Goal: Task Accomplishment & Management: Manage account settings

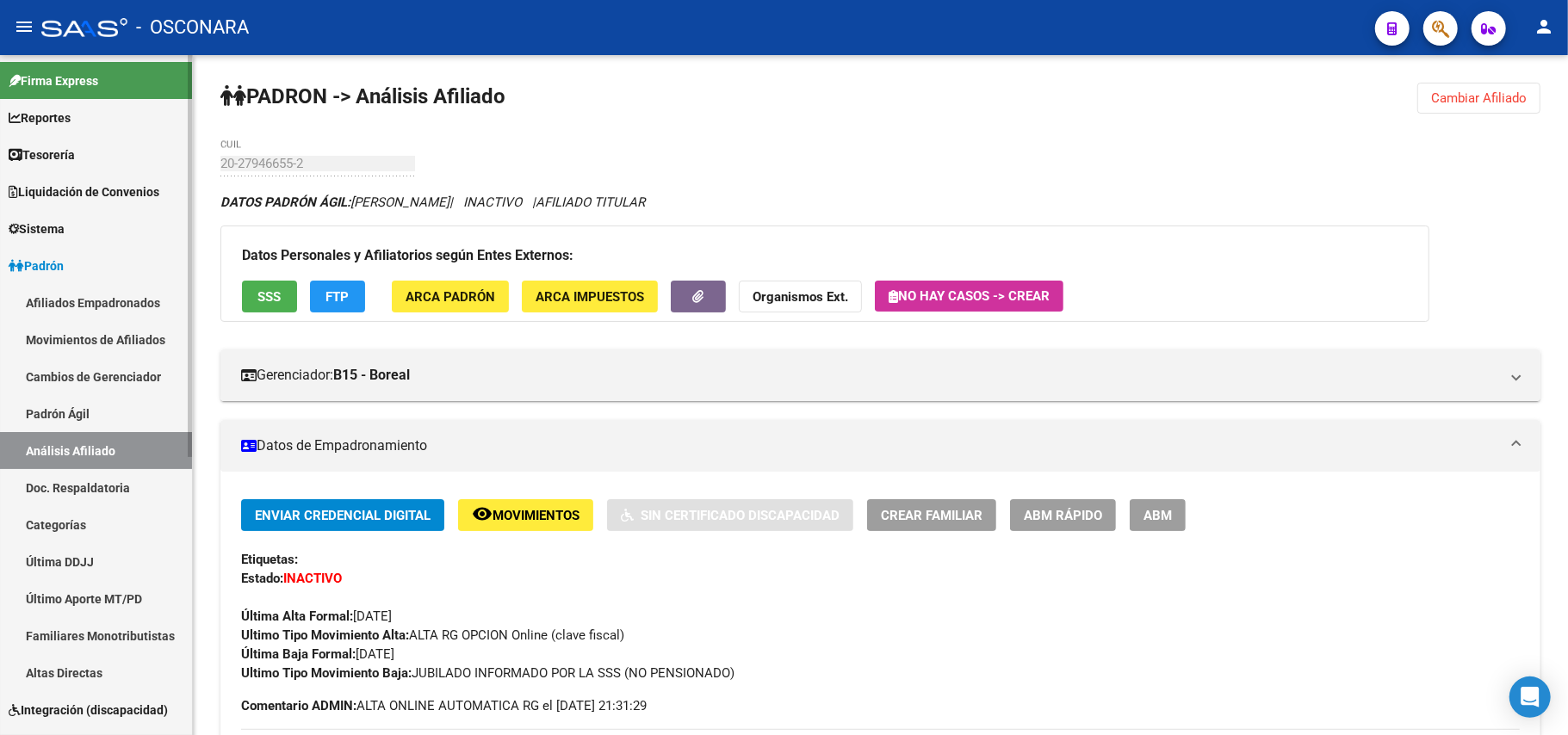
click at [114, 404] on link "Padrón Ágil" at bounding box center [96, 414] width 192 height 37
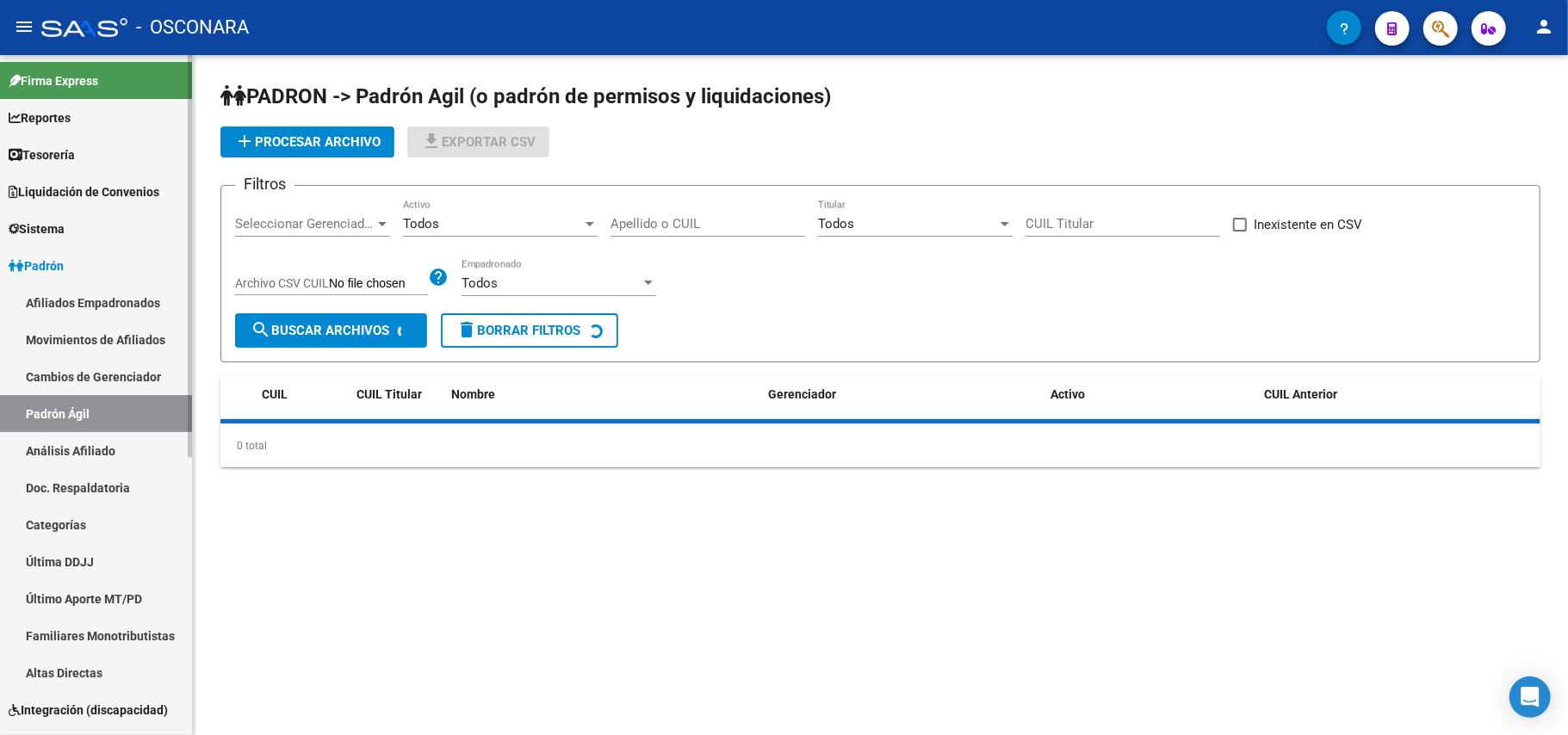
click at [107, 446] on link "Análisis Afiliado" at bounding box center [96, 451] width 192 height 37
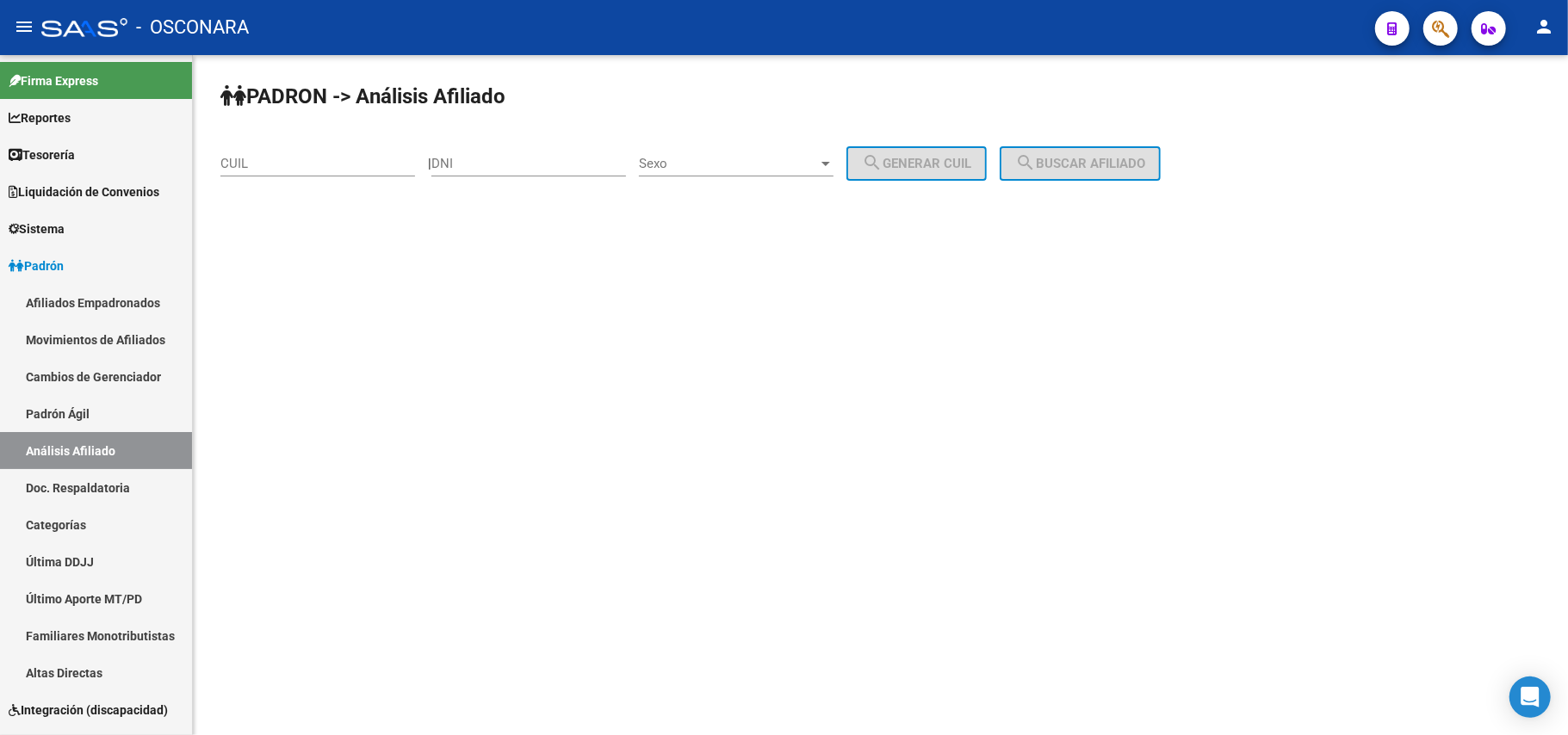
click at [511, 163] on input "DNI" at bounding box center [529, 163] width 195 height 16
paste input "13993216"
type input "13993216"
click at [832, 145] on div "Sexo Sexo" at bounding box center [736, 158] width 195 height 37
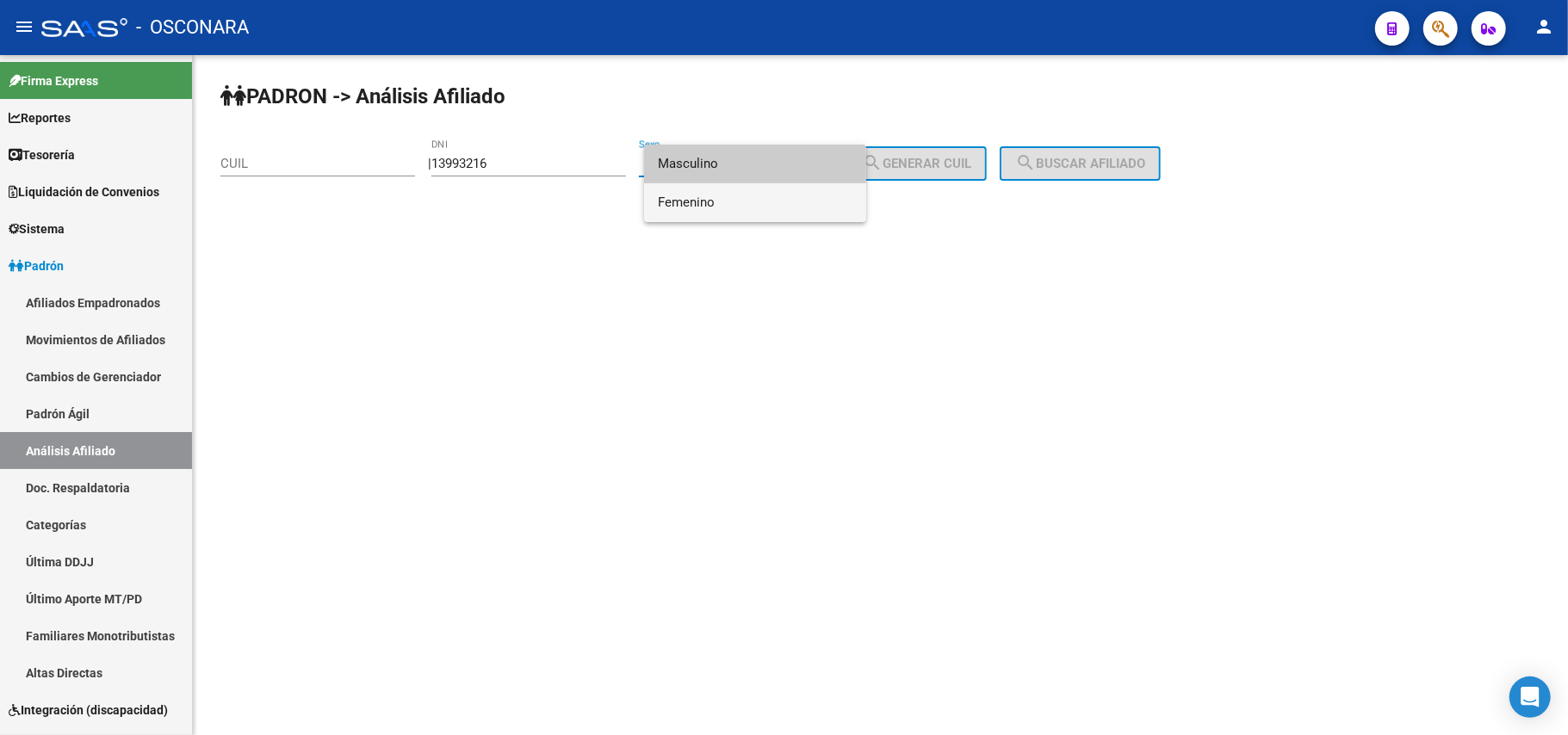
click at [796, 211] on span "Femenino" at bounding box center [755, 203] width 195 height 39
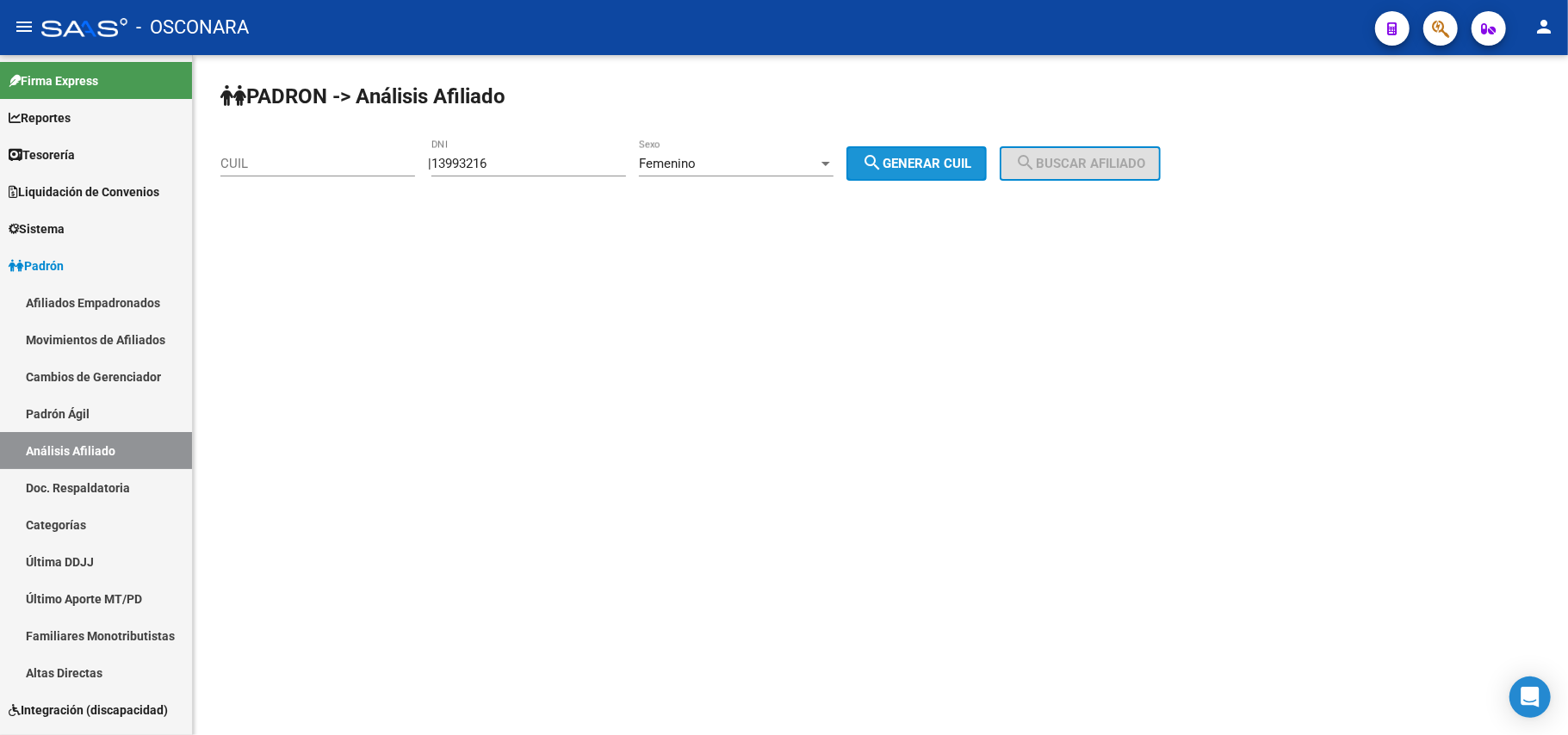
click at [978, 153] on button "search Generar CUIL" at bounding box center [917, 163] width 140 height 34
type input "27-13993216-7"
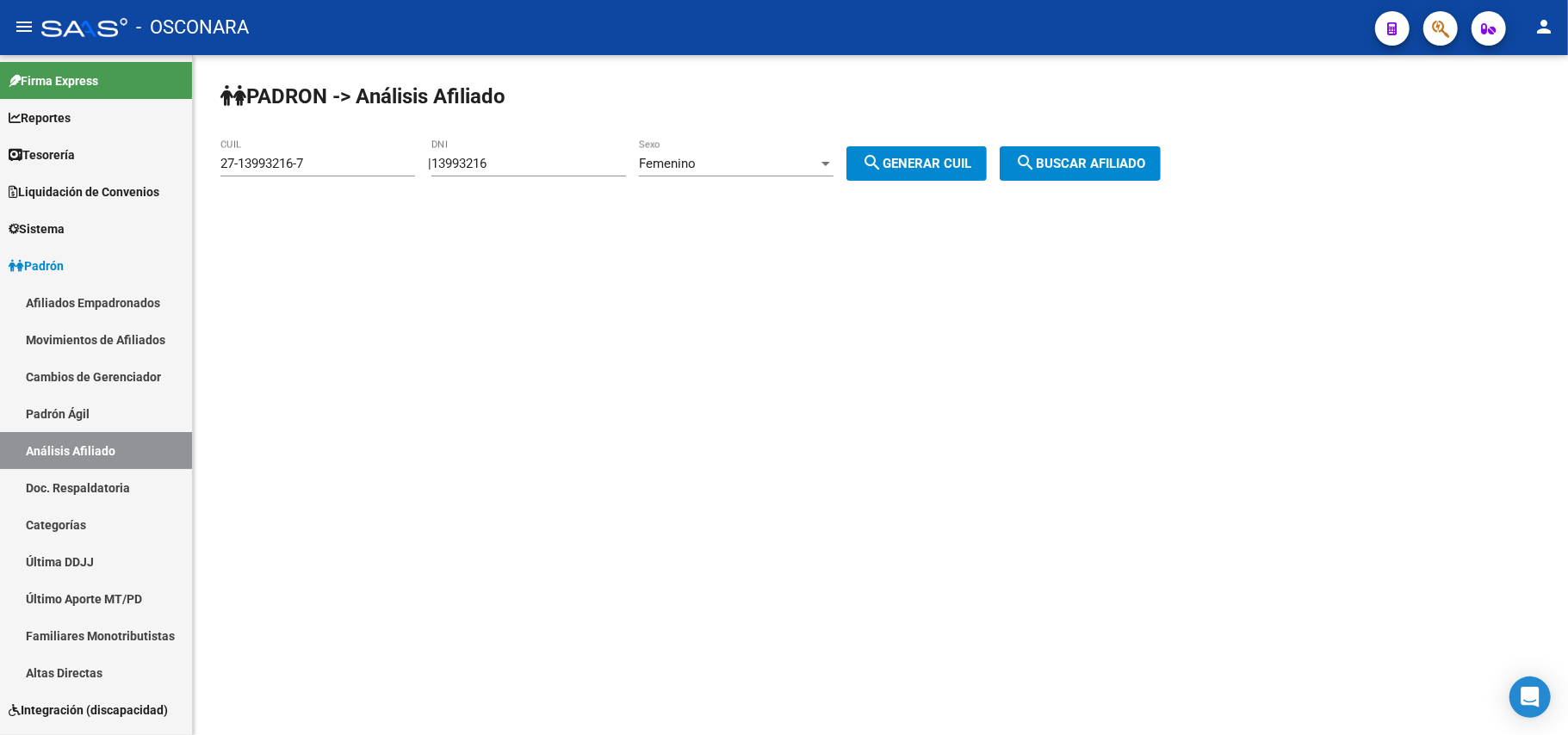
click at [1075, 153] on button "search Buscar afiliado" at bounding box center [1080, 163] width 161 height 34
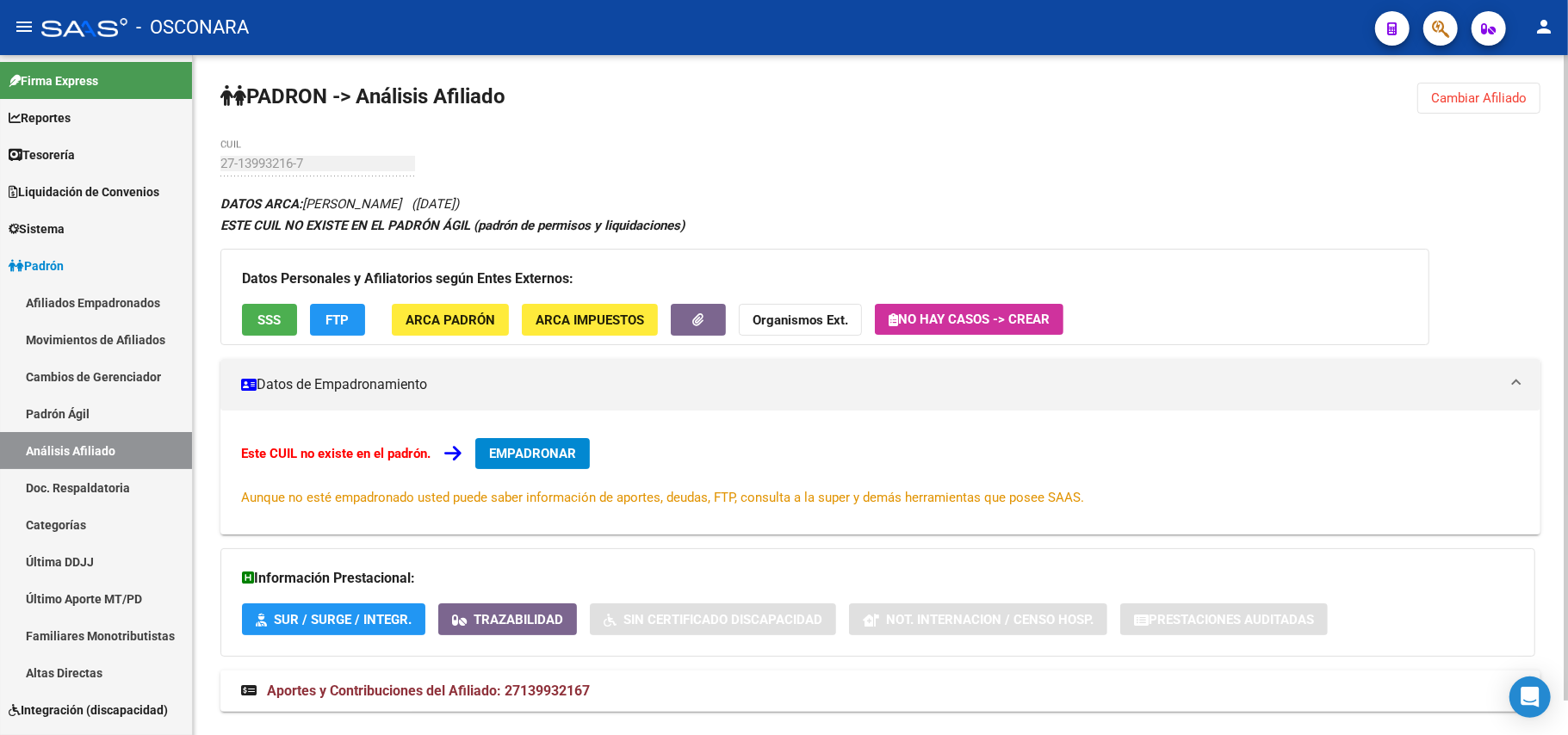
click at [205, 150] on div "PADRON -> Análisis Afiliado Cambiar Afiliado 27-13993216-7 CUIL DATOS ARCA: [PE…" at bounding box center [881, 414] width 1375 height 717
click at [211, 163] on div "PADRON -> Análisis Afiliado Cambiar Afiliado 27-13993216-7 CUIL DATOS ARCA: [PE…" at bounding box center [881, 414] width 1375 height 717
click at [86, 411] on link "Padrón Ágil" at bounding box center [96, 414] width 192 height 37
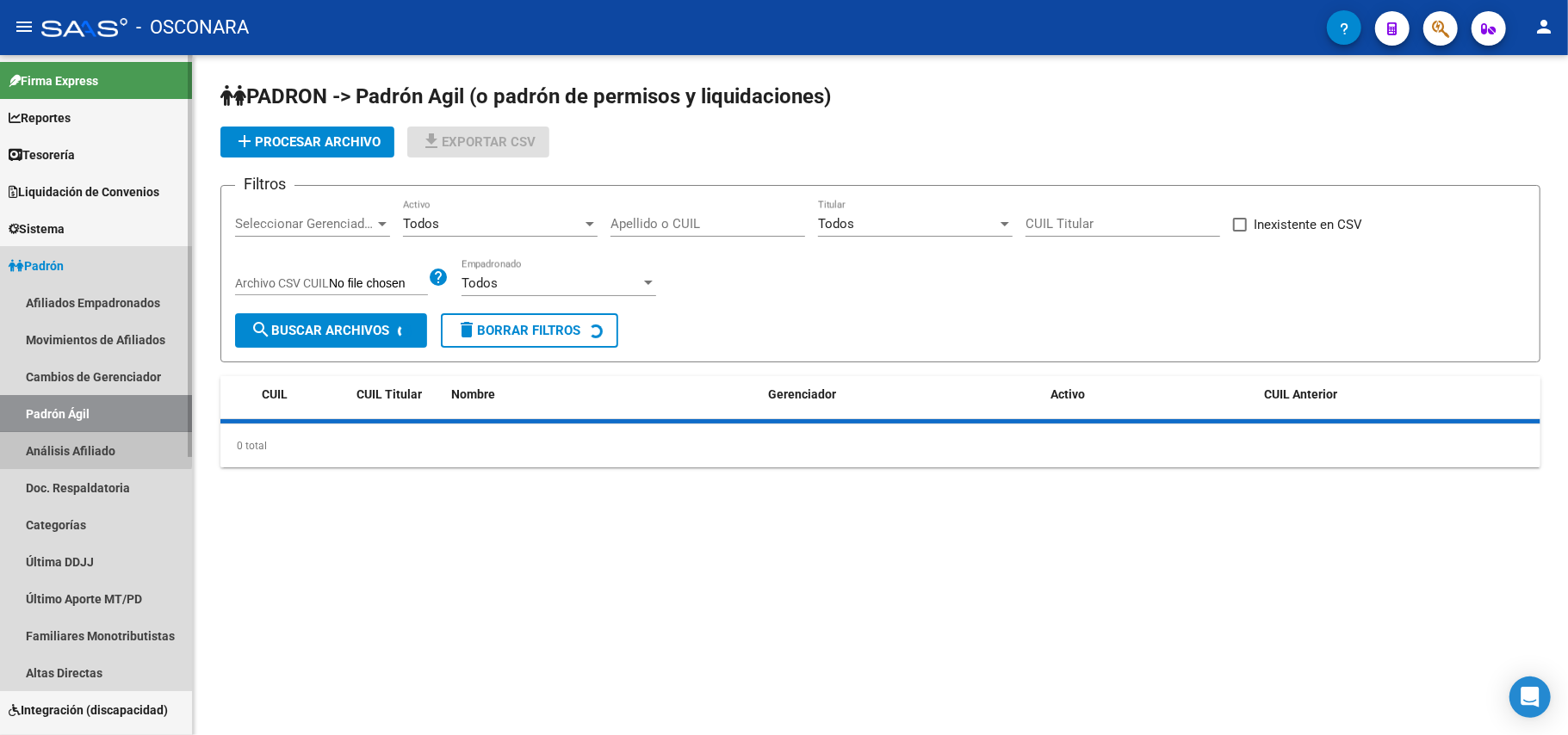
click at [91, 444] on link "Análisis Afiliado" at bounding box center [96, 451] width 192 height 37
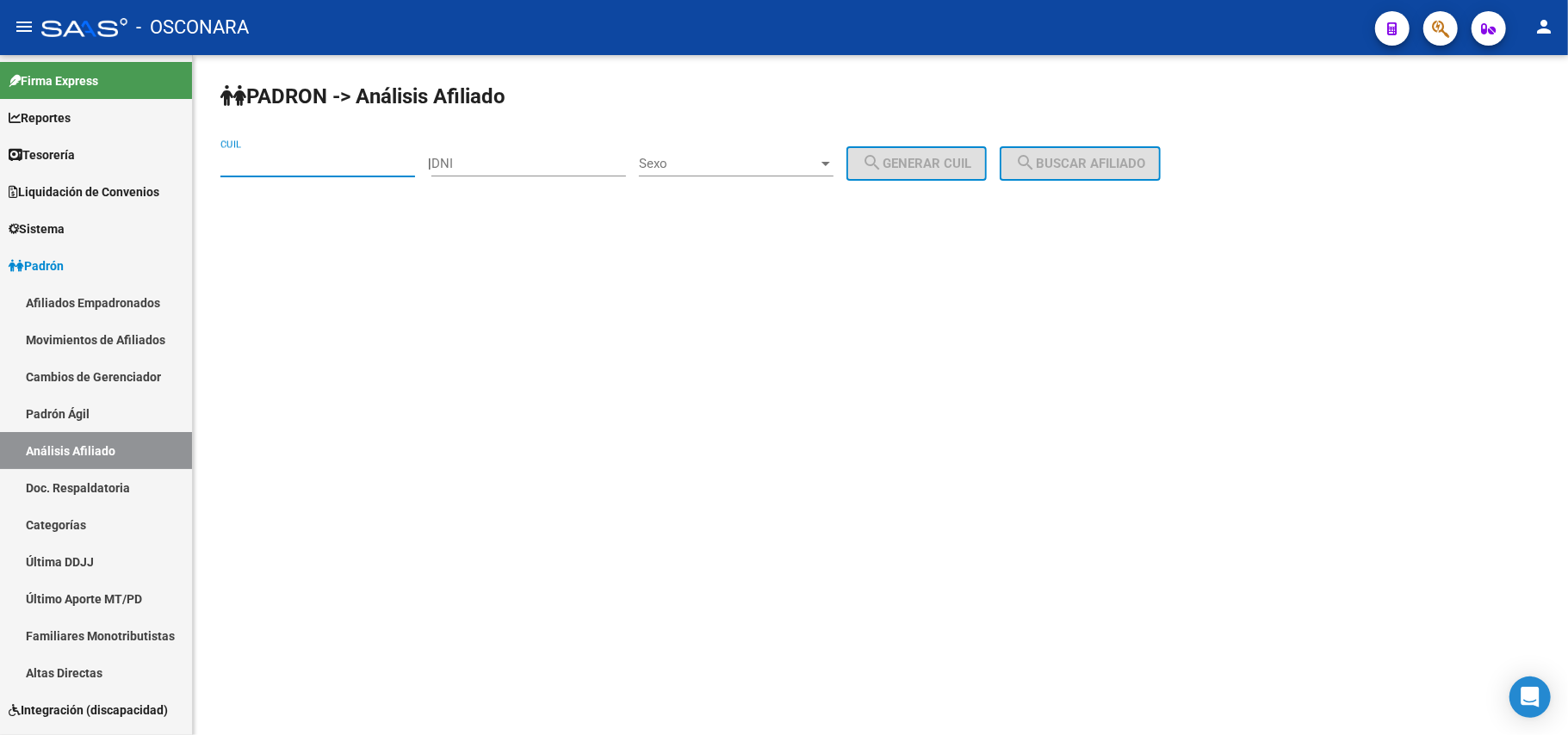
click at [266, 166] on input "CUIL" at bounding box center [318, 163] width 195 height 16
paste input "20-36206689-2"
type input "20-36206689-2"
click at [1146, 163] on span "search Buscar afiliado" at bounding box center [1080, 163] width 130 height 16
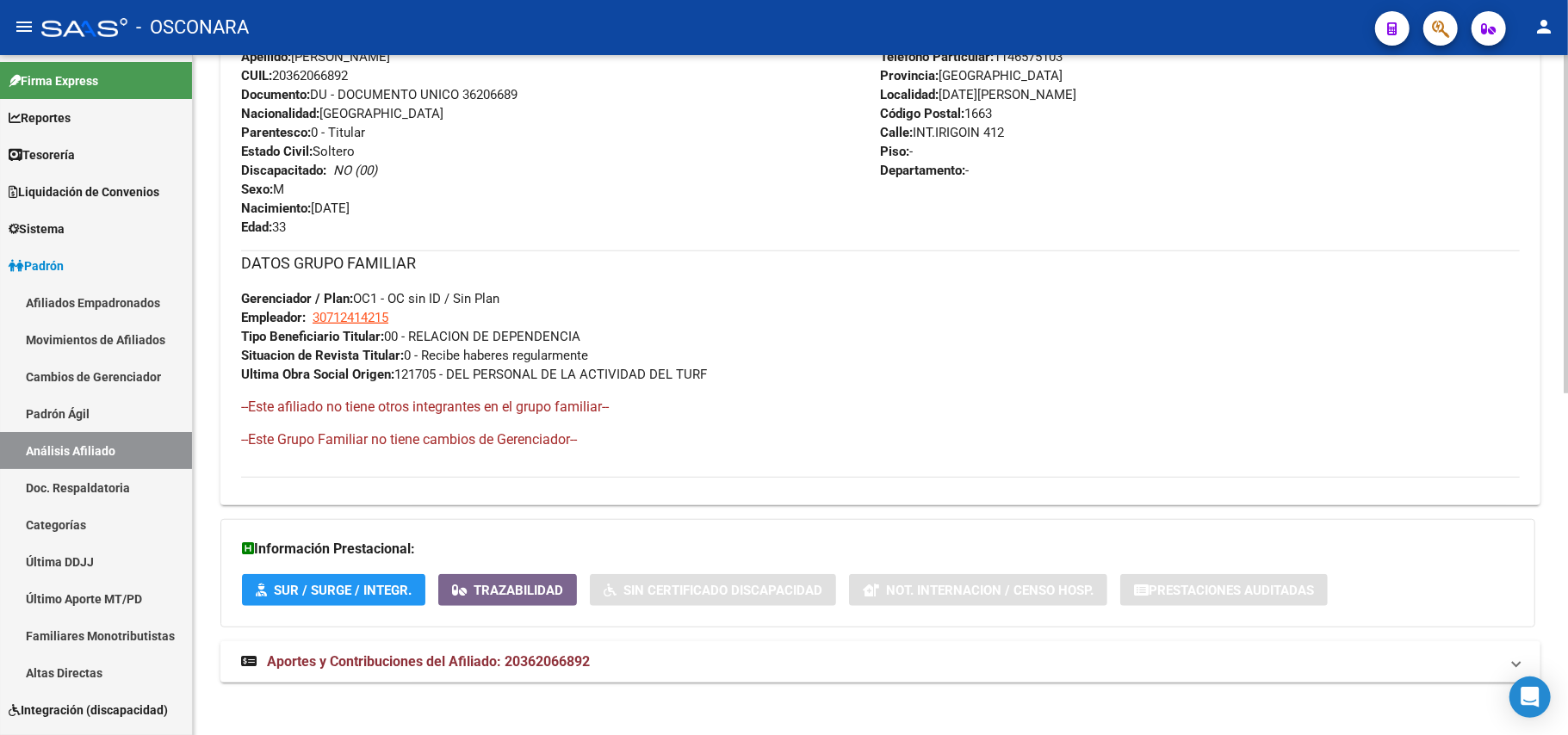
scroll to position [690, 0]
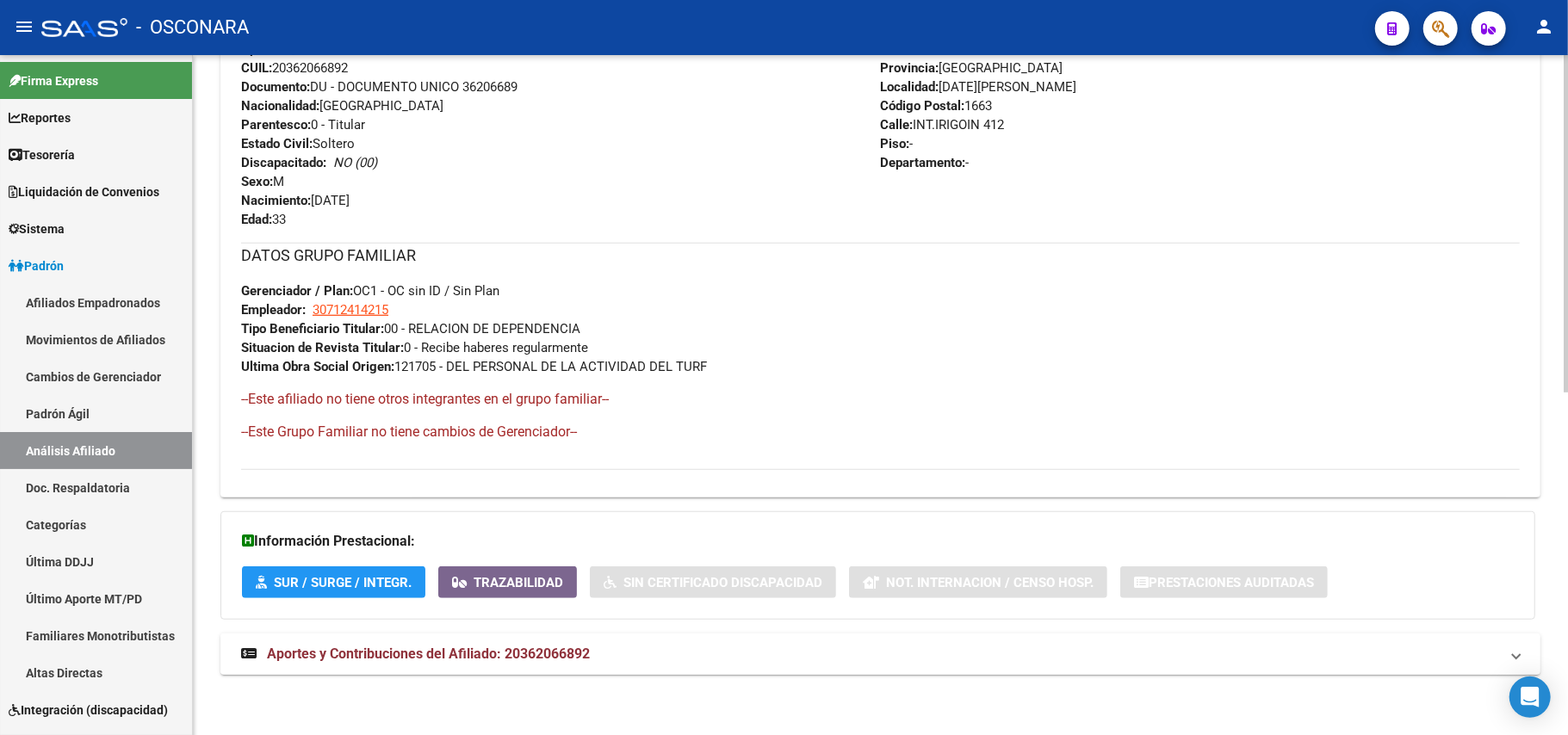
click at [559, 649] on span "Aportes y Contribuciones del Afiliado: 20362066892" at bounding box center [428, 654] width 322 height 17
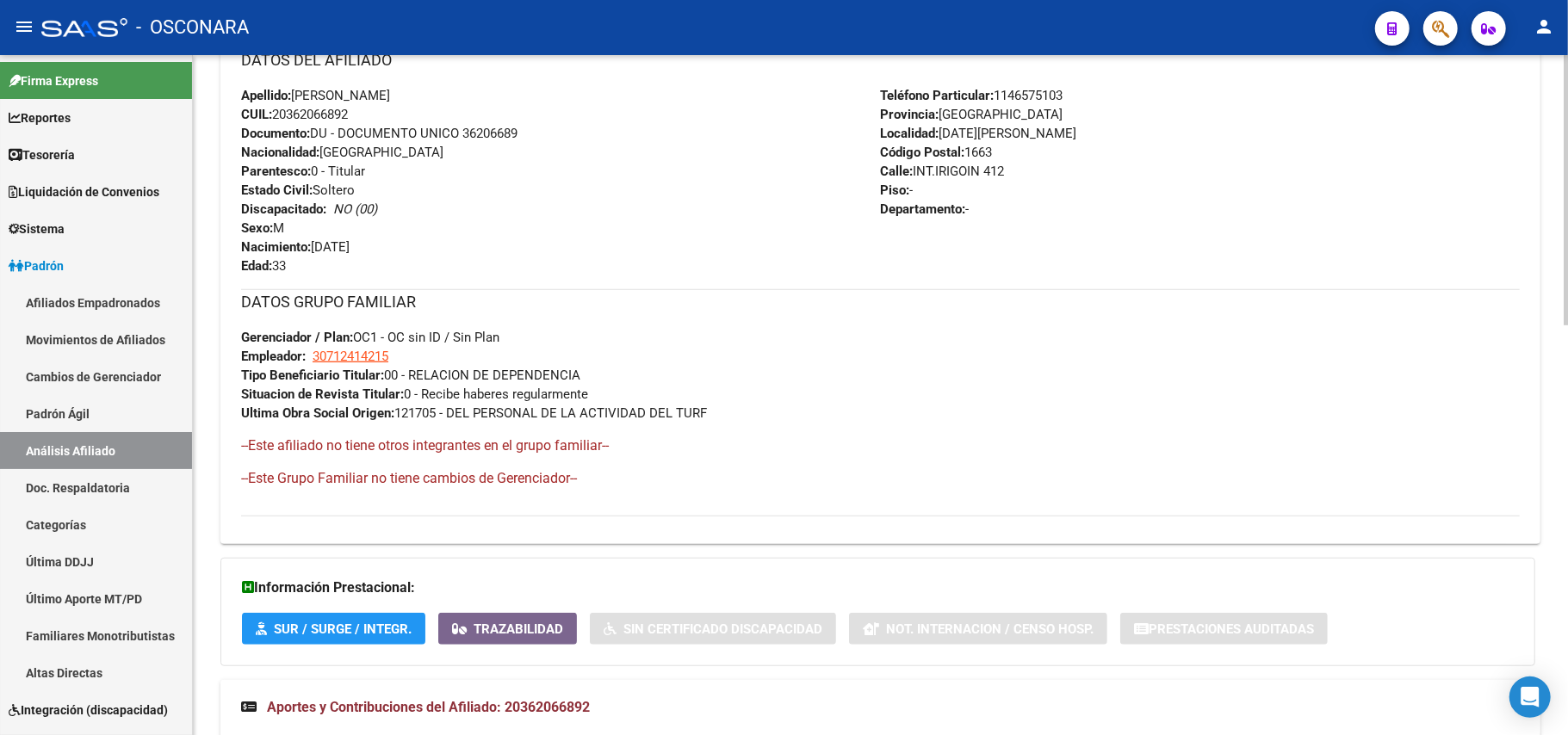
scroll to position [803, 0]
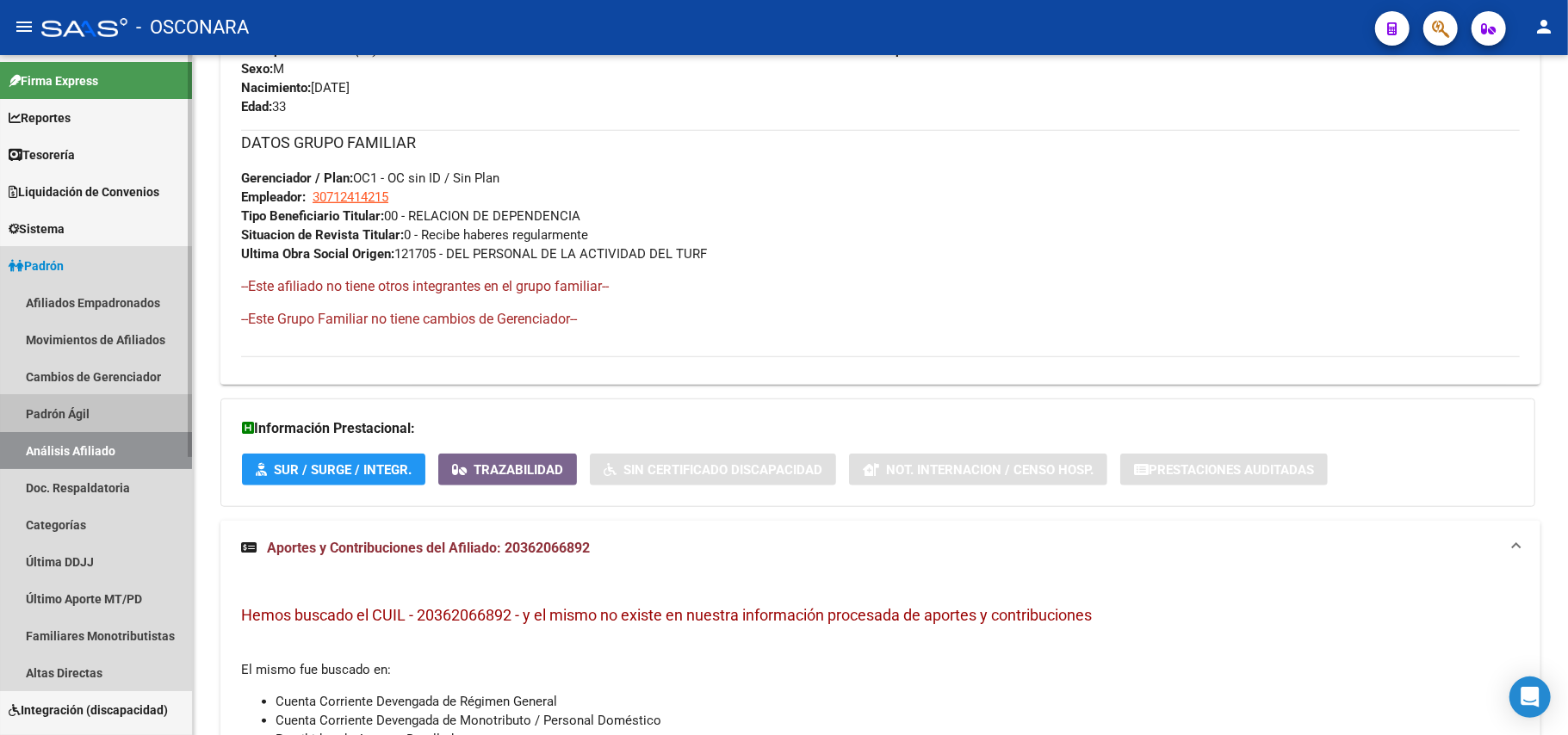
click at [67, 410] on link "Padrón Ágil" at bounding box center [96, 414] width 192 height 37
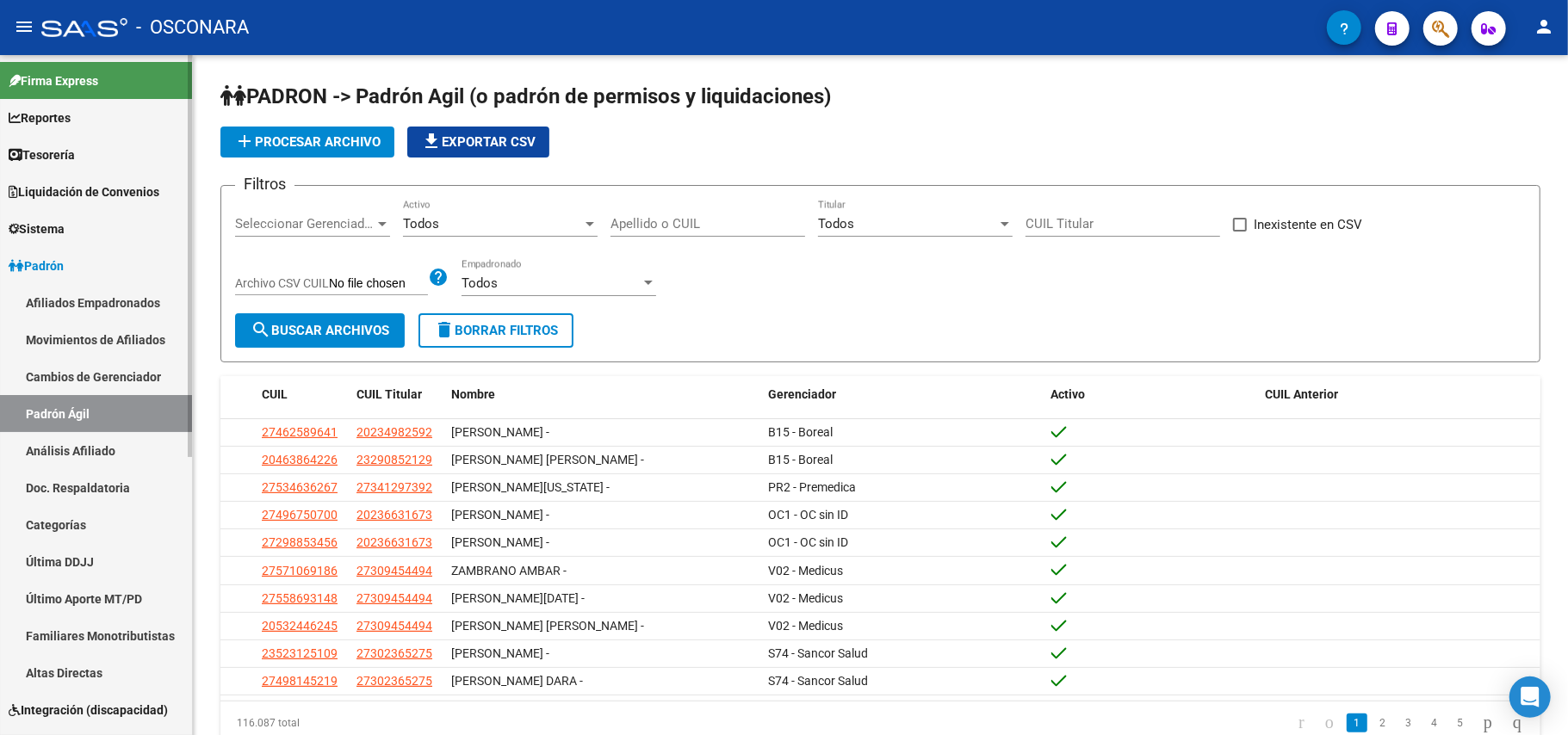
click at [107, 458] on link "Análisis Afiliado" at bounding box center [96, 451] width 192 height 37
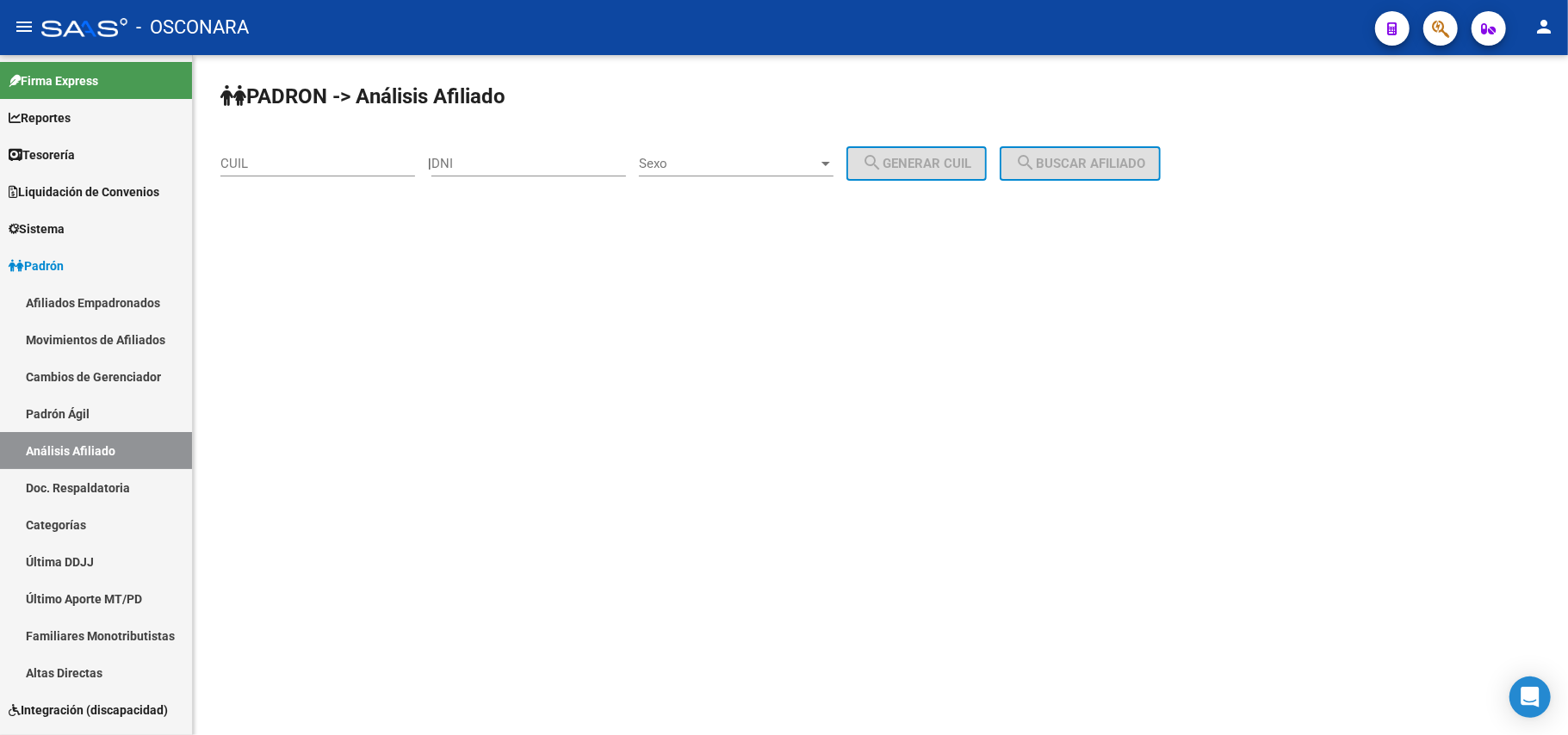
click at [463, 173] on div "DNI" at bounding box center [529, 158] width 195 height 37
click at [484, 171] on input "DNI" at bounding box center [529, 163] width 195 height 16
type input "34269296"
click at [727, 149] on div "Sexo Sexo" at bounding box center [736, 158] width 195 height 37
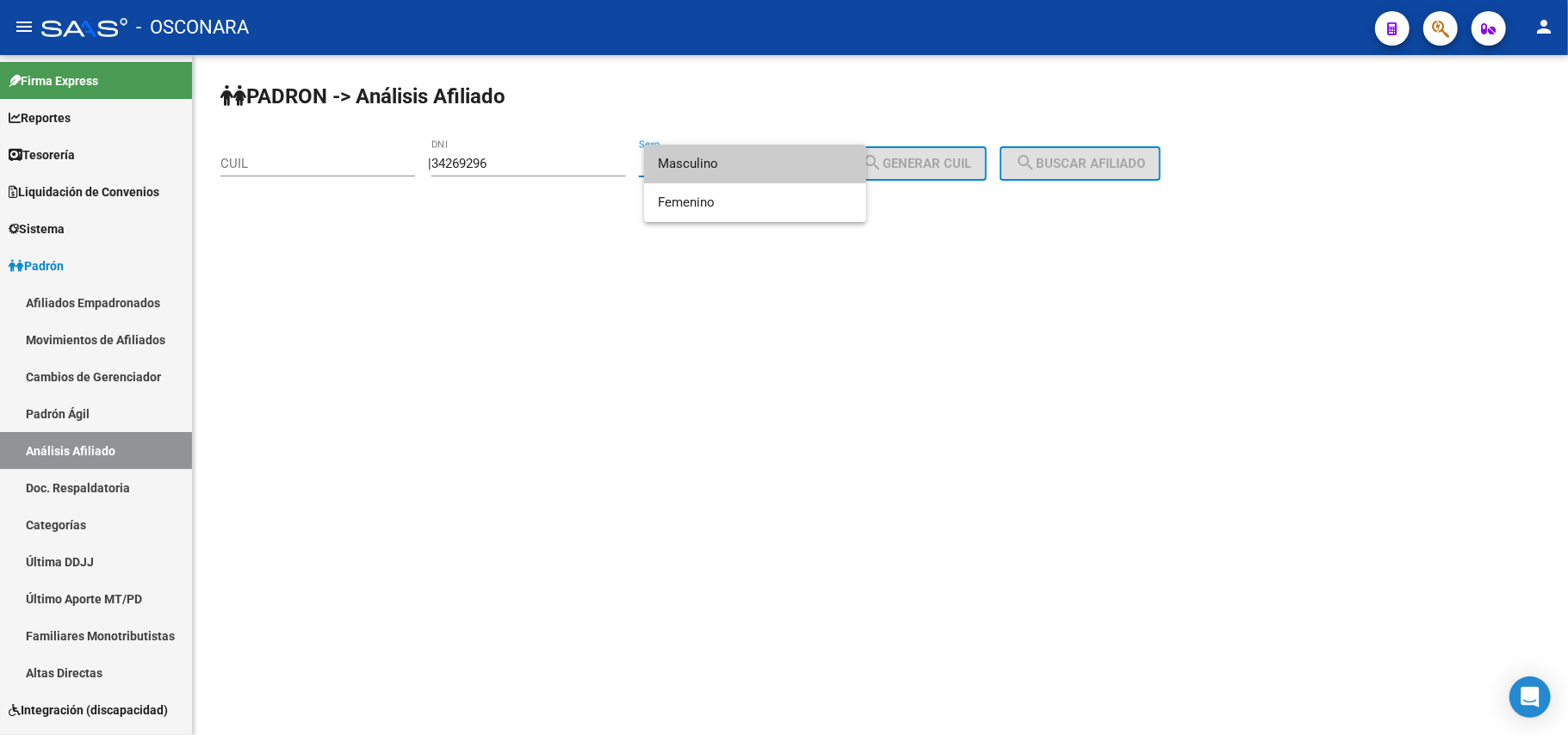
click at [728, 163] on span "Masculino" at bounding box center [755, 164] width 195 height 39
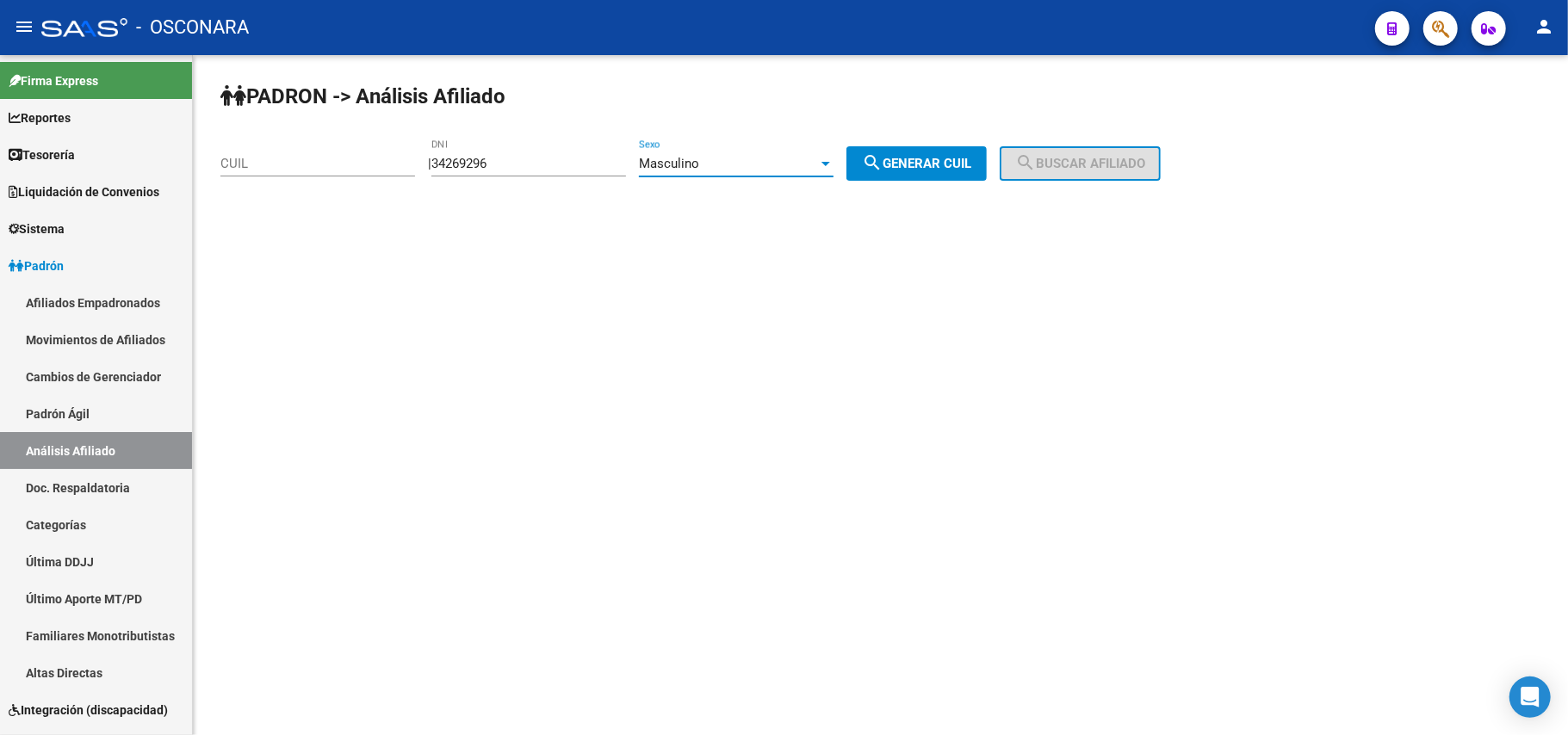
click at [882, 165] on mat-icon "search" at bounding box center [872, 163] width 20 height 20
type input "20-34269296-7"
click at [1146, 166] on span "search Buscar afiliado" at bounding box center [1080, 163] width 130 height 16
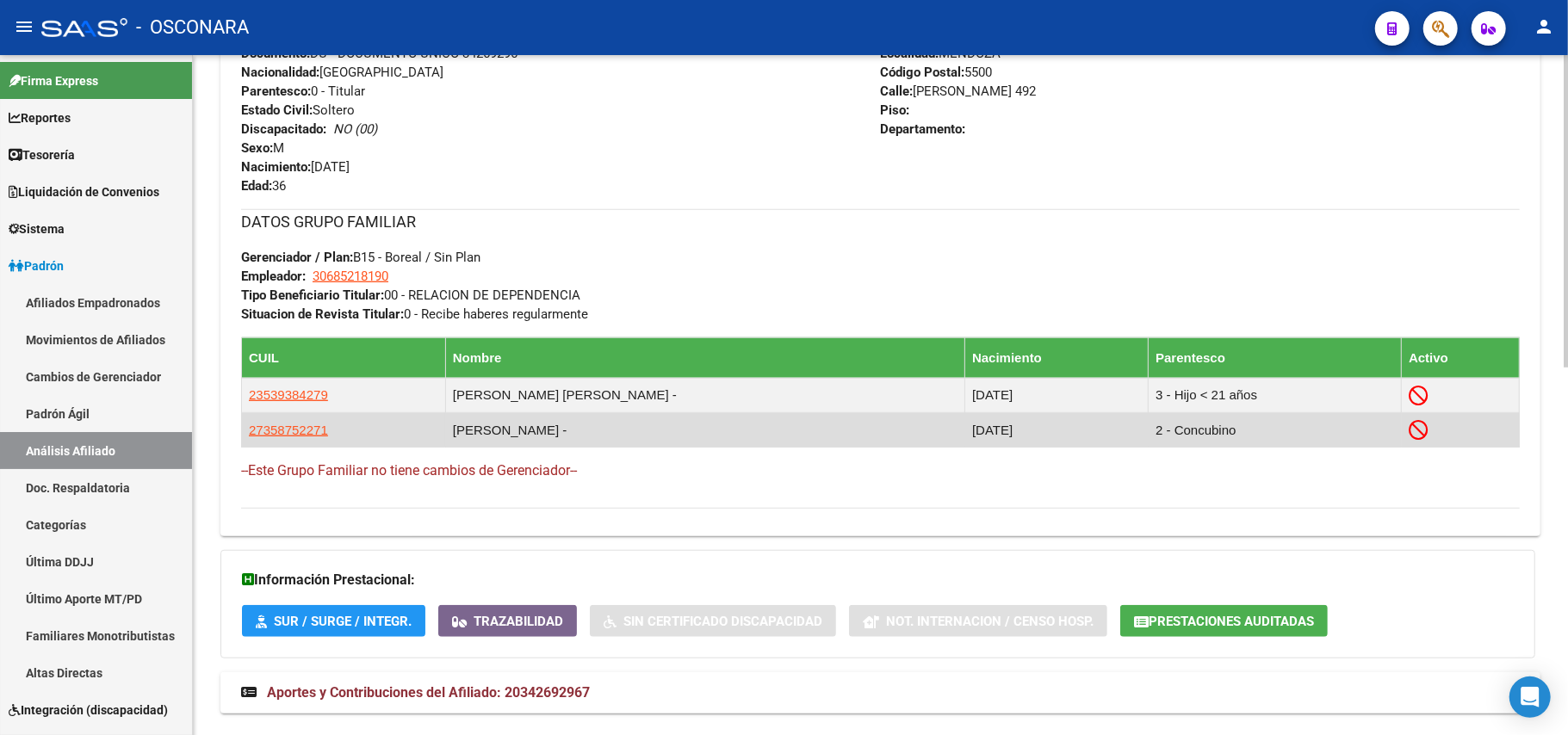
scroll to position [803, 0]
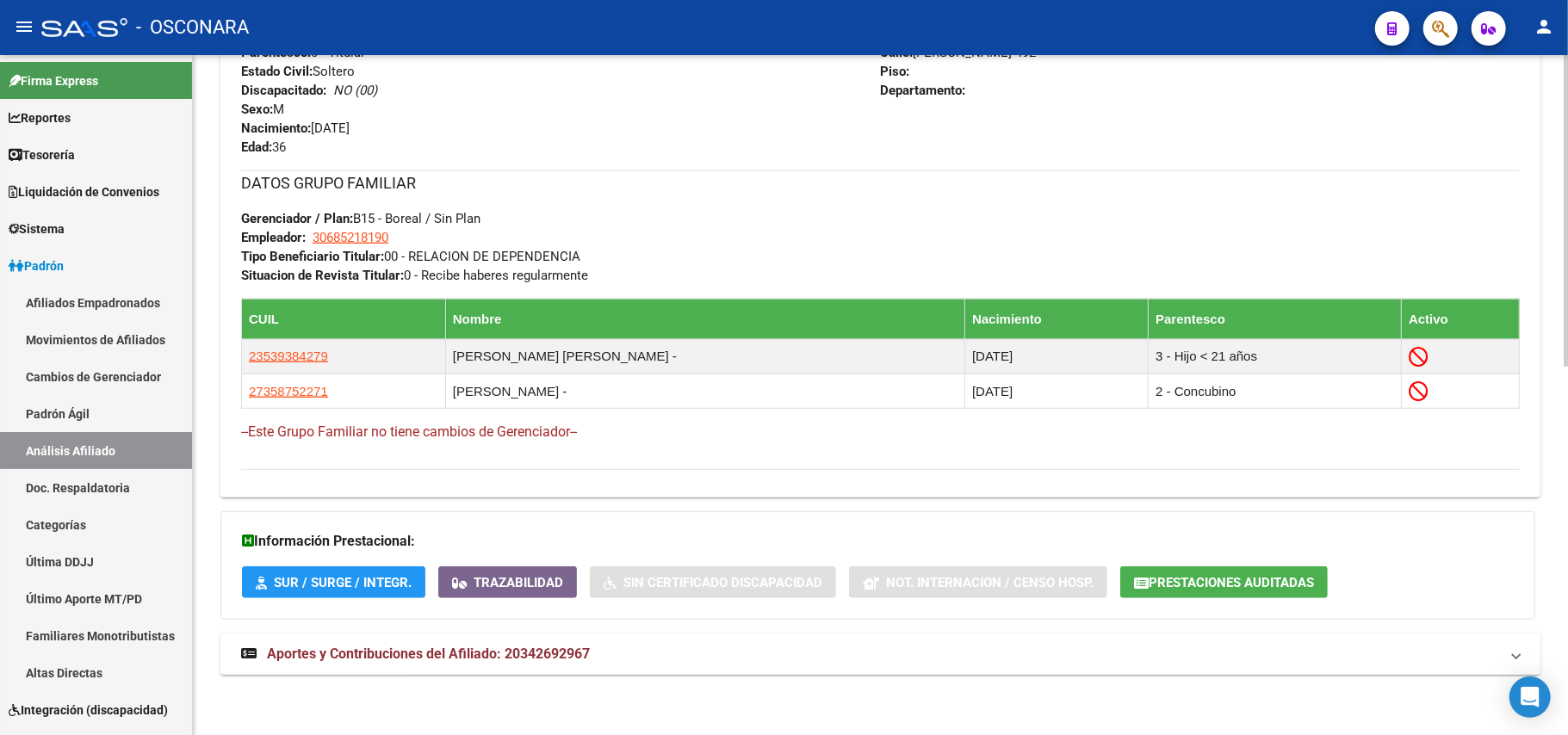
click at [586, 649] on span "Aportes y Contribuciones del Afiliado: 20342692967" at bounding box center [428, 654] width 322 height 17
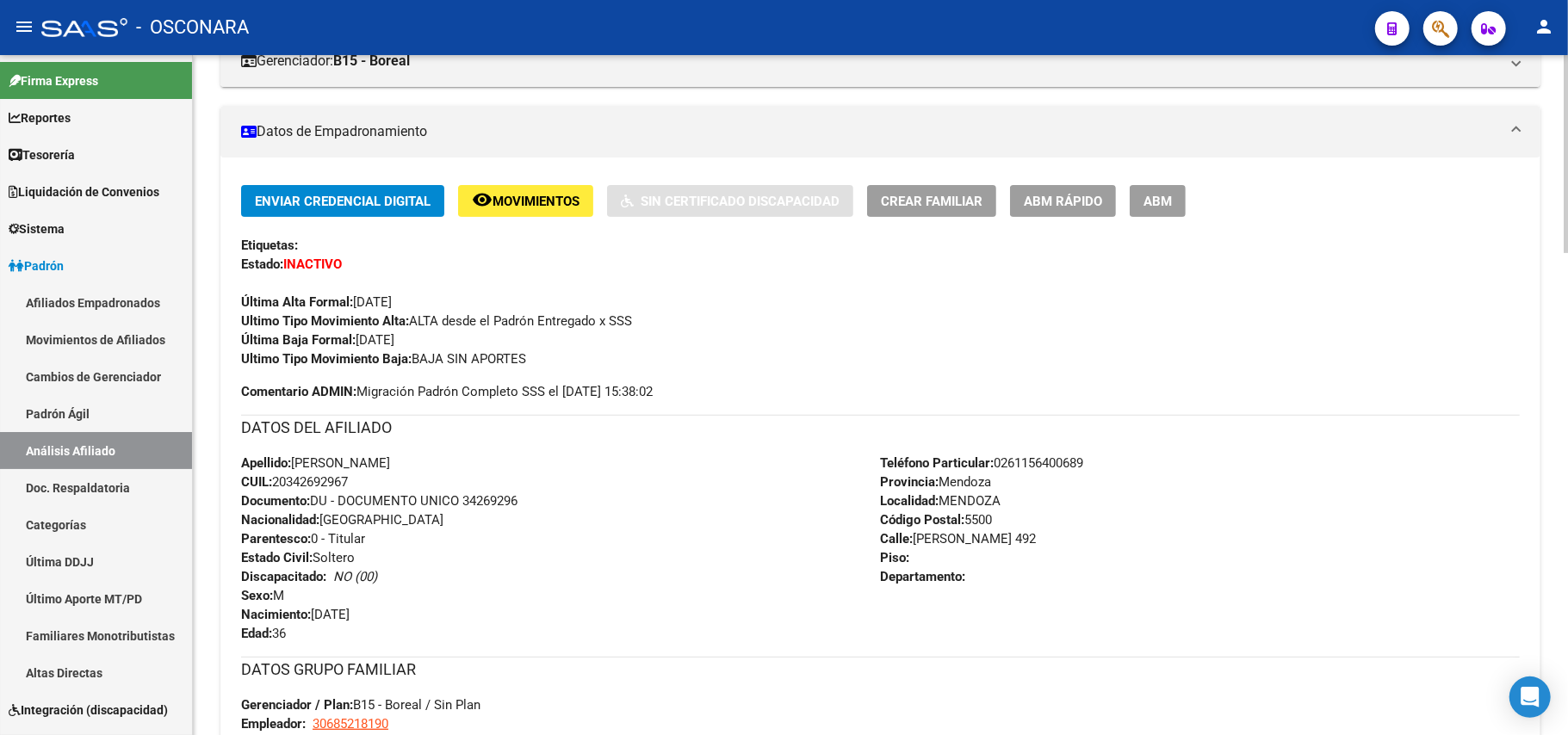
scroll to position [0, 0]
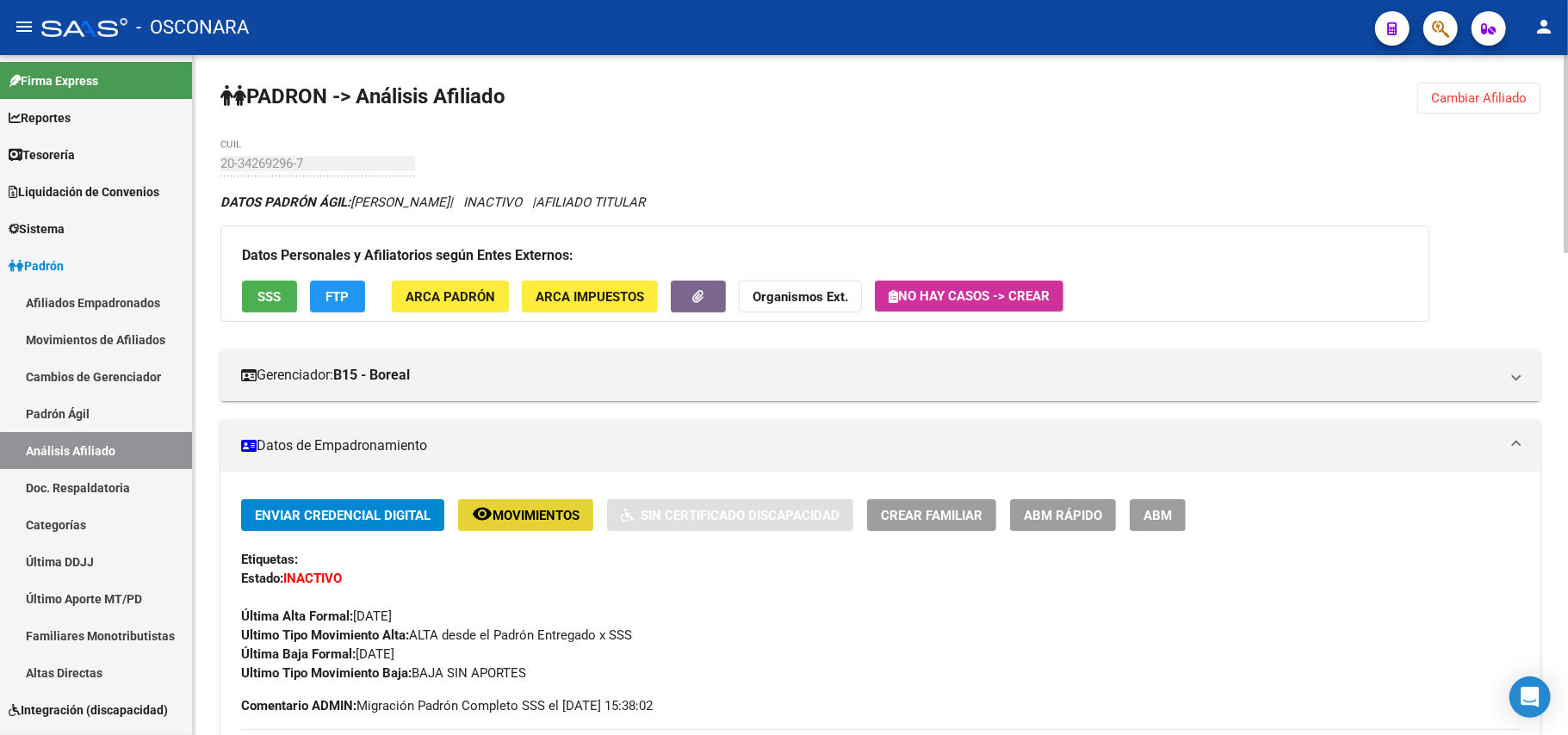
click at [529, 510] on span "Movimientos" at bounding box center [536, 515] width 87 height 16
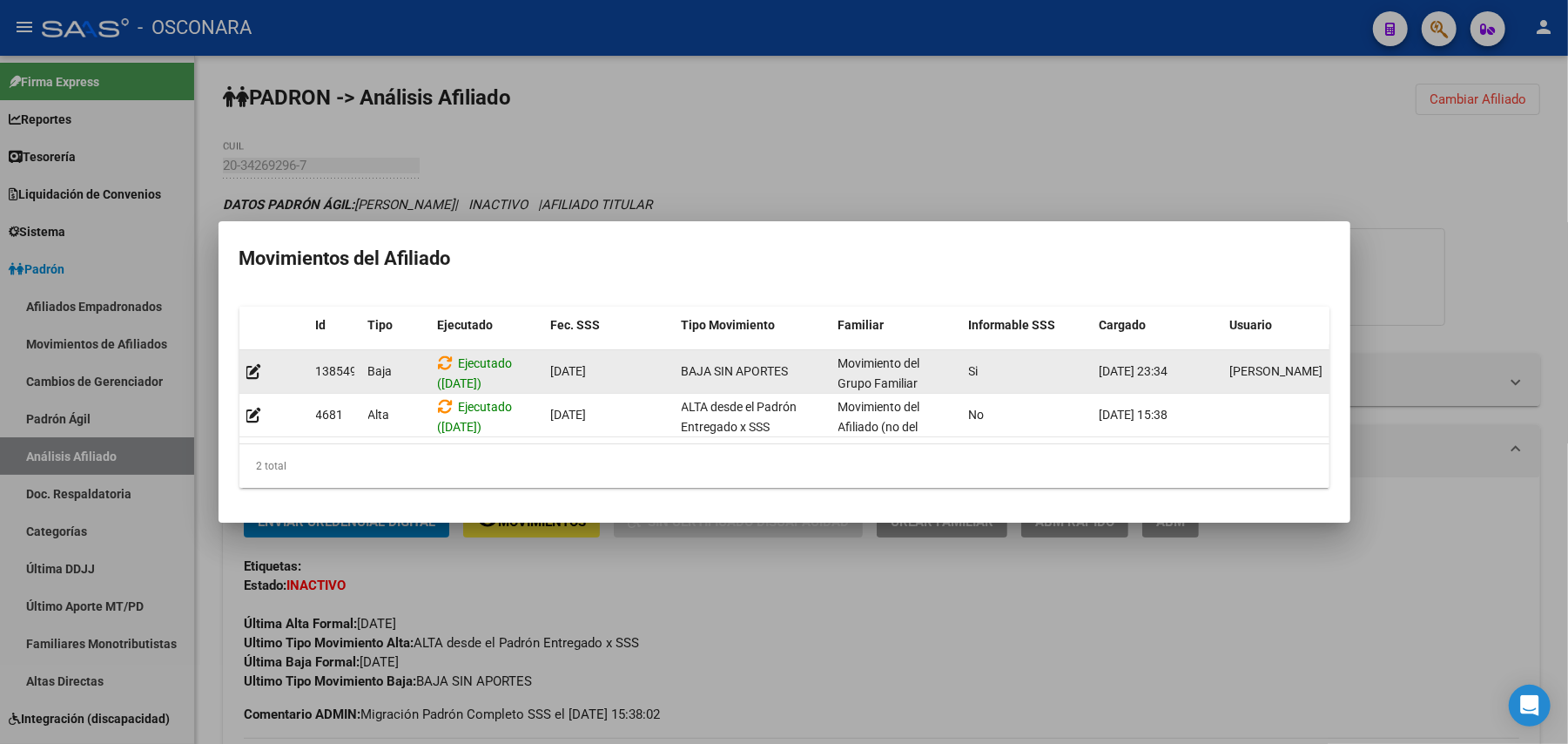
drag, startPoint x: 1105, startPoint y: 378, endPoint x: 1190, endPoint y: 367, distance: 85.7
click at [1190, 367] on datatable-body-cell "[DATE] 23:34" at bounding box center [1159, 372] width 131 height 43
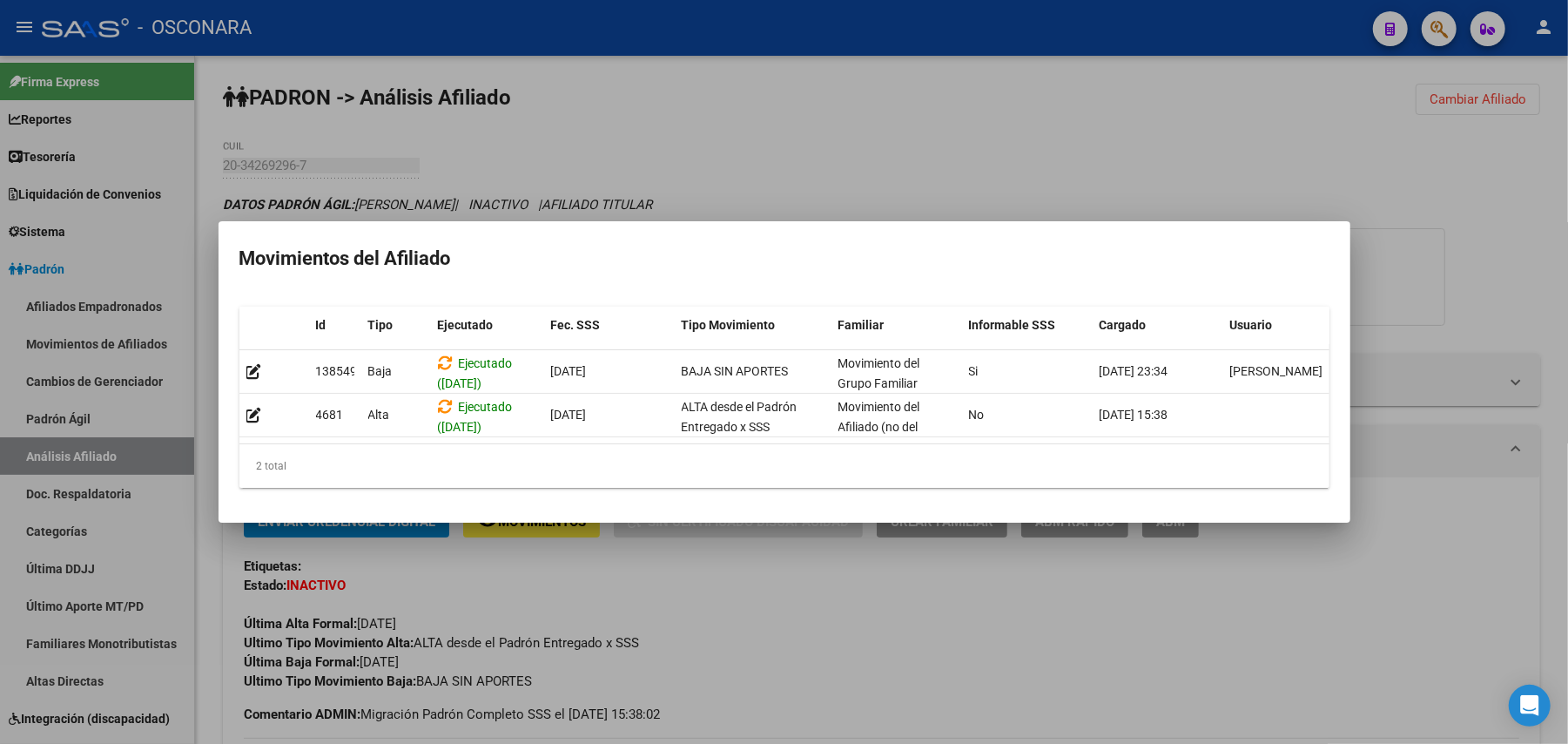
click at [719, 633] on div at bounding box center [784, 372] width 1568 height 744
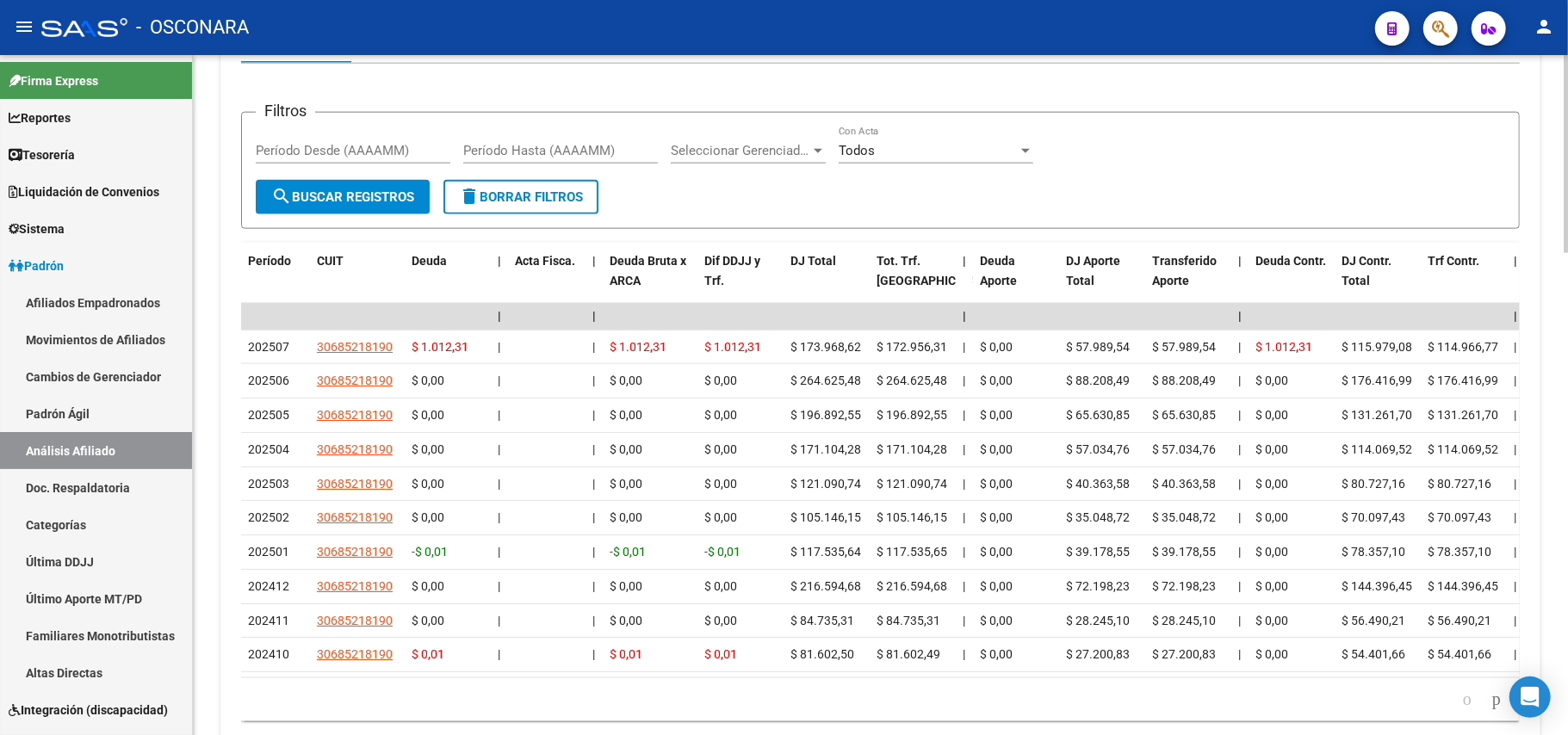
scroll to position [1664, 0]
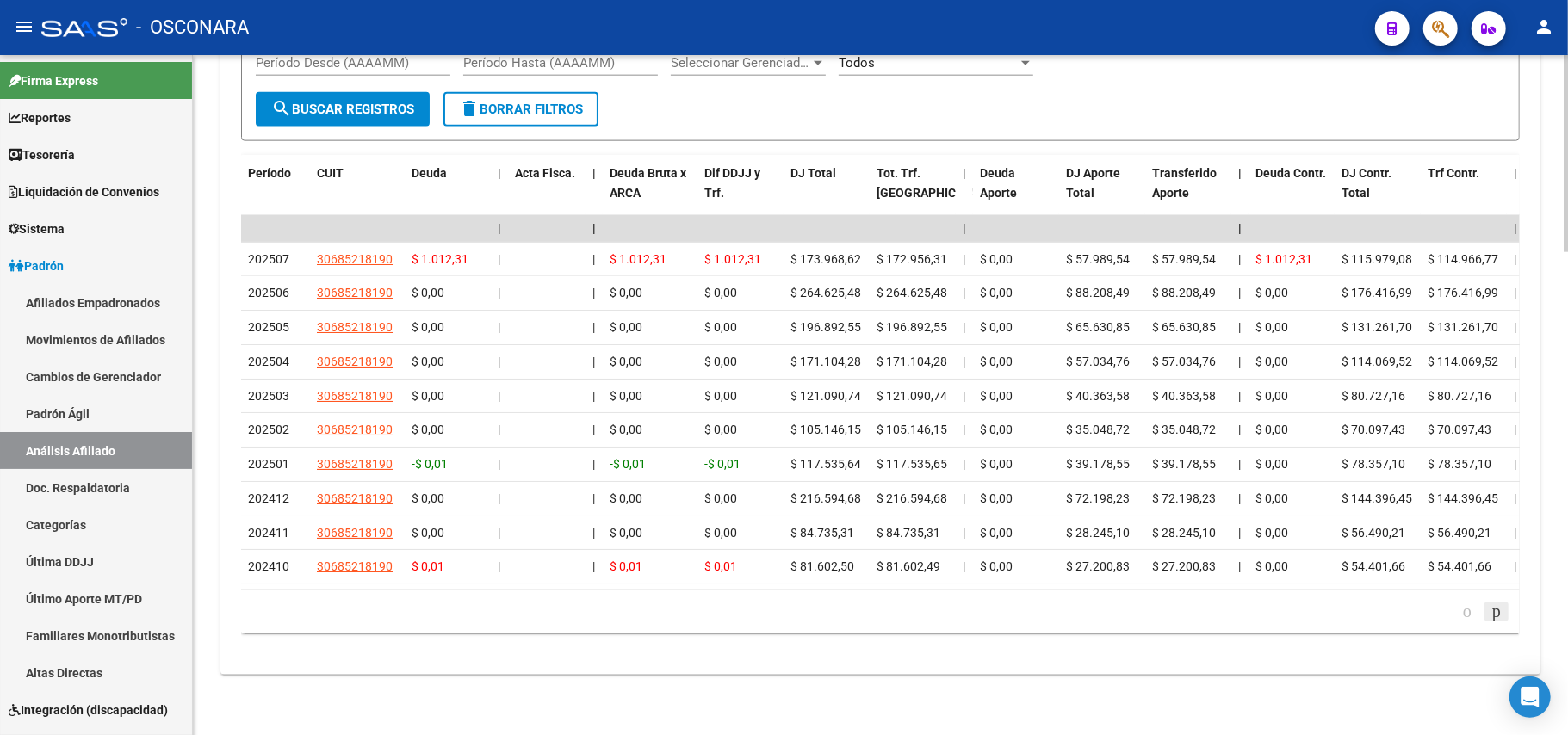
click at [1491, 617] on icon "go to next page" at bounding box center [1496, 611] width 14 height 20
click at [1489, 617] on icon "go to next page" at bounding box center [1496, 611] width 14 height 20
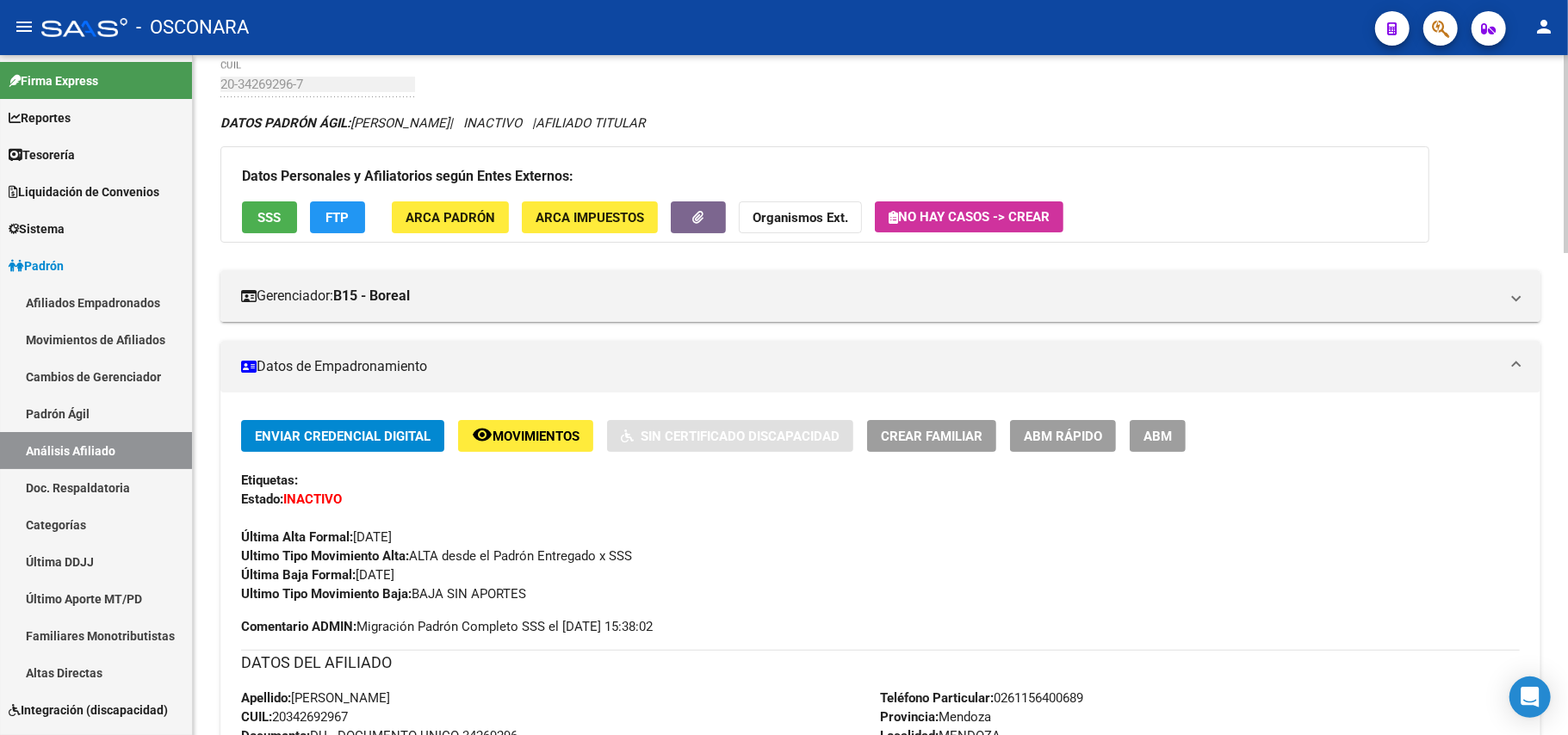
scroll to position [229, 0]
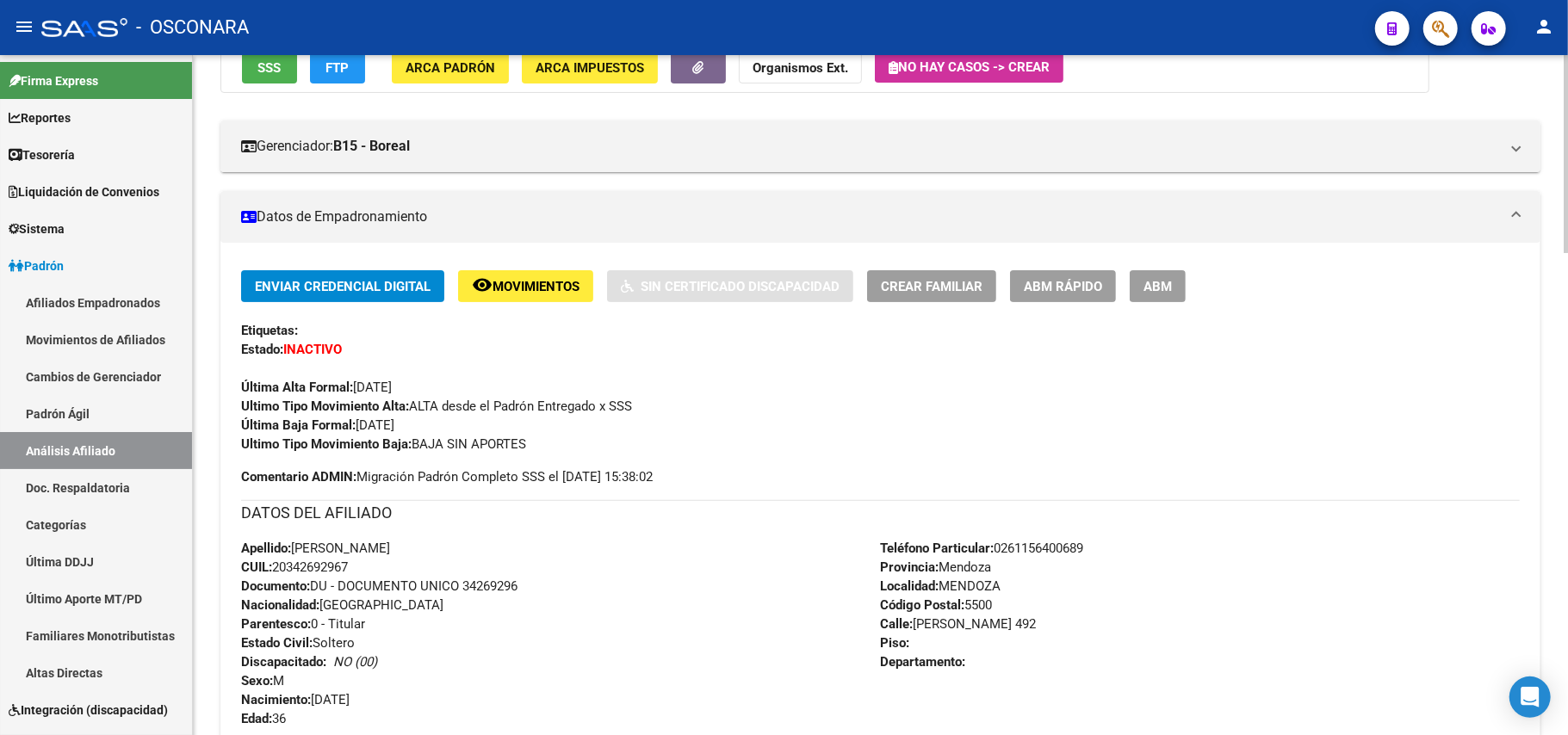
drag, startPoint x: 359, startPoint y: 570, endPoint x: 275, endPoint y: 568, distance: 84.0
click at [275, 568] on div "Apellido: [PERSON_NAME]: 20342692967 Documento: DU - DOCUMENTO UNICO 34269296 N…" at bounding box center [561, 633] width 639 height 189
copy span "20342692967"
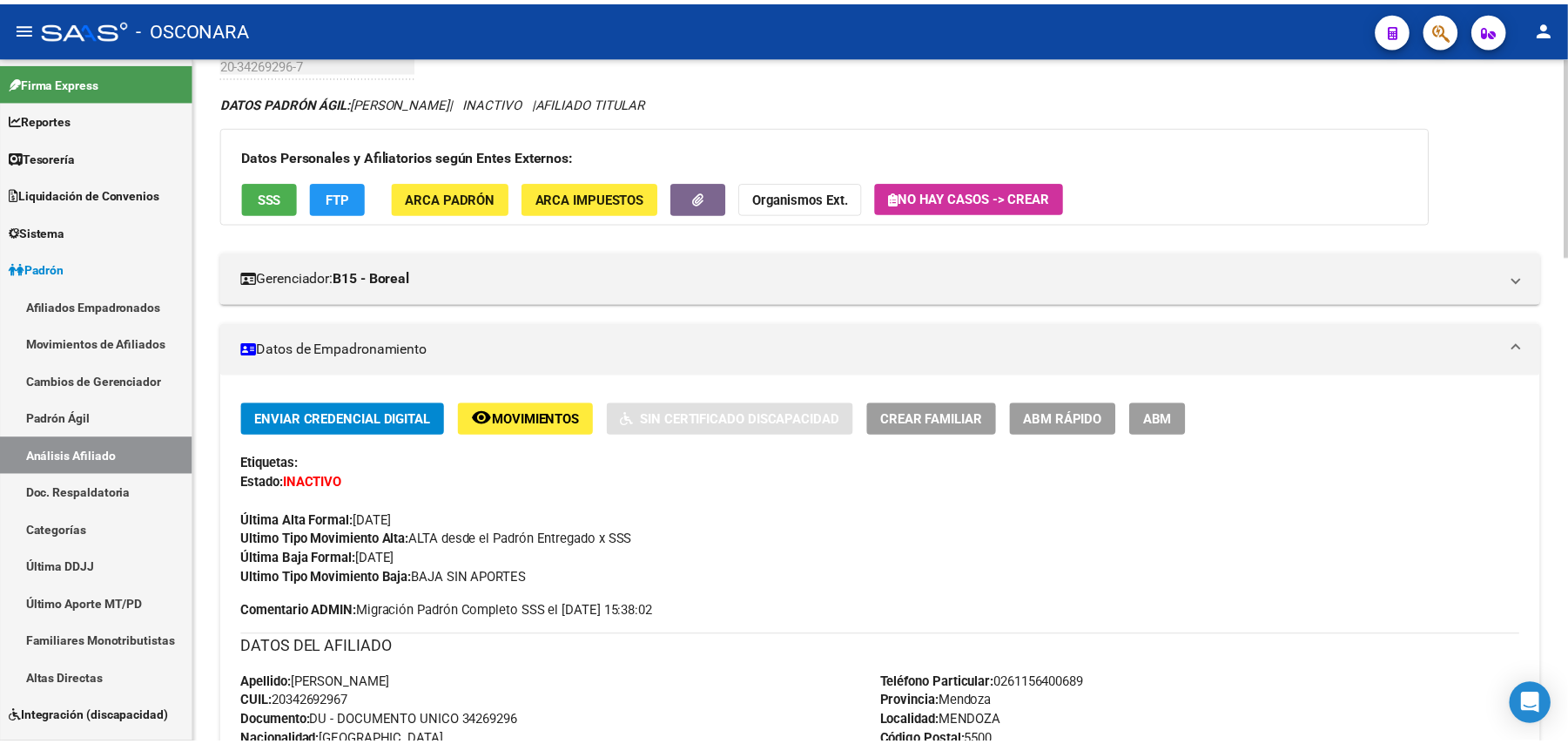
scroll to position [0, 0]
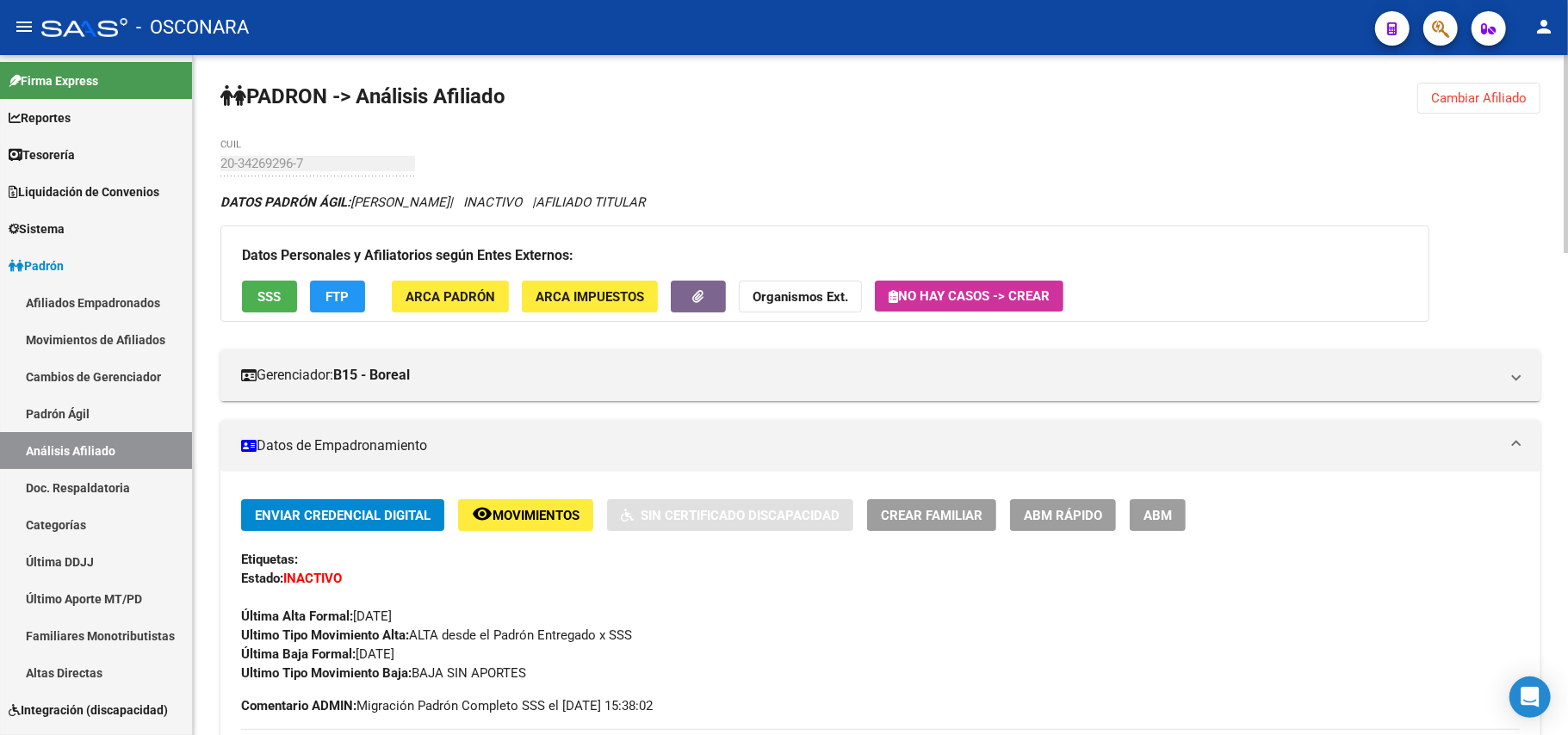
click at [275, 294] on span "SSS" at bounding box center [270, 296] width 23 height 16
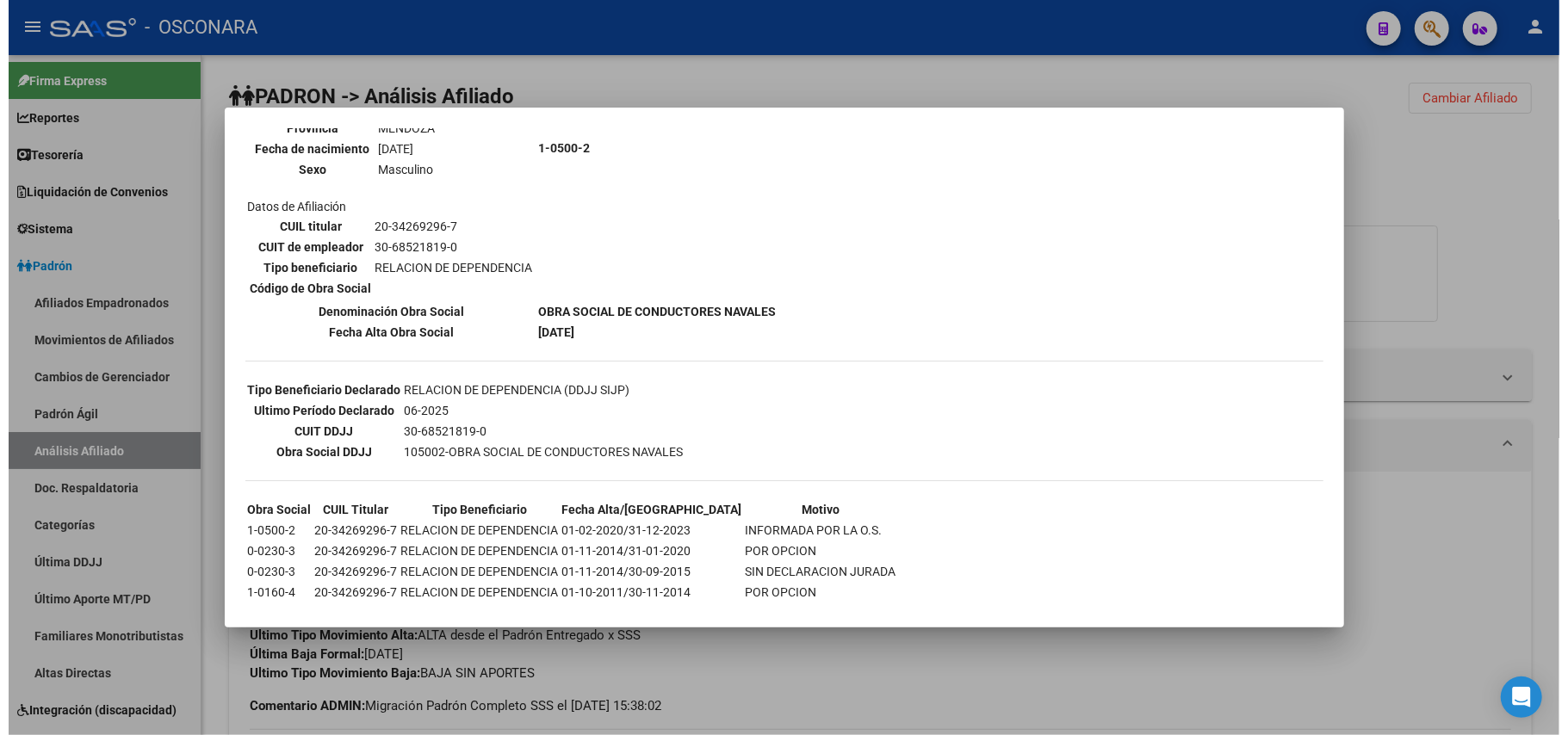
scroll to position [276, 0]
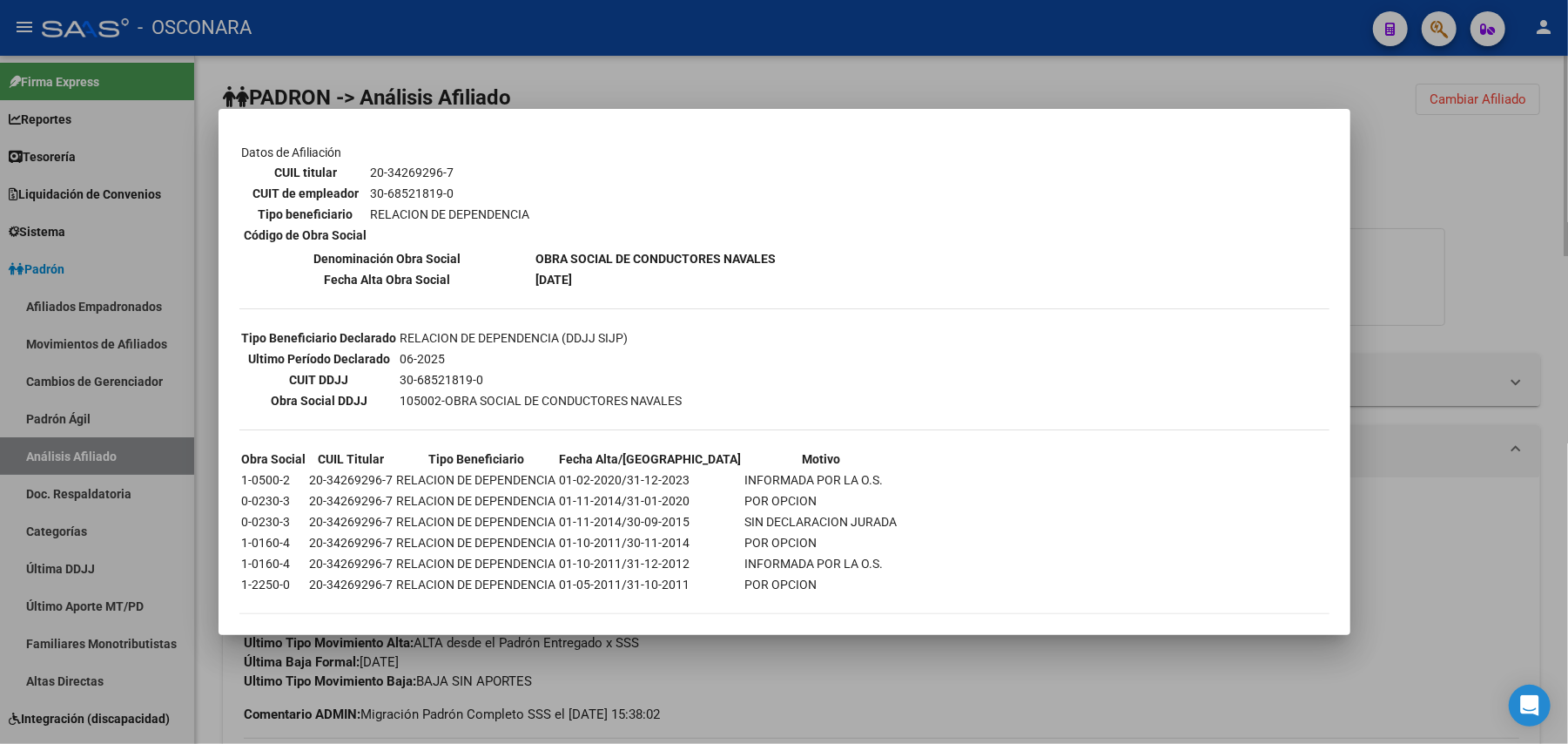
click at [858, 678] on div at bounding box center [784, 372] width 1568 height 744
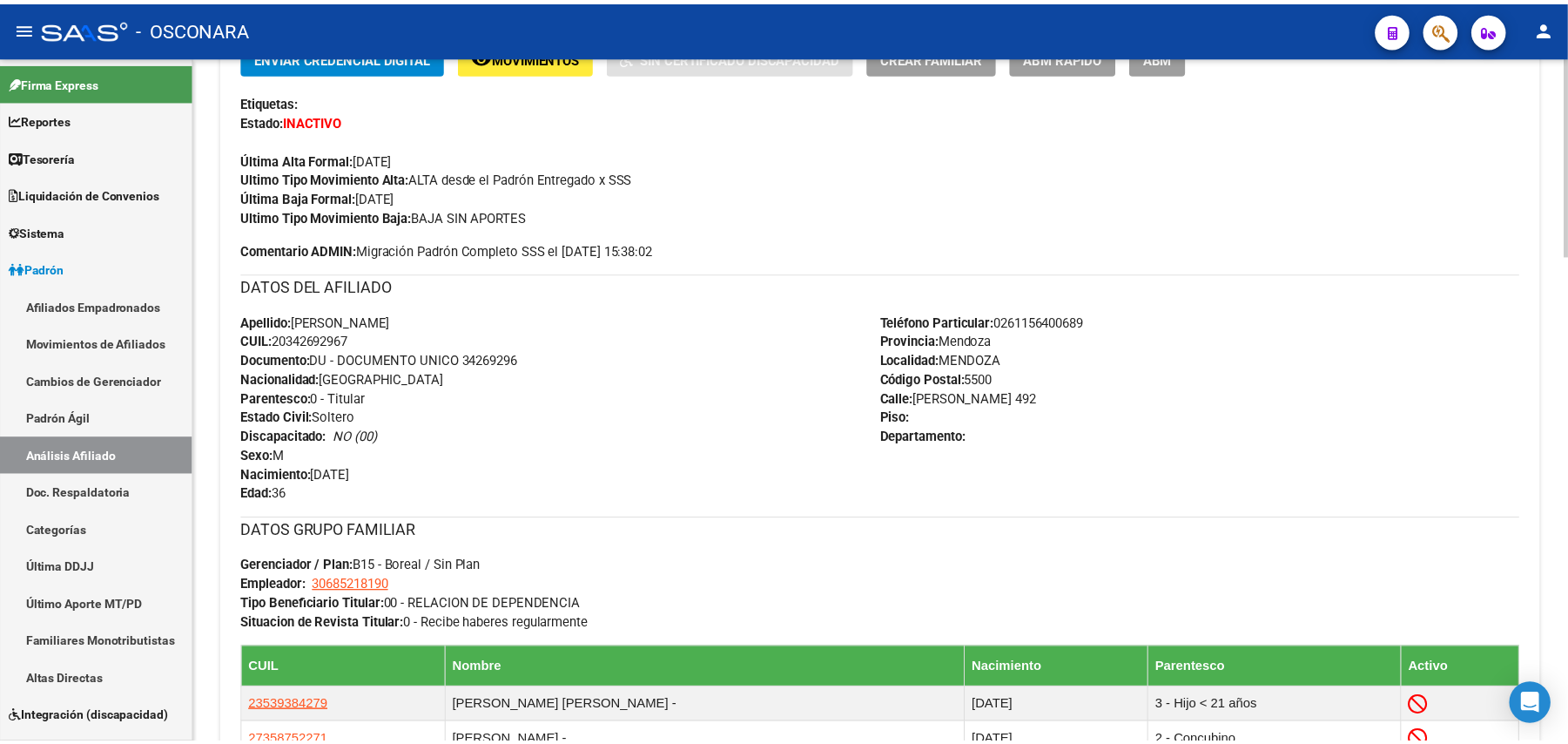
scroll to position [928, 0]
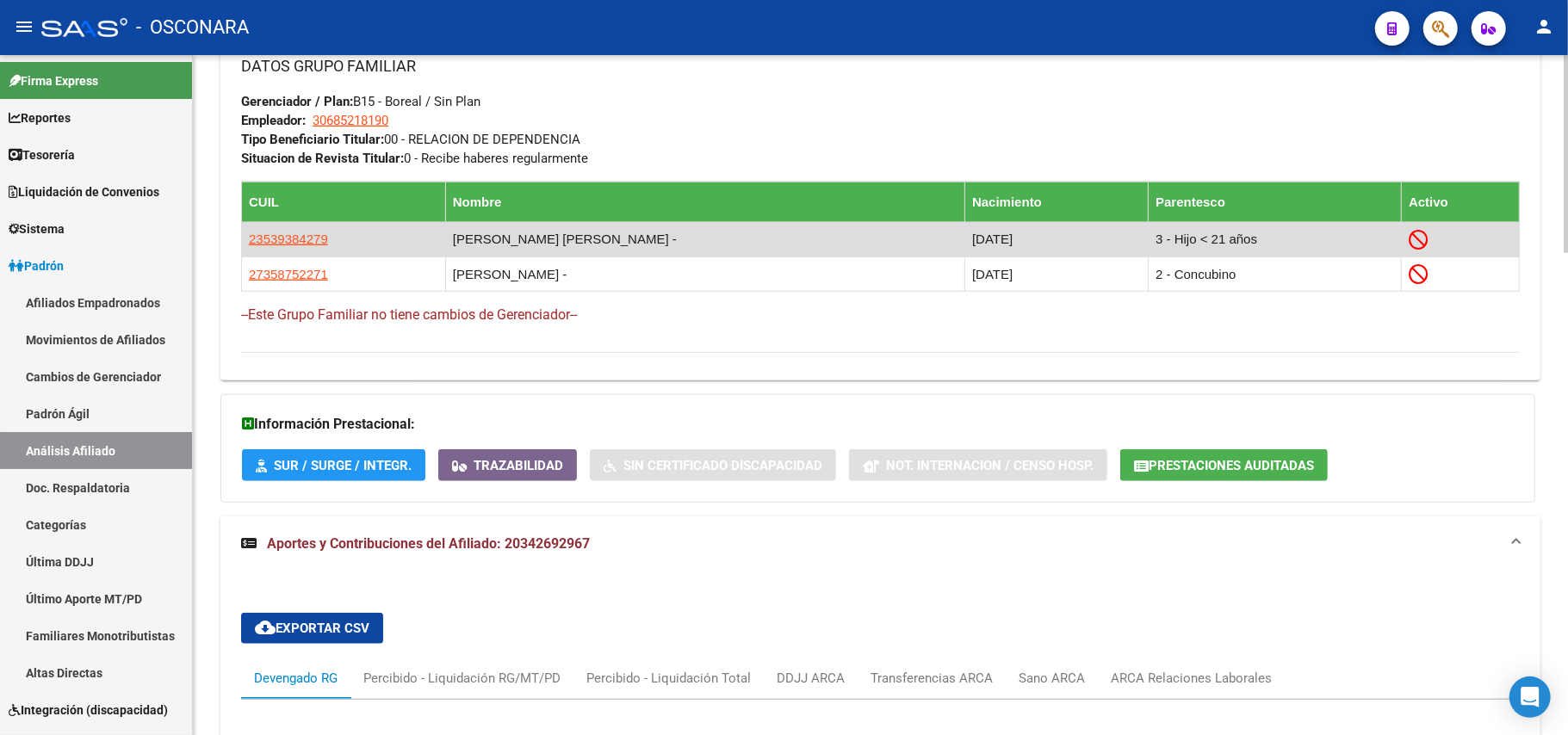
click at [307, 248] on app-link-go-to "23539384279" at bounding box center [288, 239] width 79 height 19
click at [307, 241] on span "23539384279" at bounding box center [288, 239] width 79 height 15
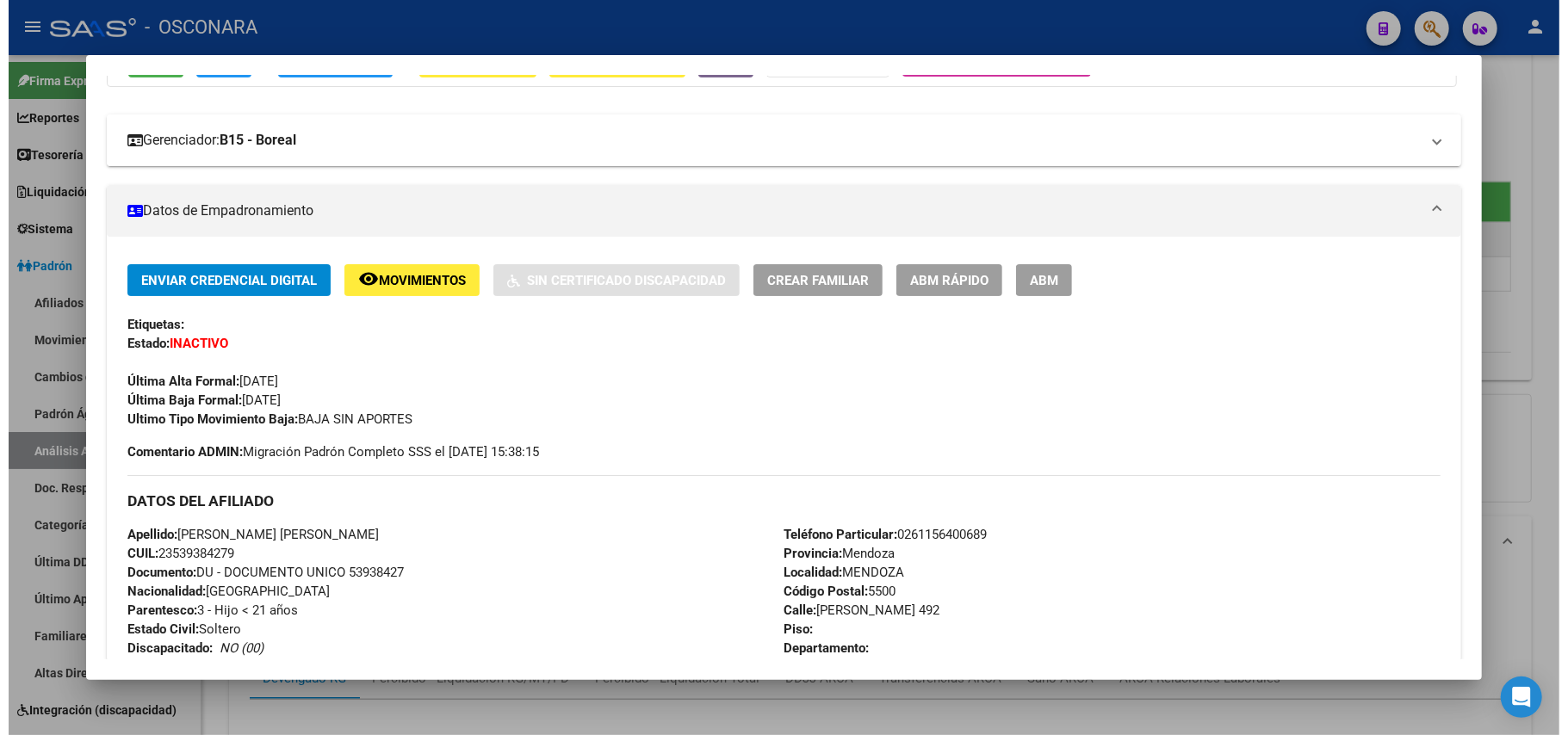
scroll to position [90, 0]
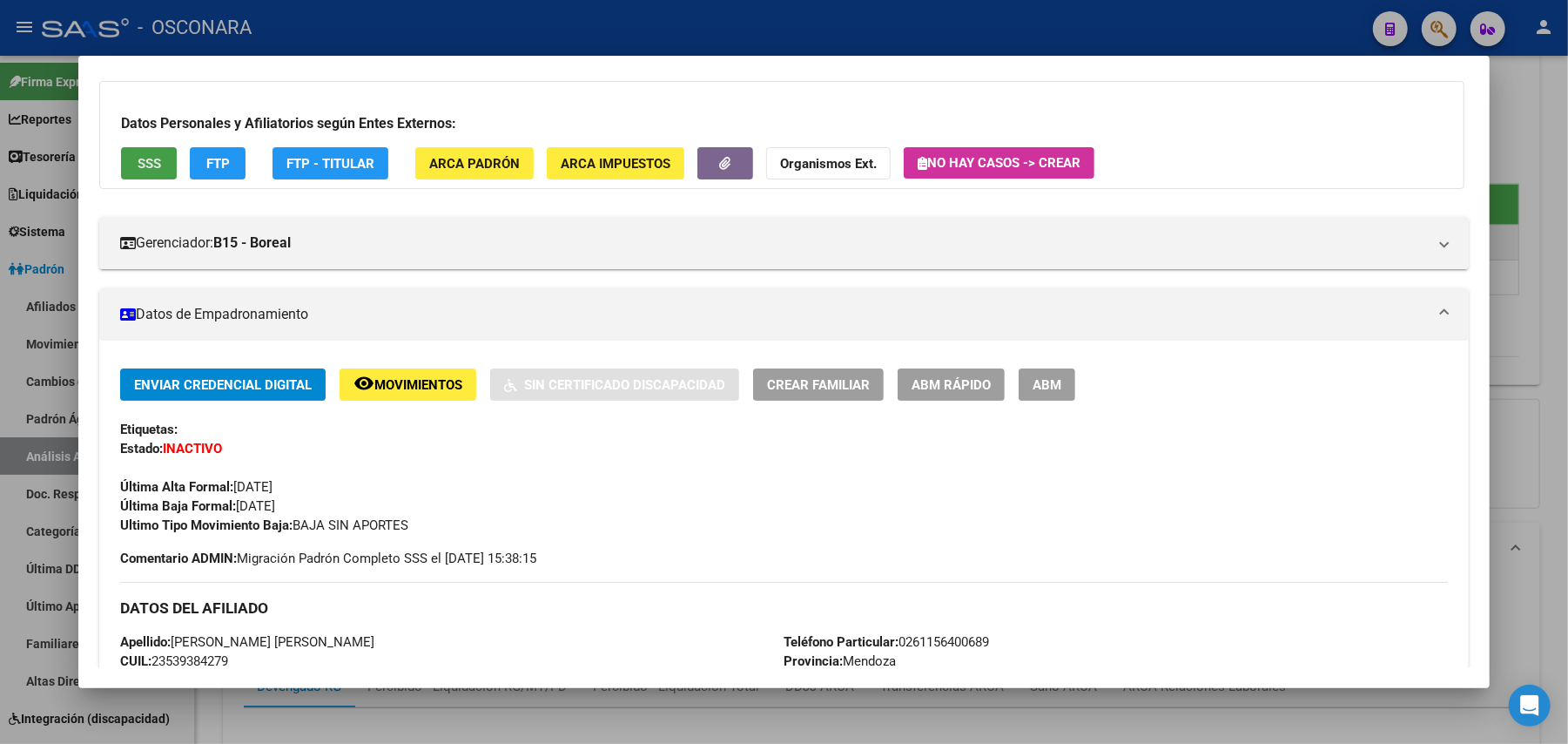
click at [145, 173] on button "SSS" at bounding box center [150, 164] width 56 height 32
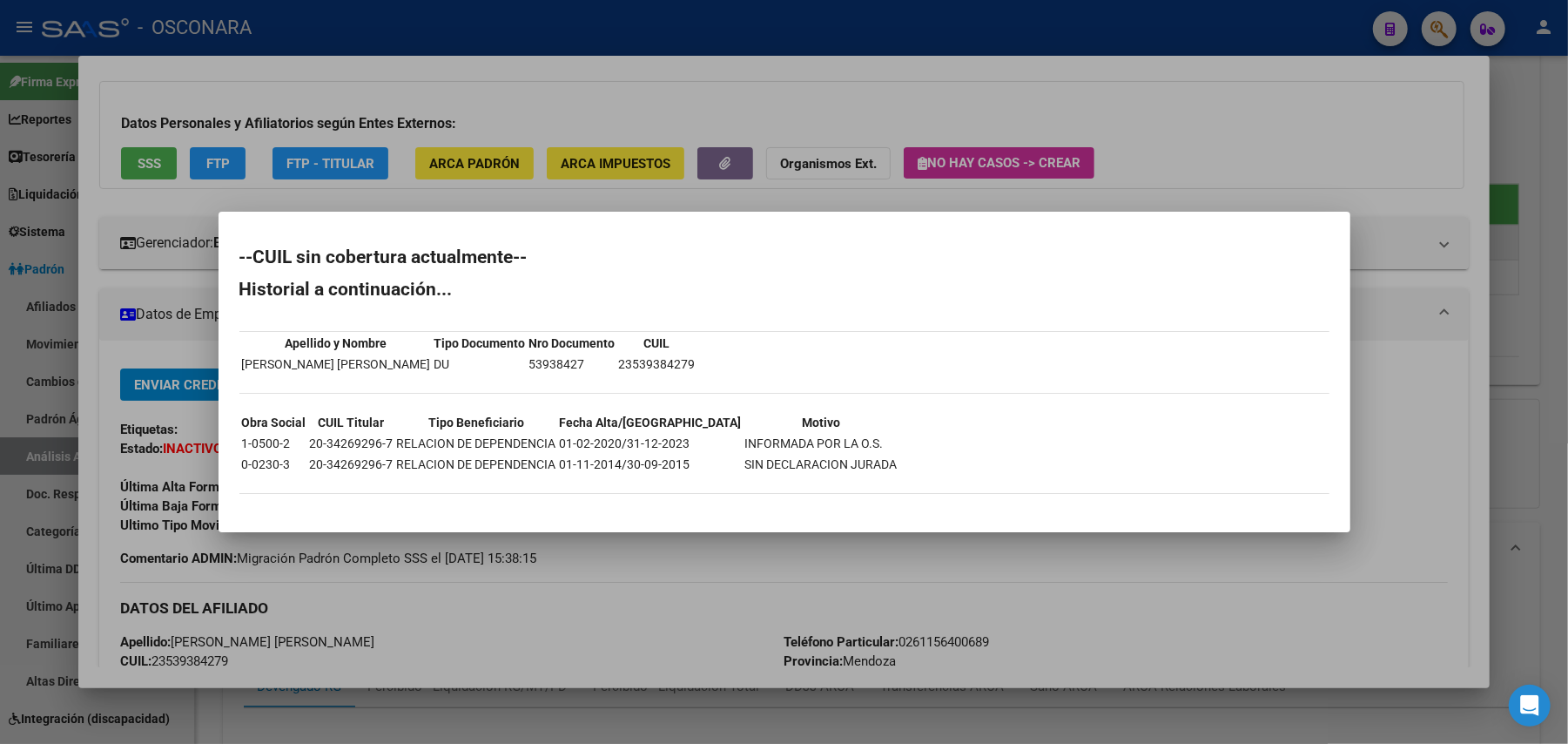
drag, startPoint x: 241, startPoint y: 365, endPoint x: 738, endPoint y: 373, distance: 497.1
click at [738, 373] on div "--CUIL sin cobertura actualmente-- Historial a continuación... Apellido y Nombr…" at bounding box center [784, 379] width 1090 height 263
copy tbody "Apellido y Nombre Tipo Documento Nro Documento CUIL"
click at [541, 736] on div at bounding box center [784, 372] width 1568 height 744
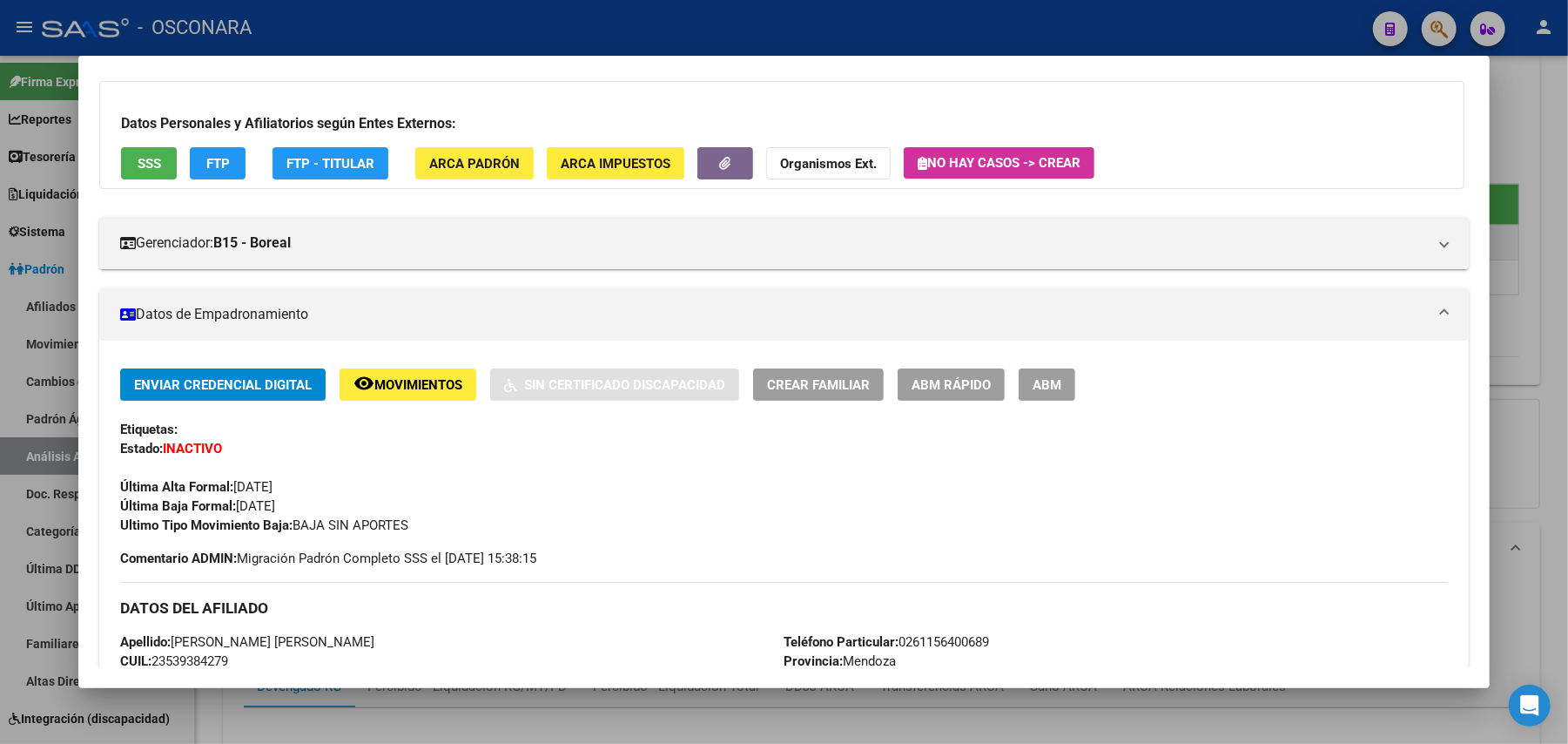
click at [535, 716] on div at bounding box center [784, 372] width 1568 height 744
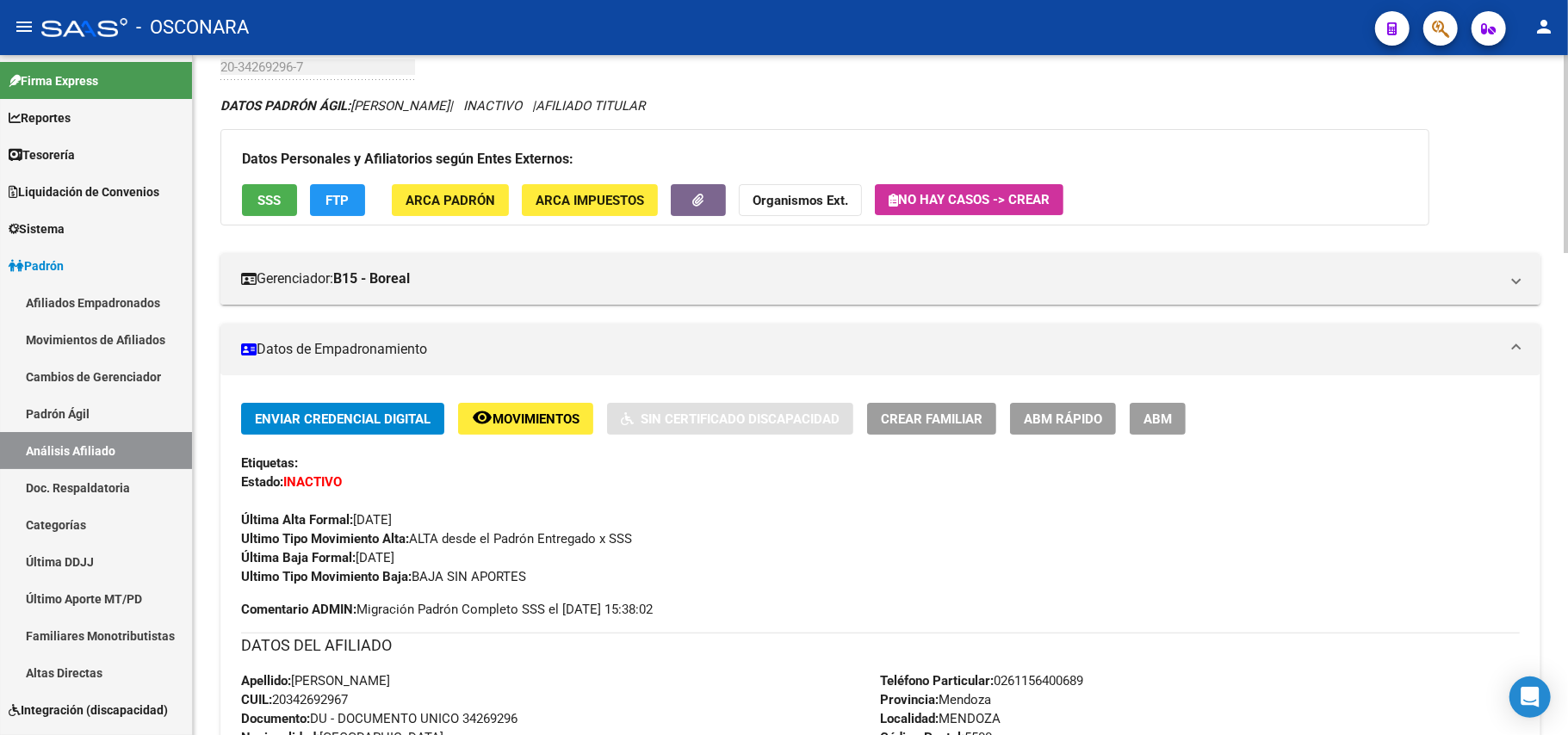
scroll to position [229, 0]
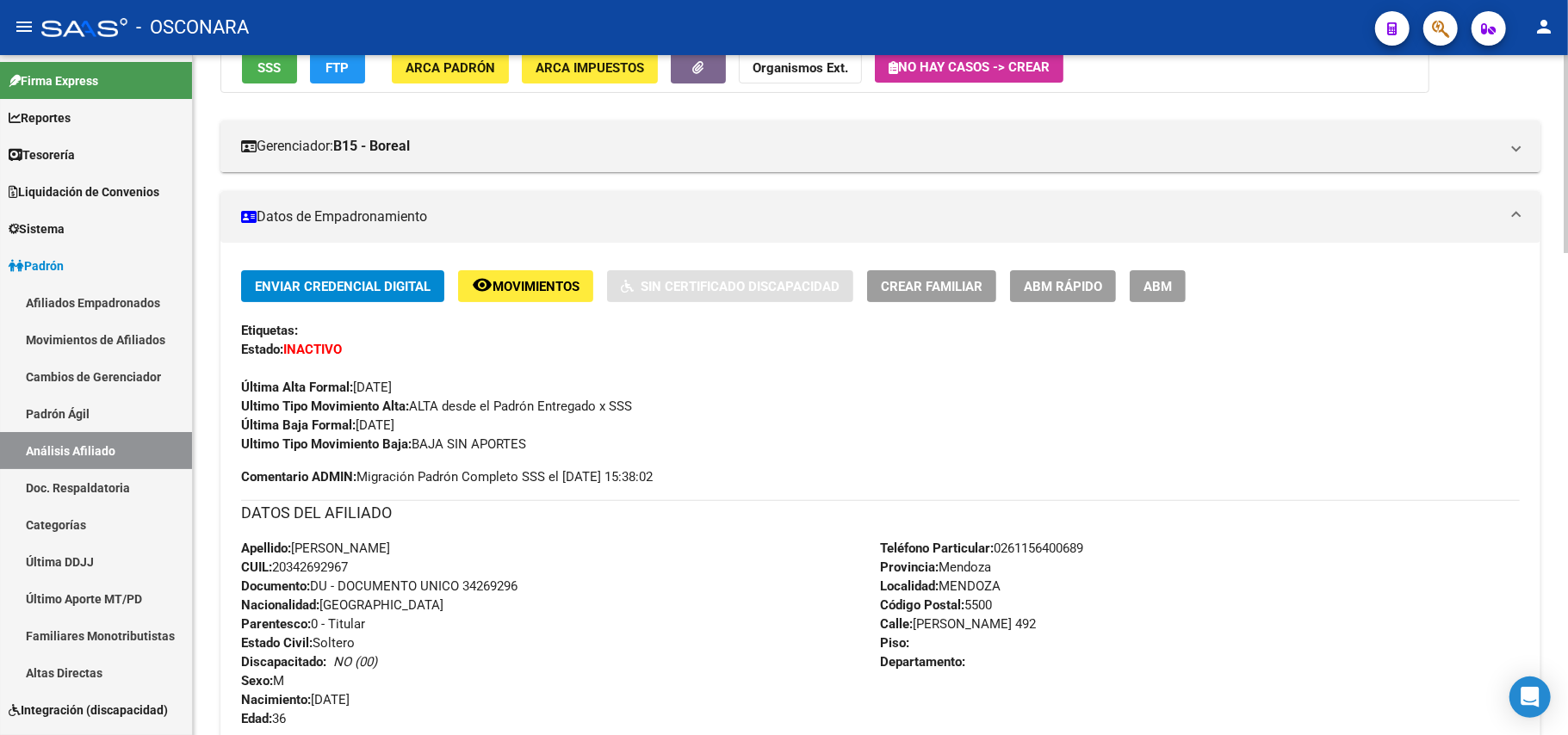
drag, startPoint x: 295, startPoint y: 549, endPoint x: 363, endPoint y: 572, distance: 71.8
click at [363, 572] on div "Apellido: [PERSON_NAME]: 20342692967 Documento: DU - DOCUMENTO UNICO 34269296 N…" at bounding box center [561, 633] width 639 height 189
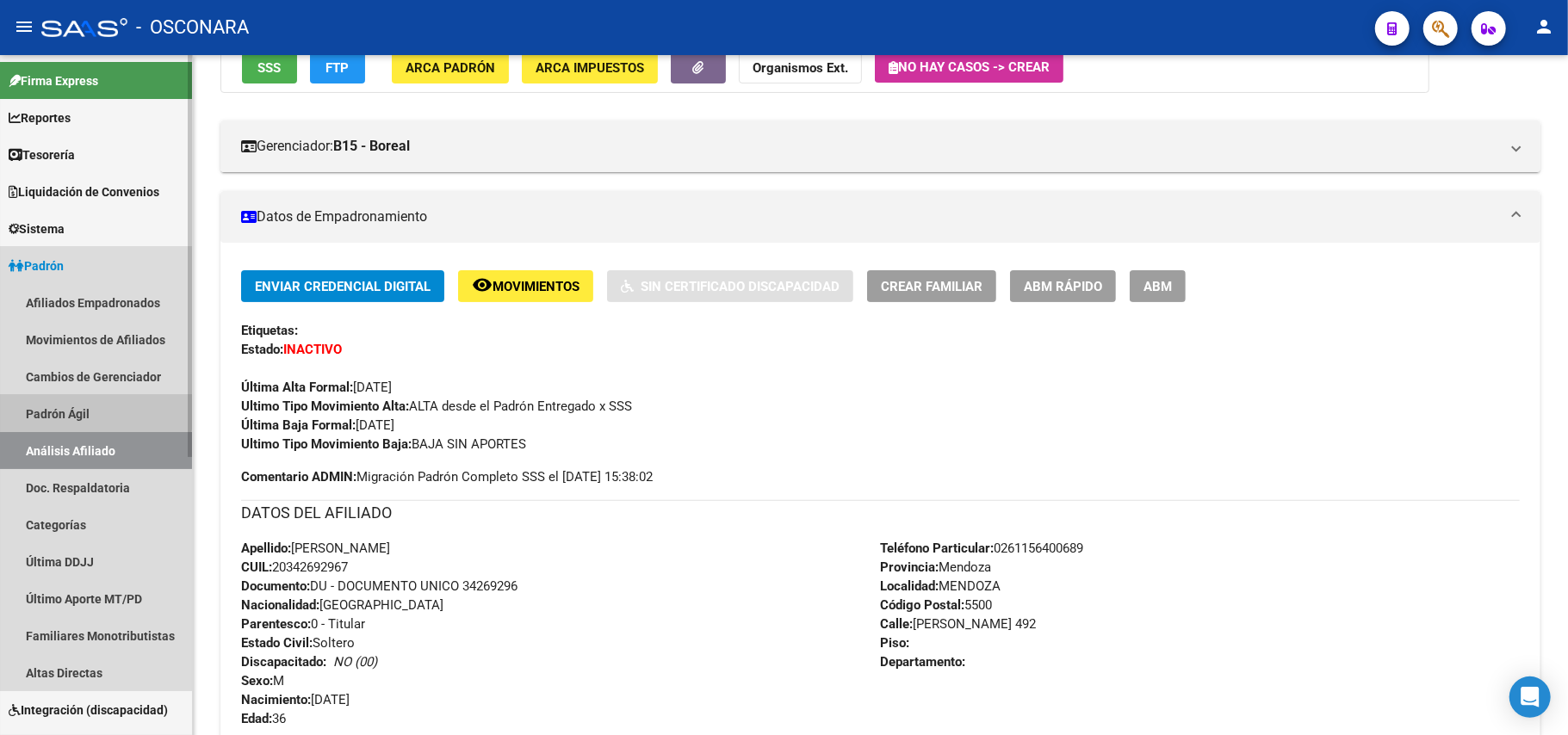
click at [59, 396] on link "Padrón Ágil" at bounding box center [96, 414] width 192 height 37
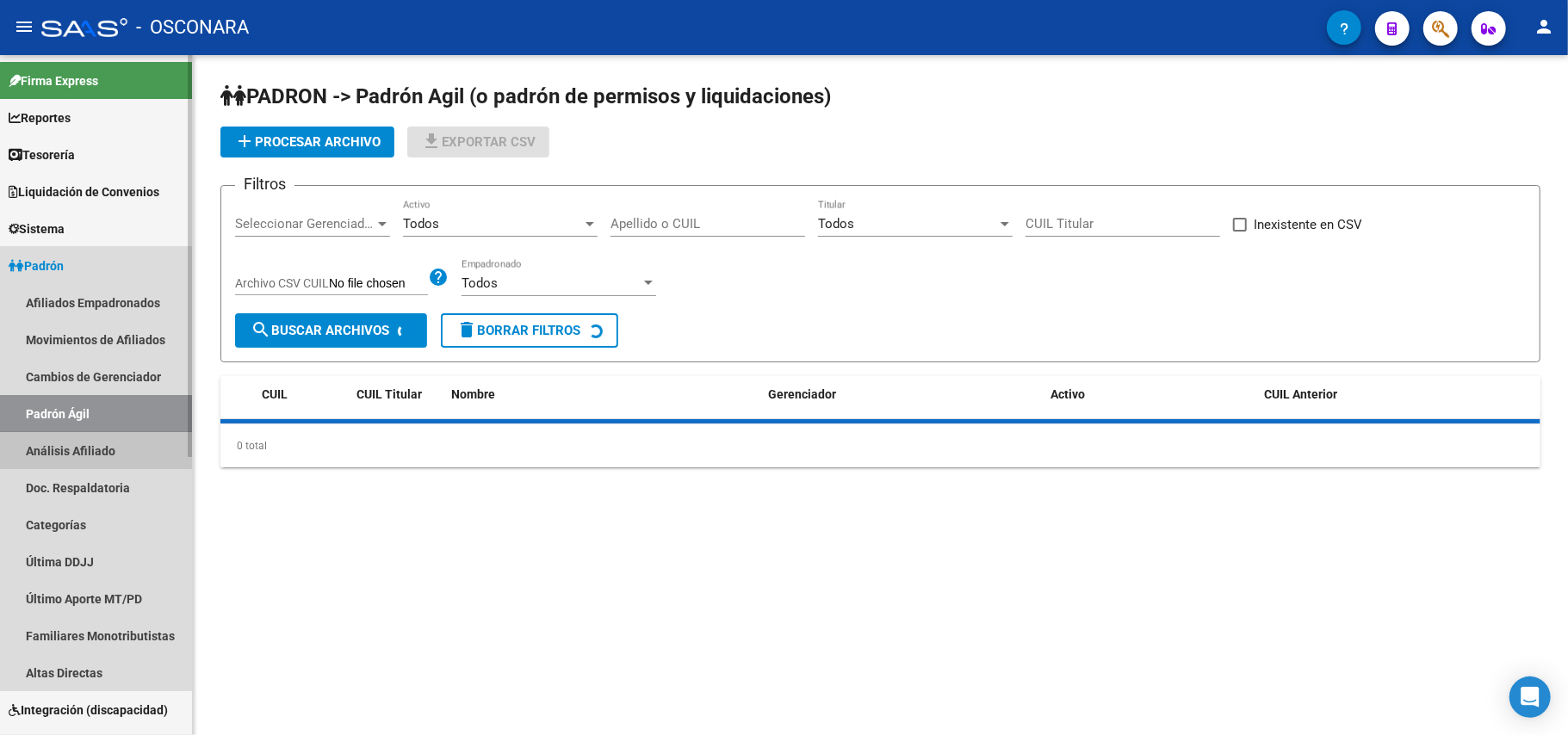
drag, startPoint x: 76, startPoint y: 437, endPoint x: 128, endPoint y: 375, distance: 80.9
click at [76, 438] on link "Análisis Afiliado" at bounding box center [96, 451] width 192 height 37
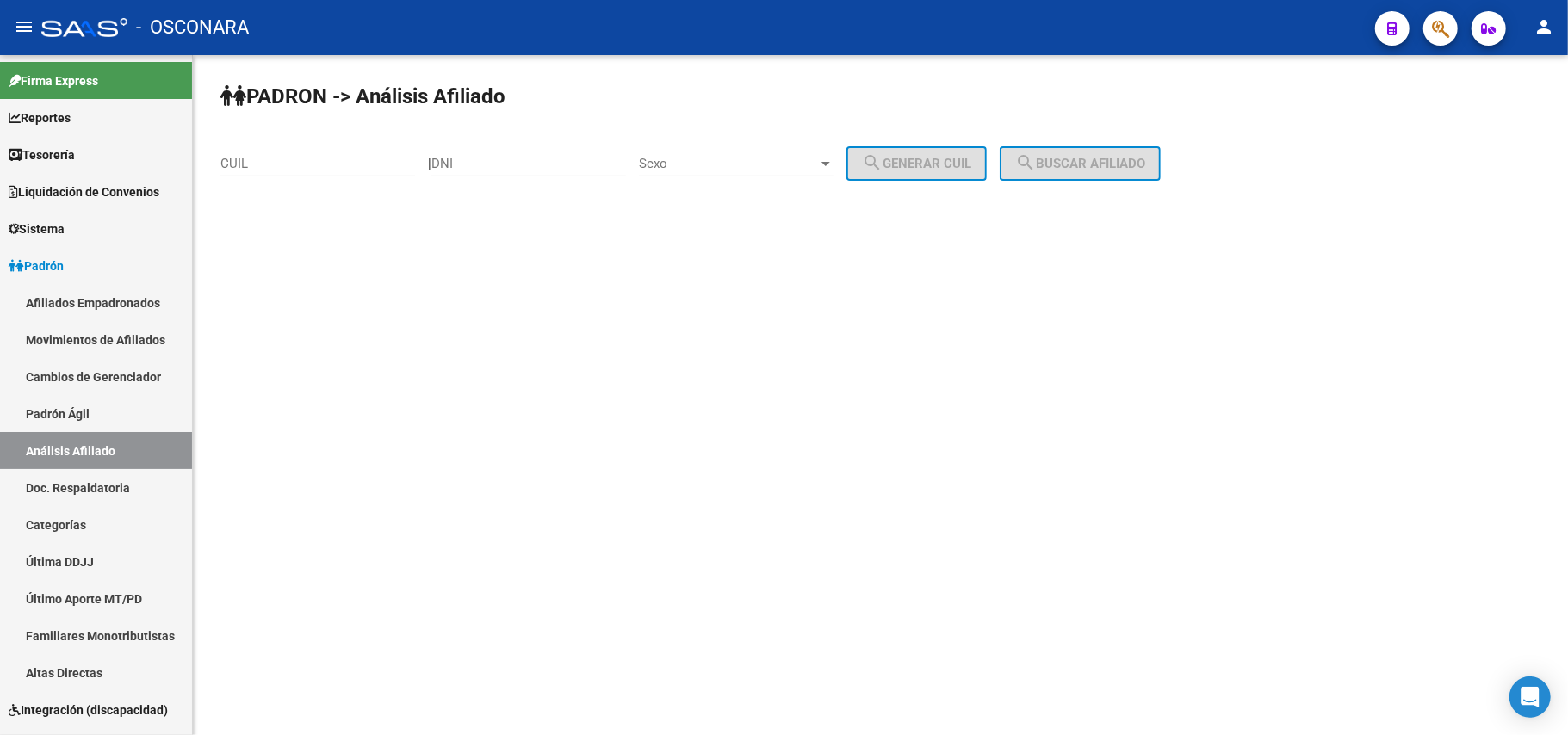
click at [273, 163] on input "CUIL" at bounding box center [318, 163] width 195 height 16
paste input "20-34269296-7"
type input "20-34269296-7"
click at [1036, 156] on mat-icon "search" at bounding box center [1026, 163] width 20 height 20
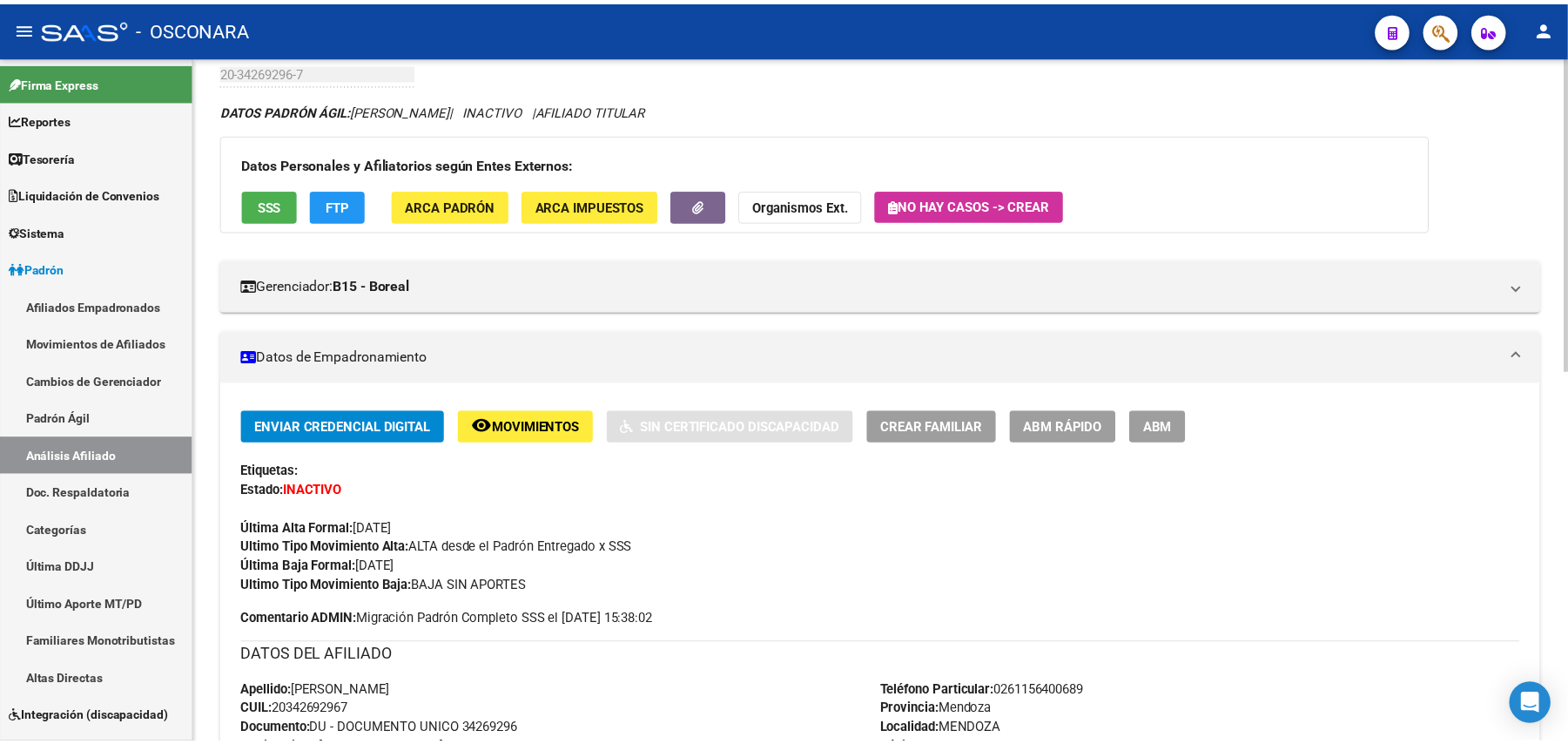
scroll to position [580, 0]
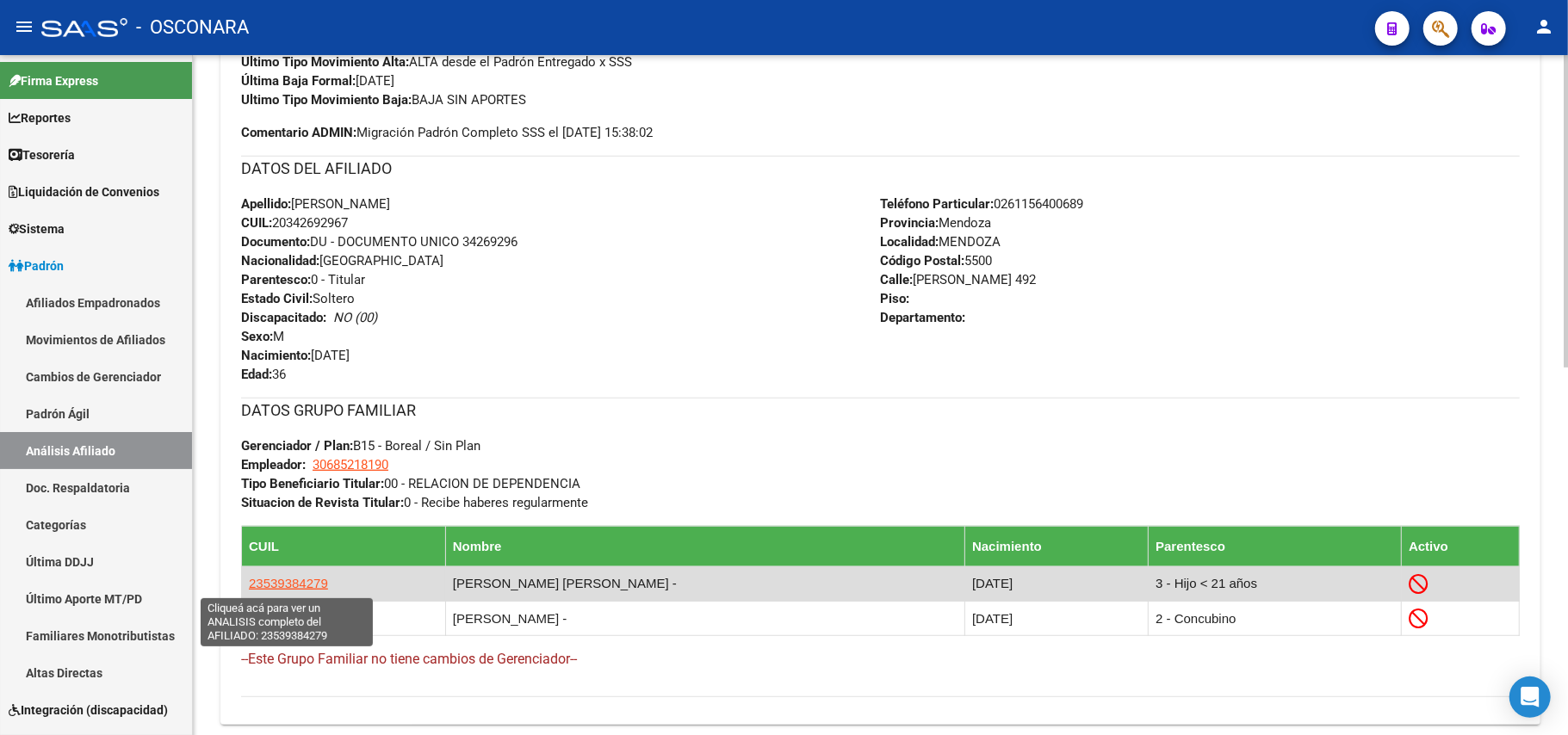
click at [317, 585] on span "23539384279" at bounding box center [288, 583] width 79 height 15
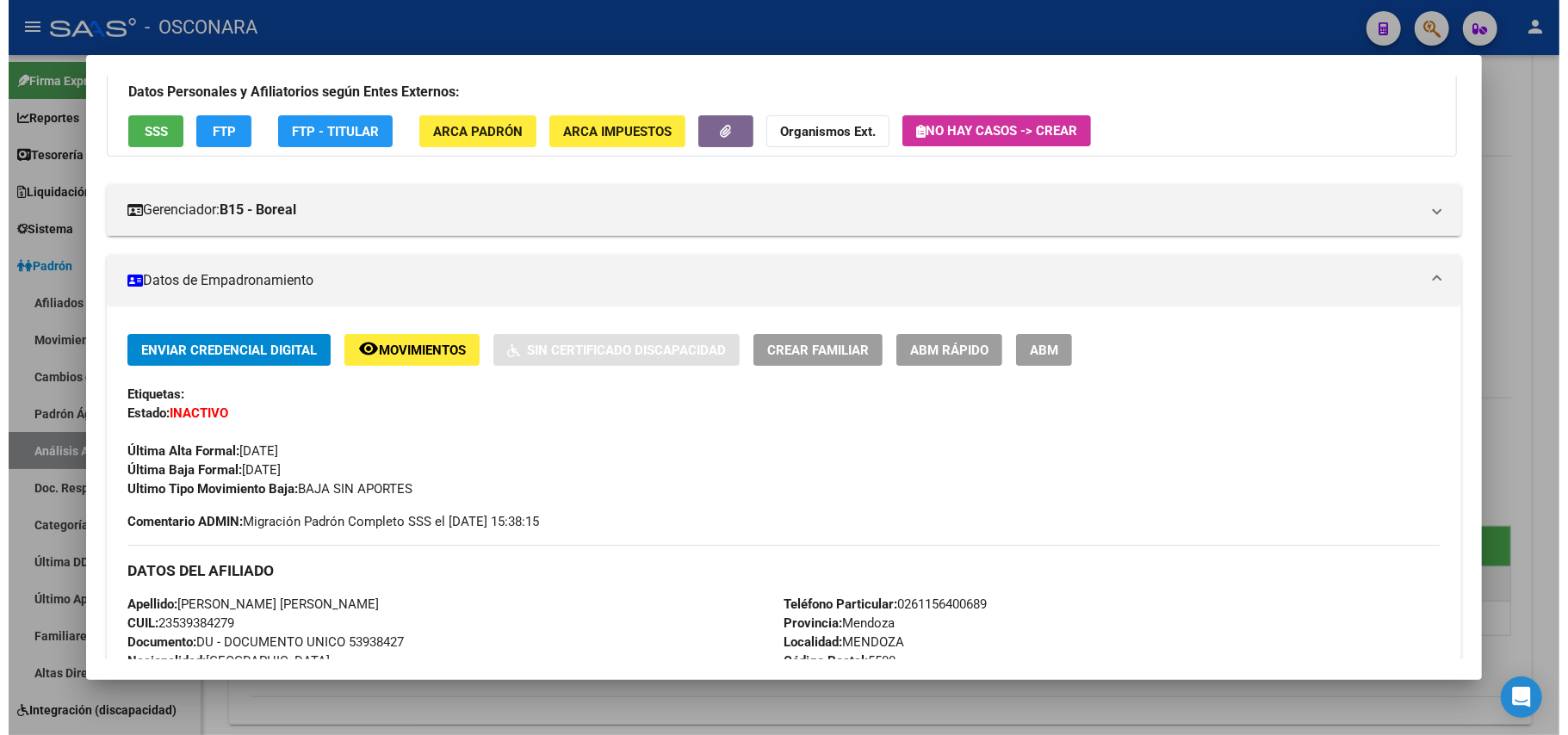
scroll to position [344, 0]
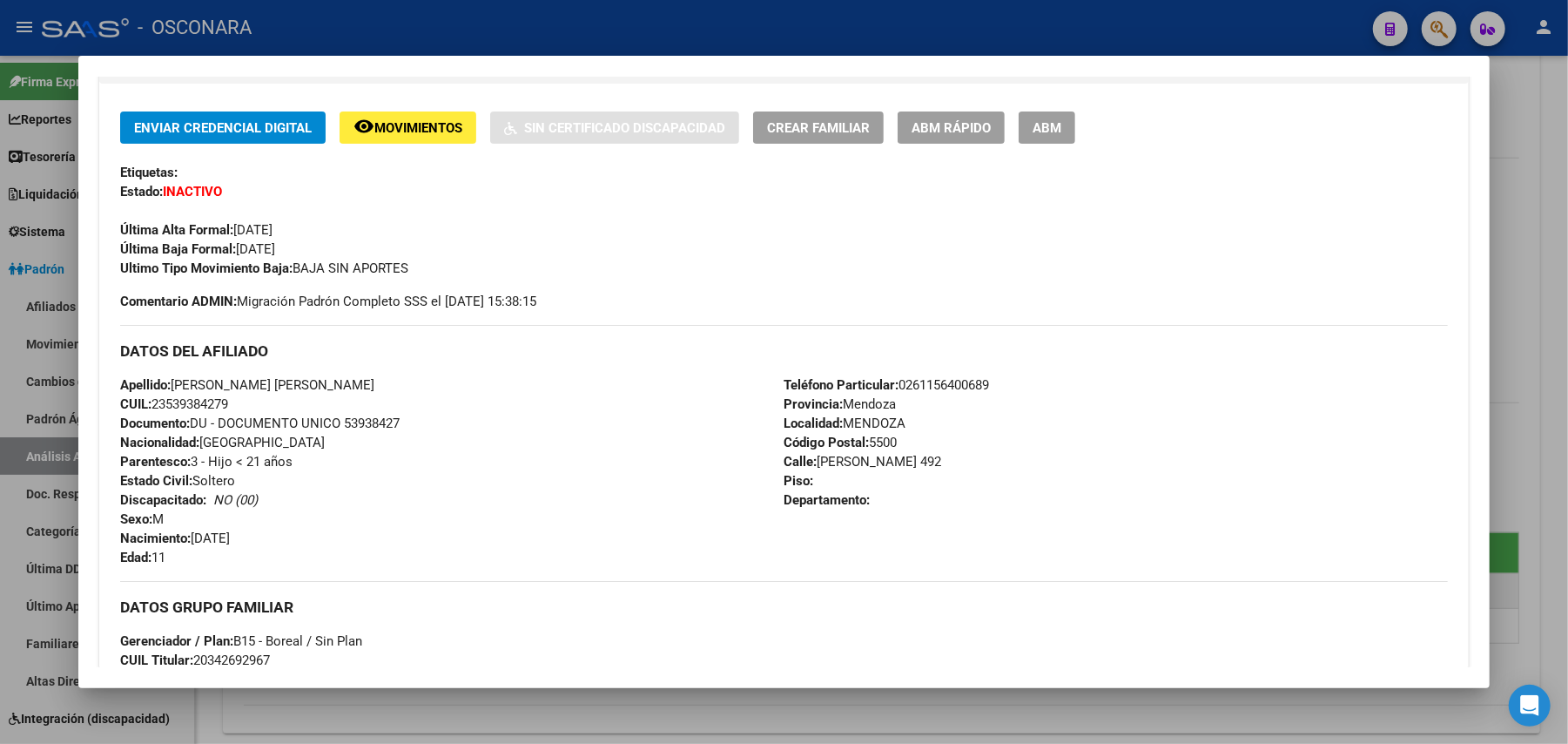
drag, startPoint x: 168, startPoint y: 384, endPoint x: 231, endPoint y: 404, distance: 66.1
click at [231, 404] on div "Apellido: [PERSON_NAME] [PERSON_NAME] CUIL: 23539384279 Documento: DU - DOCUMEN…" at bounding box center [452, 471] width 663 height 192
copy div "[PERSON_NAME] [PERSON_NAME] CUIL: 23539384279"
click at [513, 711] on div at bounding box center [784, 372] width 1568 height 744
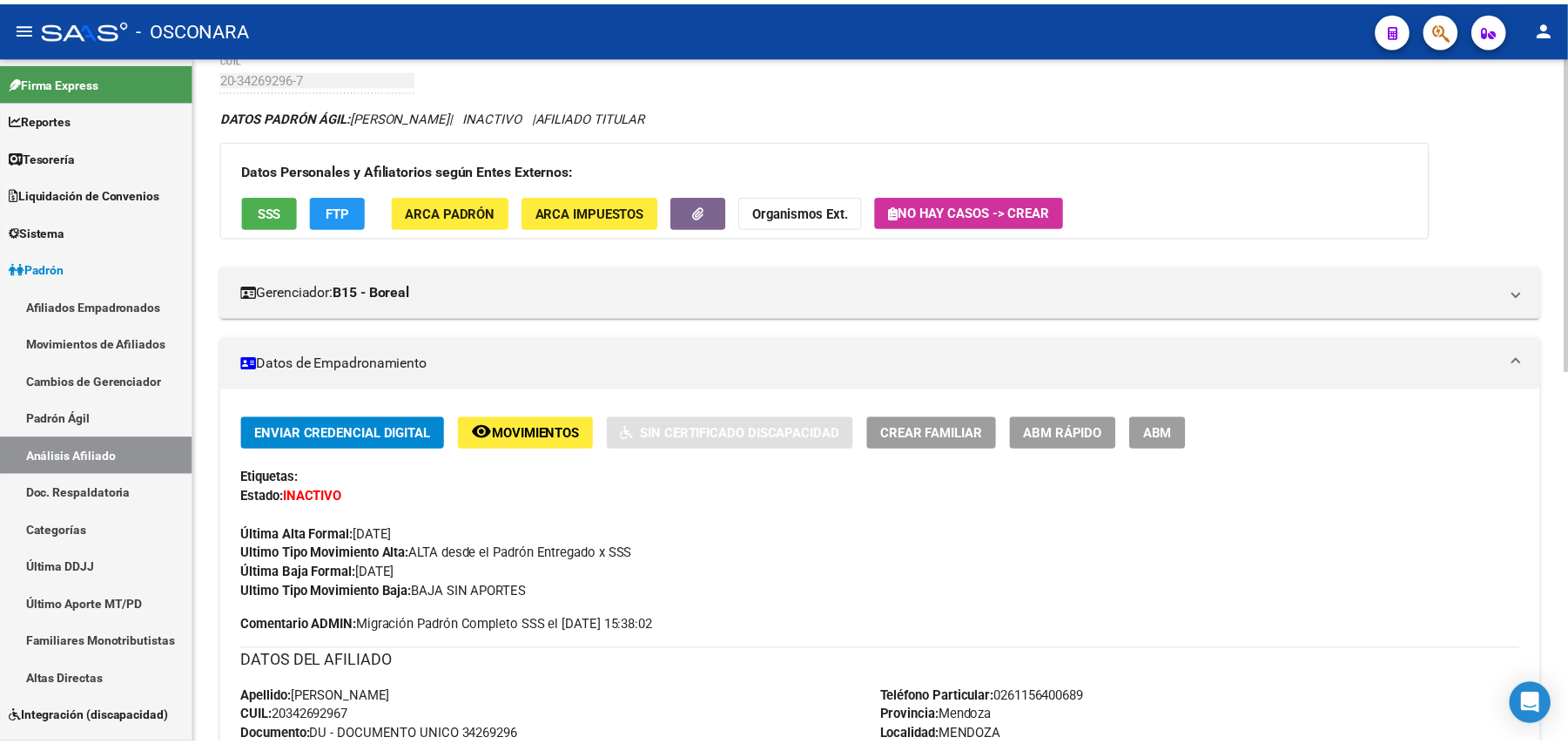
scroll to position [0, 0]
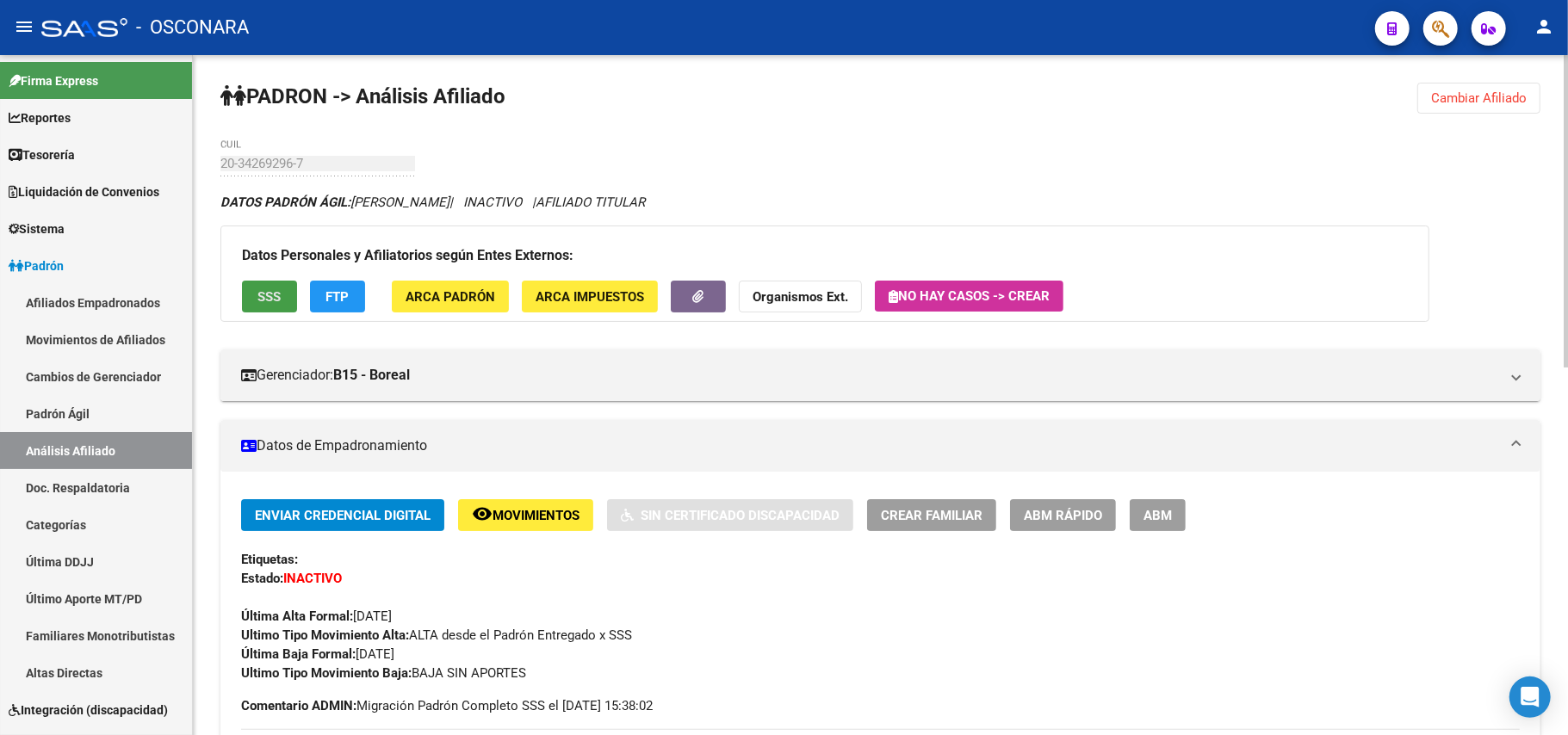
click at [280, 296] on span "SSS" at bounding box center [270, 296] width 23 height 16
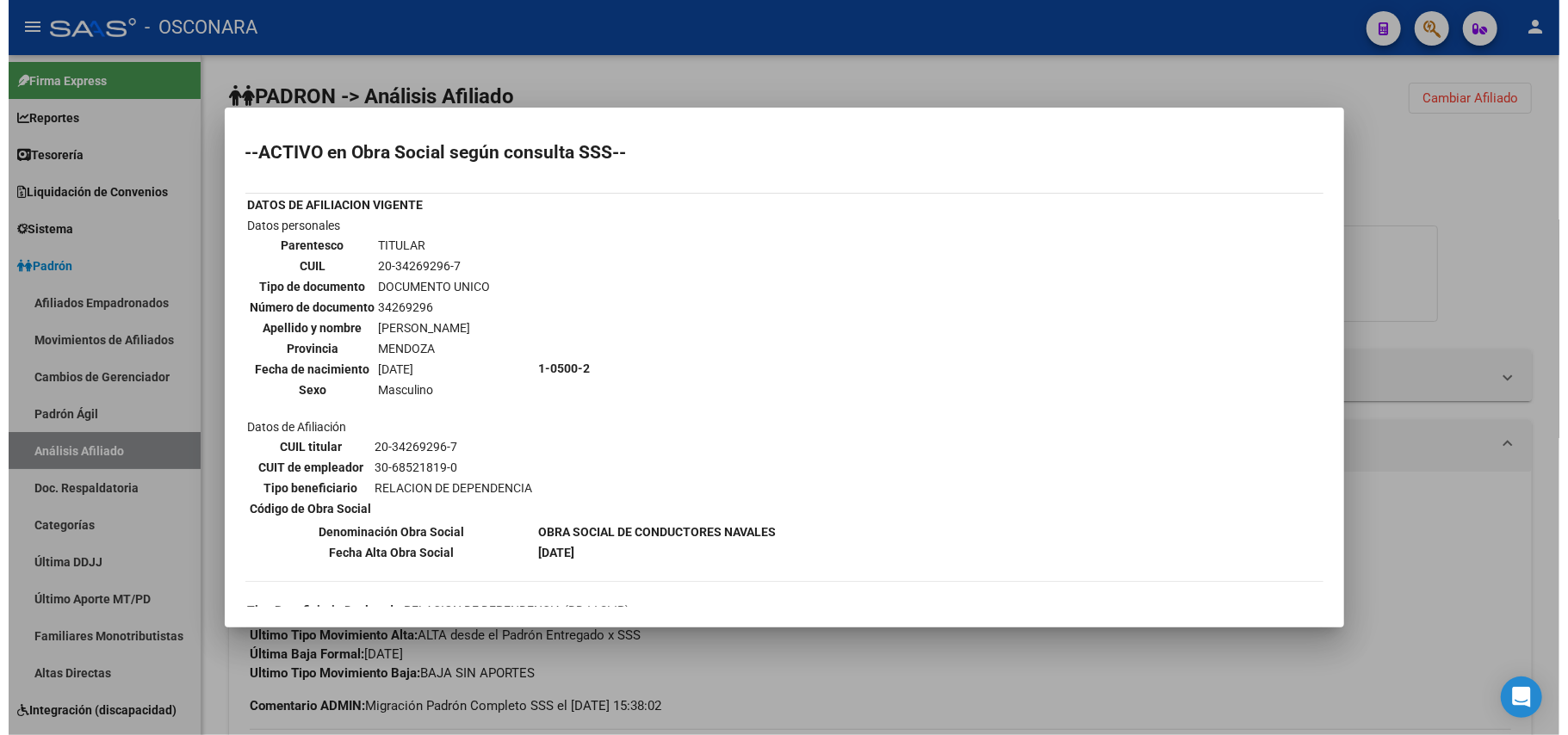
scroll to position [276, 0]
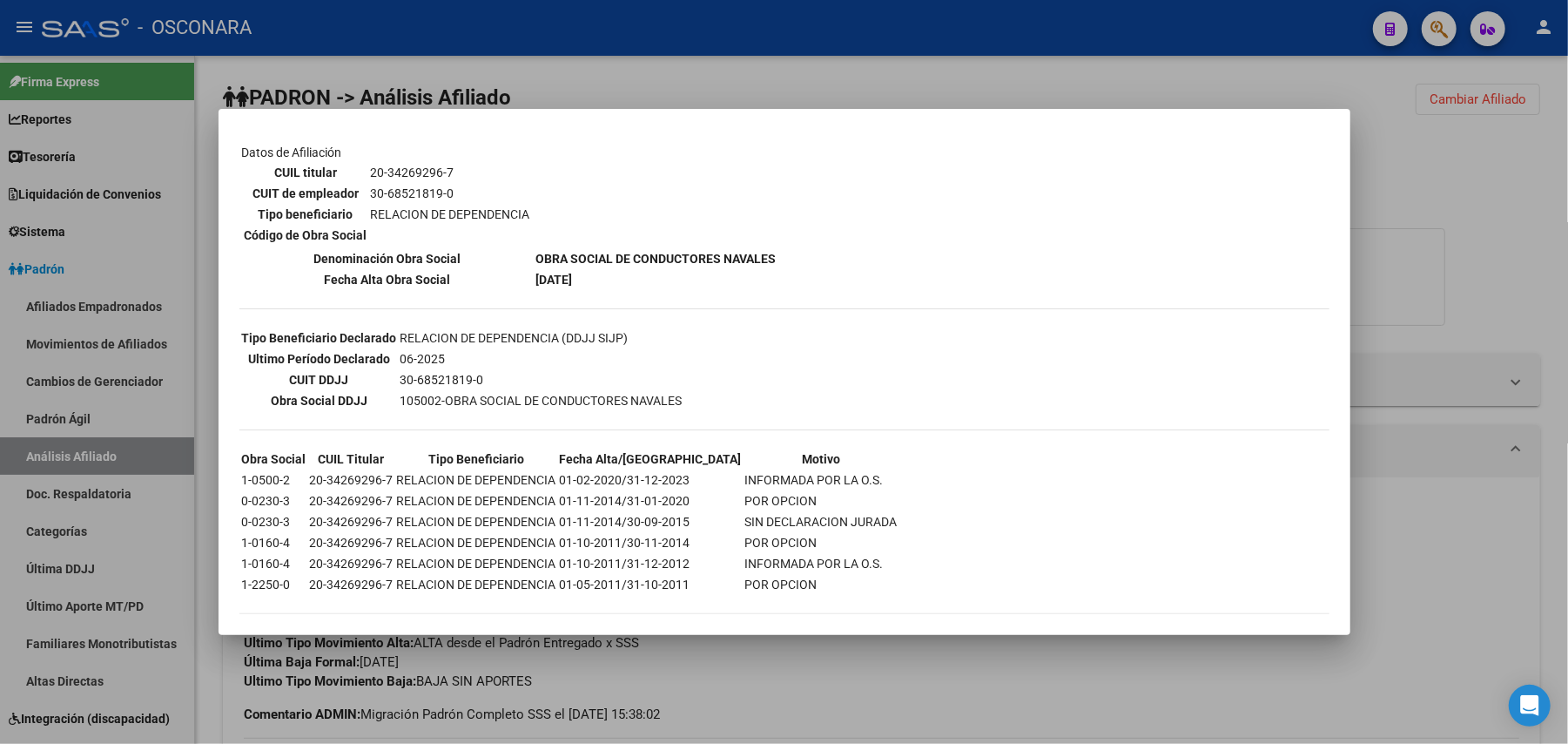
click at [853, 672] on div at bounding box center [784, 372] width 1568 height 744
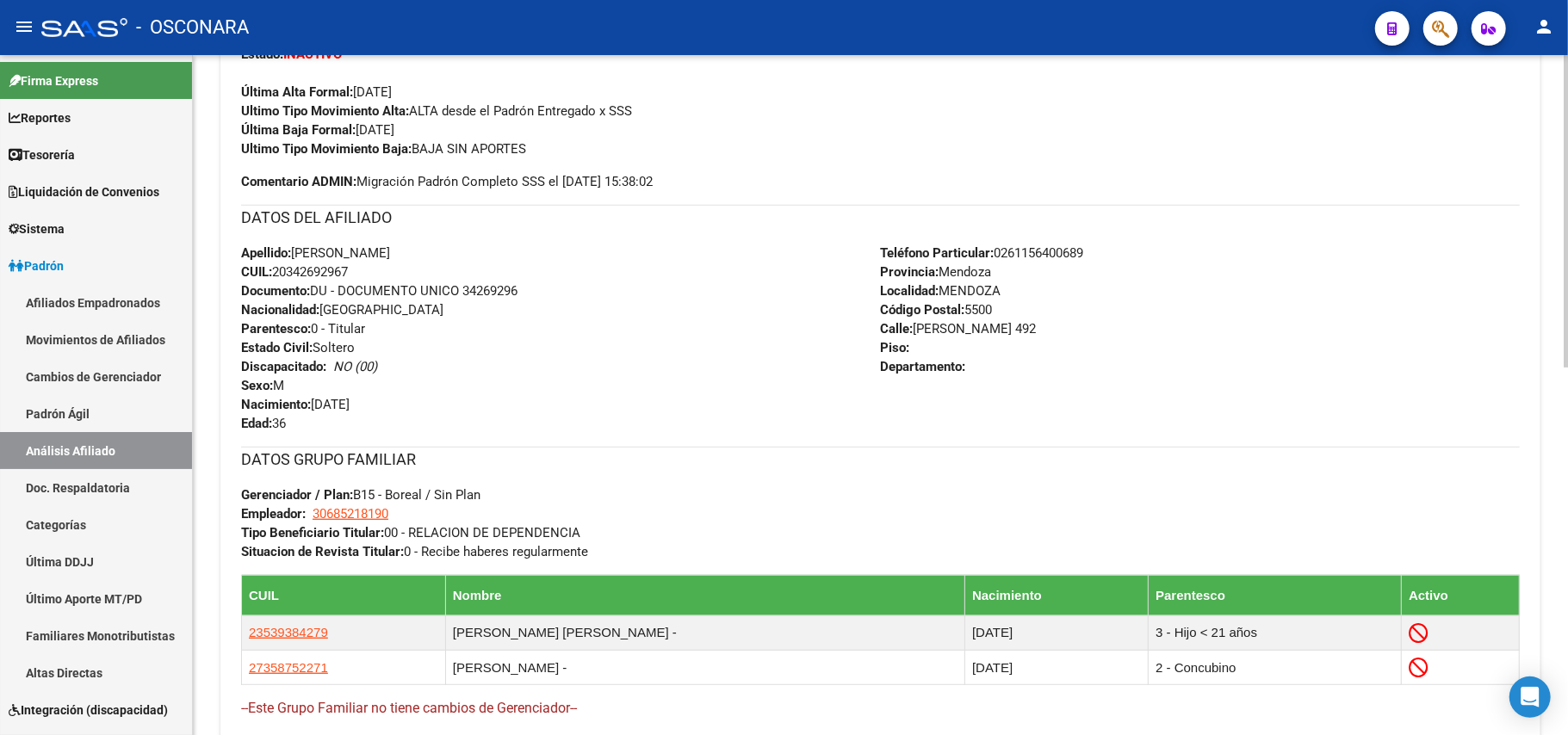
scroll to position [689, 0]
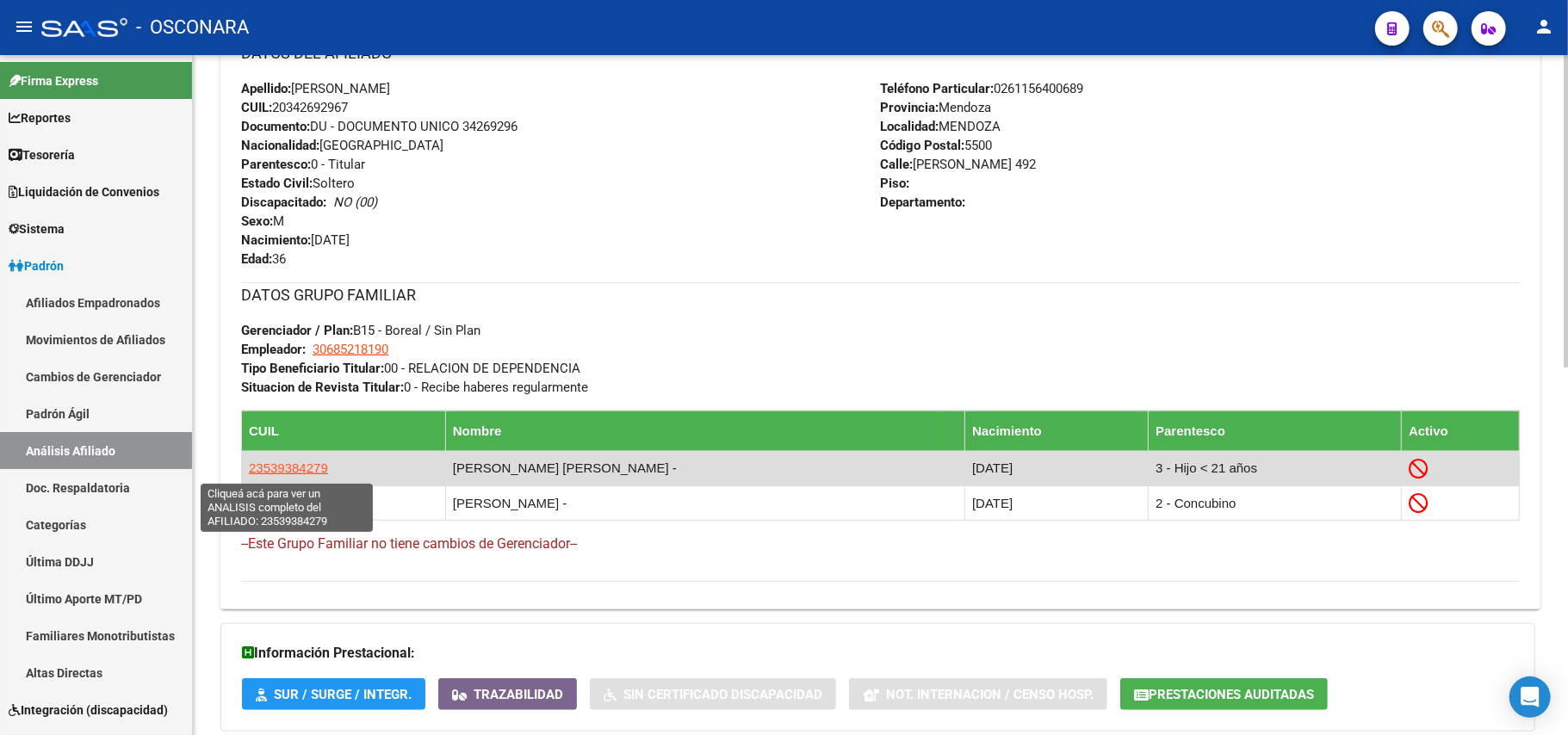
click at [307, 472] on span "23539384279" at bounding box center [288, 468] width 79 height 15
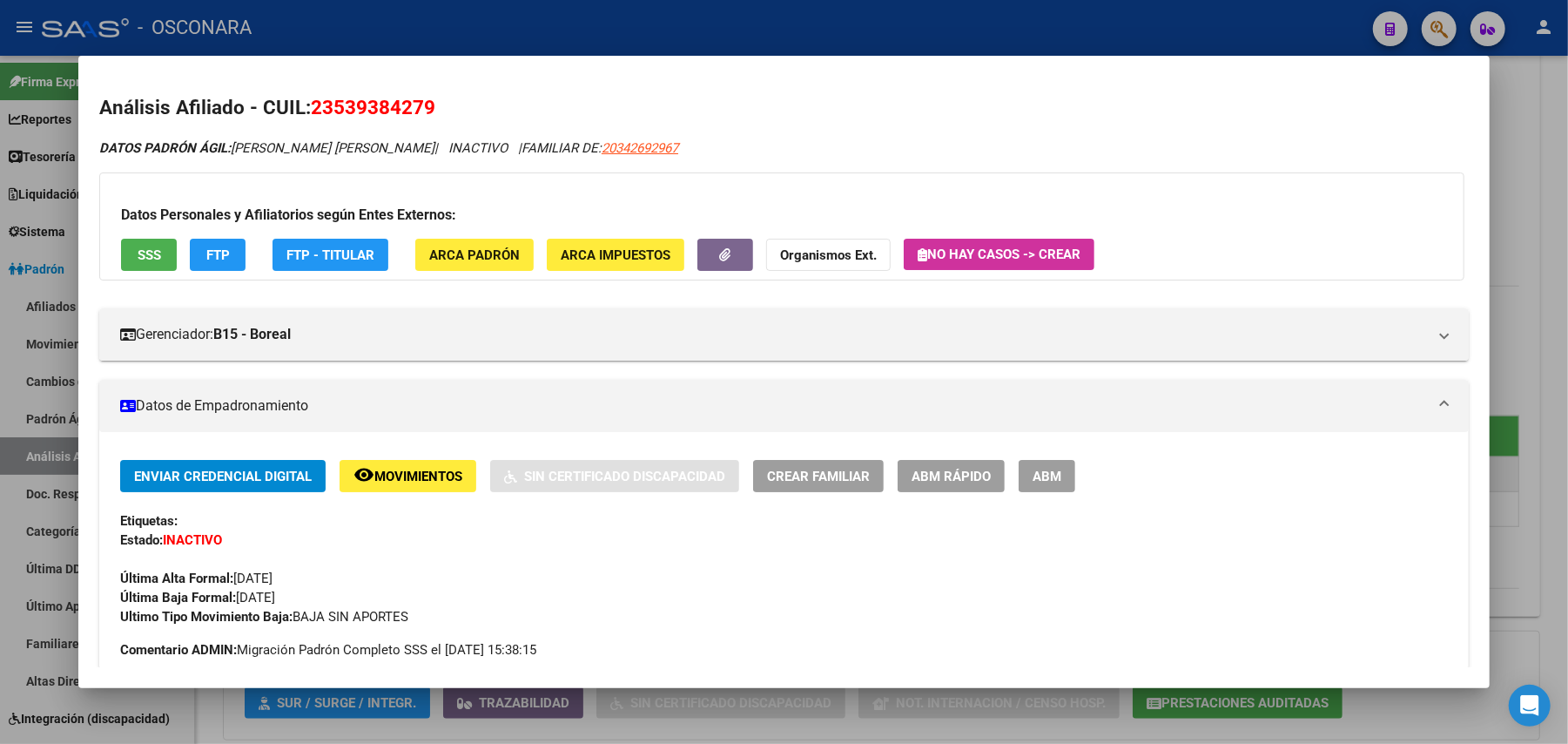
drag, startPoint x: 426, startPoint y: 112, endPoint x: 305, endPoint y: 117, distance: 121.1
click at [311, 117] on span "23539384279" at bounding box center [373, 107] width 124 height 22
copy span "23539384279"
click at [840, 729] on div at bounding box center [784, 372] width 1568 height 744
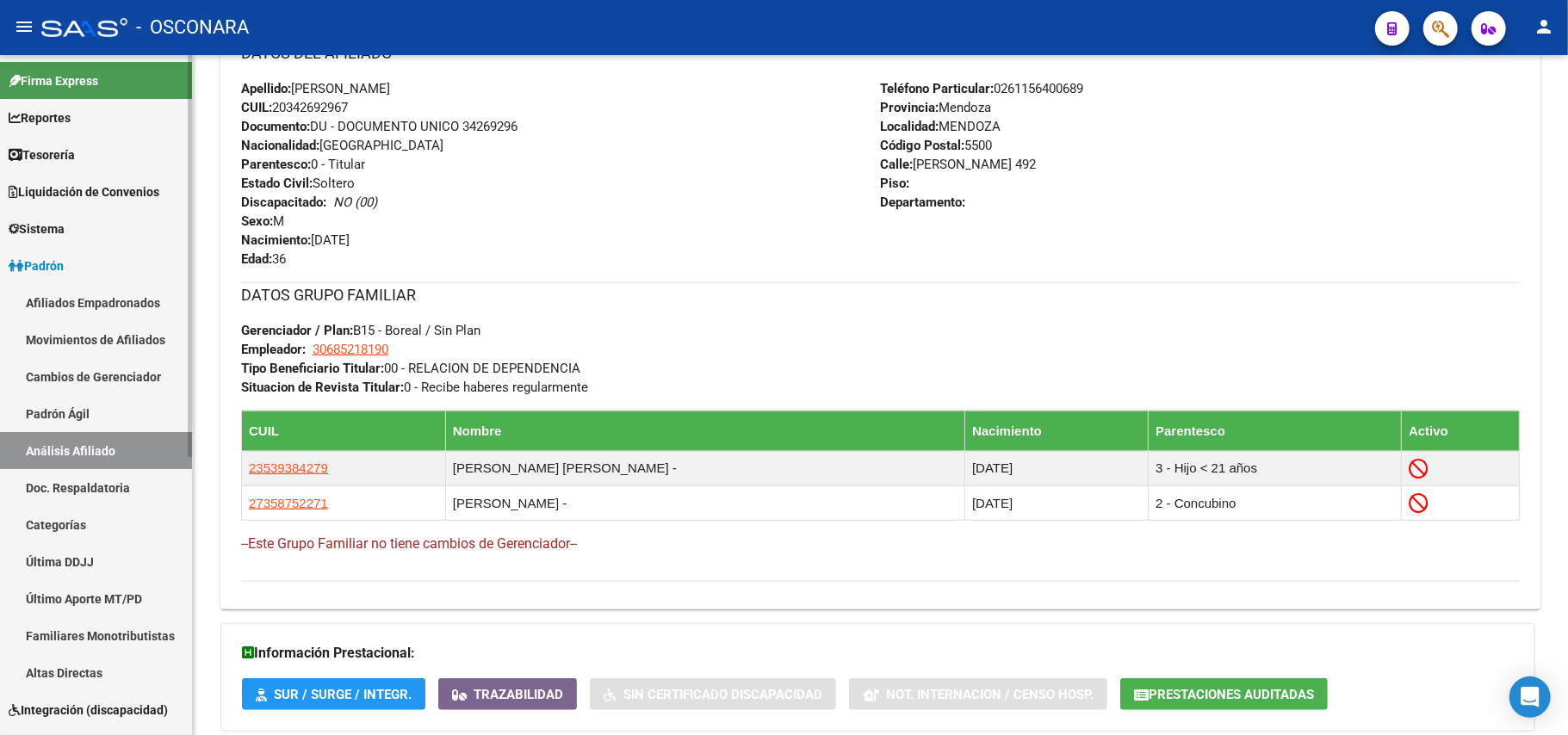
click at [96, 410] on link "Padrón Ágil" at bounding box center [96, 414] width 192 height 37
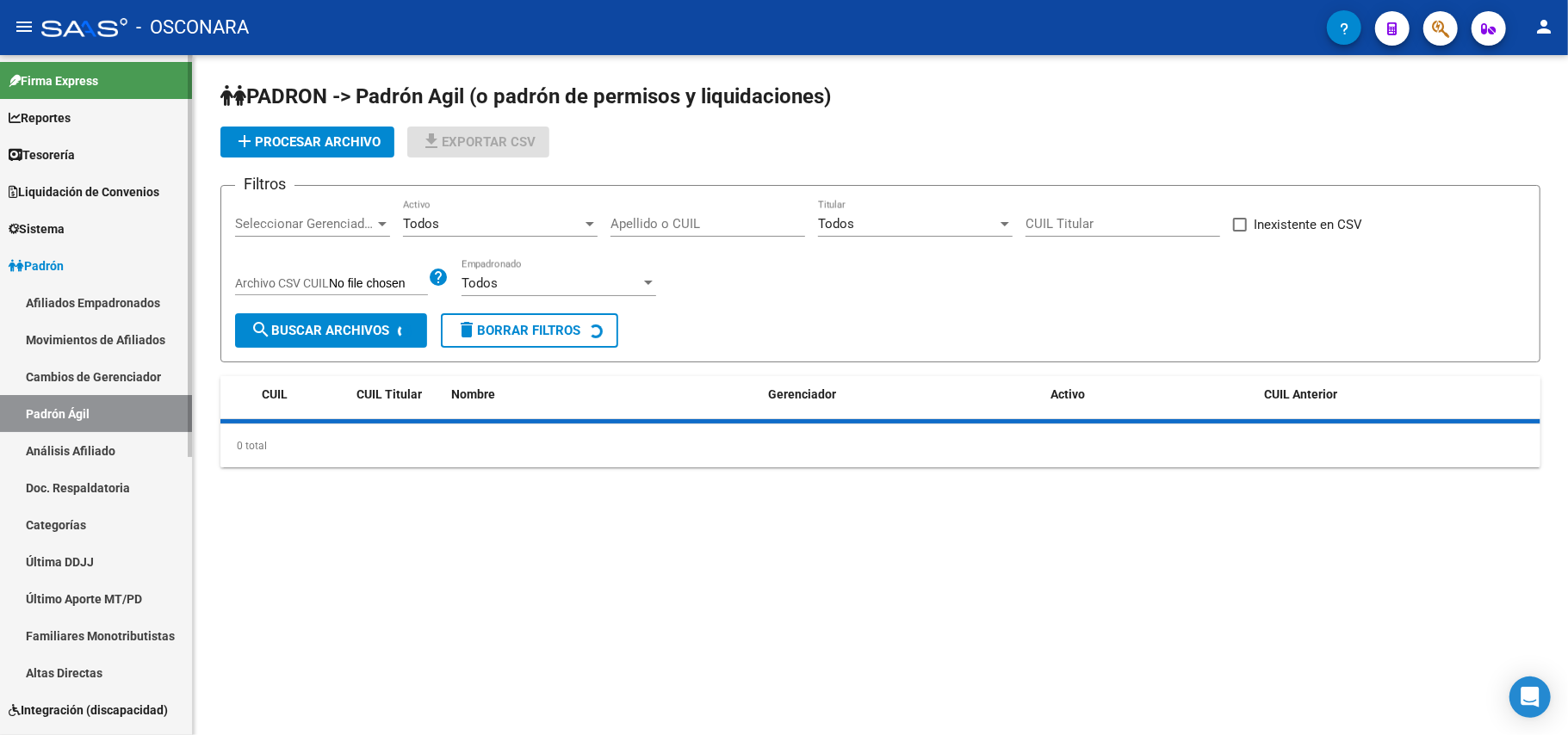
click at [102, 449] on link "Análisis Afiliado" at bounding box center [96, 451] width 192 height 37
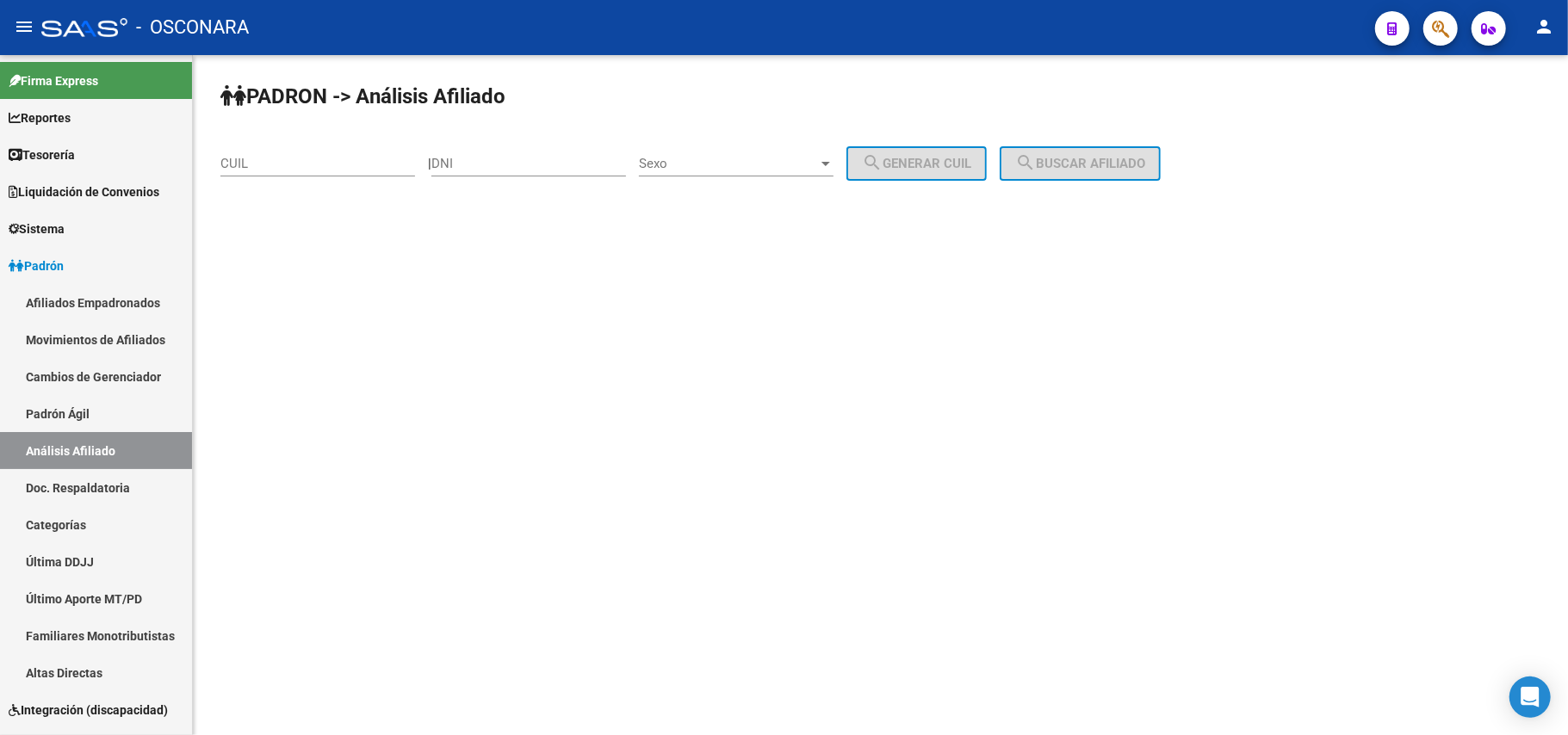
click at [472, 169] on input "DNI" at bounding box center [529, 163] width 195 height 16
paste input "49.160429"
click at [472, 163] on input "49.160429" at bounding box center [529, 163] width 195 height 16
type input "49160429"
click at [742, 156] on div "Sexo Sexo" at bounding box center [736, 158] width 195 height 37
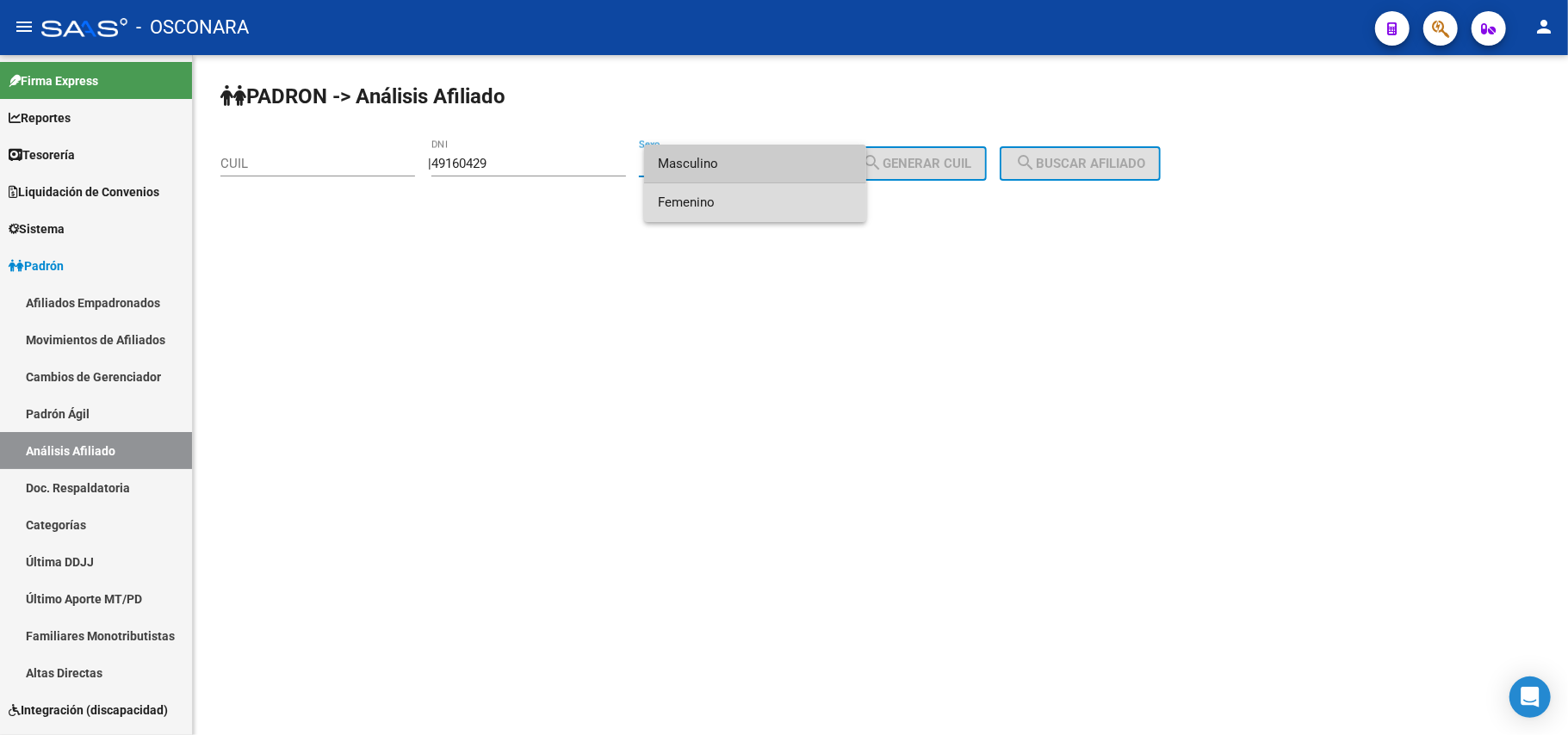
drag, startPoint x: 676, startPoint y: 204, endPoint x: 885, endPoint y: 163, distance: 213.0
click at [677, 204] on span "Femenino" at bounding box center [755, 203] width 195 height 39
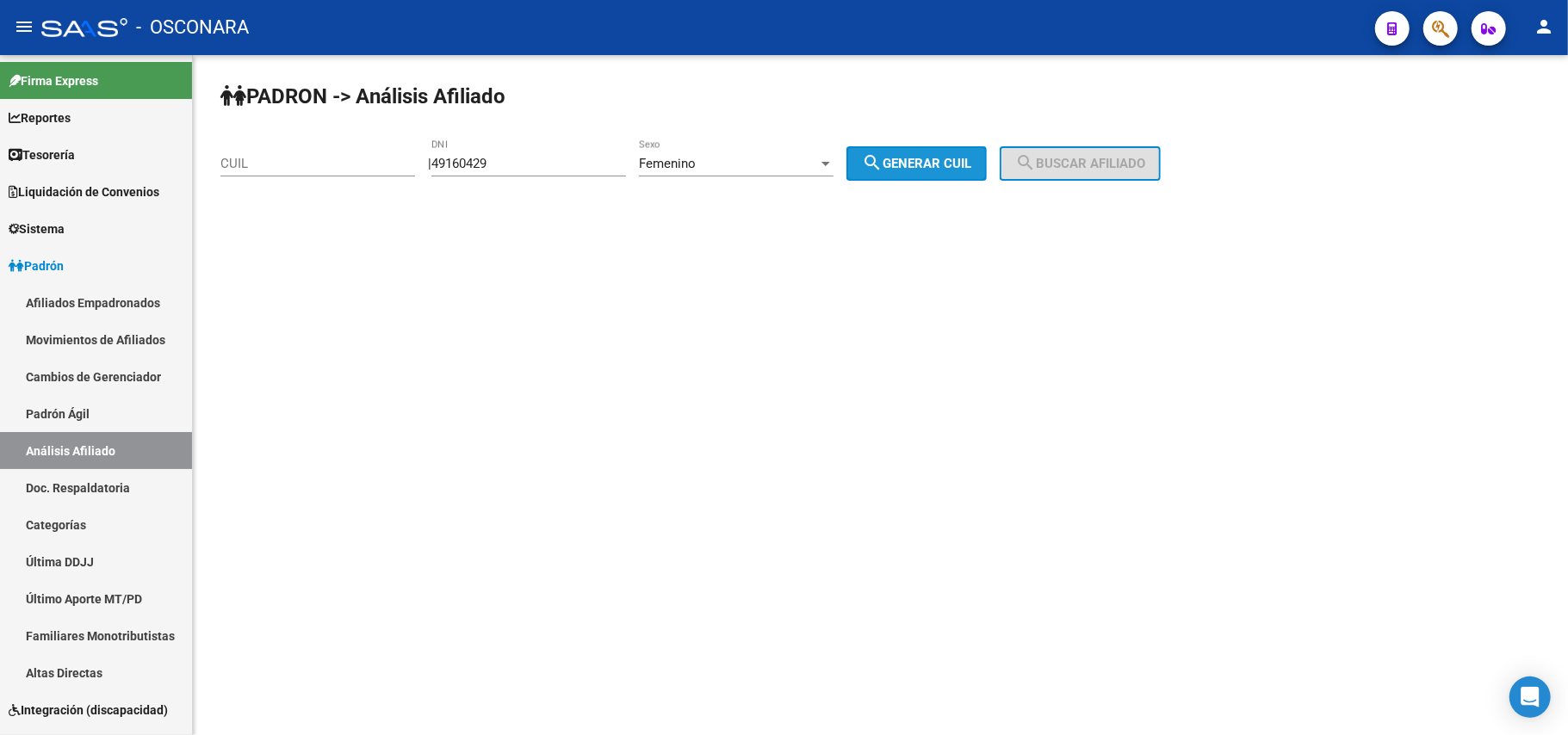
drag, startPoint x: 907, startPoint y: 157, endPoint x: 1028, endPoint y: 151, distance: 121.1
click at [910, 157] on span "search Generar CUIL" at bounding box center [917, 163] width 109 height 16
type input "27-49160429-3"
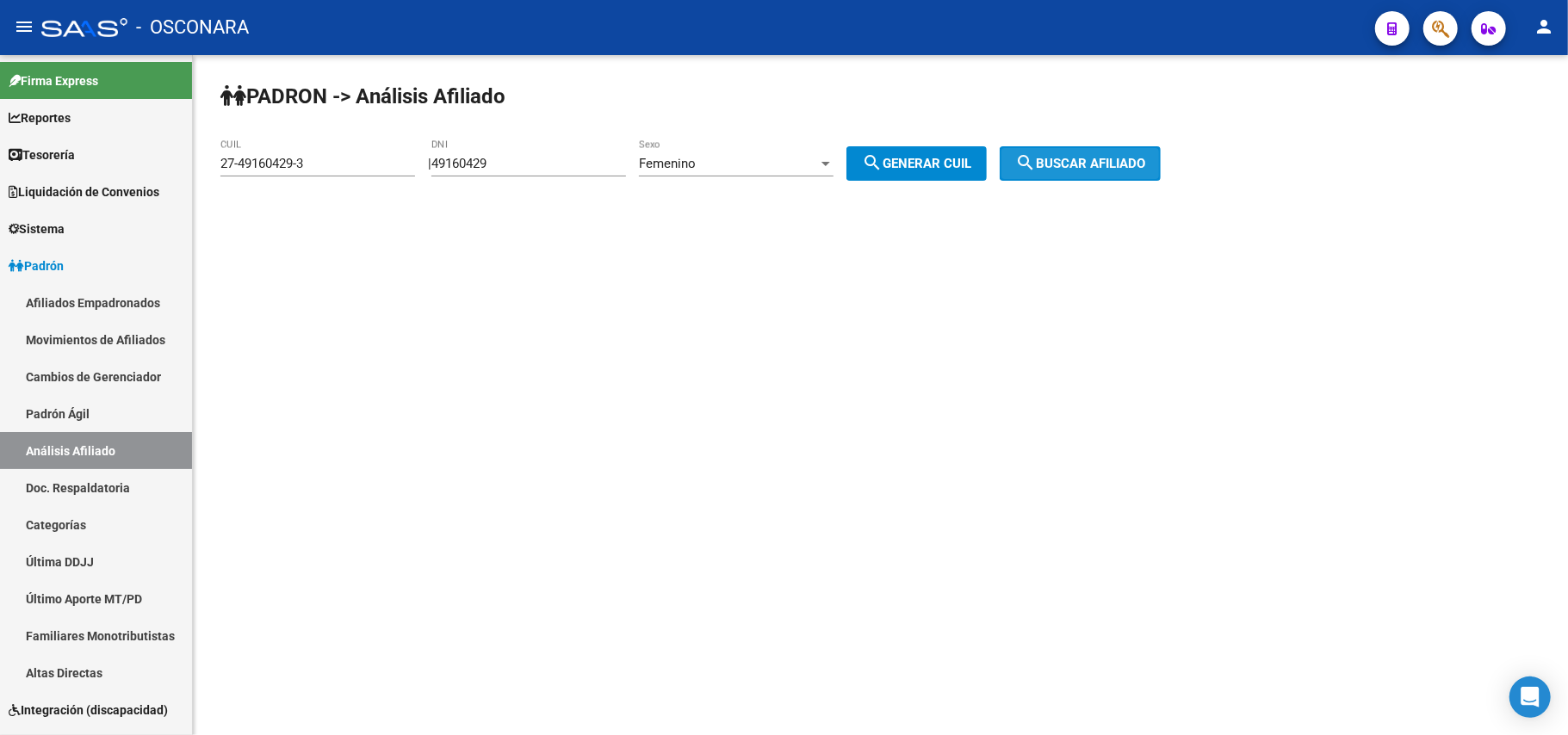
click at [1083, 153] on button "search Buscar afiliado" at bounding box center [1080, 163] width 161 height 34
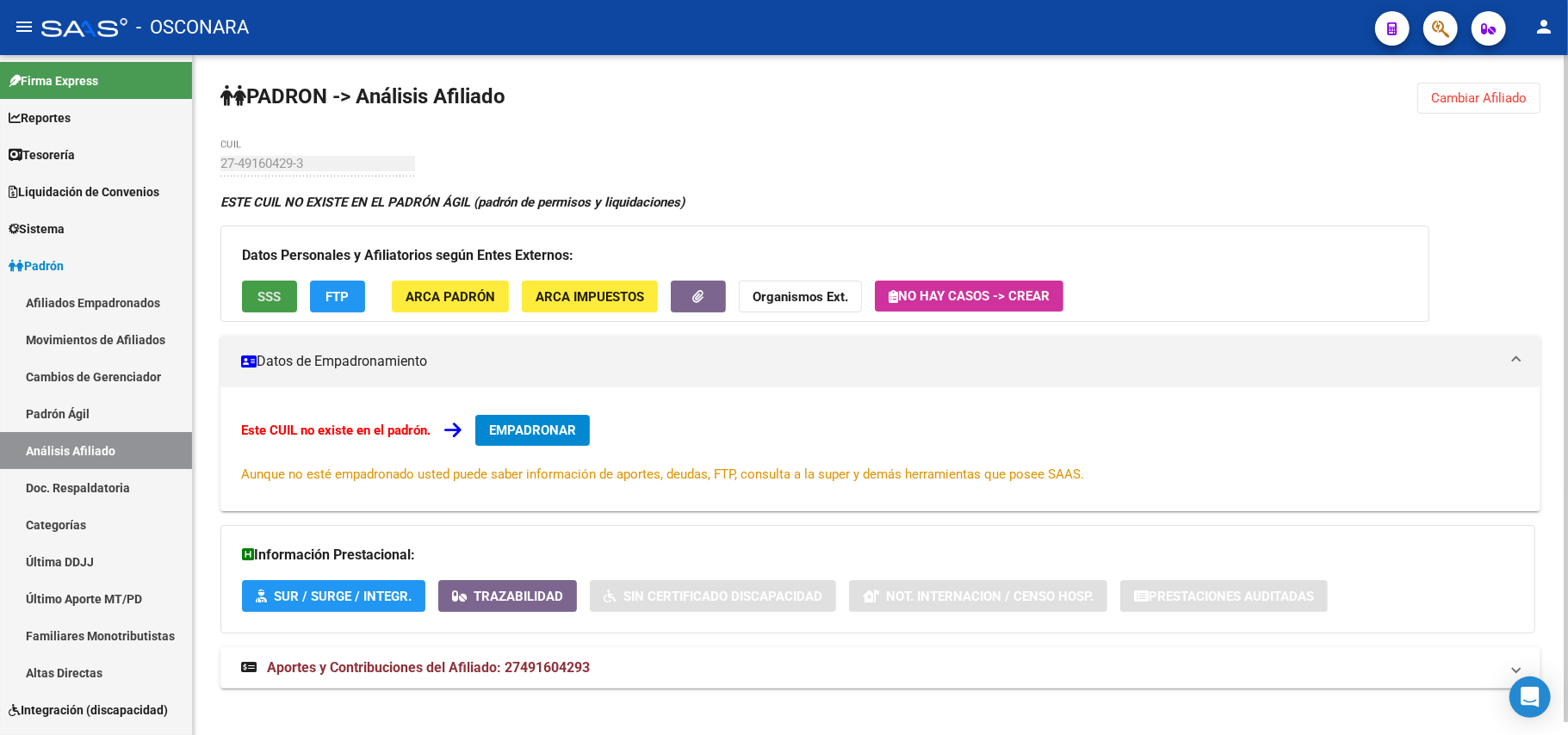
click at [276, 295] on span "SSS" at bounding box center [270, 296] width 23 height 16
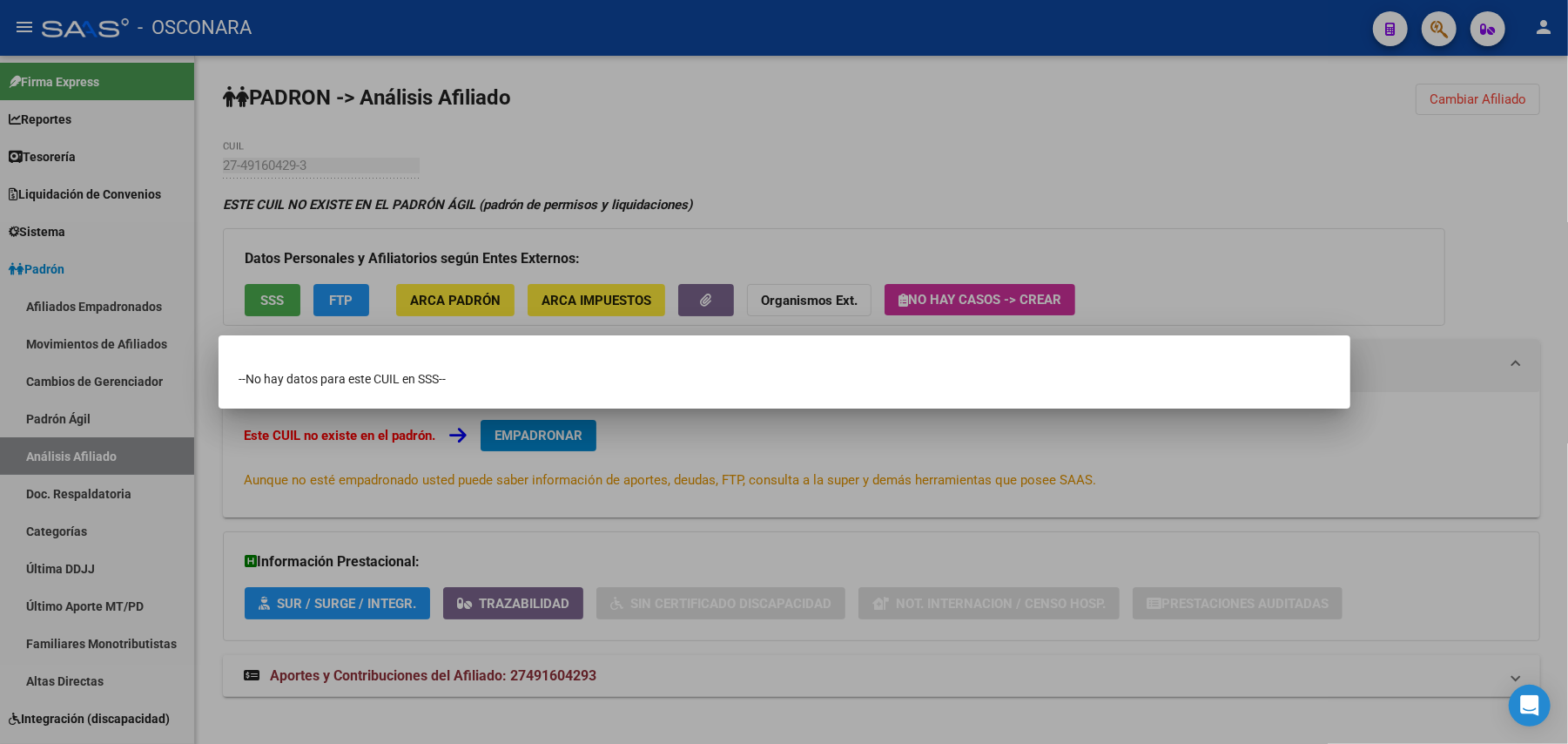
click at [290, 212] on div at bounding box center [784, 372] width 1568 height 744
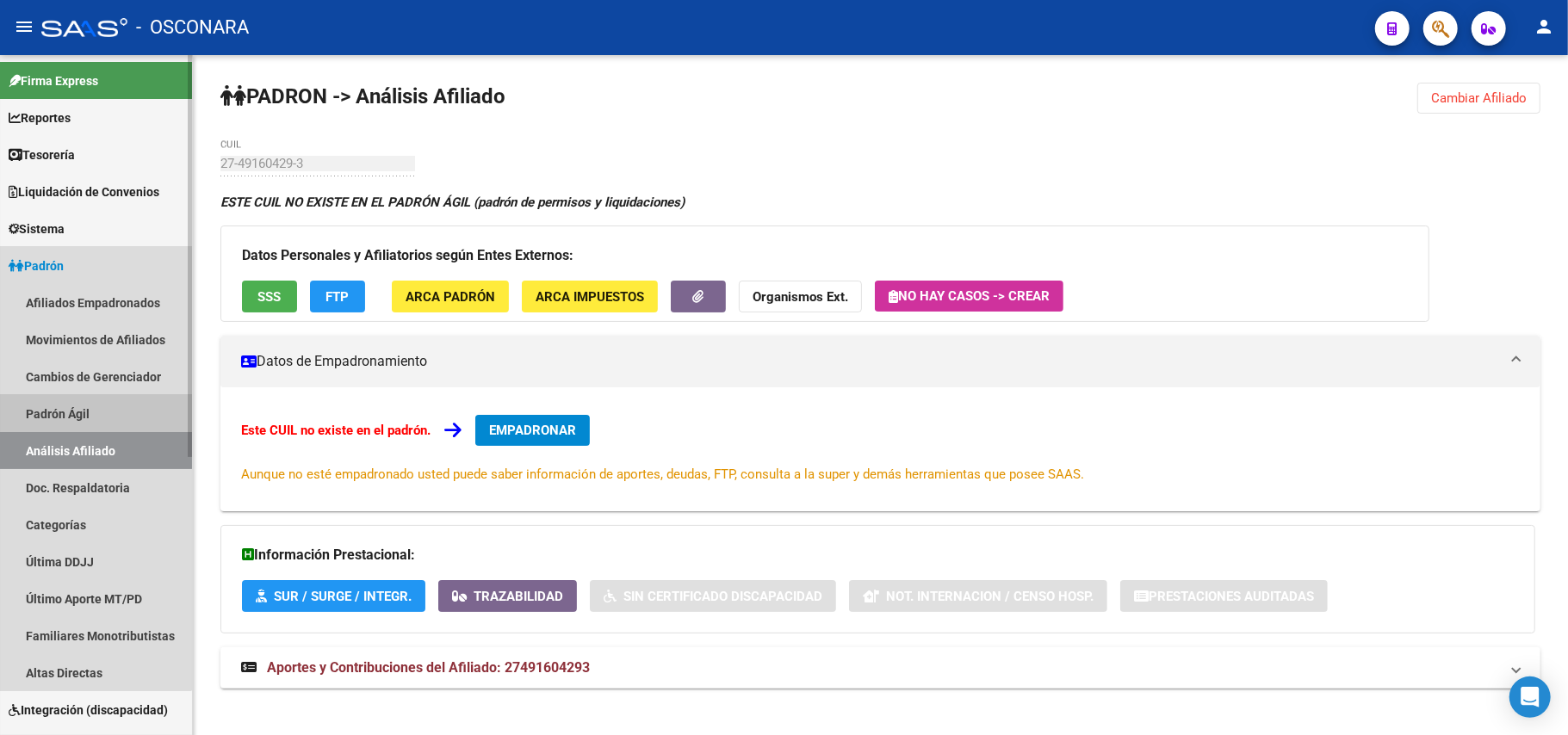
click at [63, 406] on link "Padrón Ágil" at bounding box center [96, 414] width 192 height 37
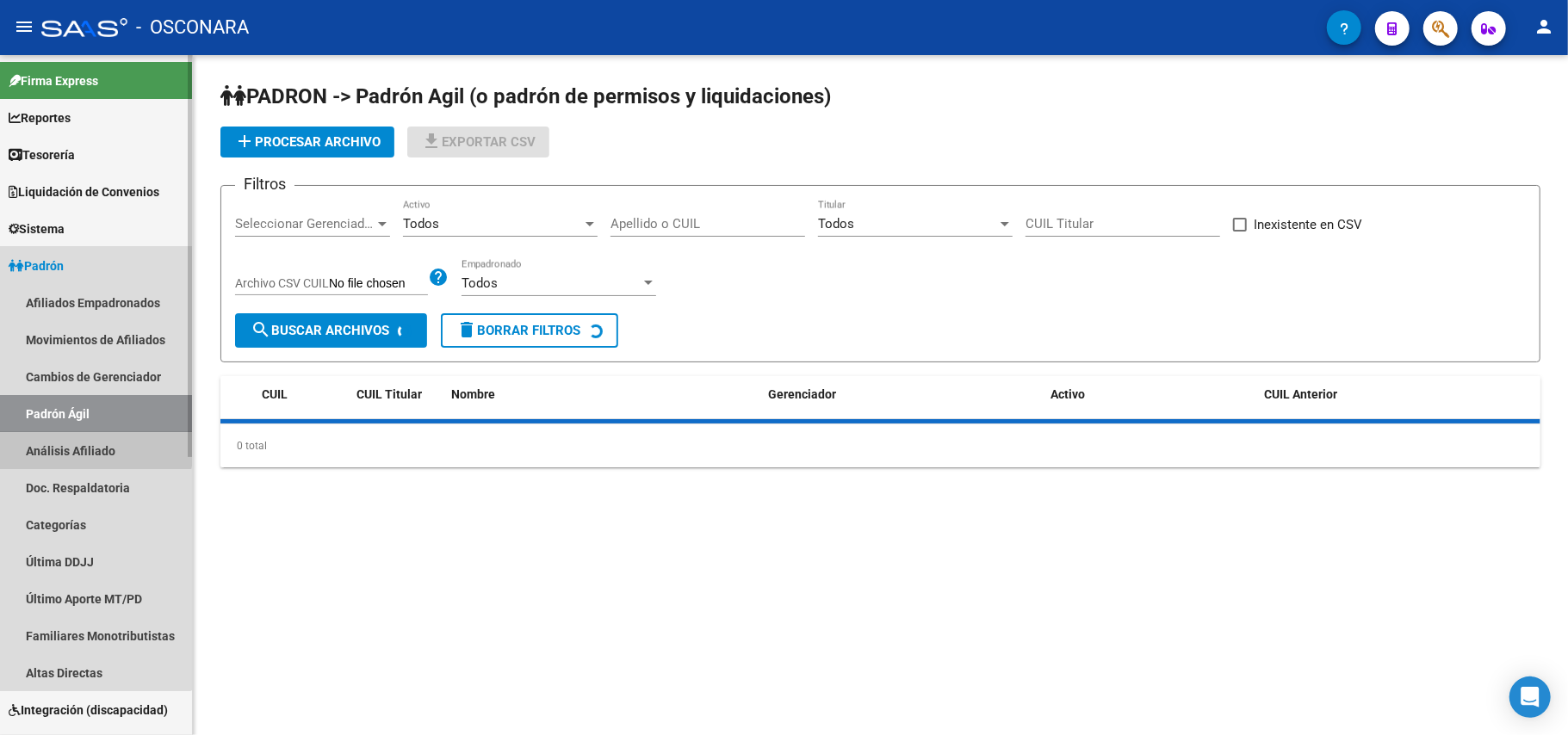
click at [81, 442] on link "Análisis Afiliado" at bounding box center [96, 451] width 192 height 37
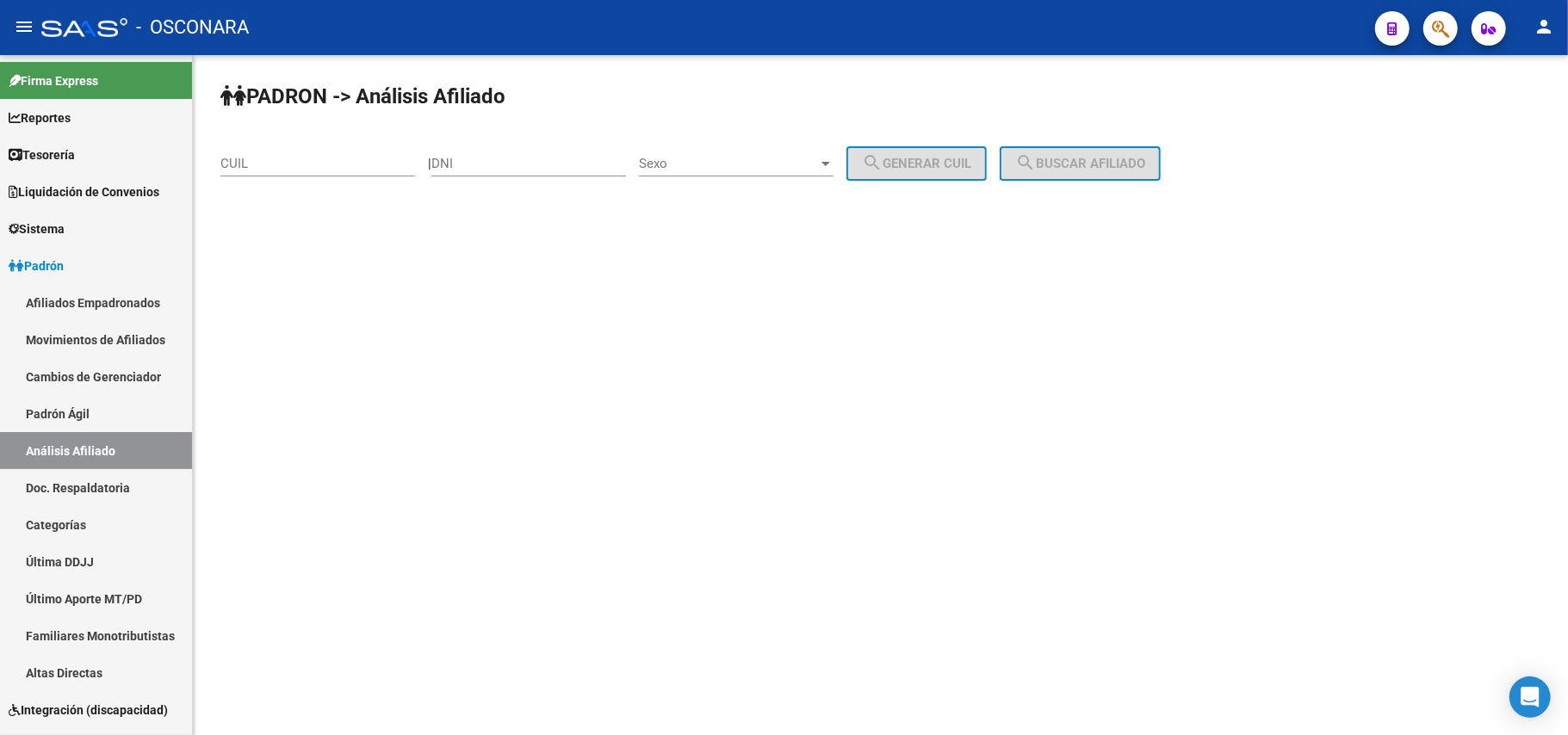
click at [460, 157] on input "DNI" at bounding box center [529, 163] width 195 height 16
paste input "49.160429"
click at [468, 163] on input "49.160429" at bounding box center [529, 163] width 195 height 16
type input "49160429"
click at [768, 165] on span "Sexo" at bounding box center [729, 163] width 179 height 16
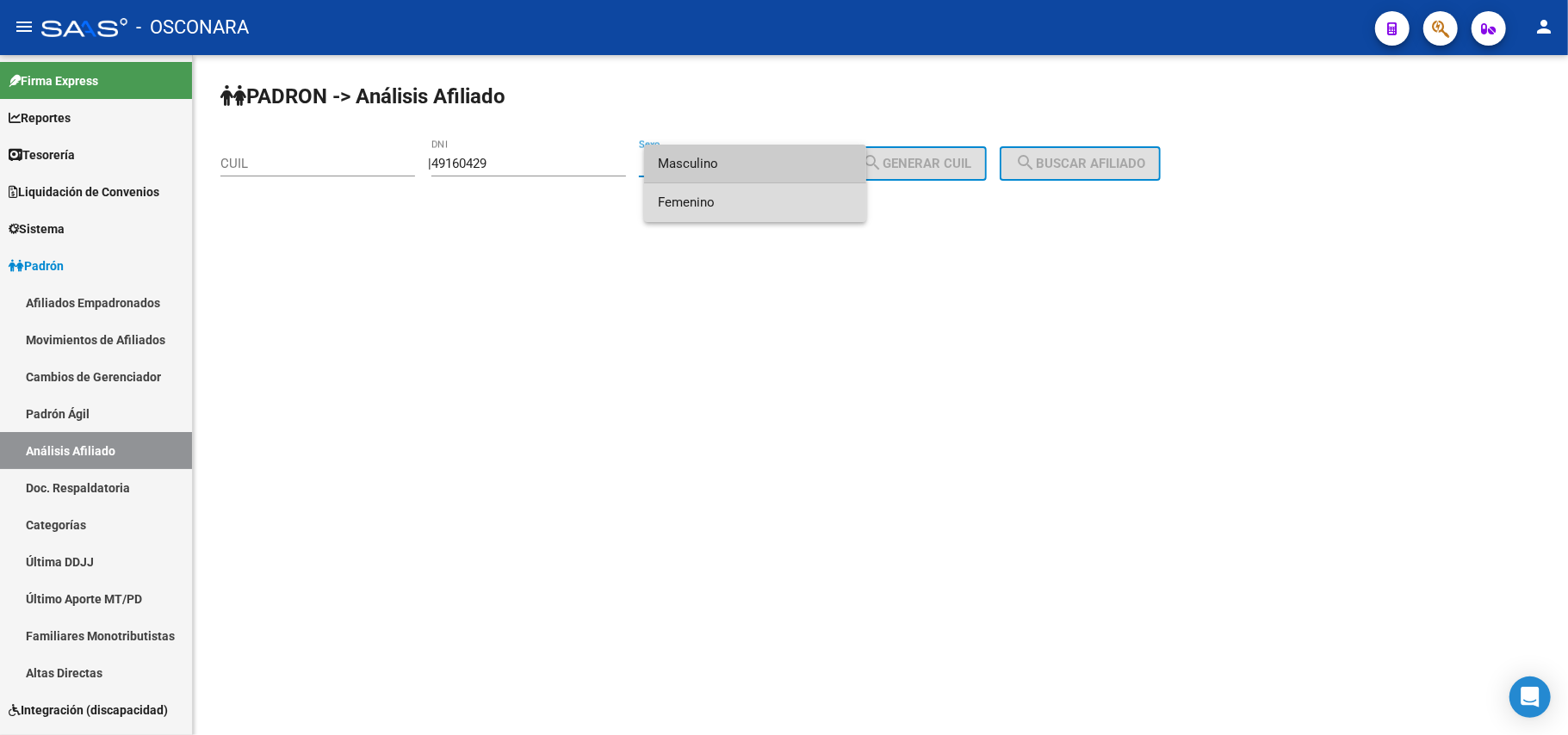
click at [731, 196] on span "Femenino" at bounding box center [755, 203] width 195 height 39
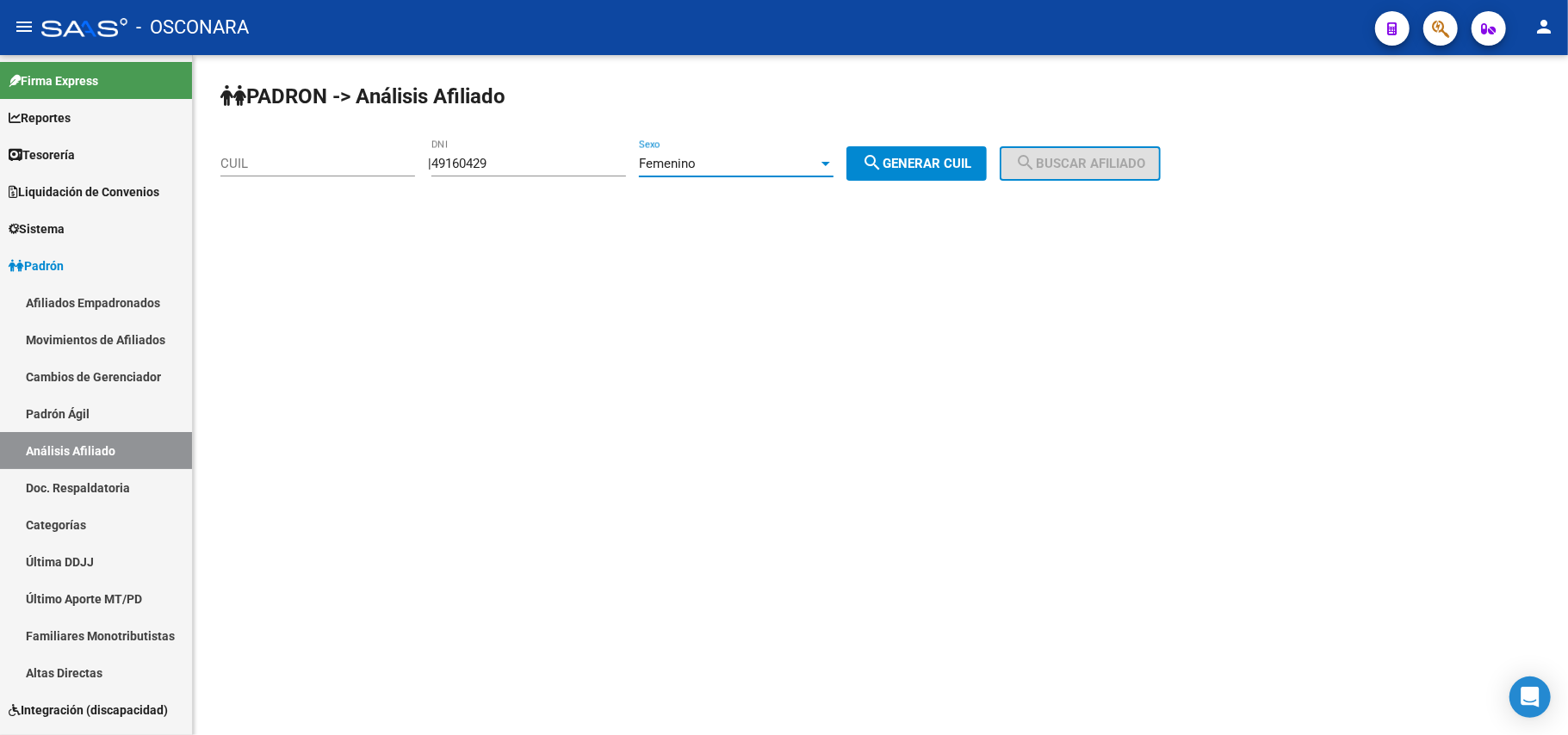
click at [923, 167] on span "search Generar CUIL" at bounding box center [917, 163] width 109 height 16
type input "27-49160429-3"
click at [1096, 177] on button "search Buscar afiliado" at bounding box center [1080, 163] width 161 height 34
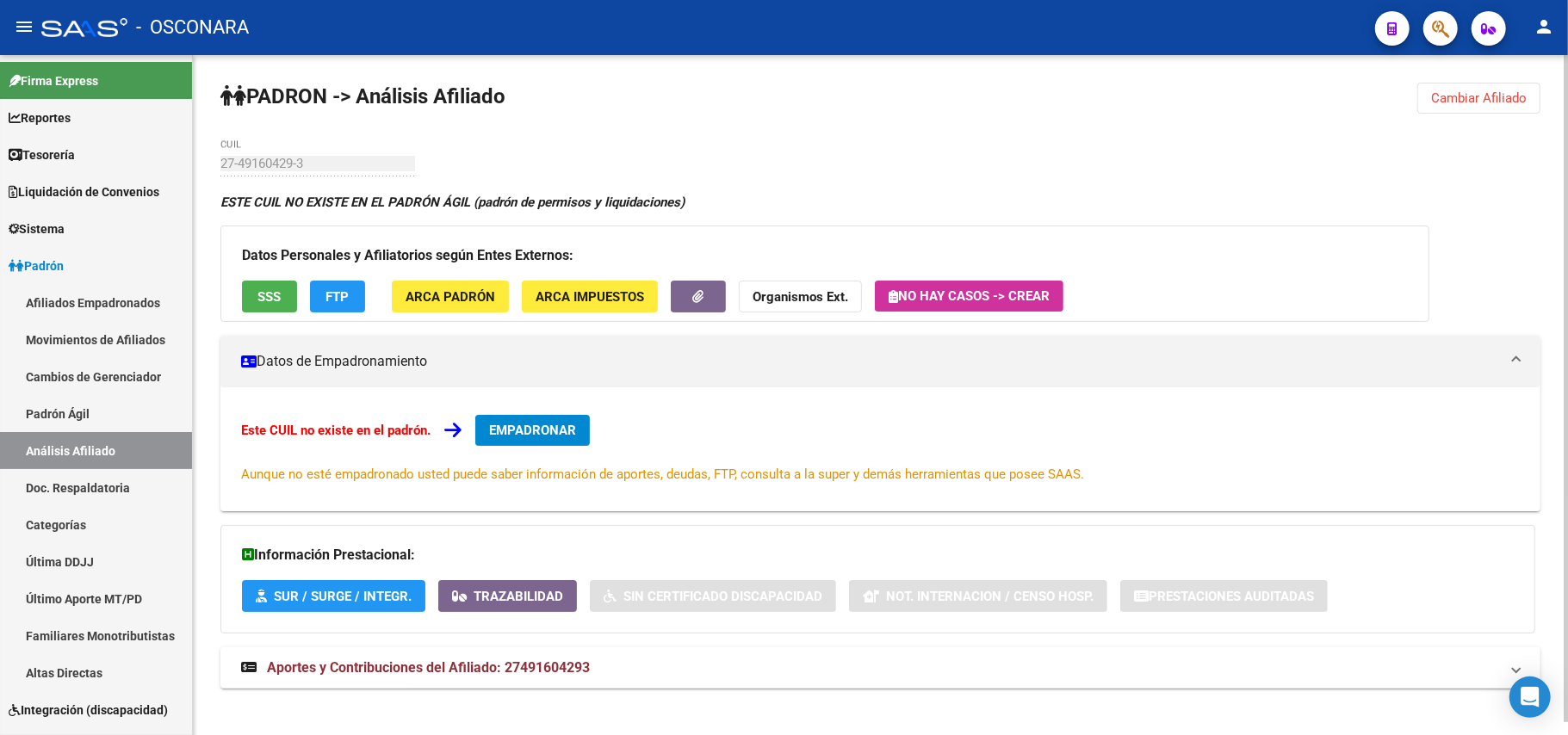
click at [259, 301] on span "SSS" at bounding box center [270, 296] width 23 height 16
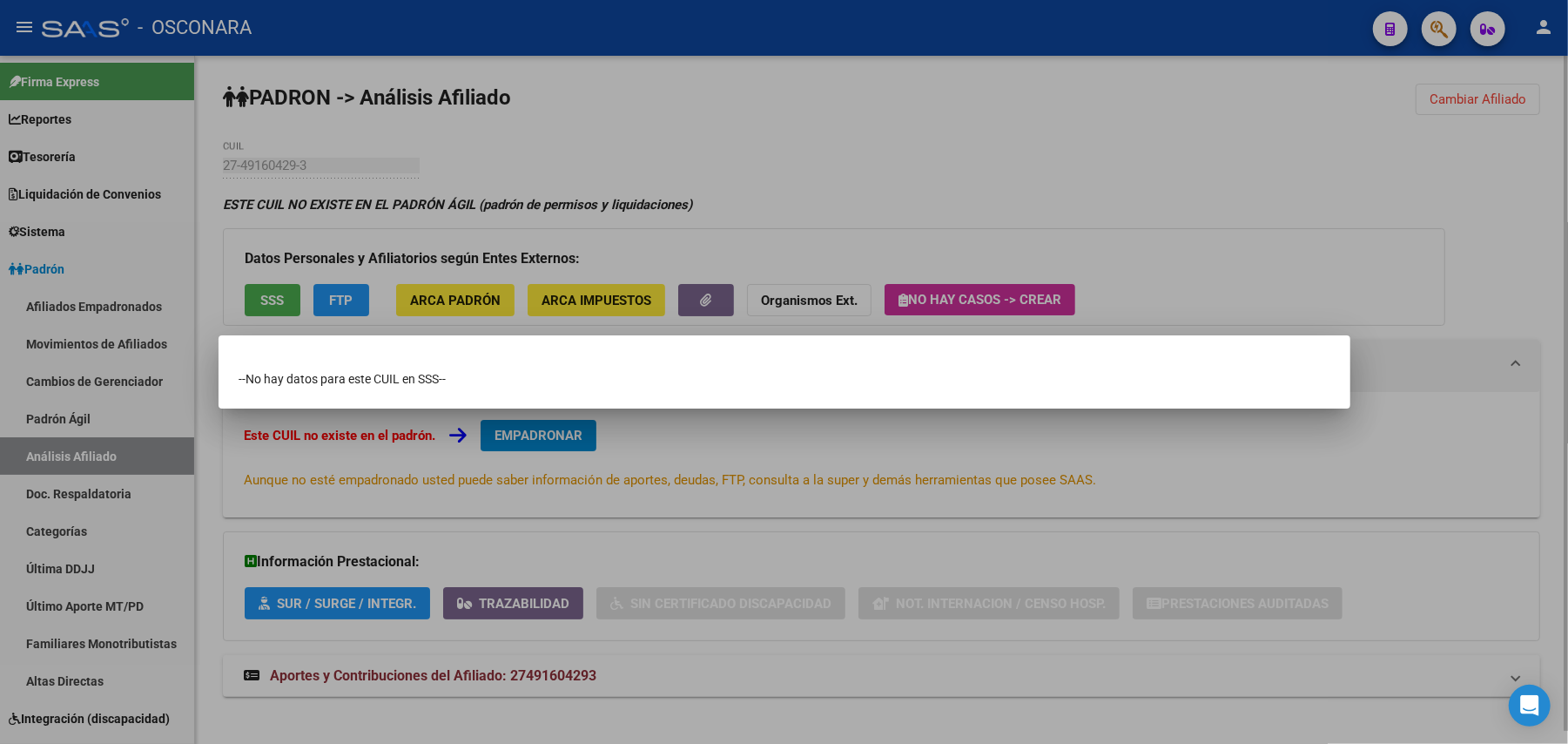
click at [798, 165] on div at bounding box center [784, 372] width 1568 height 744
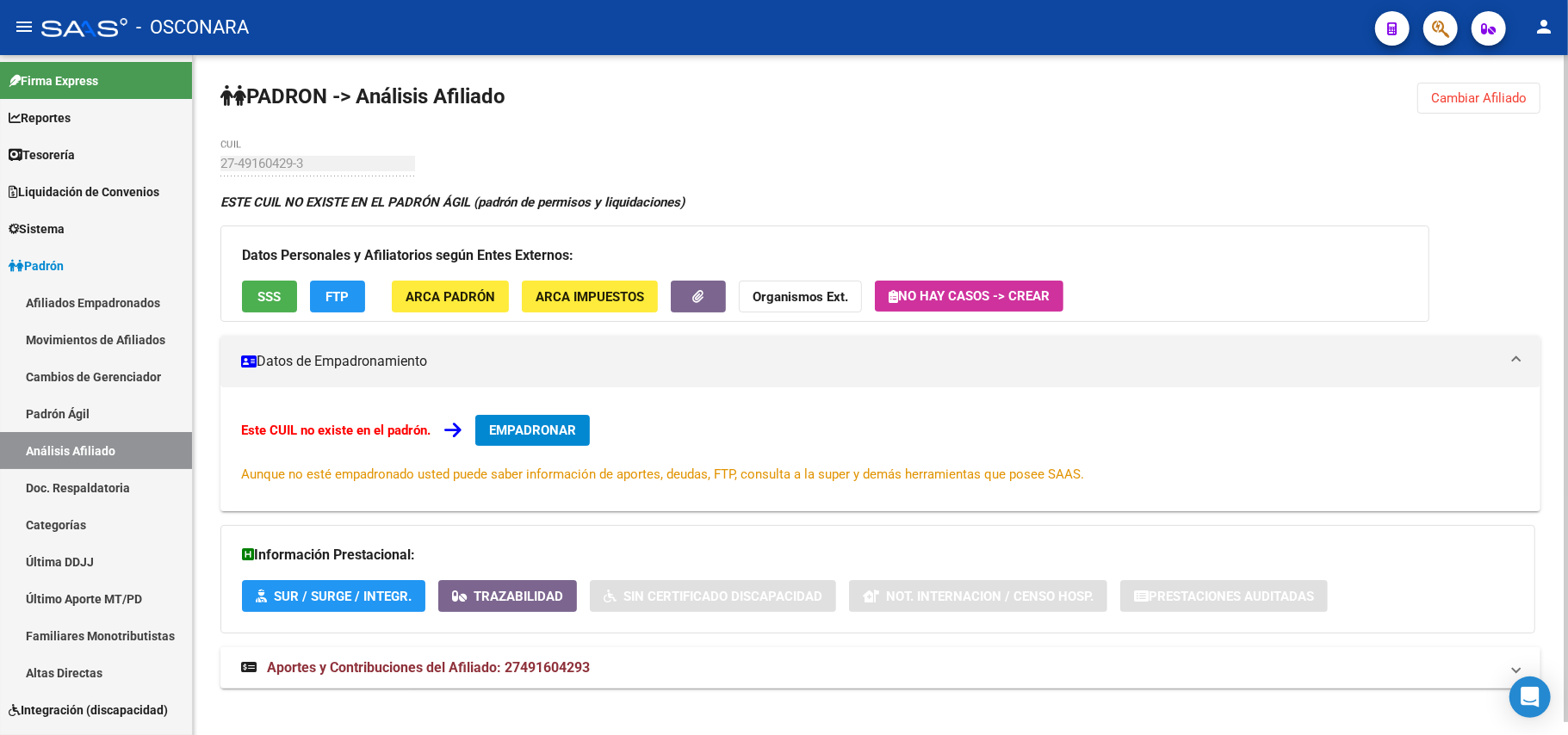
click at [193, 160] on div "PADRON -> Análisis Afiliado Cambiar Afiliado 27-49160429-3 CUIL ESTE CUIL NO EX…" at bounding box center [881, 402] width 1375 height 693
click at [1197, 125] on div "PADRON -> Análisis Afiliado Cambiar Afiliado 27-49160429-3 CUIL ESTE CUIL NO EX…" at bounding box center [881, 402] width 1375 height 693
click at [198, 159] on div "PADRON -> Análisis Afiliado Cambiar Afiliado 27-49160429-3 CUIL ESTE CUIL NO EX…" at bounding box center [881, 402] width 1375 height 693
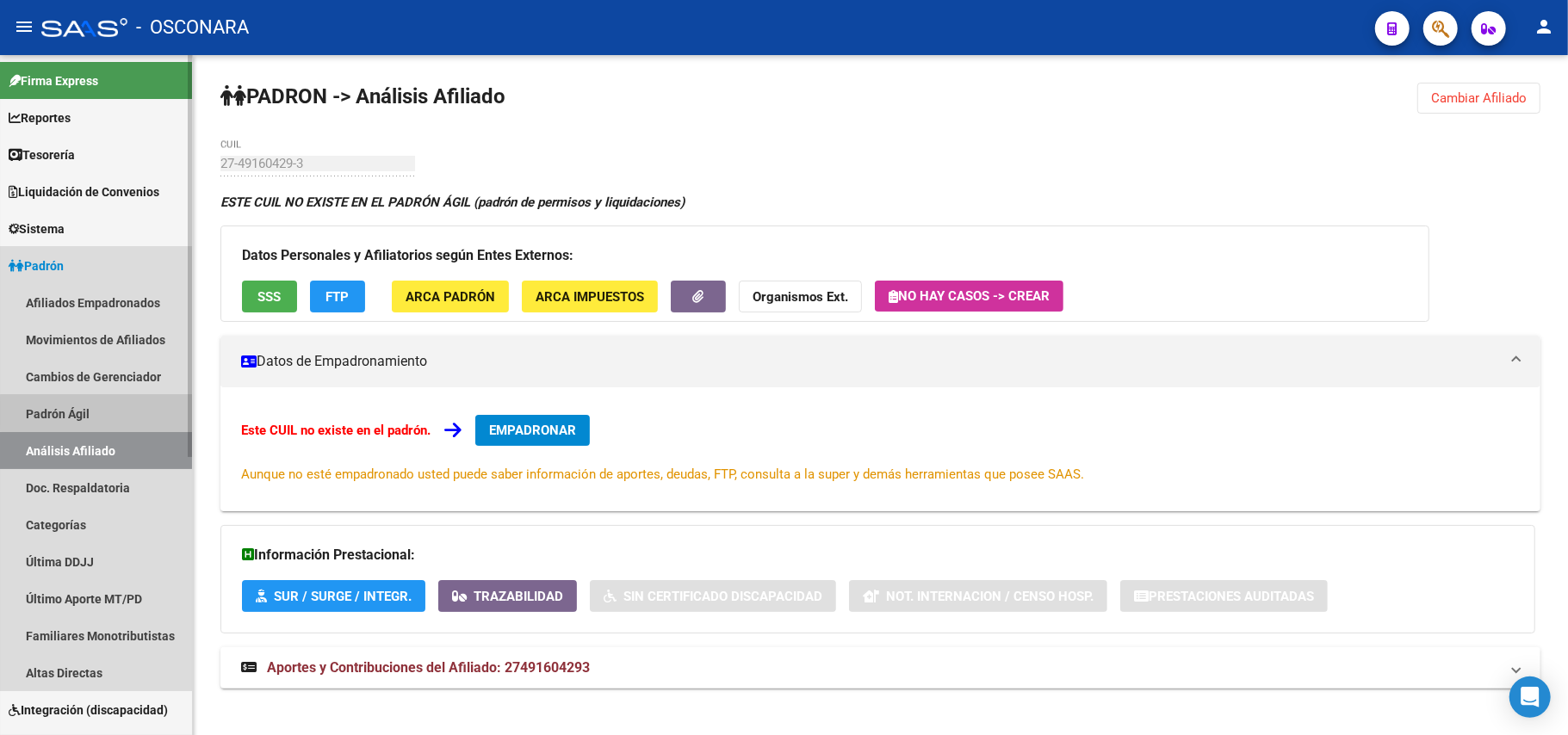
click at [98, 411] on link "Padrón Ágil" at bounding box center [96, 414] width 192 height 37
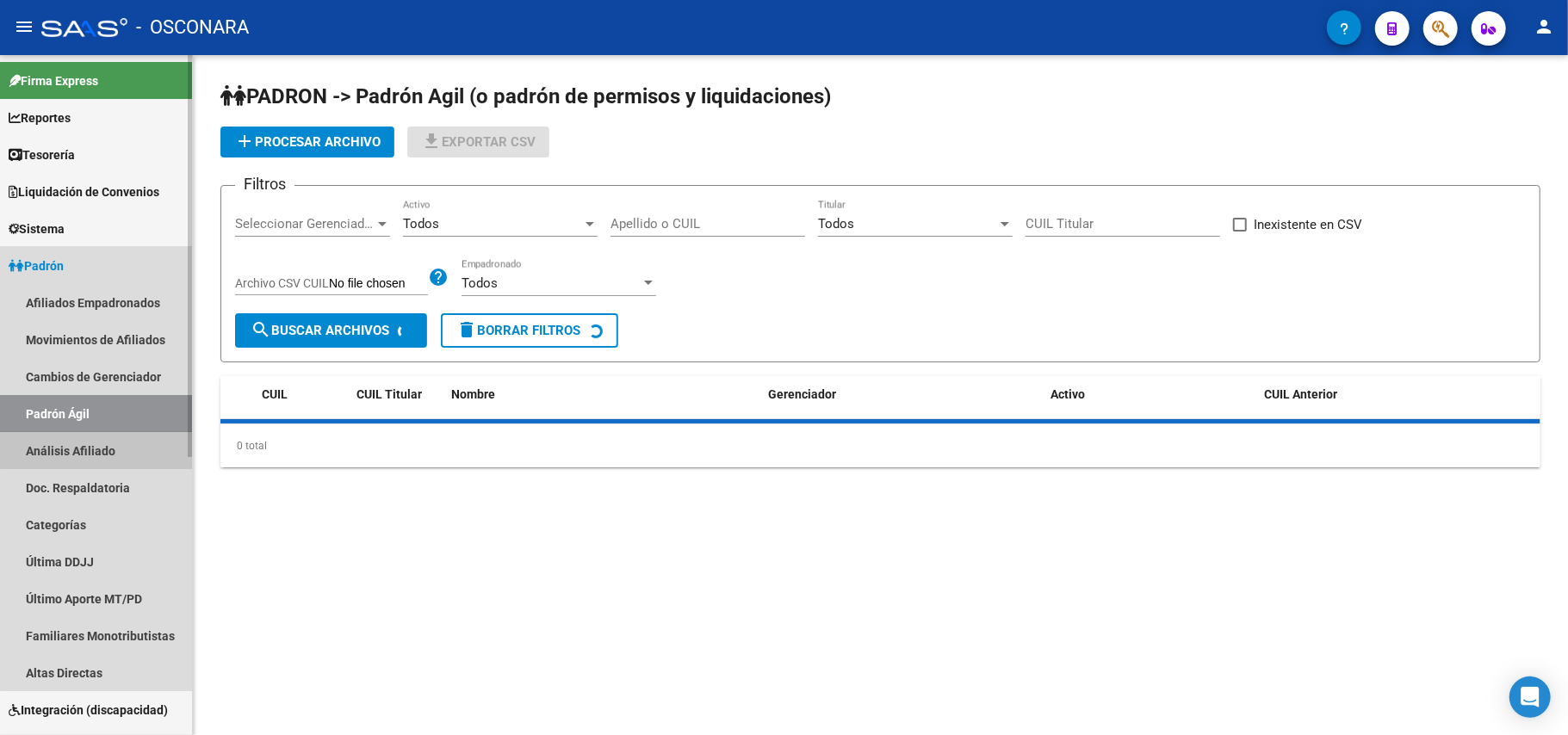
click at [110, 452] on link "Análisis Afiliado" at bounding box center [96, 451] width 192 height 37
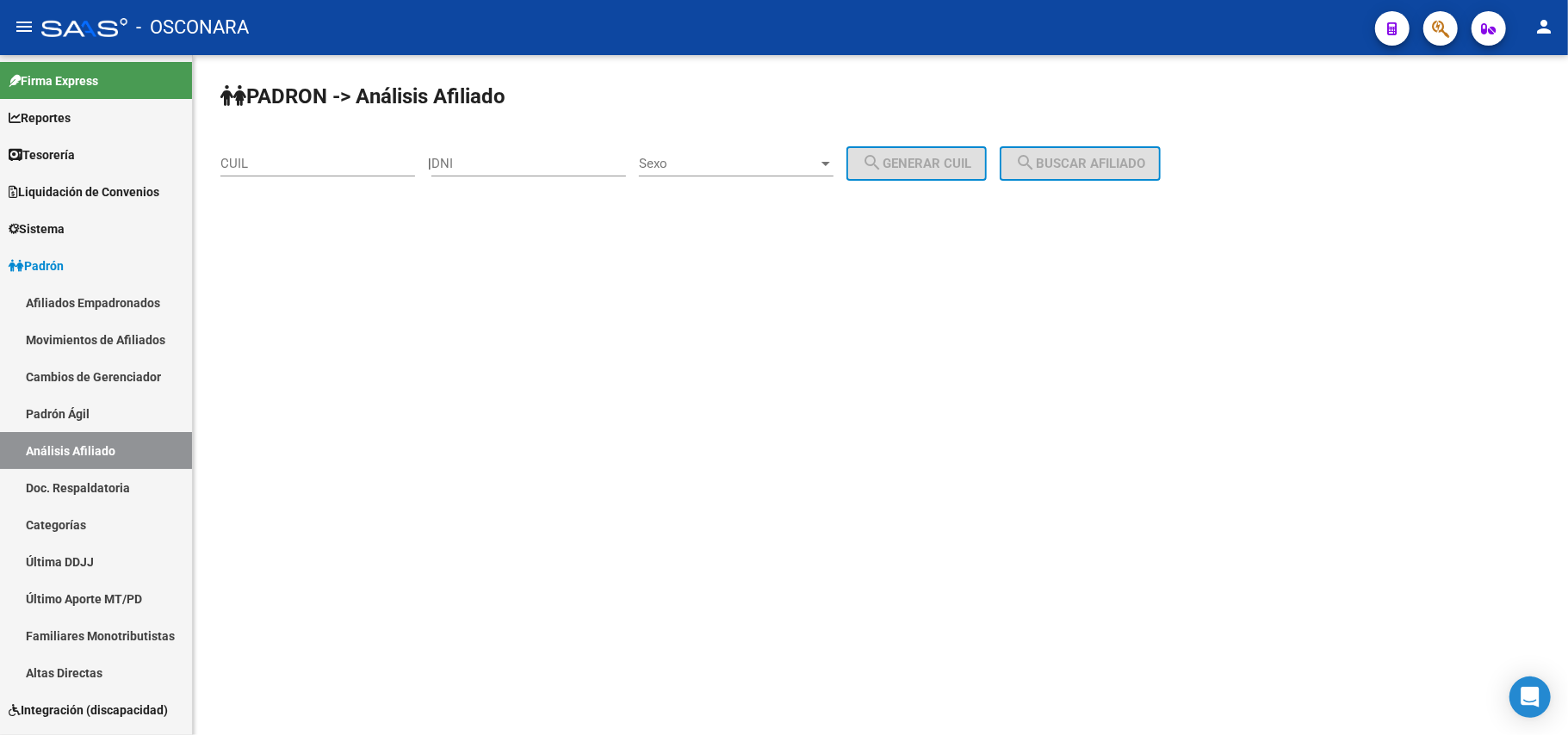
click at [512, 155] on div "DNI" at bounding box center [529, 158] width 195 height 37
paste input "30.32481"
click at [467, 159] on input "30.32481" at bounding box center [529, 163] width 195 height 16
click at [601, 159] on input "3032481" at bounding box center [529, 163] width 195 height 16
type input "30324816"
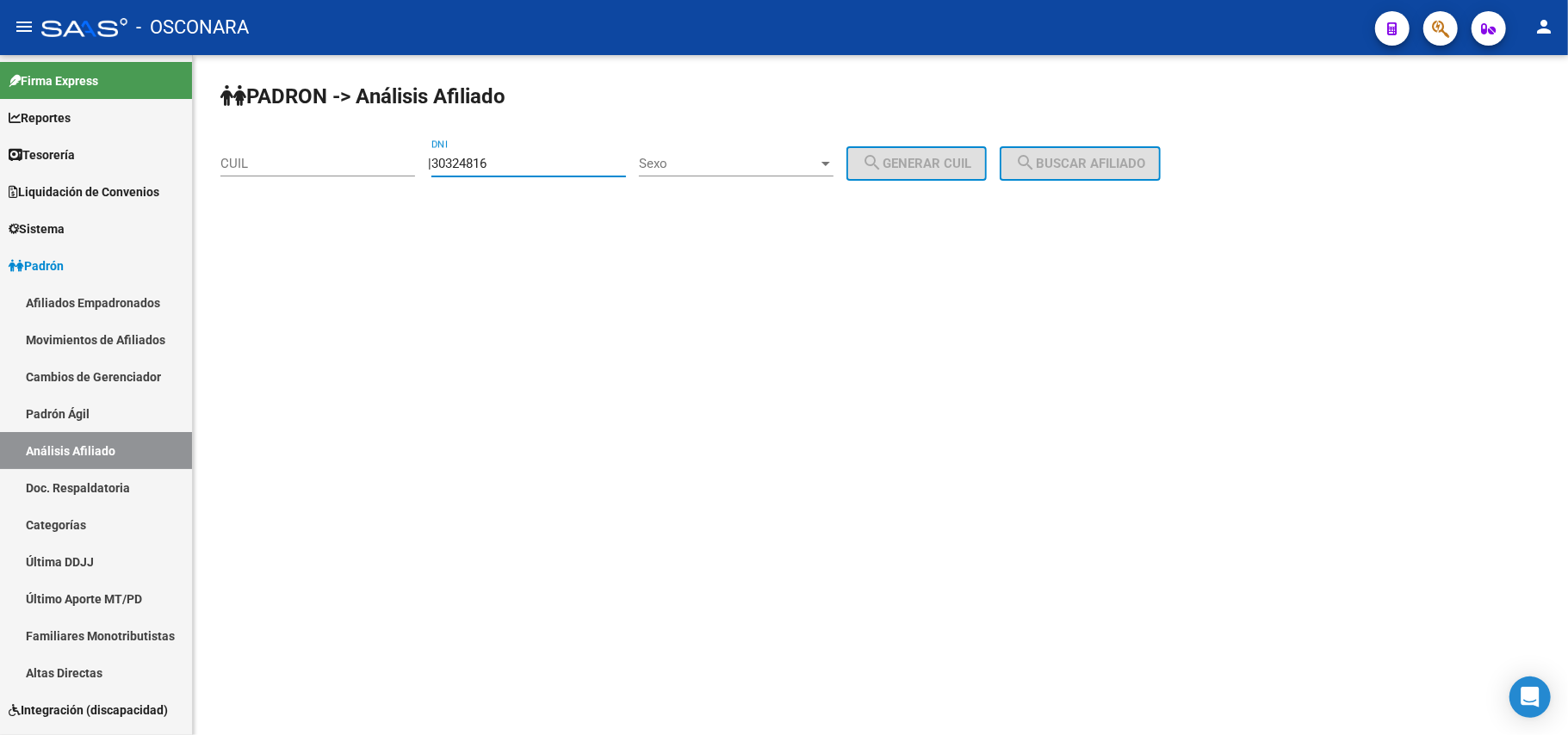
click at [806, 155] on div "Sexo Sexo" at bounding box center [736, 158] width 195 height 37
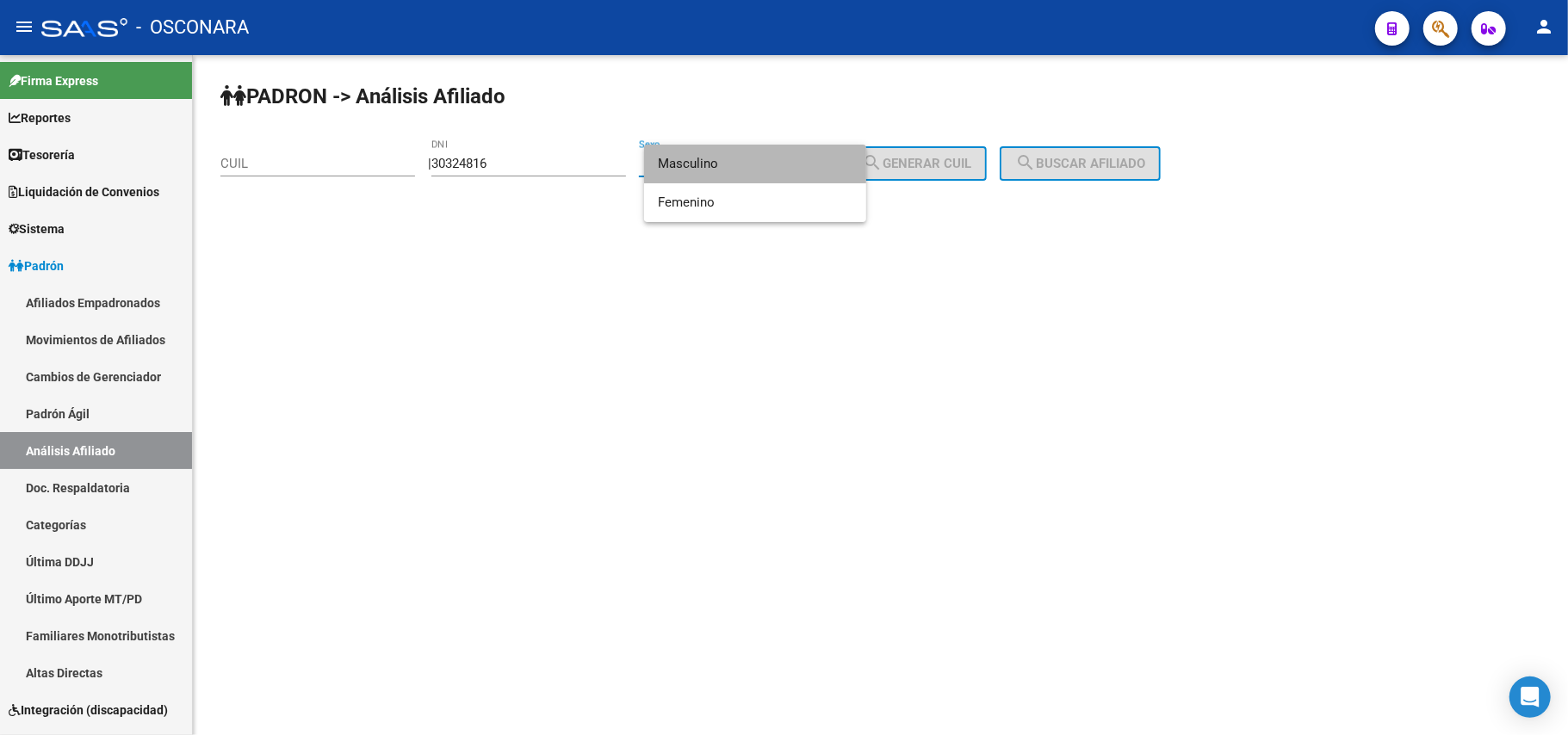
click at [775, 163] on span "Masculino" at bounding box center [755, 164] width 195 height 39
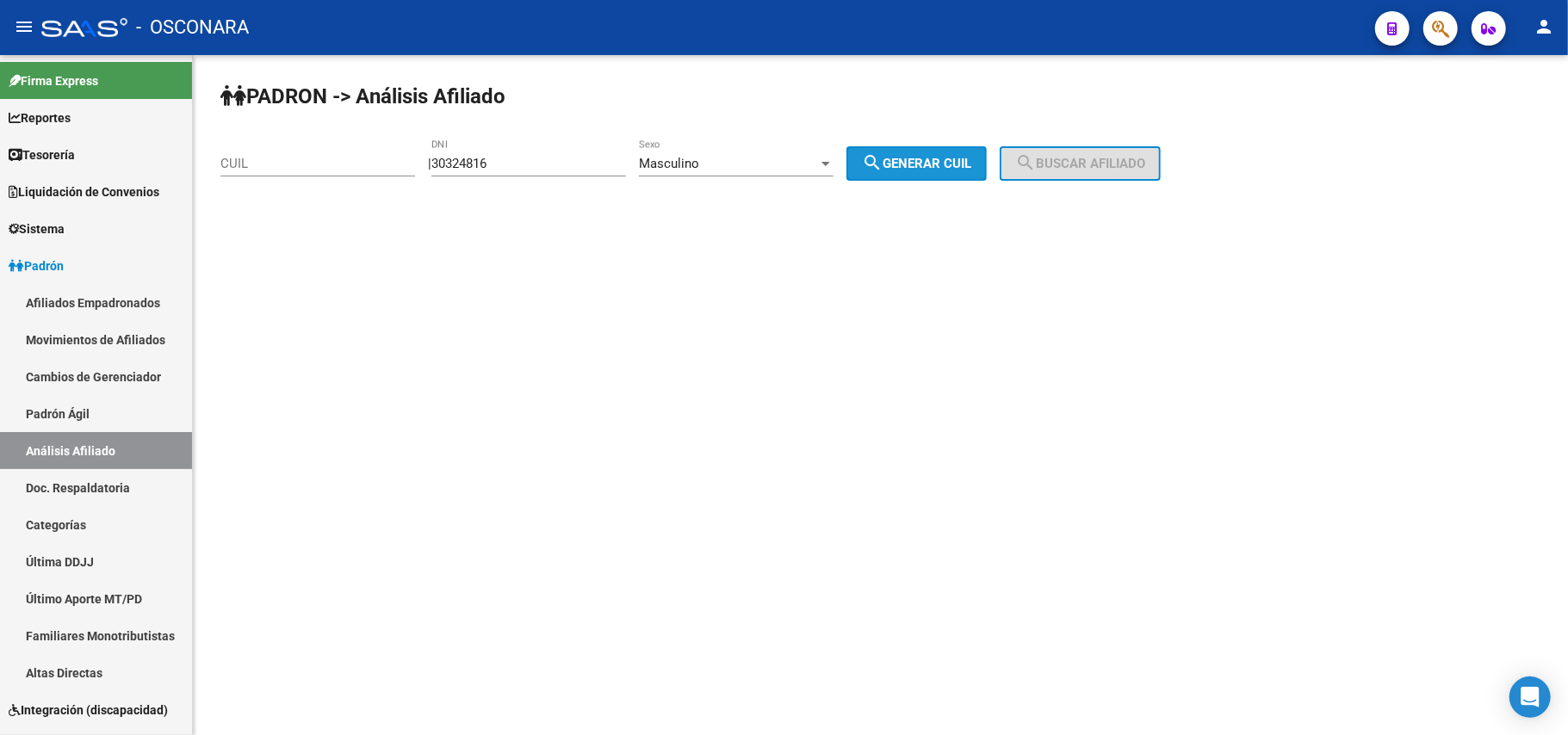
click at [917, 163] on span "search Generar CUIL" at bounding box center [917, 163] width 109 height 16
type input "20-30324816-2"
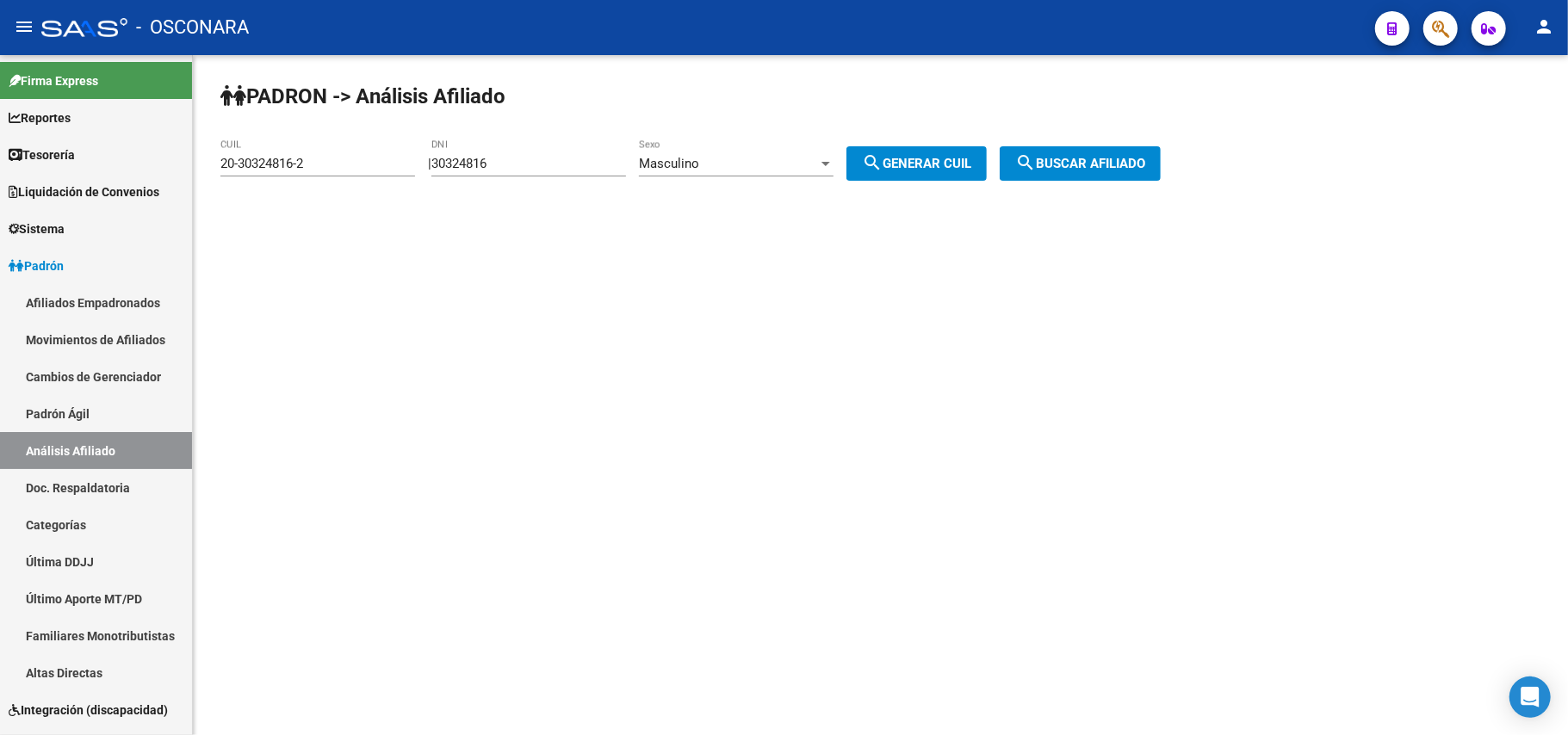
click at [1161, 146] on div "PADRON -> Análisis Afiliado 20-30324816-2 CUIL | 30324816 DNI Masculino Sexo se…" at bounding box center [881, 146] width 1375 height 181
drag, startPoint x: 1151, startPoint y: 156, endPoint x: 1138, endPoint y: 157, distance: 13.0
click at [1146, 156] on span "search Buscar afiliado" at bounding box center [1080, 163] width 130 height 16
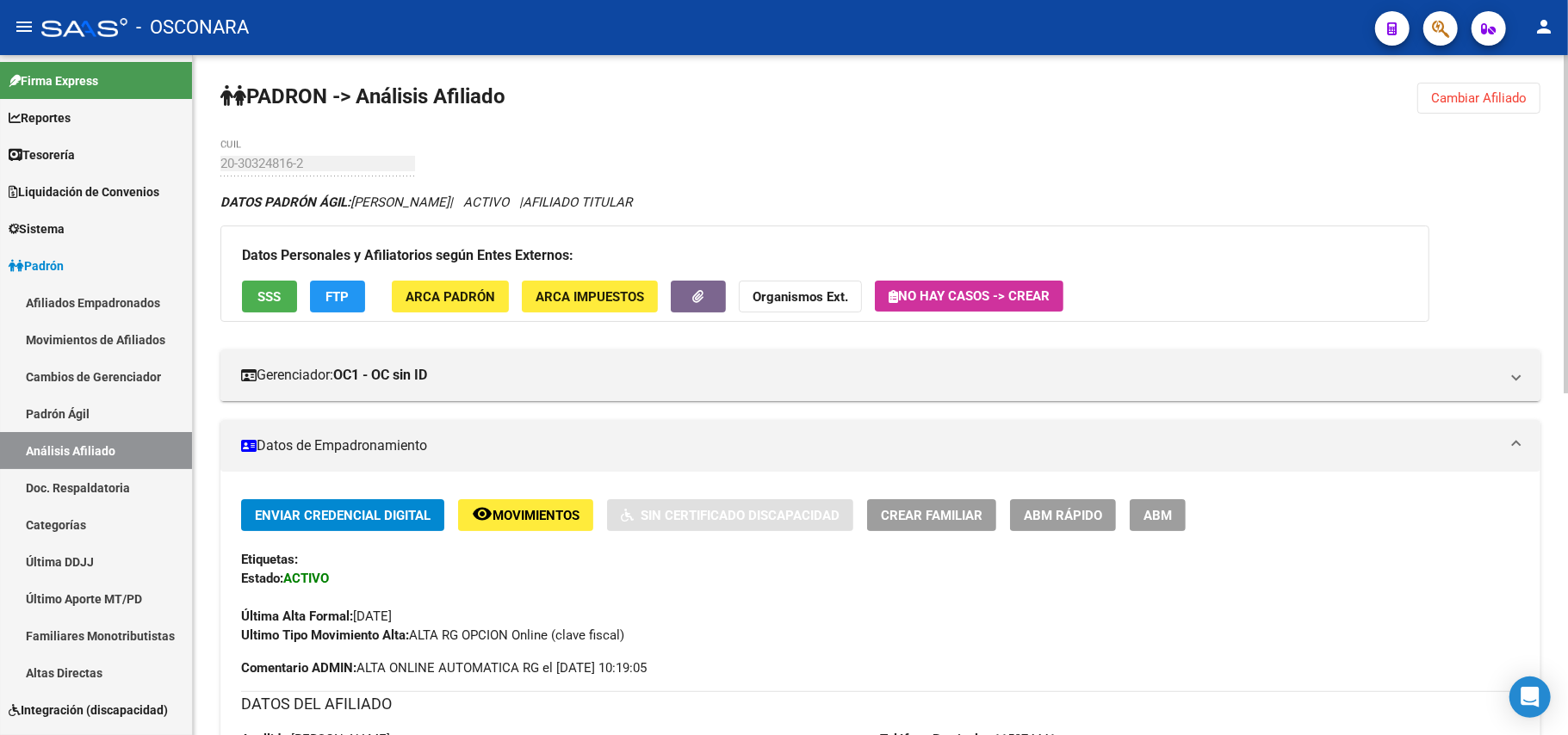
click at [257, 307] on button "SSS" at bounding box center [270, 296] width 55 height 31
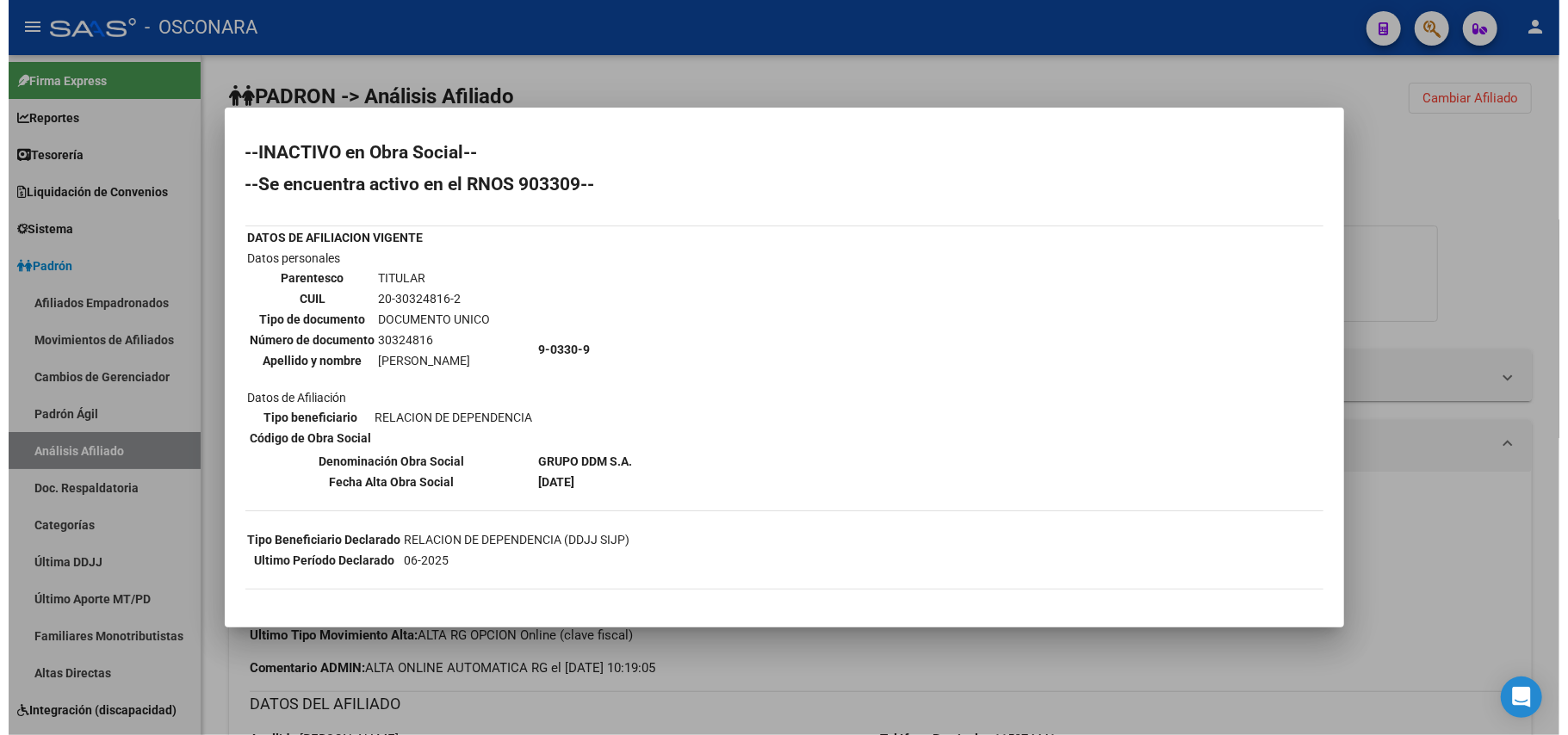
scroll to position [107, 0]
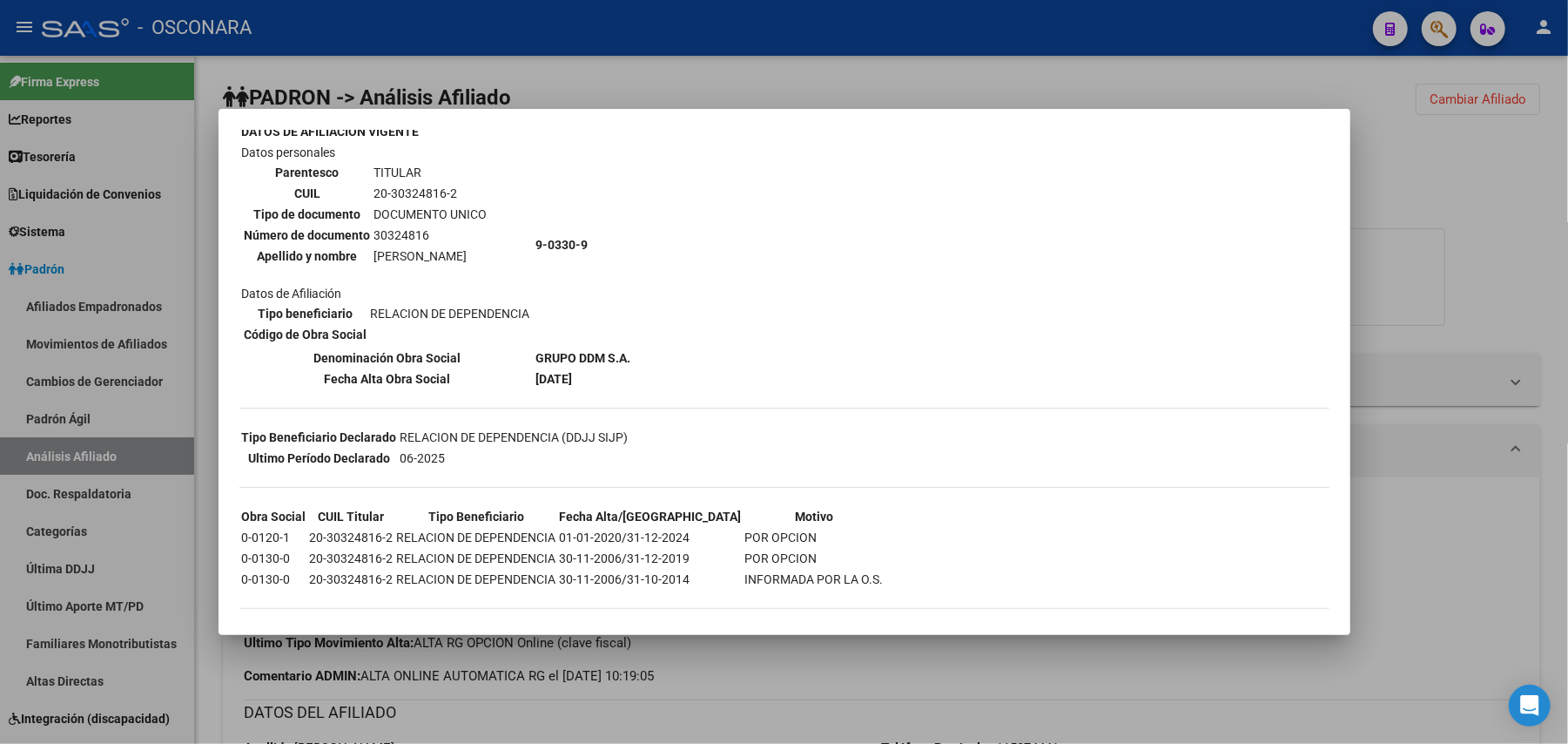
click at [905, 705] on div at bounding box center [784, 372] width 1568 height 744
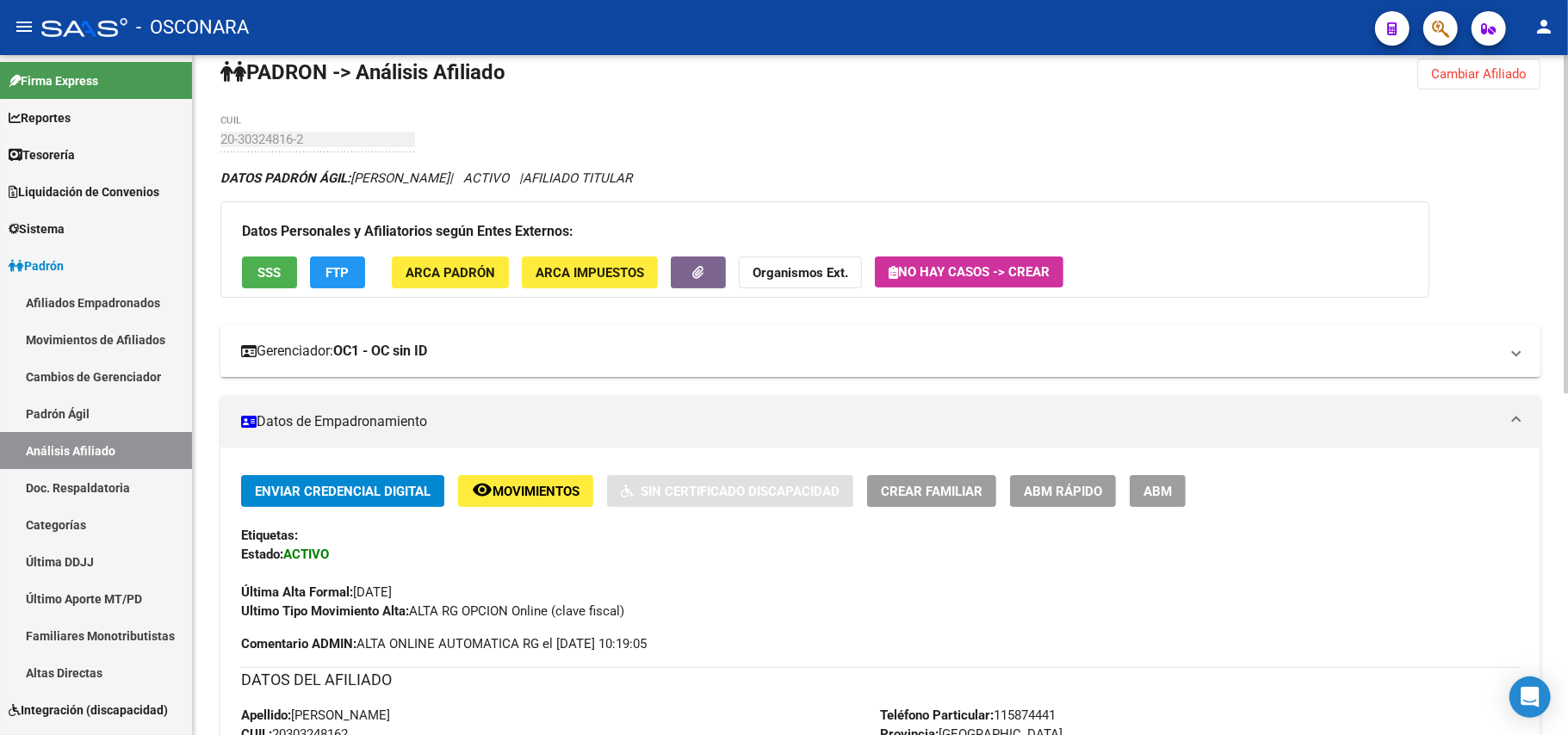
scroll to position [0, 0]
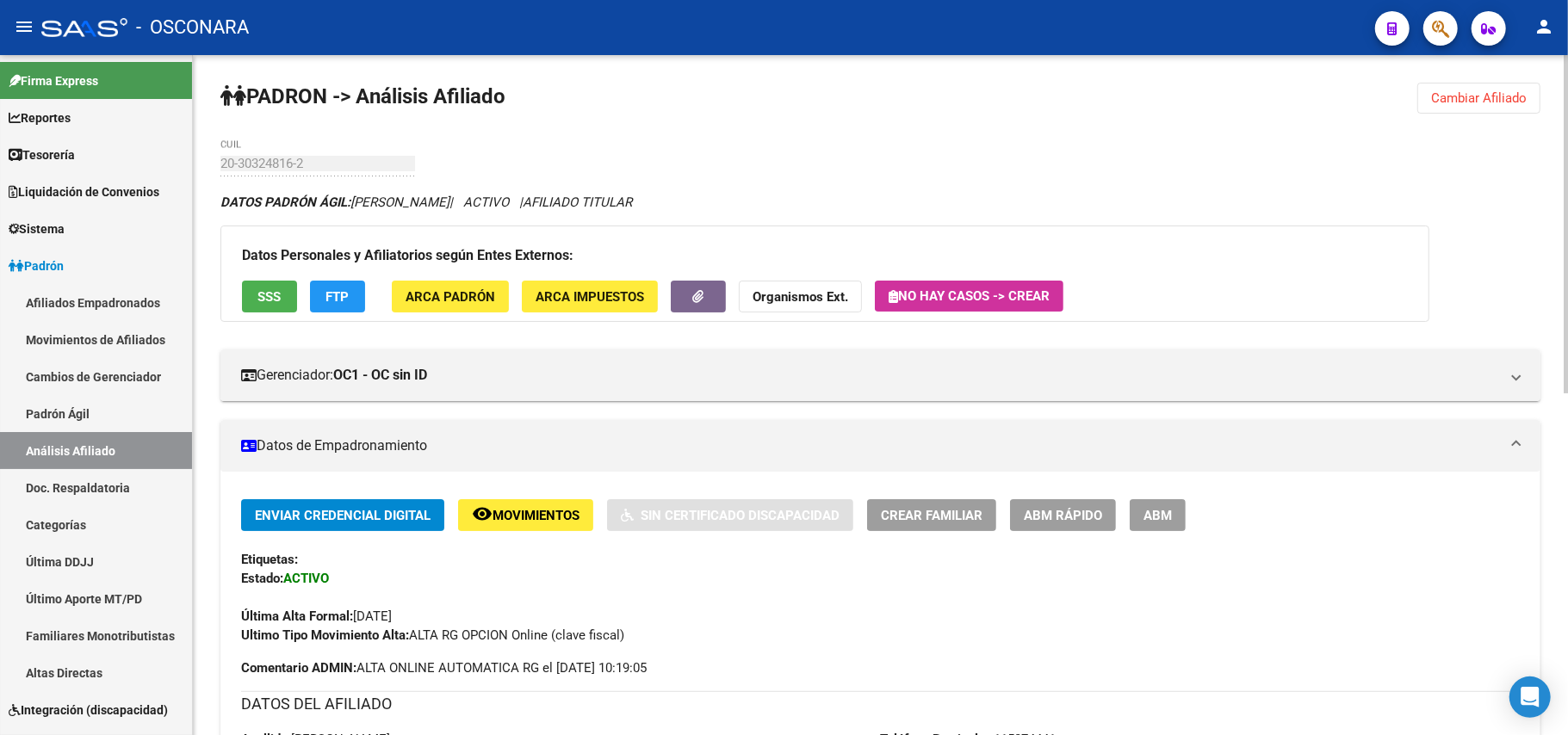
click at [954, 514] on span "Crear Familiar" at bounding box center [931, 515] width 102 height 16
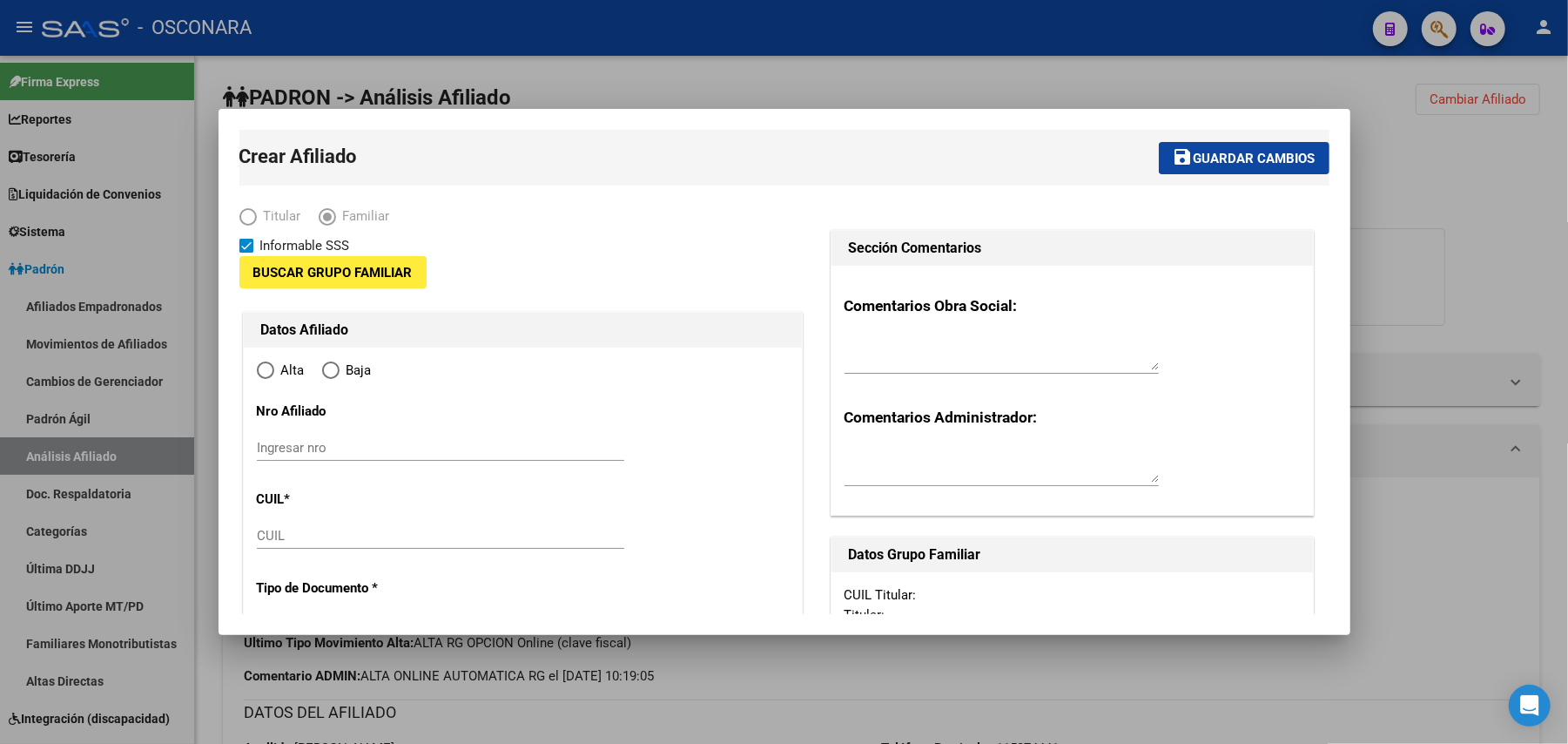
type input "30-71068177-1"
type input "VICTORIA"
type input "1644"
type input "MENDOZA"
type input "3517"
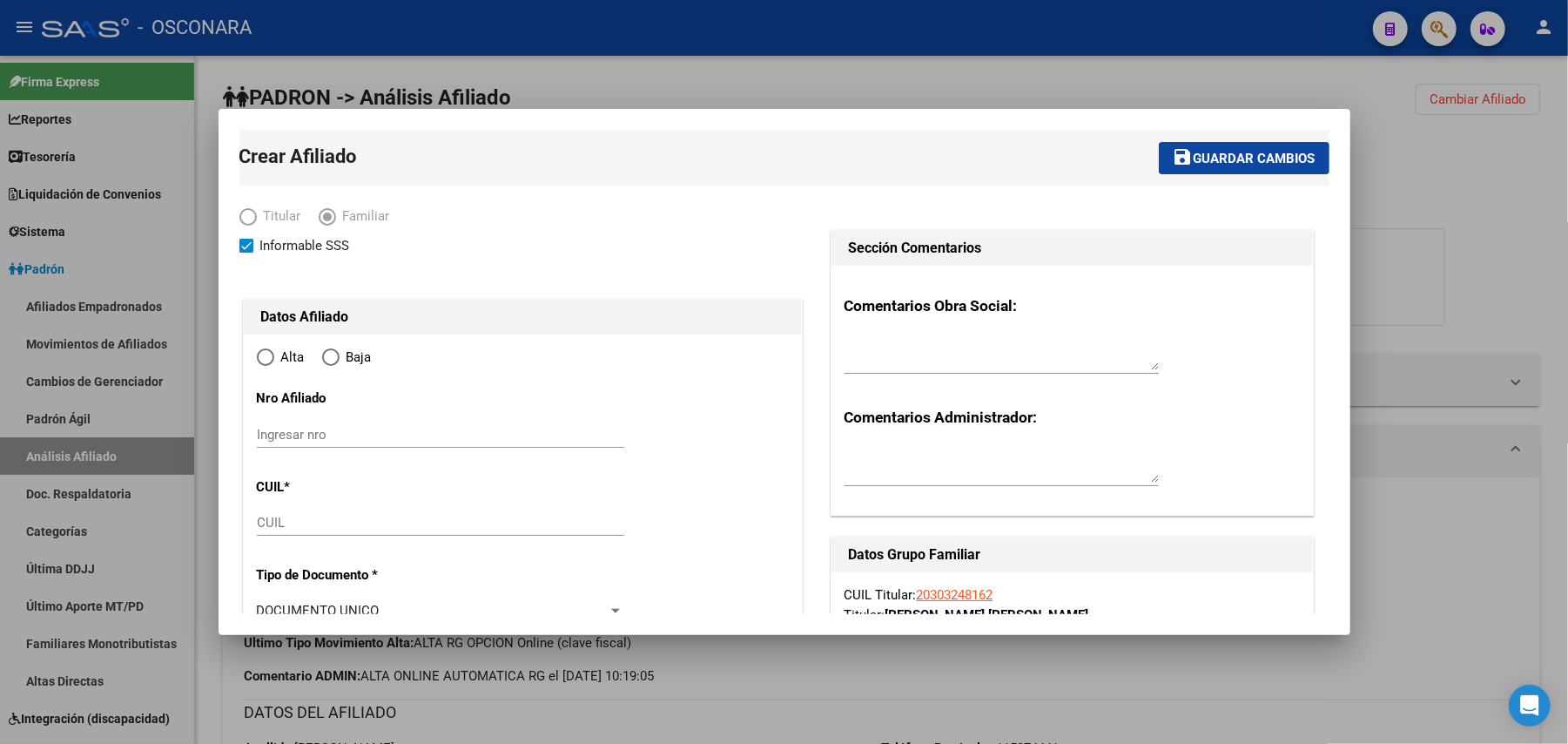
radio input "true"
type input "30-71068177-1"
click at [1404, 173] on div at bounding box center [784, 372] width 1568 height 744
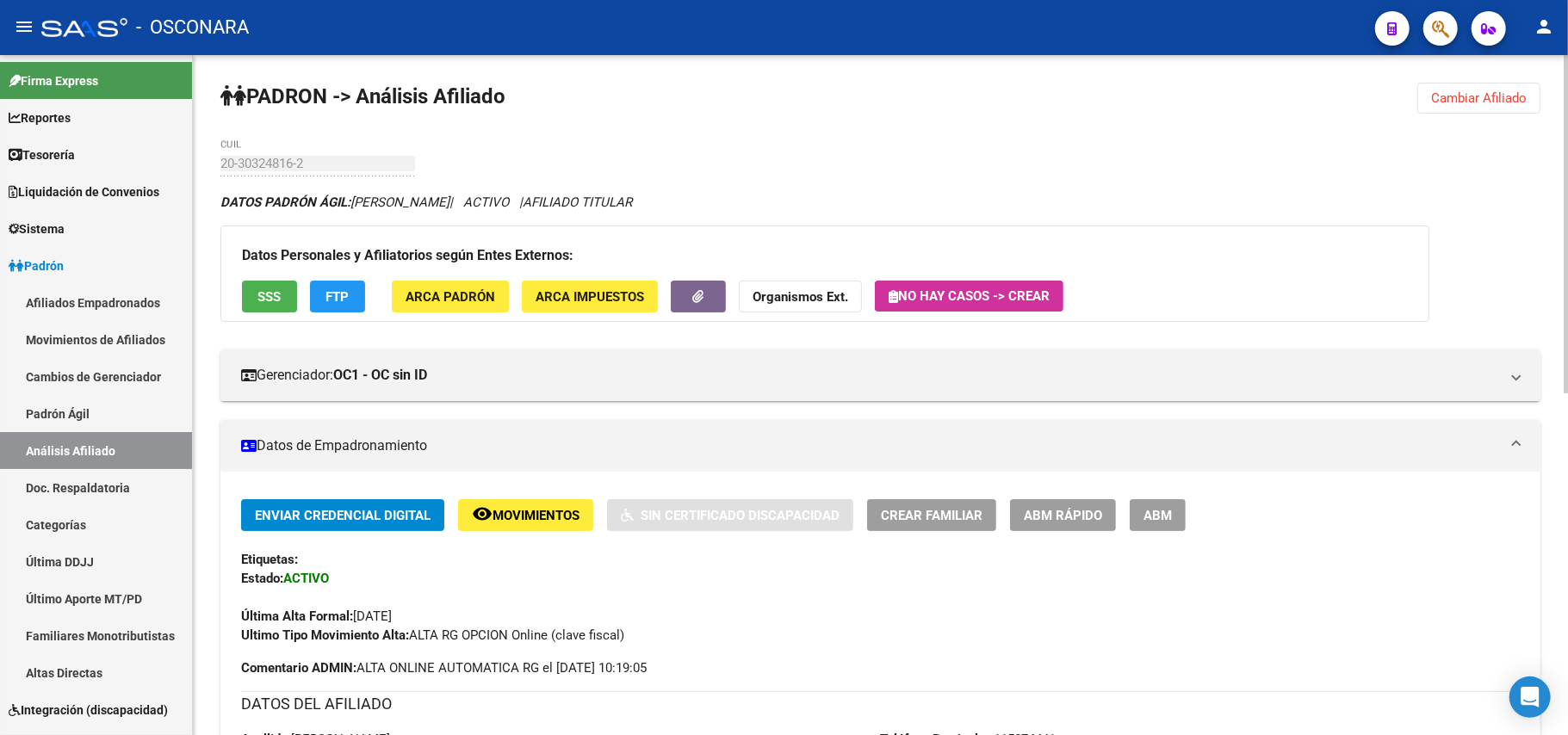
click at [1072, 503] on button "ABM Rápido" at bounding box center [1063, 515] width 106 height 31
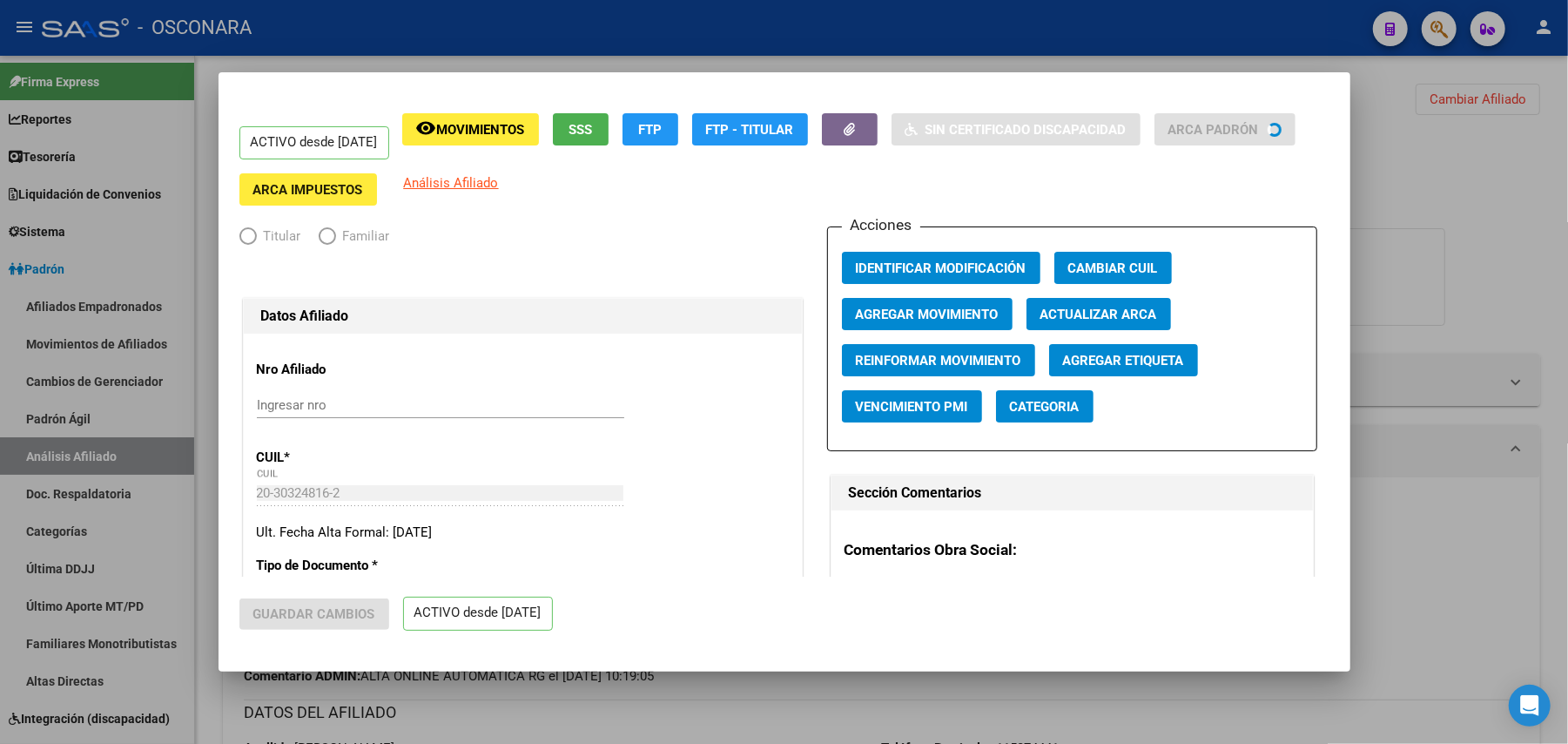
radio input "true"
type input "30-71068177-1"
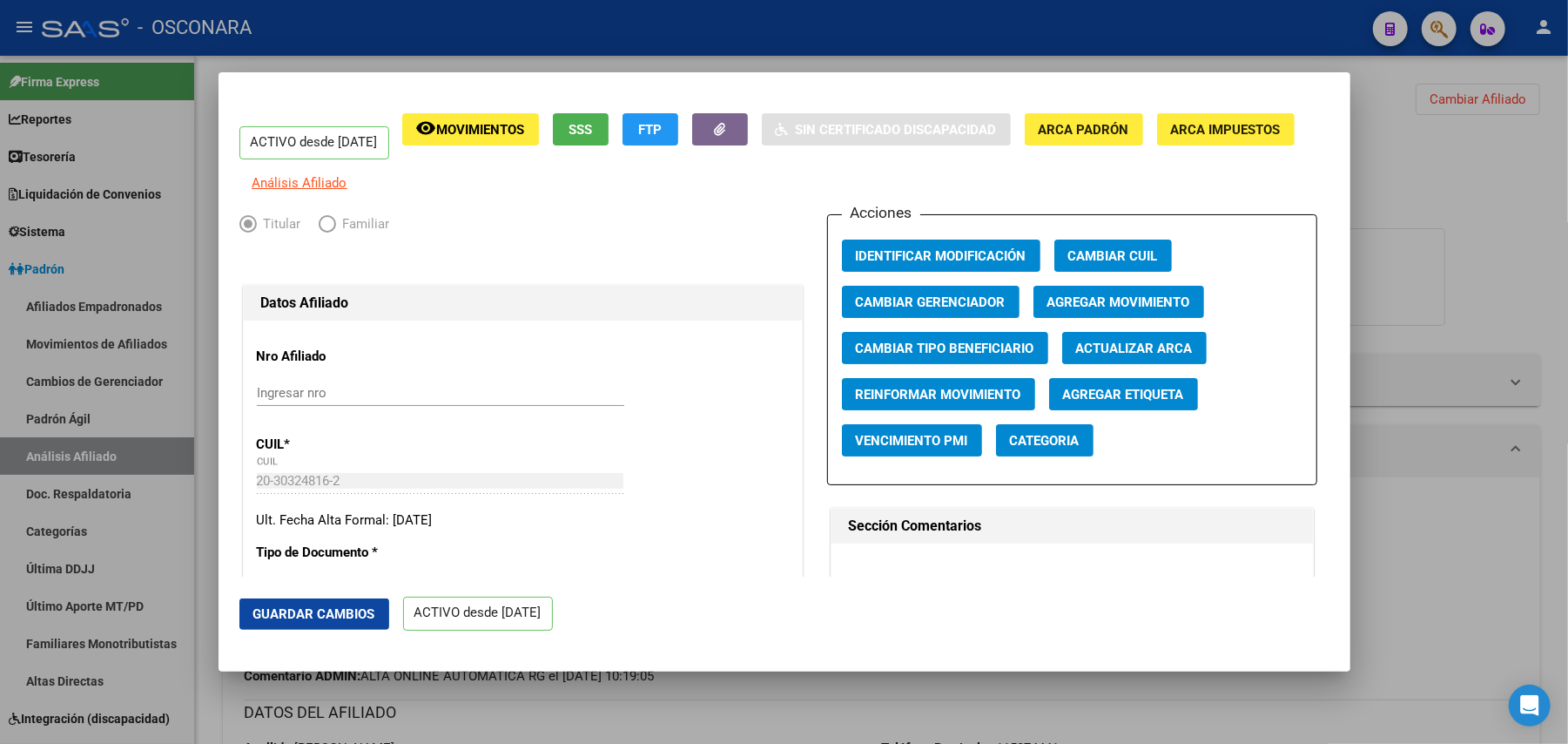
click at [1015, 697] on div at bounding box center [784, 372] width 1568 height 744
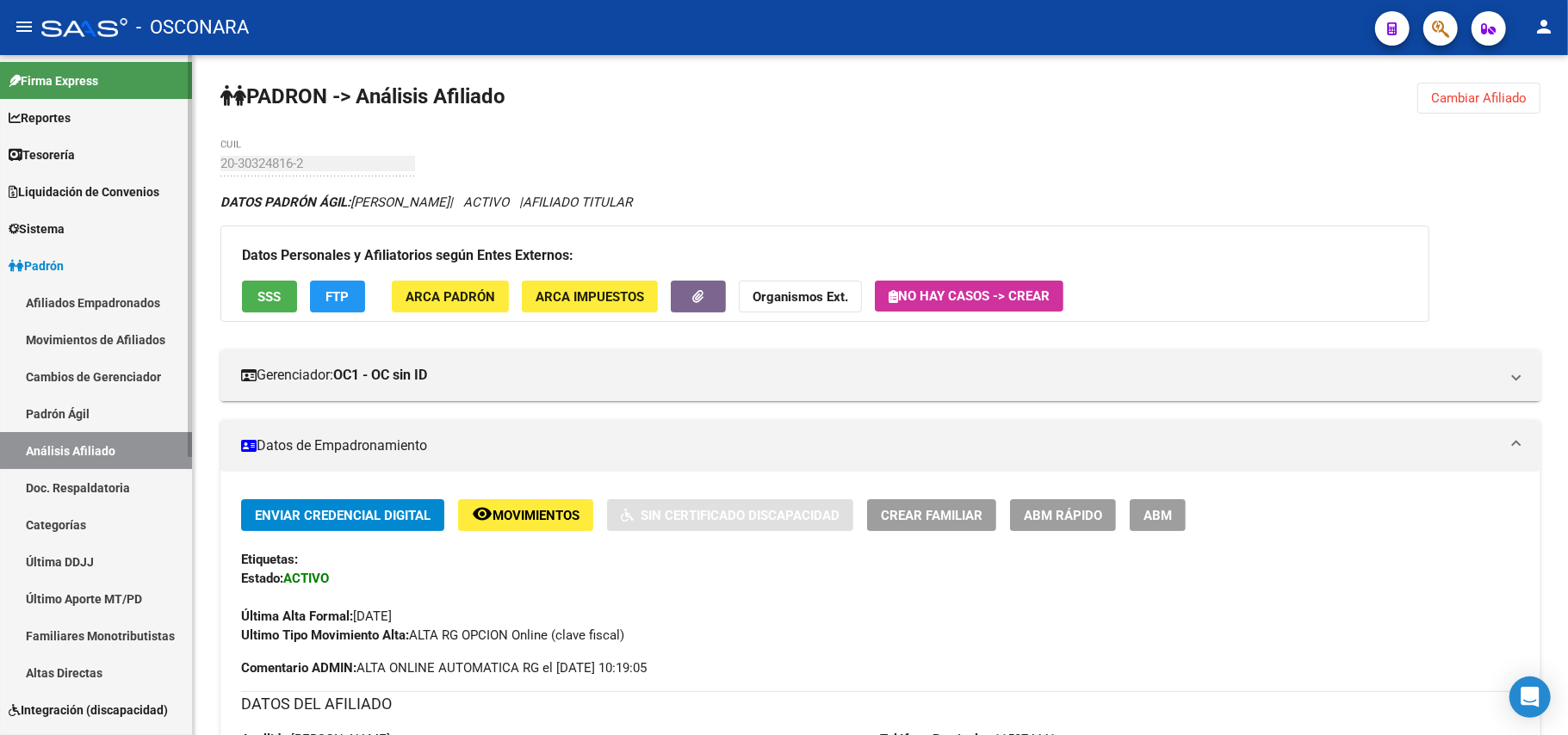
click at [133, 413] on link "Padrón Ágil" at bounding box center [96, 414] width 192 height 37
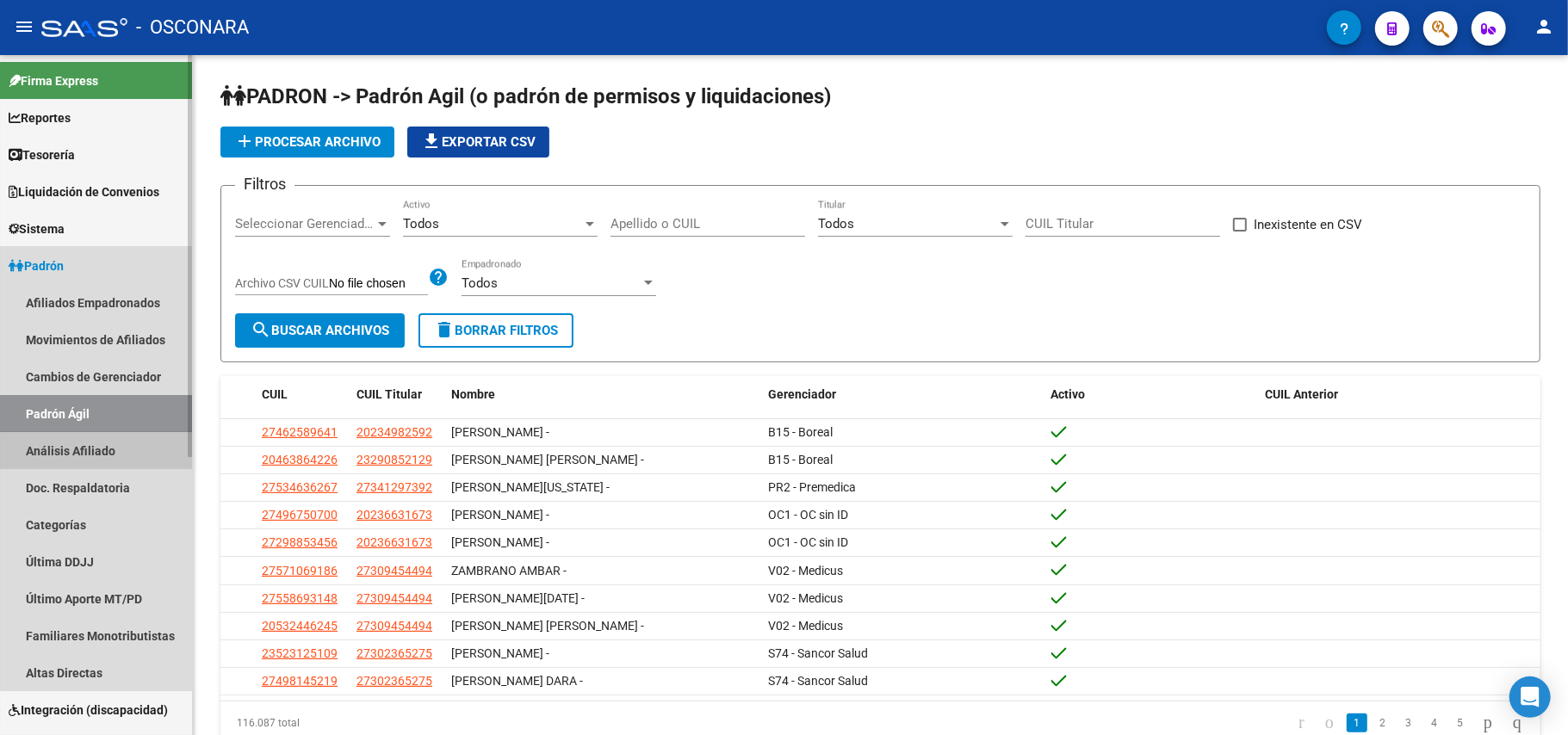
click at [132, 456] on link "Análisis Afiliado" at bounding box center [96, 451] width 192 height 37
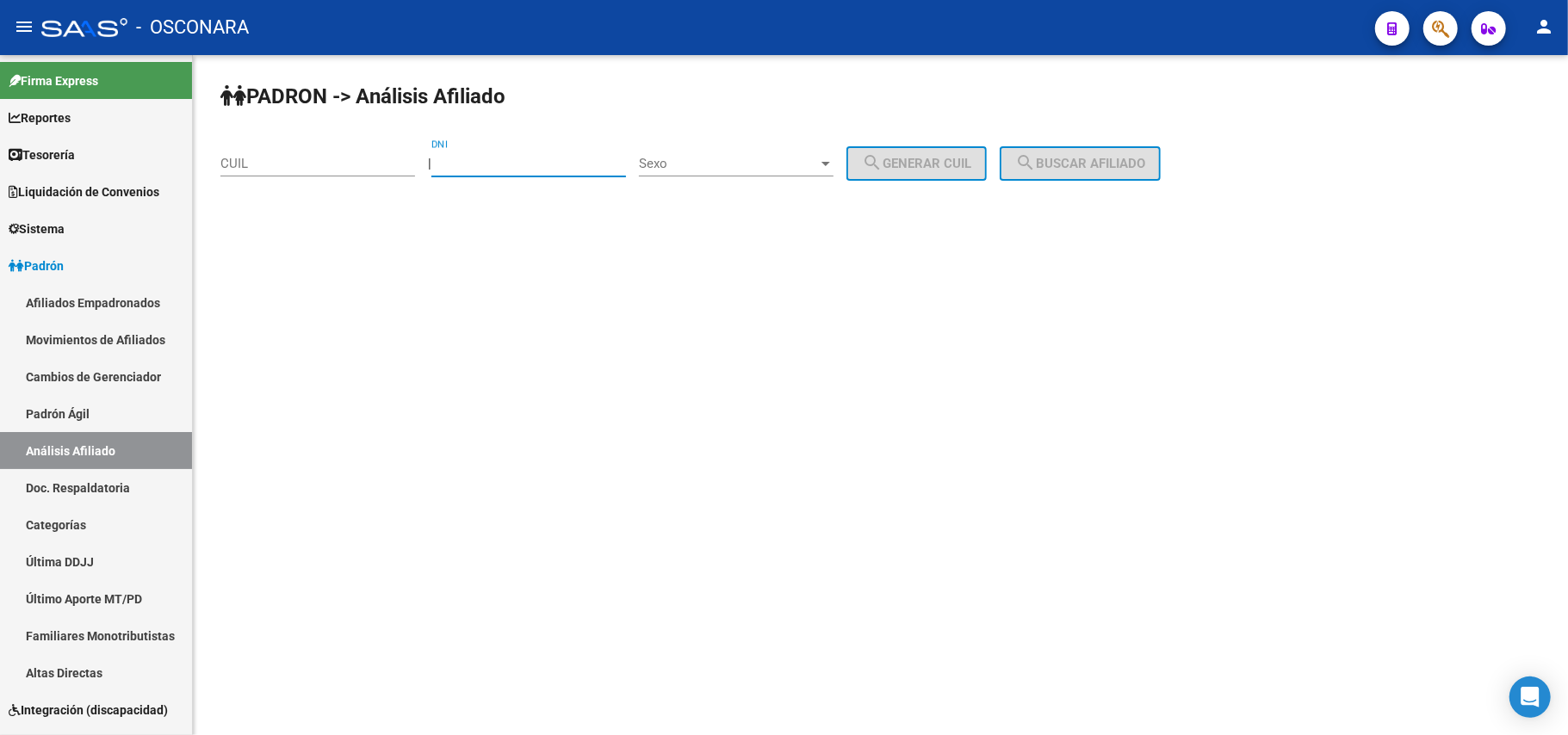
click at [546, 163] on input "DNI" at bounding box center [529, 163] width 195 height 16
paste input "13993216"
type input "13993216"
click at [833, 159] on div at bounding box center [825, 163] width 16 height 14
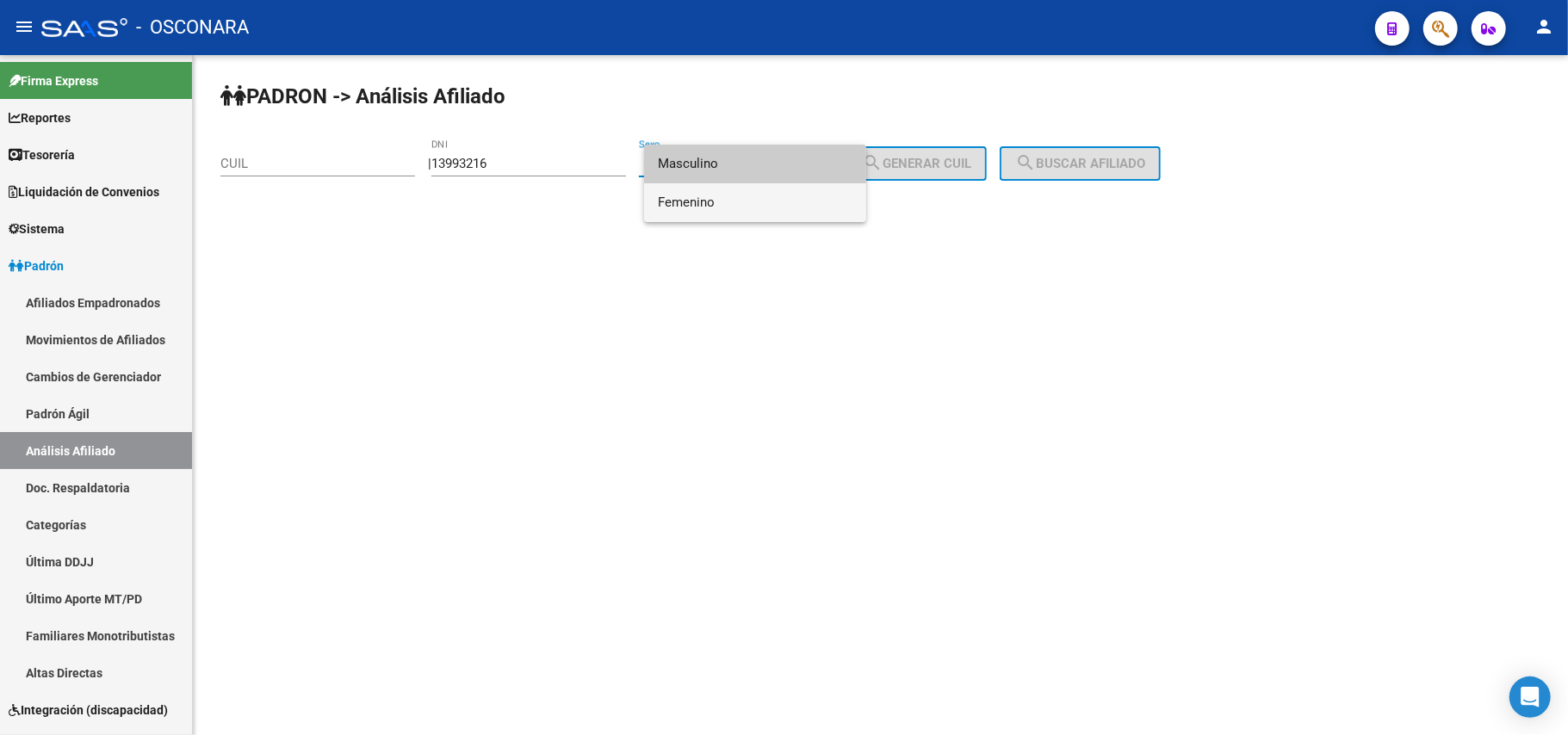
click at [744, 207] on span "Femenino" at bounding box center [755, 203] width 195 height 39
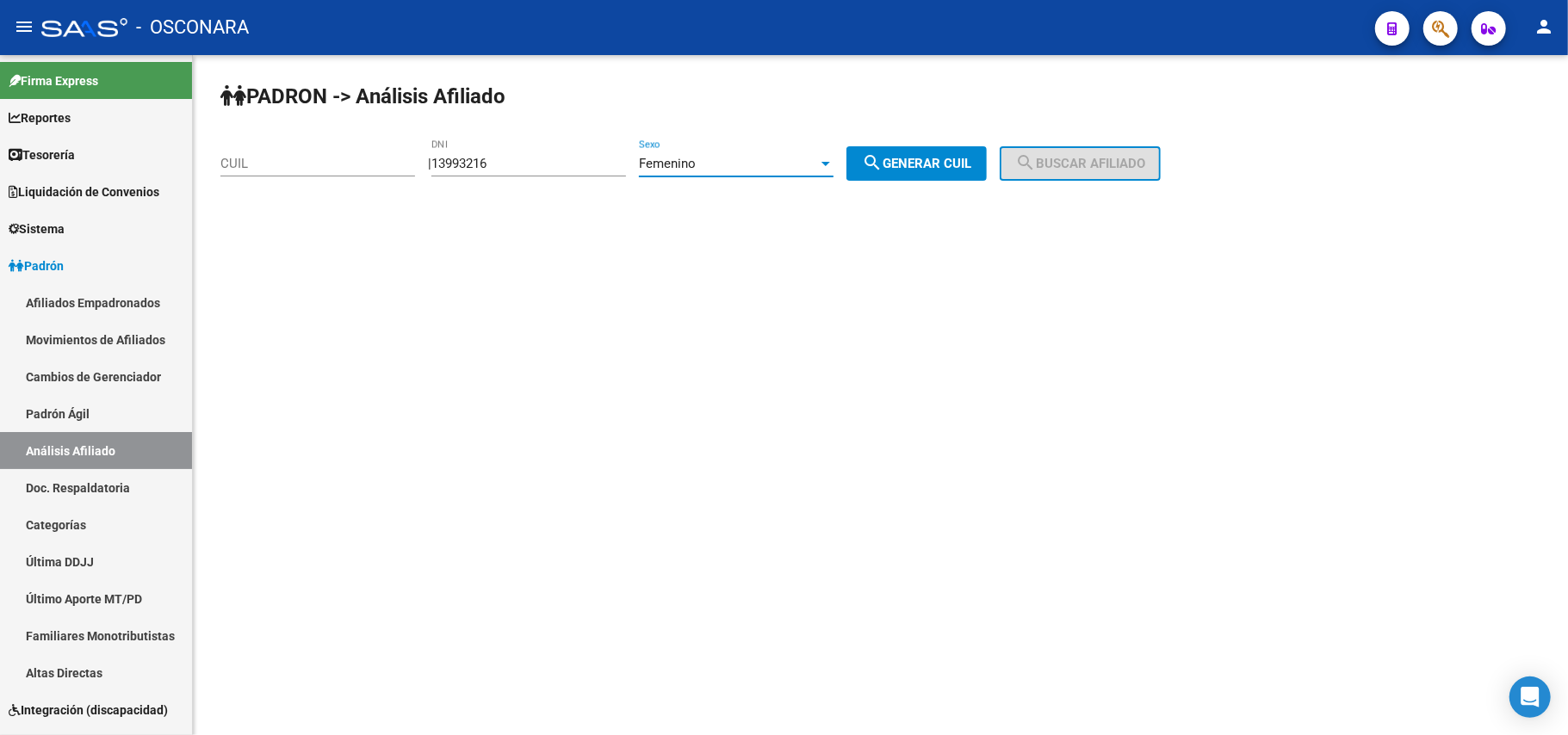
click at [925, 153] on button "search Generar CUIL" at bounding box center [917, 163] width 140 height 34
type input "27-13993216-7"
click at [1134, 166] on span "search Buscar afiliado" at bounding box center [1080, 163] width 130 height 16
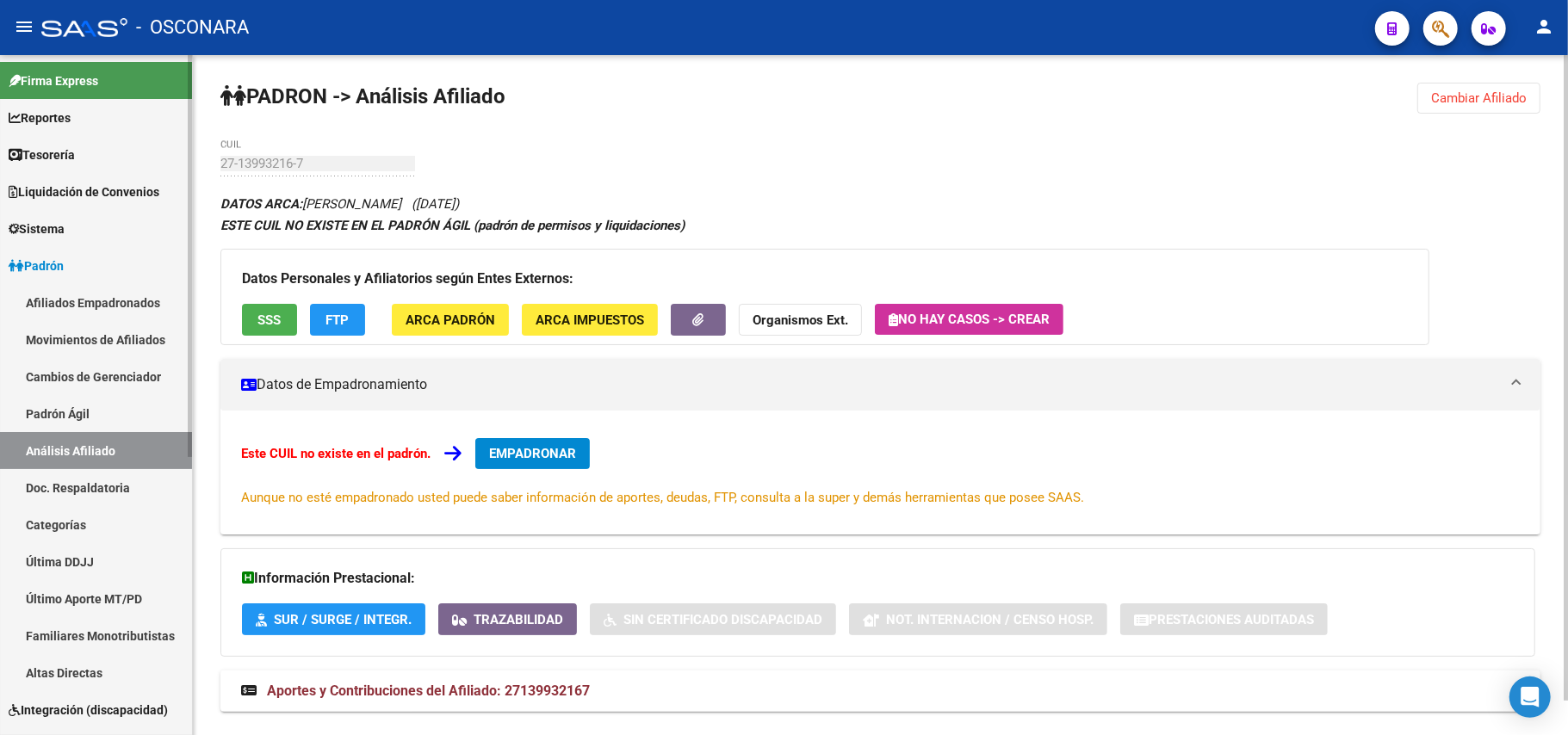
click at [110, 418] on link "Padrón Ágil" at bounding box center [96, 414] width 192 height 37
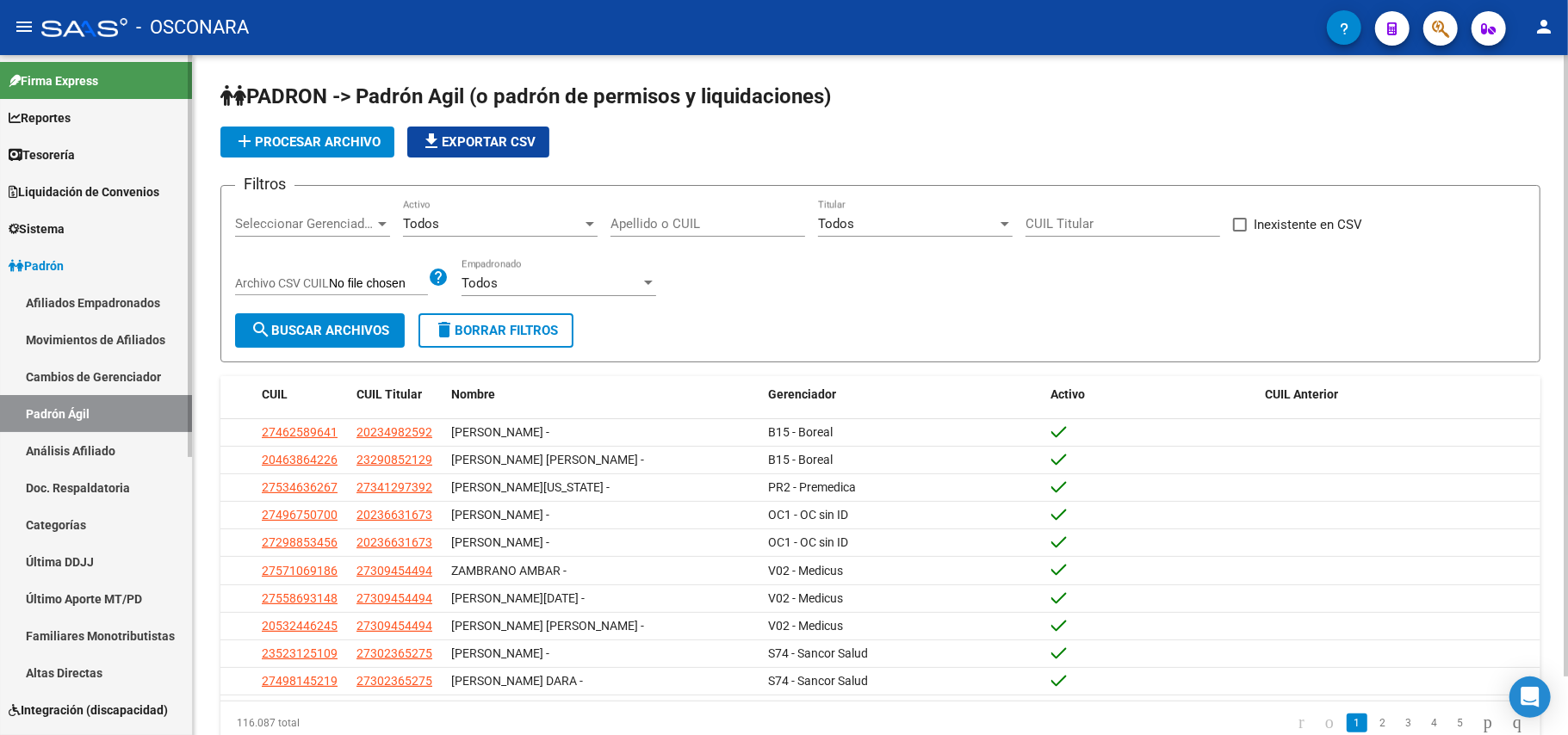
click at [115, 459] on link "Análisis Afiliado" at bounding box center [96, 451] width 192 height 37
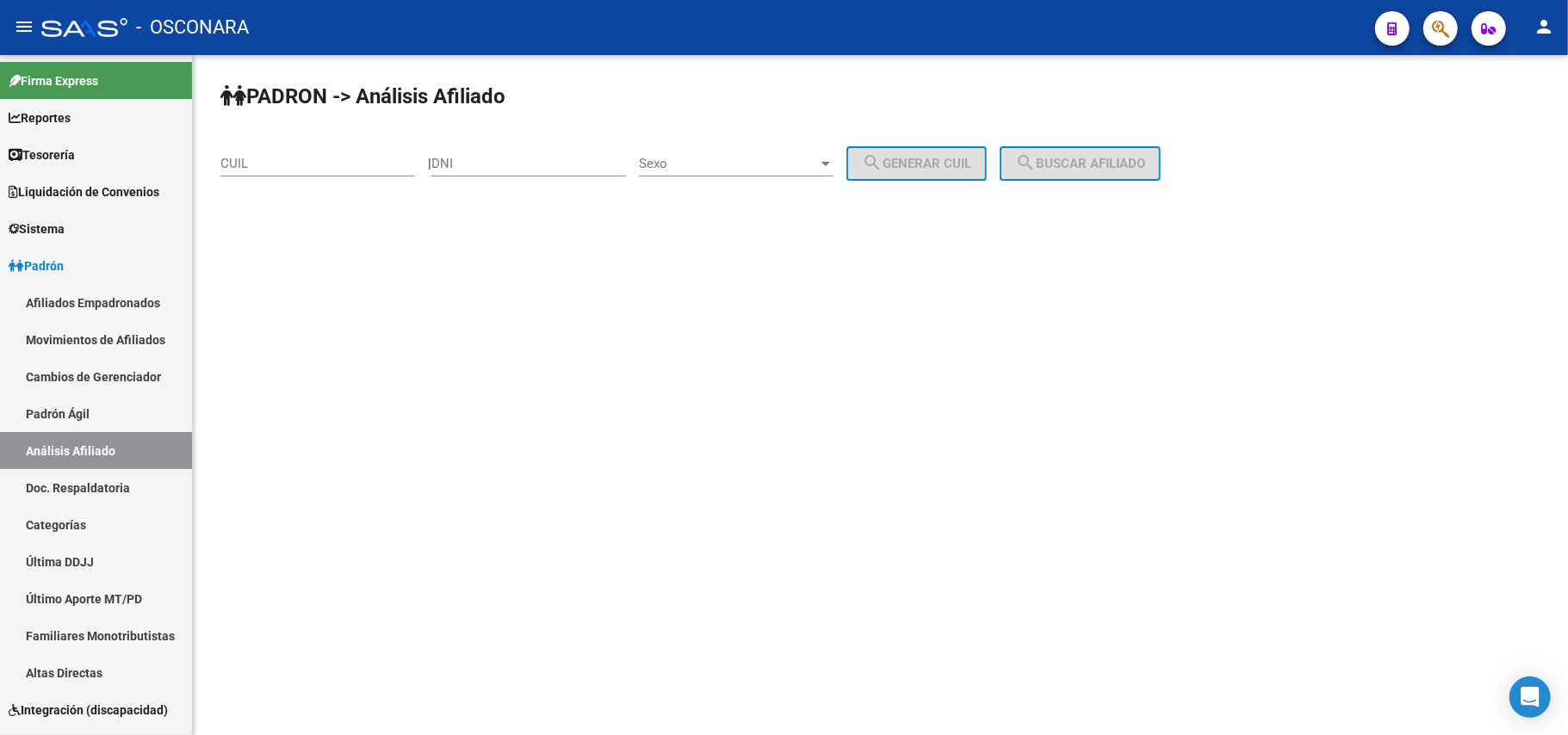
click at [263, 151] on div "CUIL" at bounding box center [318, 158] width 195 height 37
paste input "27-45610688-4"
type input "27-45610688-4"
click at [1121, 180] on div "PADRON -> Análisis Afiliado 27-45610688-4 CUIL | DNI Sexo Sexo search Generar C…" at bounding box center [881, 146] width 1375 height 181
click at [1111, 162] on span "search Buscar afiliado" at bounding box center [1080, 163] width 130 height 16
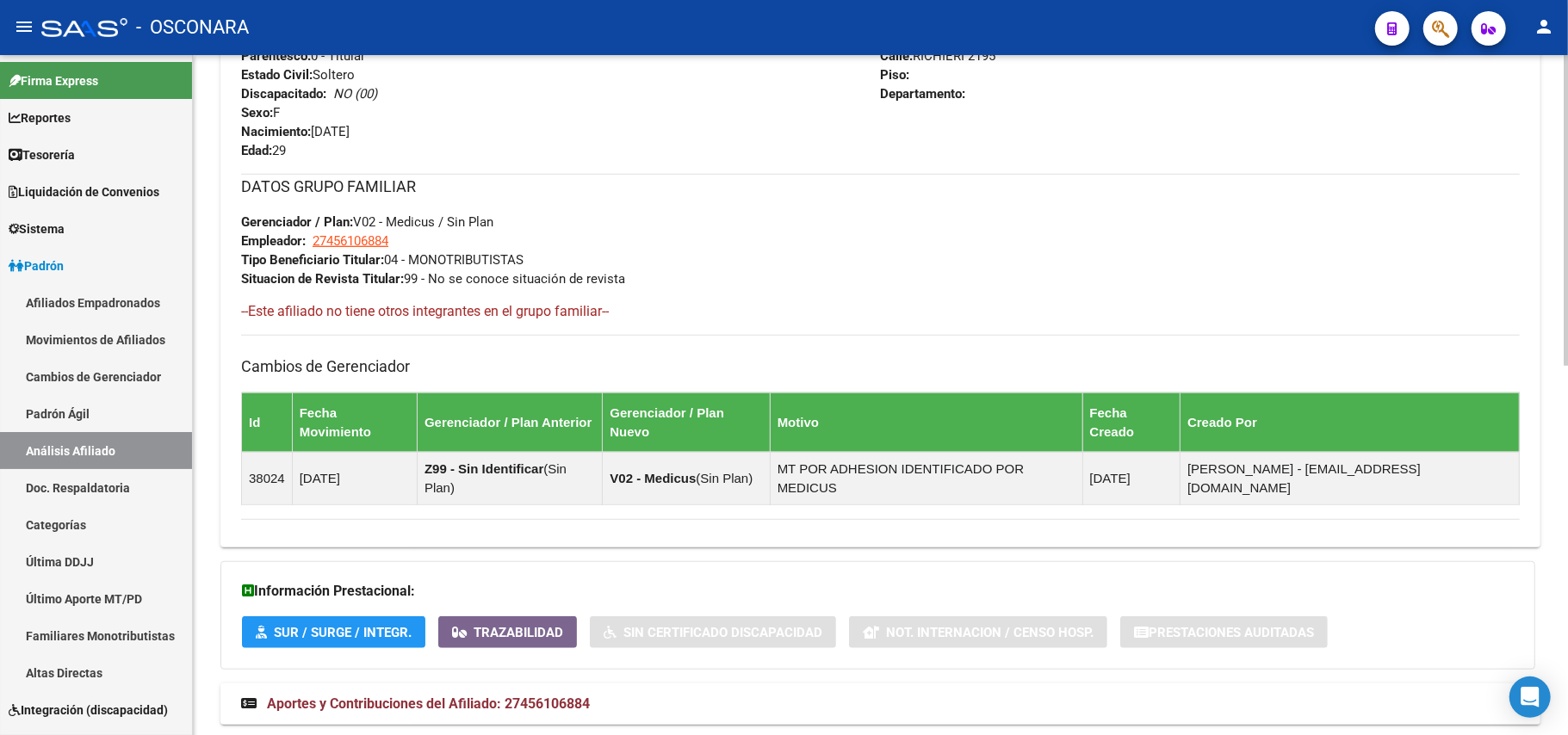
scroll to position [811, 0]
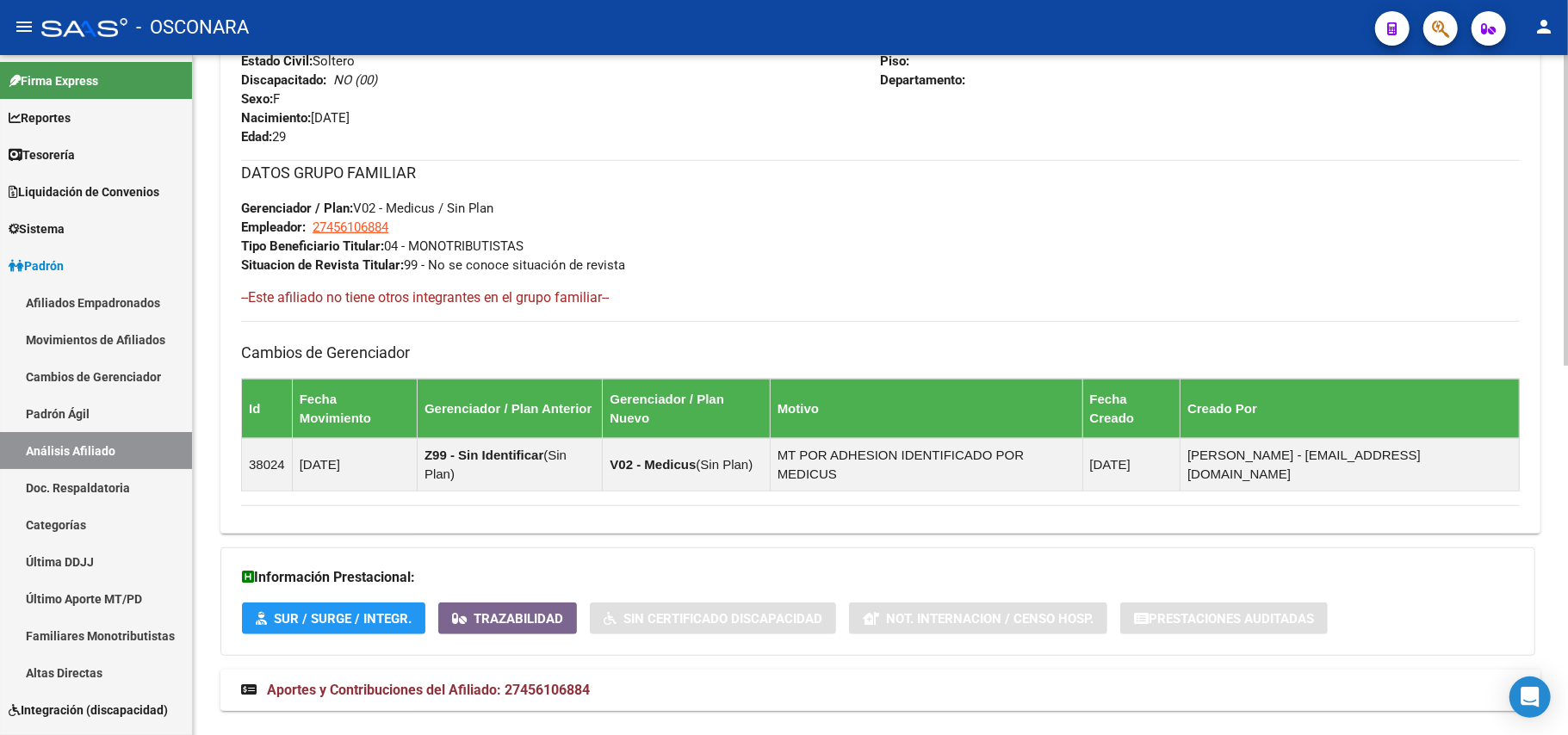
click at [534, 669] on mat-expansion-panel-header "Aportes y Contribuciones del Afiliado: 27456106884" at bounding box center [881, 690] width 1320 height 42
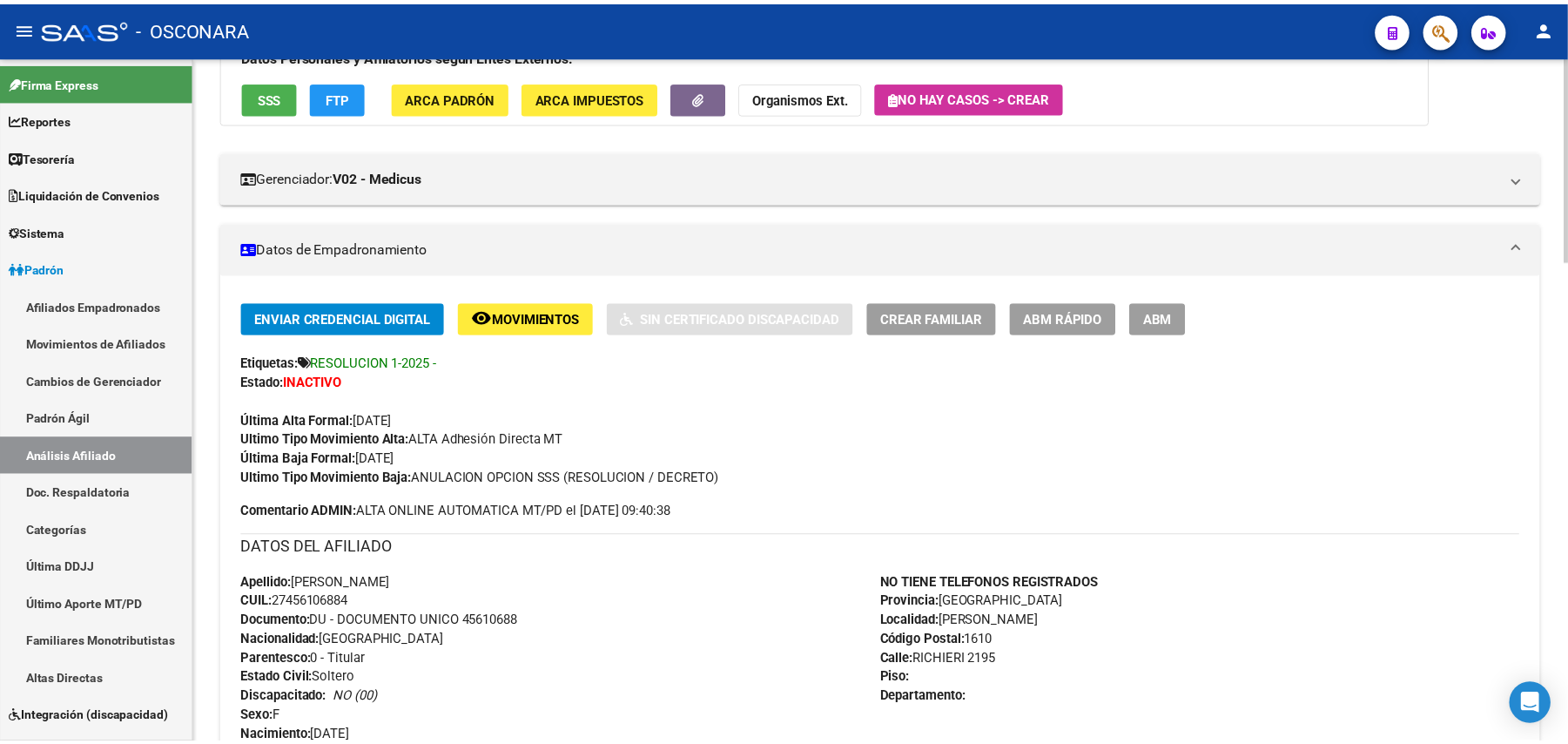
scroll to position [0, 0]
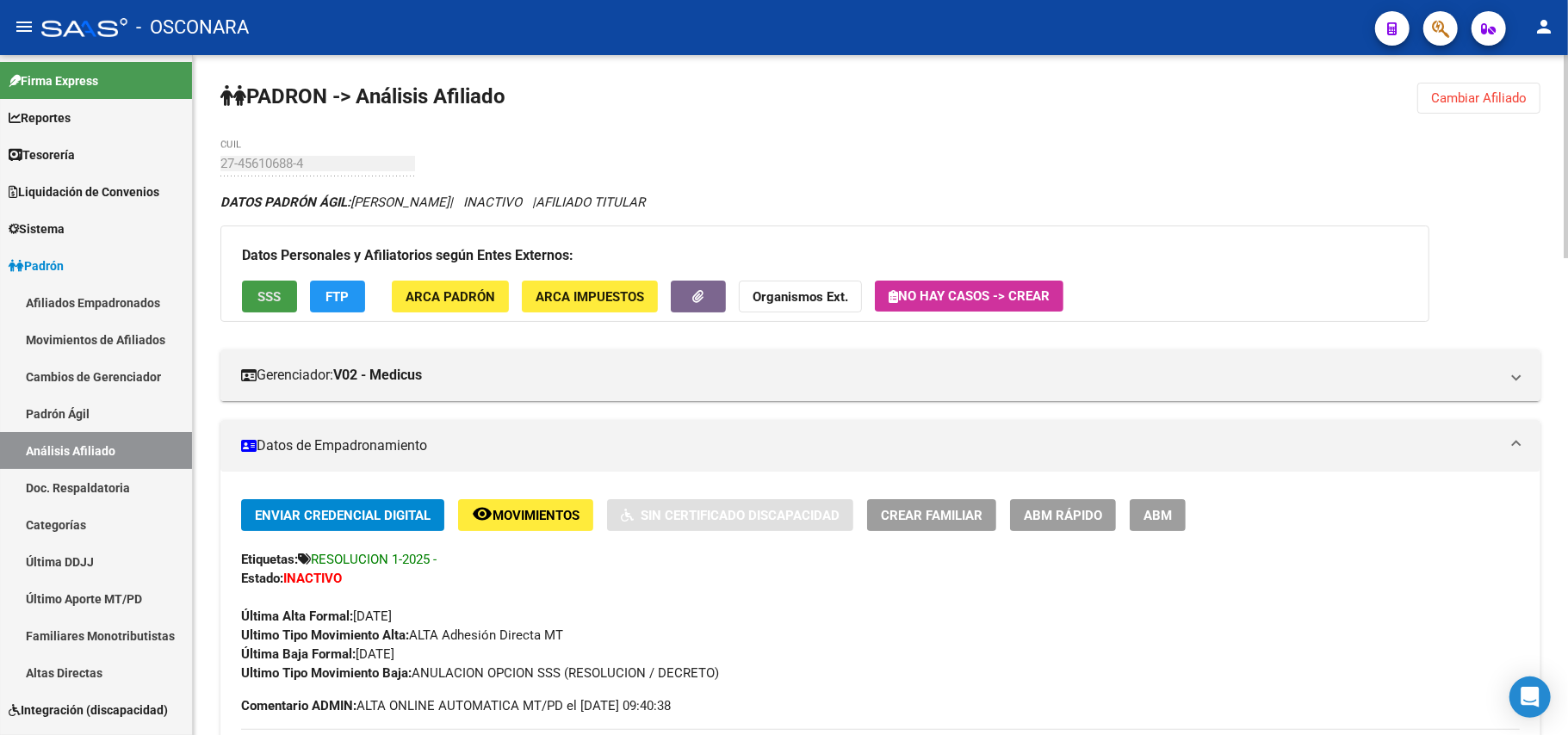
click at [253, 287] on button "SSS" at bounding box center [270, 296] width 55 height 31
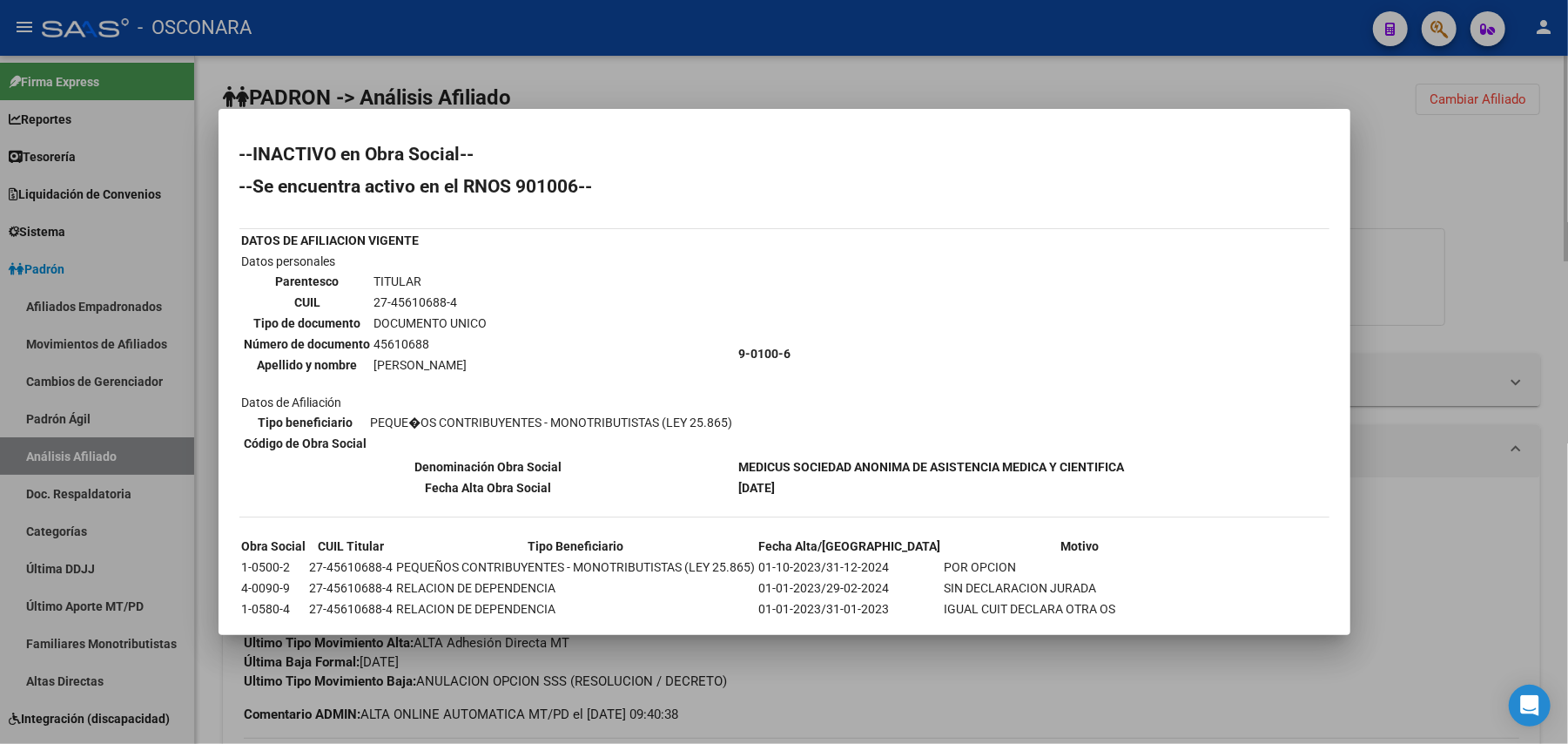
click at [1376, 157] on div at bounding box center [784, 372] width 1568 height 744
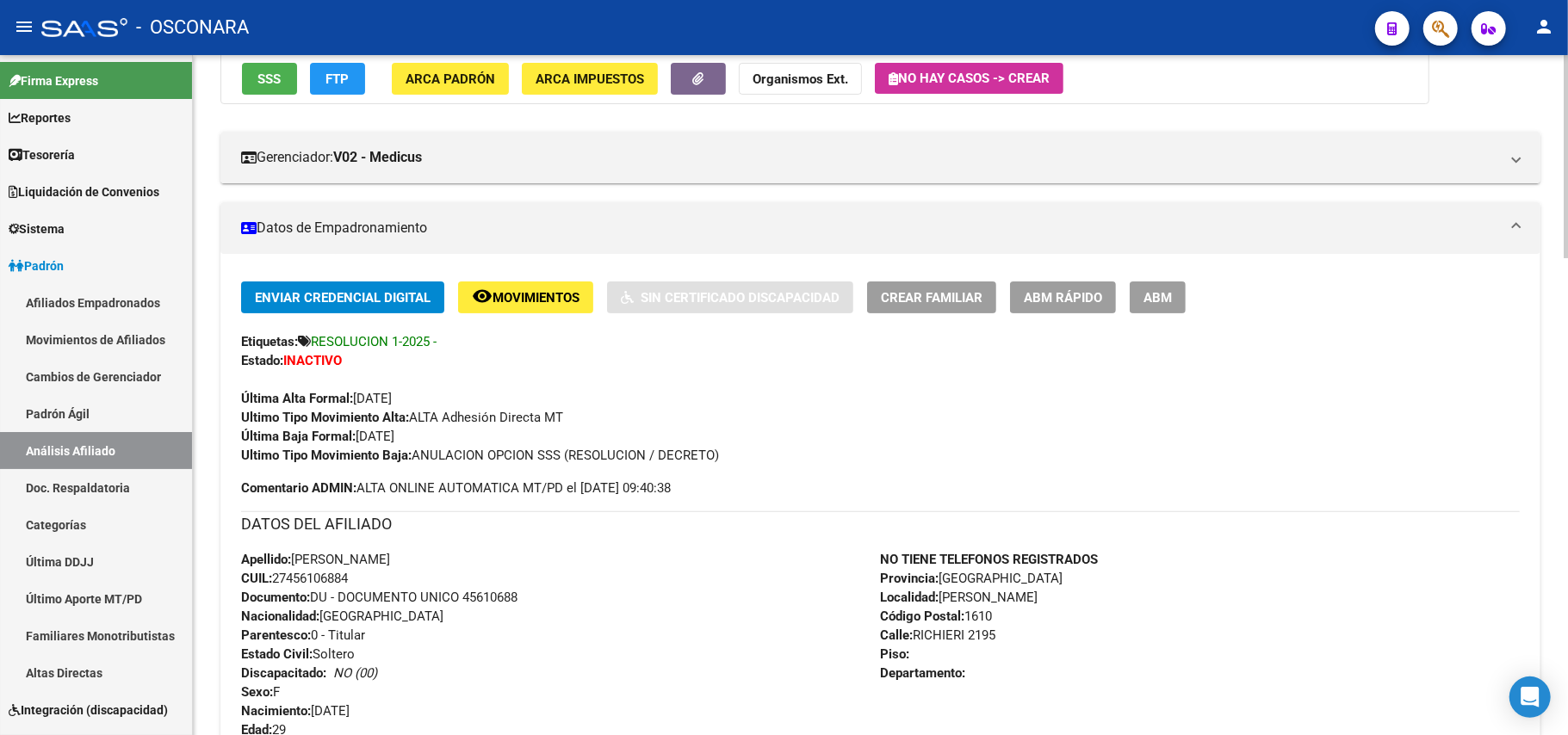
scroll to position [229, 0]
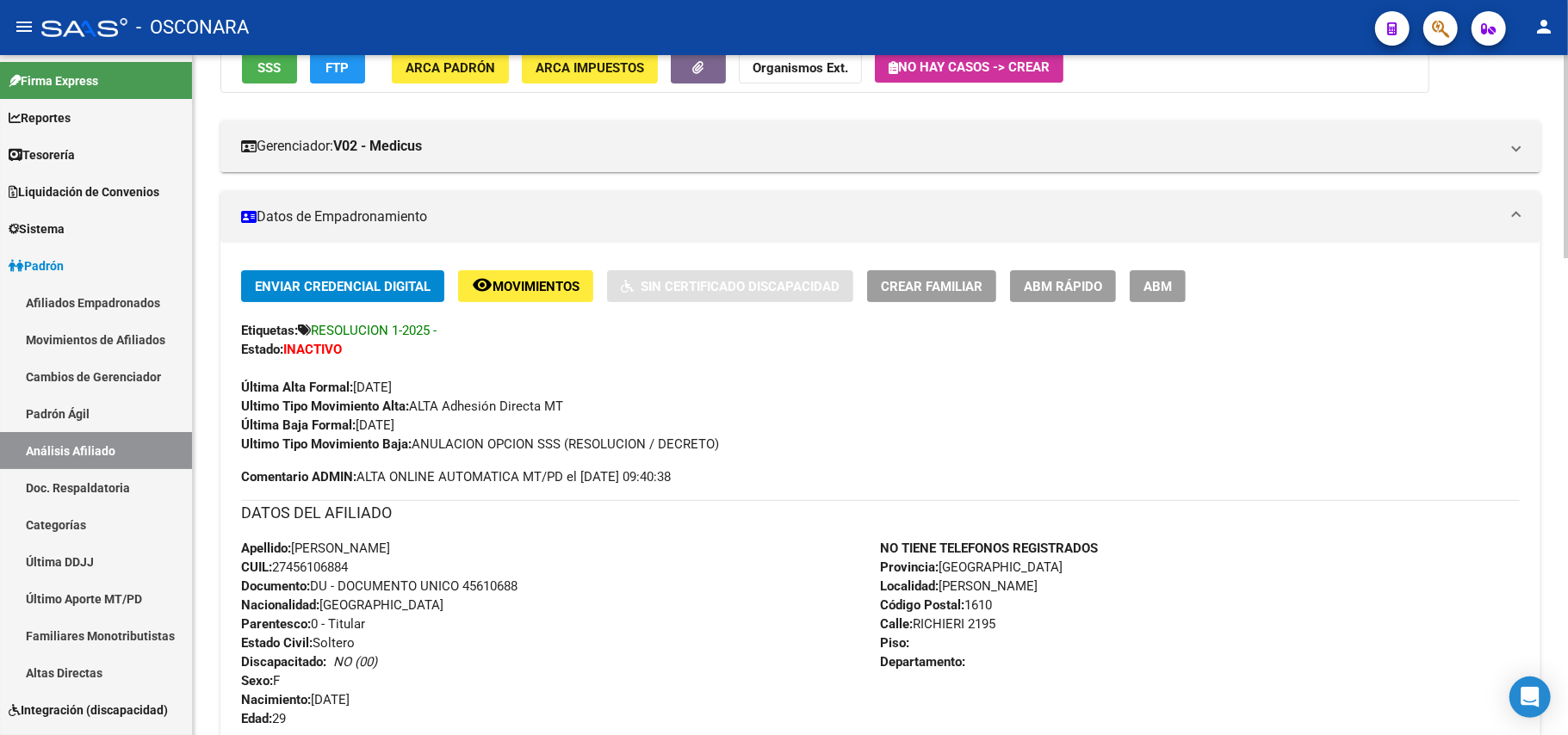
drag, startPoint x: 359, startPoint y: 570, endPoint x: 273, endPoint y: 563, distance: 86.3
click at [273, 563] on div "Apellido: [PERSON_NAME] CUIL: 27456106884 Documento: DU - DOCUMENTO UNICO 45610…" at bounding box center [561, 633] width 639 height 189
copy span "27456106884"
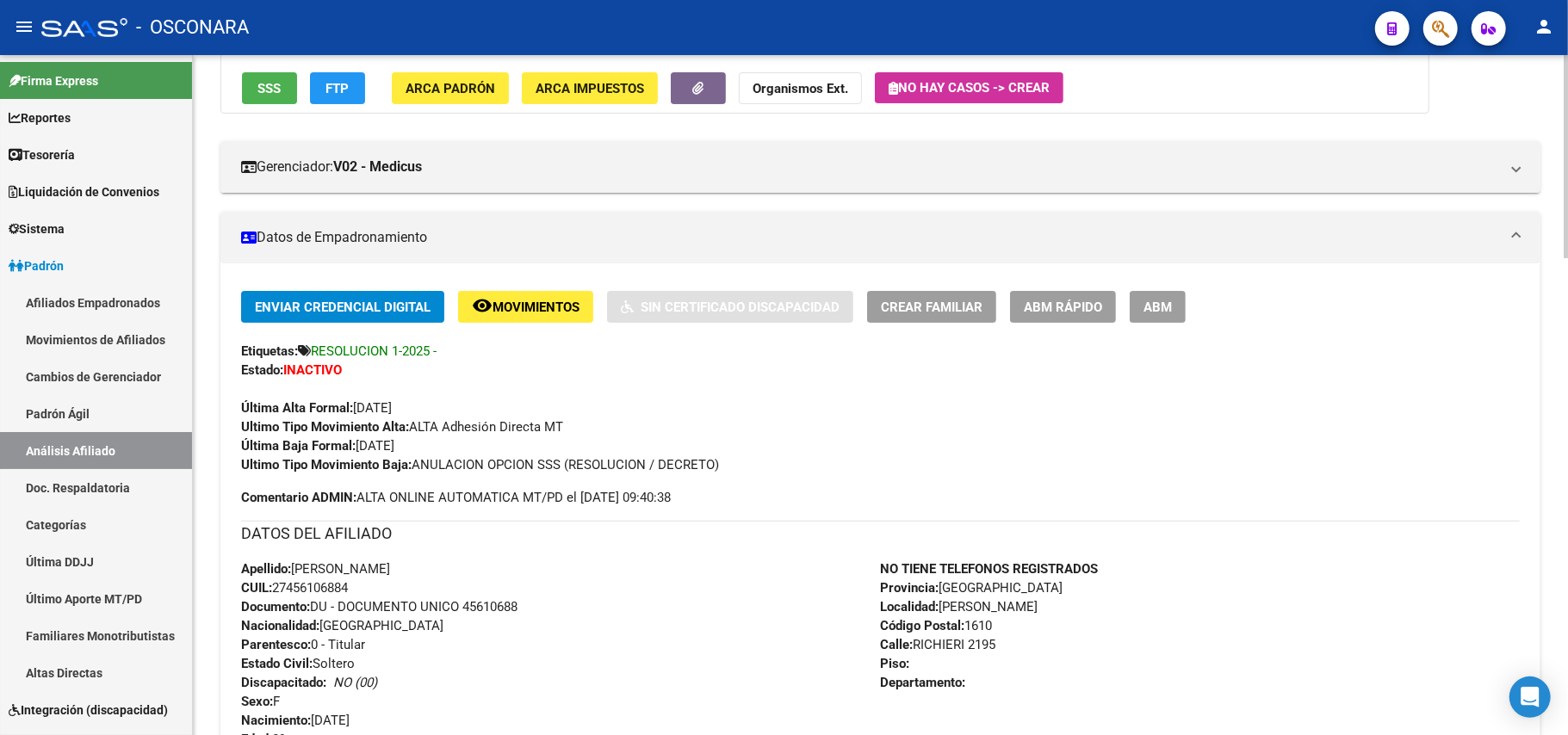
scroll to position [0, 0]
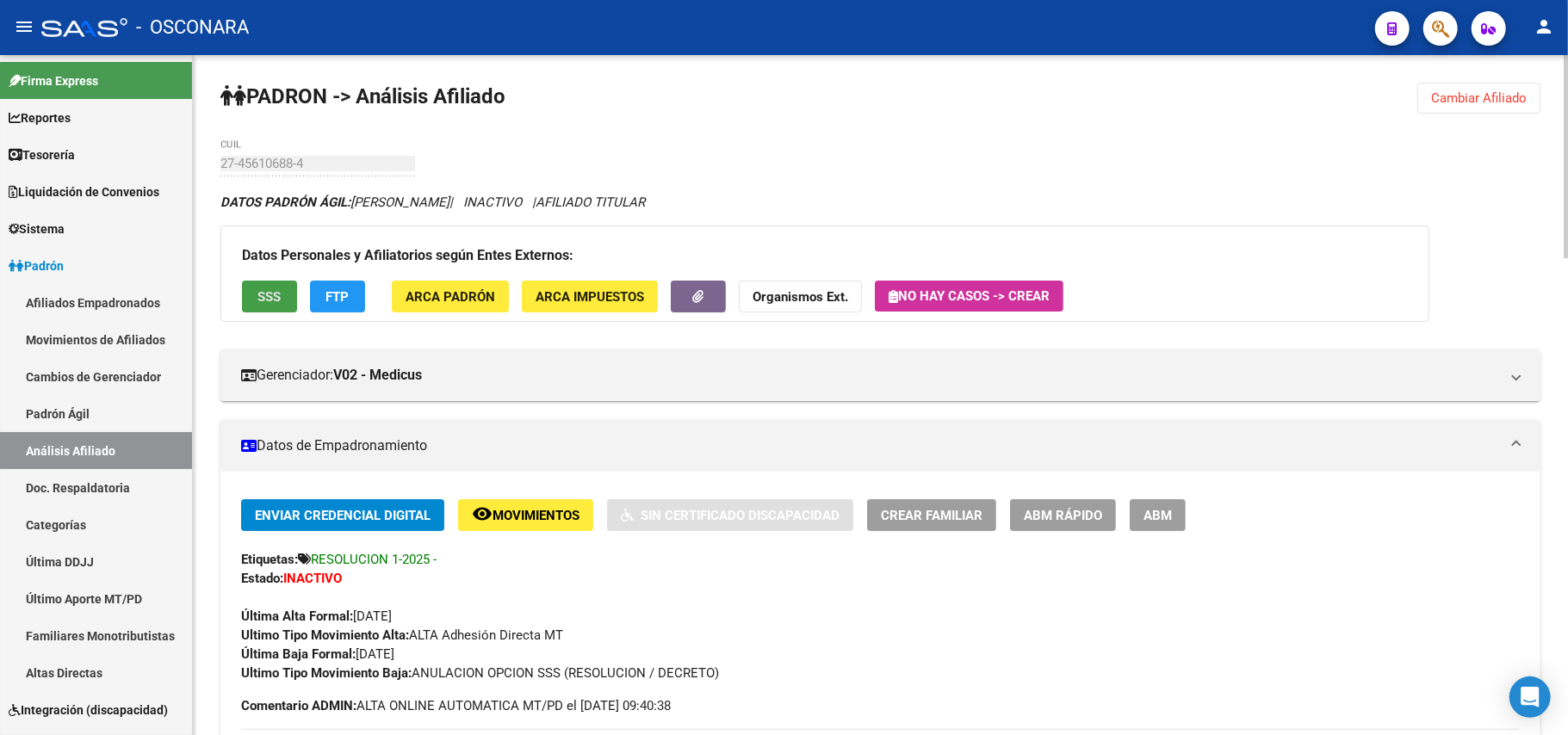
click at [270, 301] on span "SSS" at bounding box center [270, 296] width 23 height 16
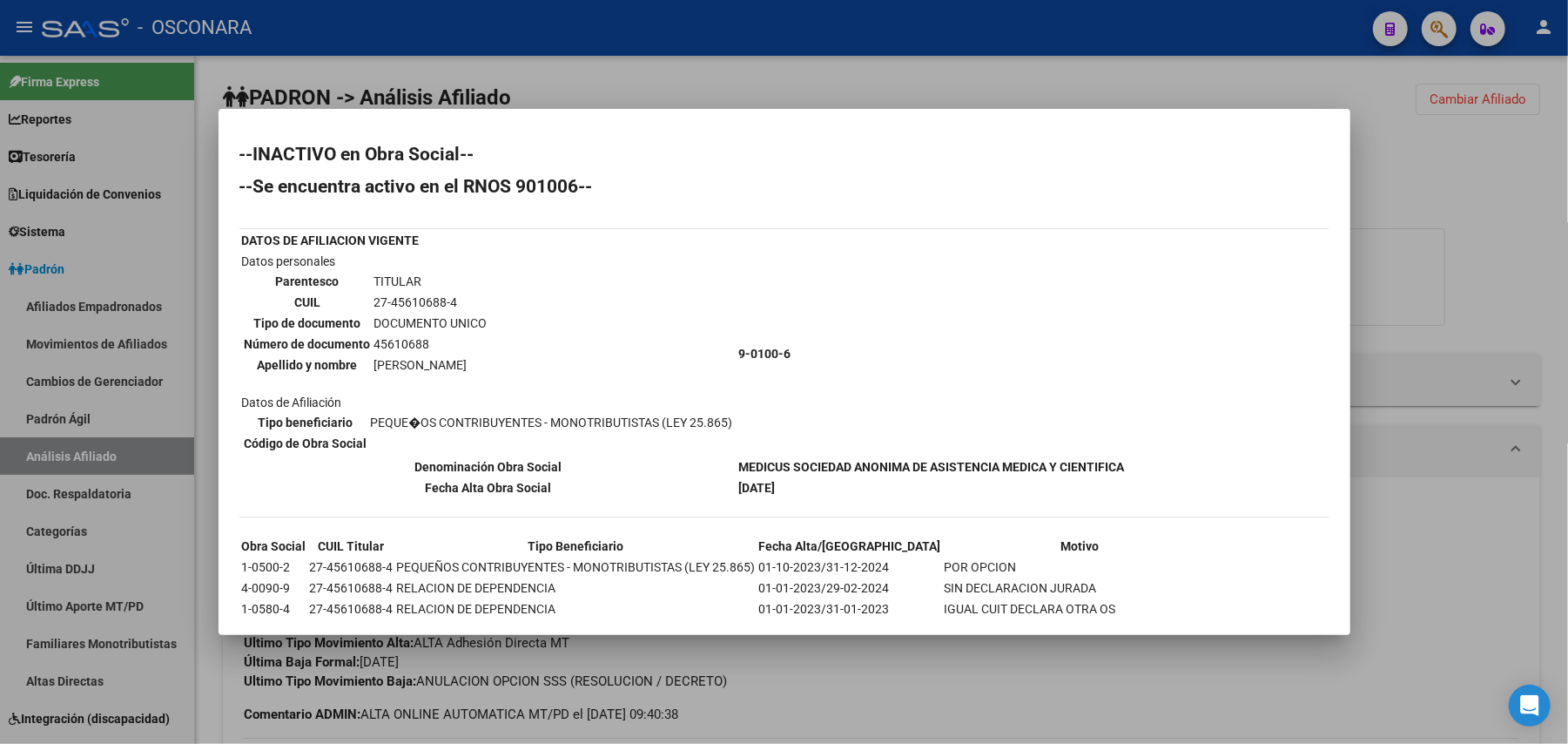
click at [766, 676] on div at bounding box center [784, 372] width 1568 height 744
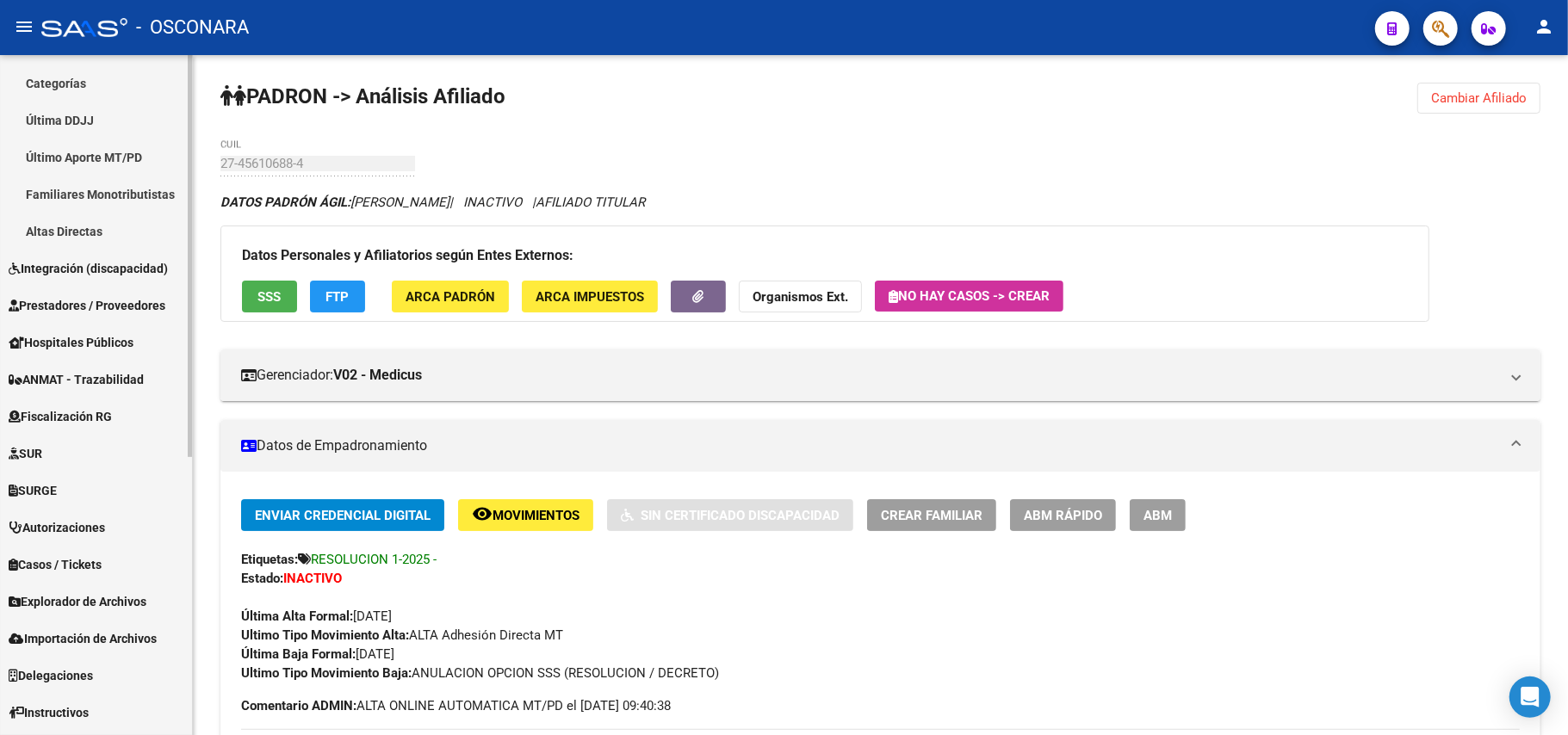
scroll to position [459, 0]
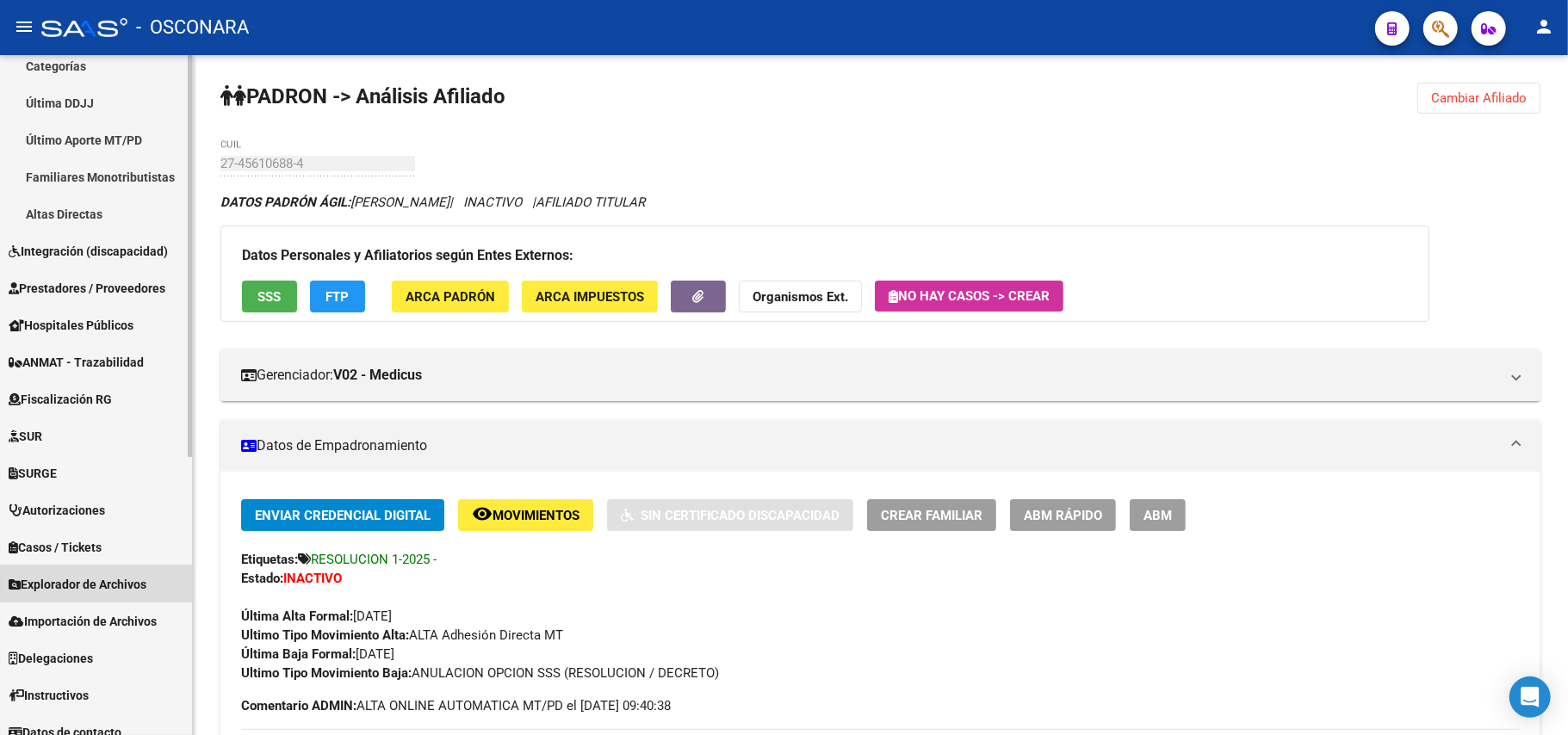
click at [104, 580] on span "Explorador de Archivos" at bounding box center [77, 584] width 138 height 19
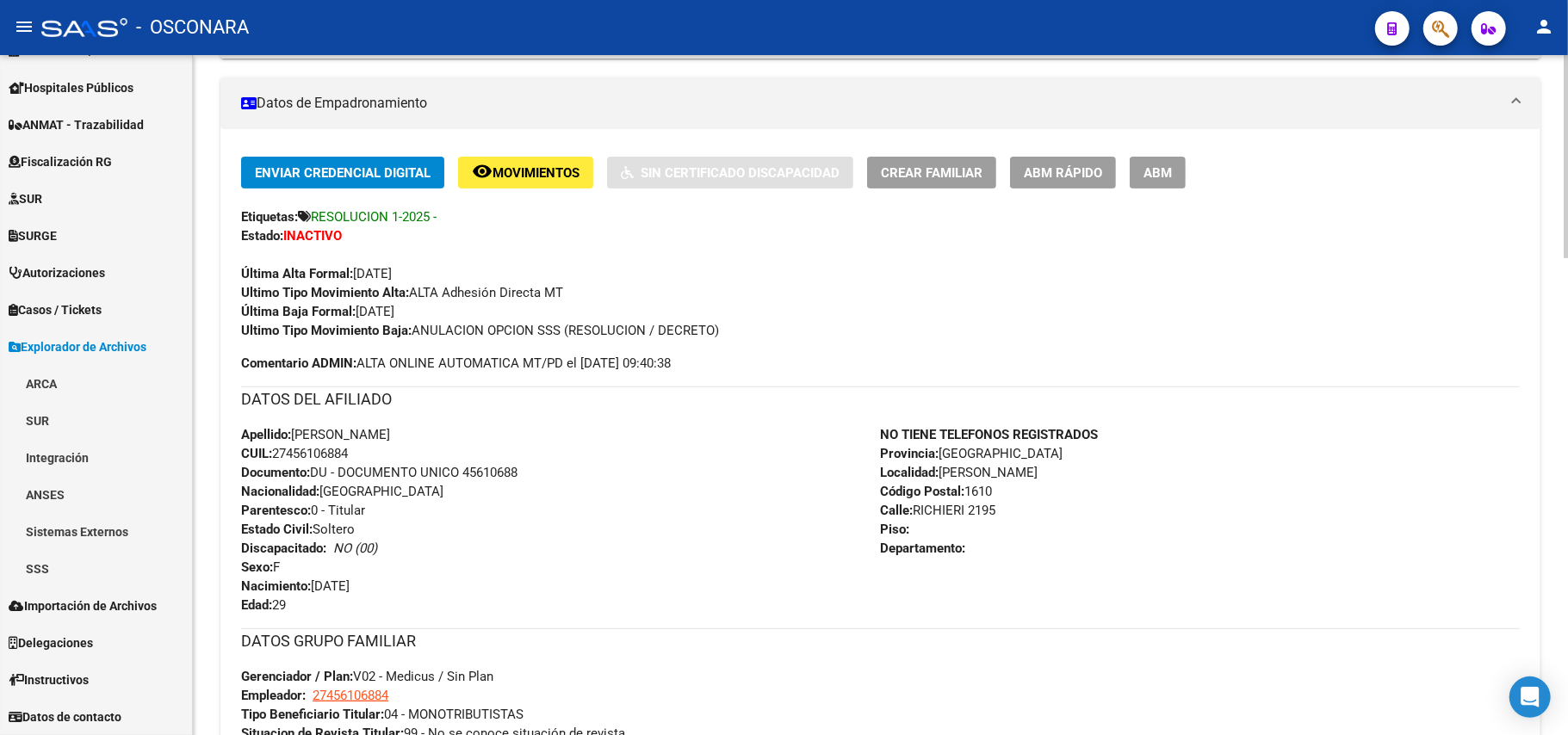
scroll to position [344, 0]
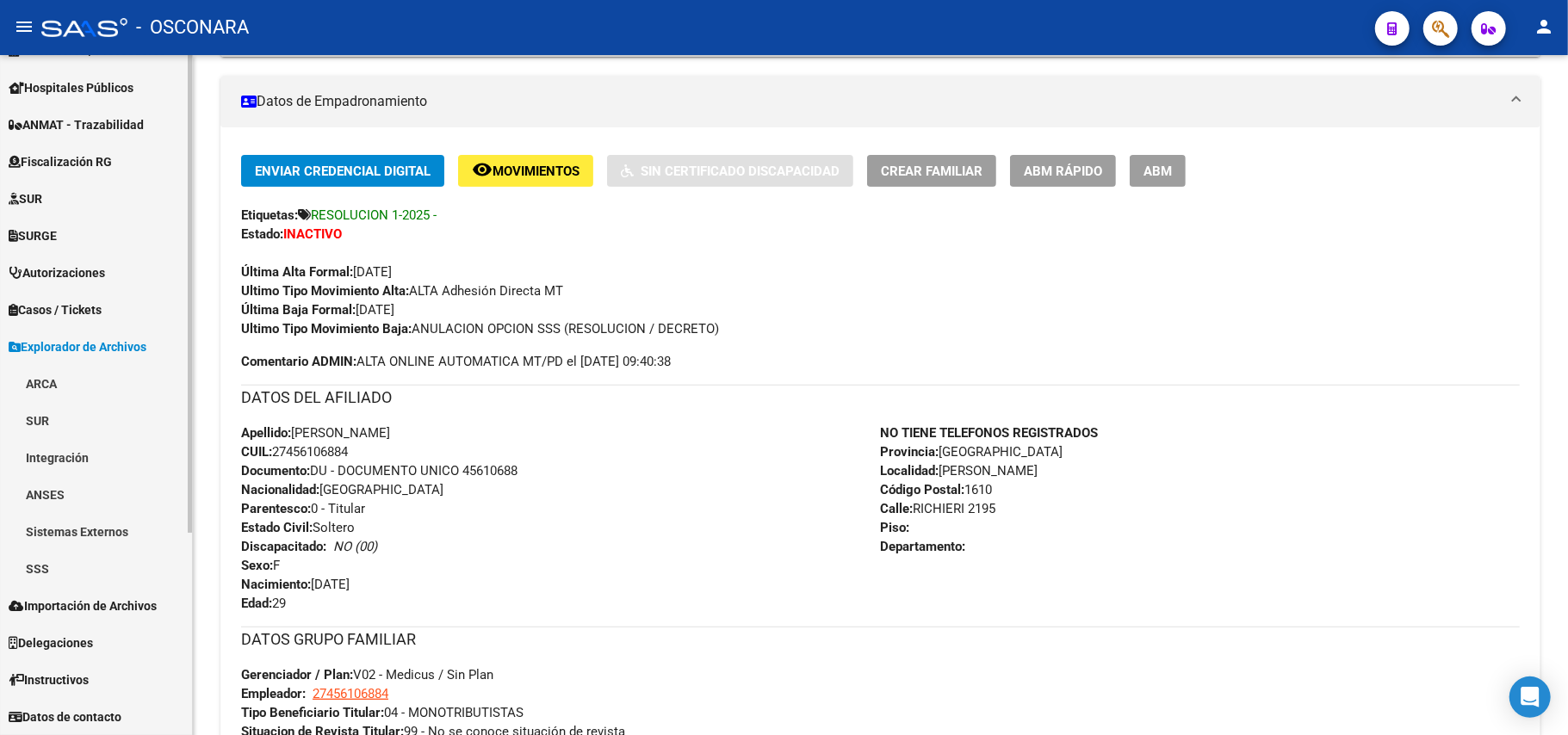
click at [58, 558] on link "SSS" at bounding box center [96, 569] width 192 height 37
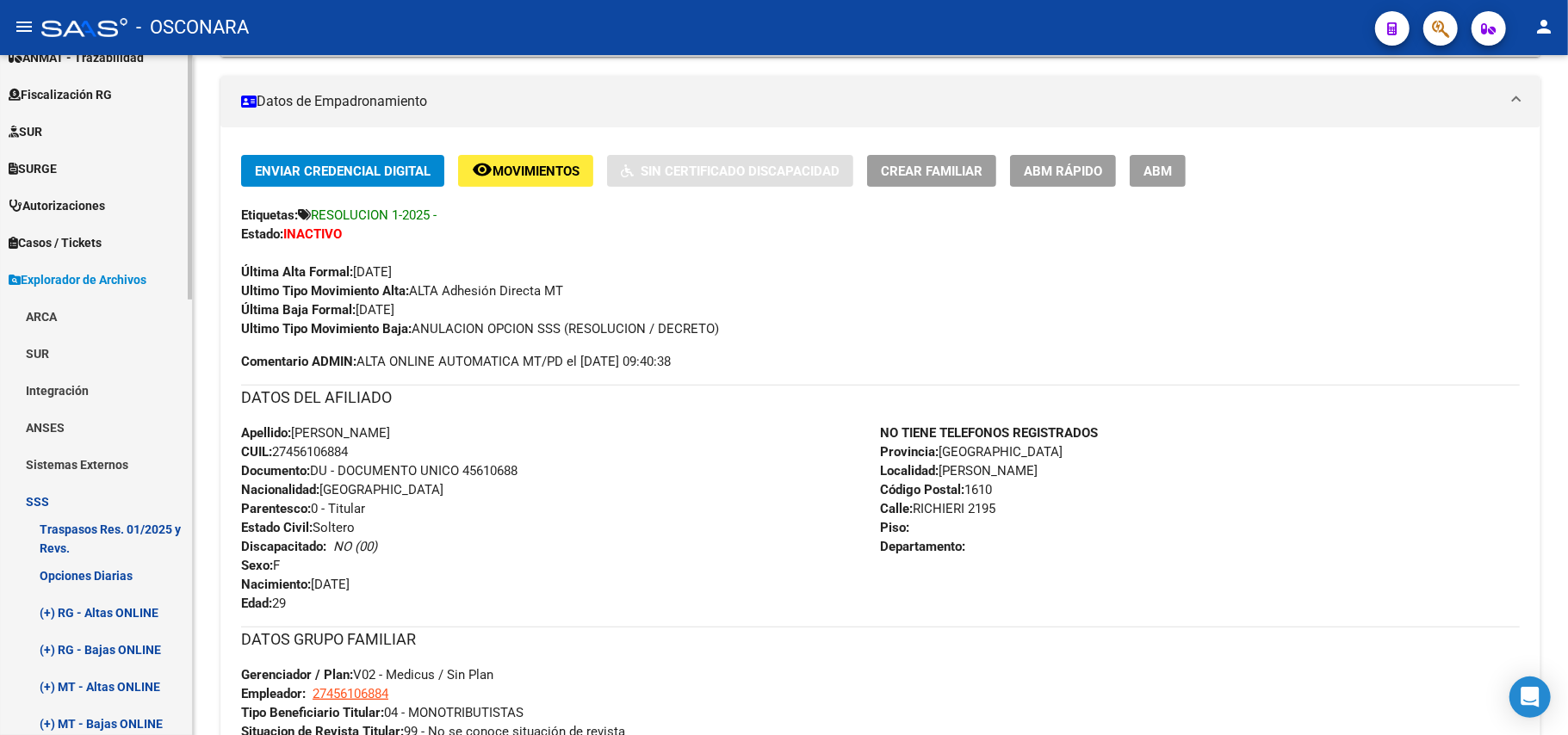
scroll to position [404, 0]
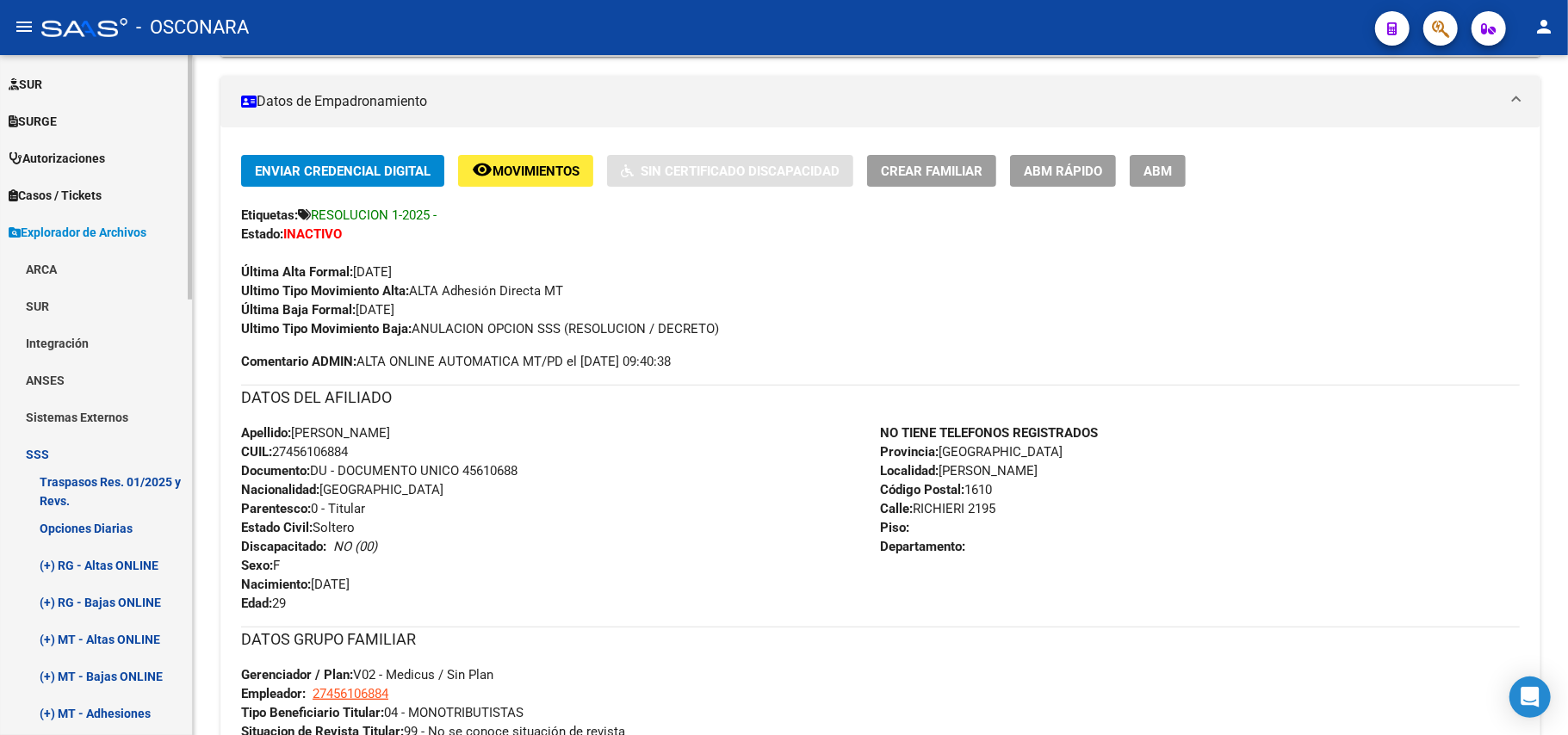
click at [98, 532] on link "Opciones Diarias" at bounding box center [96, 528] width 192 height 37
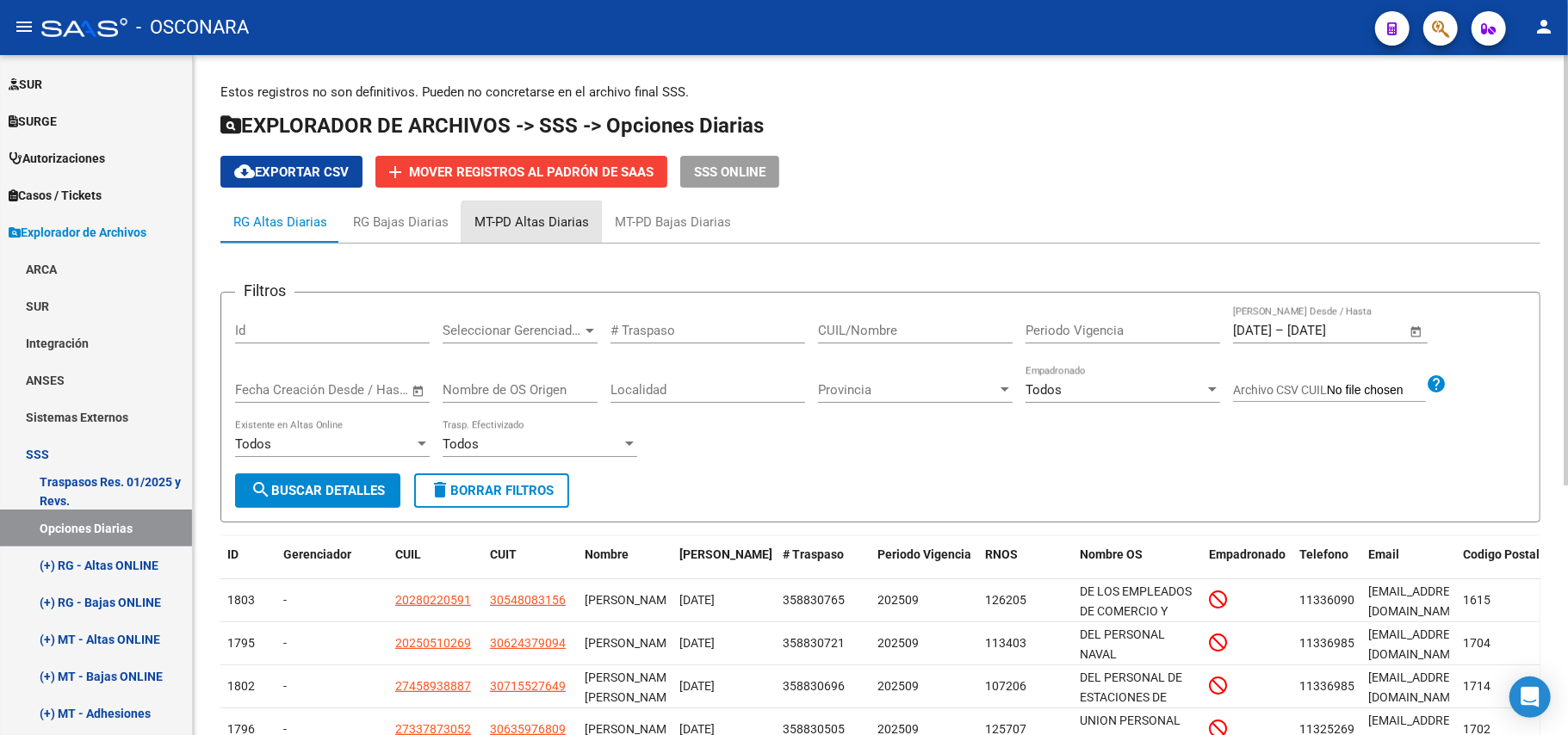
click at [530, 232] on div "MT-PD Altas Diarias" at bounding box center [532, 222] width 140 height 42
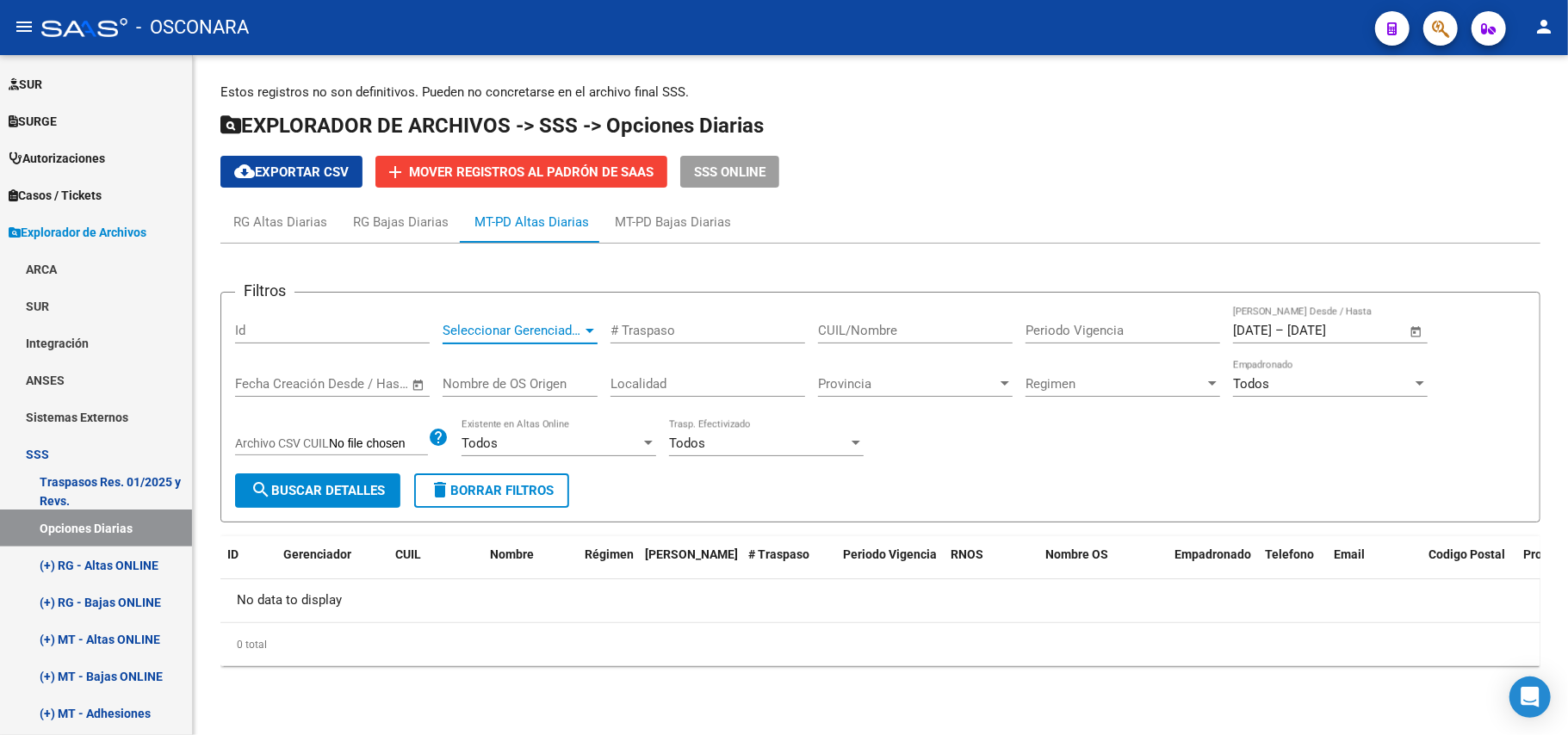
click at [589, 329] on div at bounding box center [590, 331] width 8 height 5
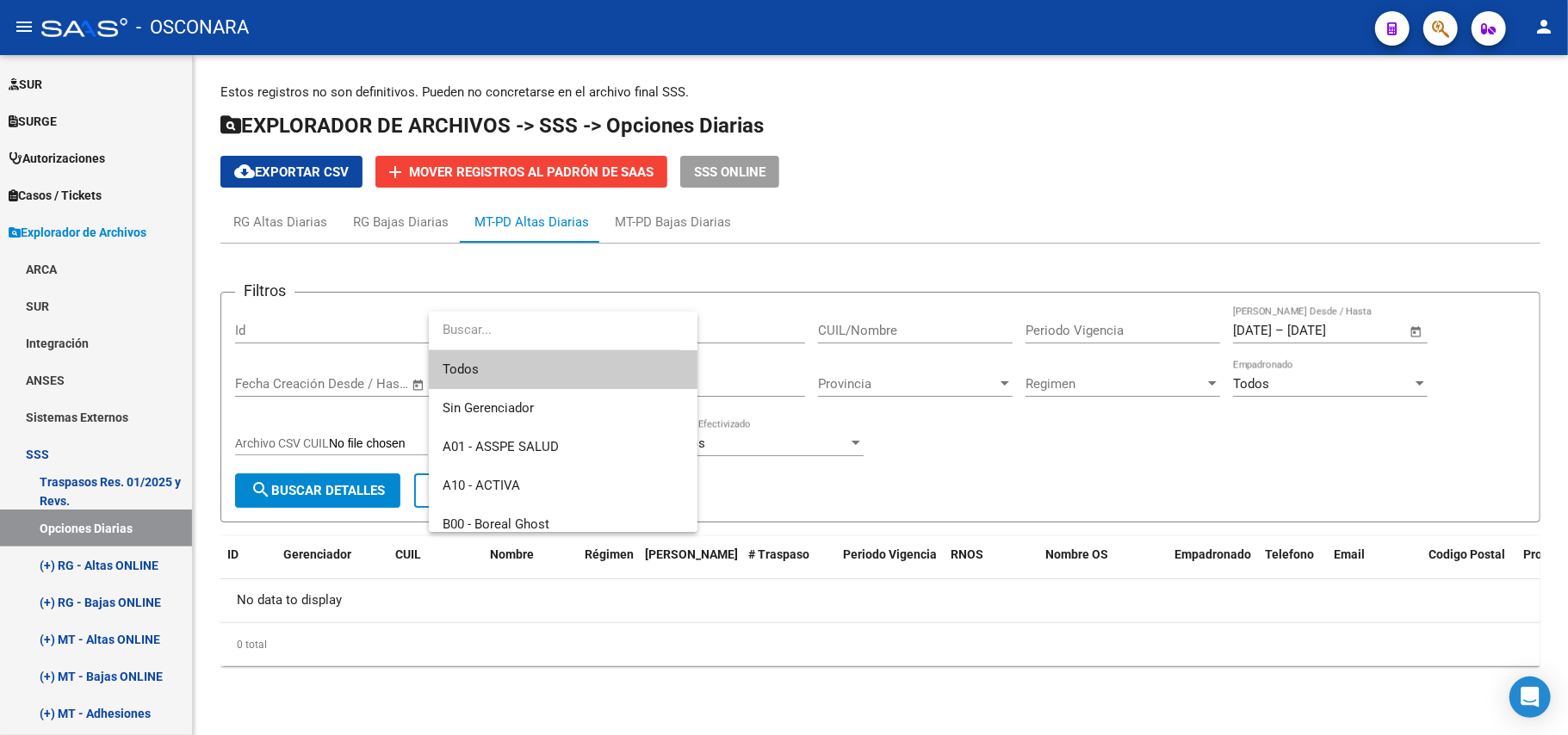
click at [542, 368] on span "Todos" at bounding box center [563, 369] width 241 height 39
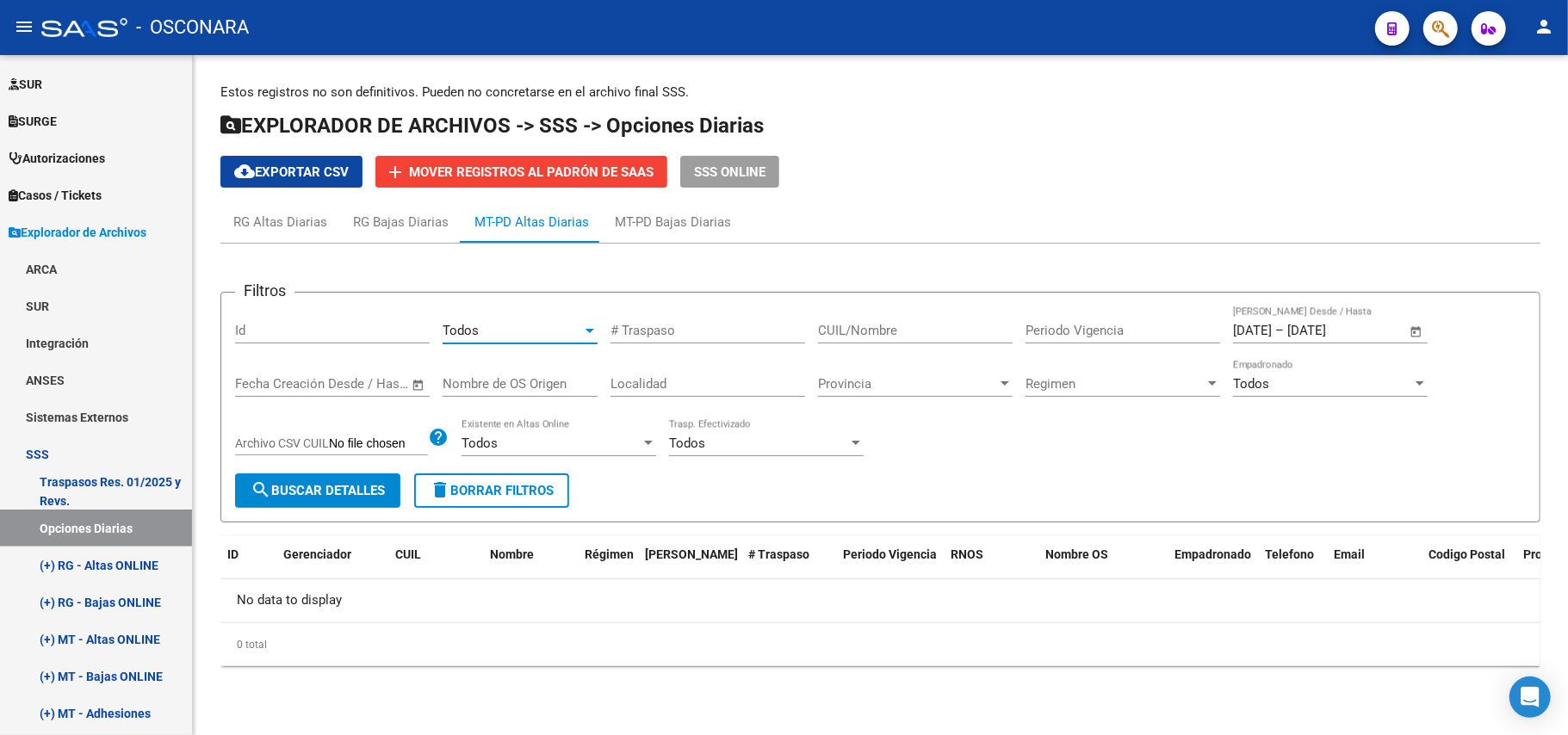
click at [363, 483] on span "search Buscar Detalles" at bounding box center [317, 490] width 134 height 16
click at [115, 415] on link "Sistemas Externos" at bounding box center [96, 417] width 192 height 37
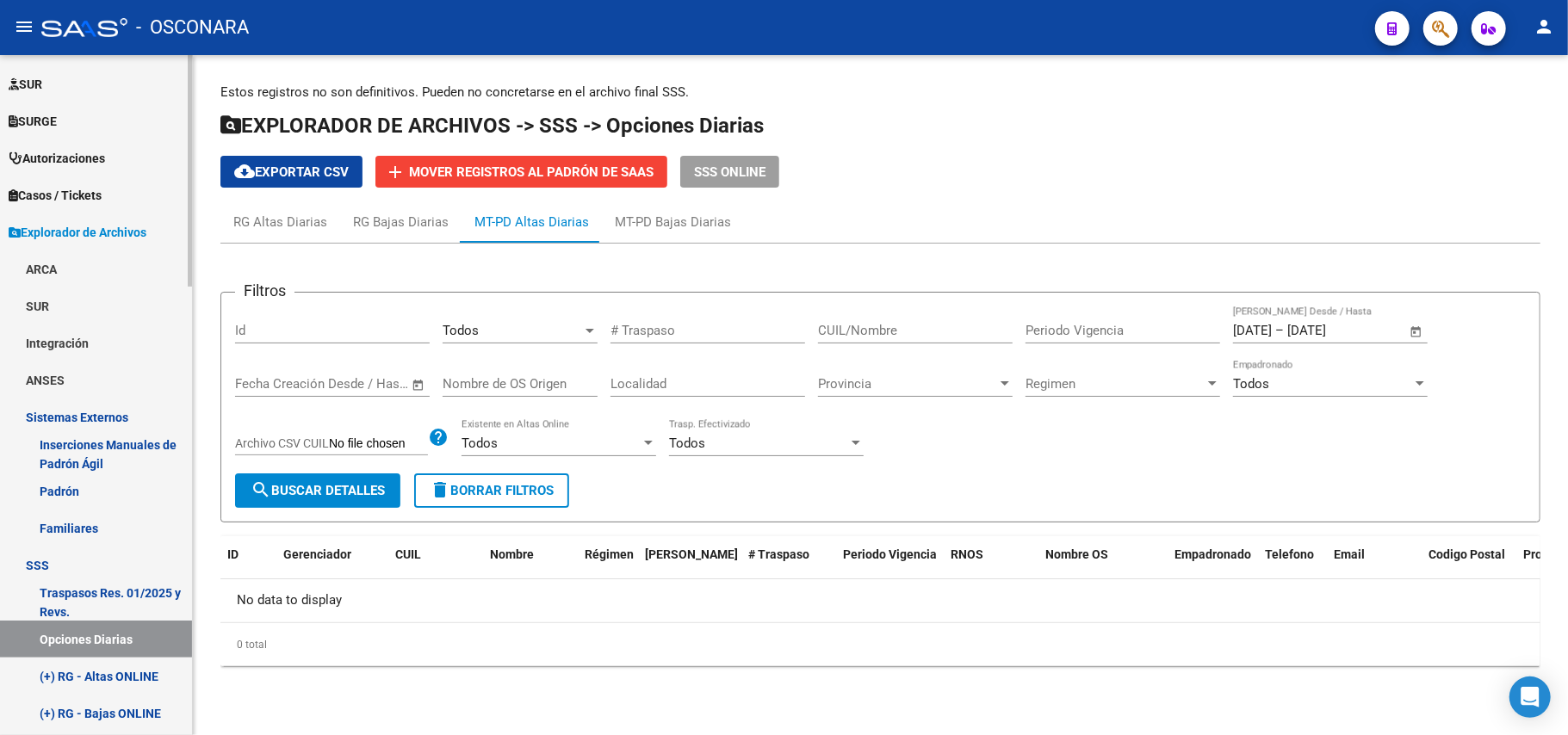
click at [112, 401] on link "Sistemas Externos" at bounding box center [96, 417] width 192 height 37
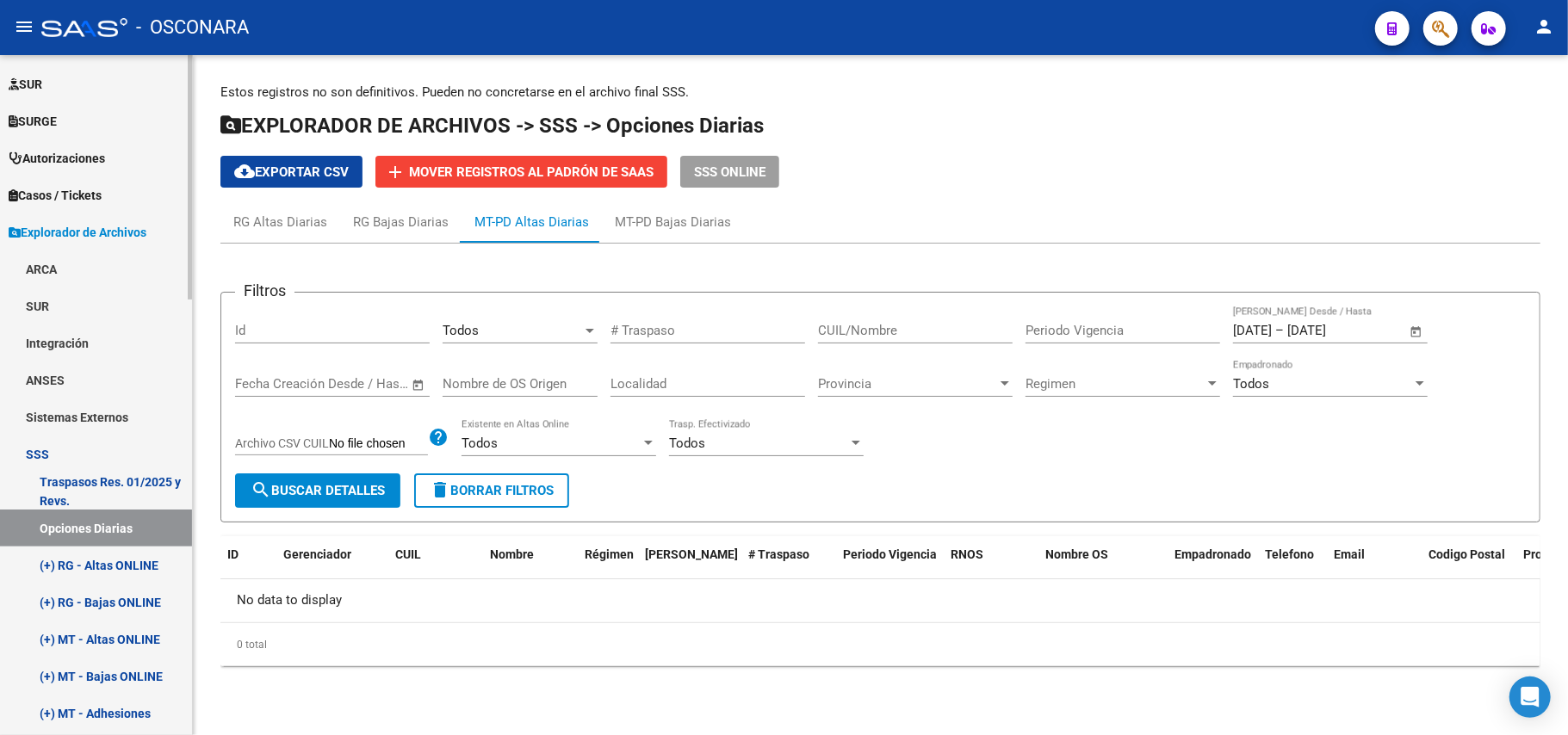
click at [53, 441] on link "SSS" at bounding box center [96, 454] width 192 height 37
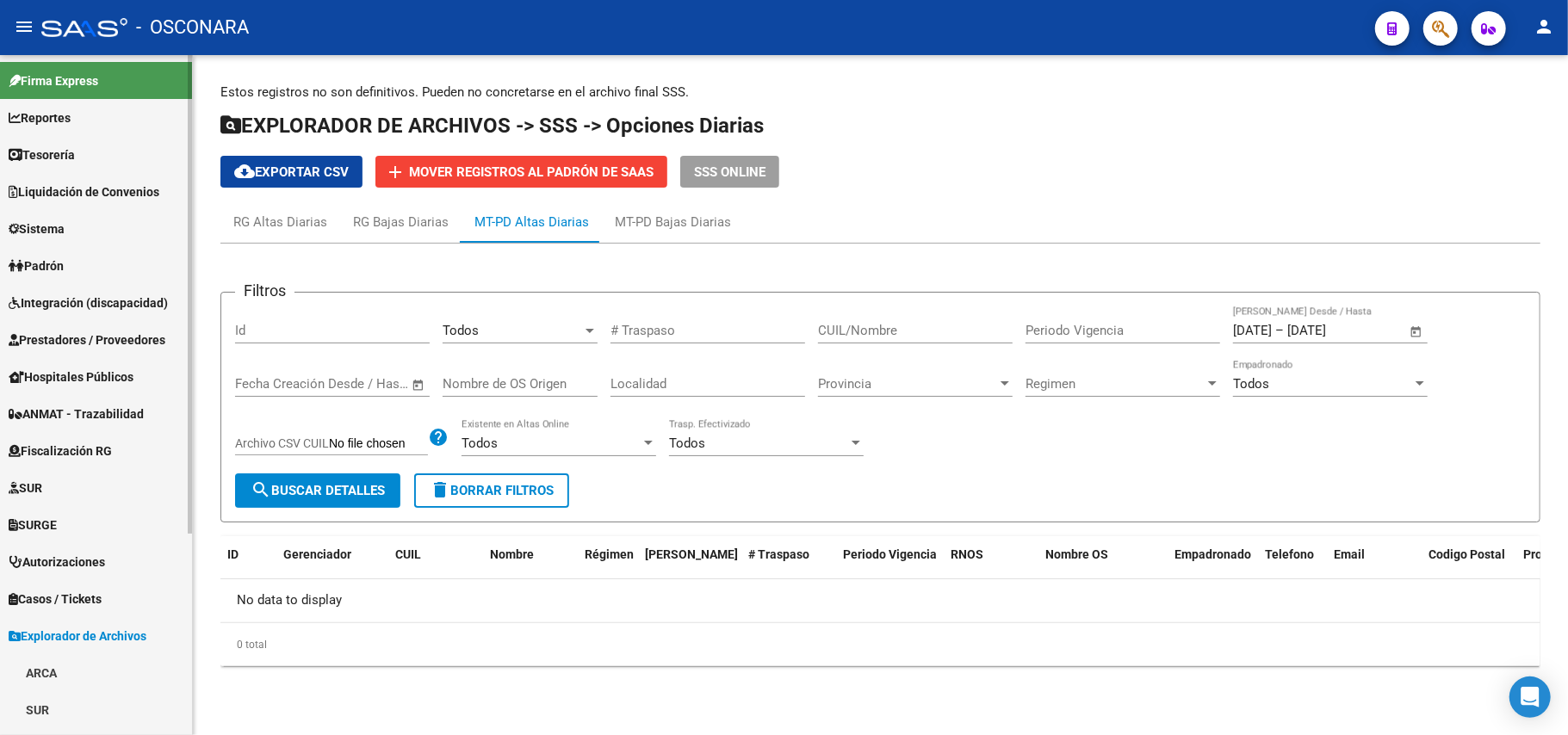
click at [83, 257] on link "Padrón" at bounding box center [96, 265] width 192 height 37
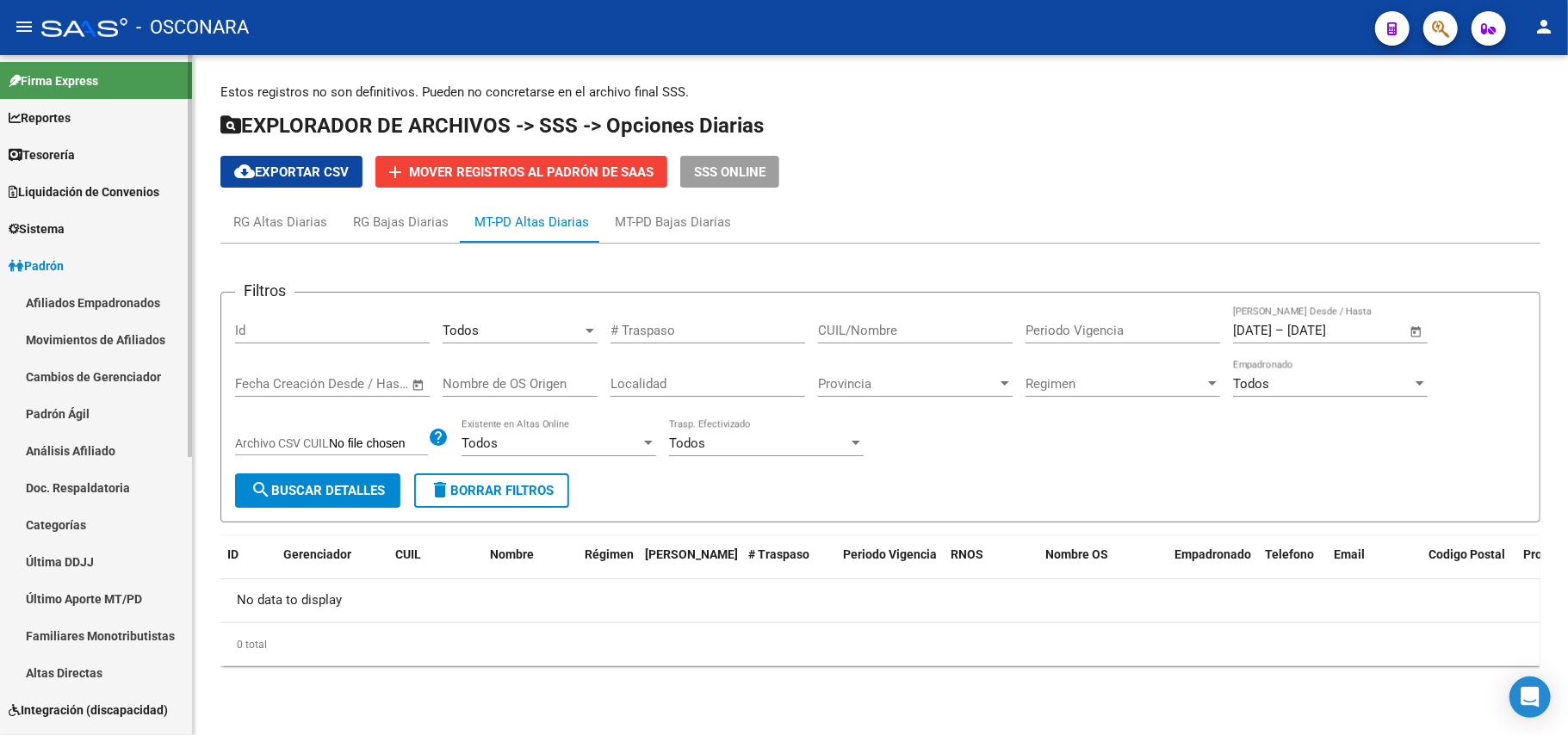
click at [140, 307] on link "Afiliados Empadronados" at bounding box center [96, 303] width 192 height 37
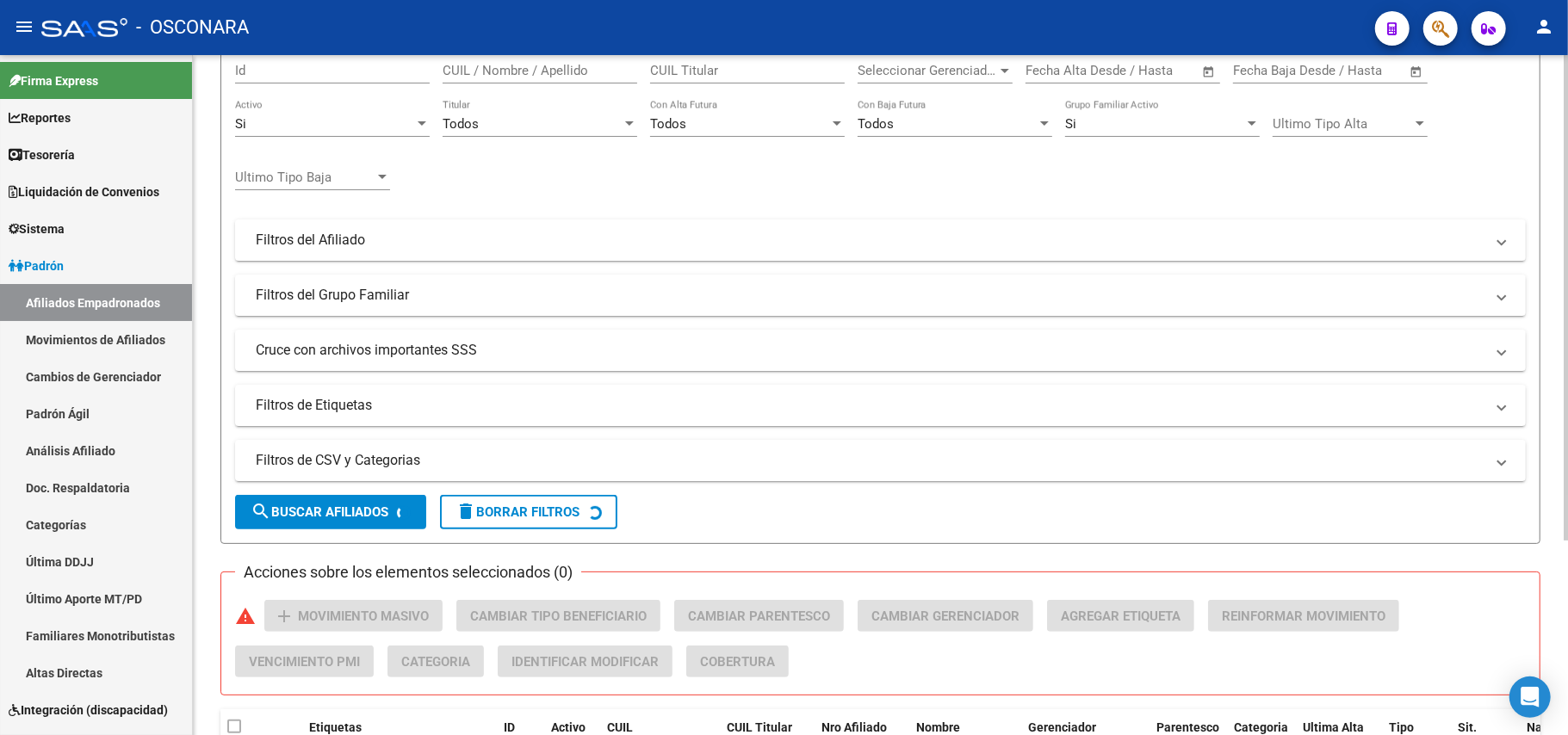
scroll to position [229, 0]
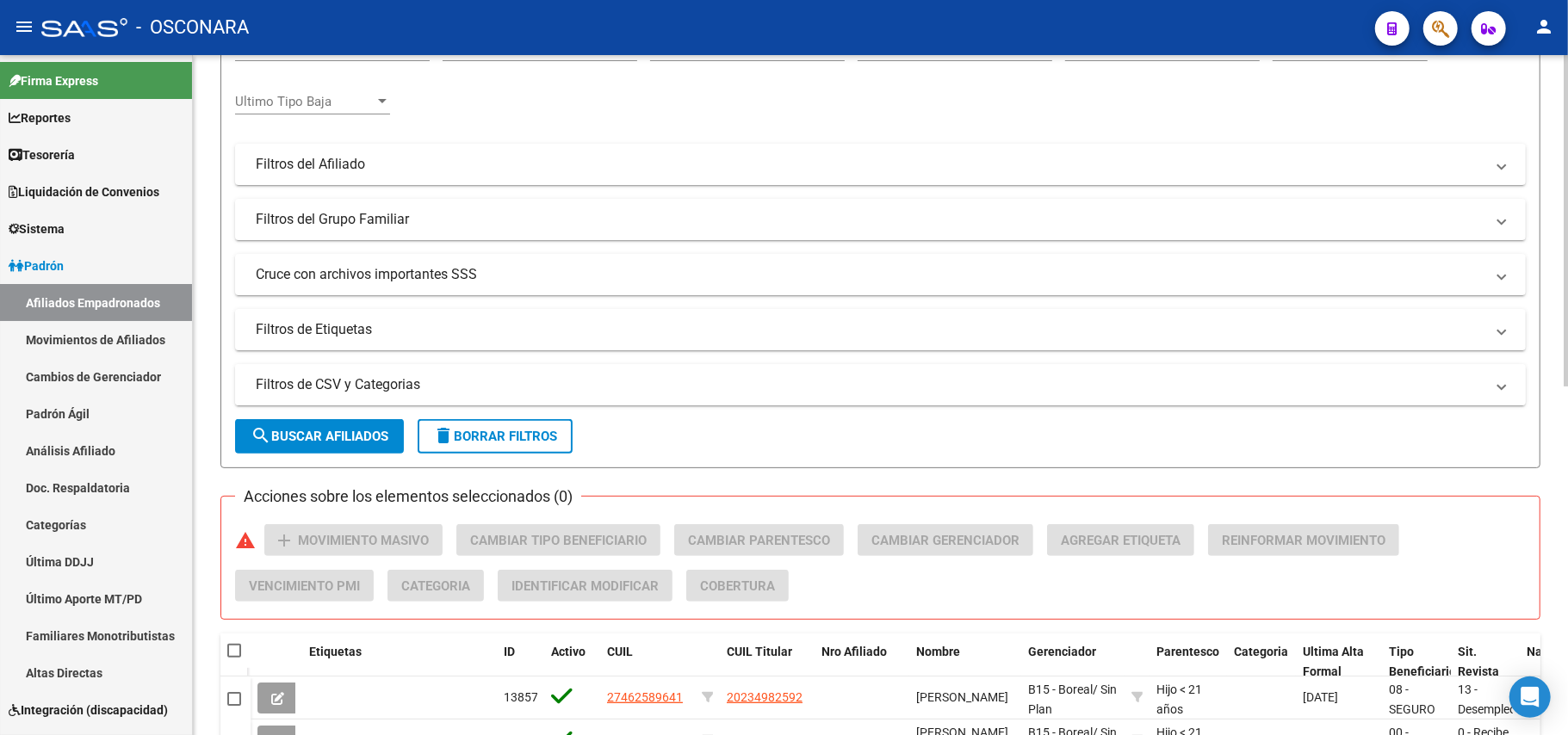
click at [345, 386] on mat-panel-title "Filtros de CSV y Categorias" at bounding box center [870, 384] width 1229 height 19
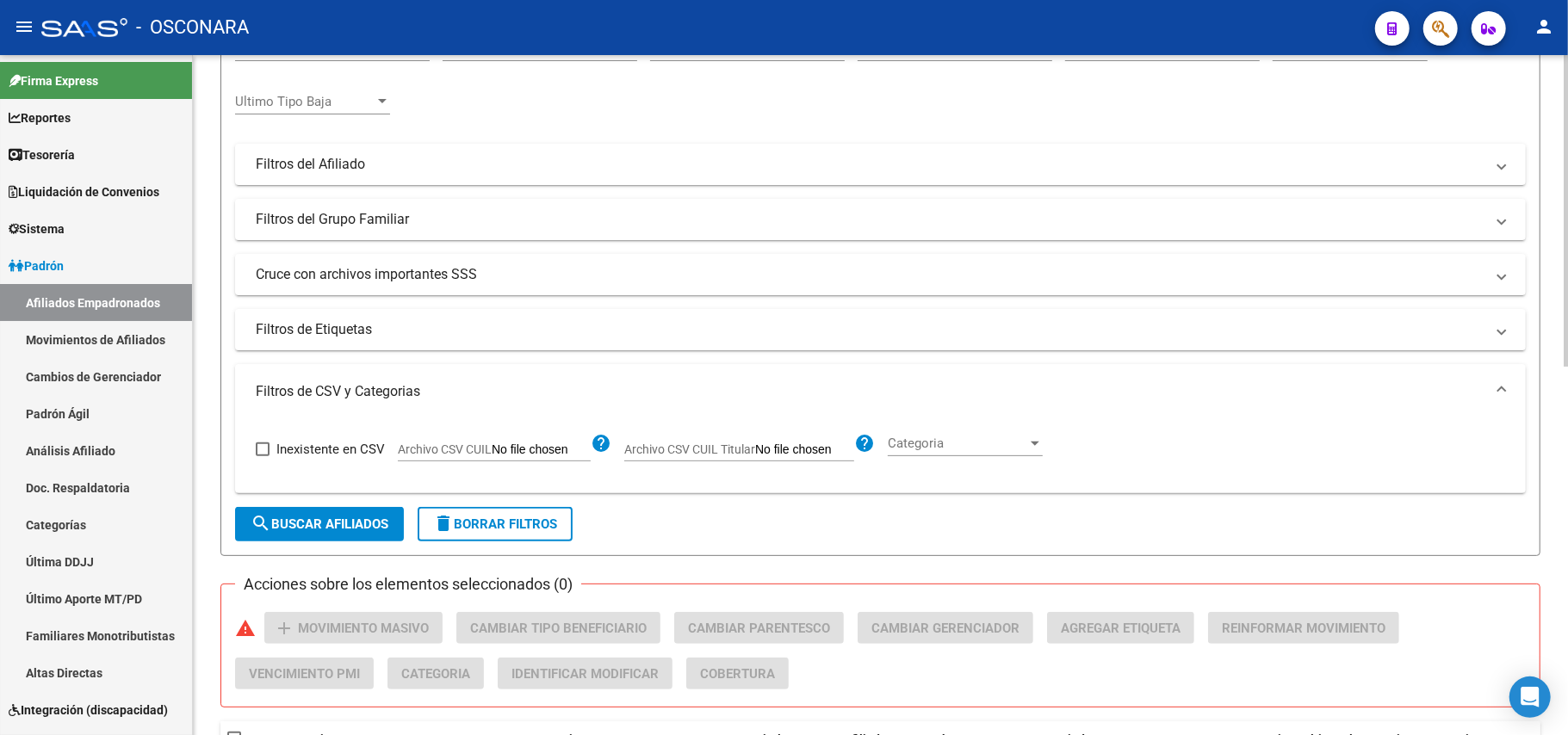
click at [513, 451] on input "Archivo CSV CUIL" at bounding box center [541, 450] width 99 height 16
type input "C:\fakepath\Inicio Desempleo.csv"
click at [355, 530] on span "search Buscar Afiliados" at bounding box center [319, 524] width 138 height 16
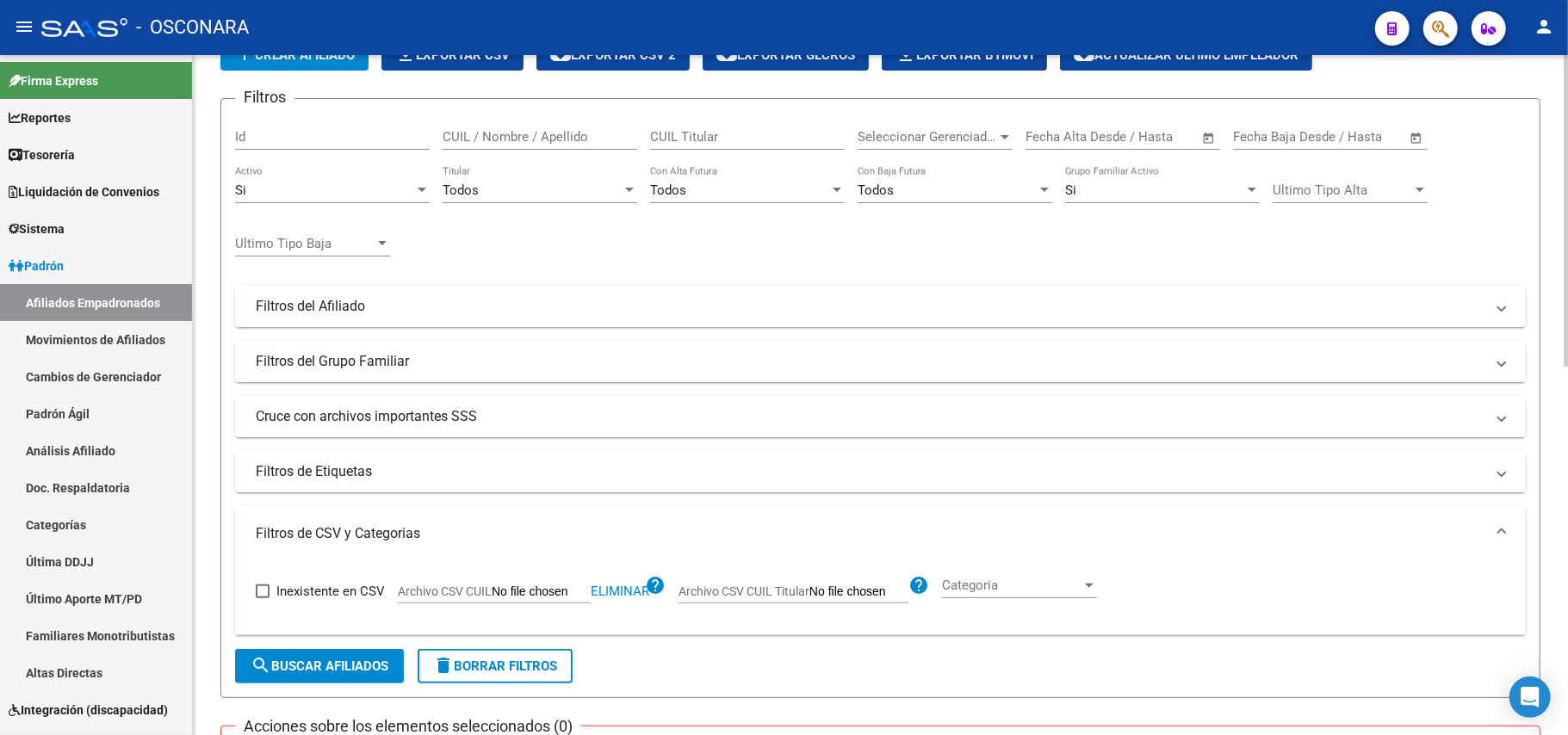
scroll to position [0, 0]
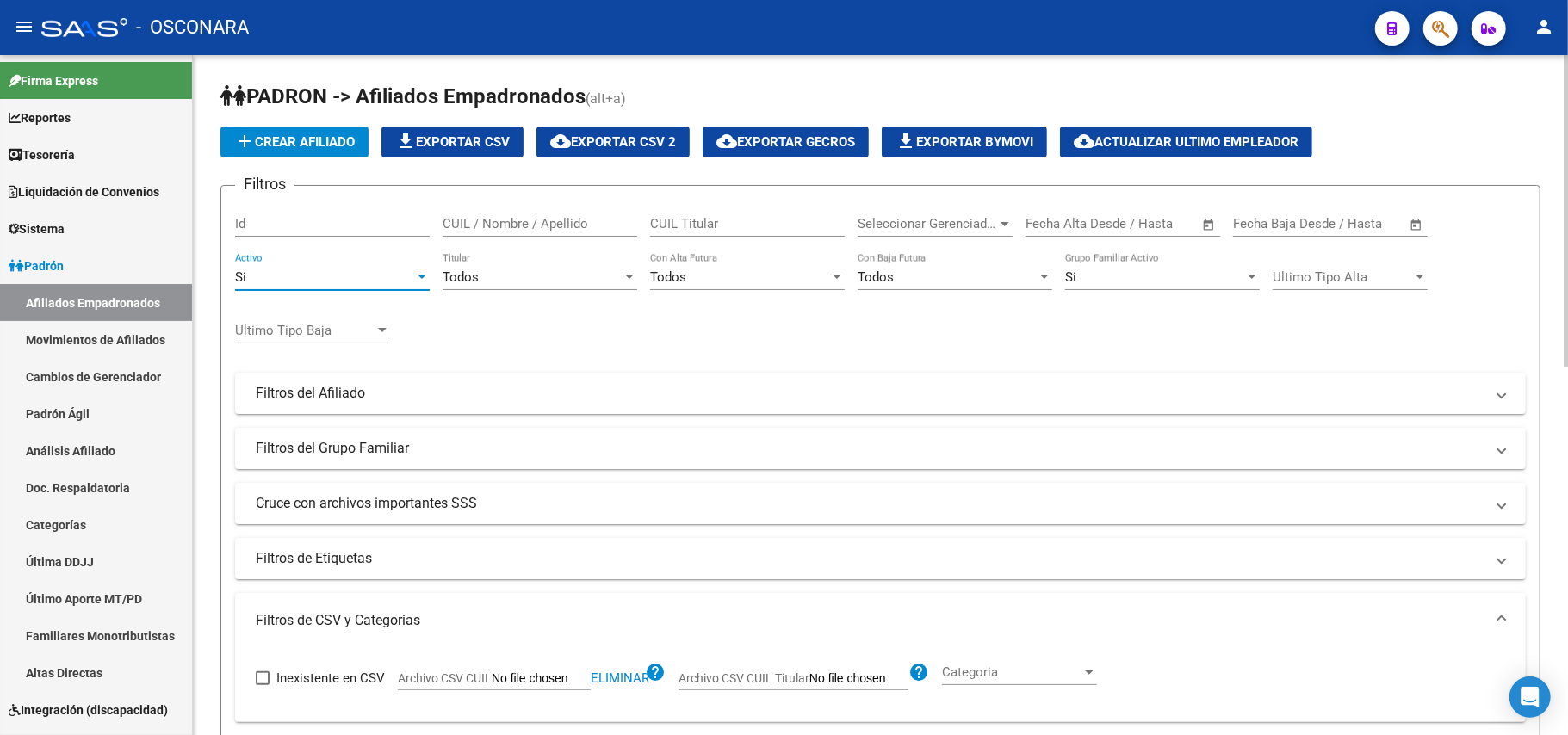
click at [420, 279] on div at bounding box center [421, 276] width 8 height 5
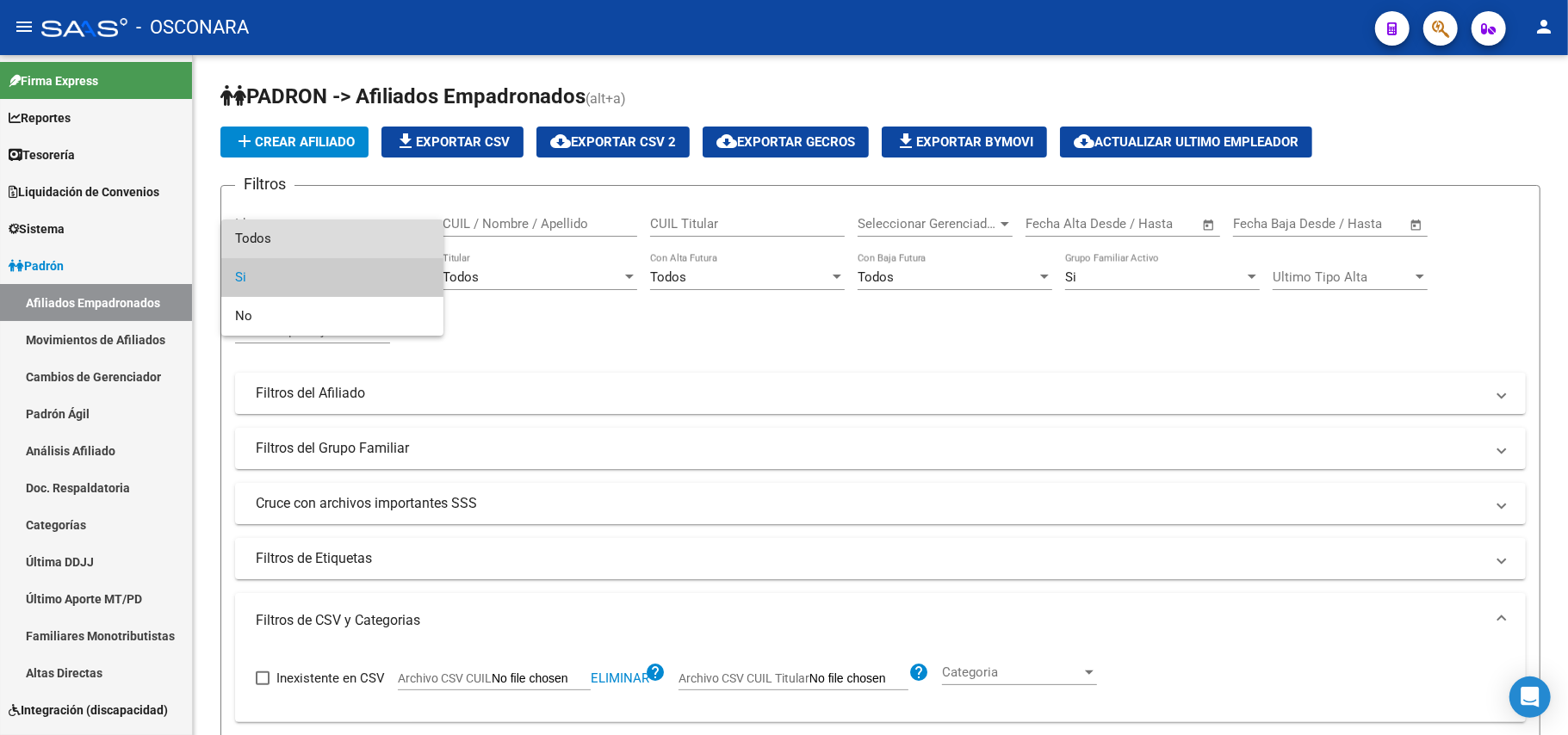
click at [283, 235] on span "Todos" at bounding box center [332, 239] width 195 height 39
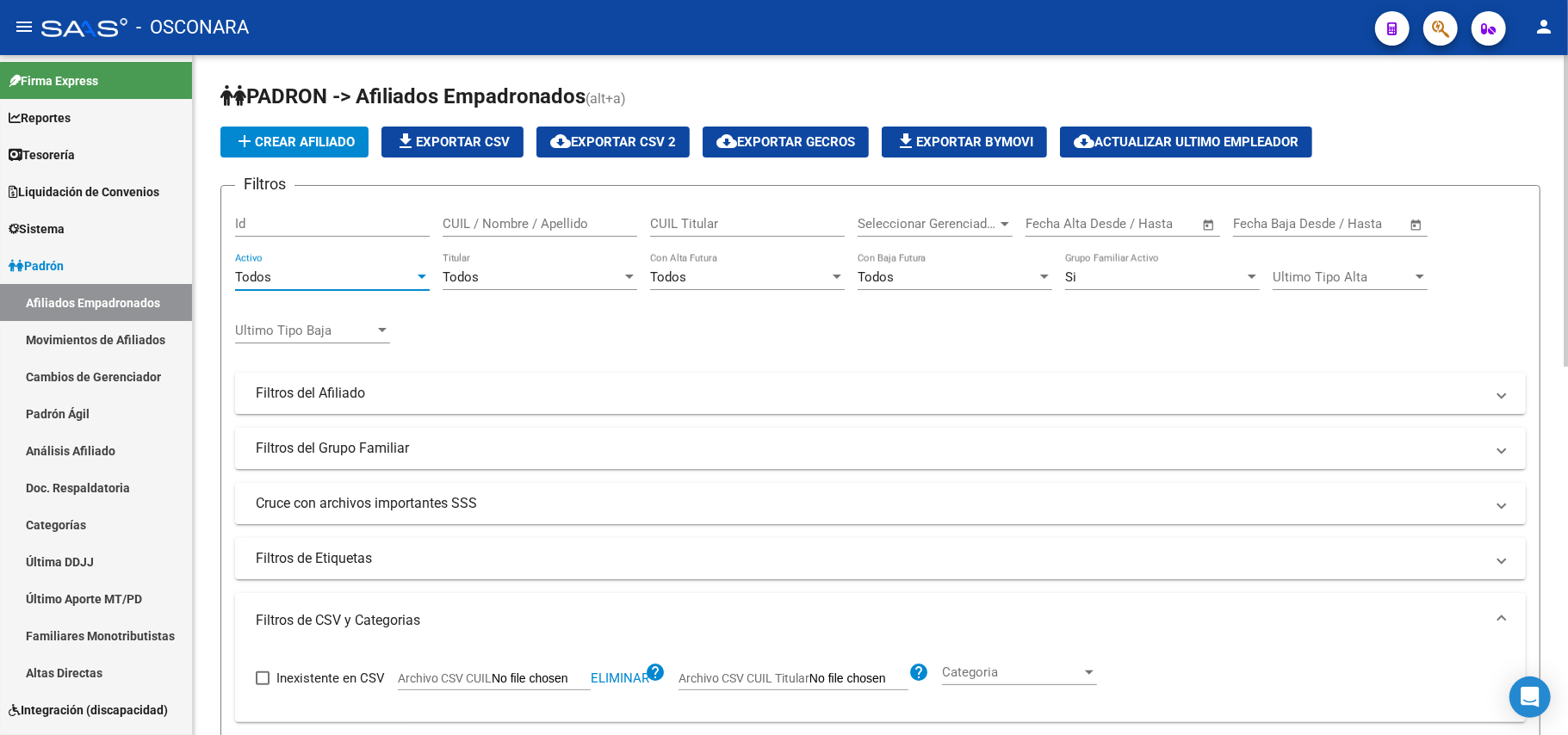
click at [614, 265] on div "Todos Titular" at bounding box center [540, 271] width 195 height 37
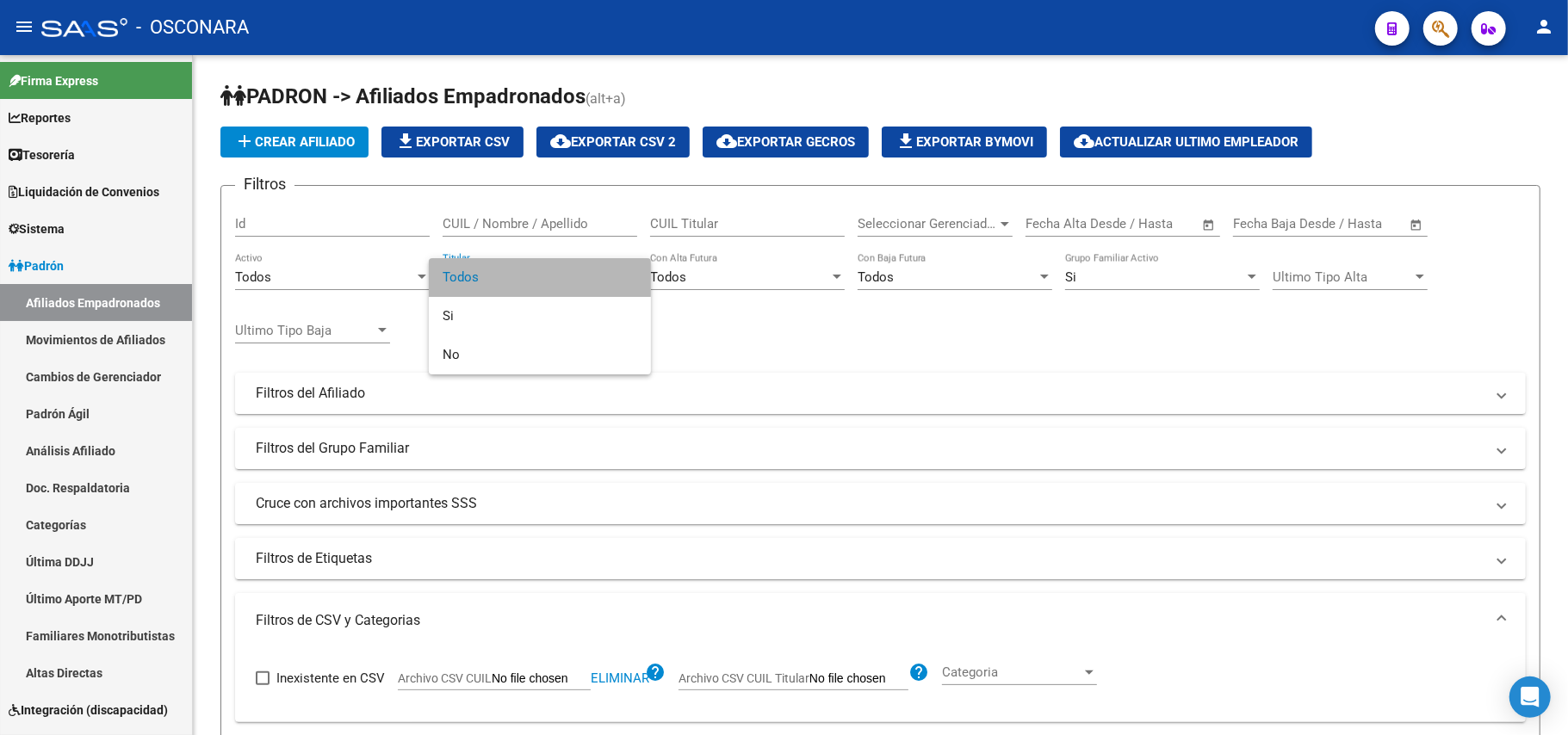
click at [473, 272] on span "Todos" at bounding box center [540, 278] width 195 height 39
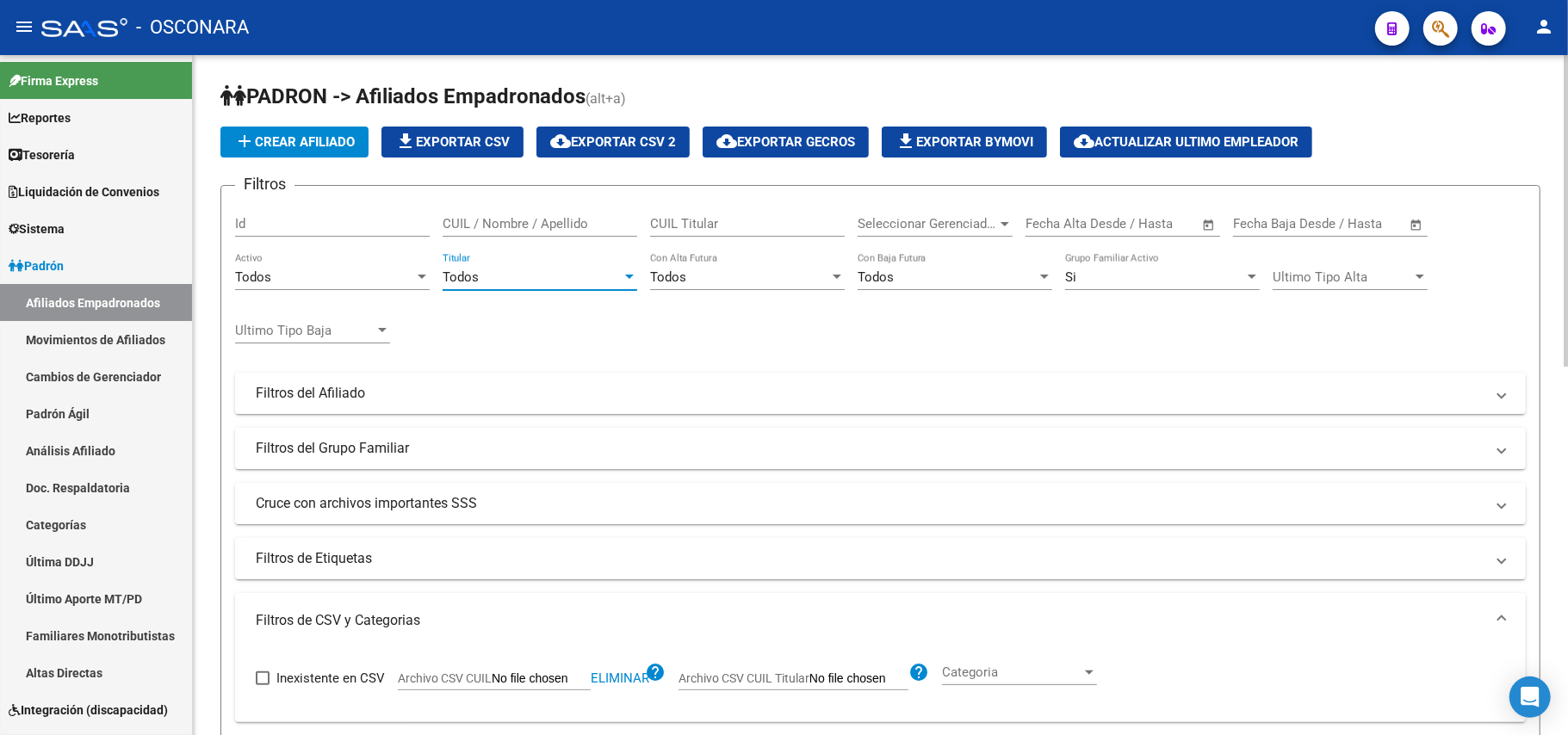
scroll to position [229, 0]
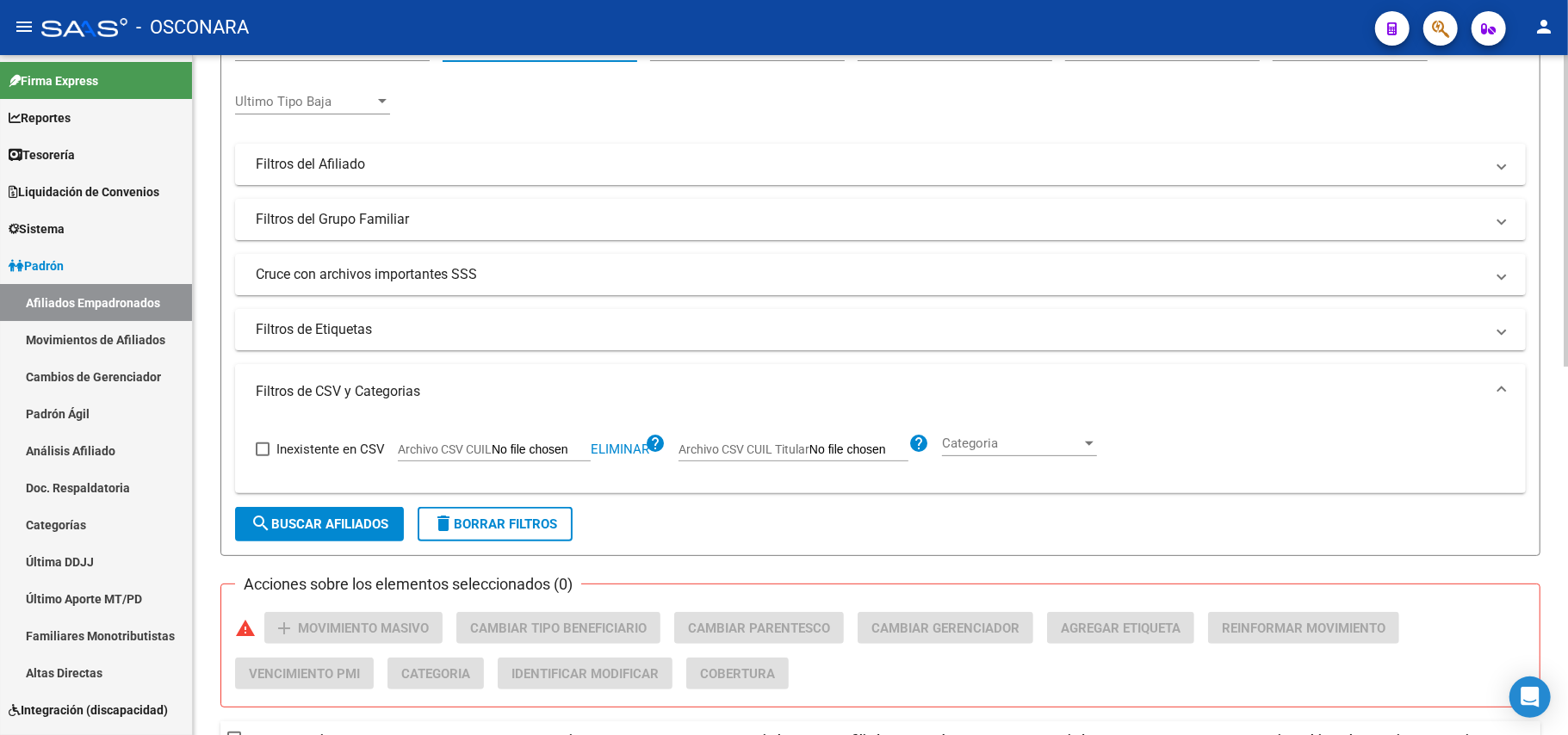
click at [349, 524] on span "search Buscar Afiliados" at bounding box center [319, 524] width 138 height 16
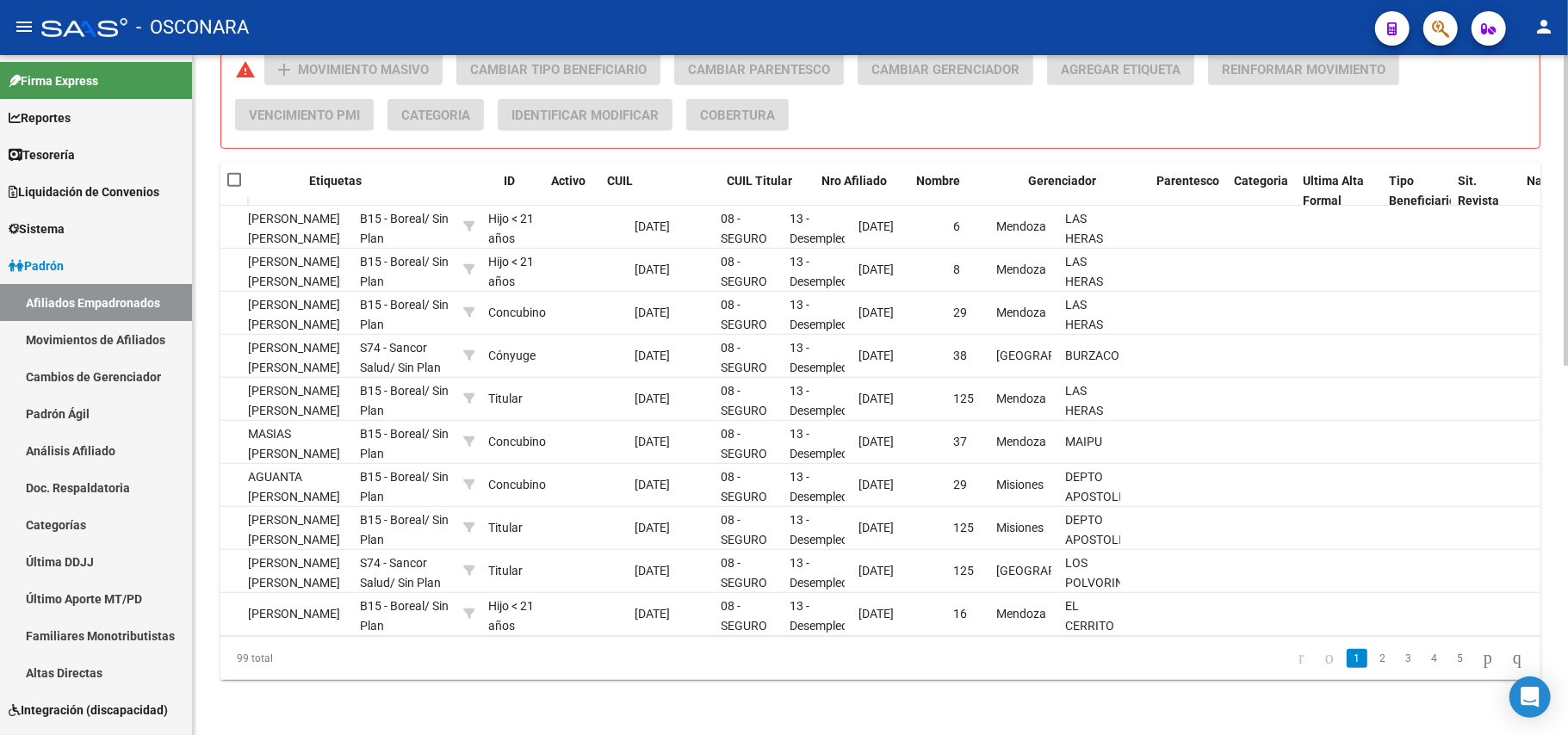
scroll to position [0, 0]
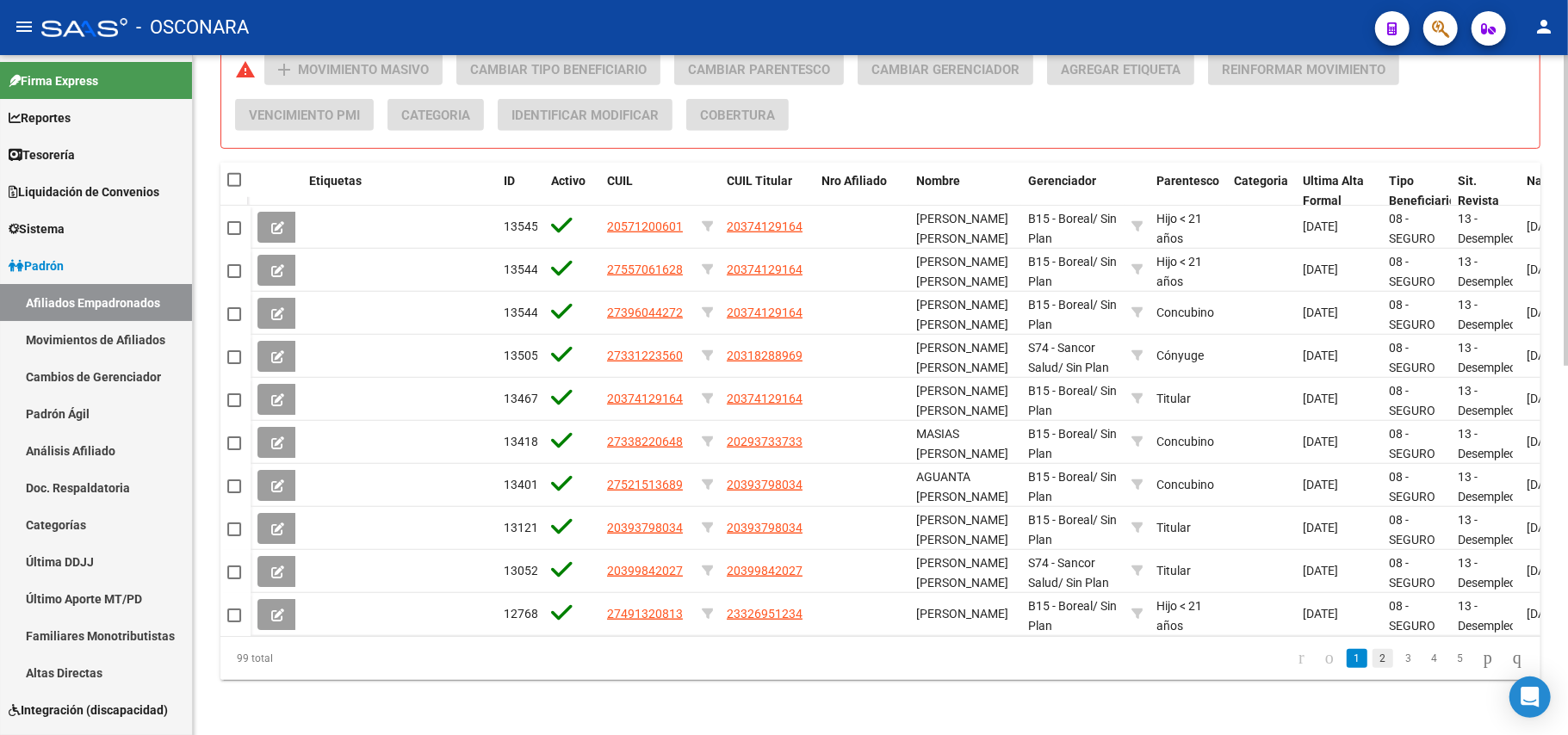
click at [1373, 659] on link "2" at bounding box center [1383, 658] width 20 height 19
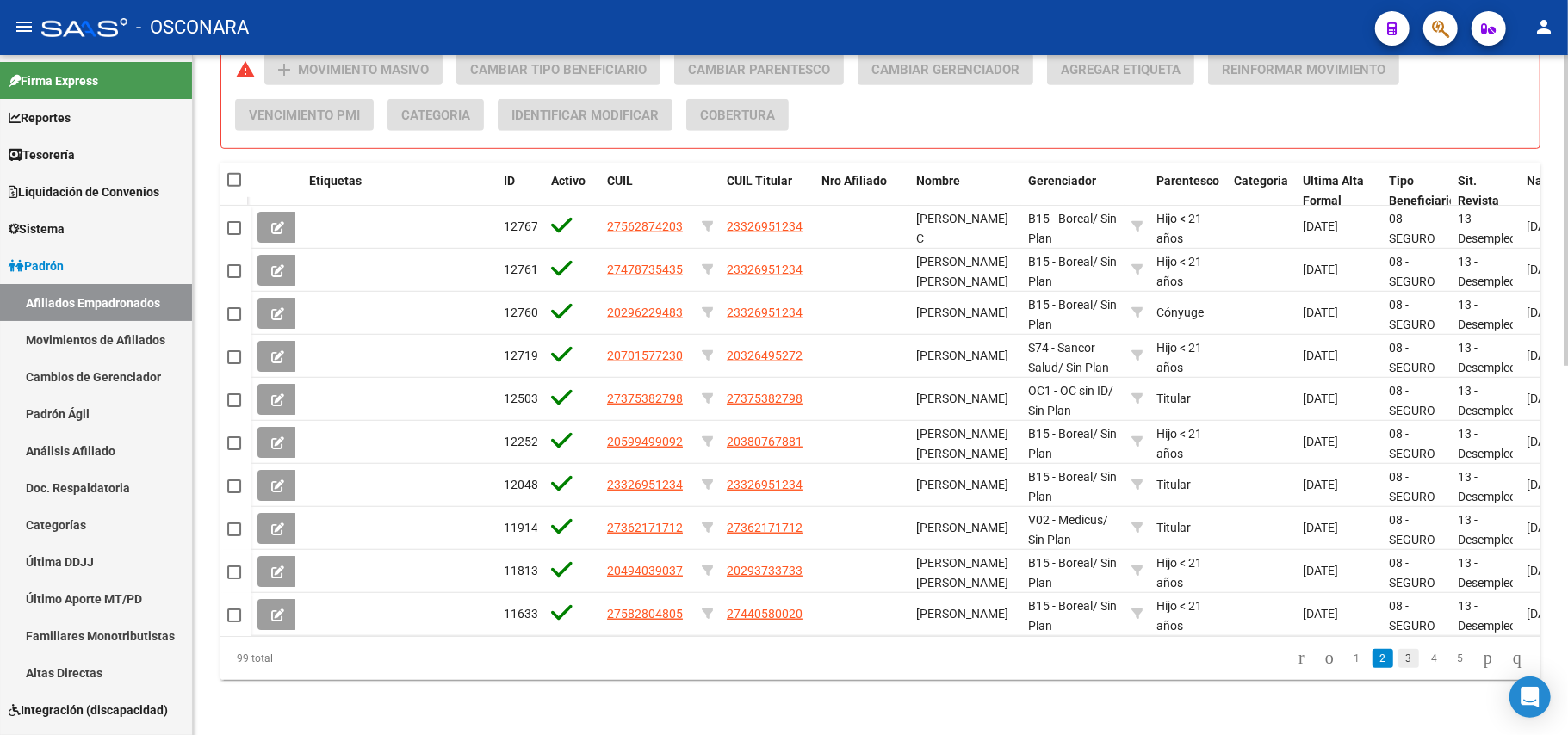
click at [1399, 661] on link "3" at bounding box center [1409, 658] width 20 height 19
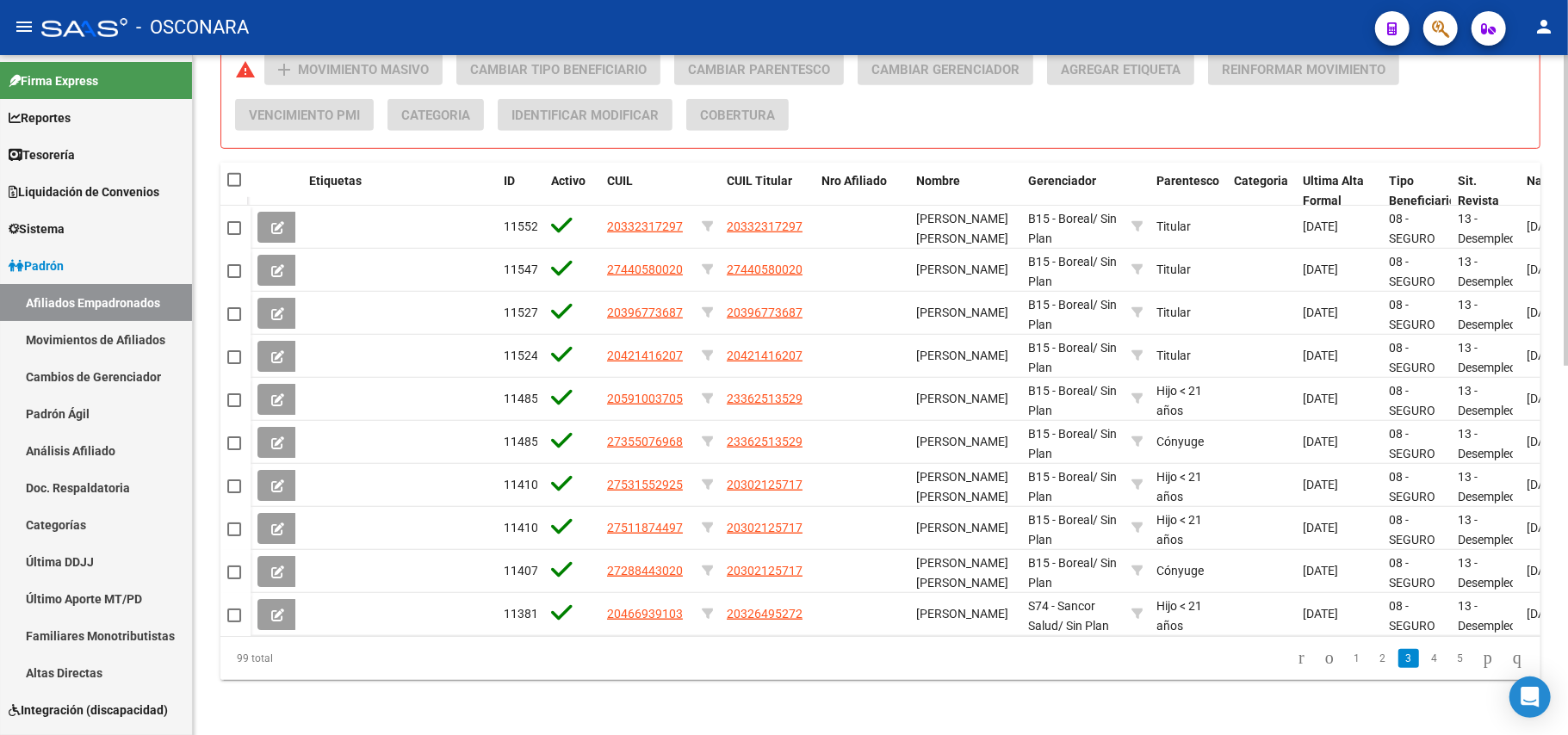
click at [1424, 662] on link "4" at bounding box center [1434, 658] width 20 height 19
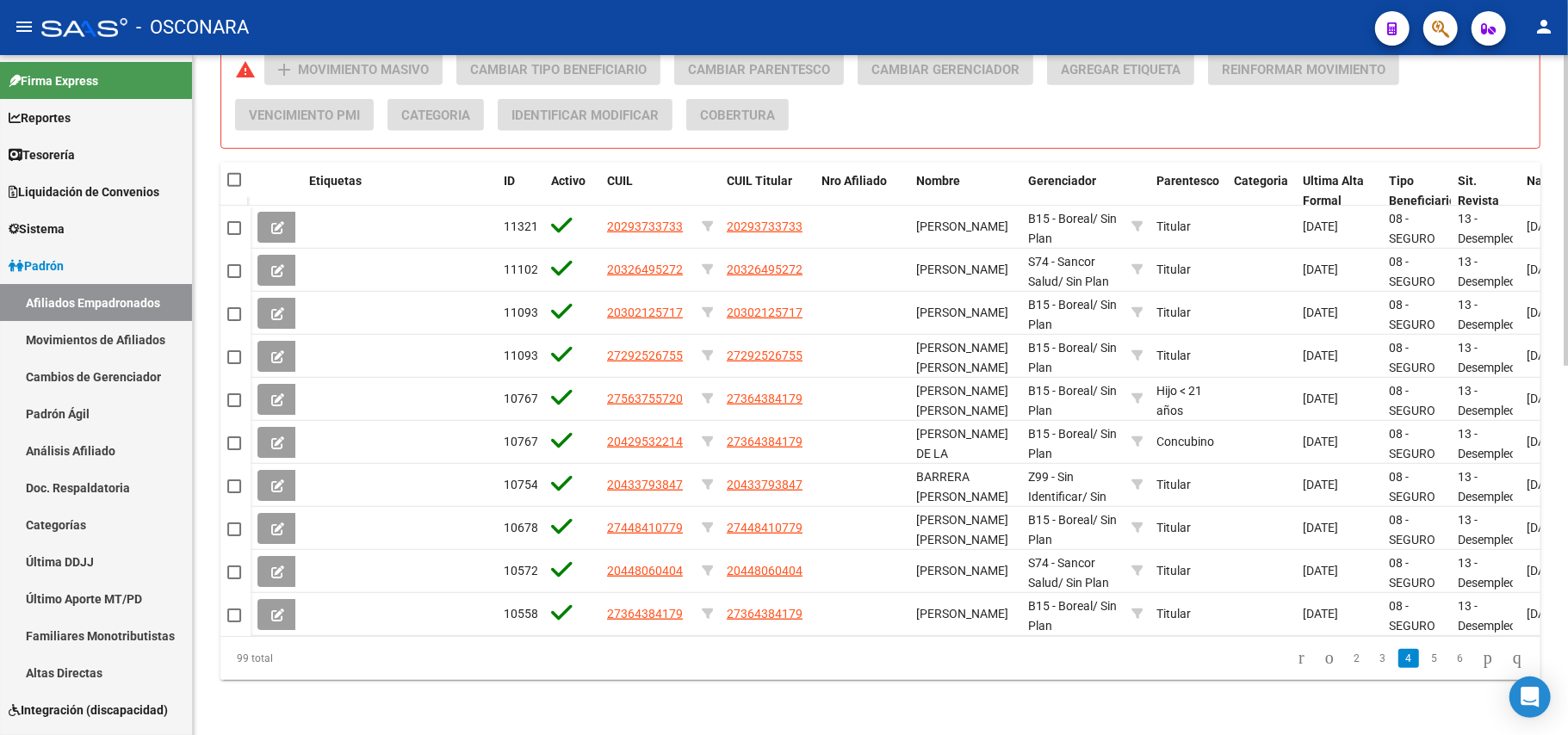
click at [1424, 664] on link "5" at bounding box center [1434, 658] width 20 height 19
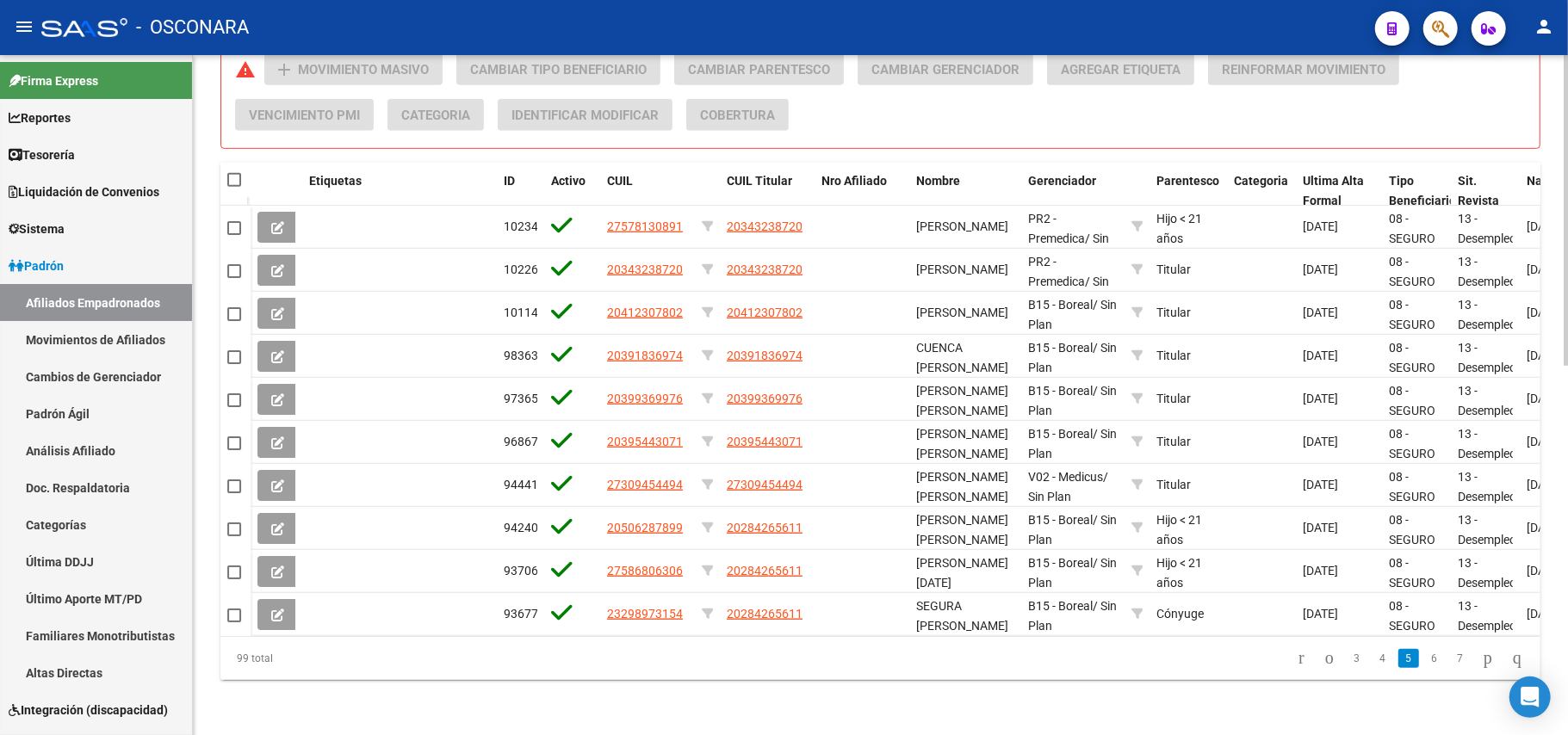
click at [1424, 664] on link "6" at bounding box center [1434, 658] width 20 height 19
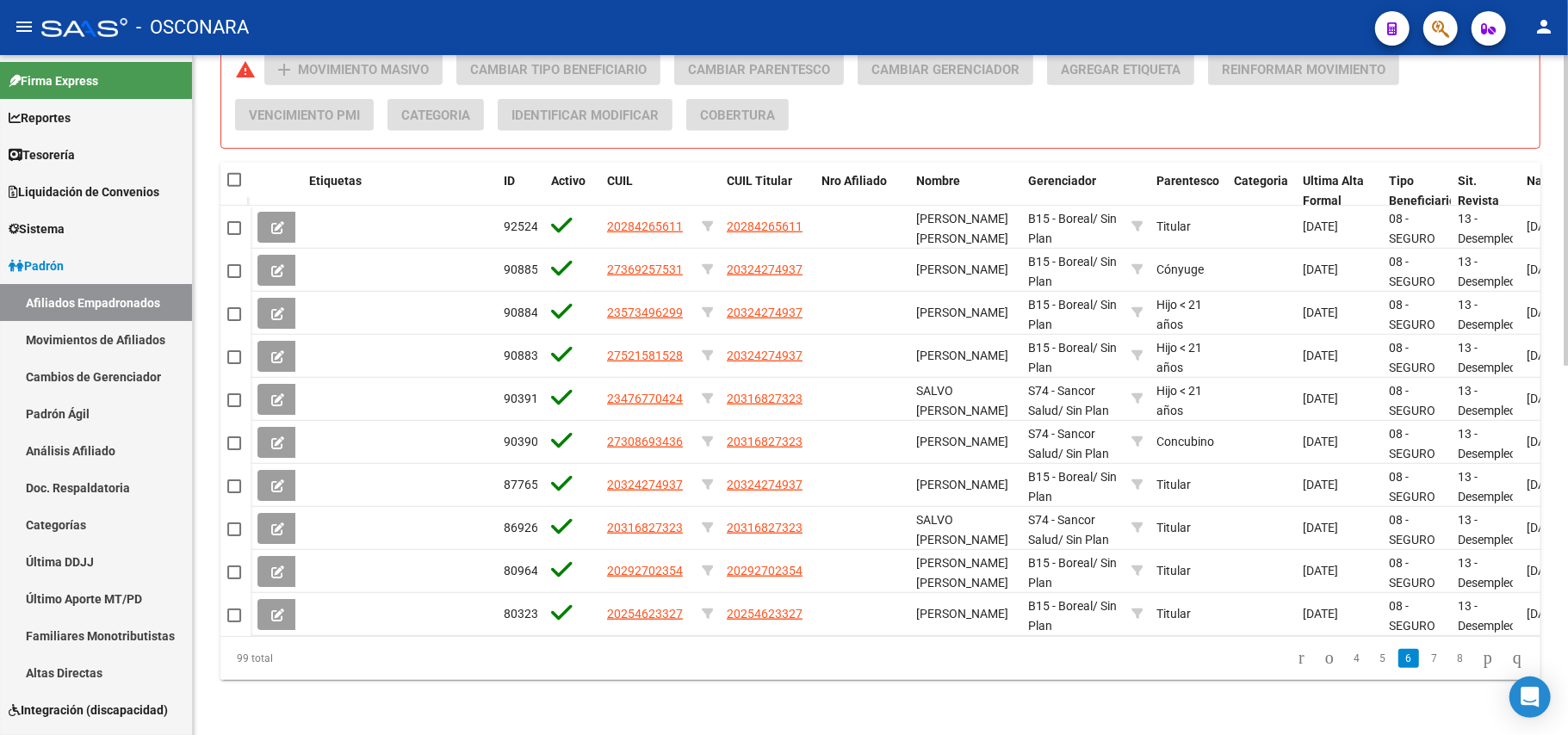
click at [1424, 664] on link "7" at bounding box center [1434, 658] width 20 height 19
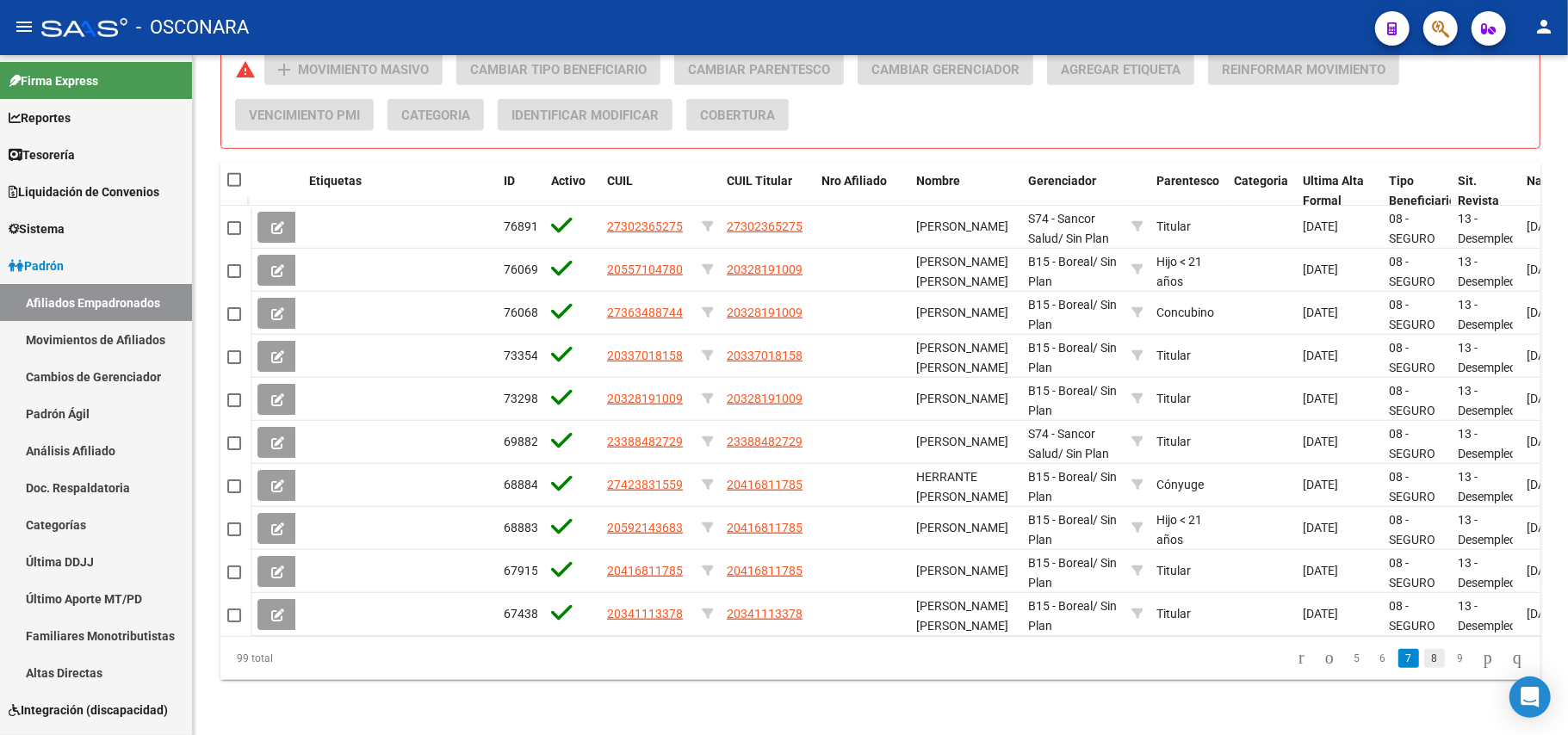
click at [1424, 661] on link "8" at bounding box center [1434, 658] width 20 height 19
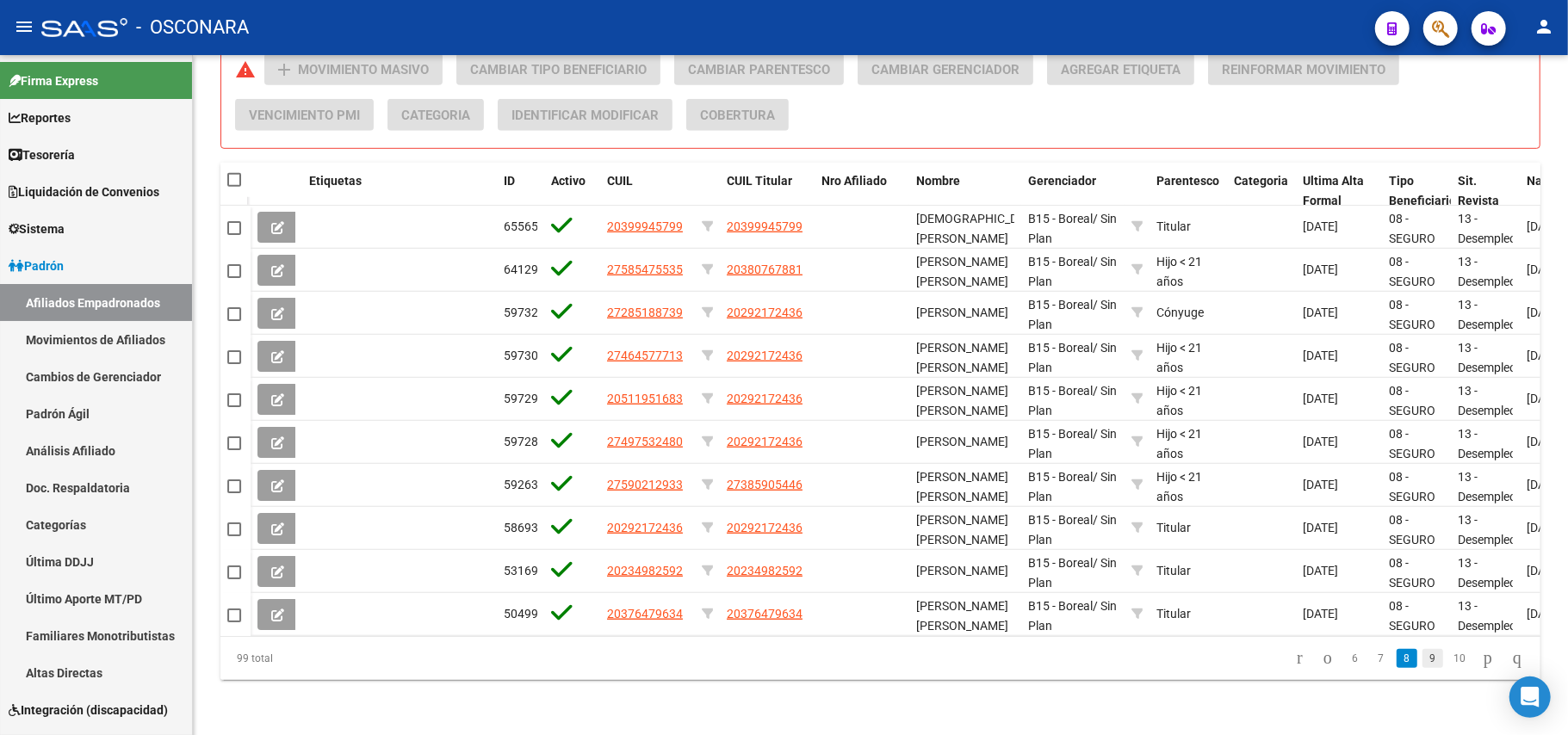
click at [1423, 664] on link "9" at bounding box center [1433, 658] width 20 height 19
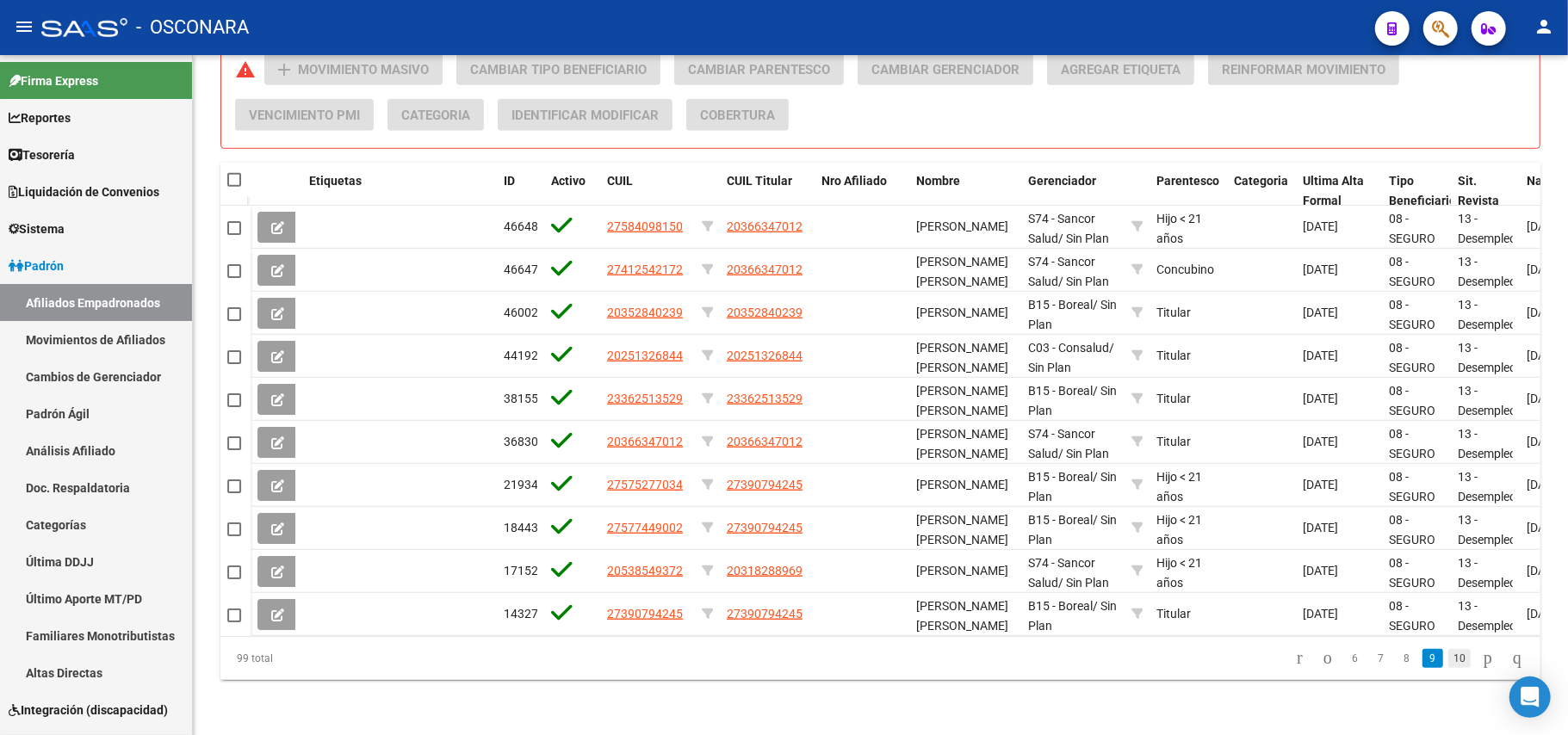
click at [1449, 661] on link "10" at bounding box center [1460, 658] width 22 height 19
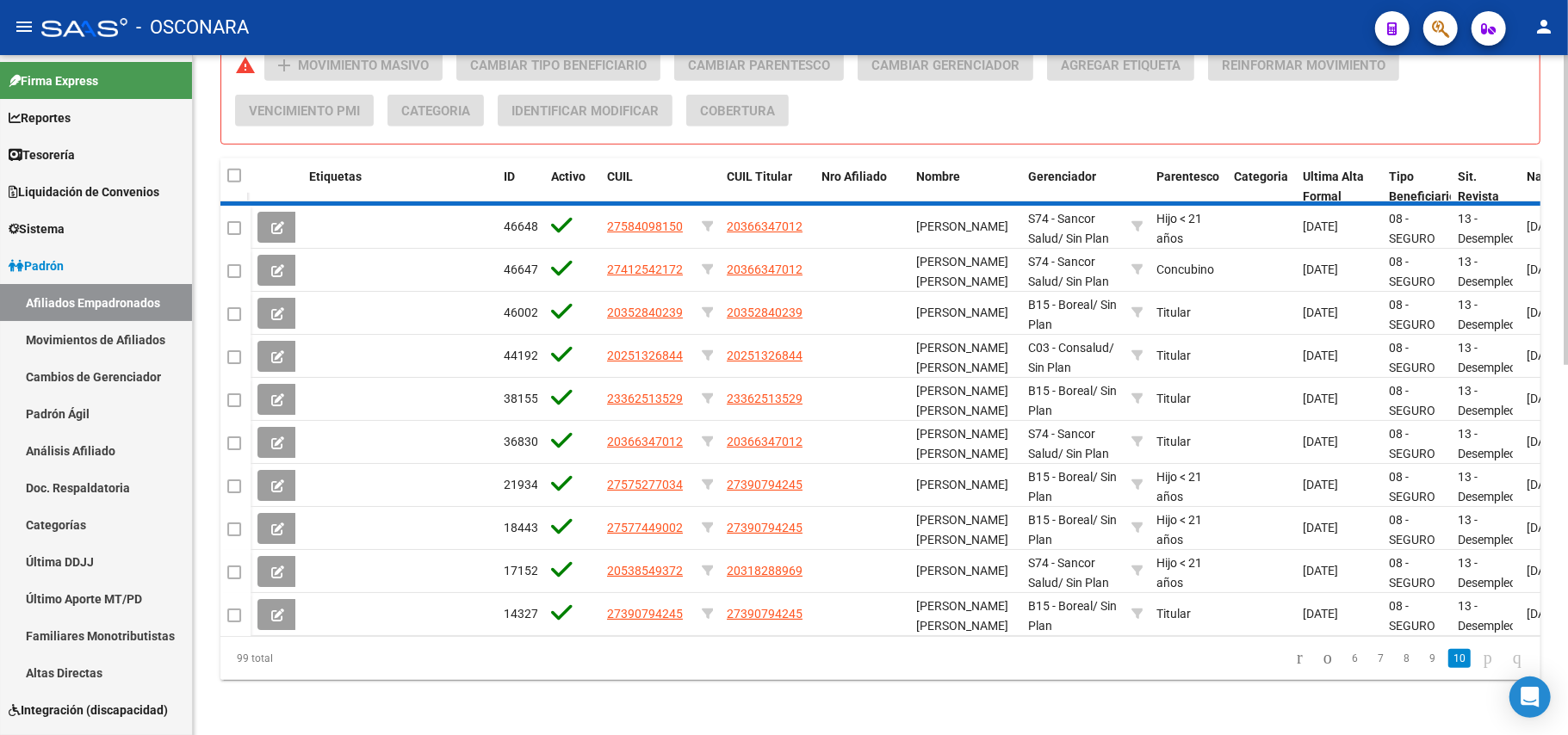
scroll to position [763, 0]
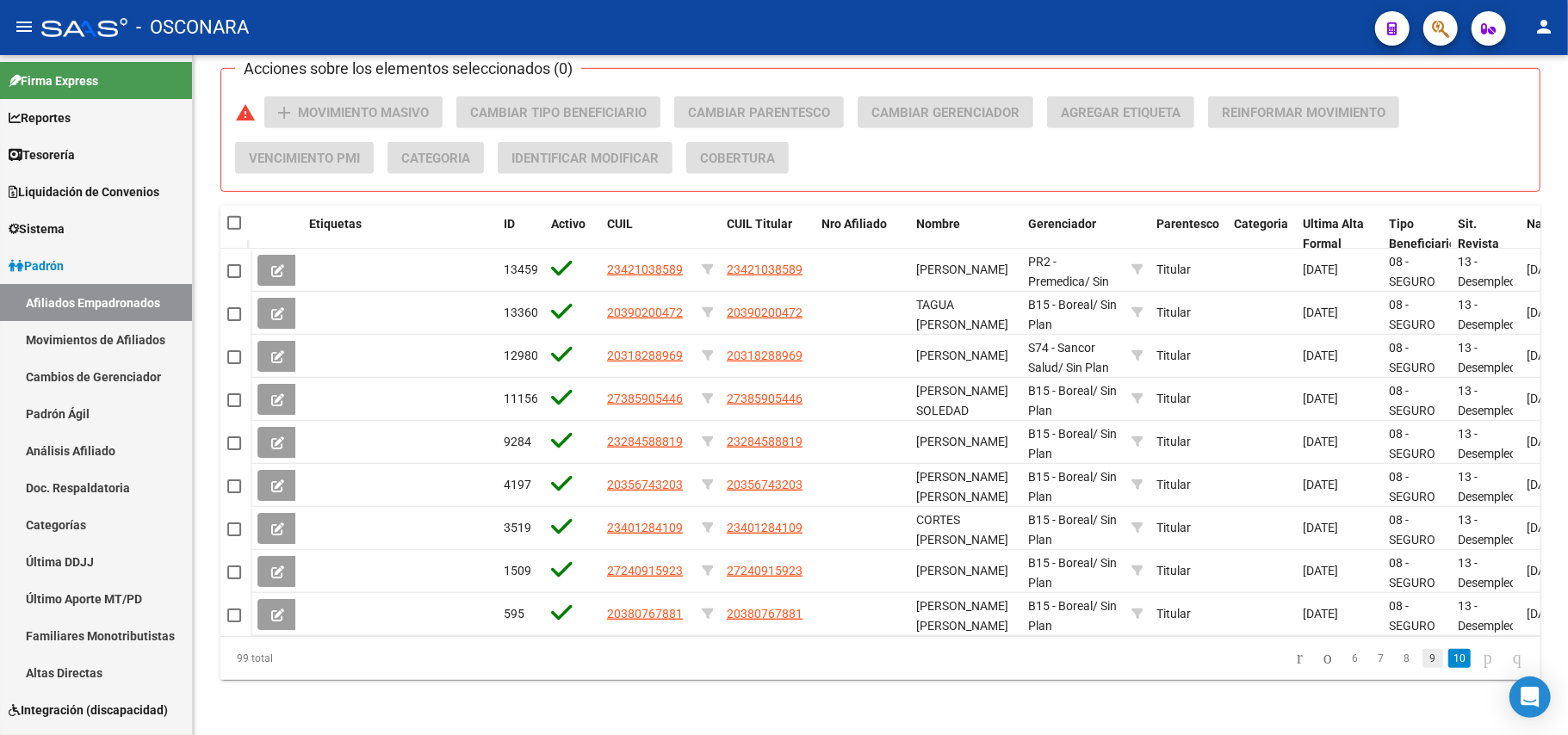
click at [1423, 656] on link "9" at bounding box center [1433, 658] width 20 height 19
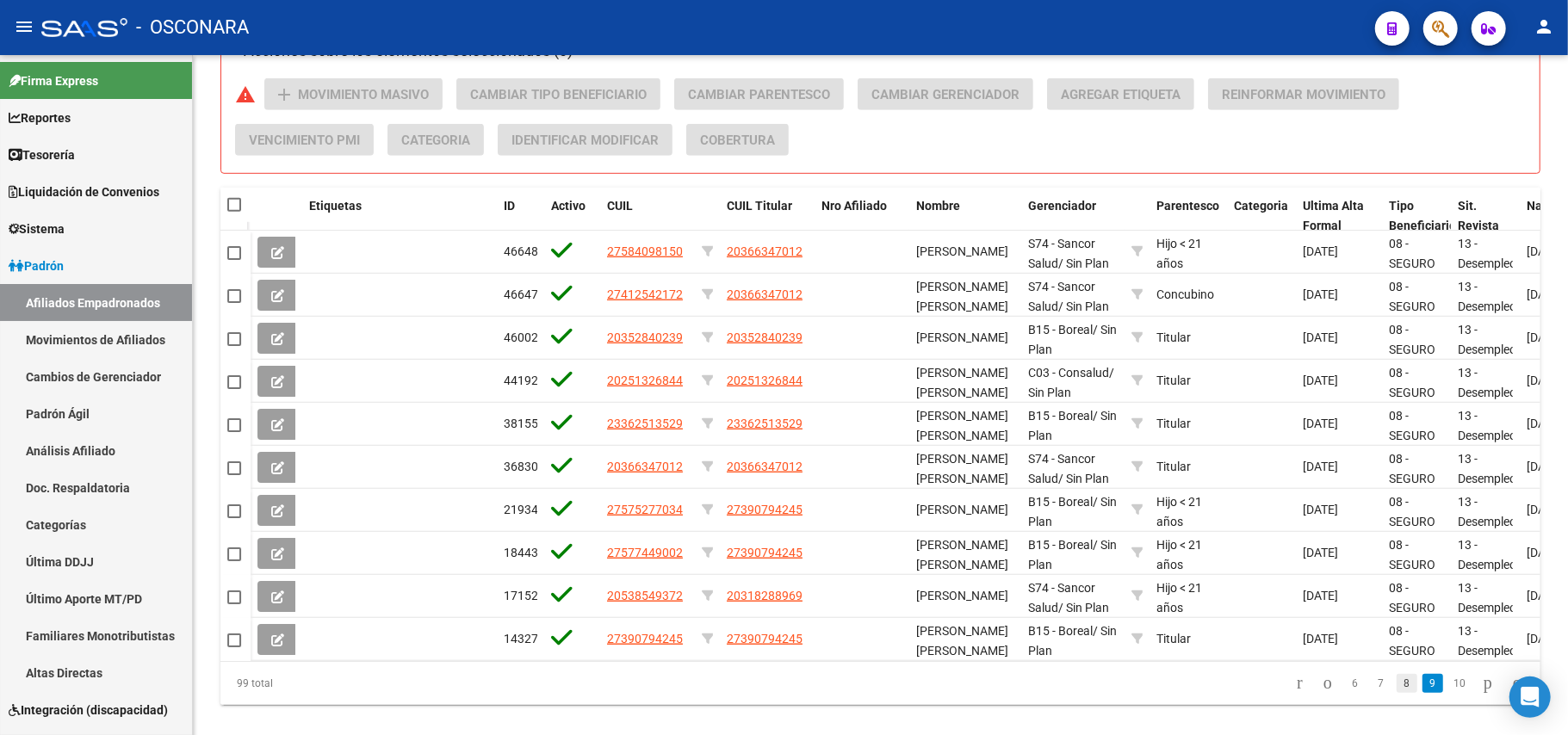
click at [1397, 693] on link "8" at bounding box center [1407, 683] width 20 height 19
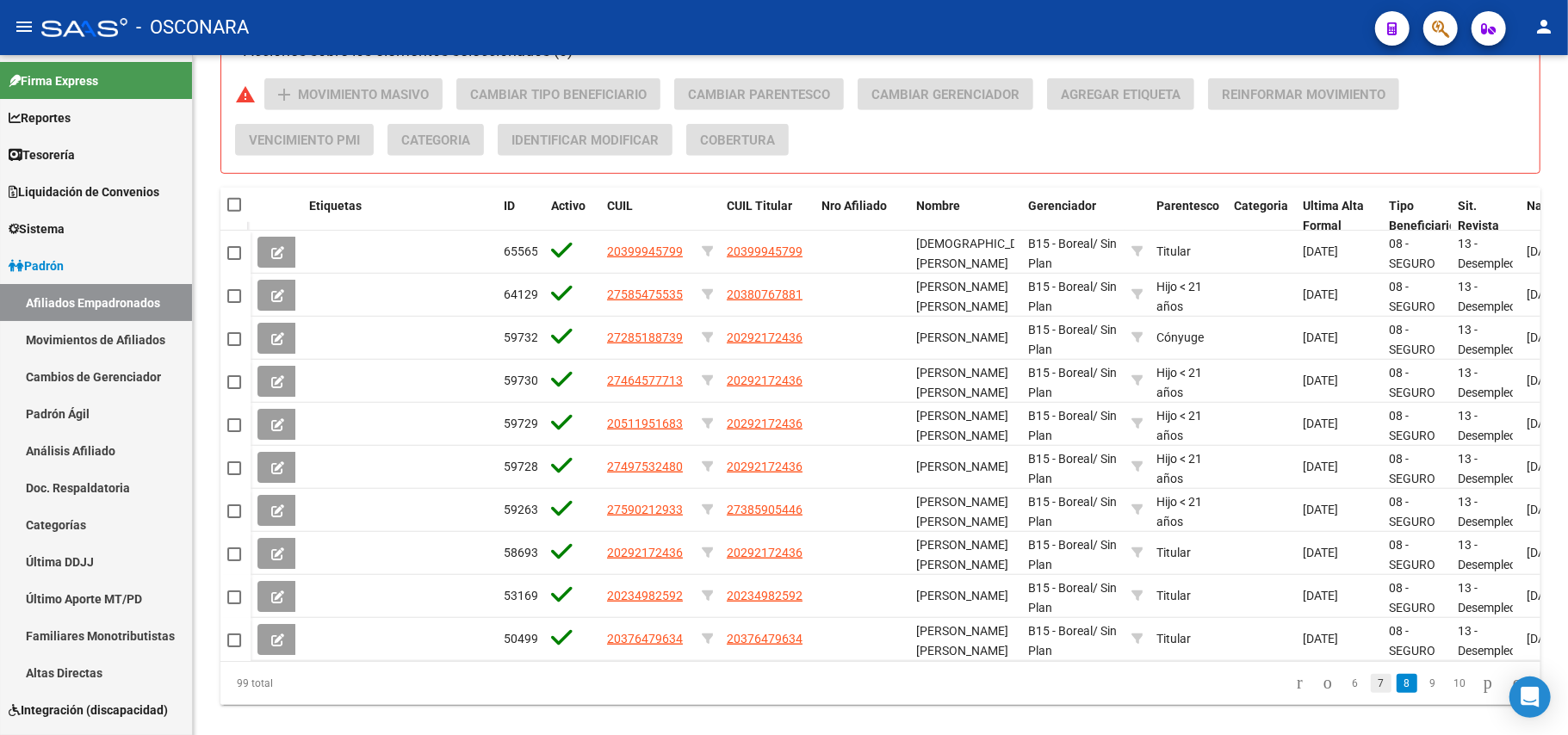
click at [1371, 693] on link "7" at bounding box center [1381, 683] width 20 height 19
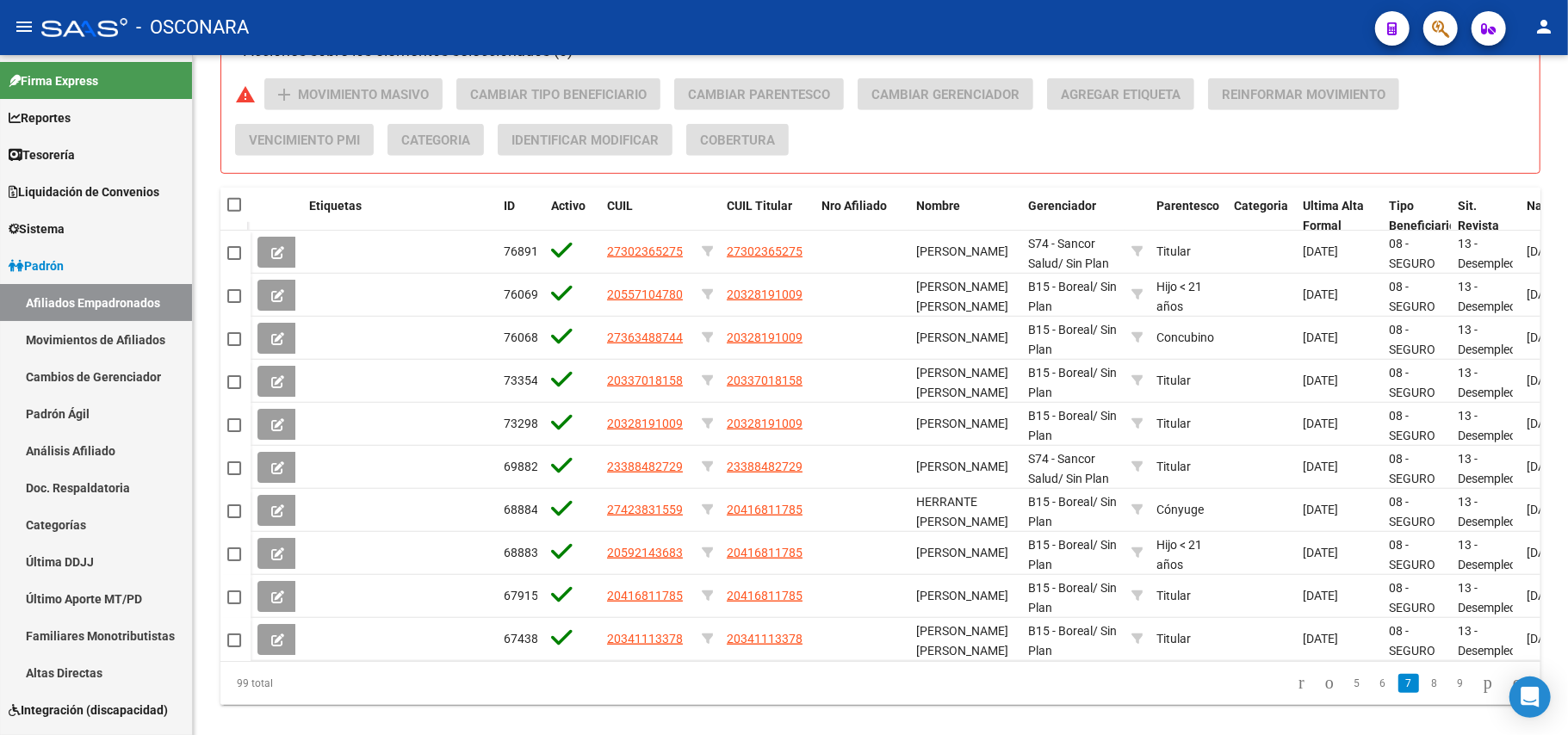
click at [1373, 693] on link "6" at bounding box center [1383, 683] width 20 height 19
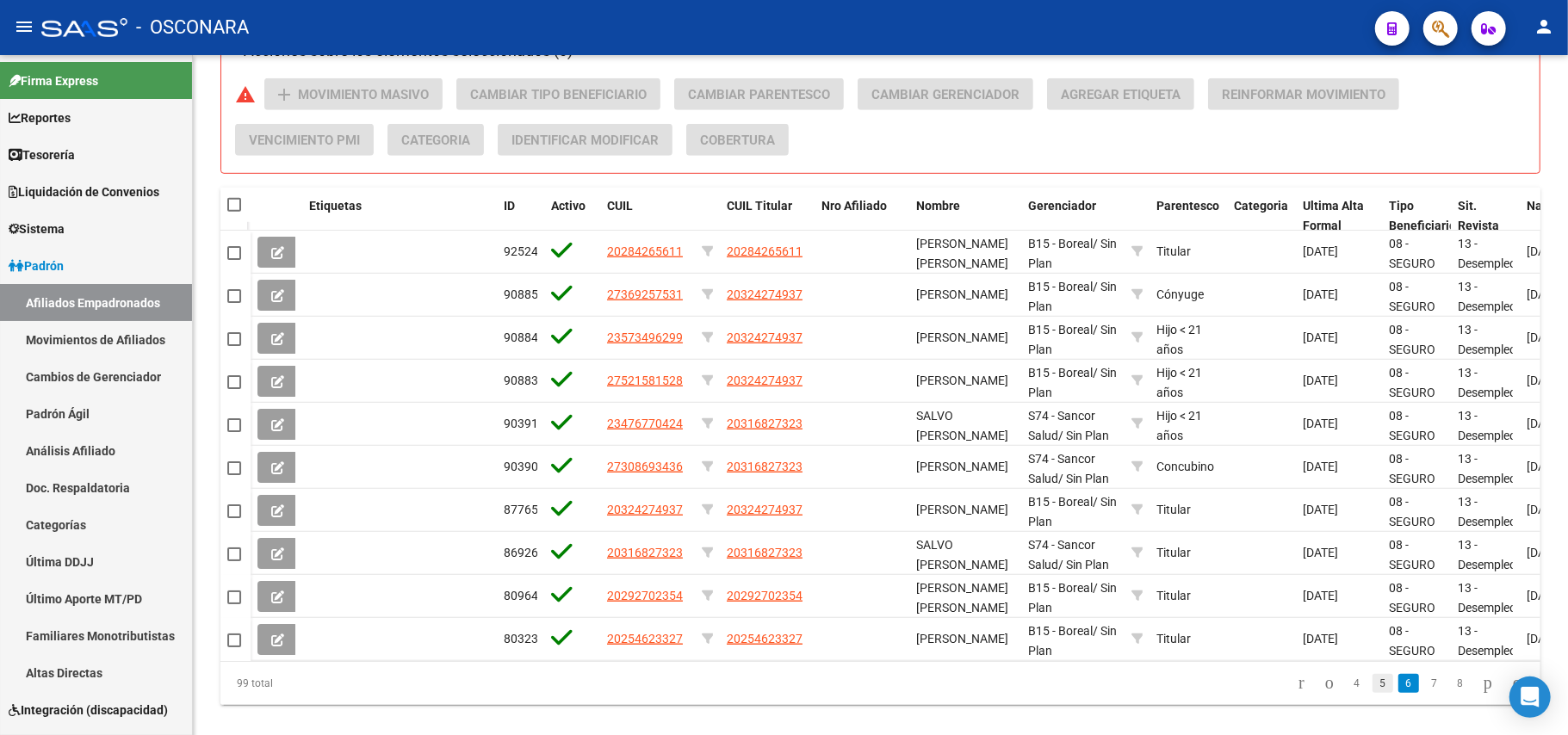
click at [1373, 693] on link "5" at bounding box center [1383, 683] width 20 height 19
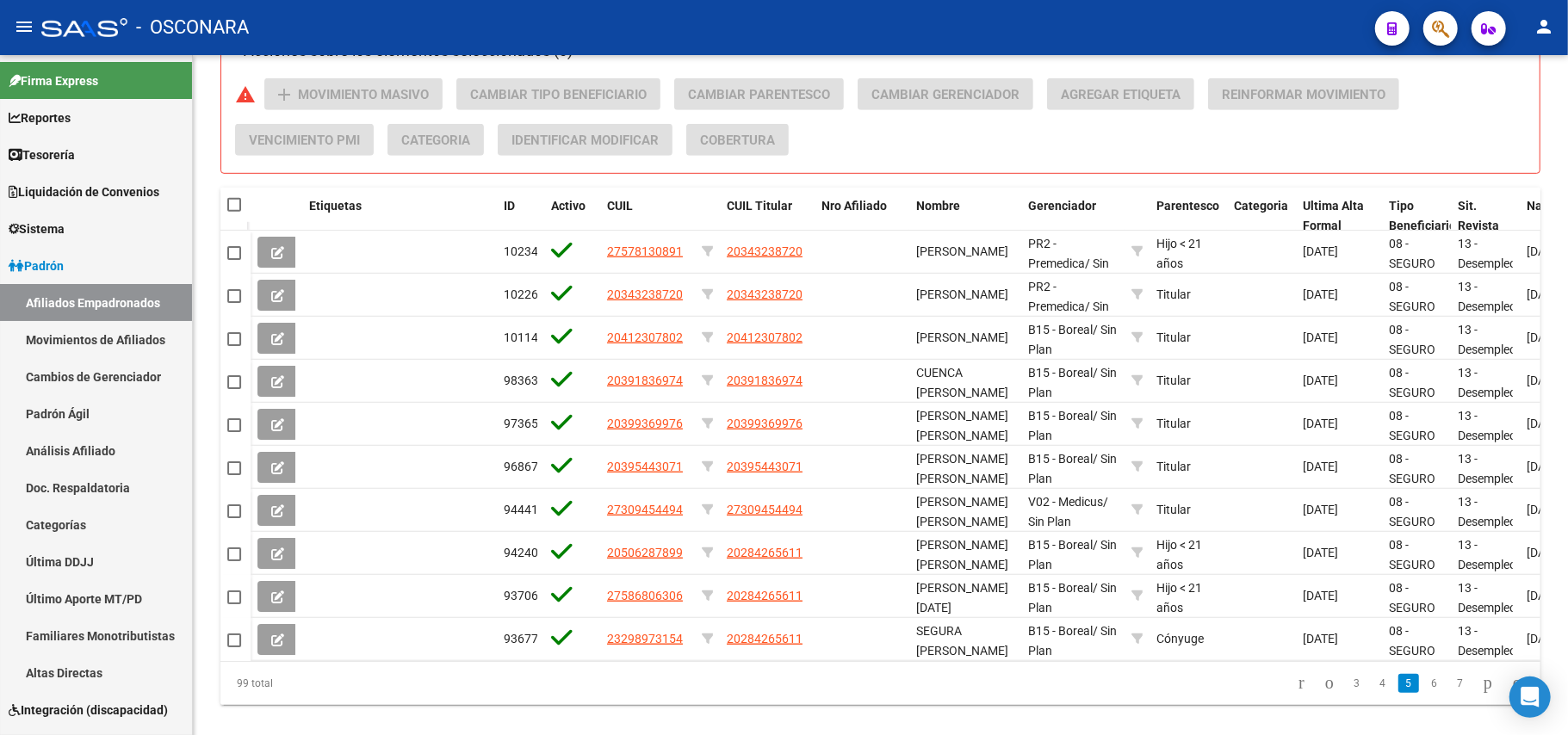
click at [1373, 693] on link "4" at bounding box center [1383, 683] width 20 height 19
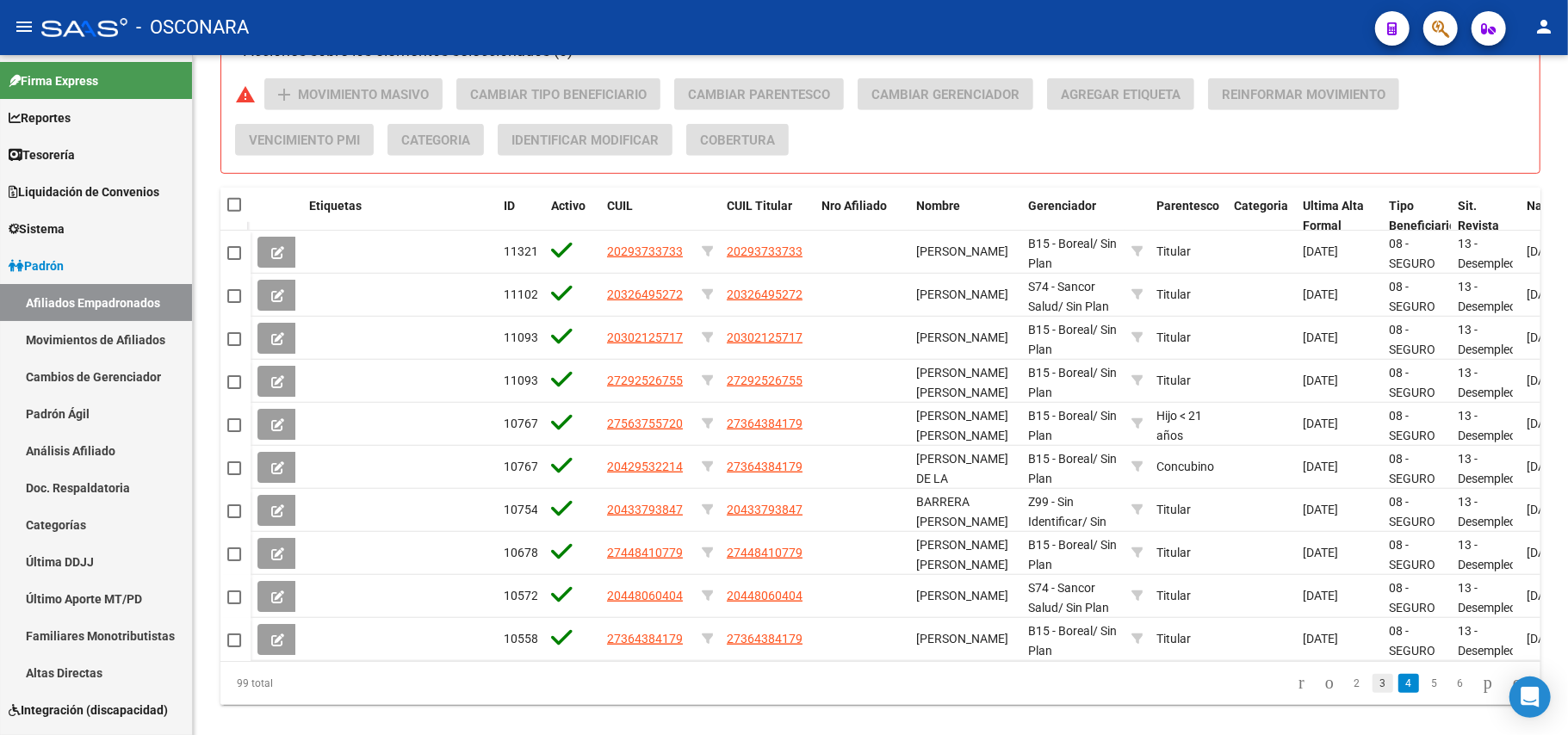
click at [1373, 693] on link "3" at bounding box center [1383, 683] width 20 height 19
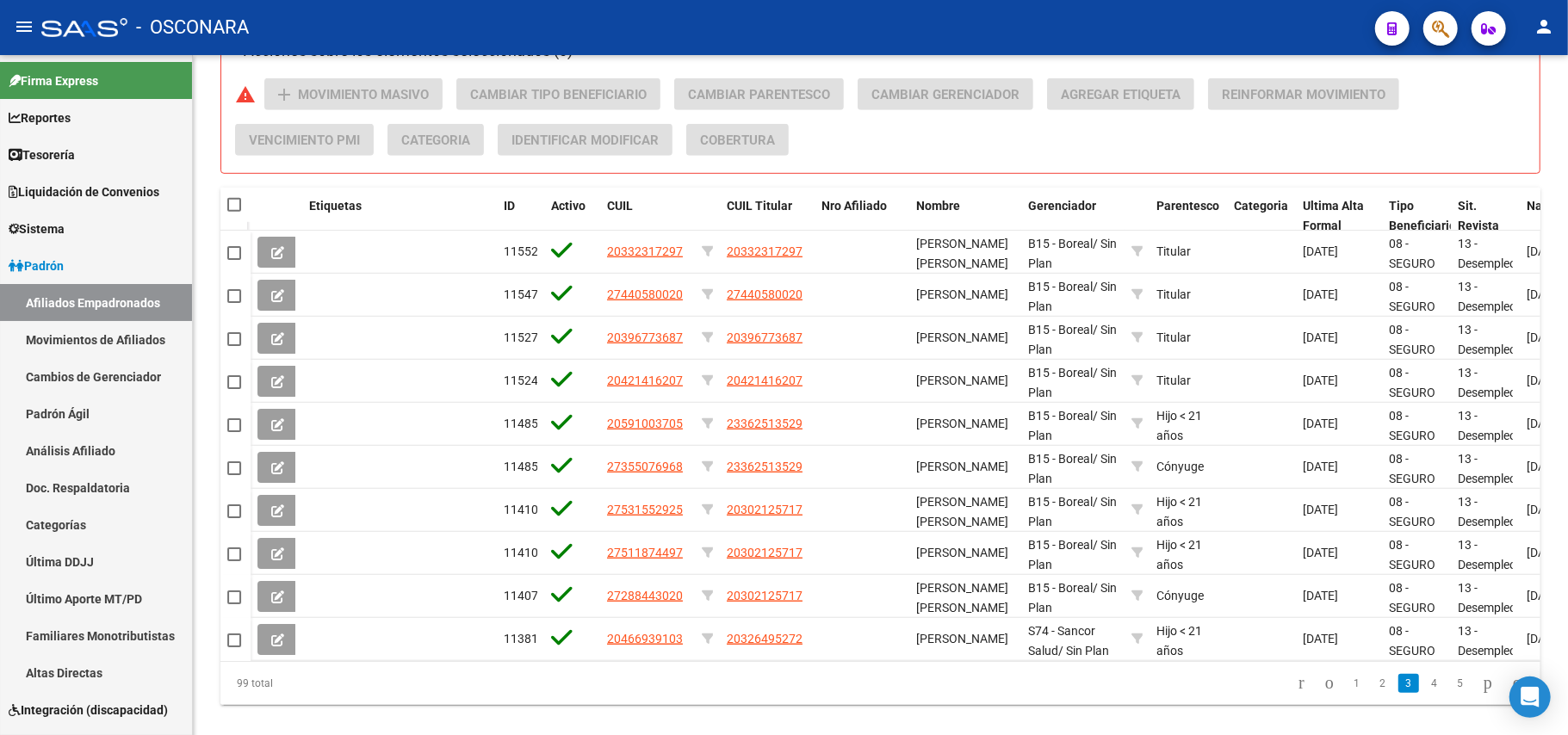
click at [1373, 693] on link "2" at bounding box center [1383, 683] width 20 height 19
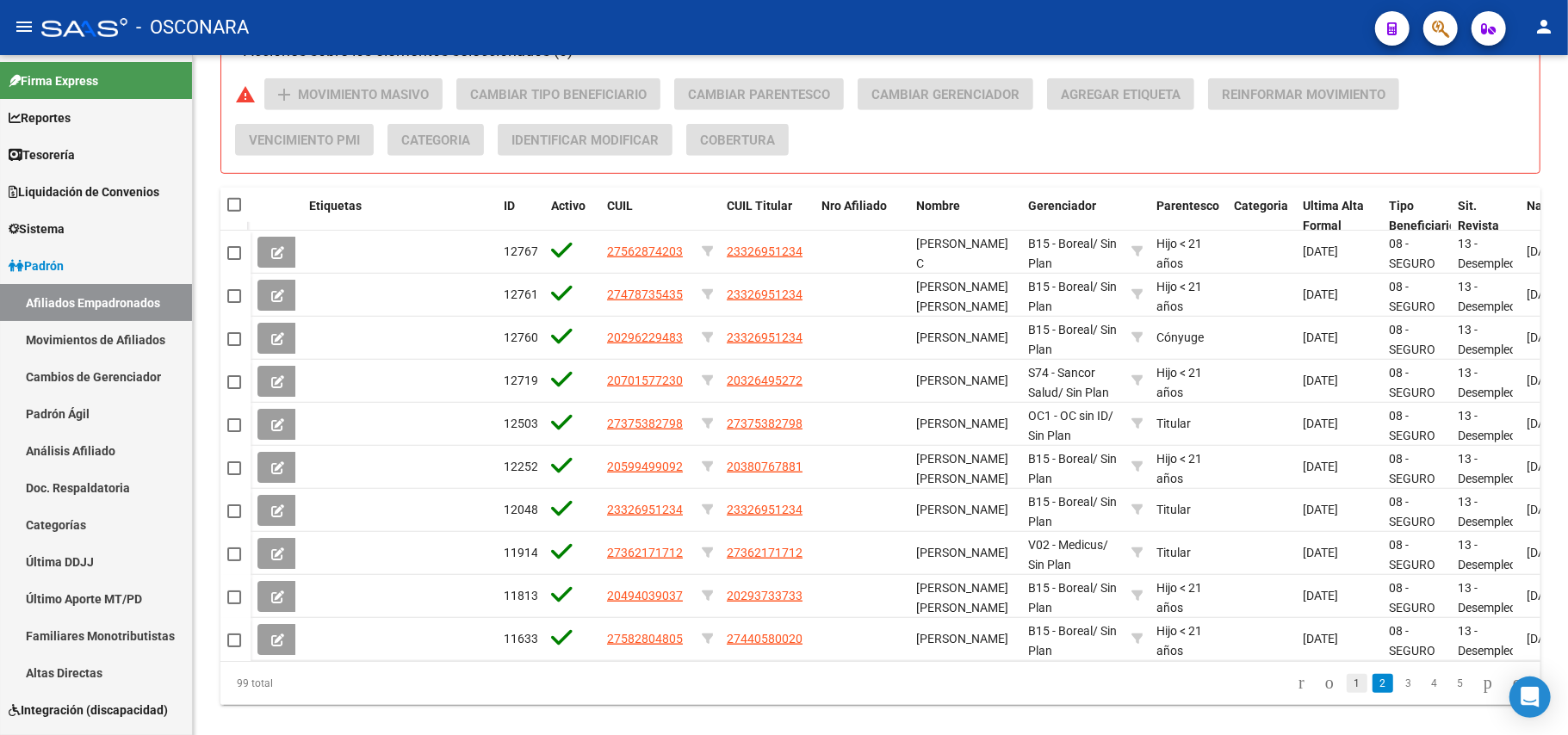
click at [1347, 693] on link "1" at bounding box center [1357, 683] width 20 height 19
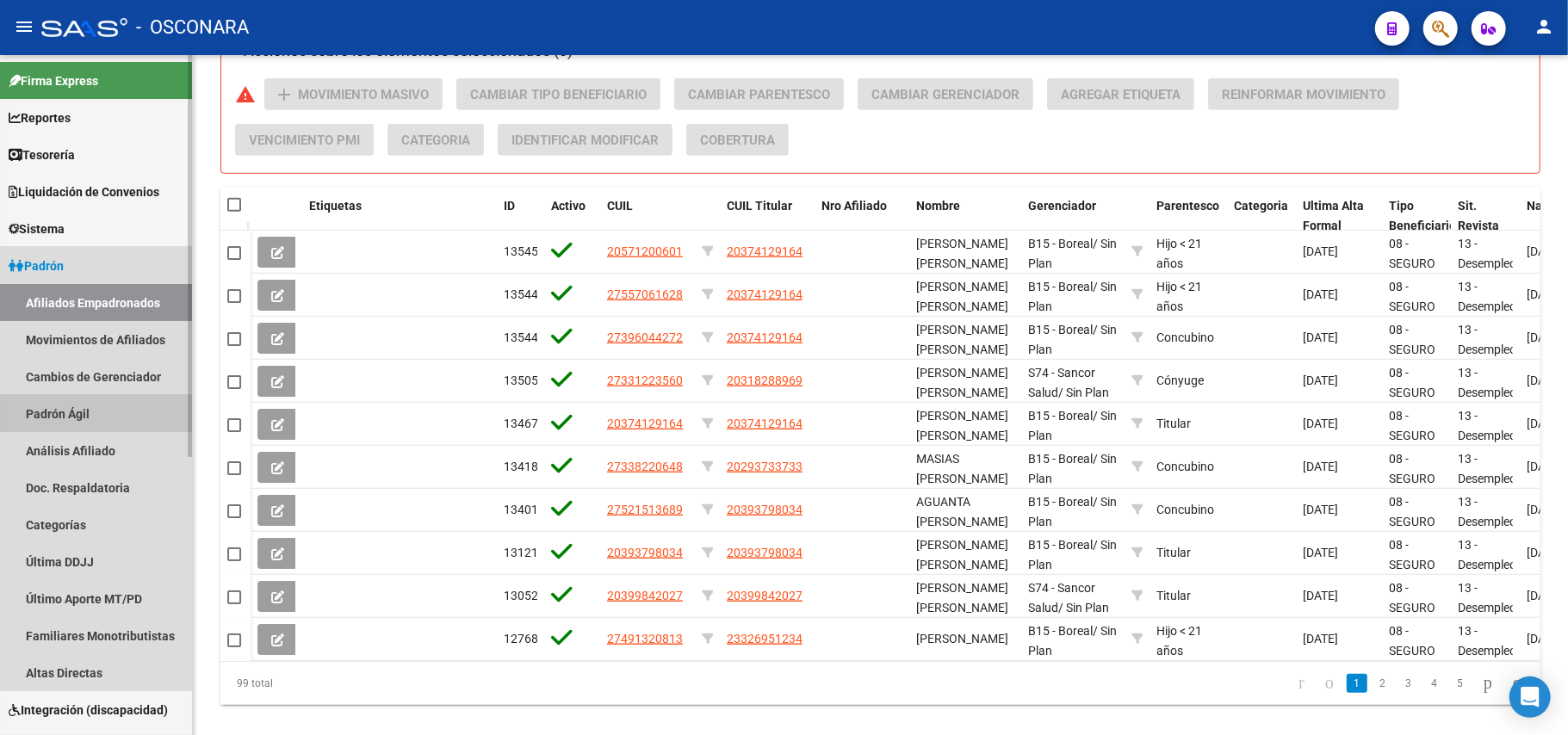
click at [110, 415] on link "Padrón Ágil" at bounding box center [96, 414] width 192 height 37
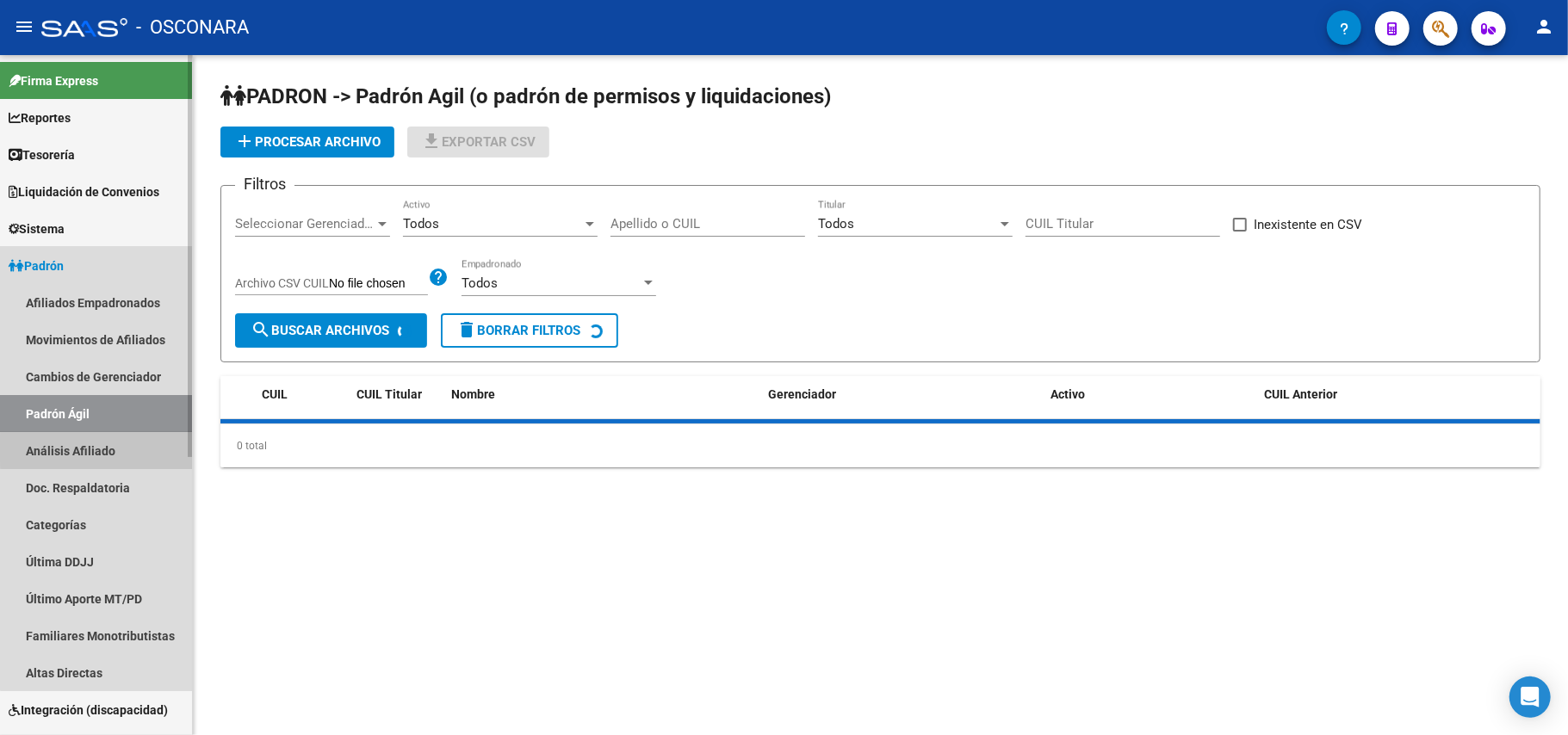
click at [121, 449] on link "Análisis Afiliado" at bounding box center [96, 451] width 192 height 37
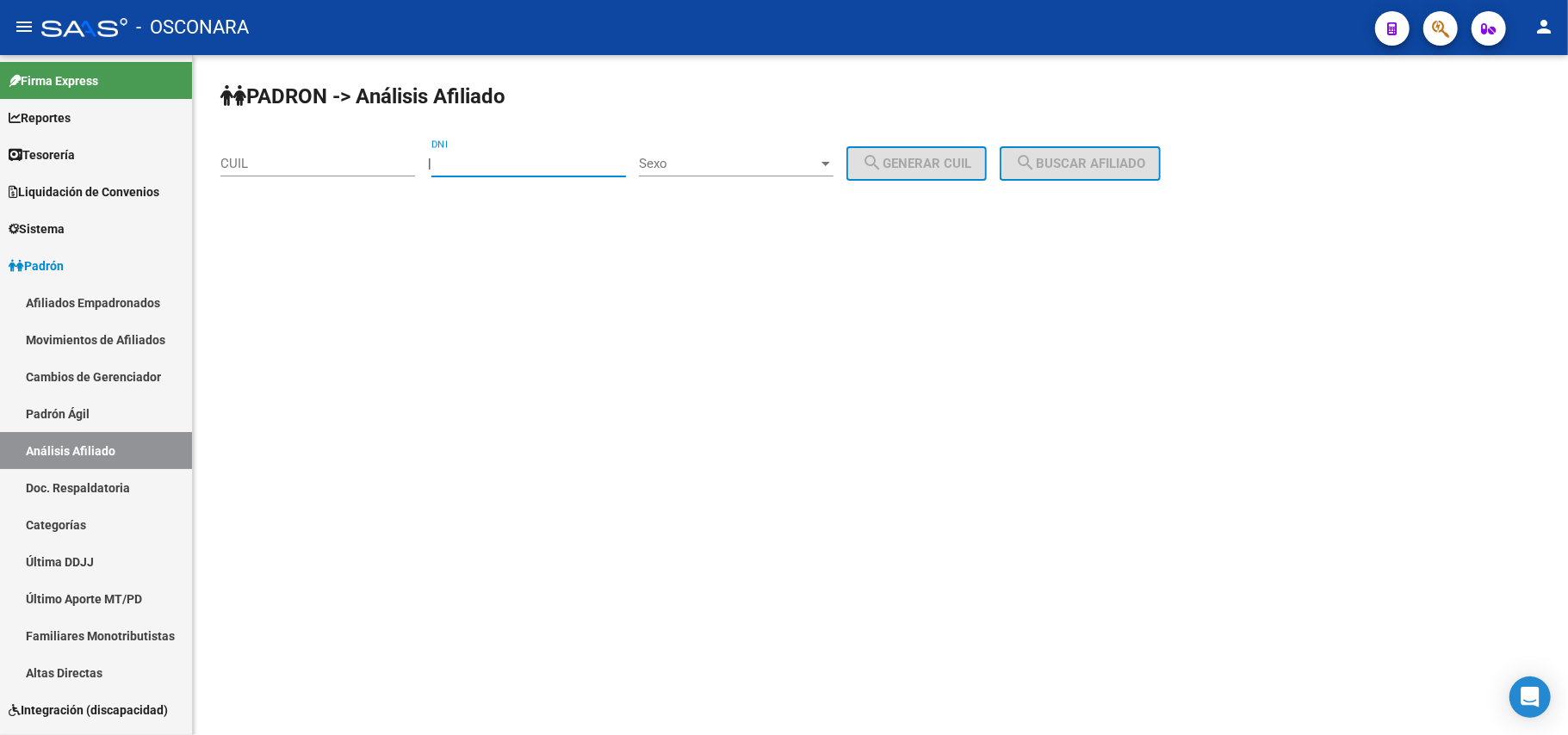
click at [460, 169] on input "DNI" at bounding box center [529, 163] width 195 height 16
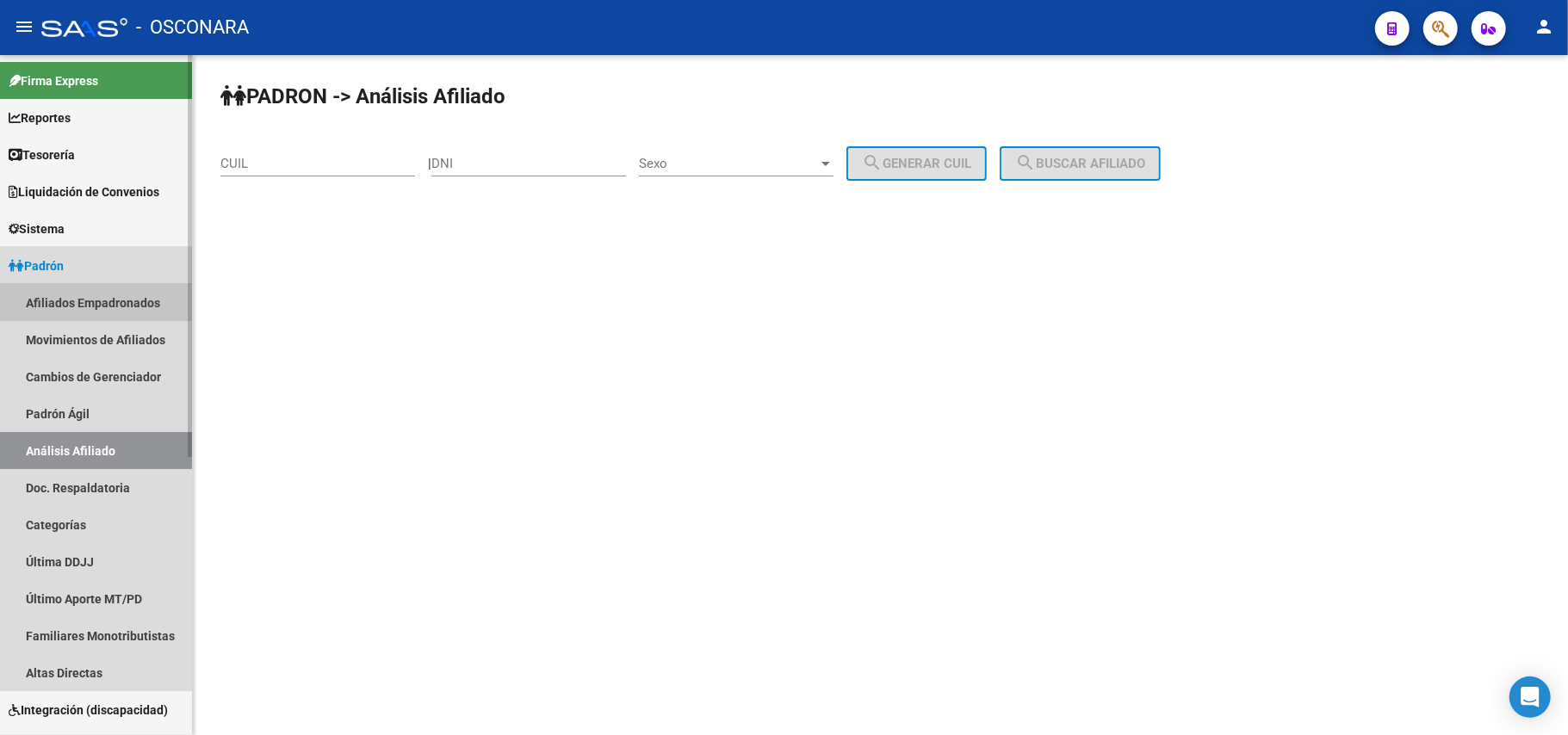
click at [139, 305] on link "Afiliados Empadronados" at bounding box center [96, 303] width 192 height 37
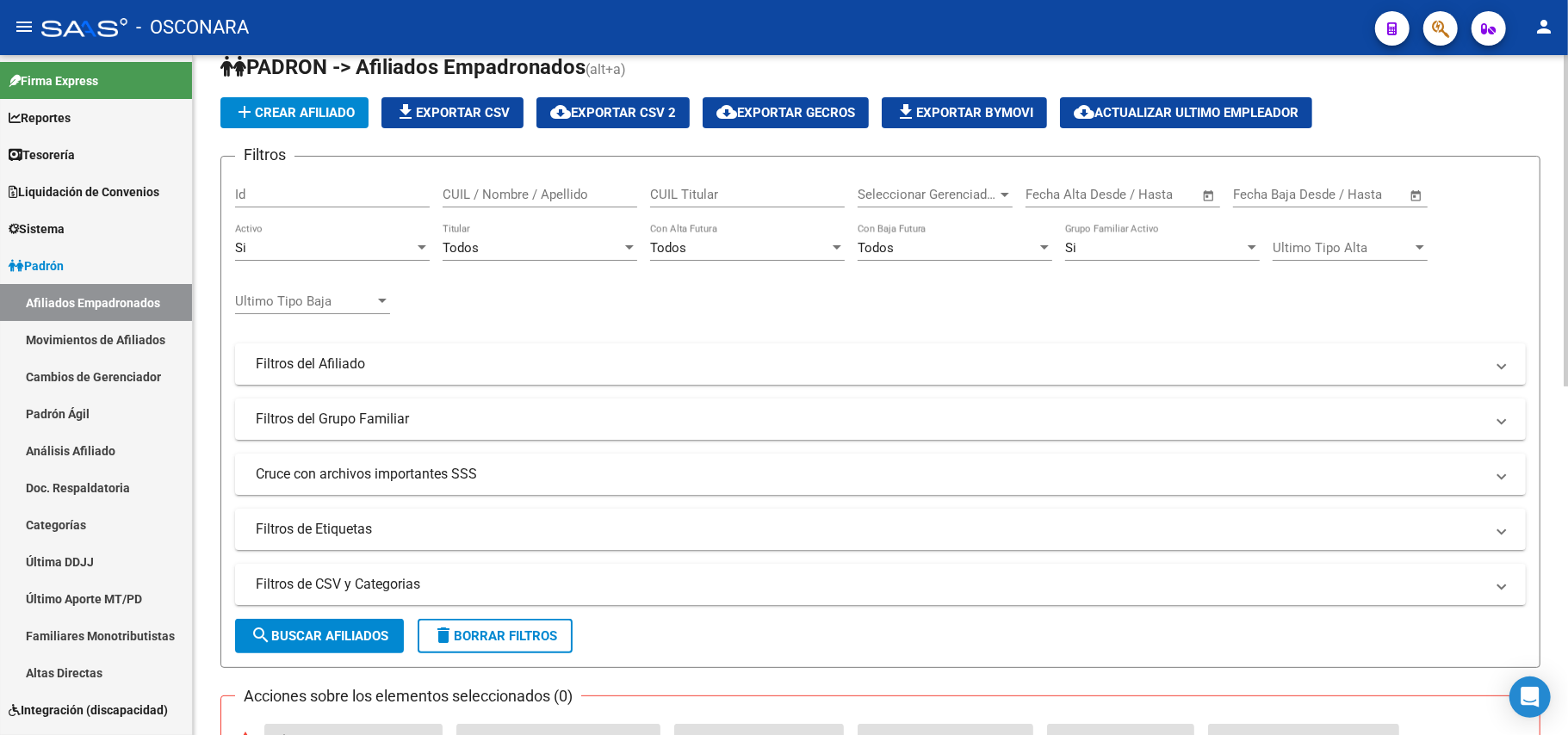
scroll to position [29, 0]
click at [383, 587] on mat-panel-title "Filtros de CSV y Categorias" at bounding box center [870, 584] width 1229 height 19
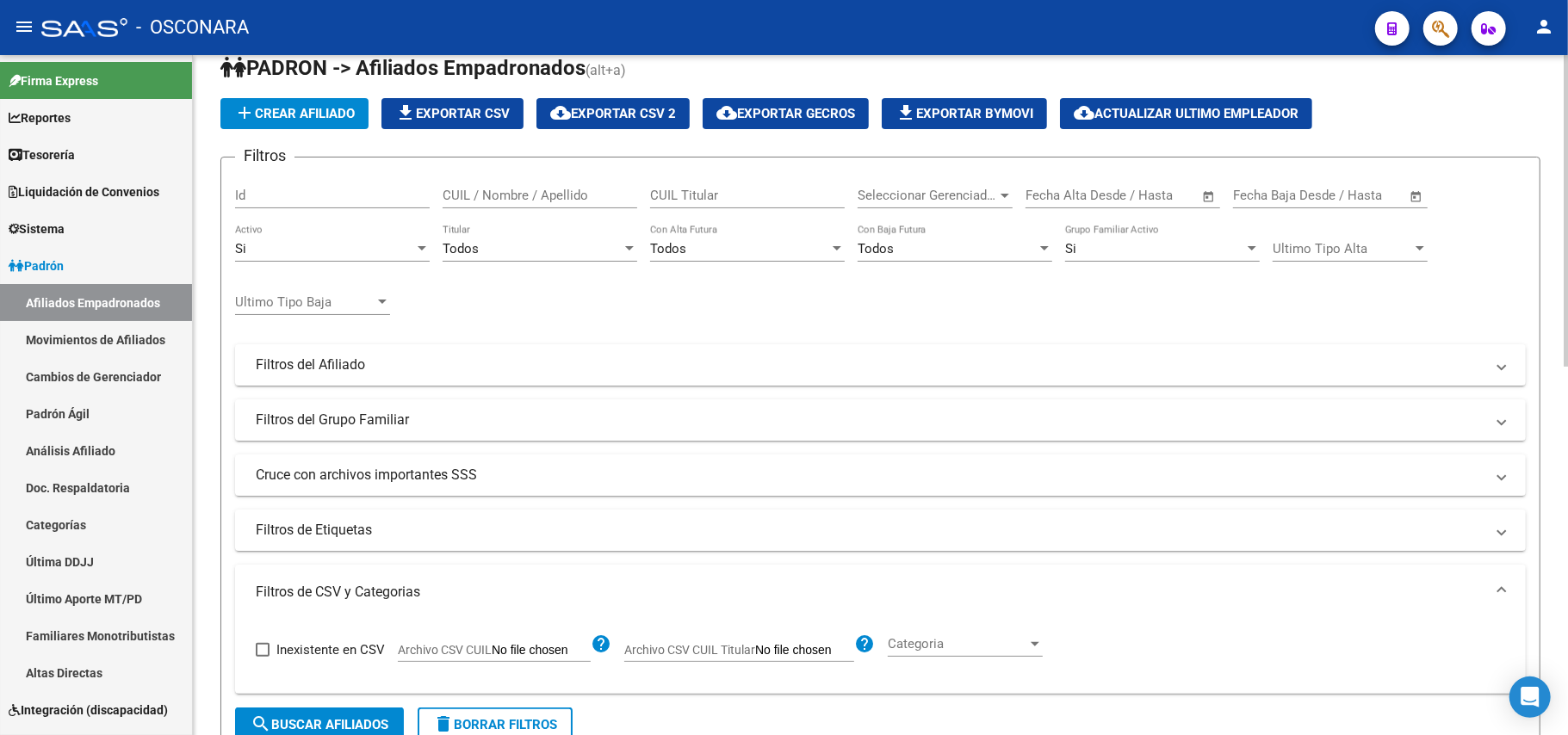
click at [473, 239] on div "Todos Titular" at bounding box center [540, 243] width 195 height 37
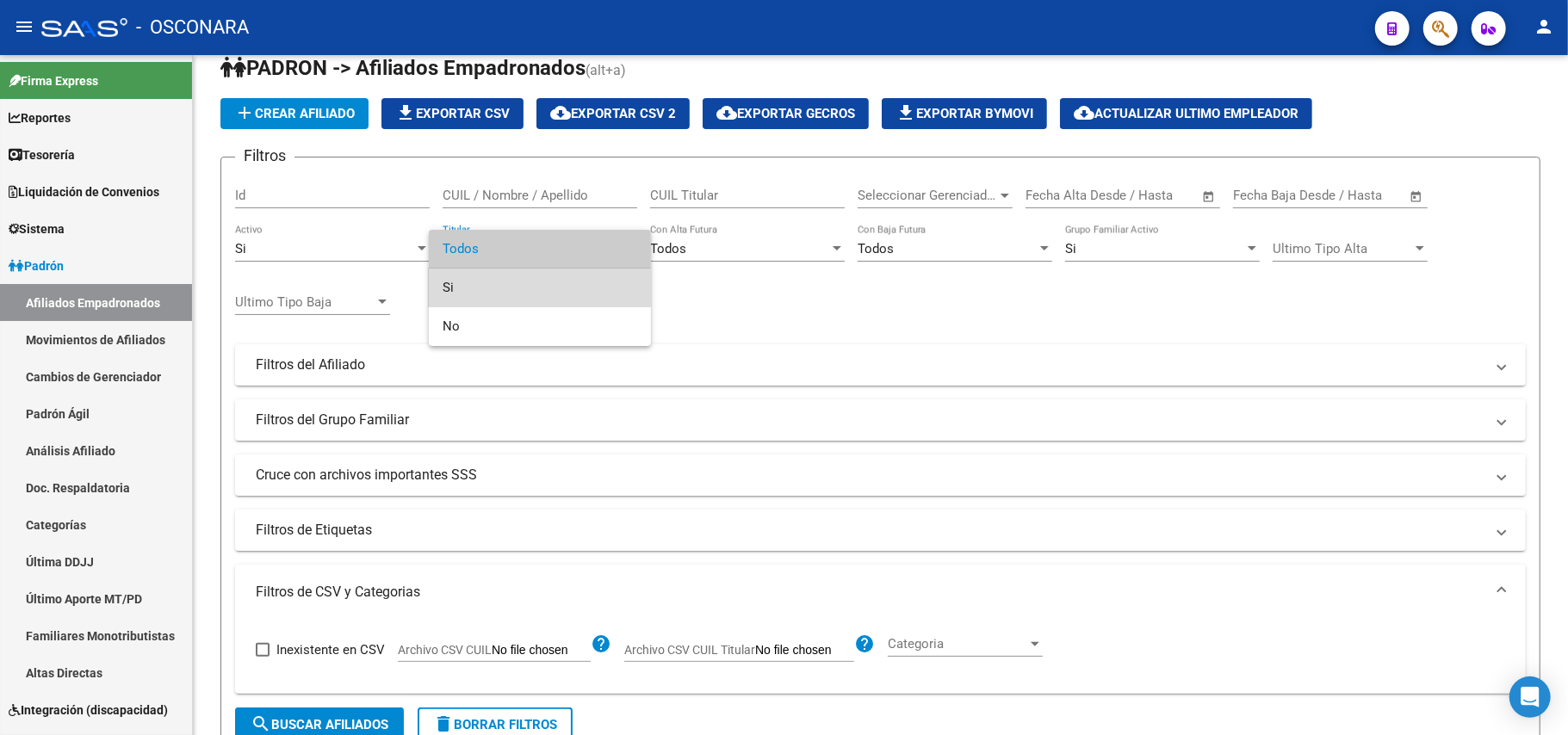
click at [451, 287] on span "Si" at bounding box center [540, 288] width 195 height 39
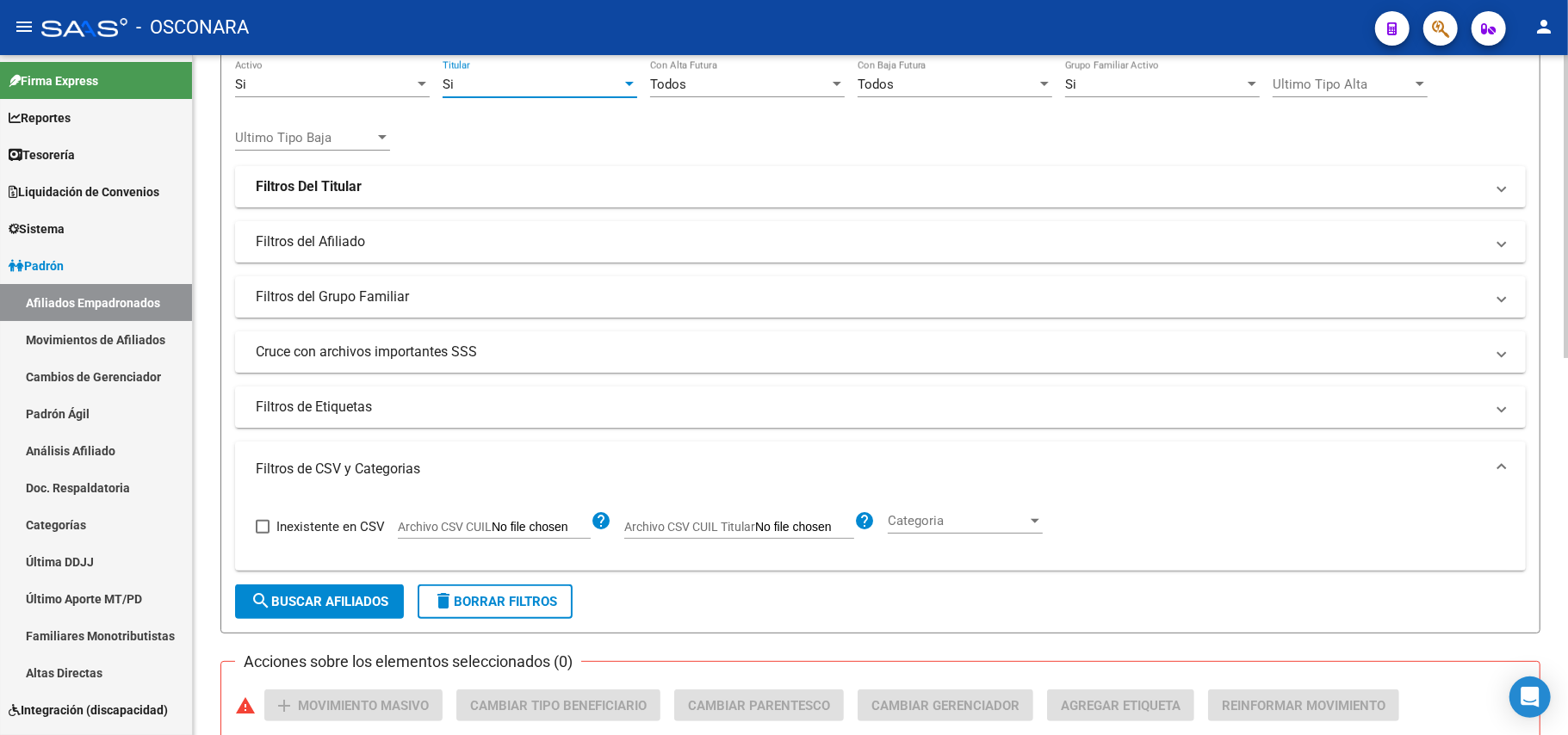
scroll to position [373, 0]
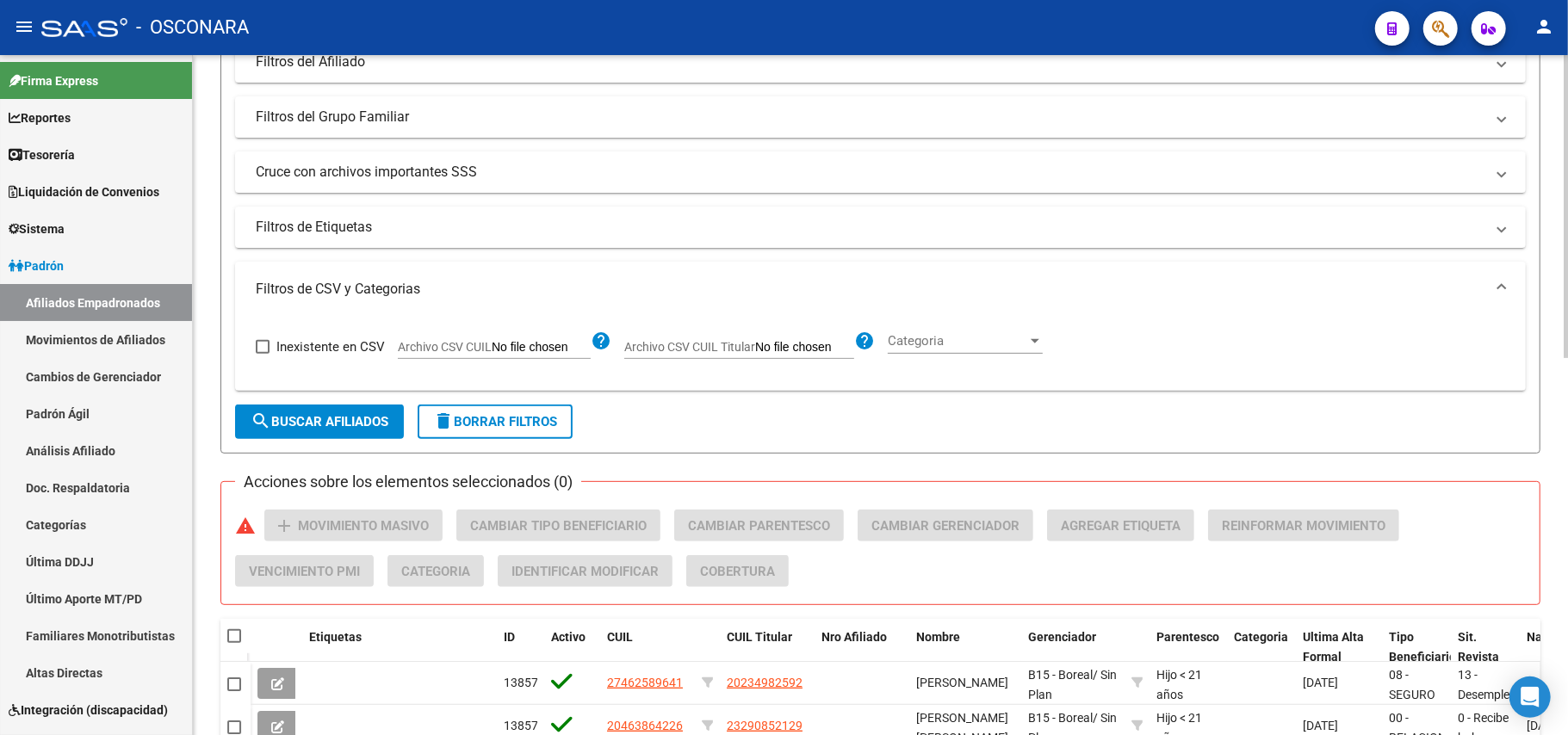
click at [483, 345] on span "Archivo CSV CUIL" at bounding box center [445, 346] width 94 height 14
click at [492, 345] on input "Archivo CSV CUIL" at bounding box center [541, 347] width 99 height 16
type input "C:\fakepath\Inicio Desempleo.csv"
click at [352, 411] on button "search Buscar Afiliados" at bounding box center [319, 421] width 169 height 34
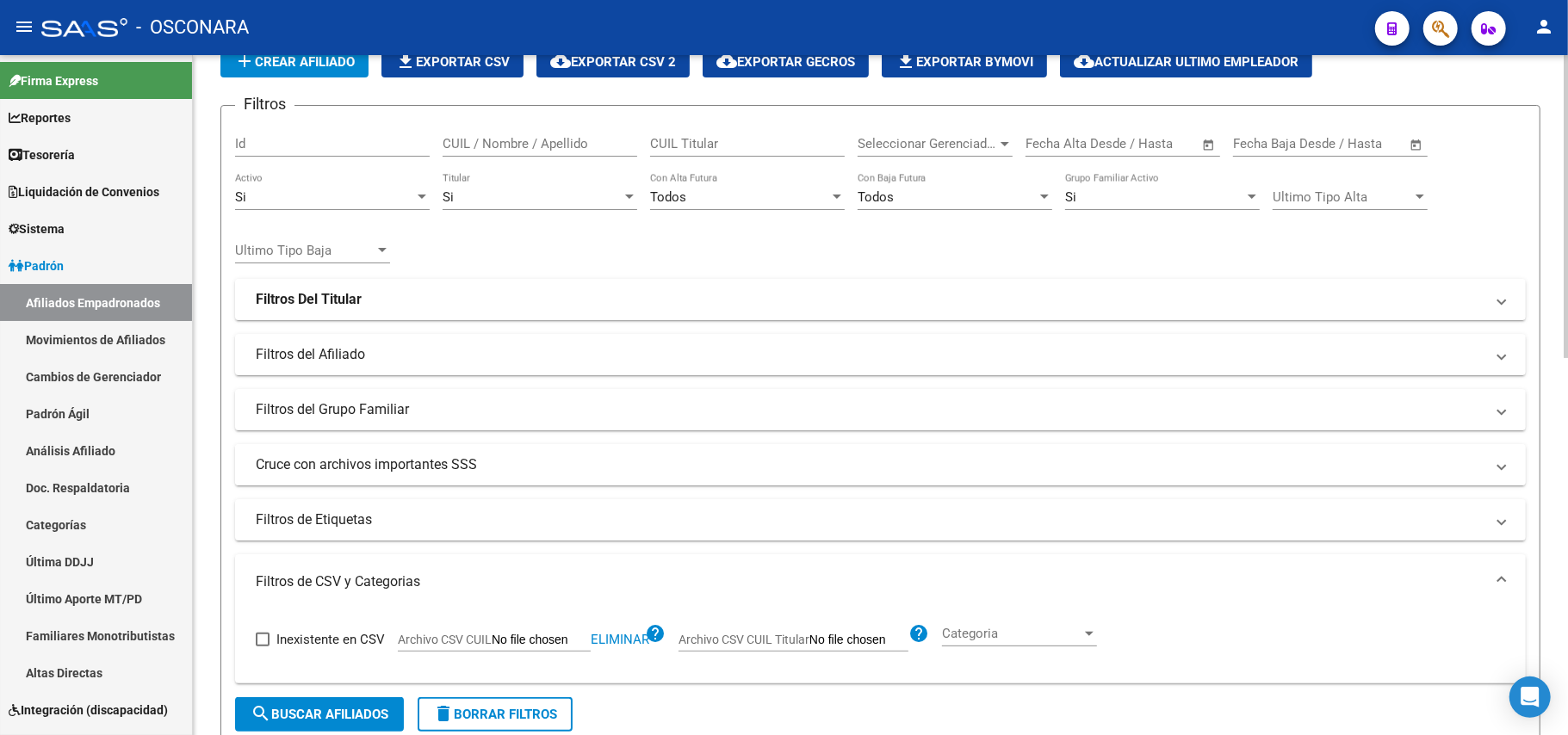
scroll to position [43, 0]
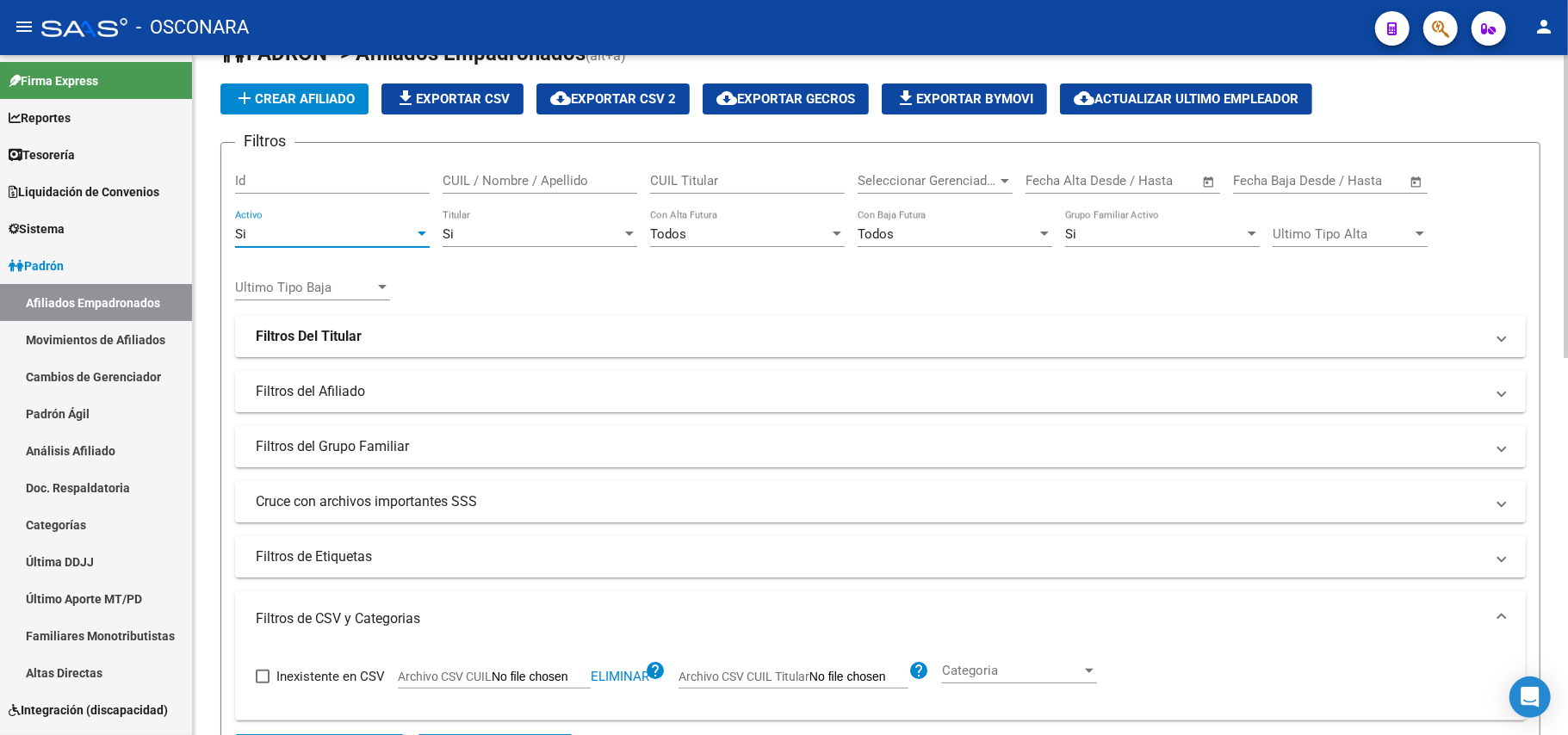
click at [389, 226] on div "Si" at bounding box center [324, 234] width 179 height 16
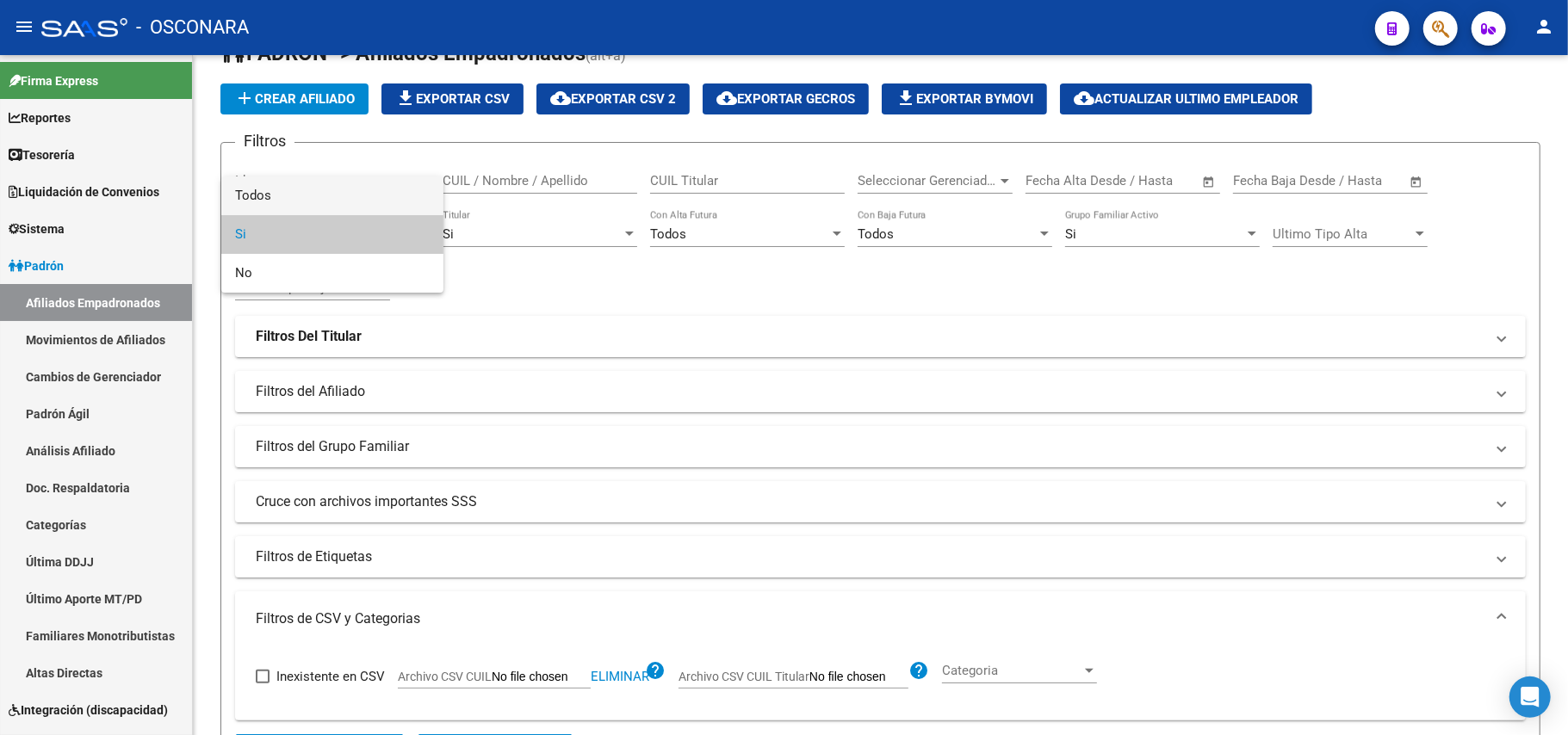
click at [286, 199] on span "Todos" at bounding box center [332, 196] width 195 height 39
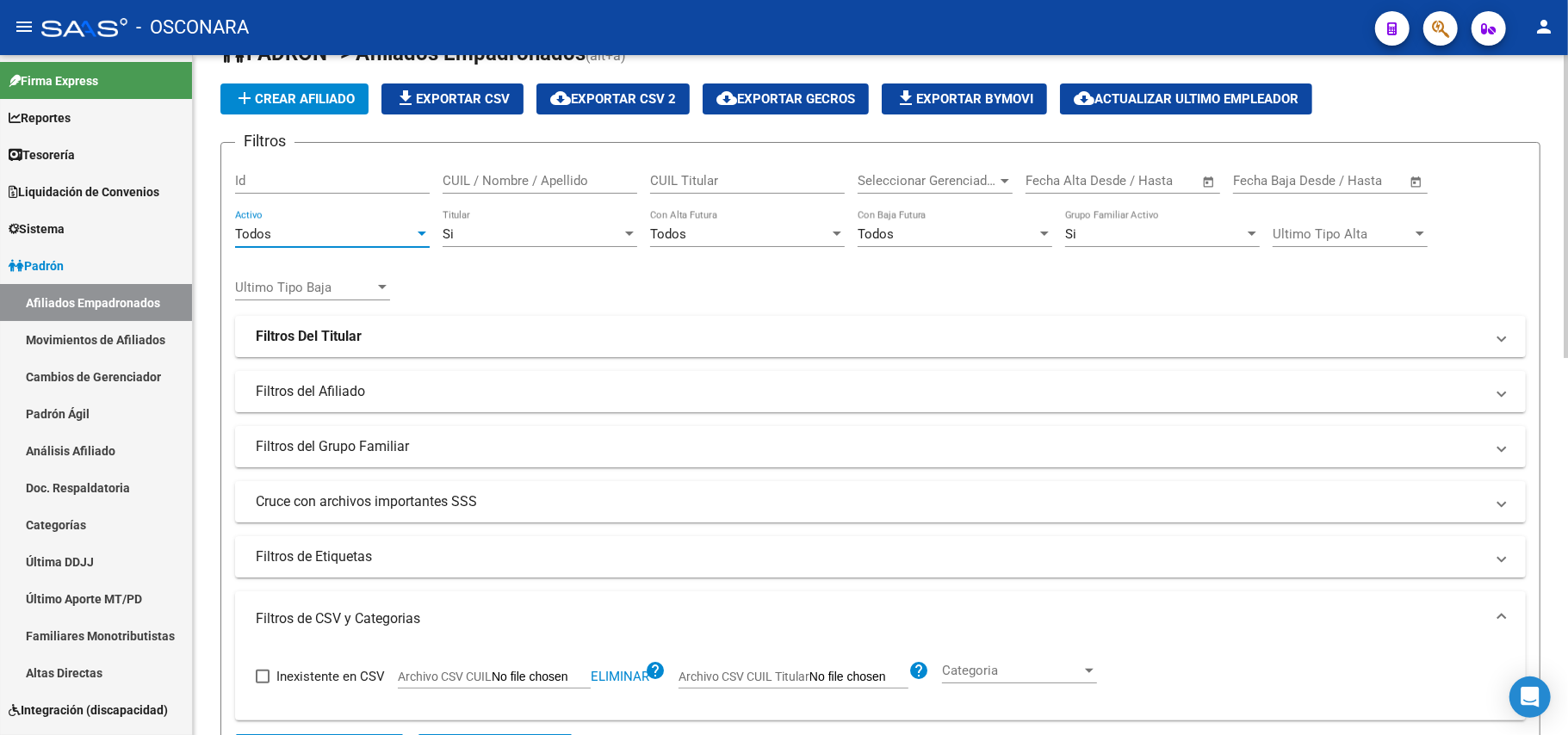
scroll to position [502, 0]
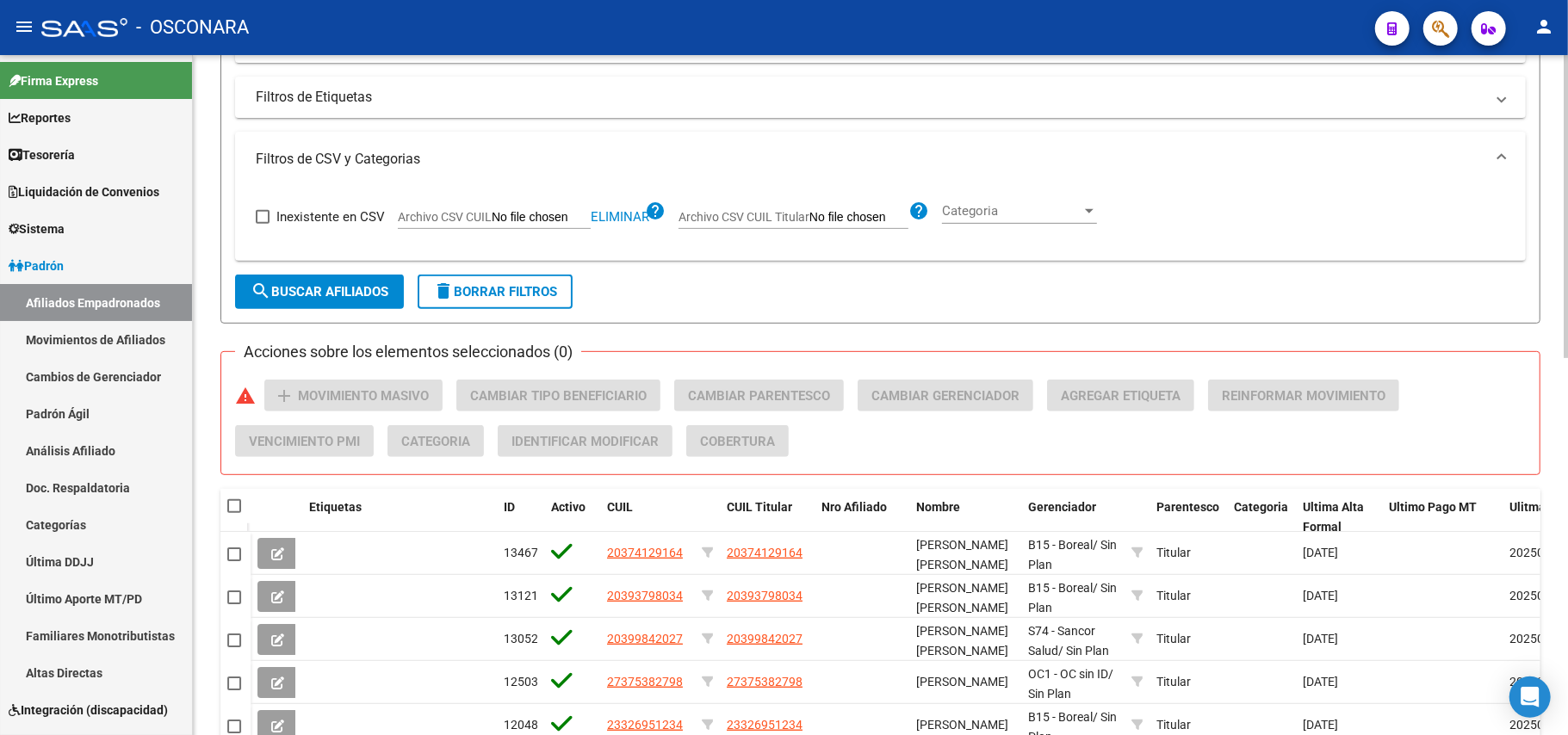
click at [352, 293] on span "search Buscar Afiliados" at bounding box center [319, 292] width 138 height 16
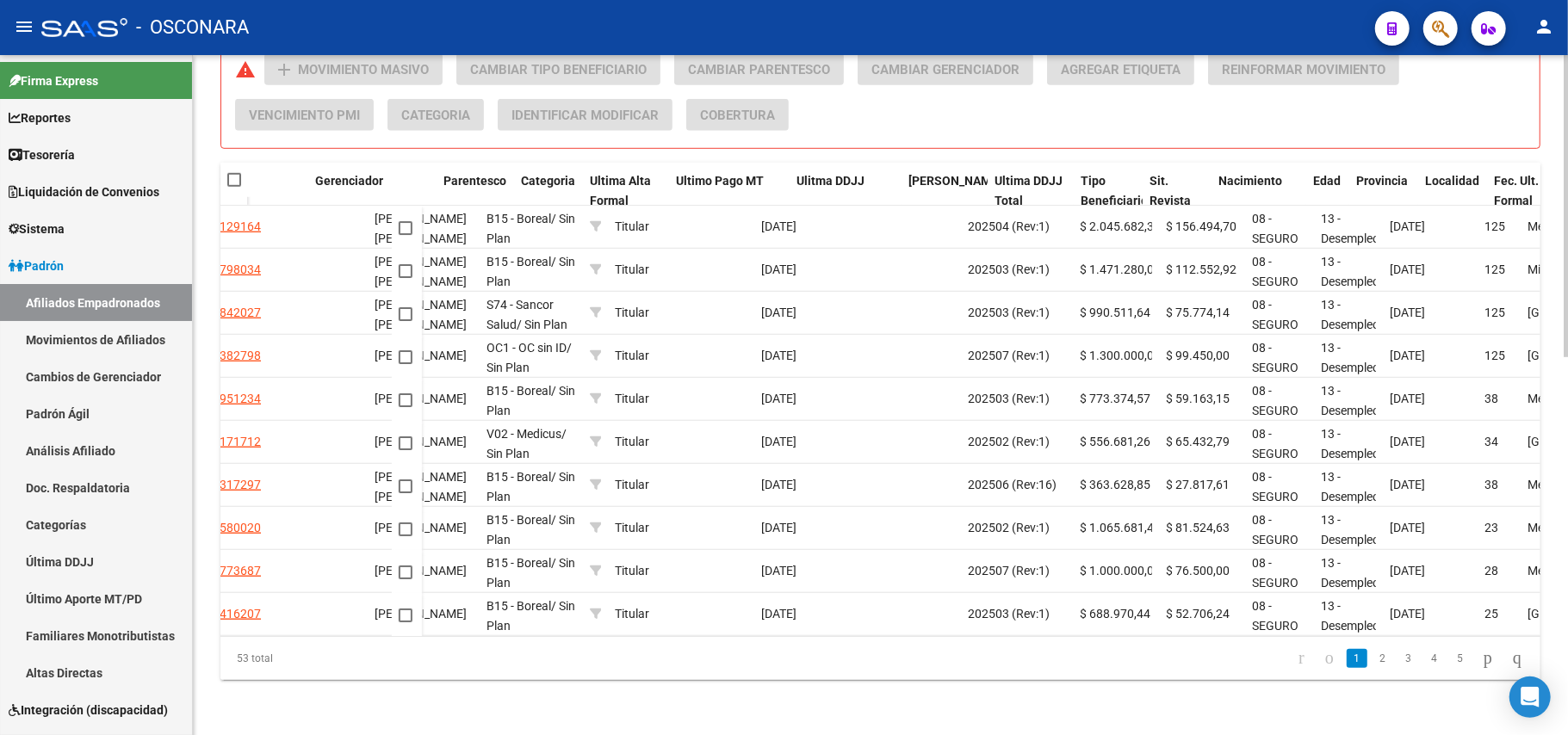
scroll to position [0, 766]
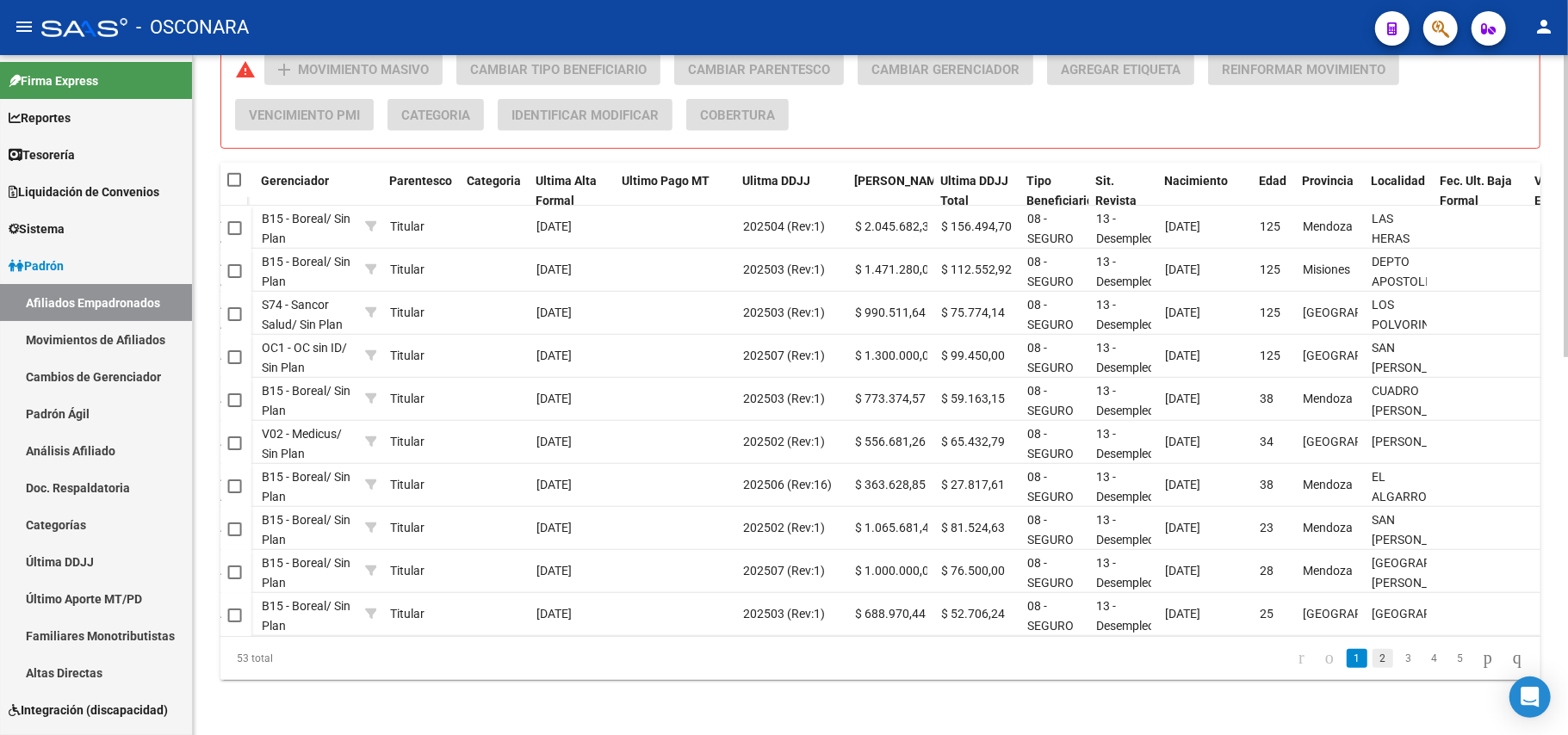
click at [1374, 662] on link "2" at bounding box center [1383, 658] width 20 height 19
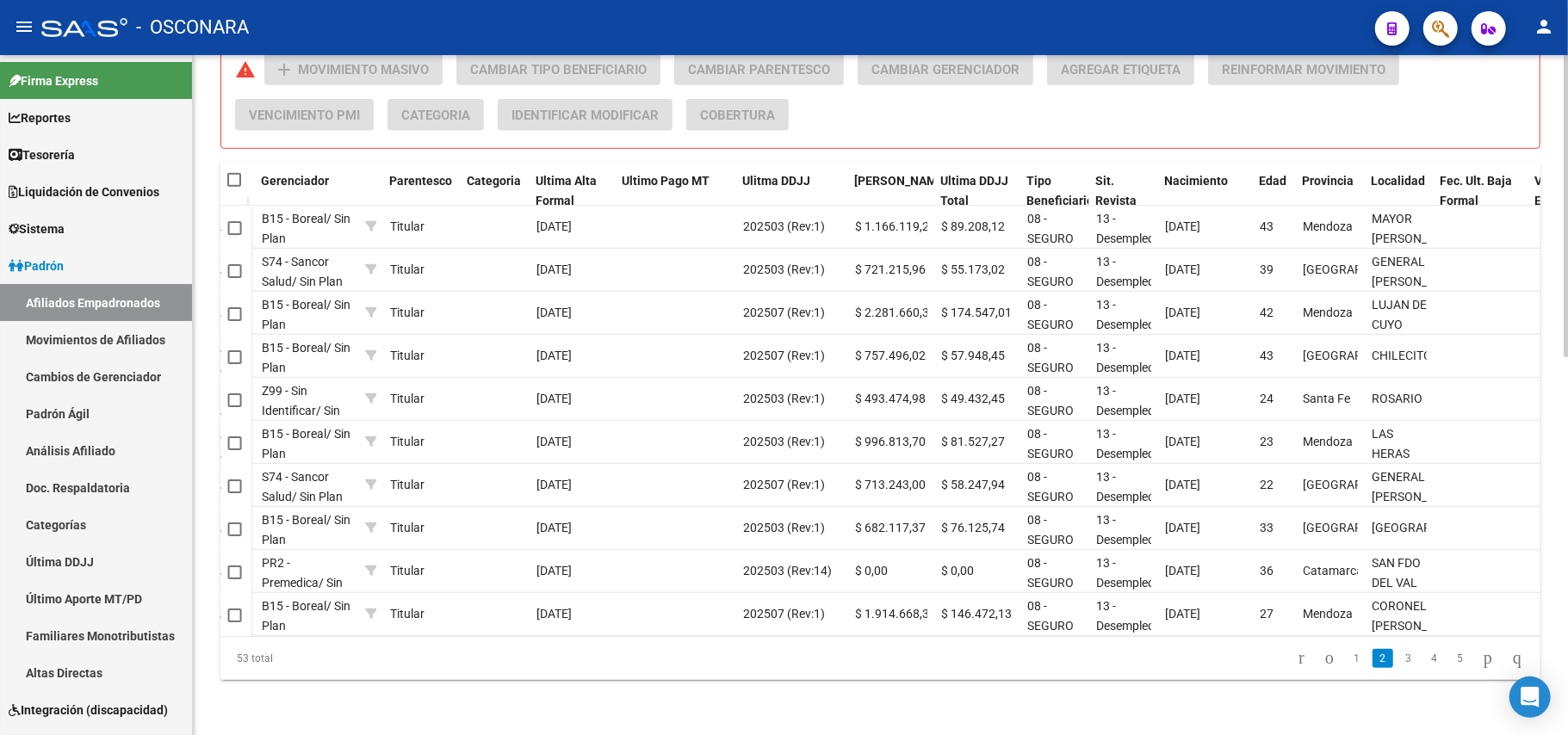
click at [1399, 663] on link "3" at bounding box center [1409, 658] width 20 height 19
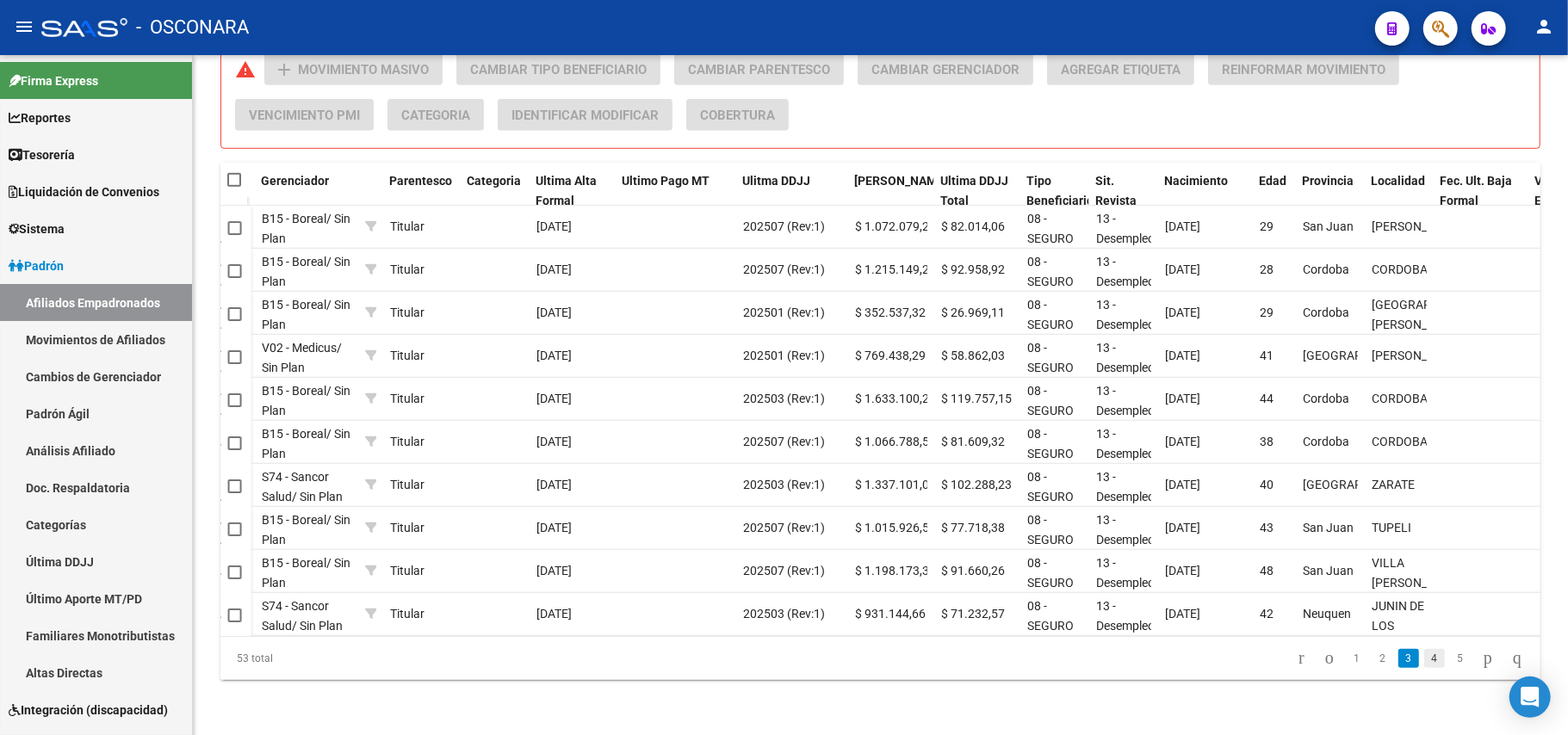
click at [1424, 665] on link "4" at bounding box center [1434, 658] width 20 height 19
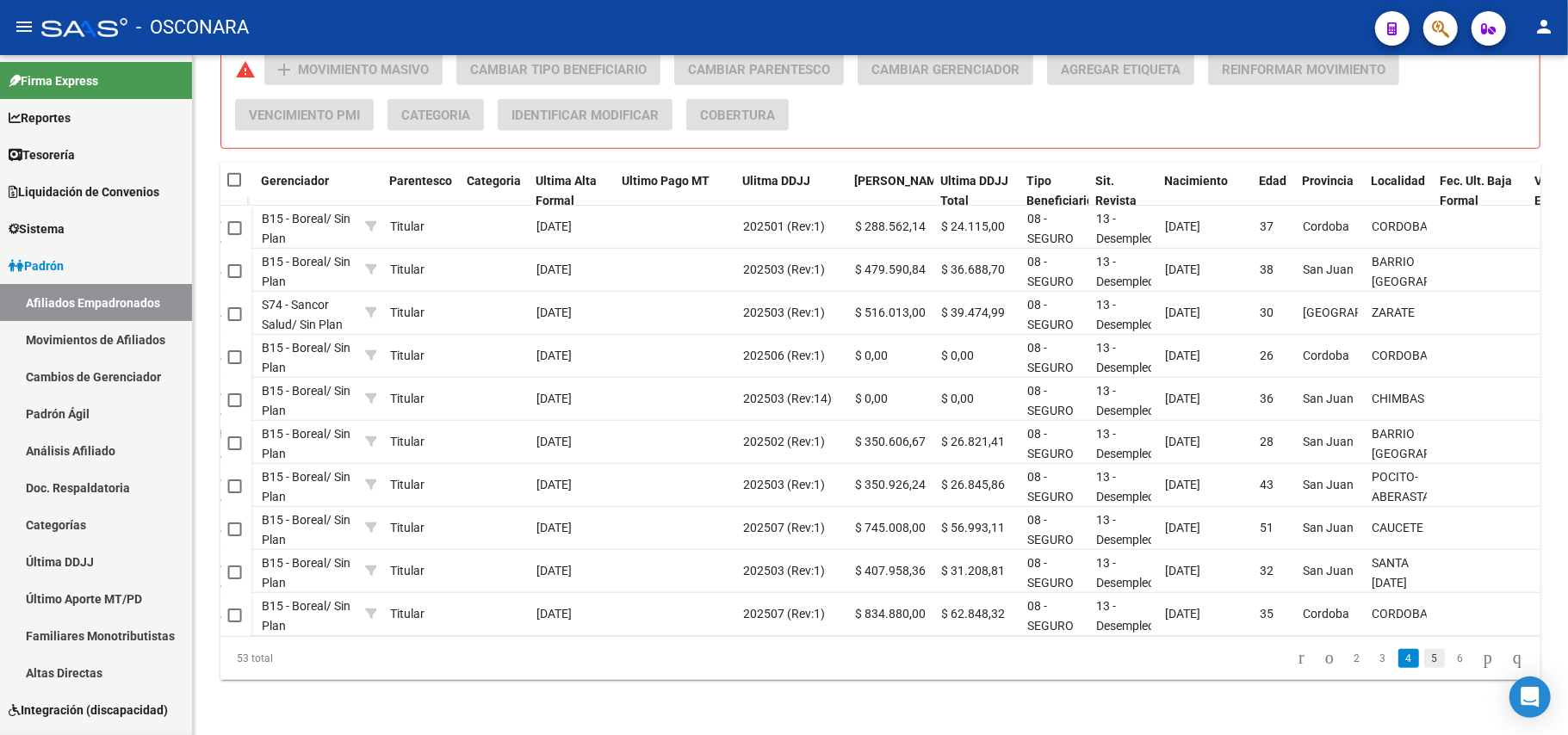
click at [1424, 659] on link "5" at bounding box center [1434, 658] width 20 height 19
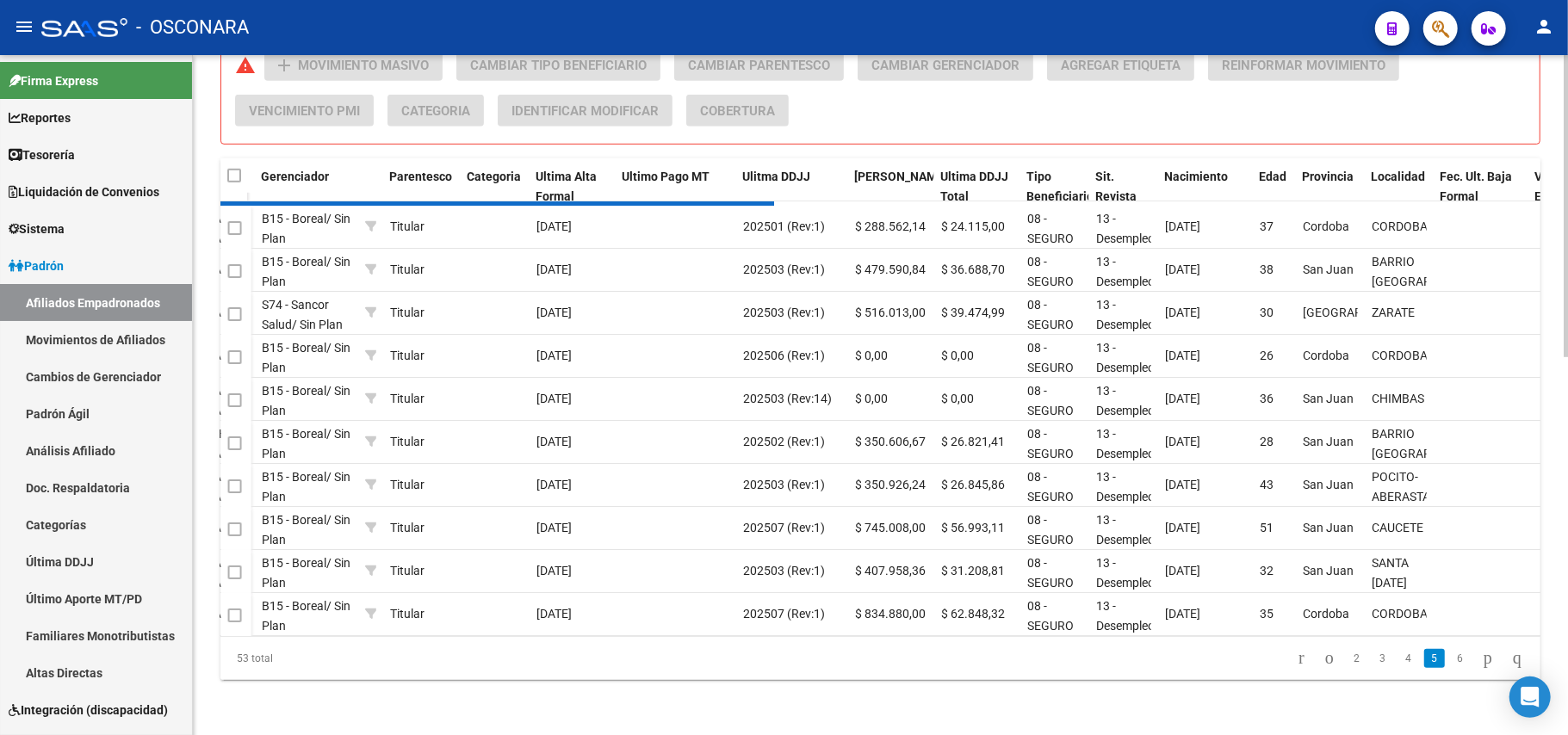
click at [1444, 661] on div "53 total 2 3 4 5 6" at bounding box center [881, 658] width 1320 height 43
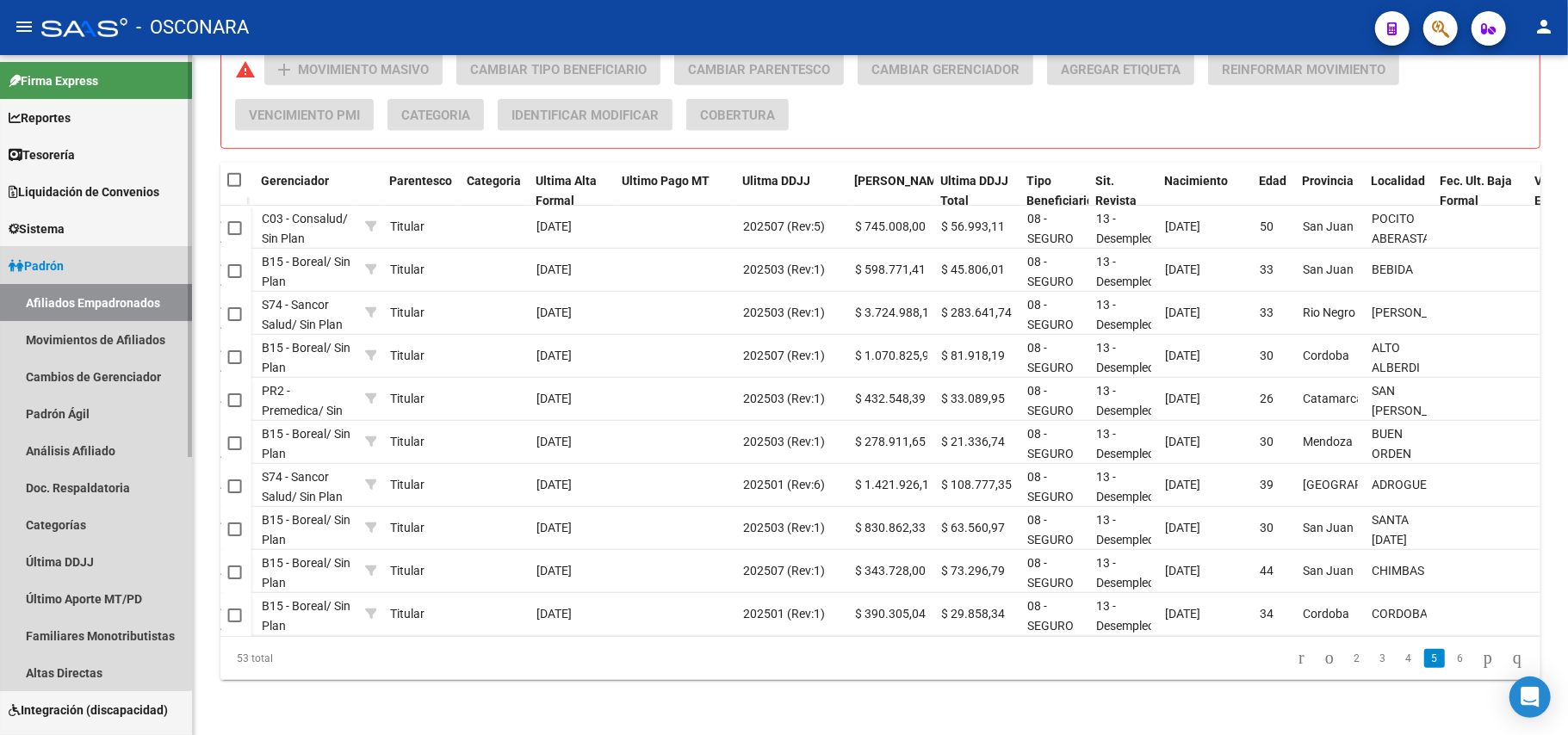
click at [81, 259] on link "Padrón" at bounding box center [96, 265] width 192 height 37
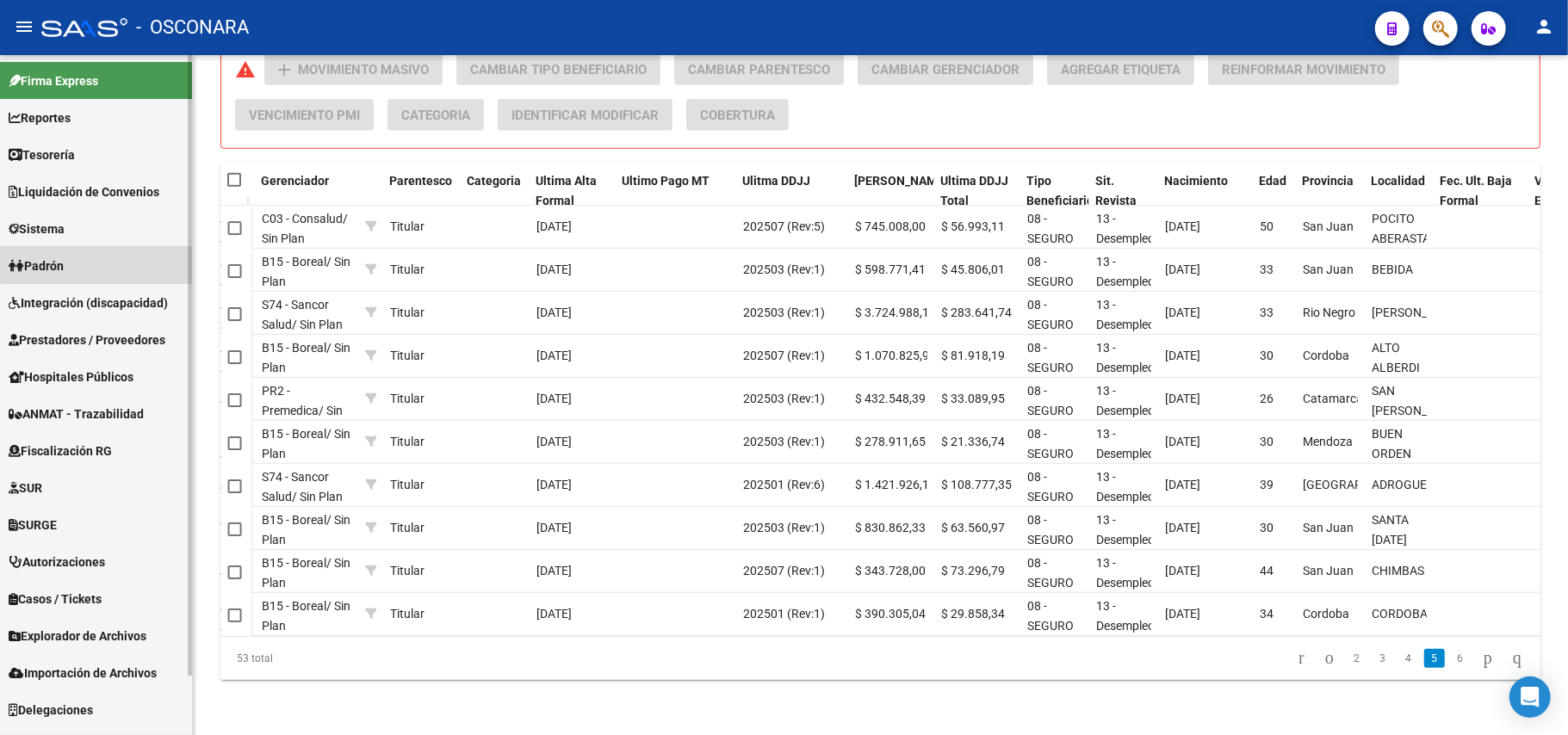
click at [90, 262] on link "Padrón" at bounding box center [96, 265] width 192 height 37
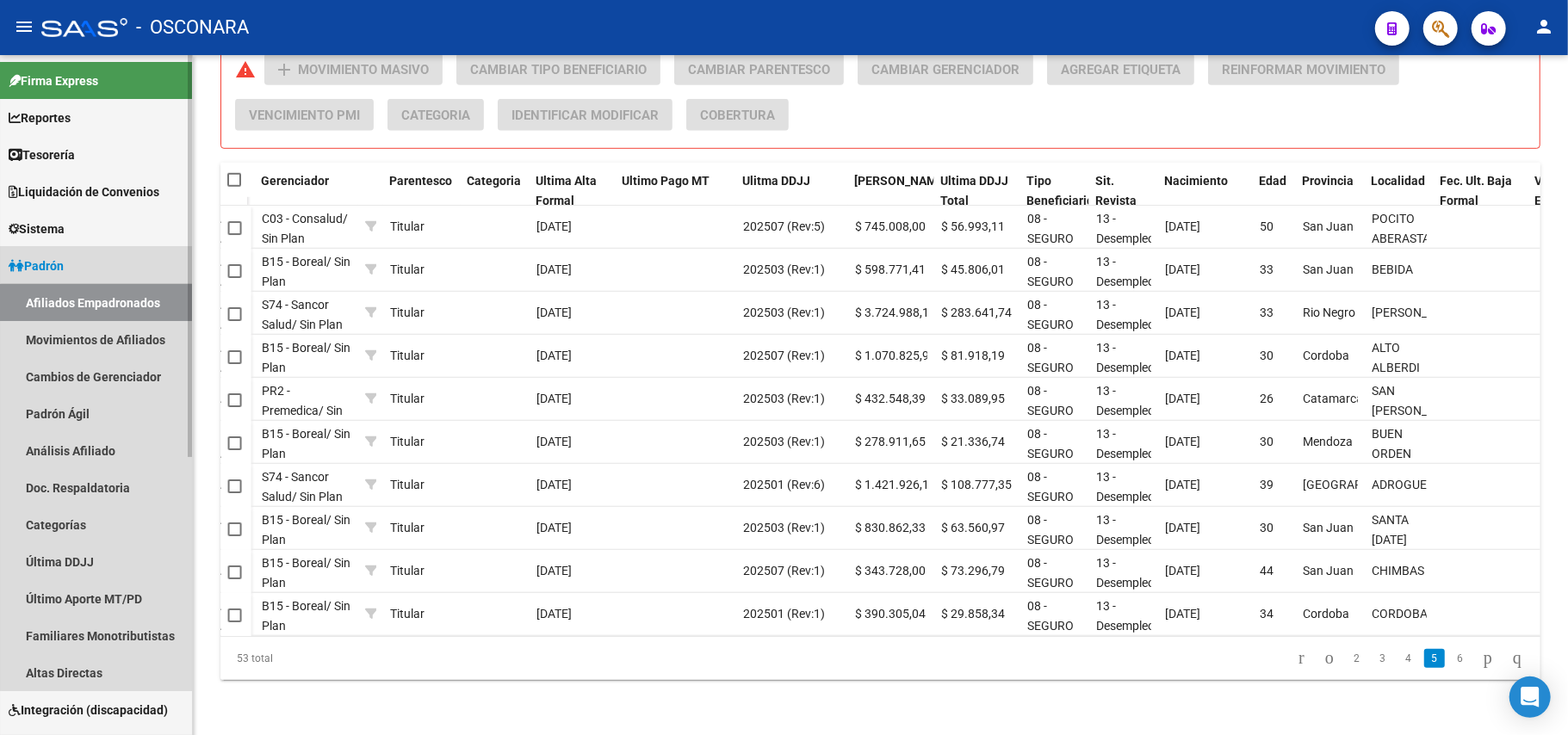
click at [110, 305] on link "Afiliados Empadronados" at bounding box center [96, 303] width 192 height 37
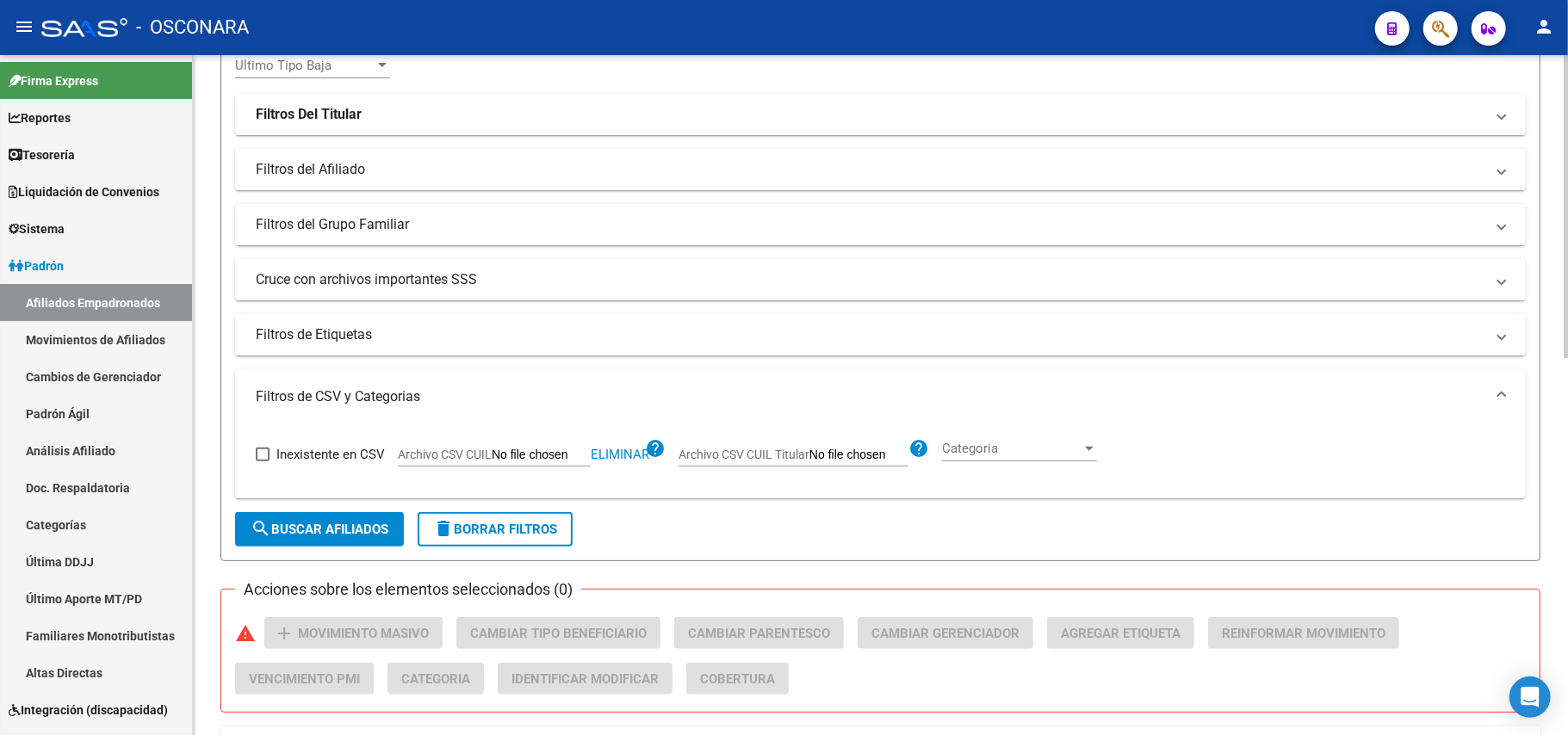
scroll to position [229, 0]
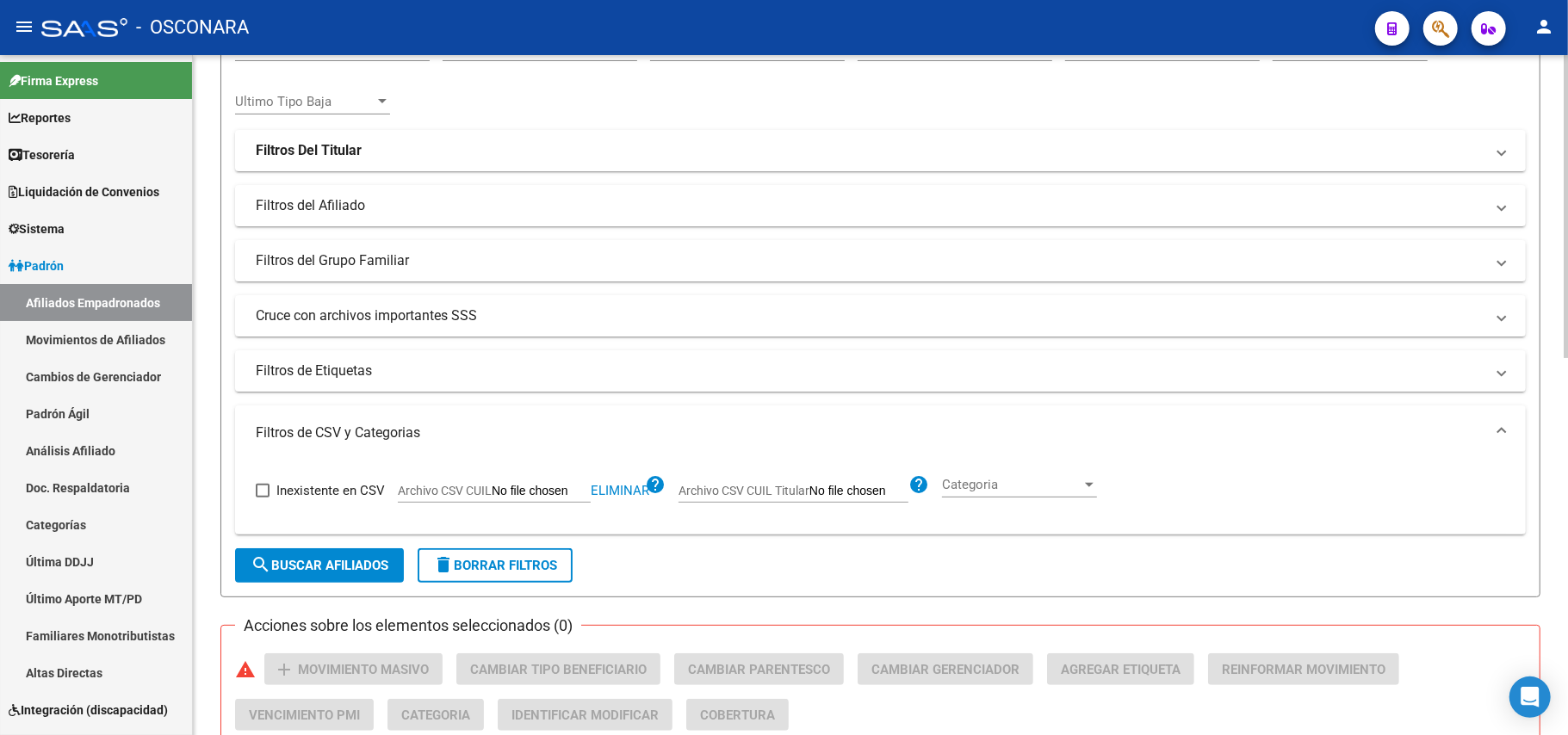
click at [492, 489] on input "Archivo CSV CUIL" at bounding box center [541, 491] width 99 height 16
type input "C:\fakepath\Baja familiares.xlsx"
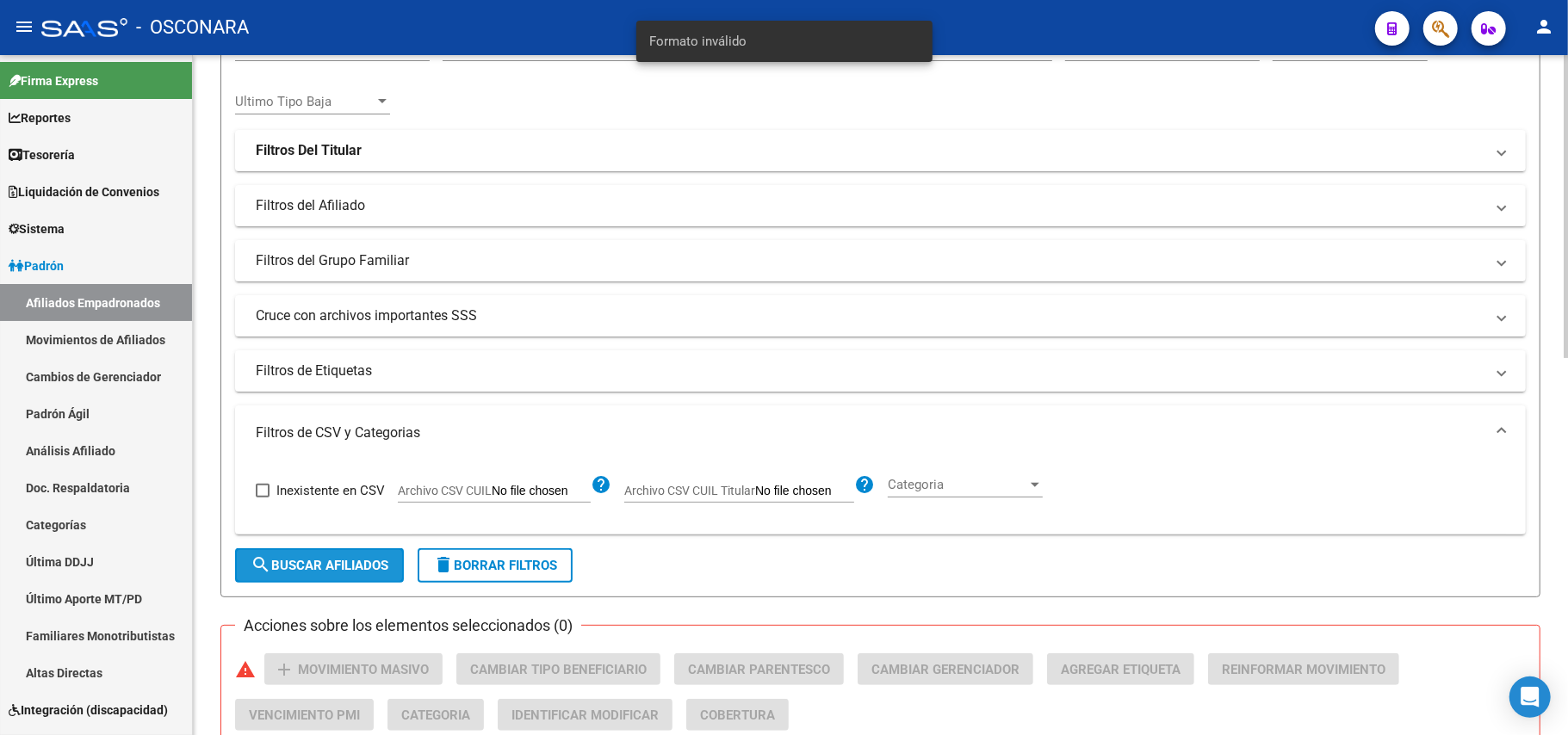
click at [353, 560] on span "search Buscar Afiliados" at bounding box center [319, 565] width 138 height 16
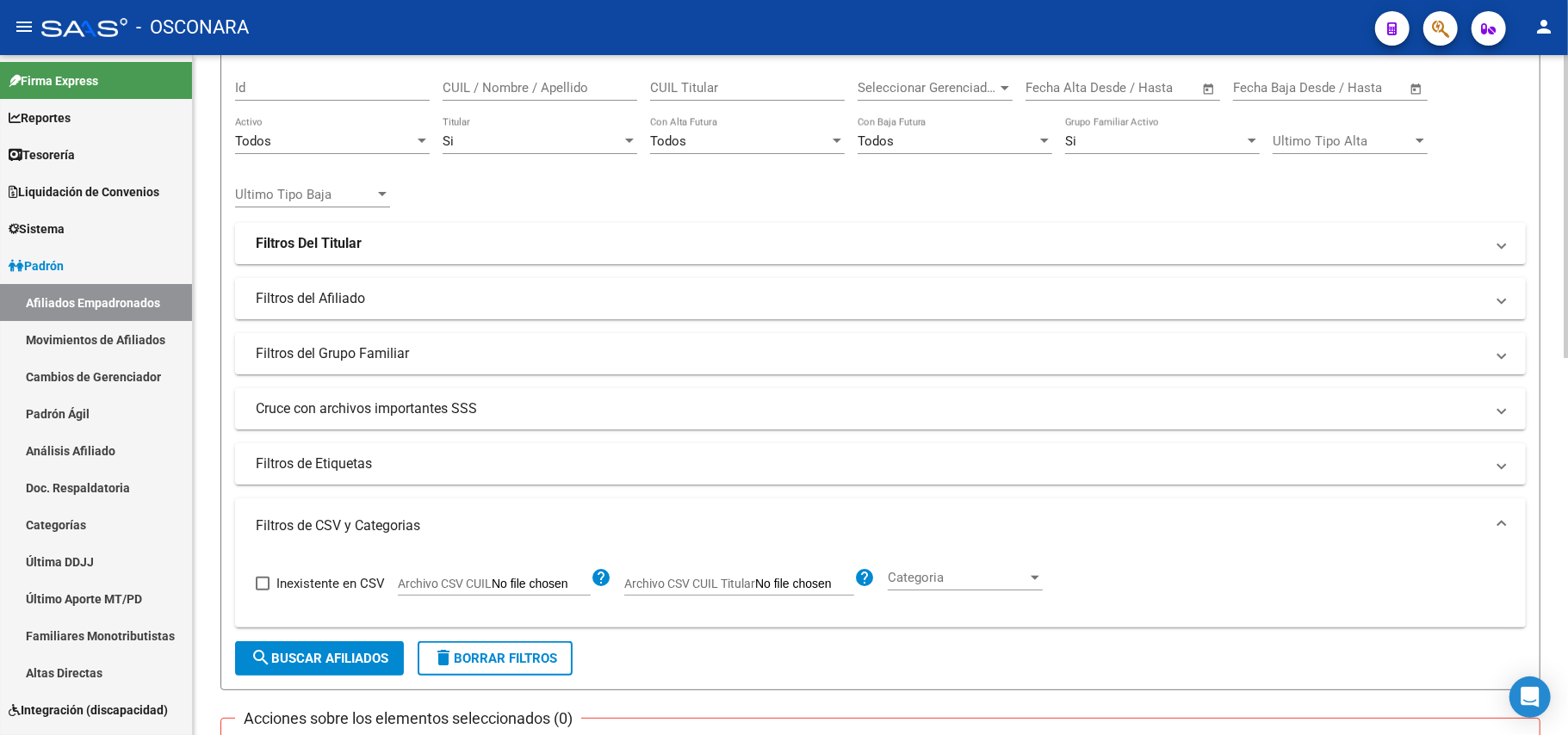
scroll to position [0, 0]
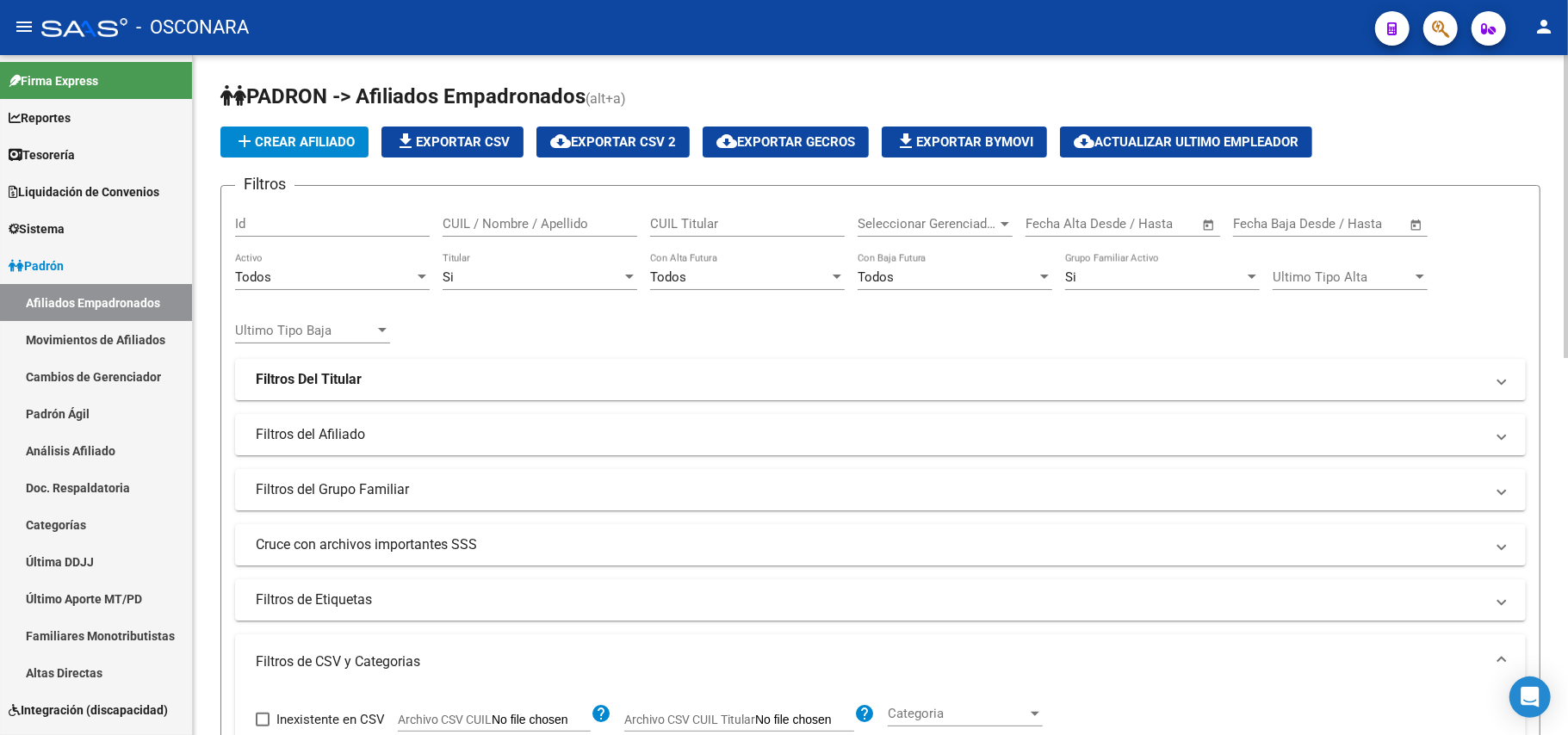
click at [414, 283] on div "Todos" at bounding box center [324, 277] width 179 height 16
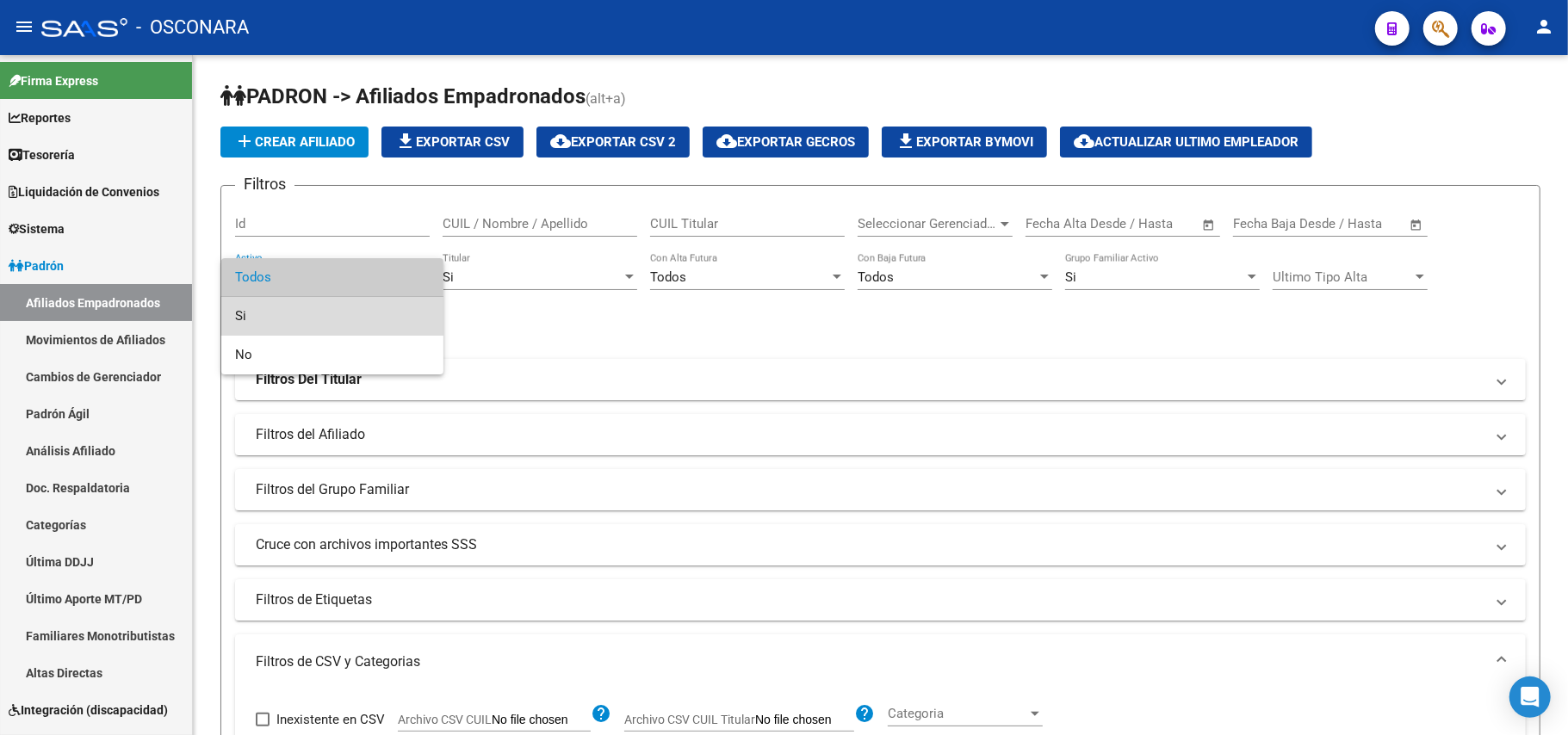
click at [314, 315] on span "Si" at bounding box center [332, 317] width 195 height 39
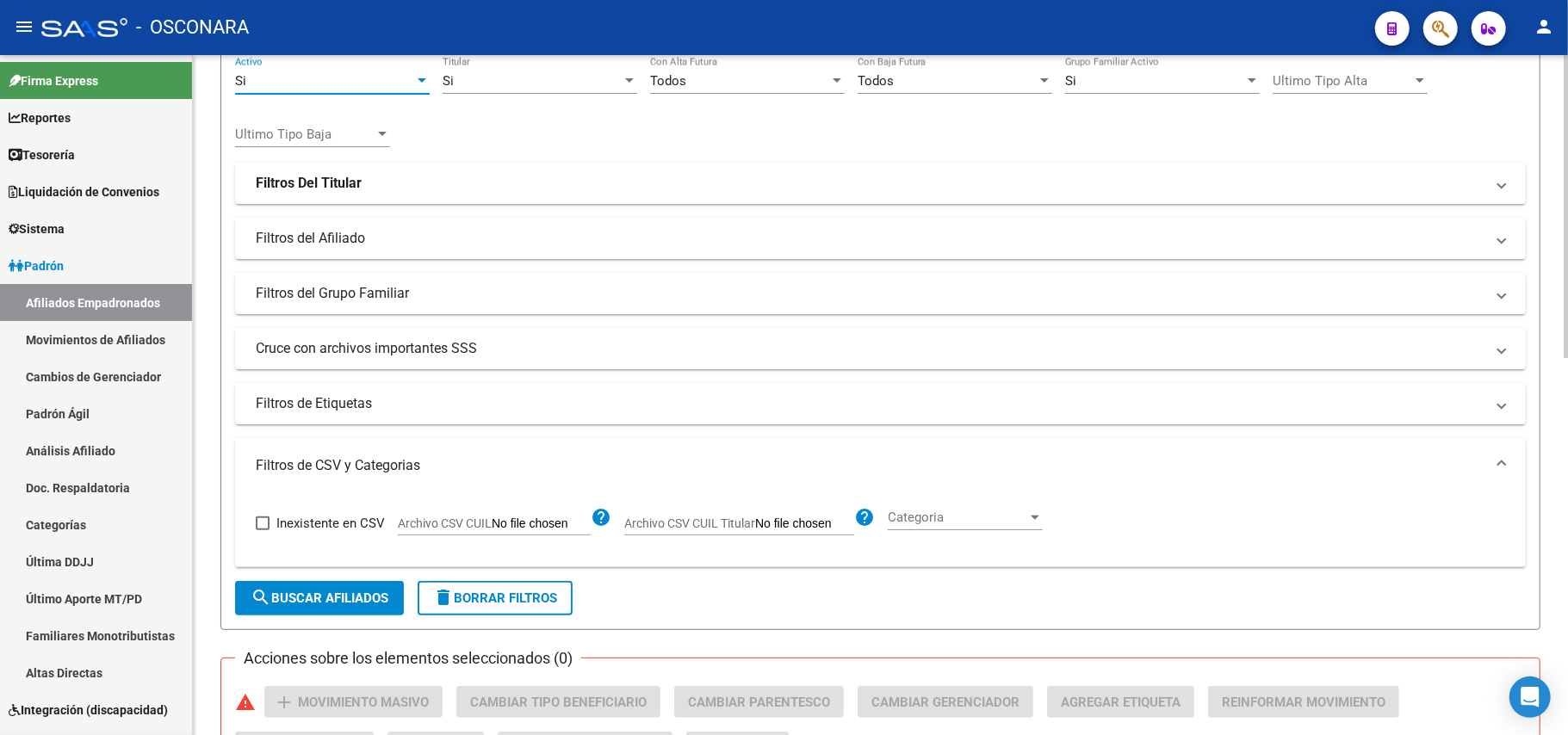
scroll to position [229, 0]
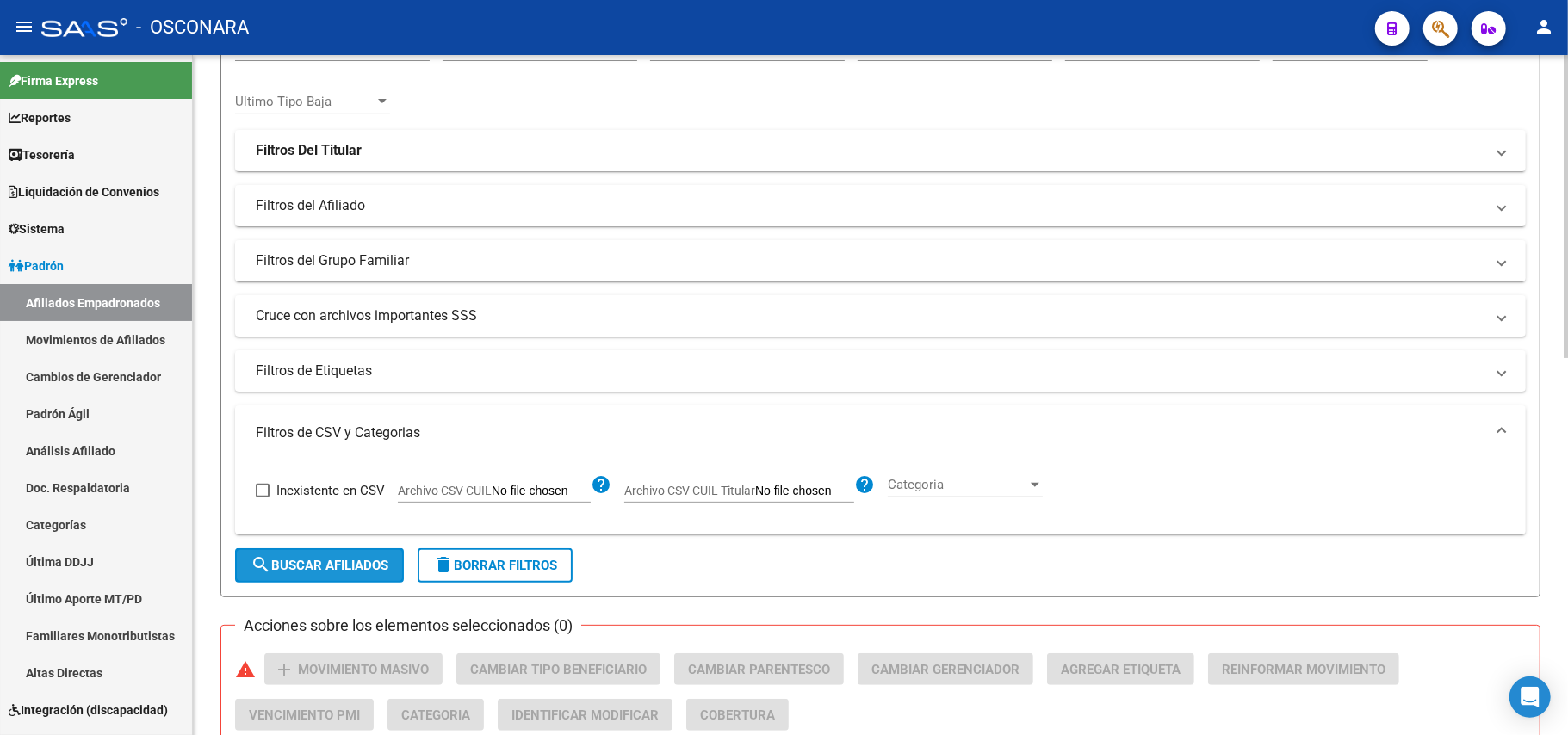
click at [367, 559] on span "search Buscar Afiliados" at bounding box center [319, 565] width 138 height 16
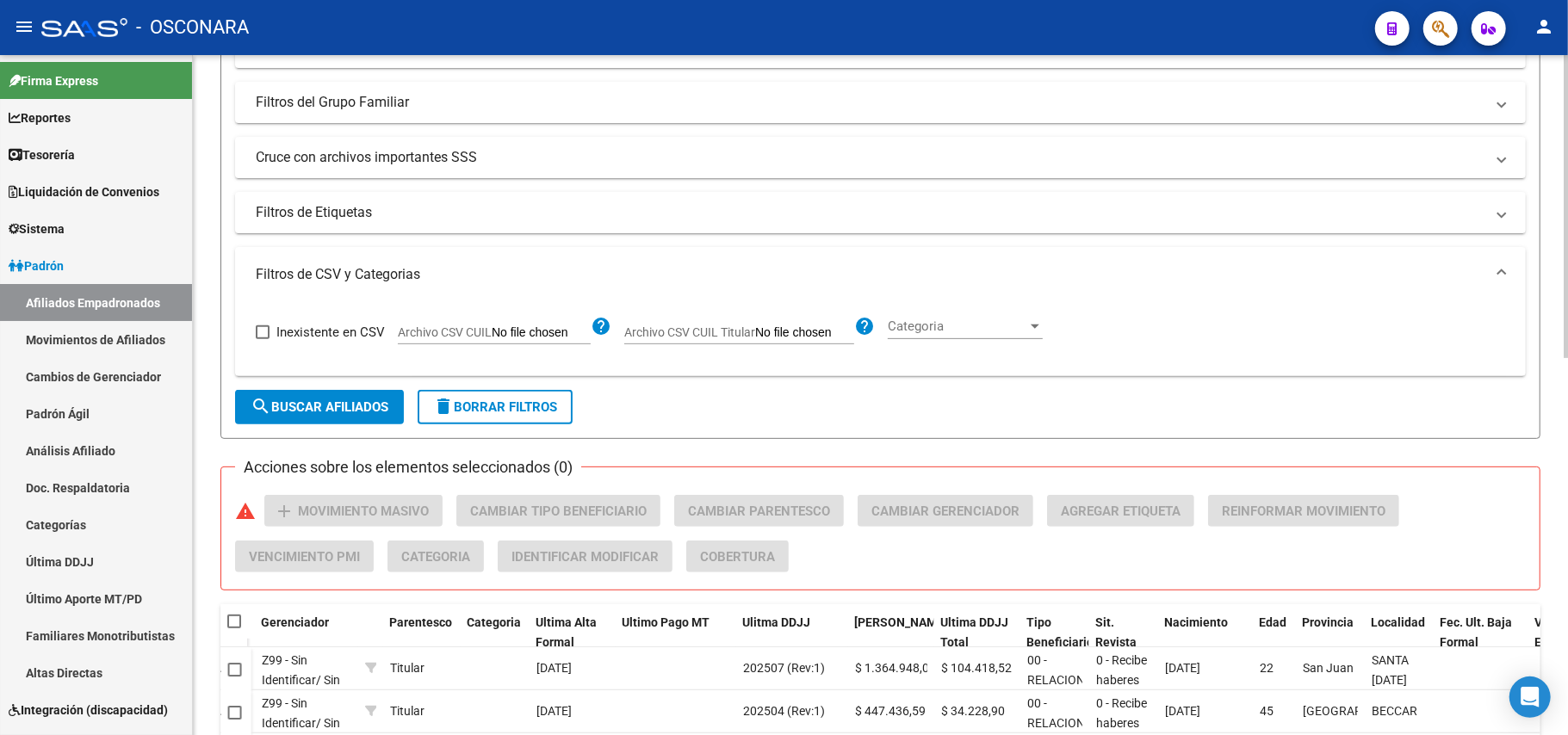
scroll to position [0, 0]
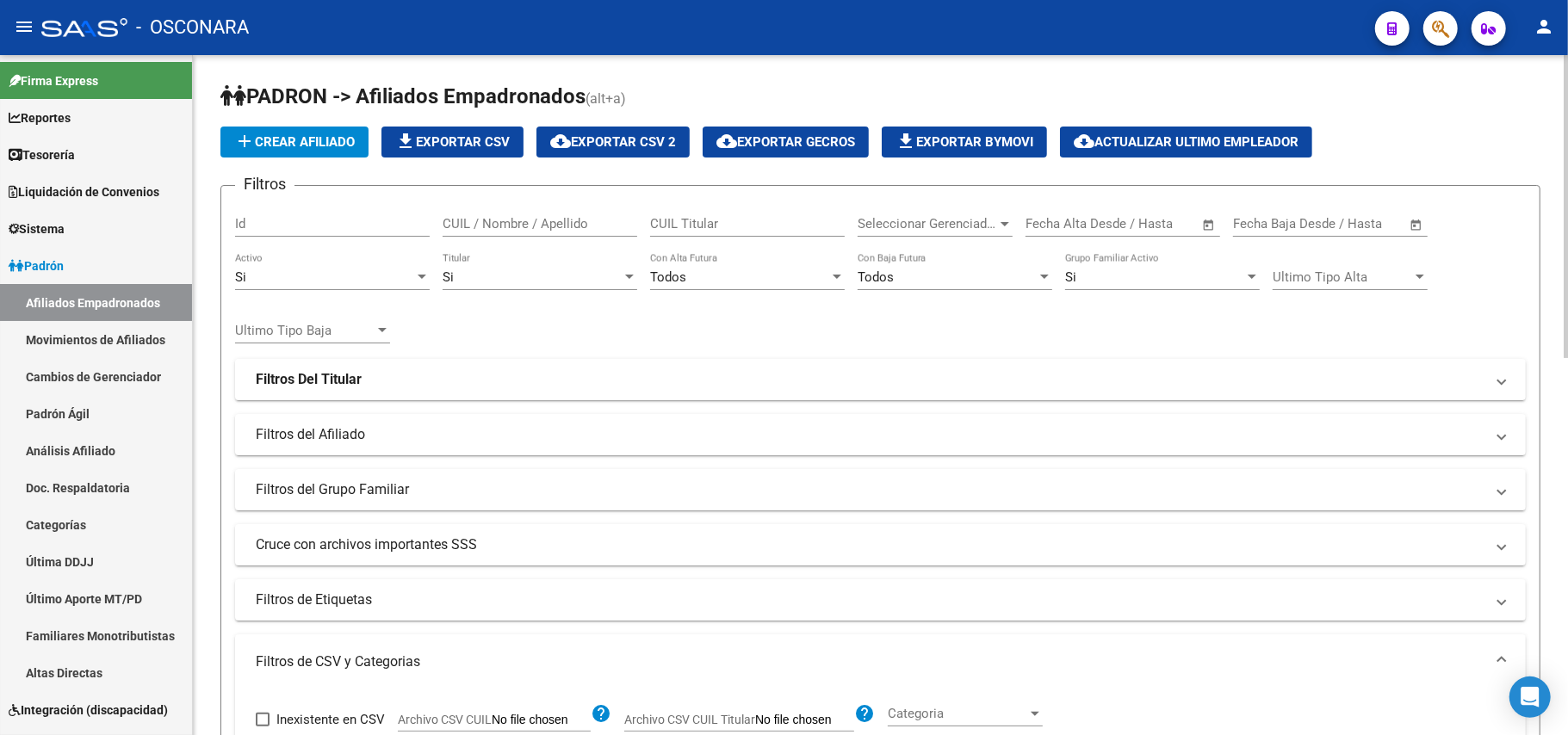
click at [576, 272] on div "Si" at bounding box center [532, 277] width 179 height 16
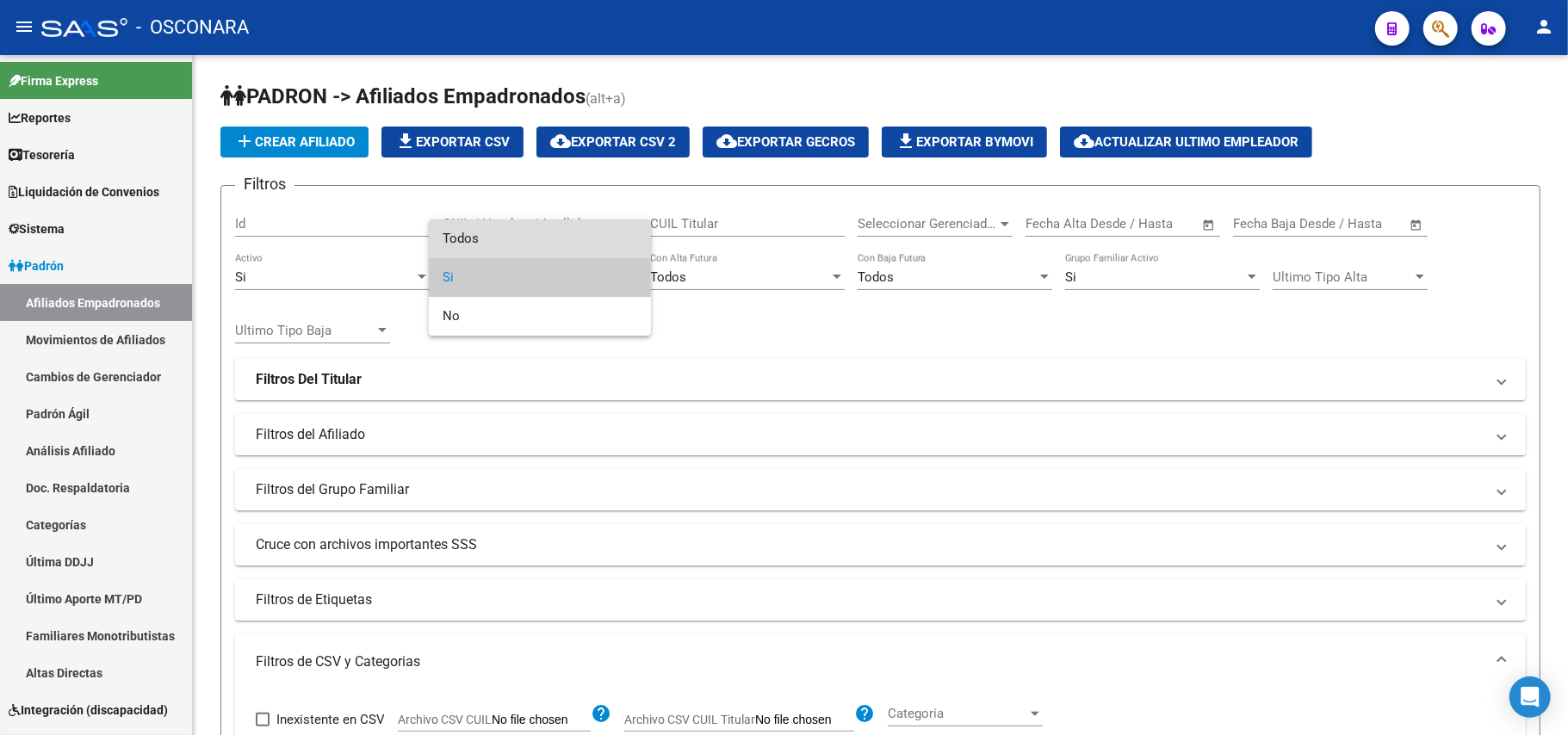
click at [480, 237] on span "Todos" at bounding box center [540, 239] width 195 height 39
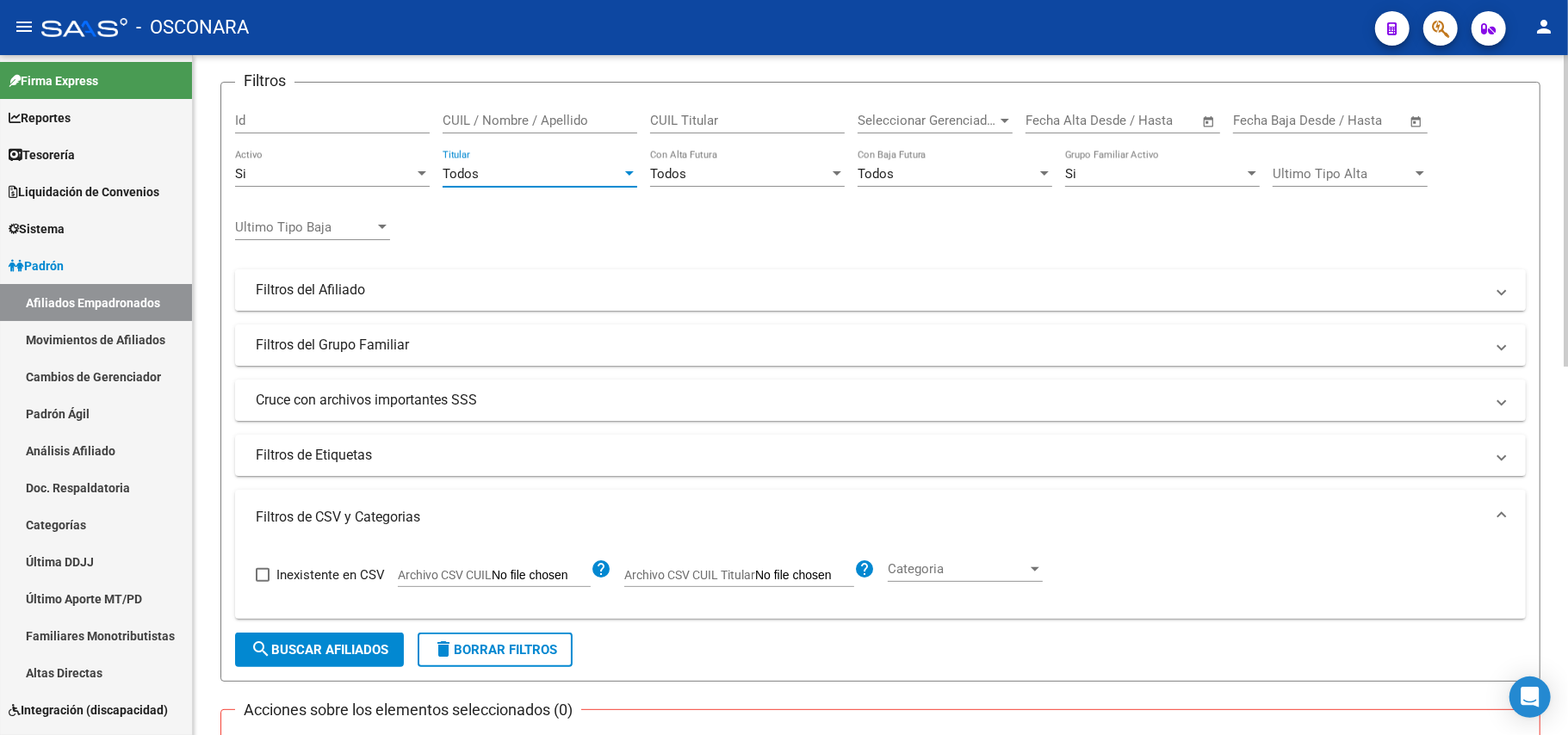
scroll to position [344, 0]
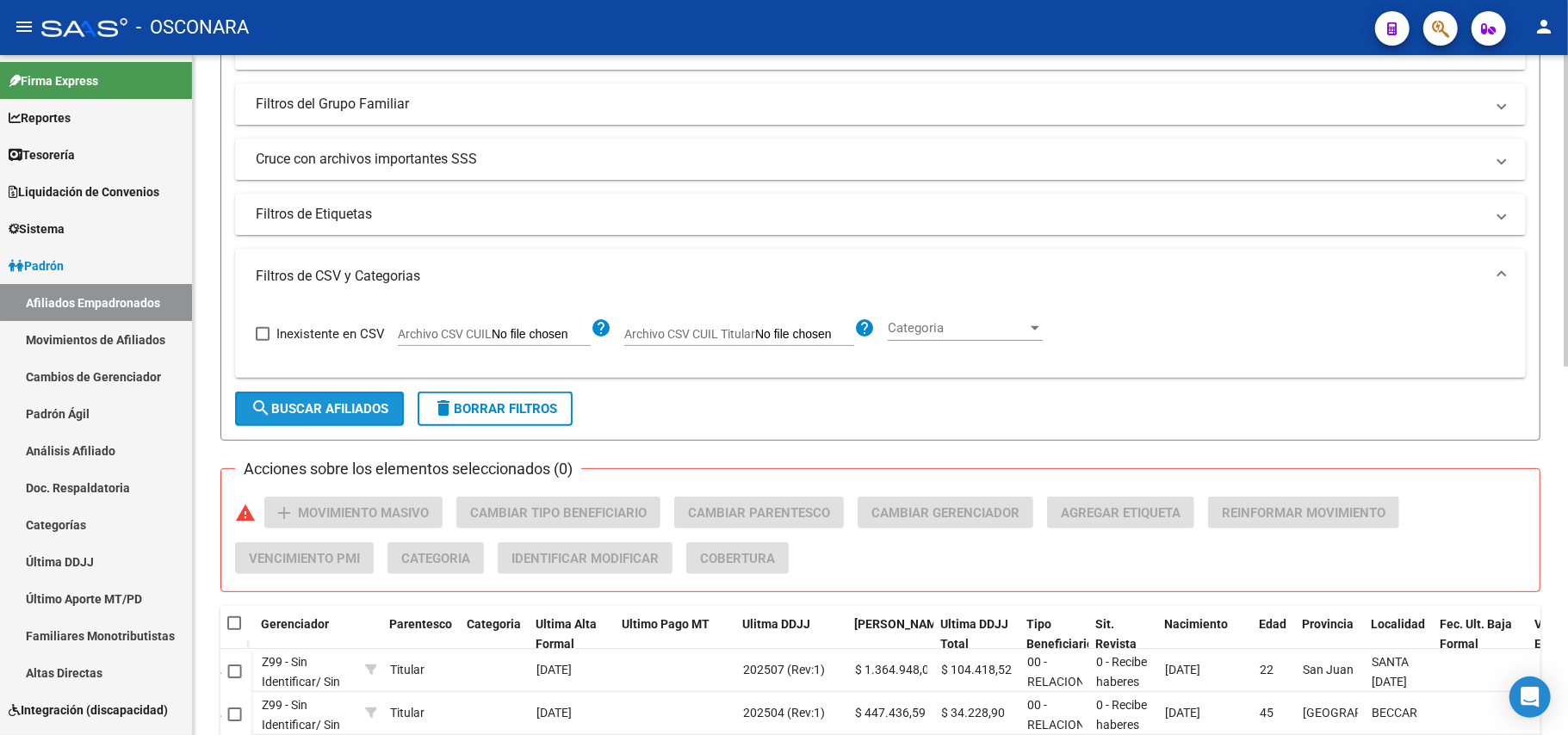
click at [361, 401] on span "search Buscar Afiliados" at bounding box center [319, 408] width 138 height 16
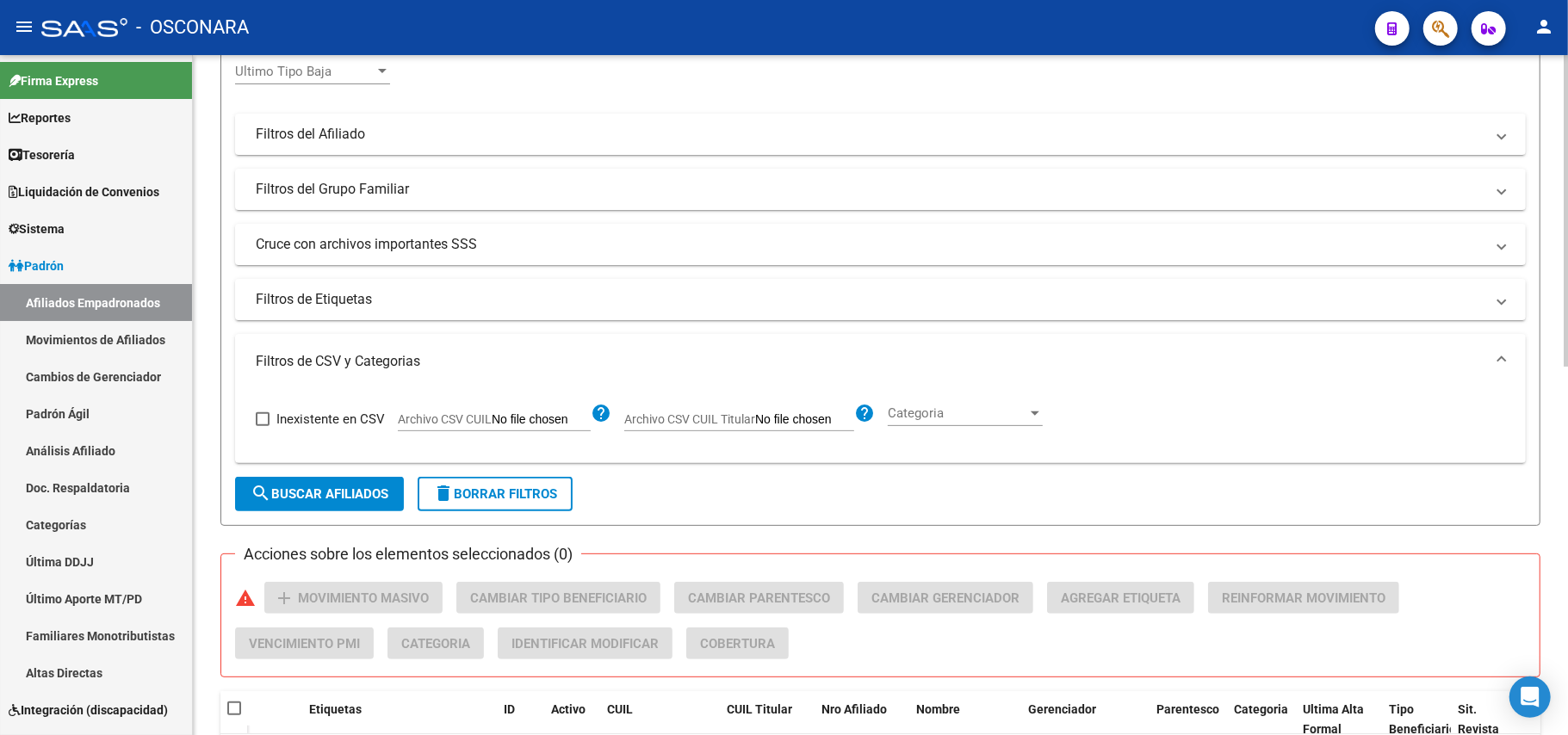
scroll to position [229, 0]
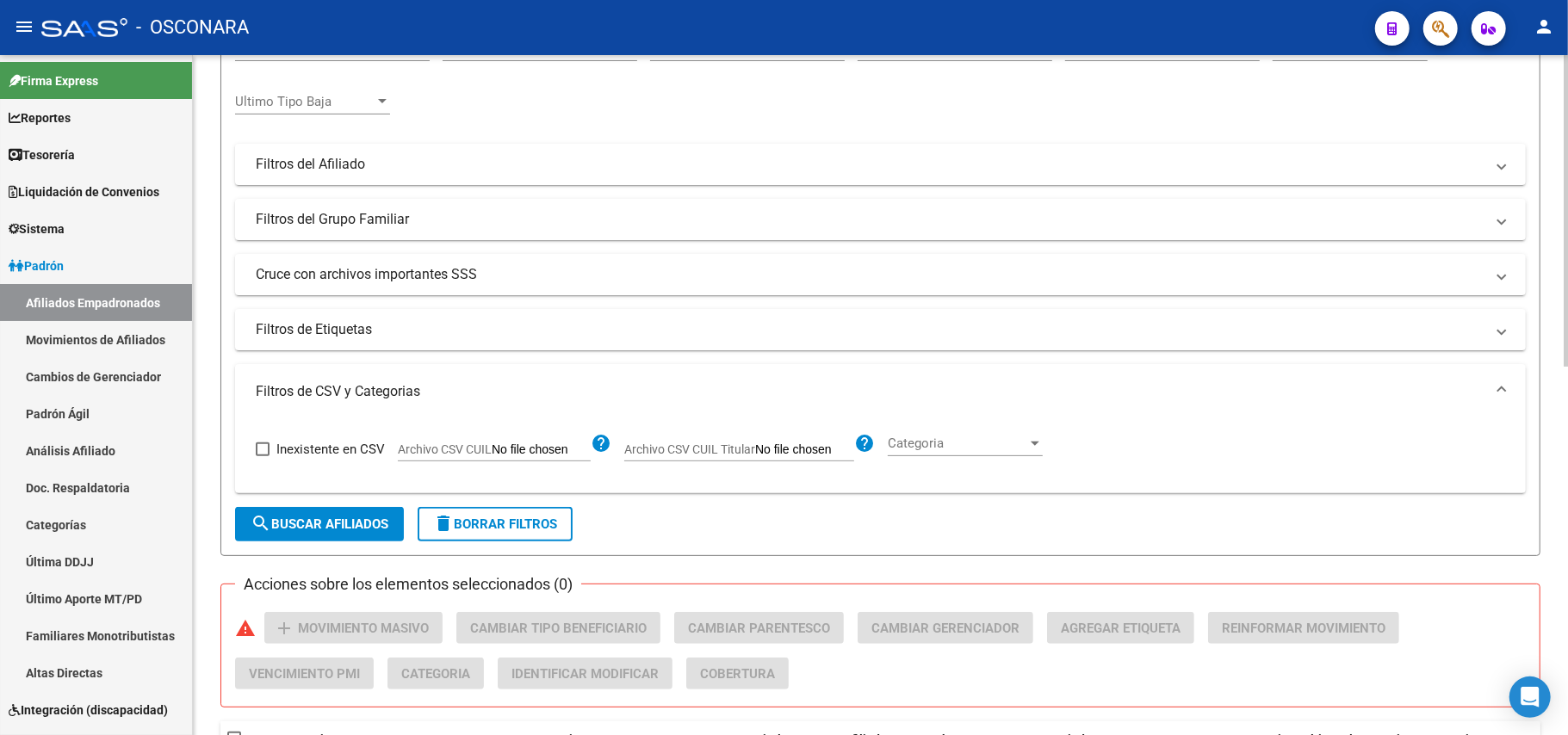
click at [482, 448] on span "Archivo CSV CUIL" at bounding box center [445, 449] width 94 height 14
click at [492, 448] on input "Archivo CSV CUIL" at bounding box center [541, 450] width 99 height 16
type input "C:\fakepath\Baja familiares.xlsx"
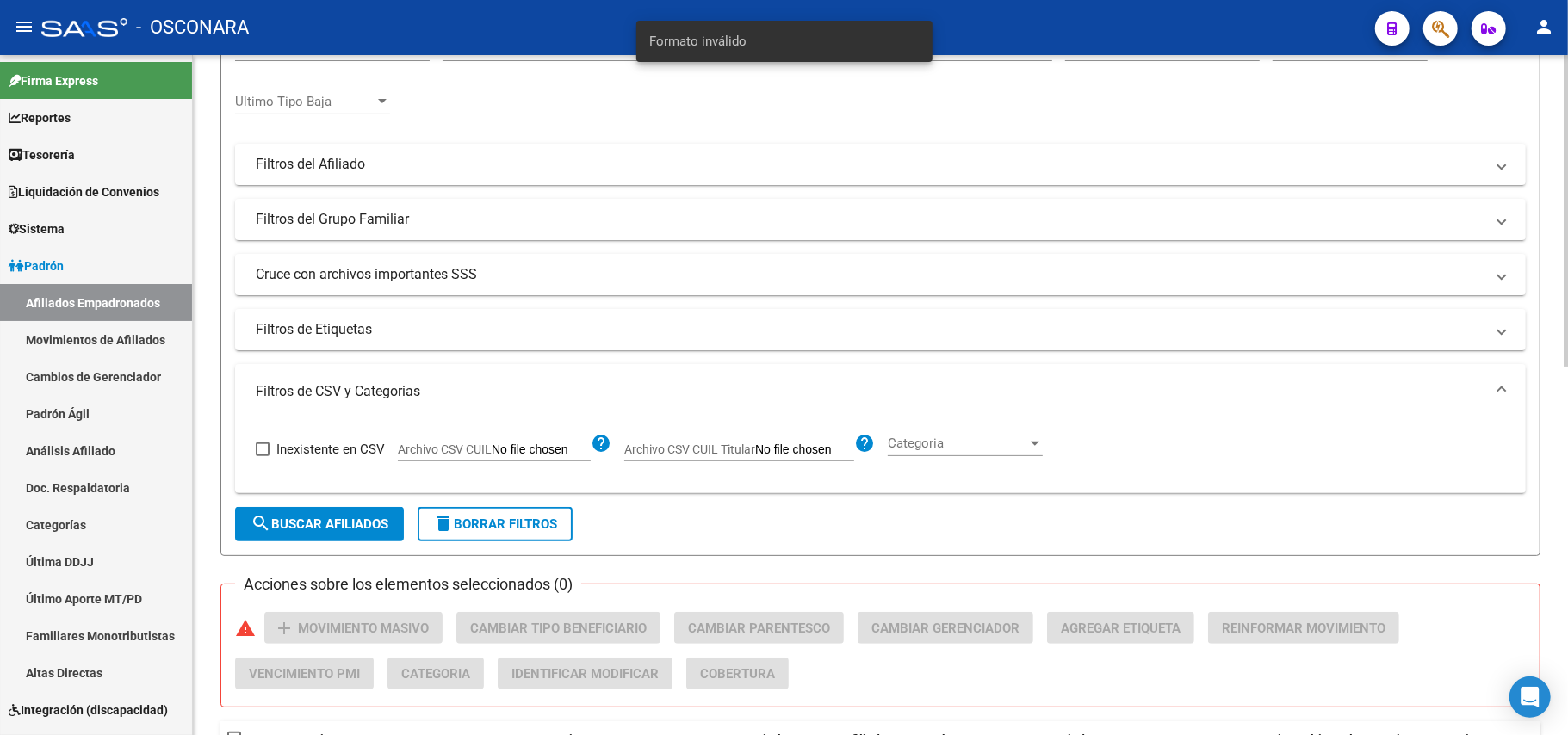
click at [367, 521] on span "search Buscar Afiliados" at bounding box center [319, 524] width 138 height 16
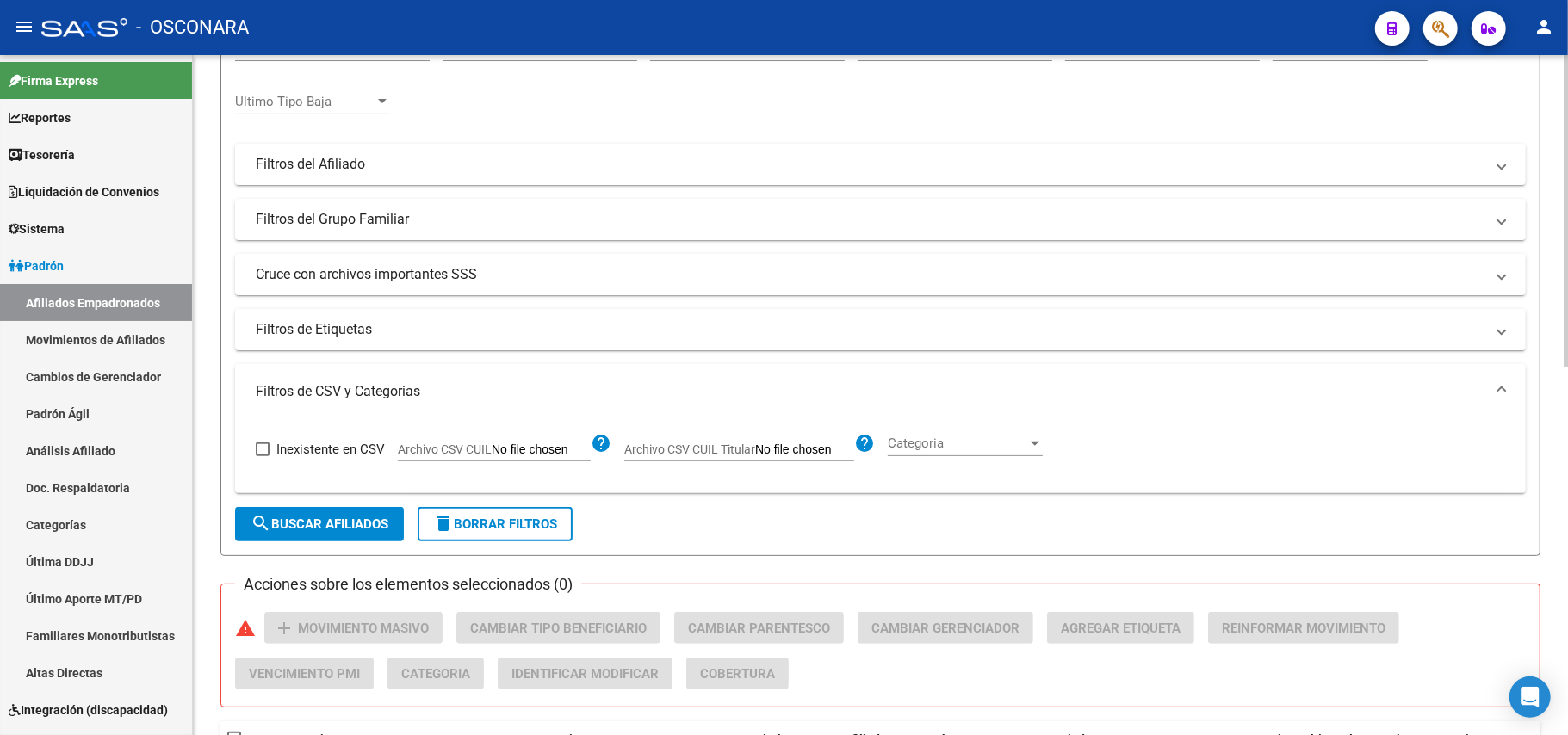
click at [515, 452] on input "Archivo CSV CUIL" at bounding box center [541, 450] width 99 height 16
type input "C:\fakepath\Baja familiares.csv"
click at [375, 524] on span "search Buscar Afiliados" at bounding box center [319, 524] width 138 height 16
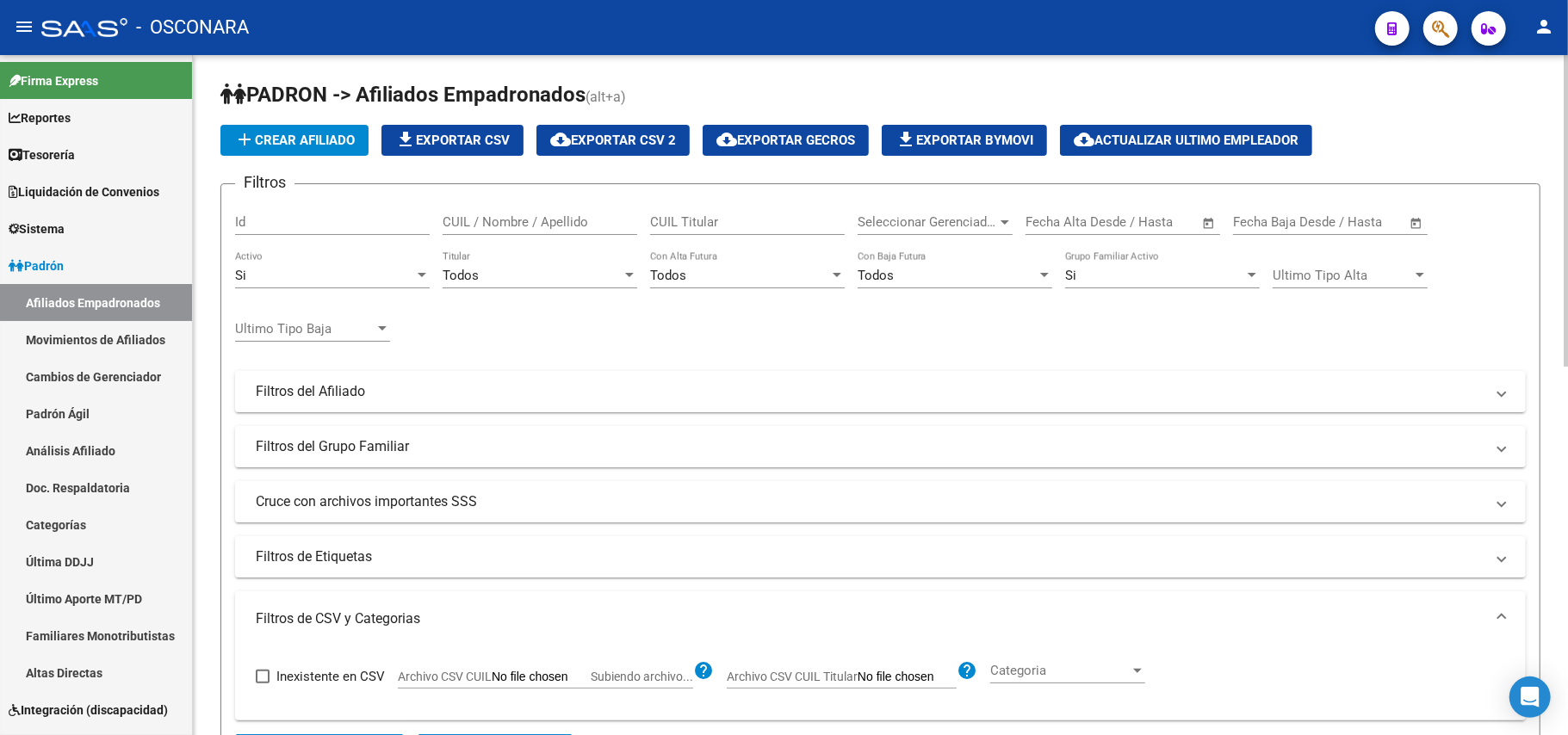
scroll to position [0, 0]
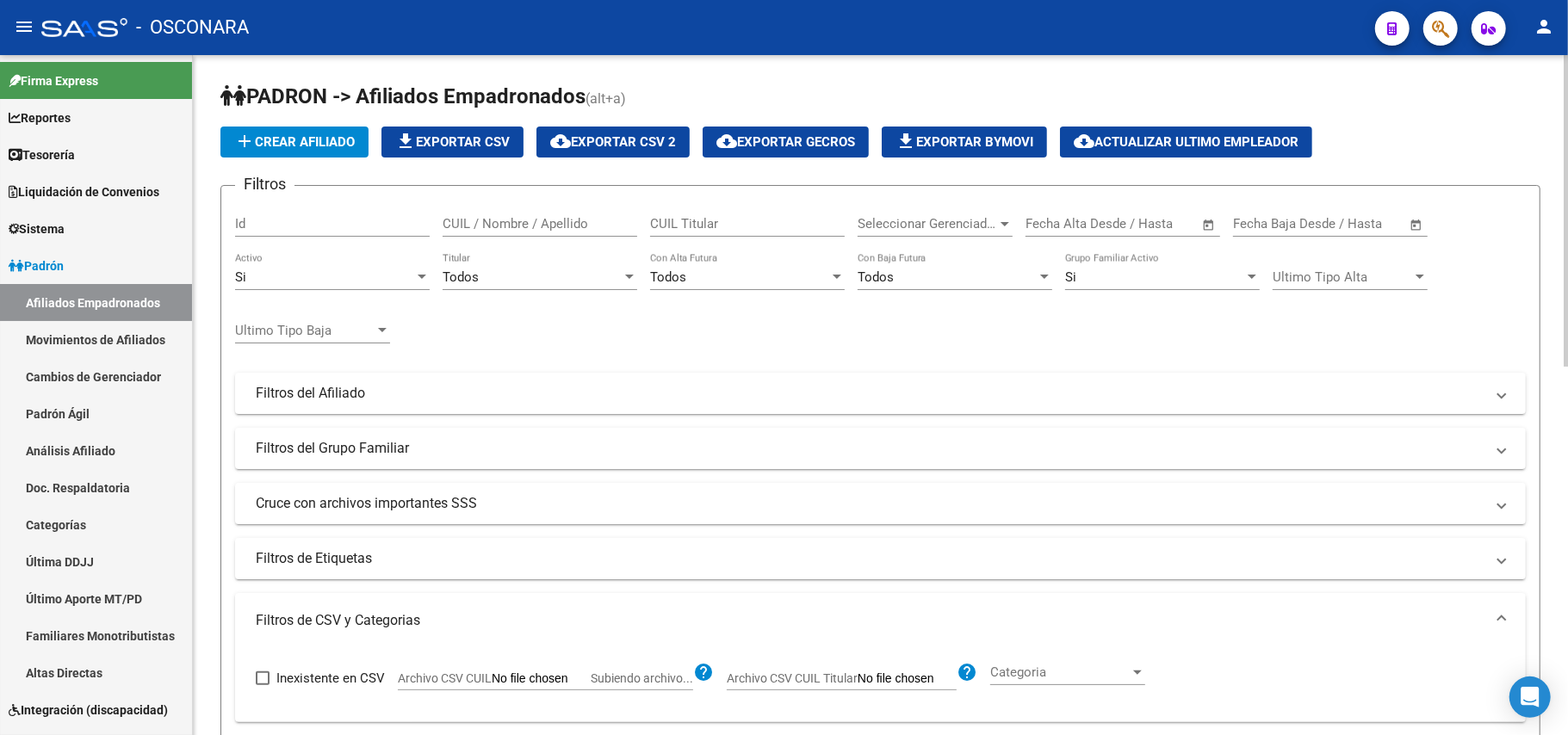
click at [604, 267] on div "Todos Titular" at bounding box center [540, 271] width 195 height 37
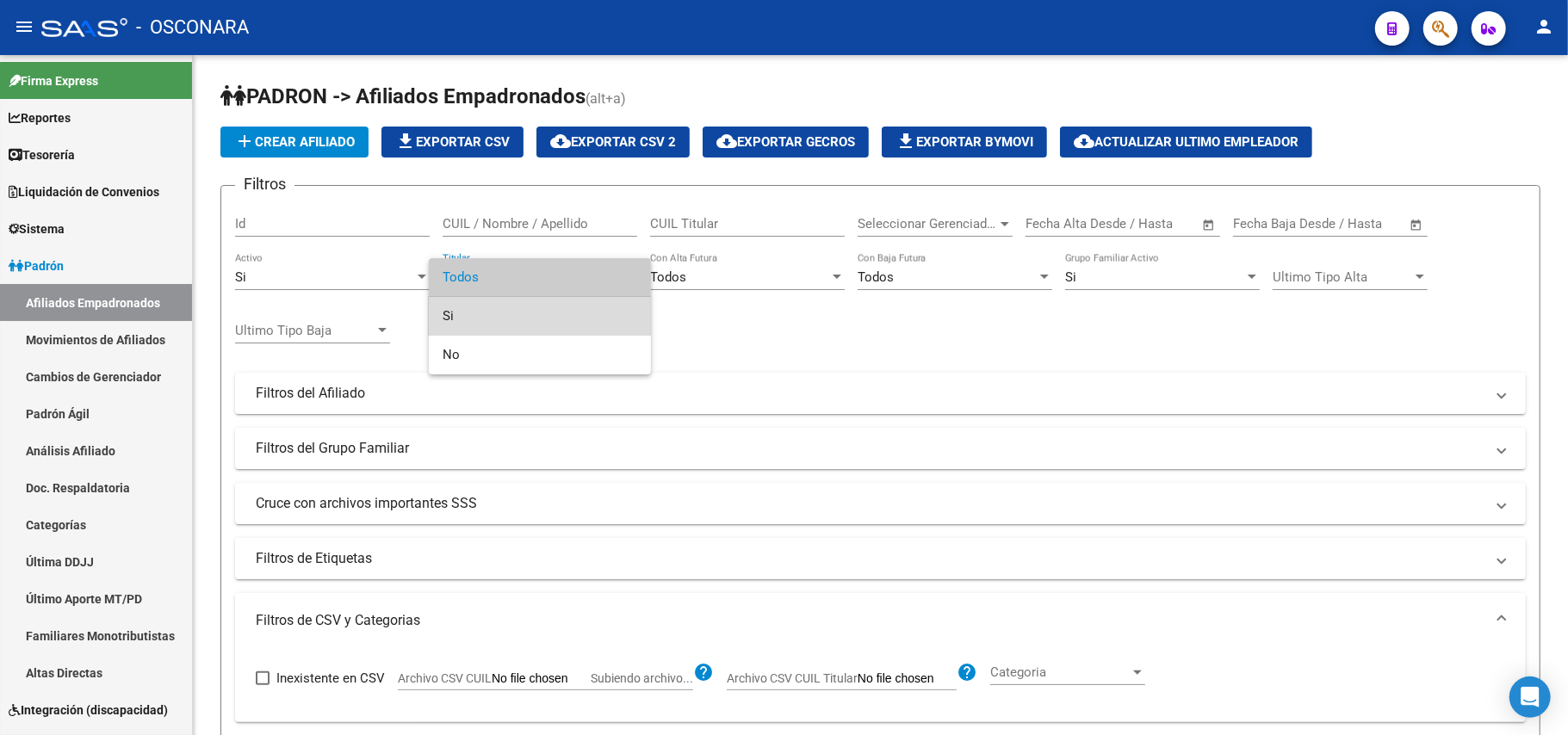
click at [469, 304] on span "Si" at bounding box center [540, 317] width 195 height 39
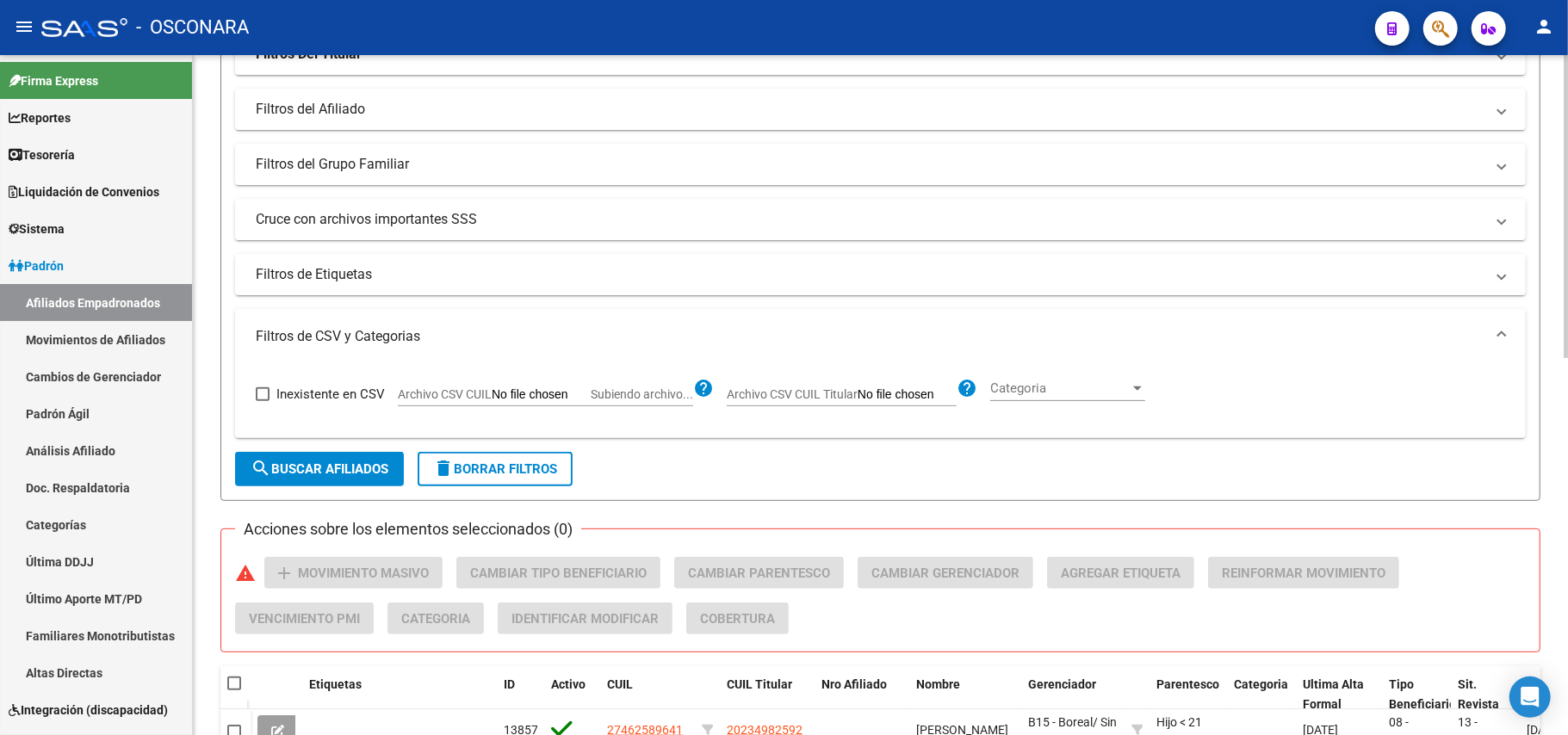
scroll to position [344, 0]
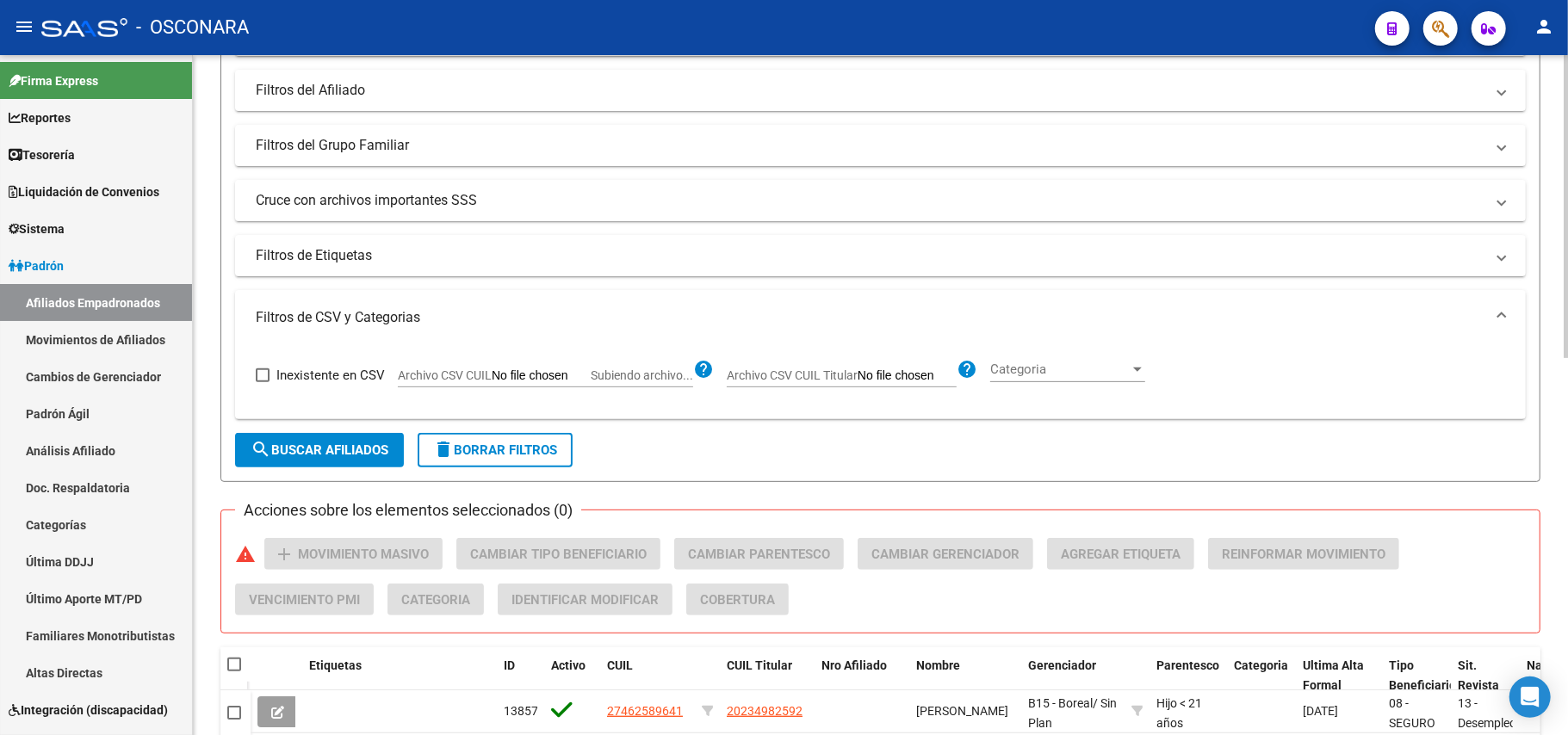
click at [359, 452] on span "search Buscar Afiliados" at bounding box center [319, 450] width 138 height 16
click at [539, 380] on input "Archivo CSV CUIL Subiendo archivo..." at bounding box center [541, 376] width 99 height 16
type input "C:\fakepath\Baja familiares.csv"
click at [348, 448] on span "search Buscar Afiliados" at bounding box center [319, 450] width 138 height 16
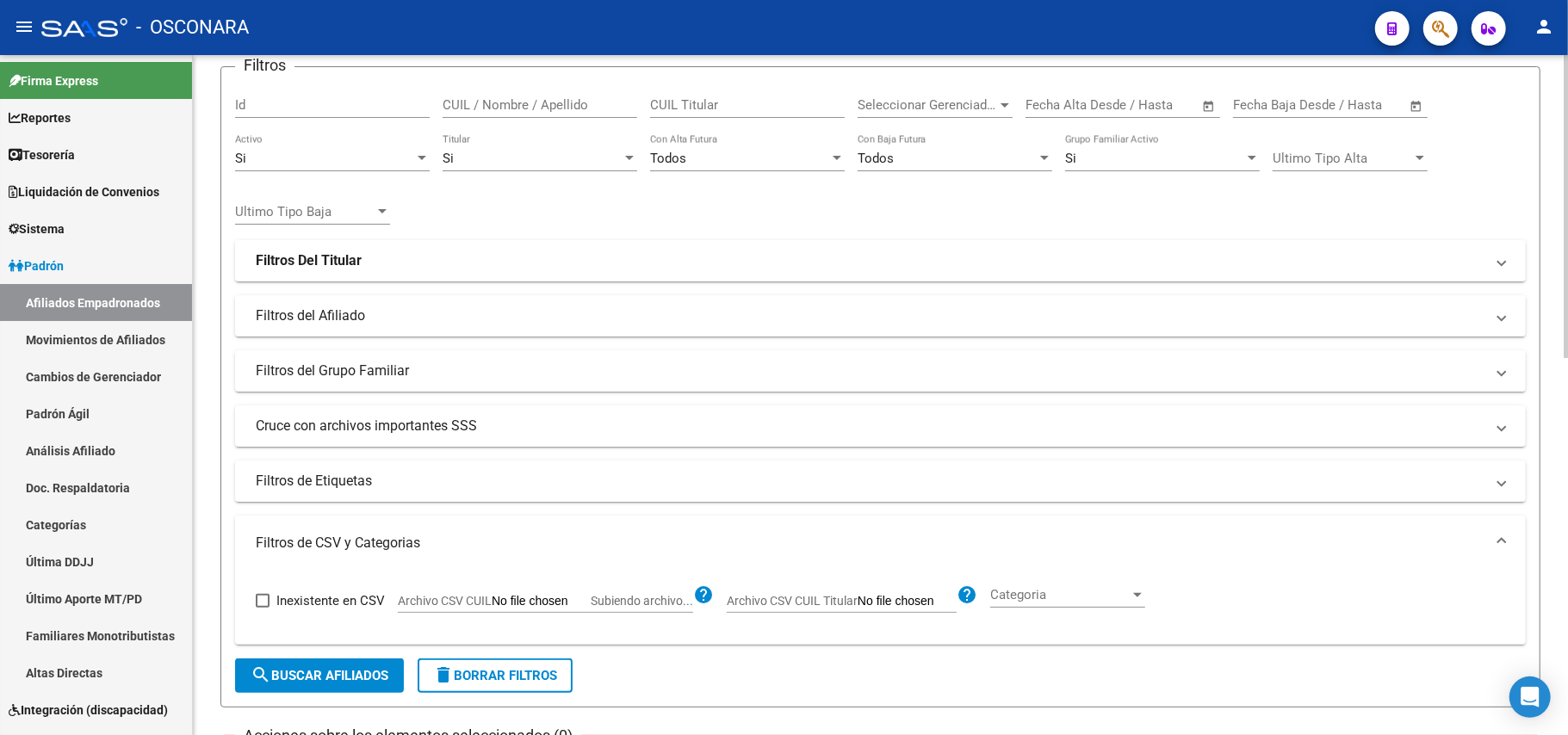
scroll to position [0, 0]
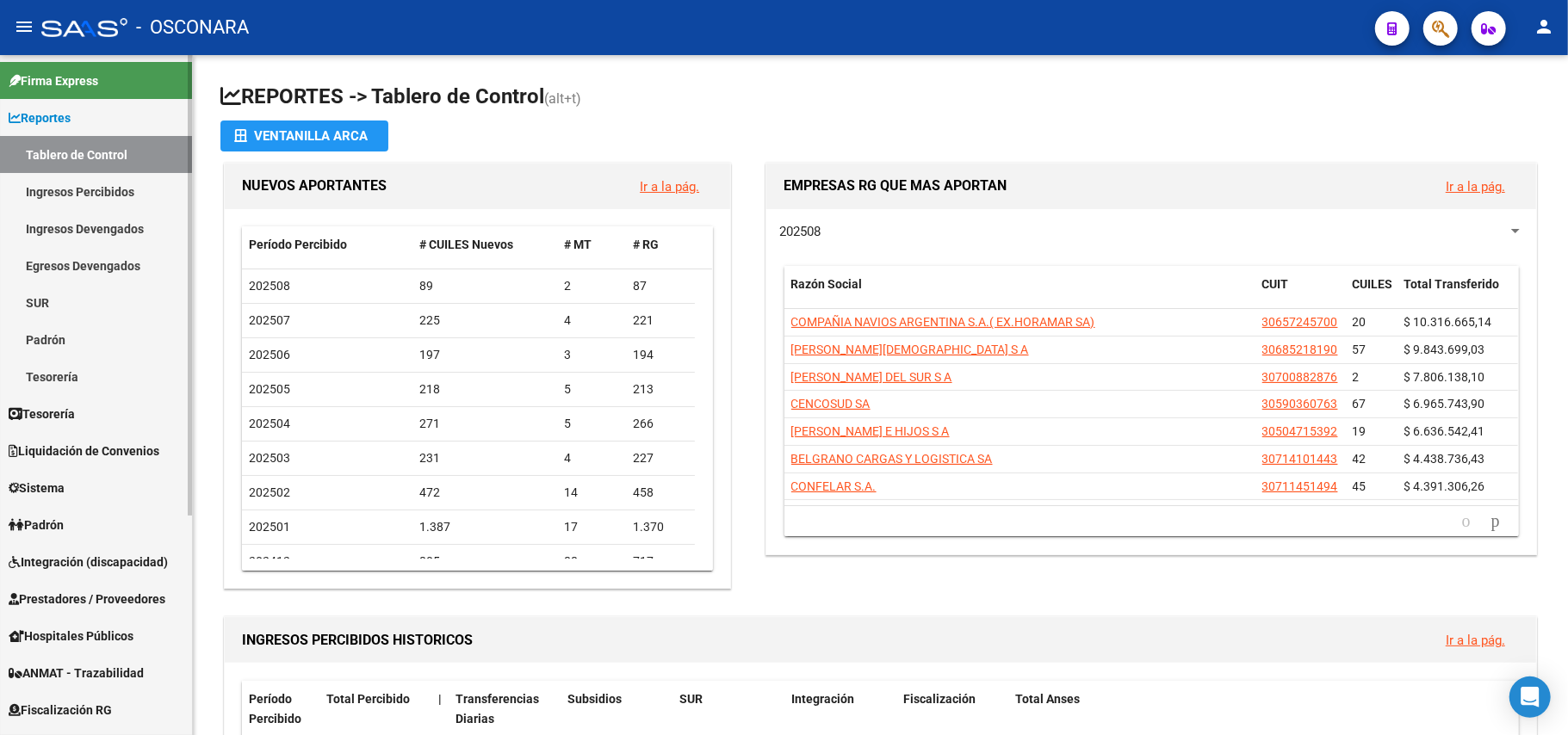
click at [78, 512] on link "Padrón" at bounding box center [96, 524] width 192 height 37
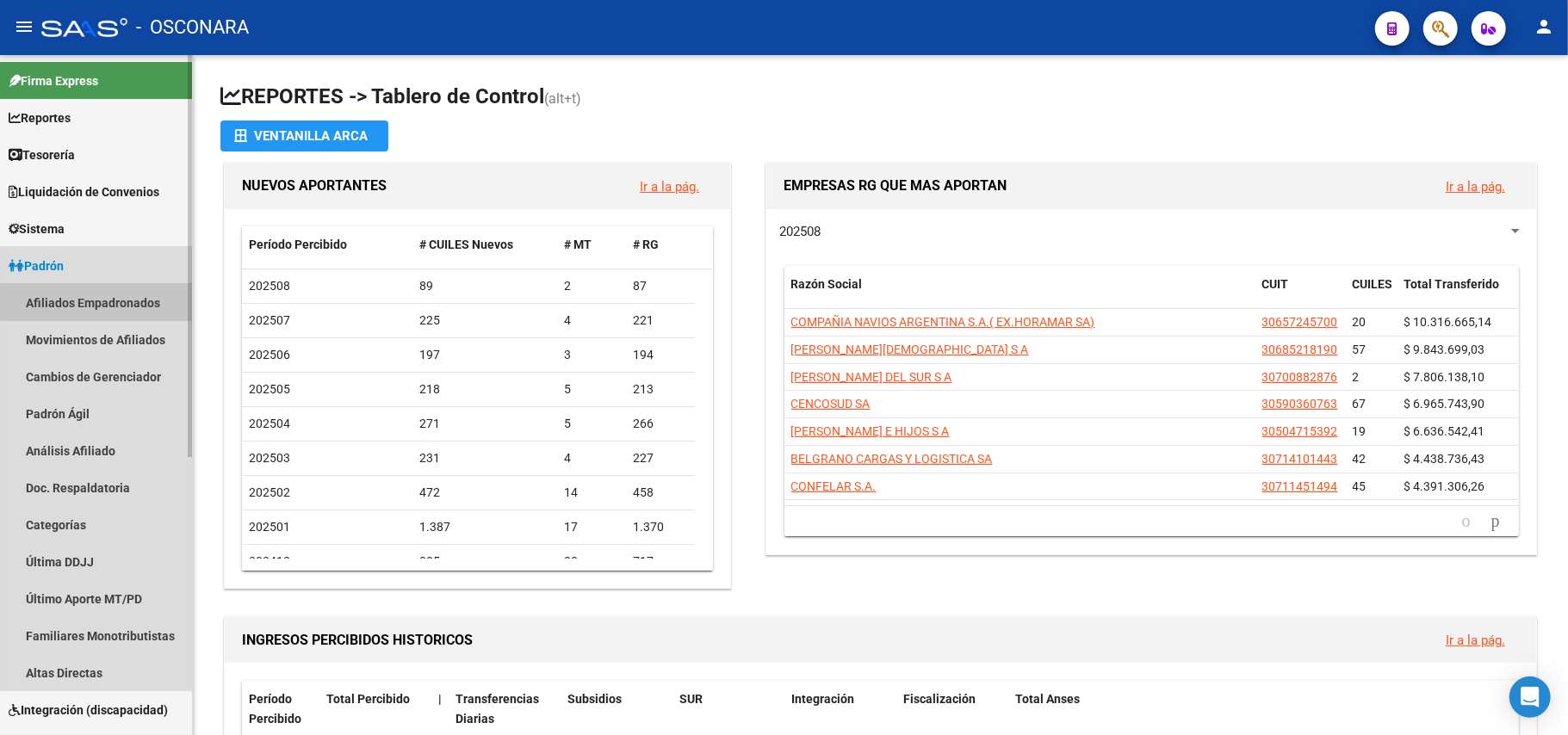
click at [118, 300] on link "Afiliados Empadronados" at bounding box center [96, 303] width 192 height 37
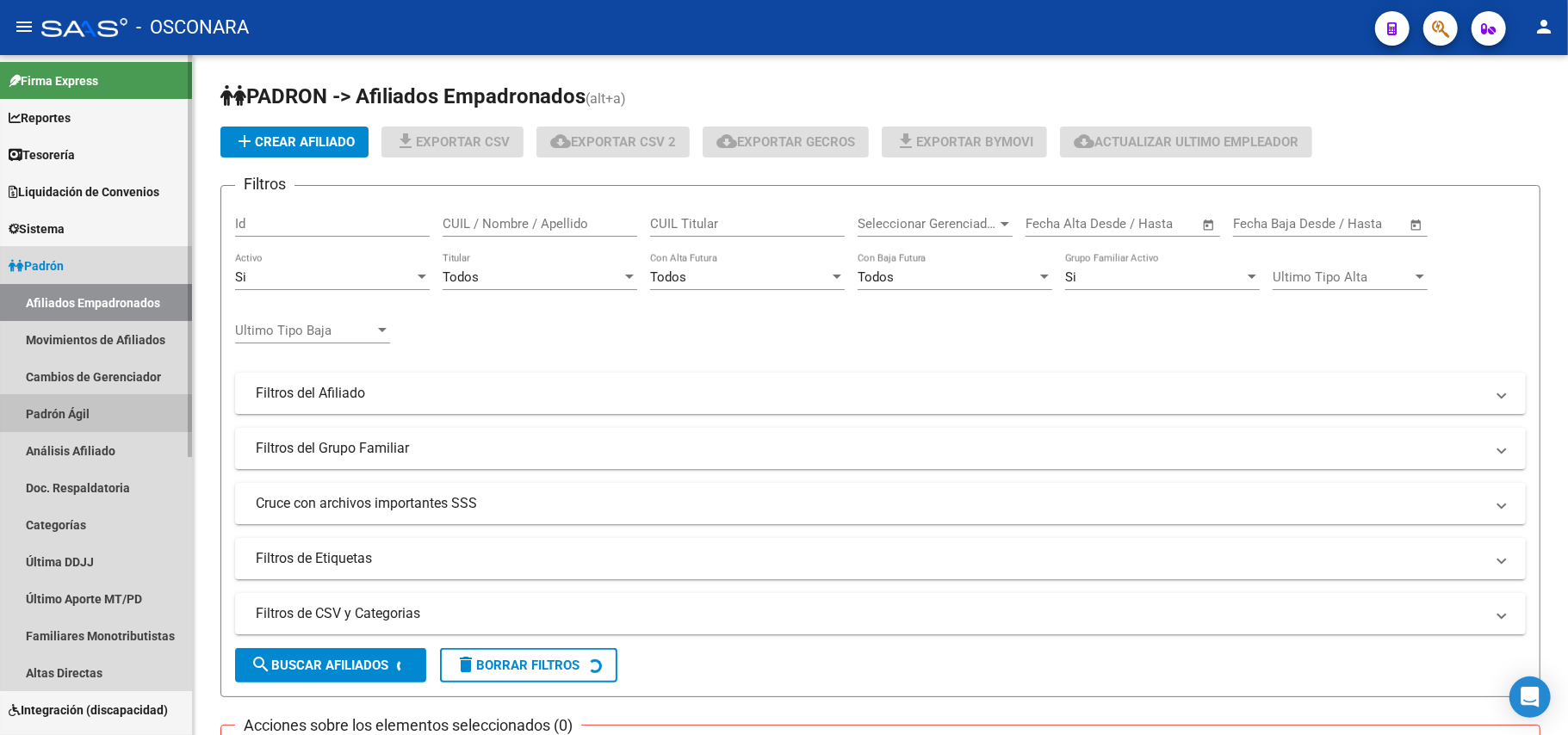
click at [102, 416] on link "Padrón Ágil" at bounding box center [96, 414] width 192 height 37
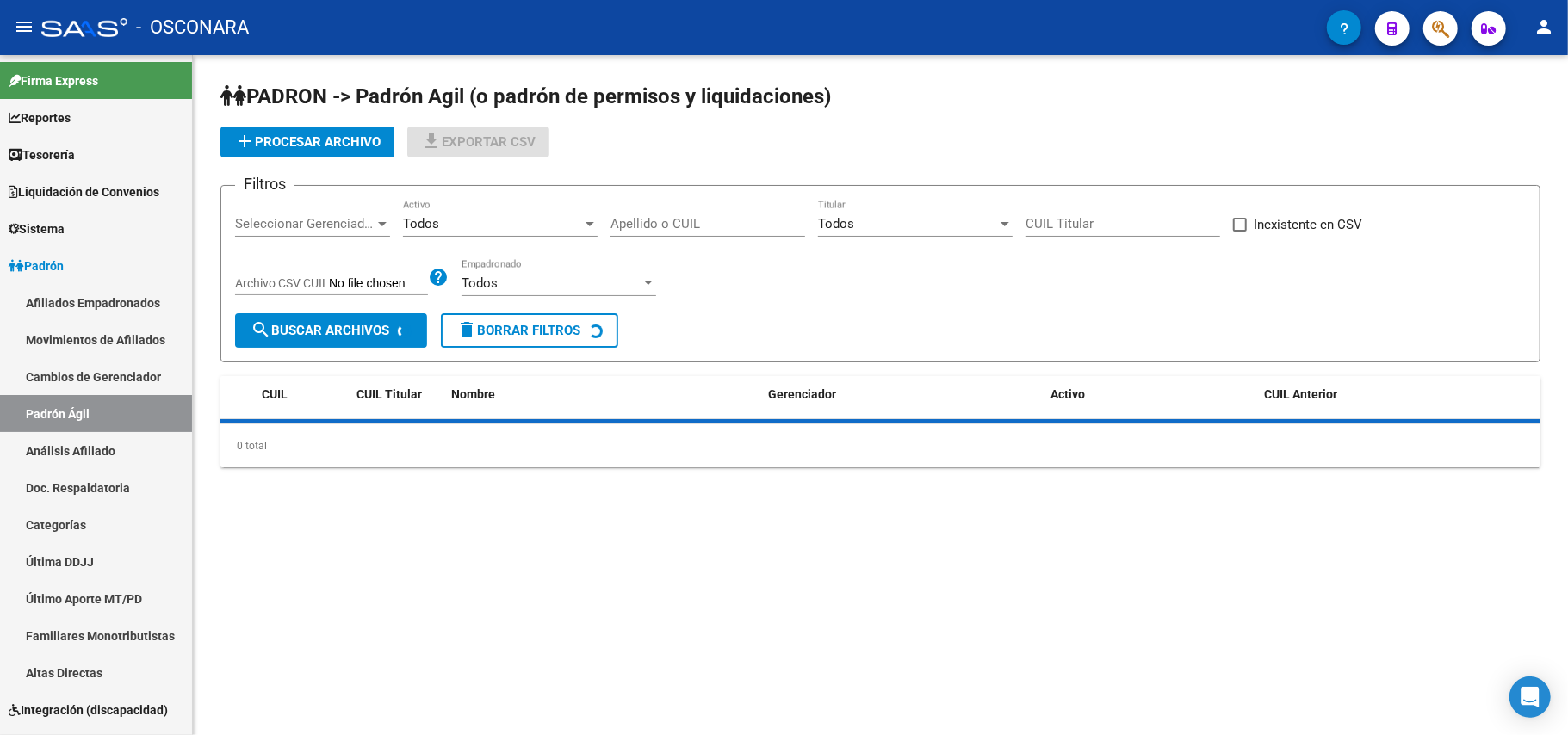
click at [303, 222] on span "Seleccionar Gerenciador" at bounding box center [304, 223] width 140 height 16
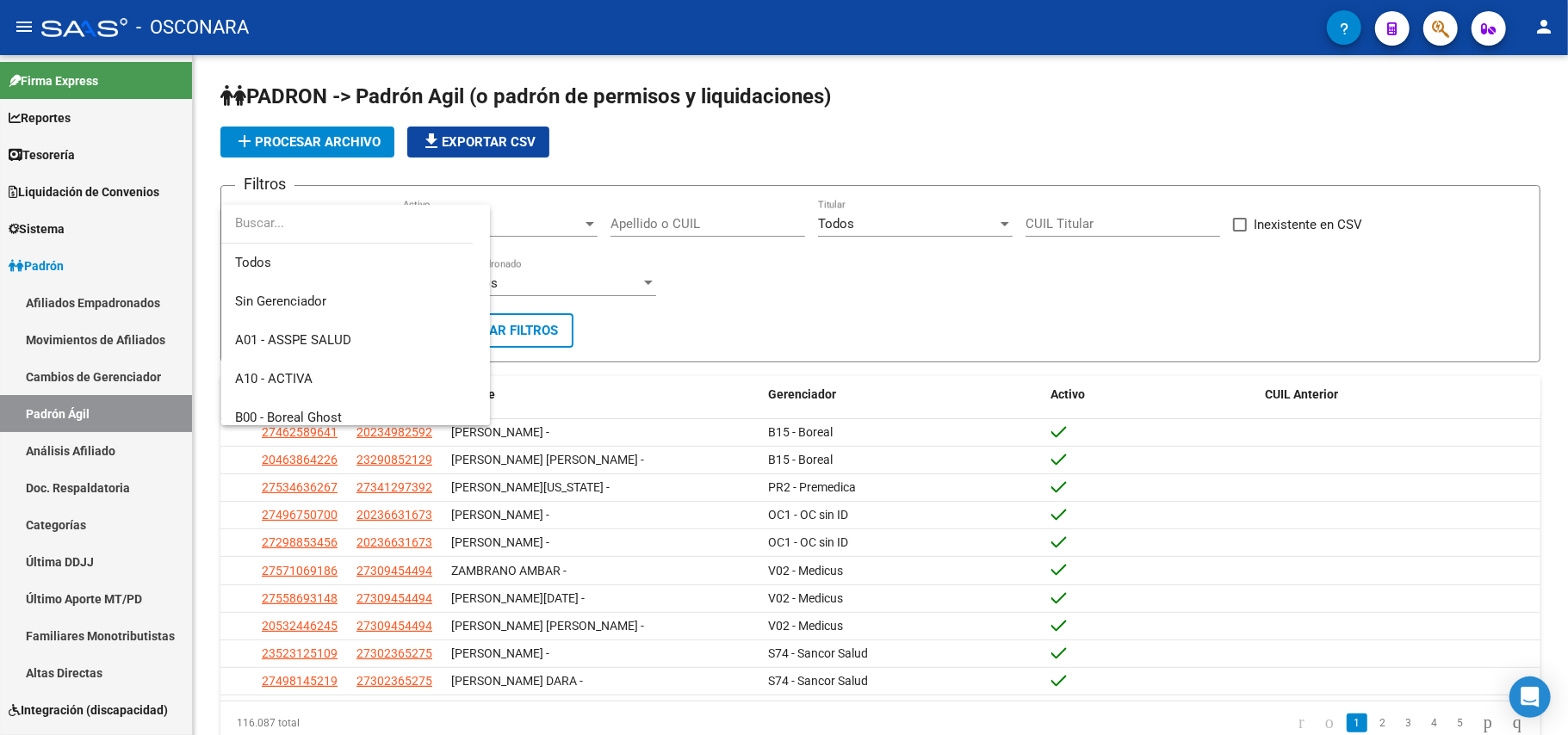
drag, startPoint x: 133, startPoint y: 445, endPoint x: 124, endPoint y: 451, distance: 10.8
click at [124, 451] on div at bounding box center [784, 368] width 1568 height 735
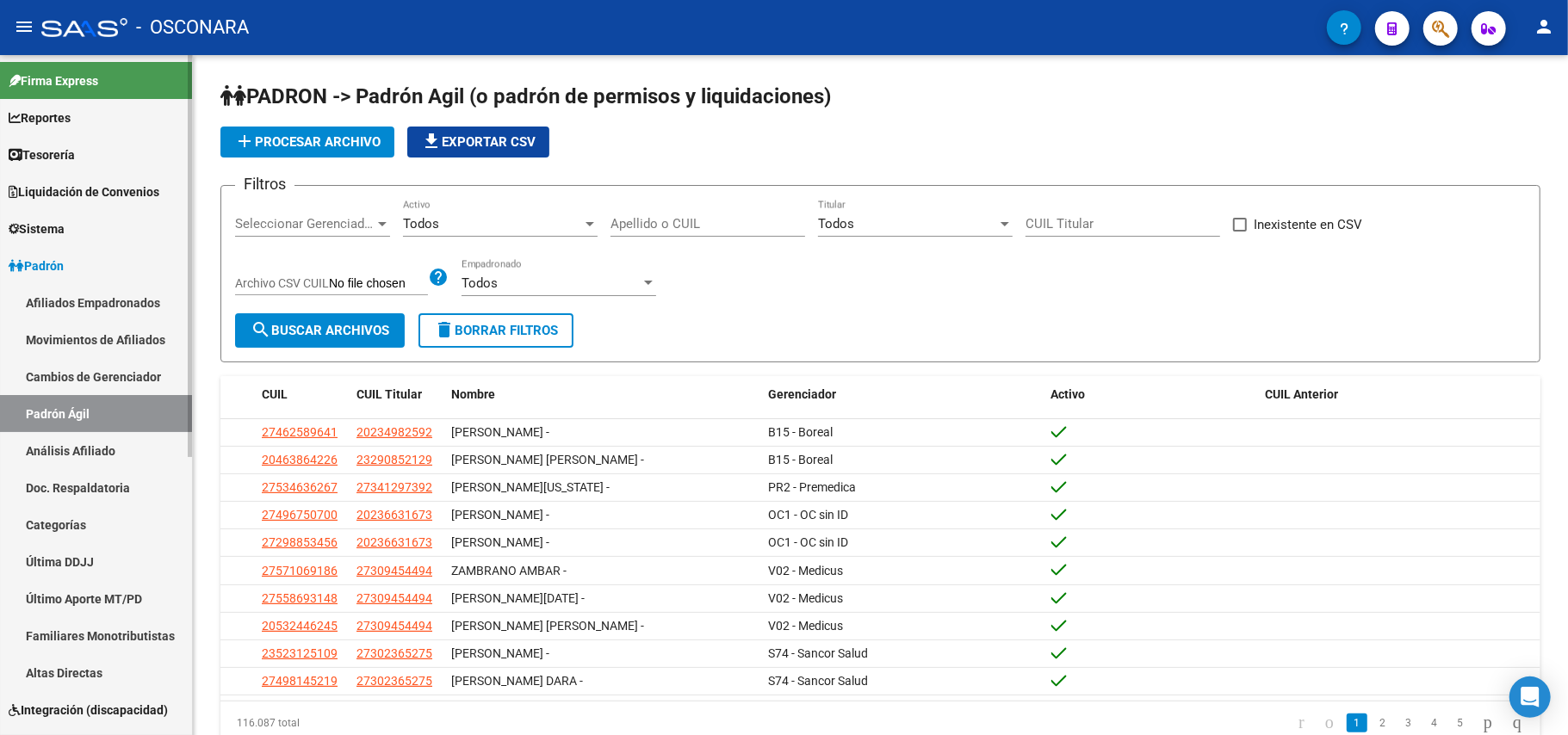
click at [125, 446] on link "Análisis Afiliado" at bounding box center [96, 451] width 192 height 37
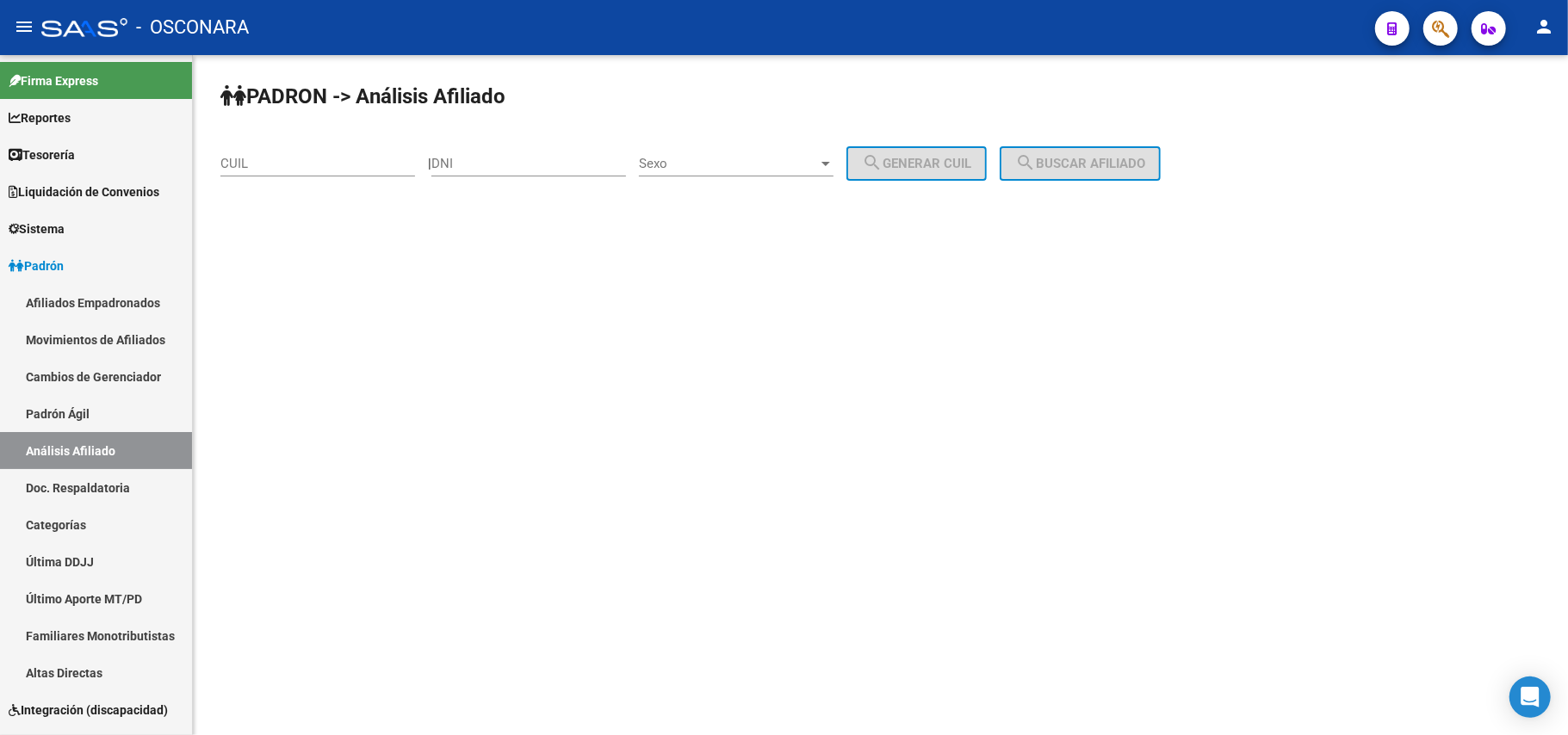
click at [352, 165] on input "CUIL" at bounding box center [318, 163] width 195 height 16
click at [319, 148] on div "CUIL" at bounding box center [318, 158] width 195 height 37
click at [115, 296] on link "Afiliados Empadronados" at bounding box center [96, 303] width 192 height 37
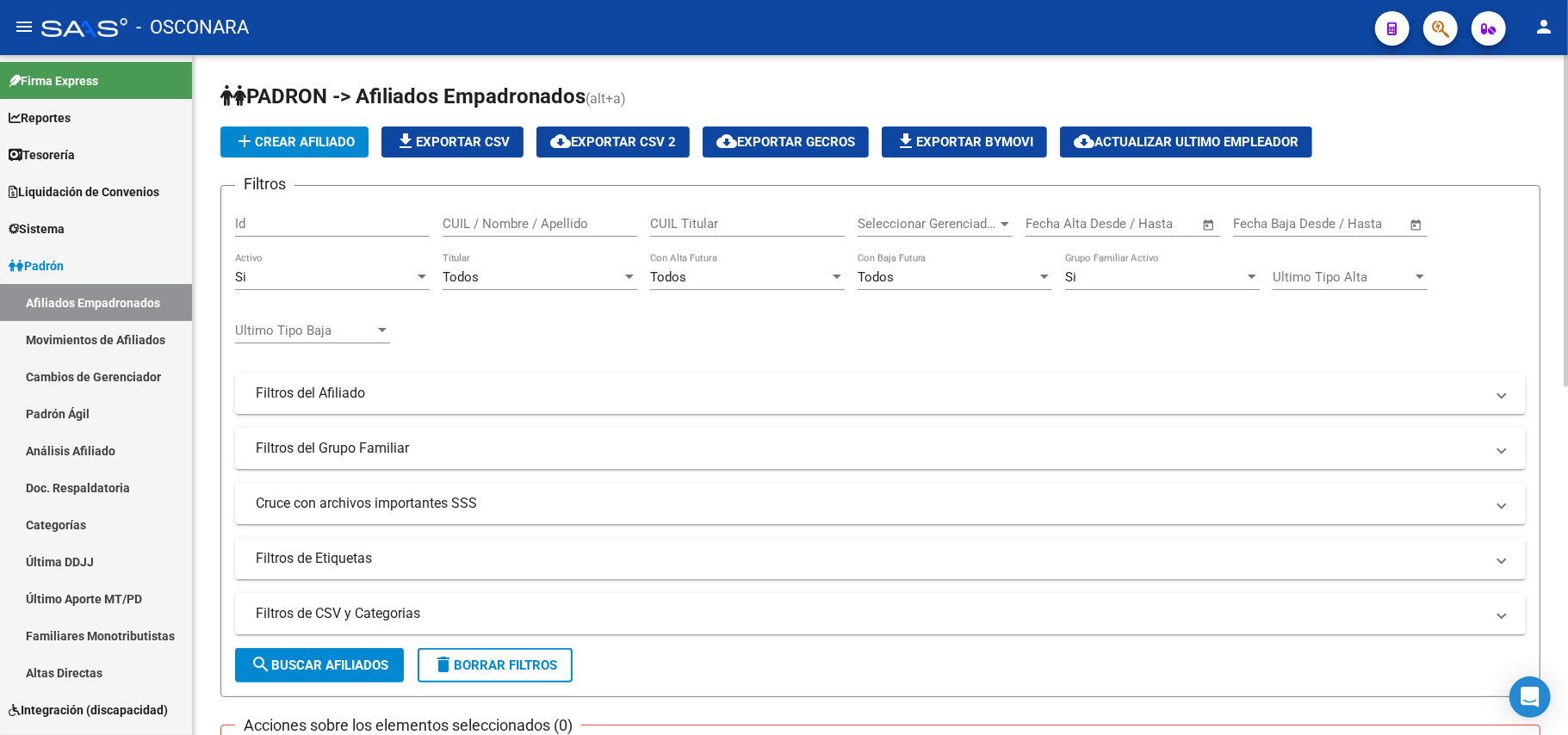
scroll to position [229, 0]
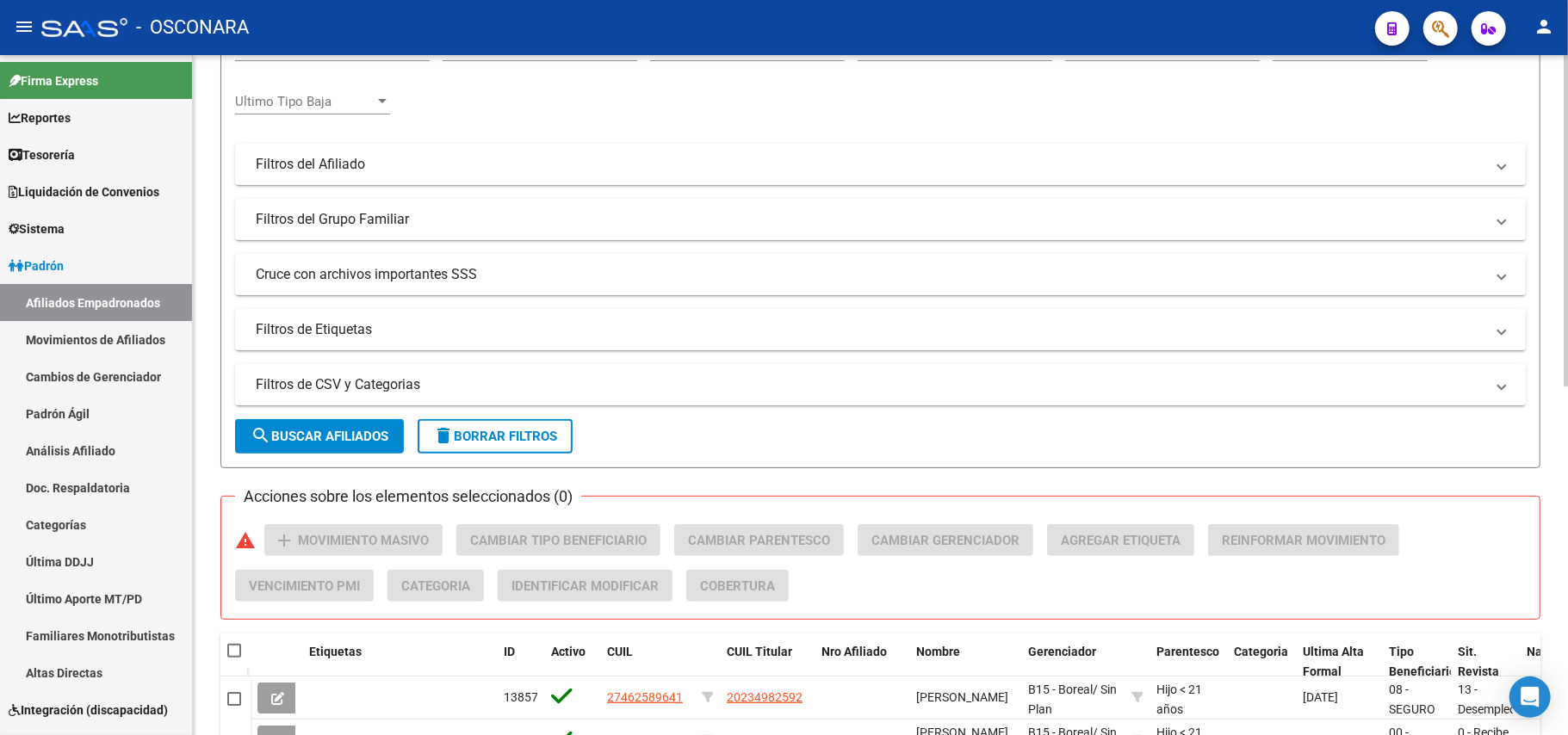
click at [337, 375] on mat-panel-title "Filtros de CSV y Categorias" at bounding box center [870, 384] width 1229 height 19
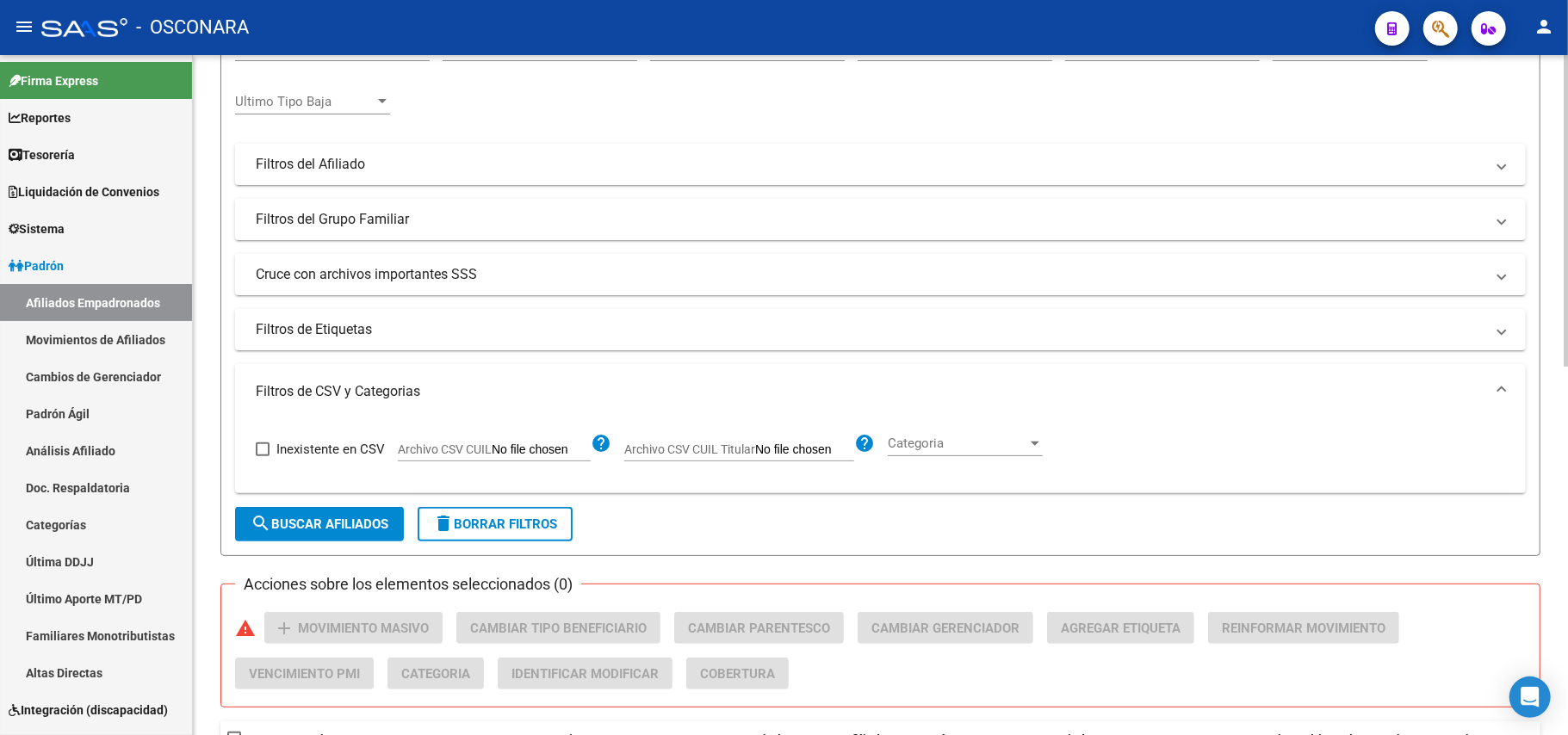
click at [470, 449] on span "Archivo CSV CUIL" at bounding box center [445, 449] width 94 height 14
click at [492, 449] on input "Archivo CSV CUIL" at bounding box center [541, 450] width 99 height 16
type input "C:\fakepath\Baja familiares.csv"
click at [335, 516] on span "search Buscar Afiliados" at bounding box center [319, 524] width 138 height 16
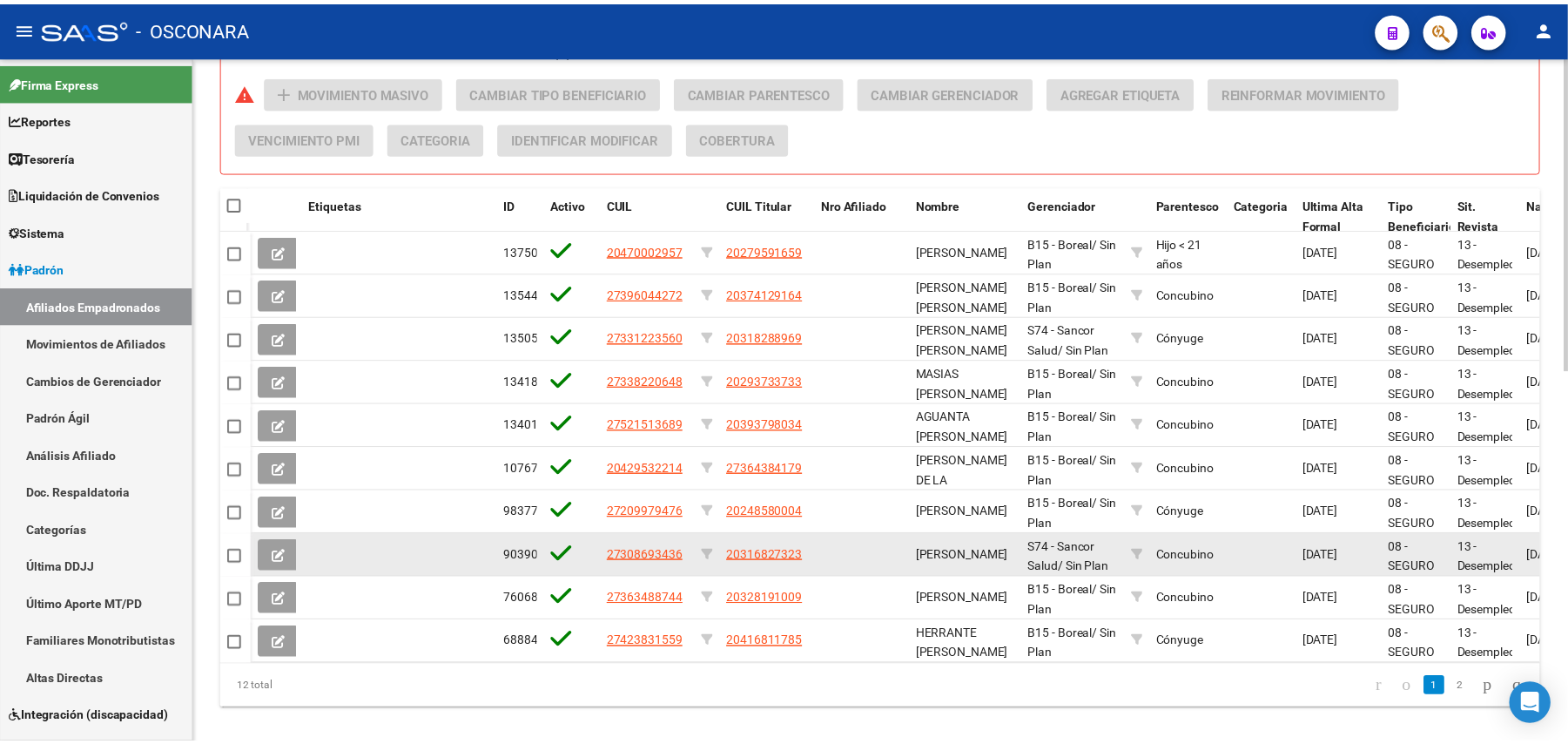
scroll to position [813, 0]
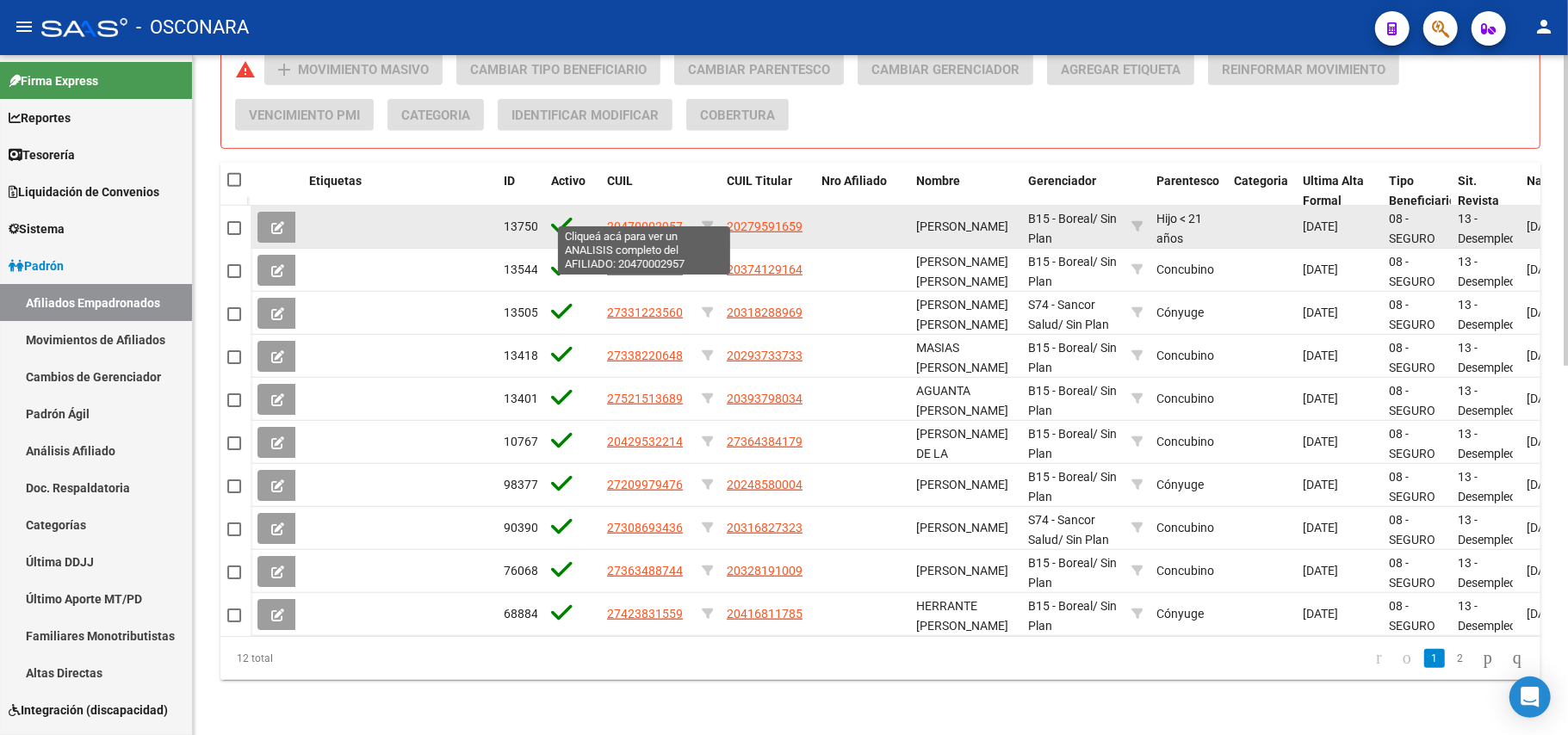
click at [640, 220] on span "20470002957" at bounding box center [645, 226] width 76 height 14
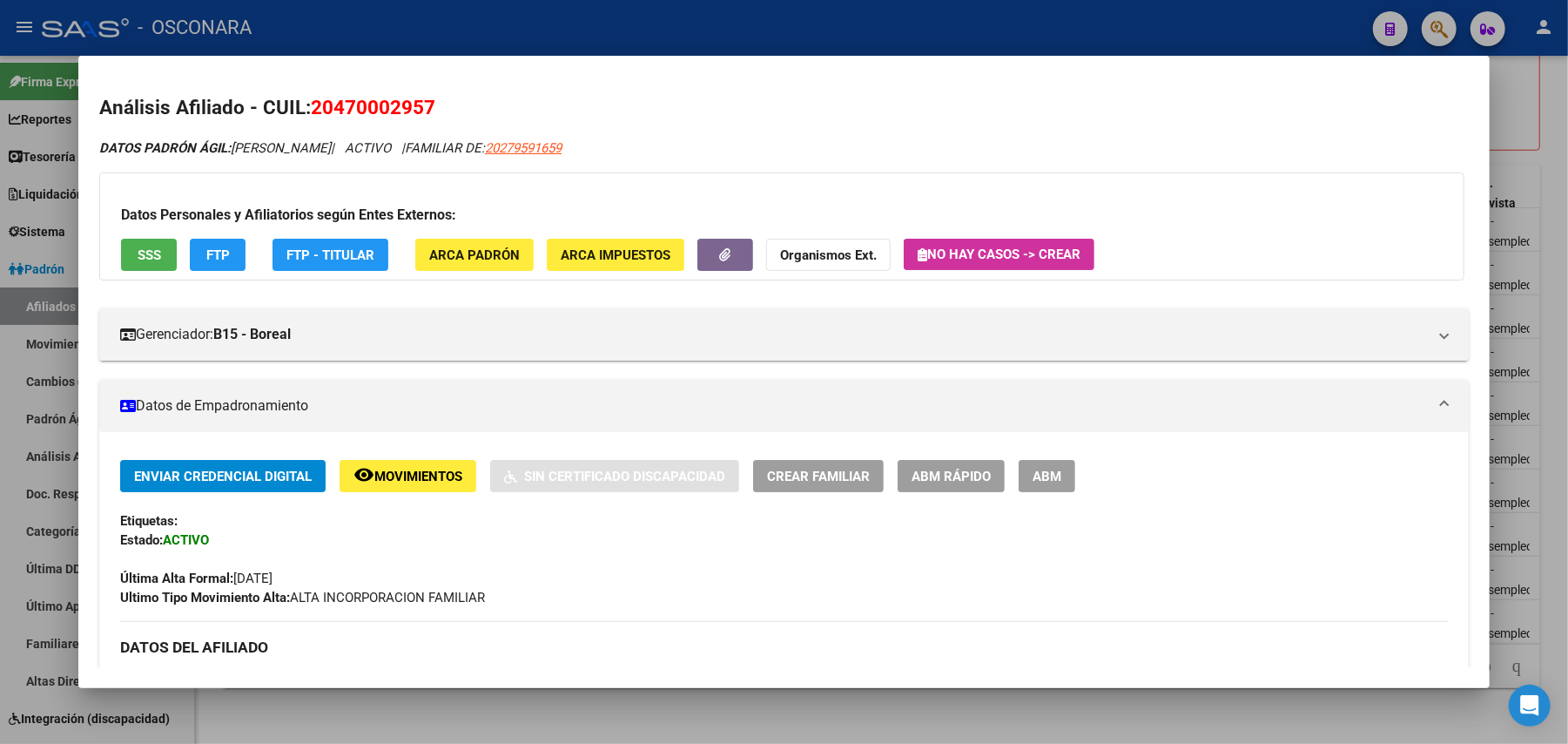
click at [148, 268] on button "SSS" at bounding box center [150, 254] width 56 height 32
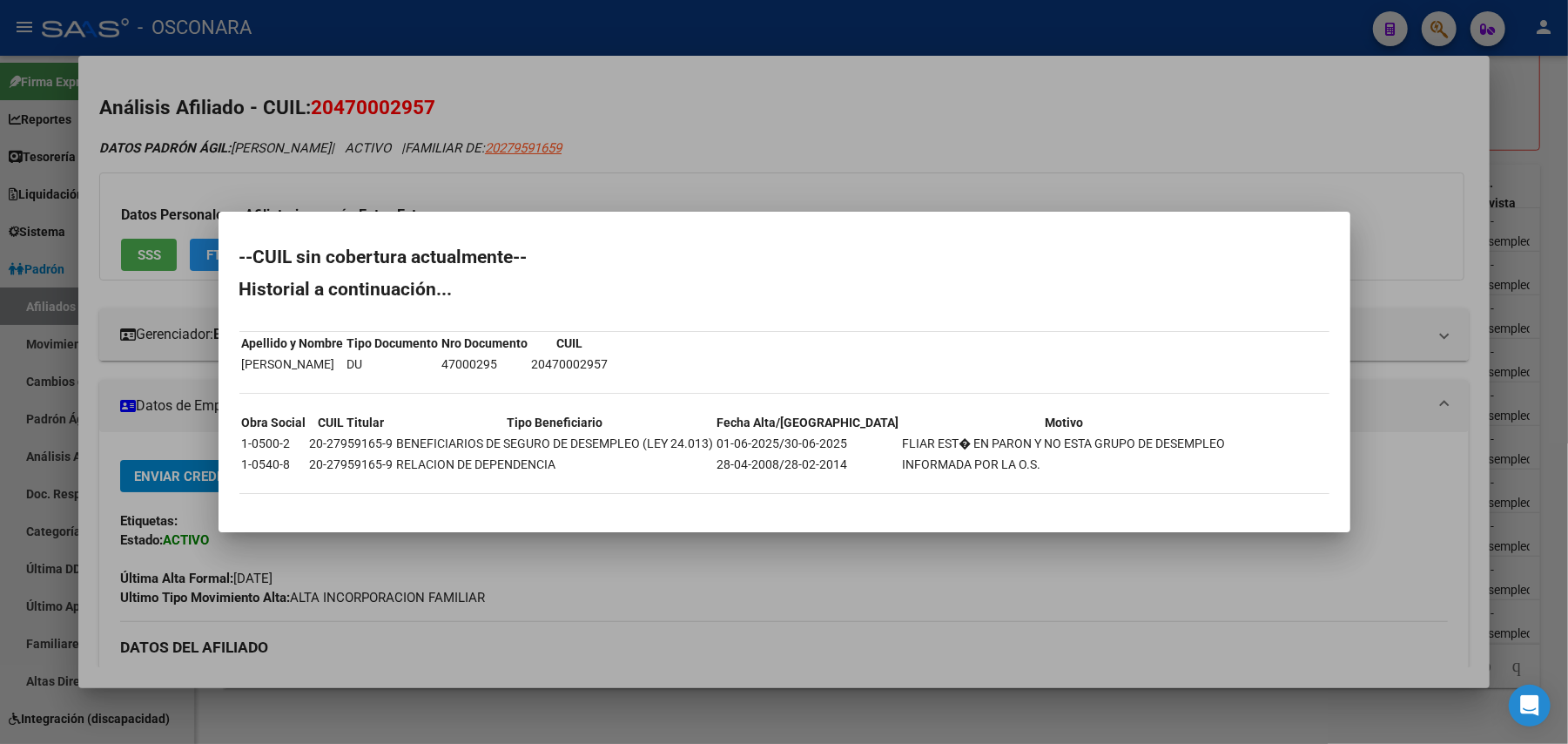
click at [886, 582] on div at bounding box center [784, 372] width 1568 height 744
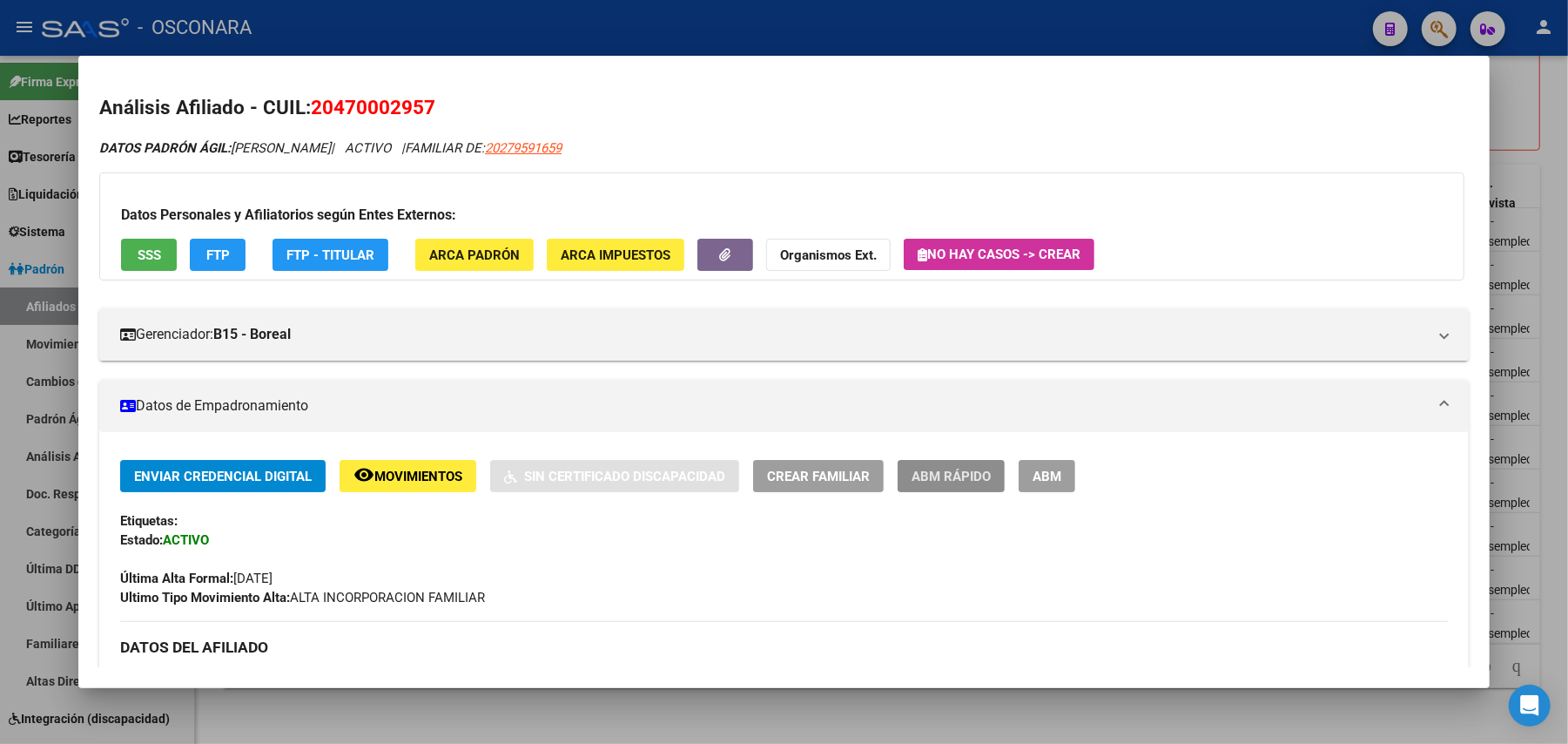
click at [948, 467] on span "ABM Rápido" at bounding box center [951, 475] width 79 height 16
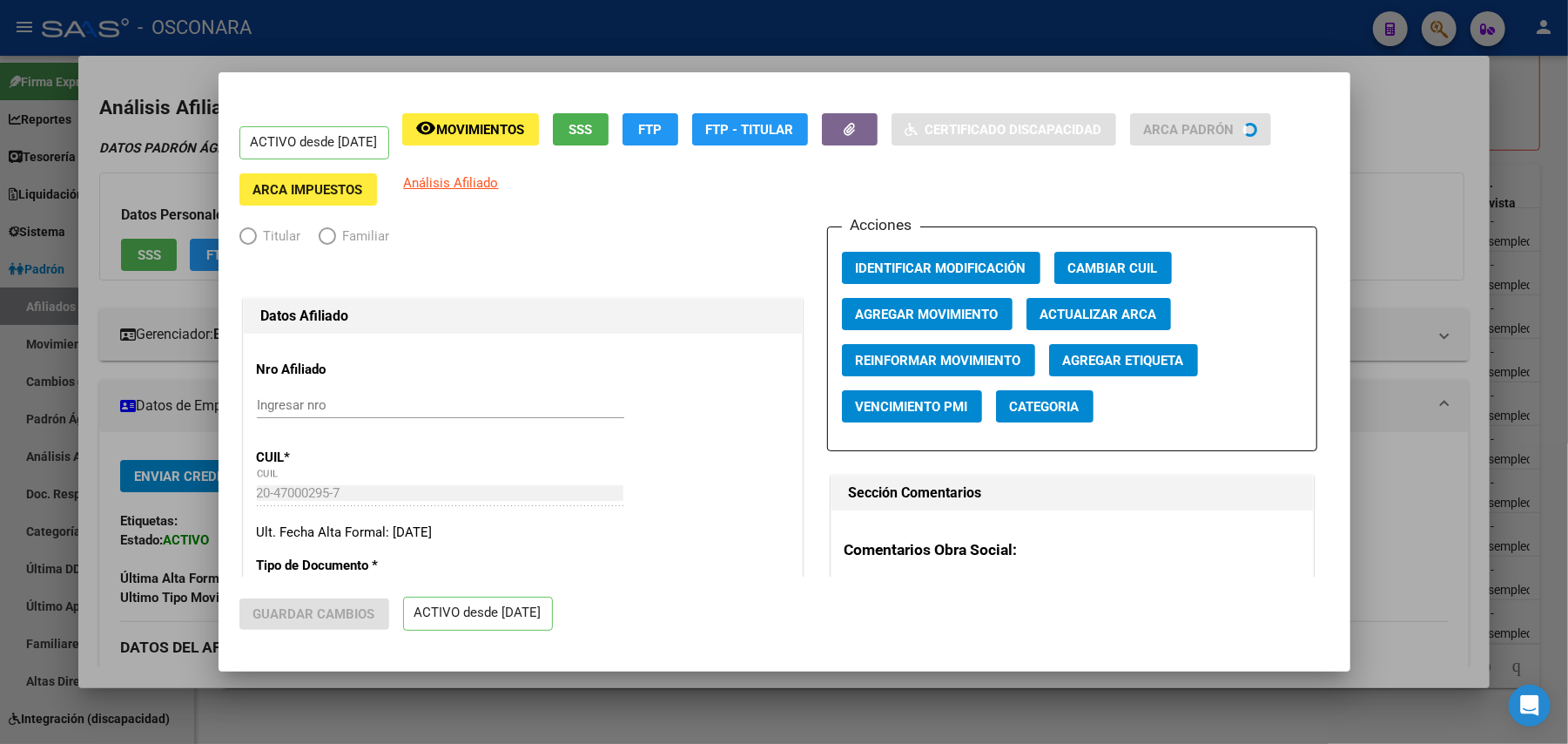
radio input "true"
type input "33-63761744-9"
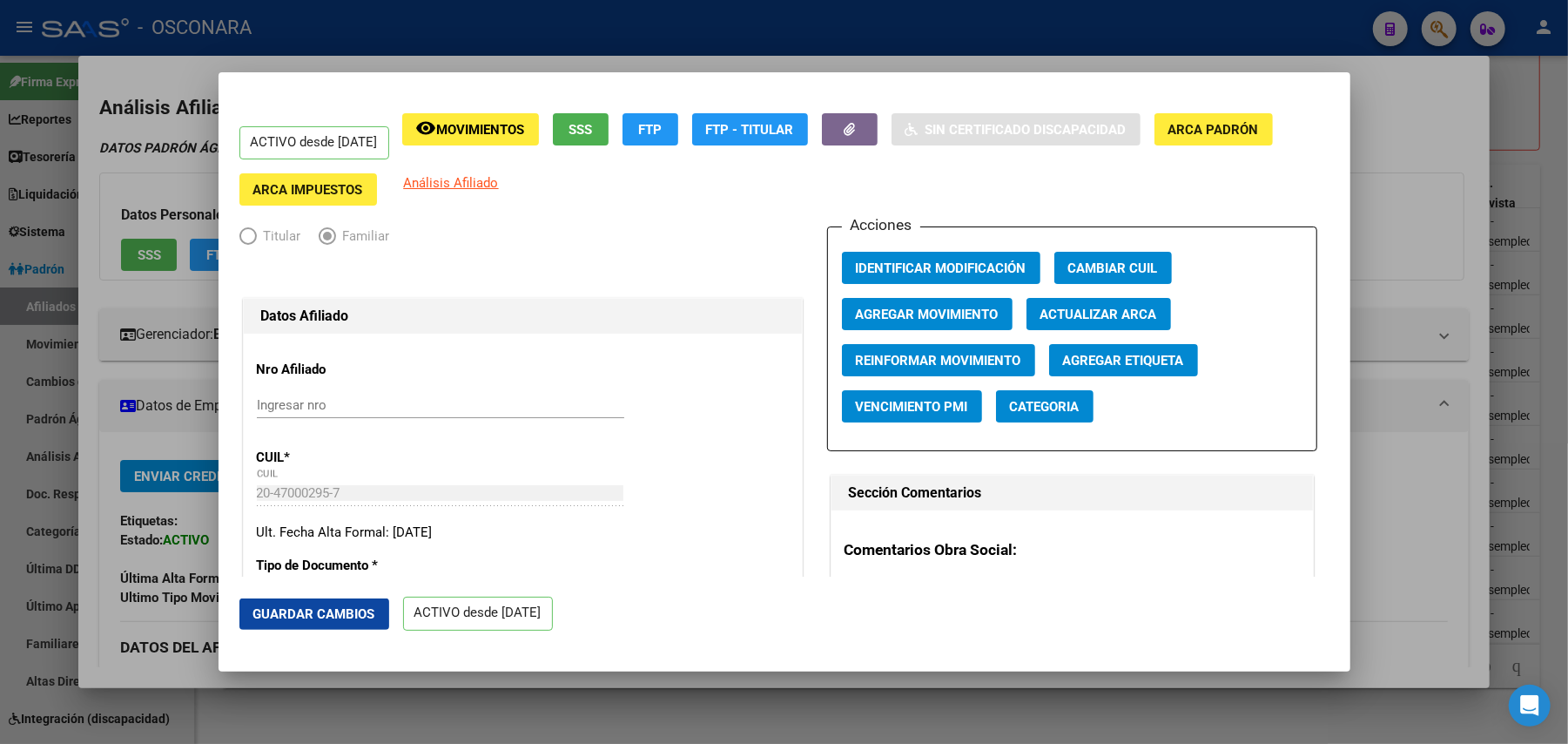
click at [972, 315] on span "Agregar Movimiento" at bounding box center [927, 314] width 143 height 16
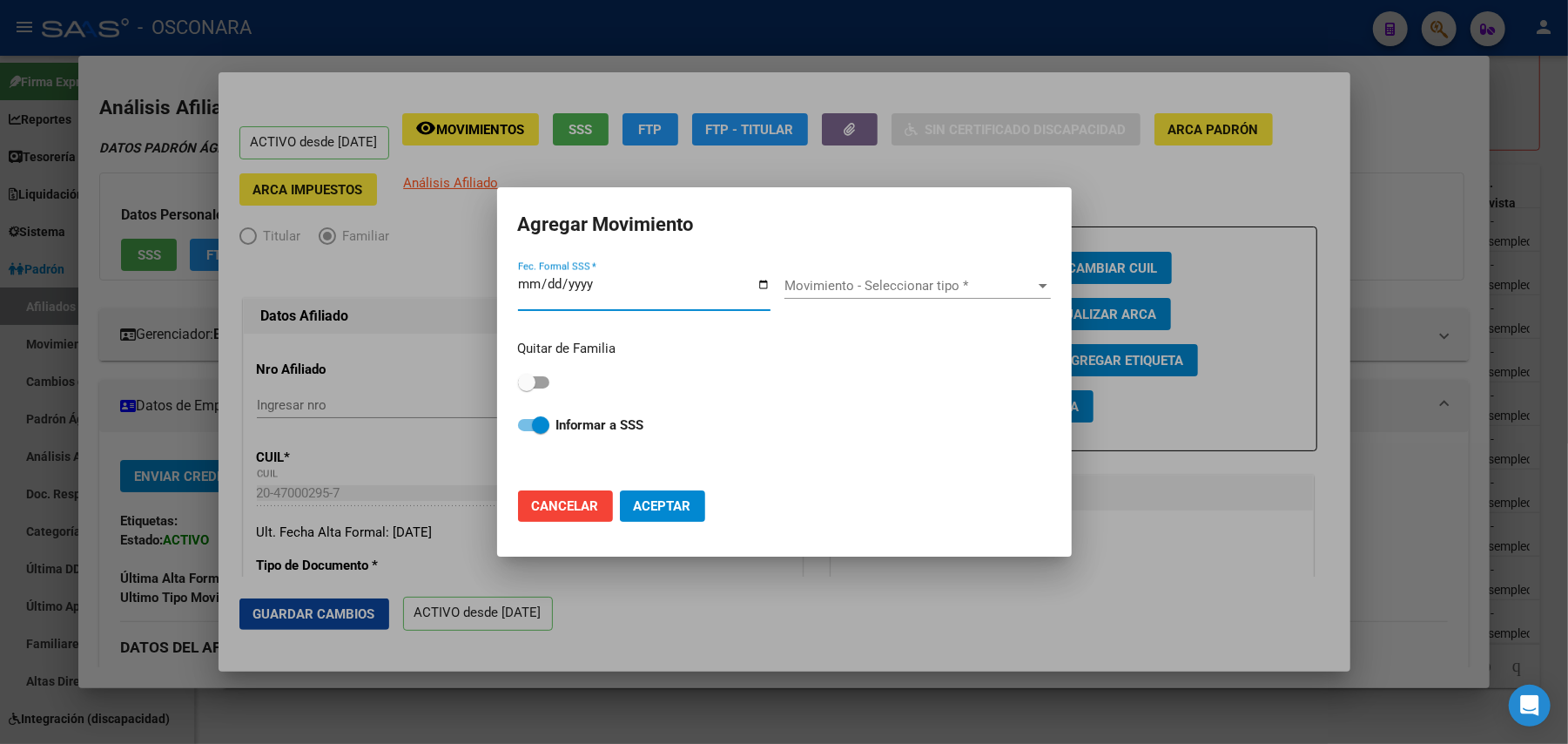
type input "0005-01-30"
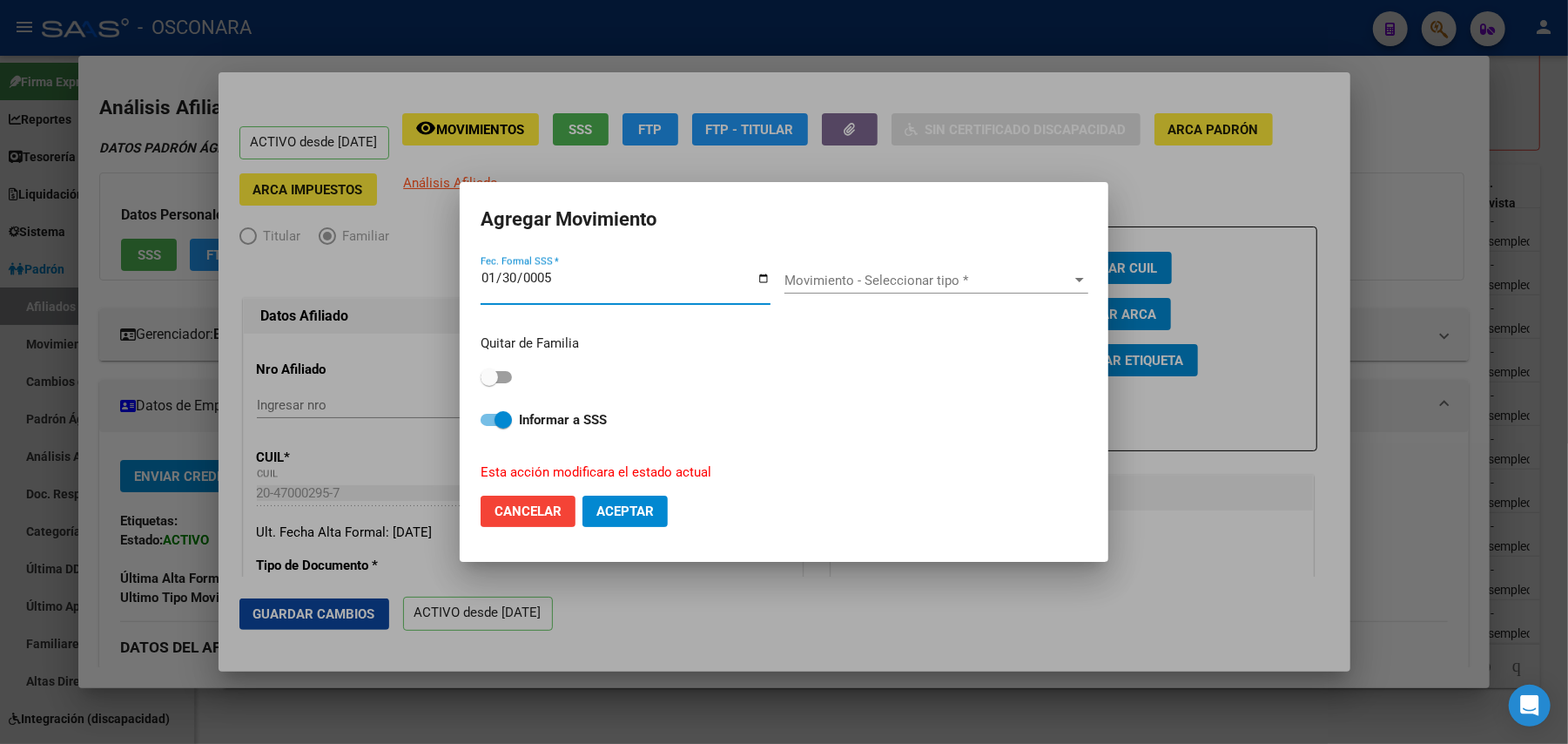
click at [504, 282] on input "0005-01-30" at bounding box center [625, 285] width 290 height 28
type input "2025-05-30"
click at [1198, 495] on div at bounding box center [784, 372] width 1568 height 744
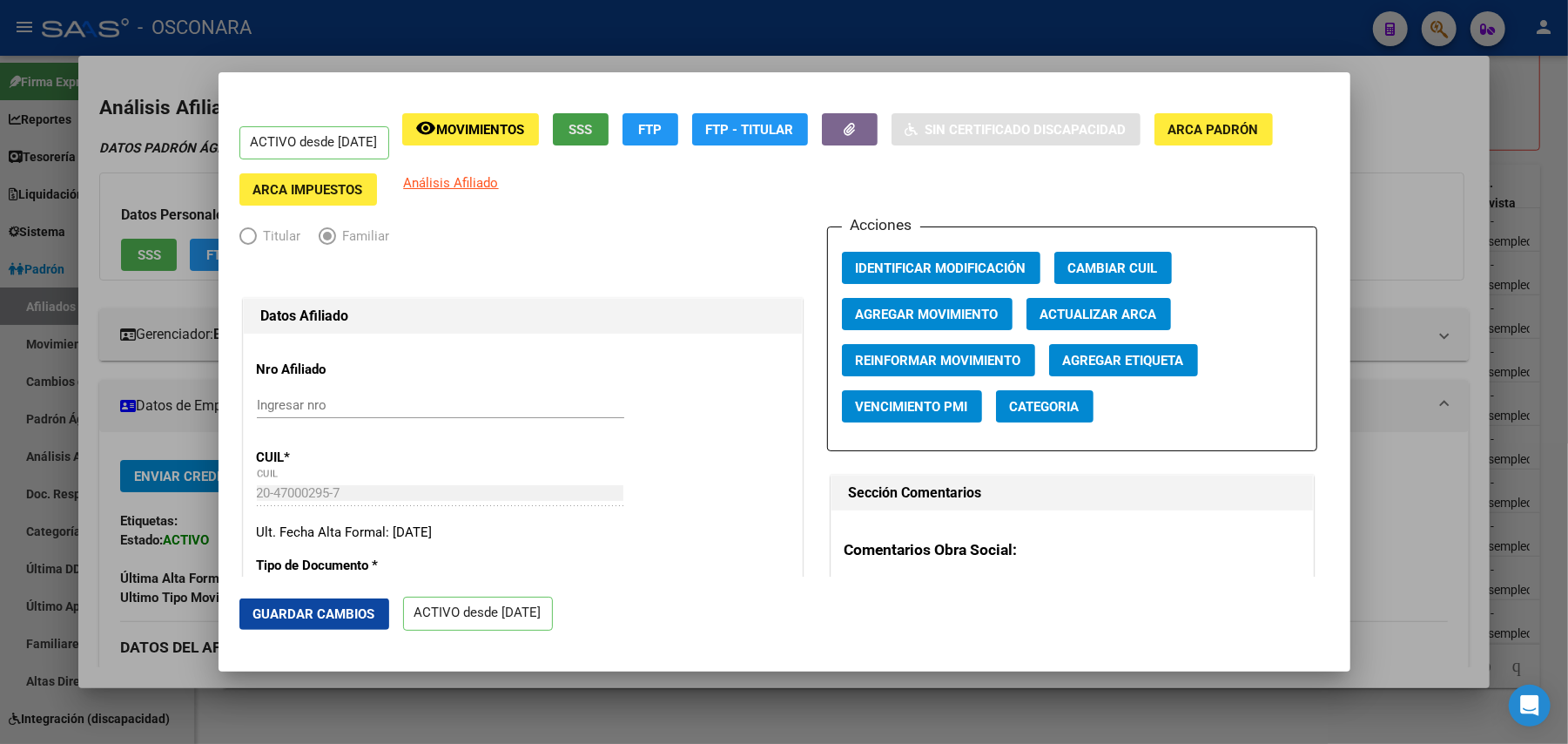
click at [592, 122] on span "SSS" at bounding box center [580, 129] width 23 height 16
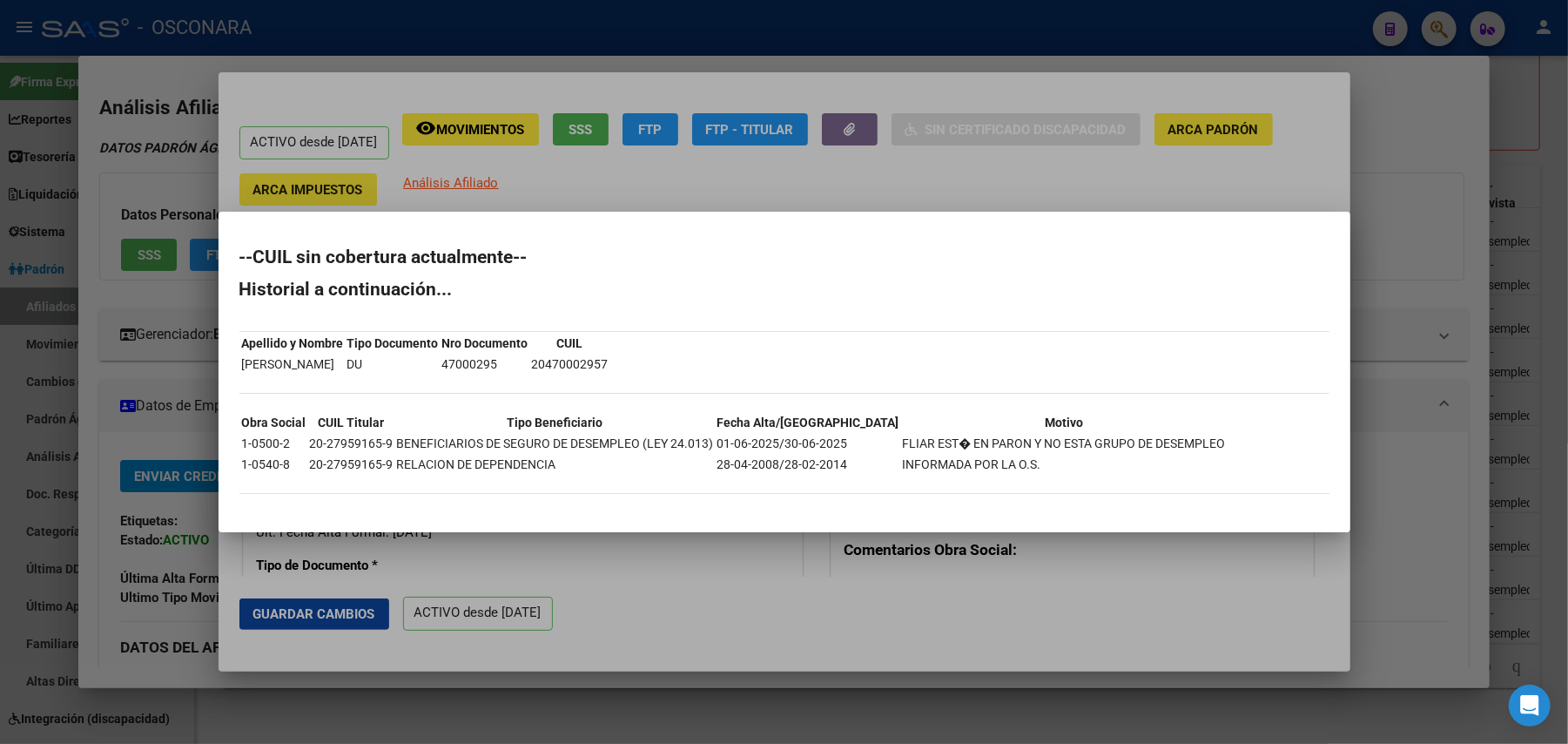
click at [738, 594] on div at bounding box center [784, 372] width 1568 height 744
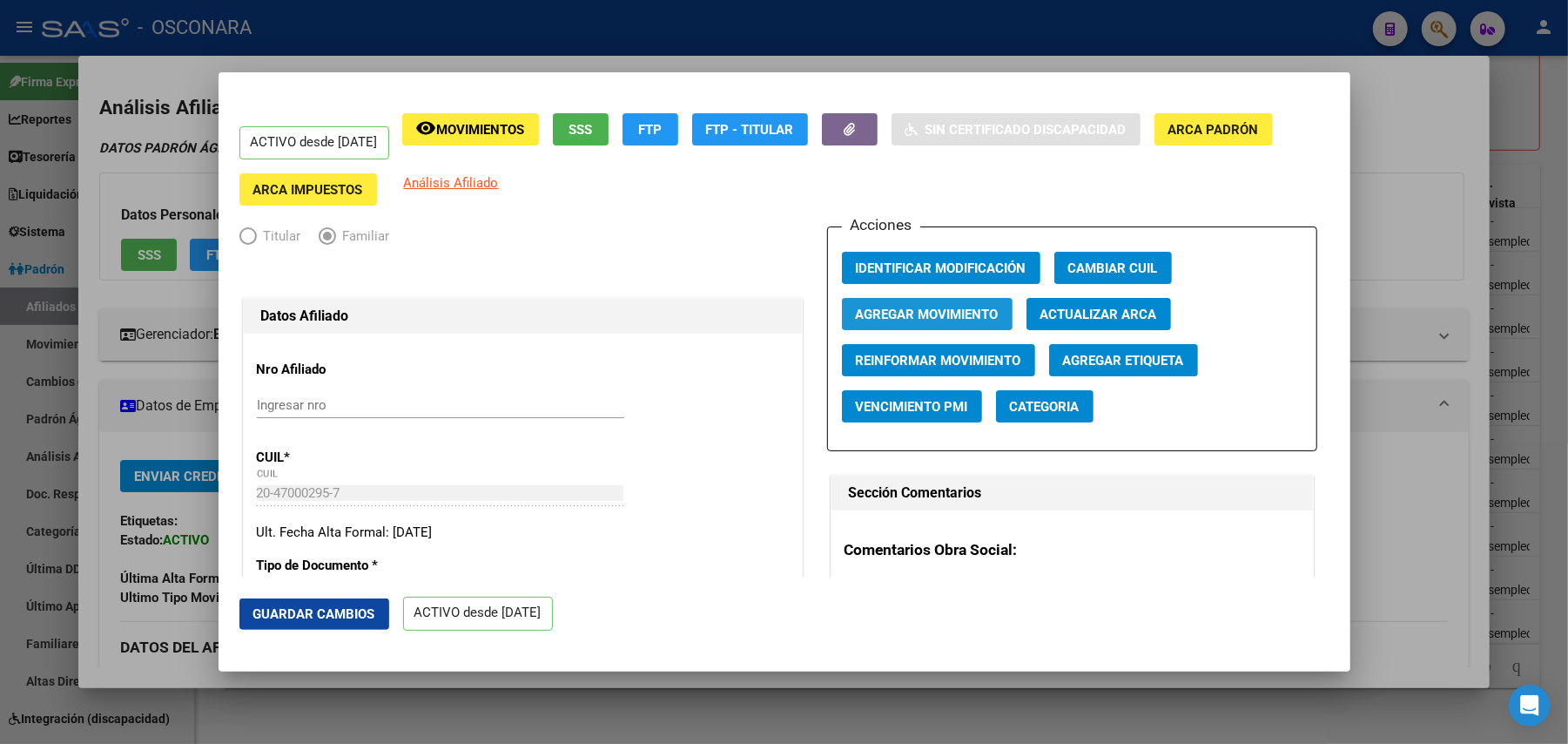
click at [942, 319] on span "Agregar Movimiento" at bounding box center [927, 314] width 143 height 16
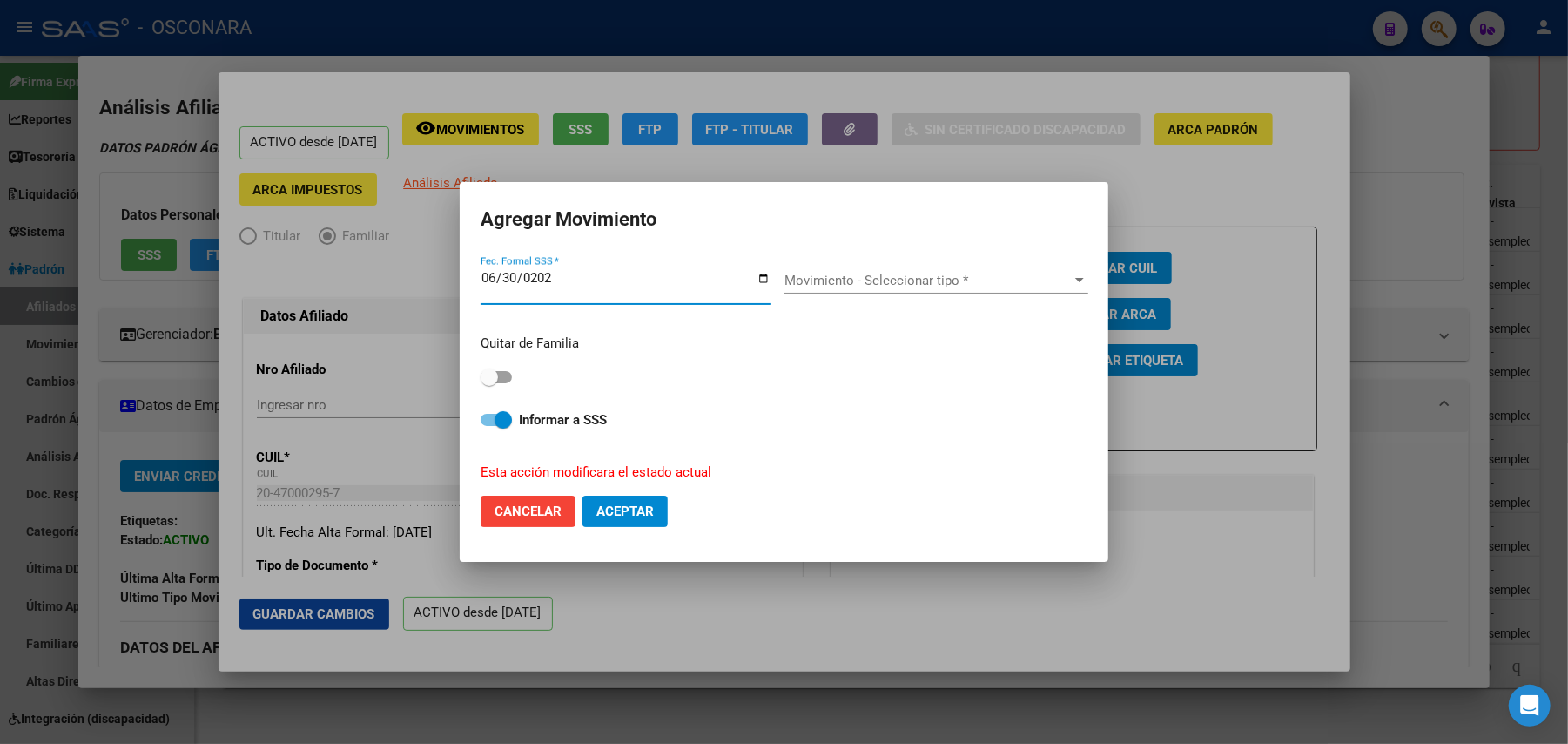
type input "2025-06-30"
click at [970, 284] on span "Movimiento - Seleccionar tipo *" at bounding box center [929, 280] width 288 height 16
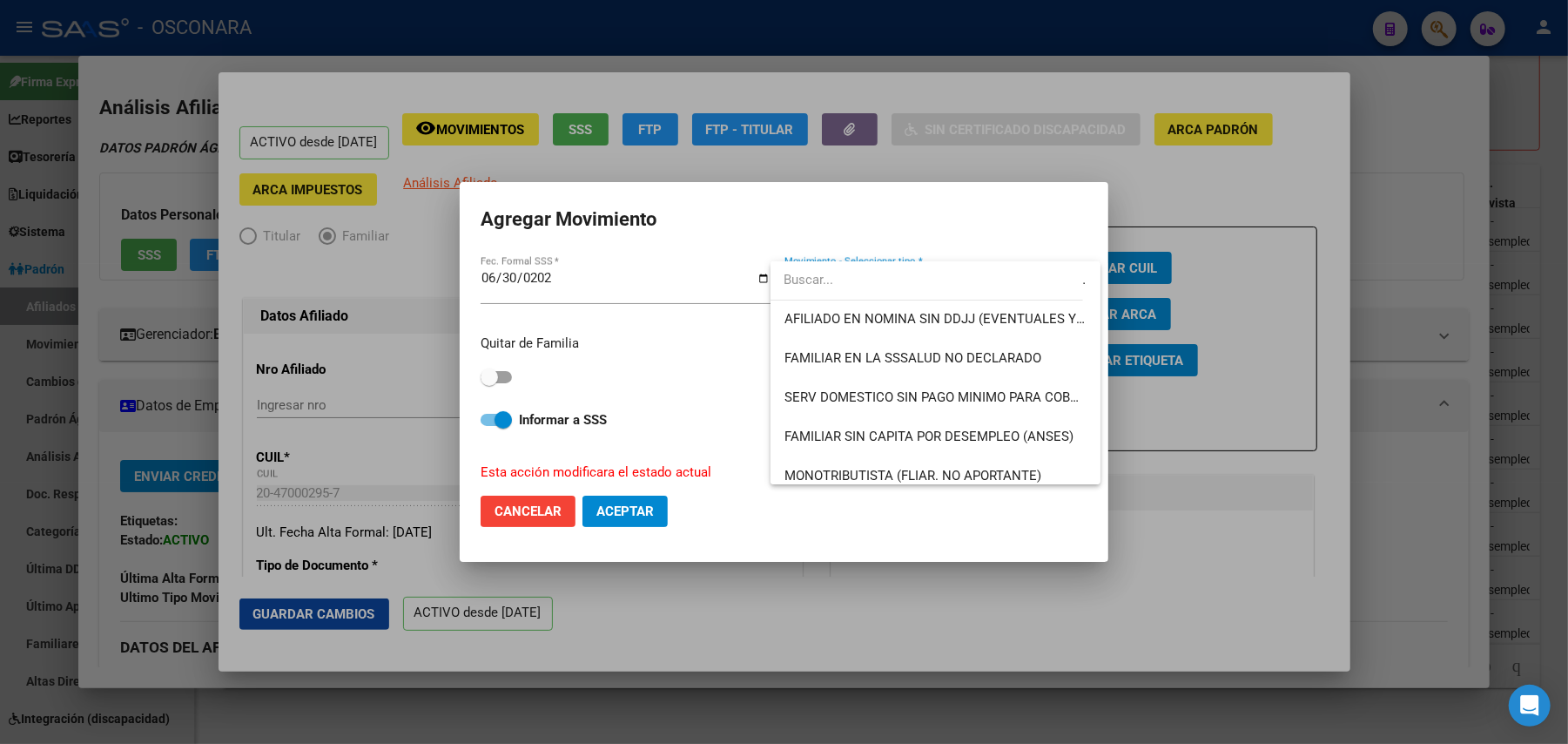
scroll to position [895, 0]
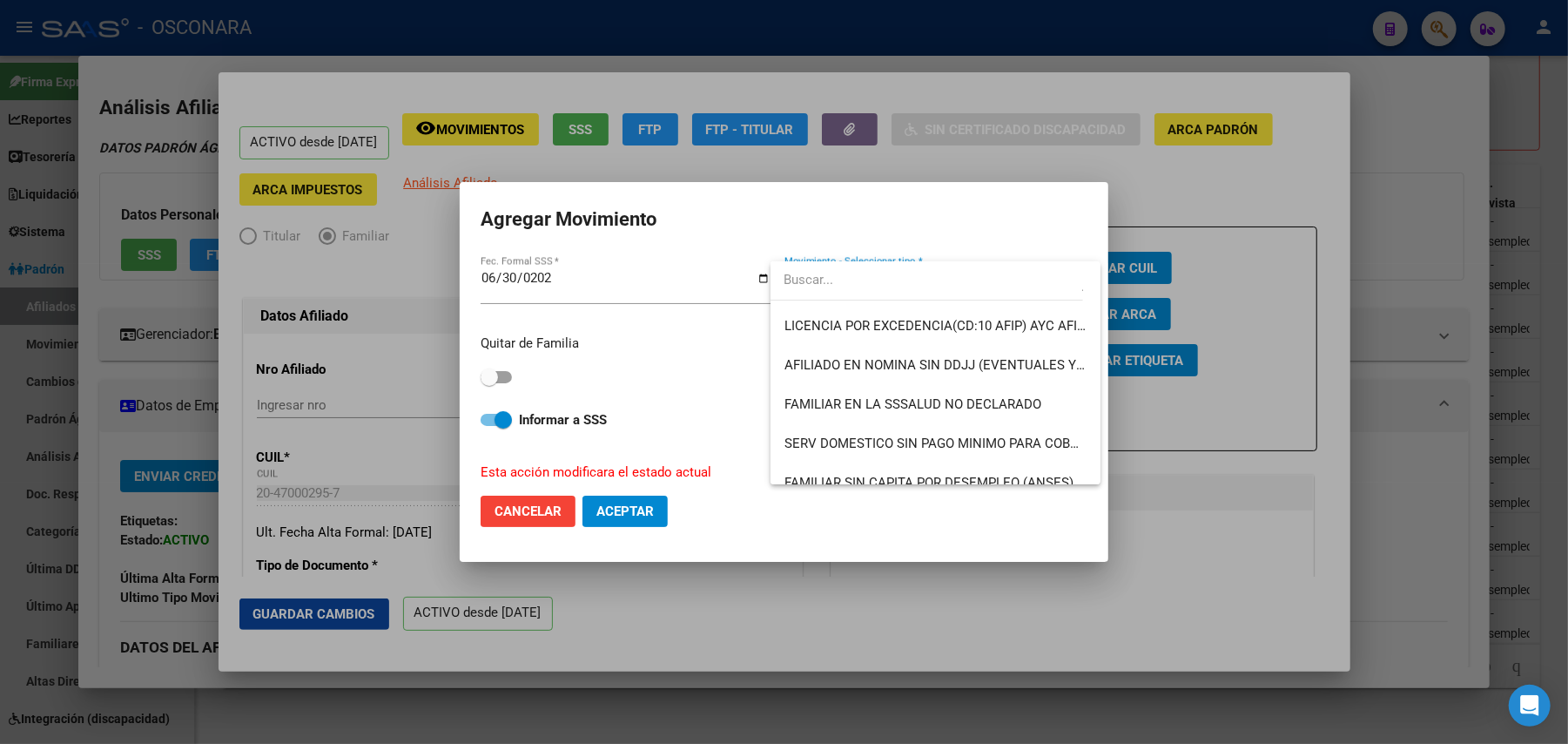
click at [1082, 270] on input "dropdown search" at bounding box center [927, 280] width 313 height 39
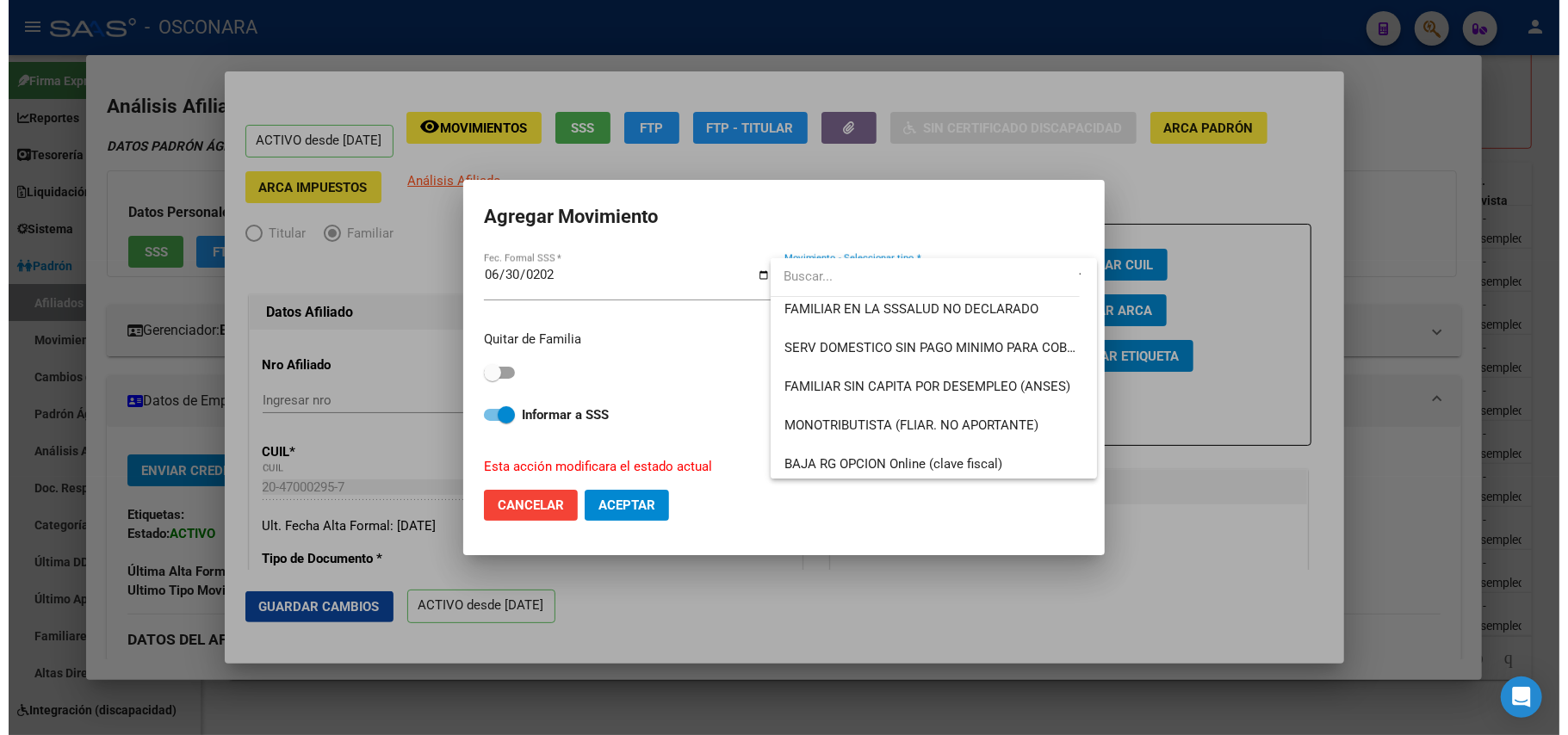
scroll to position [930, 0]
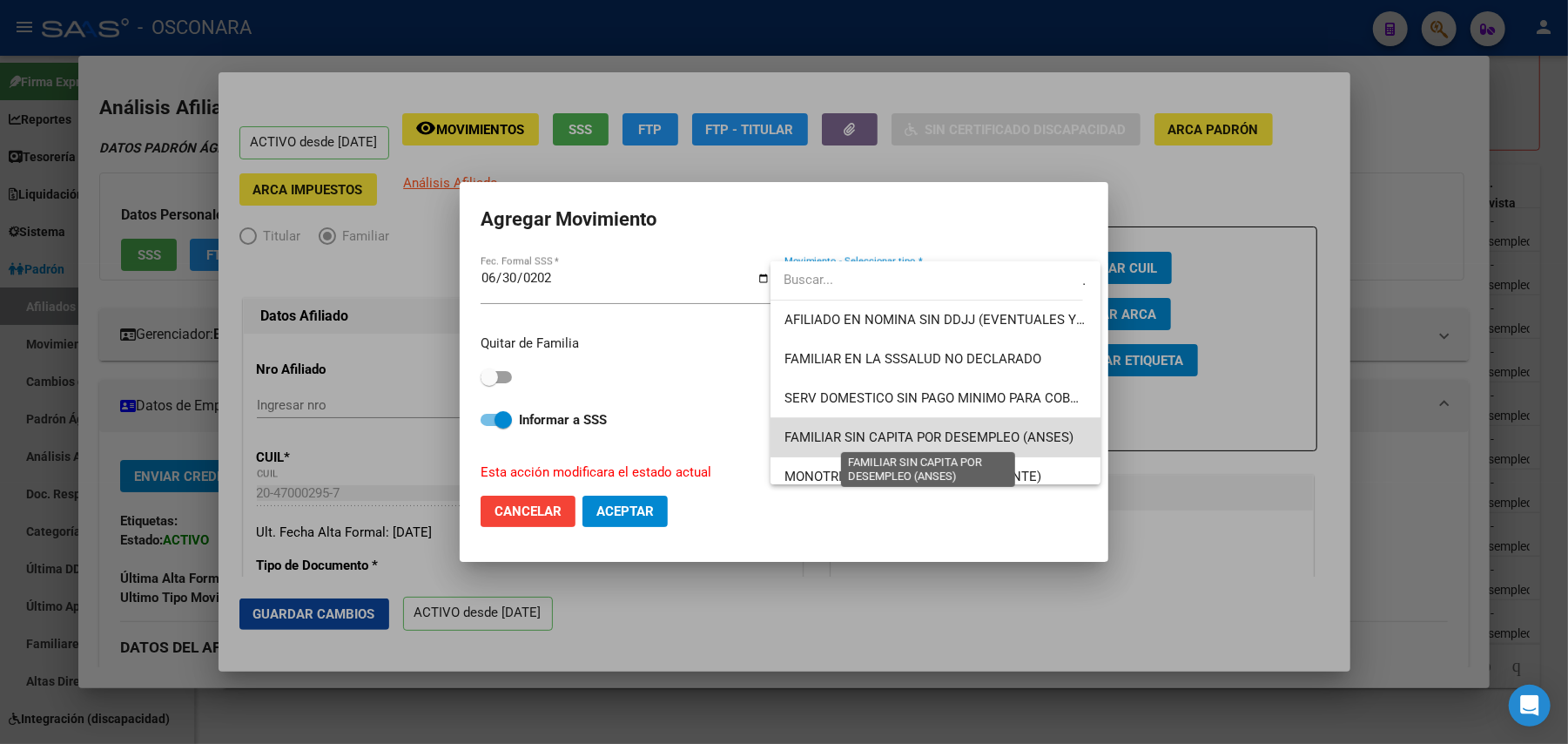
click at [1002, 436] on span "FAMILIAR SIN CAPITA POR DESEMPLEO (ANSES)" at bounding box center [929, 436] width 289 height 16
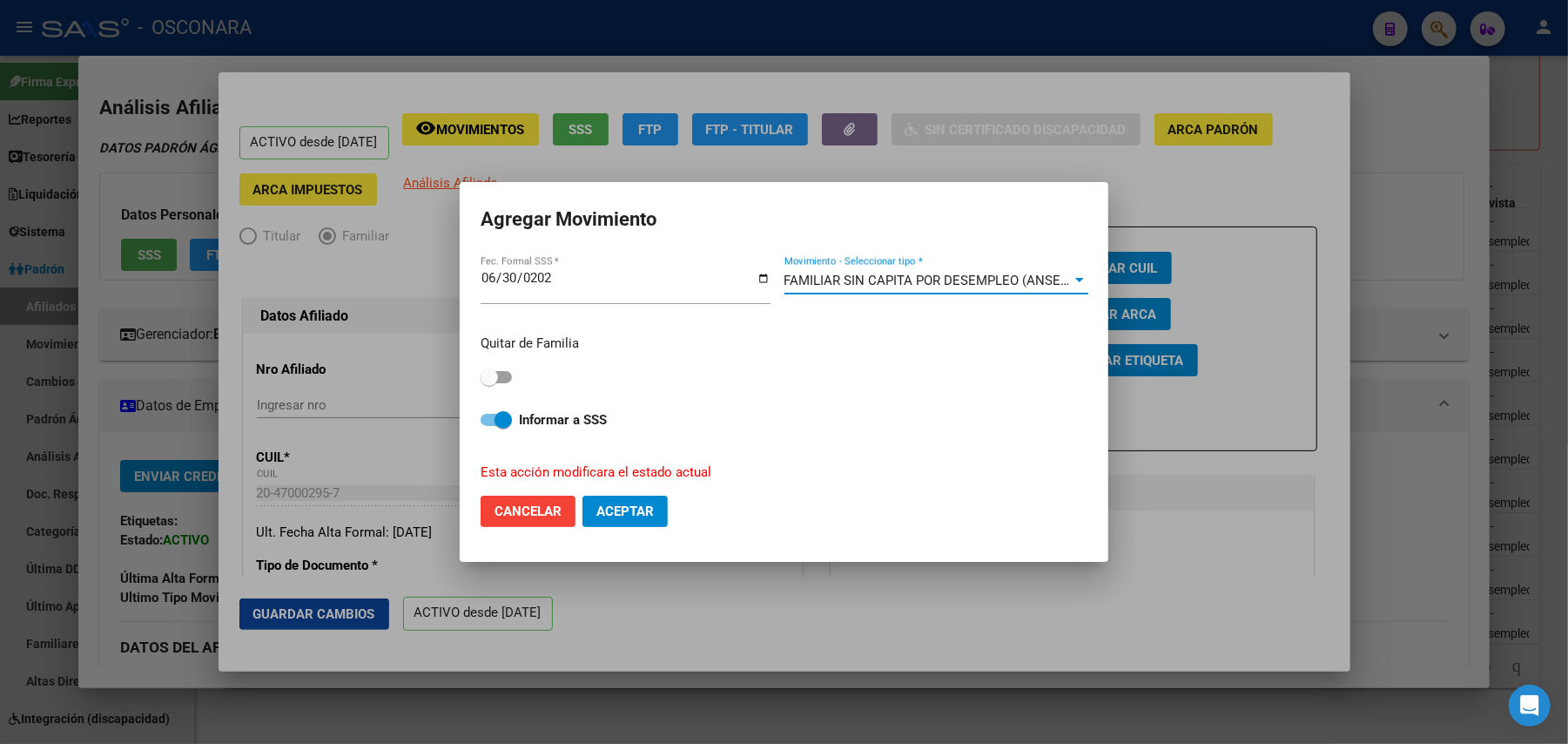
click at [490, 425] on span at bounding box center [496, 420] width 32 height 12
click at [490, 426] on input "Informar a SSS" at bounding box center [489, 426] width 1 height 1
checkbox input "false"
click at [628, 510] on span "Aceptar" at bounding box center [625, 511] width 58 height 16
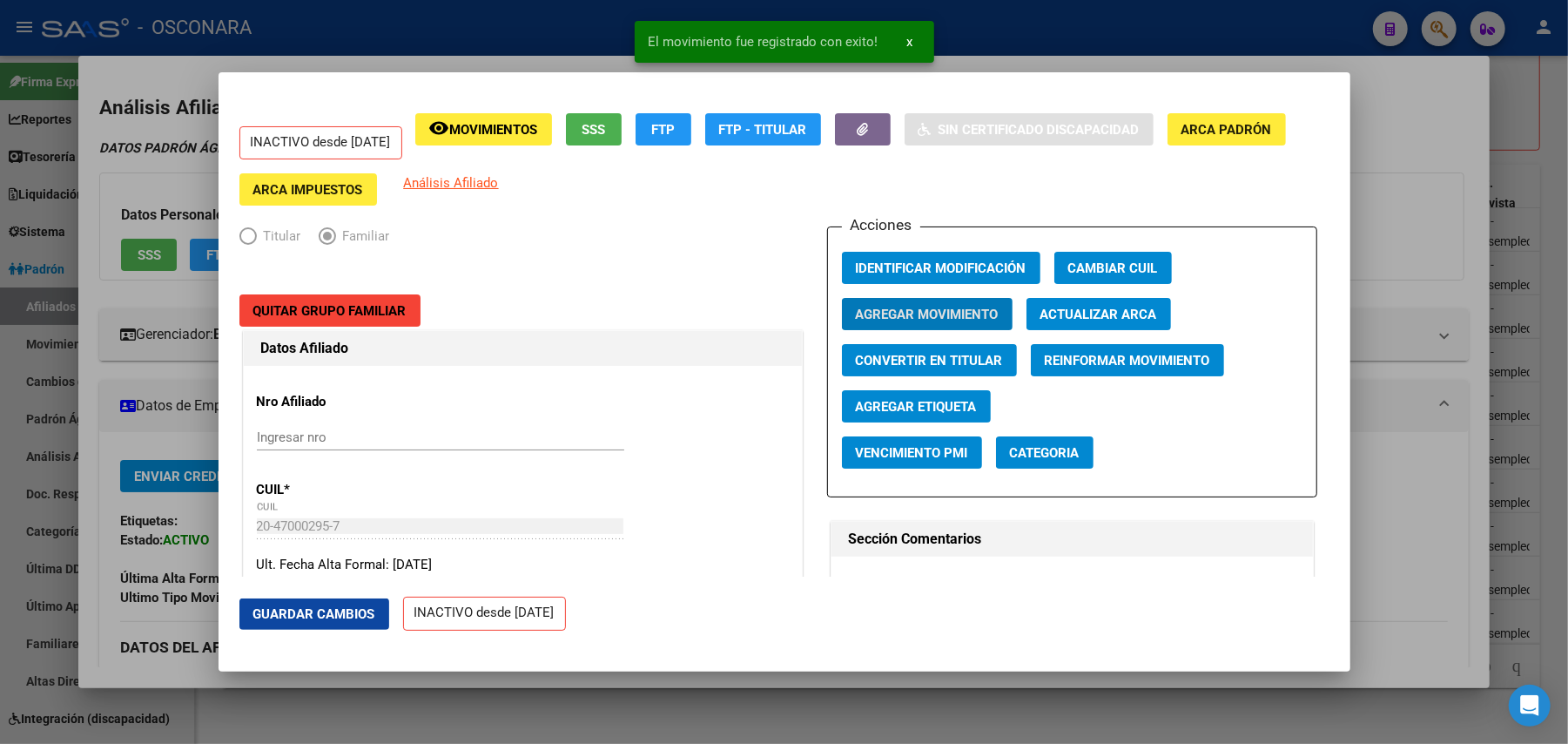
click at [808, 701] on div at bounding box center [784, 372] width 1568 height 744
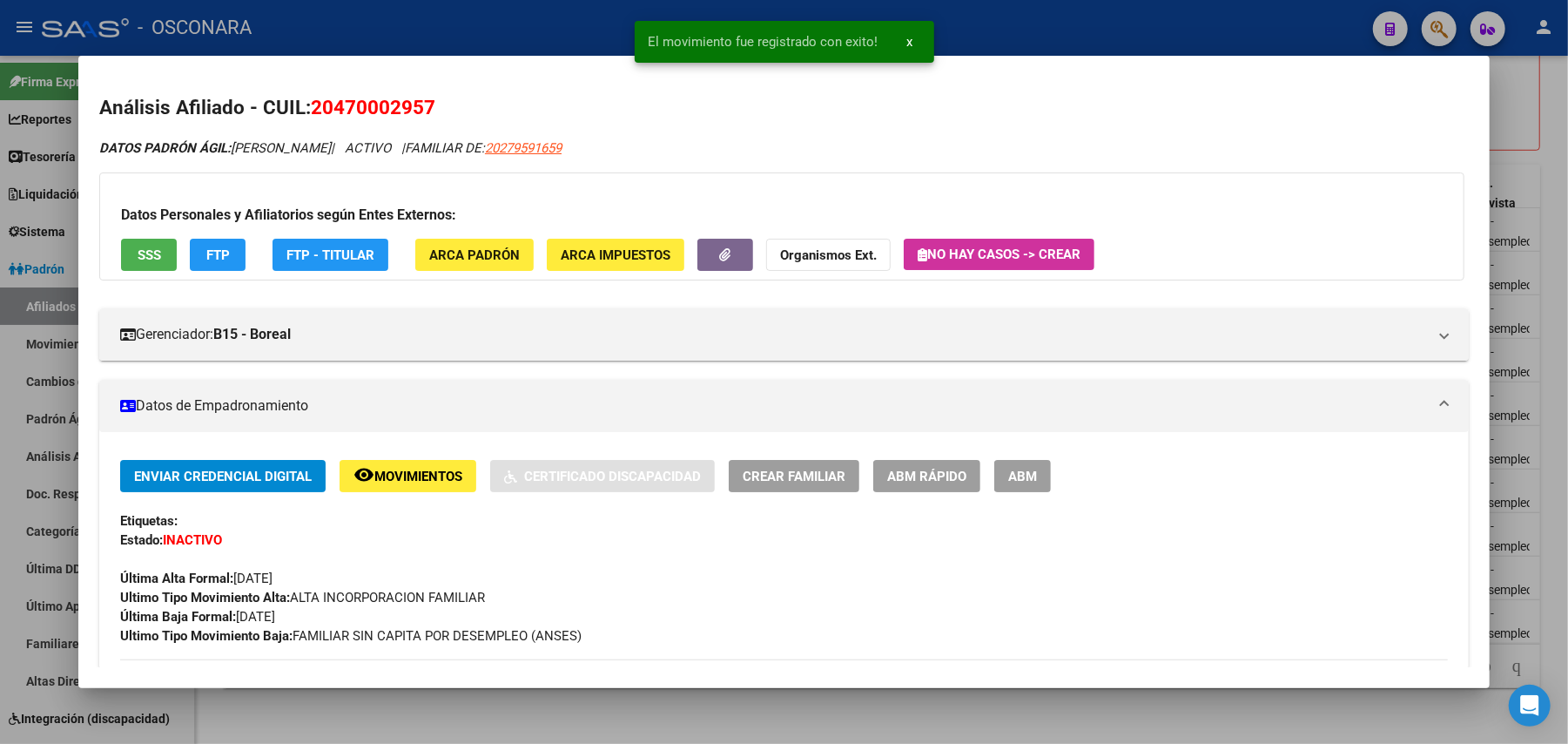
click at [710, 723] on div at bounding box center [784, 372] width 1568 height 744
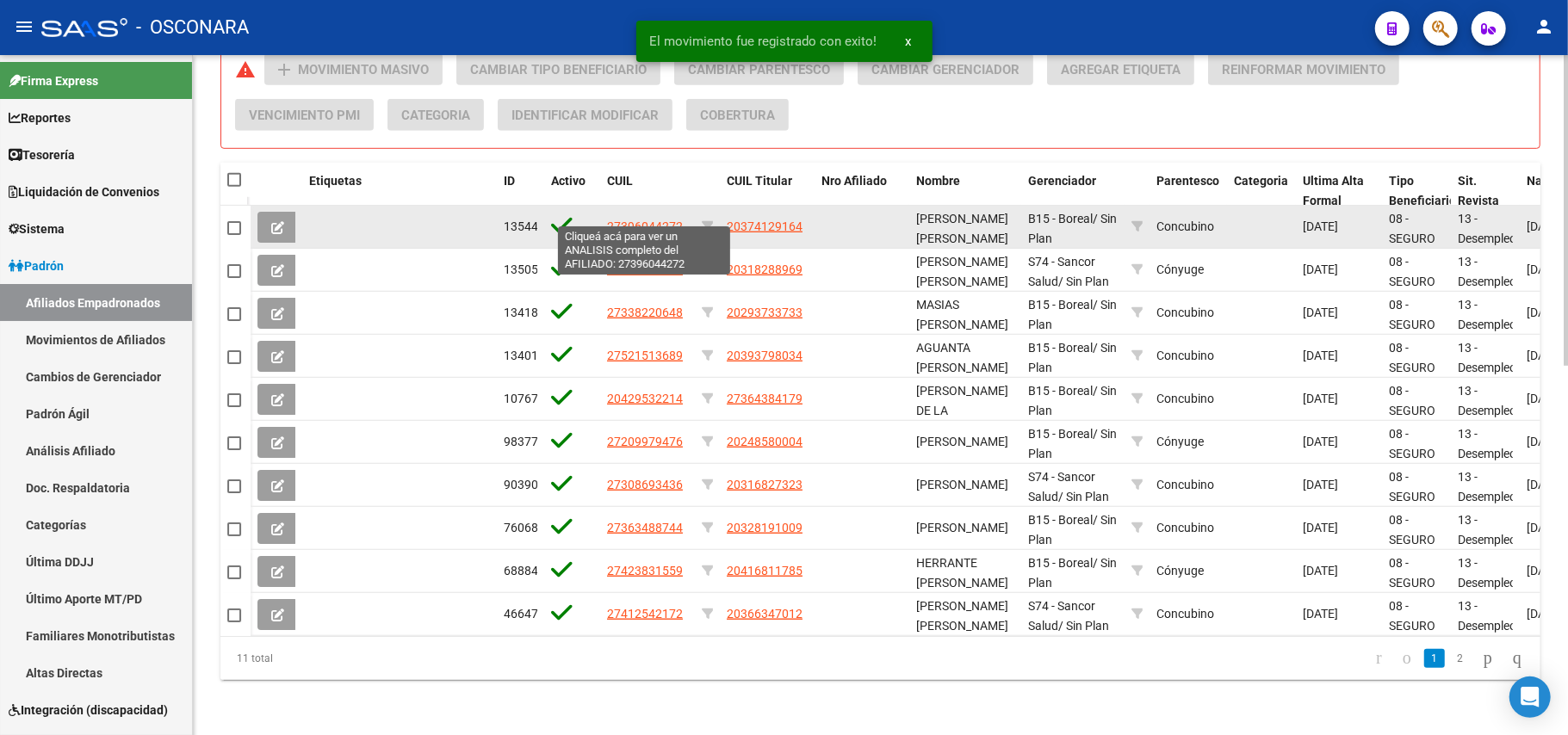
click at [678, 220] on span "27396044272" at bounding box center [645, 226] width 76 height 14
type textarea "27396044272"
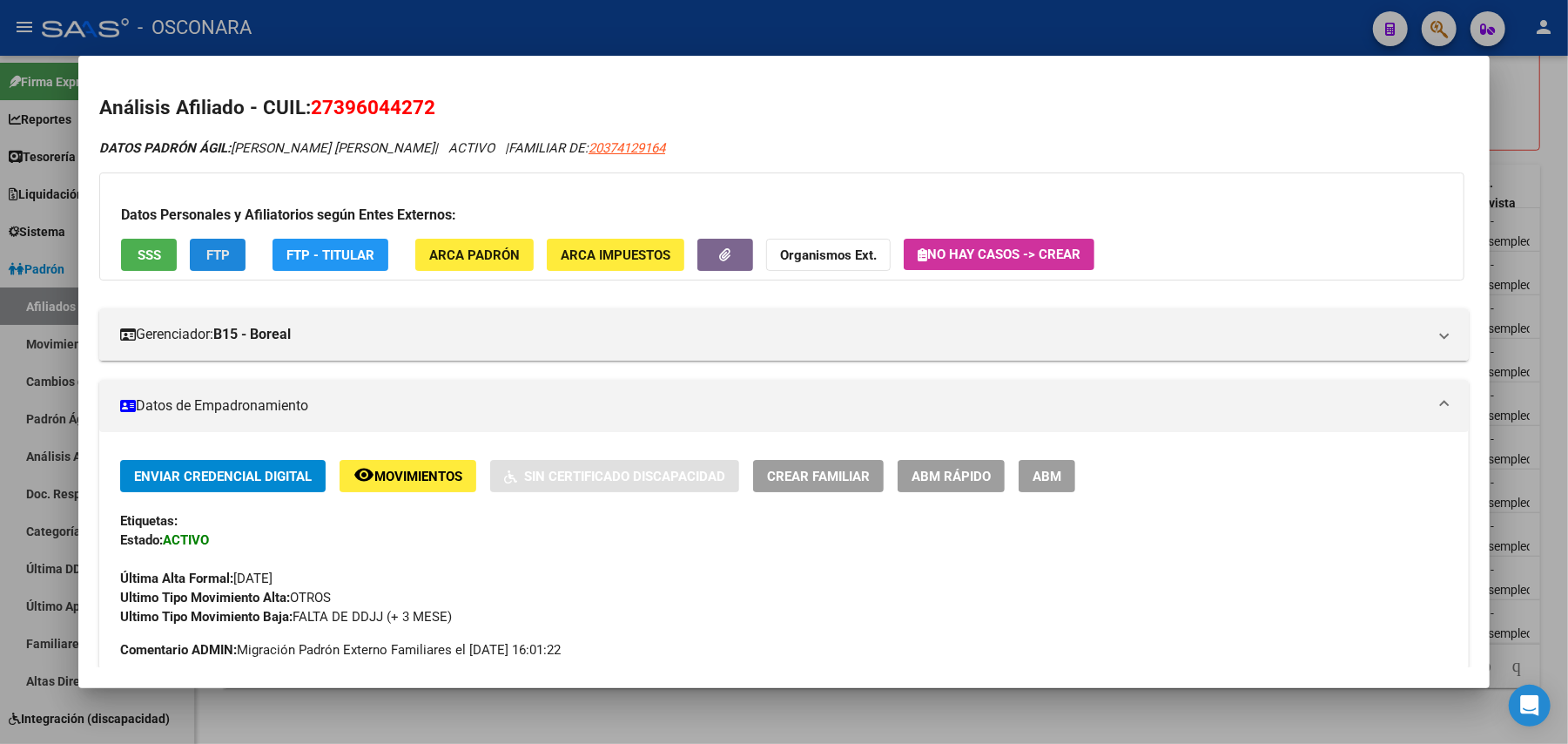
click at [212, 250] on span "FTP" at bounding box center [218, 255] width 23 height 16
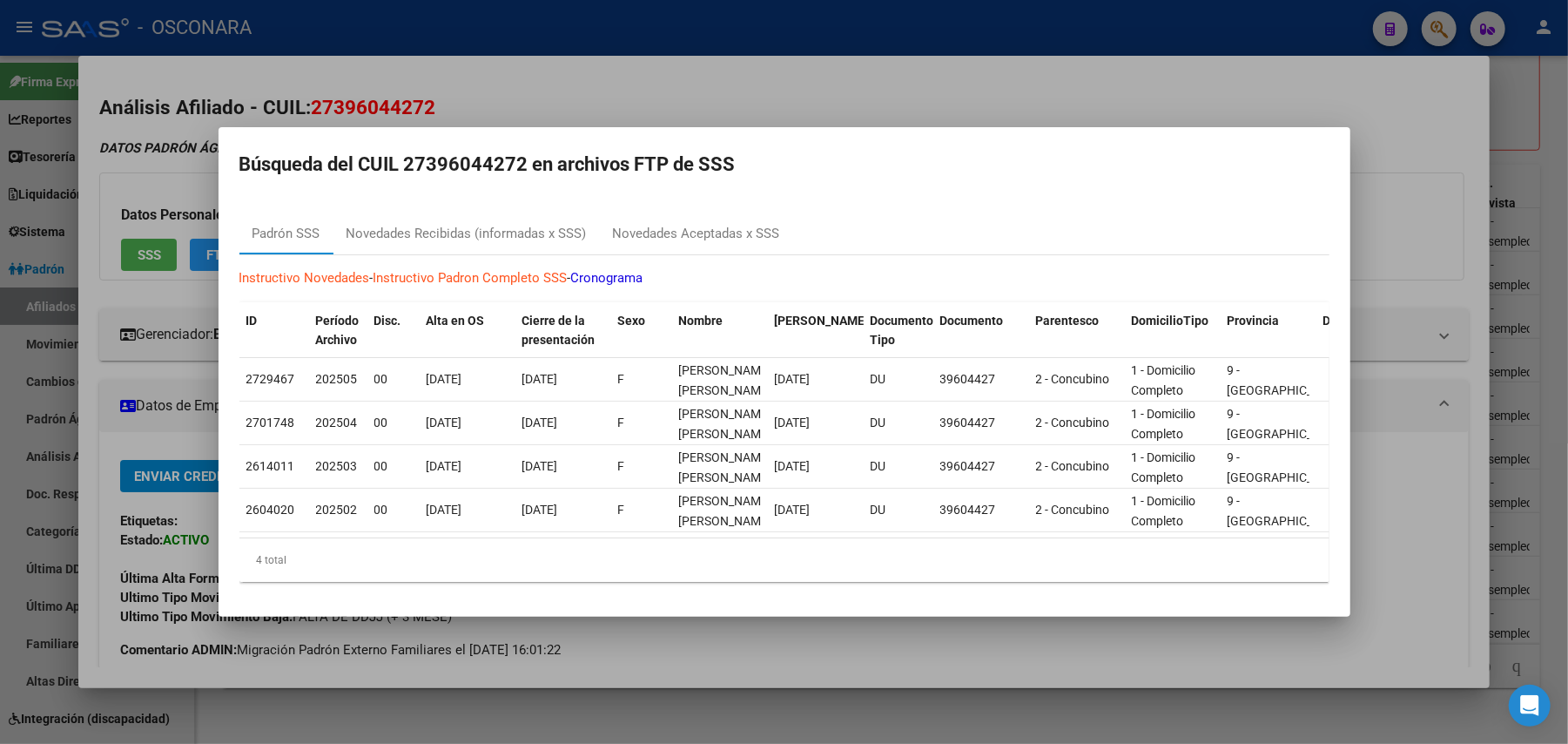
click at [805, 641] on div at bounding box center [784, 372] width 1568 height 744
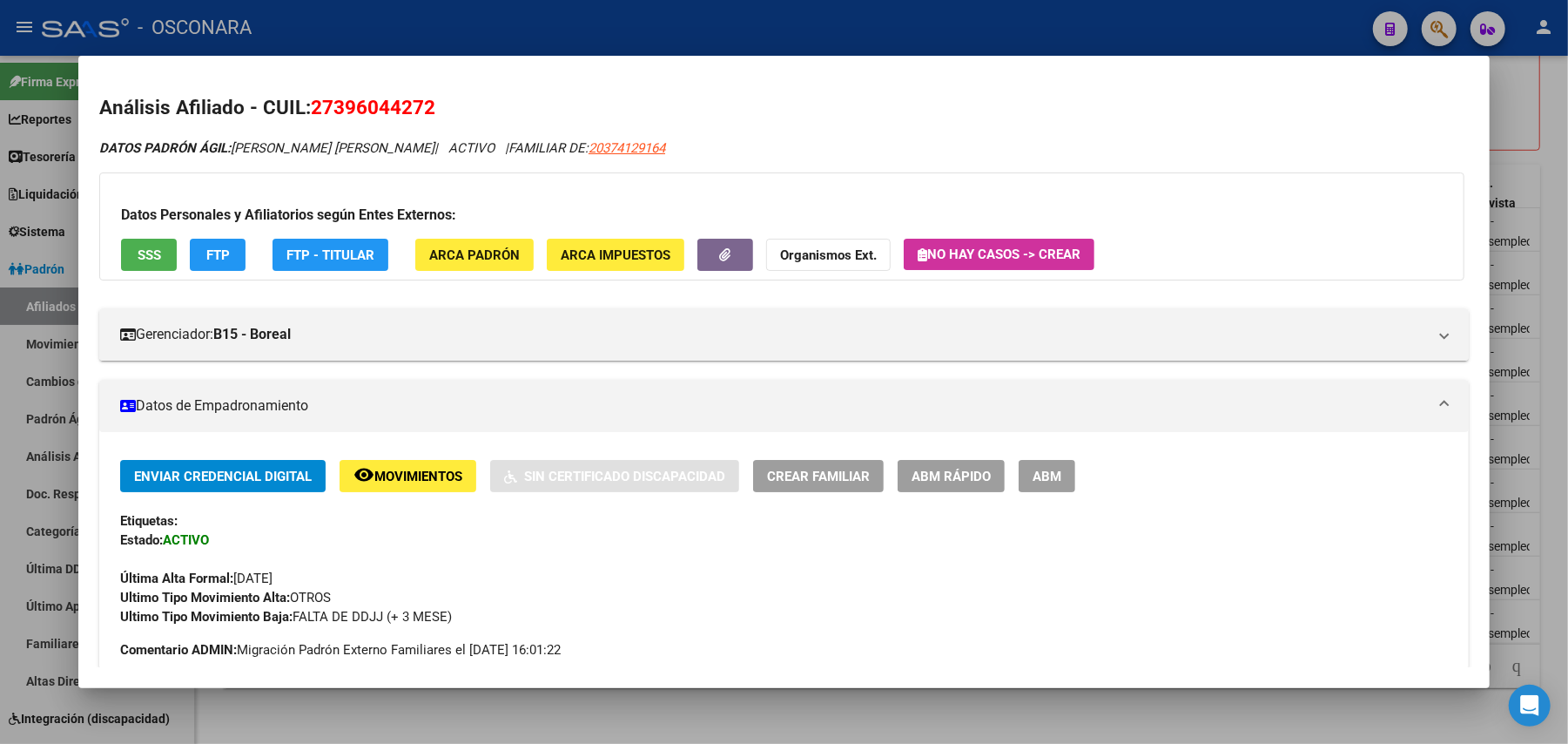
click at [951, 479] on span "ABM Rápido" at bounding box center [951, 476] width 79 height 16
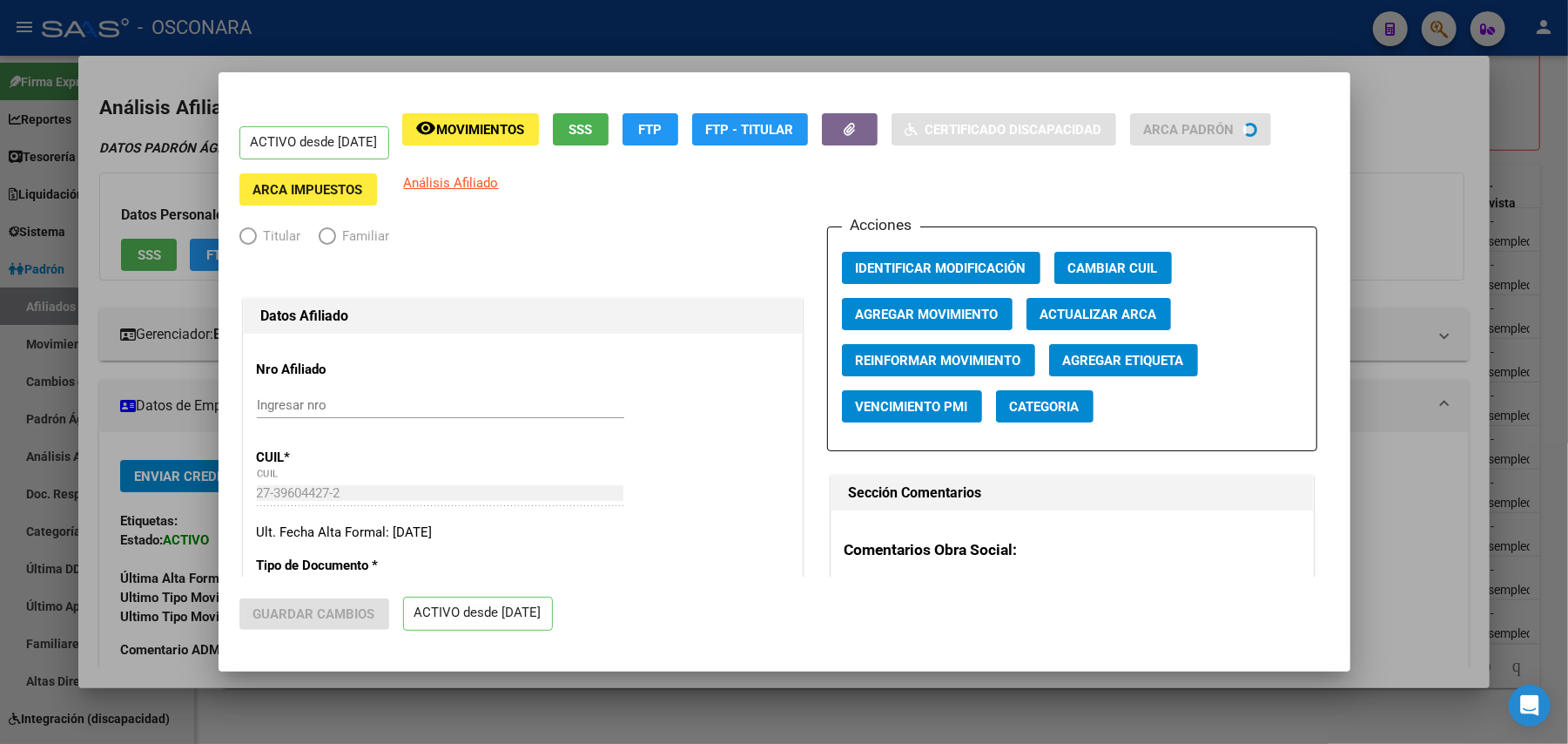
radio input "true"
type input "33-63761744-9"
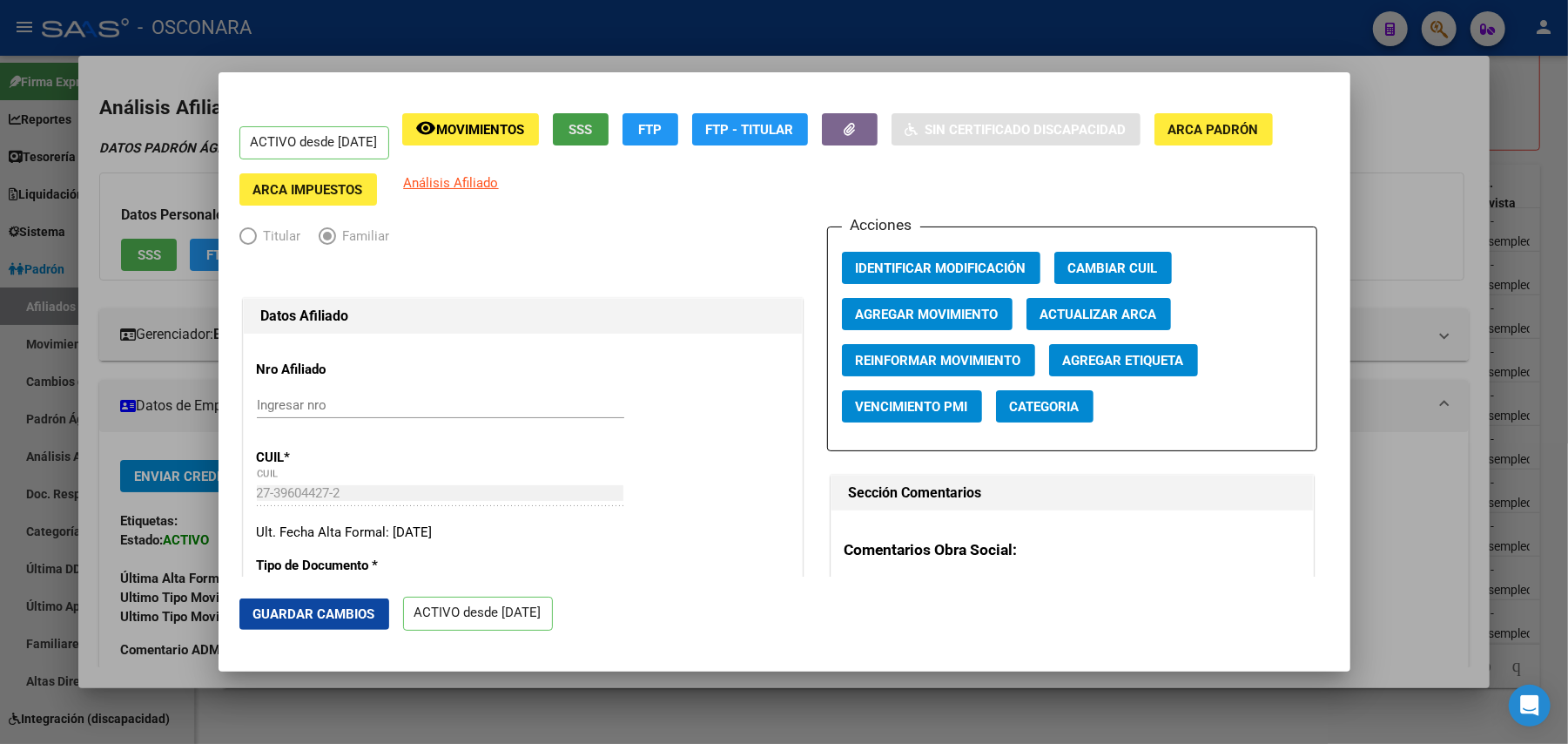
click at [591, 131] on button "SSS" at bounding box center [581, 129] width 56 height 32
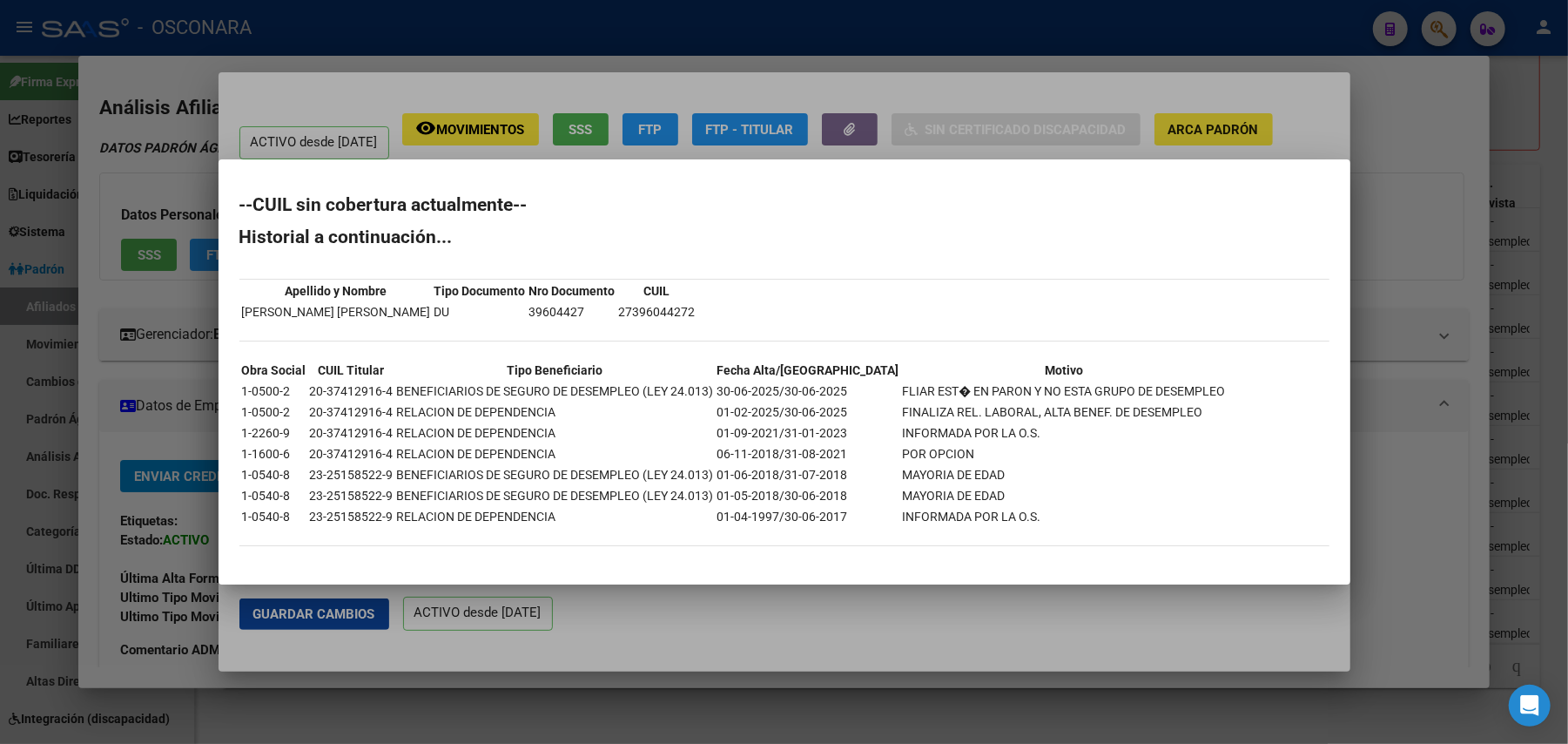
click at [686, 621] on div at bounding box center [784, 372] width 1568 height 744
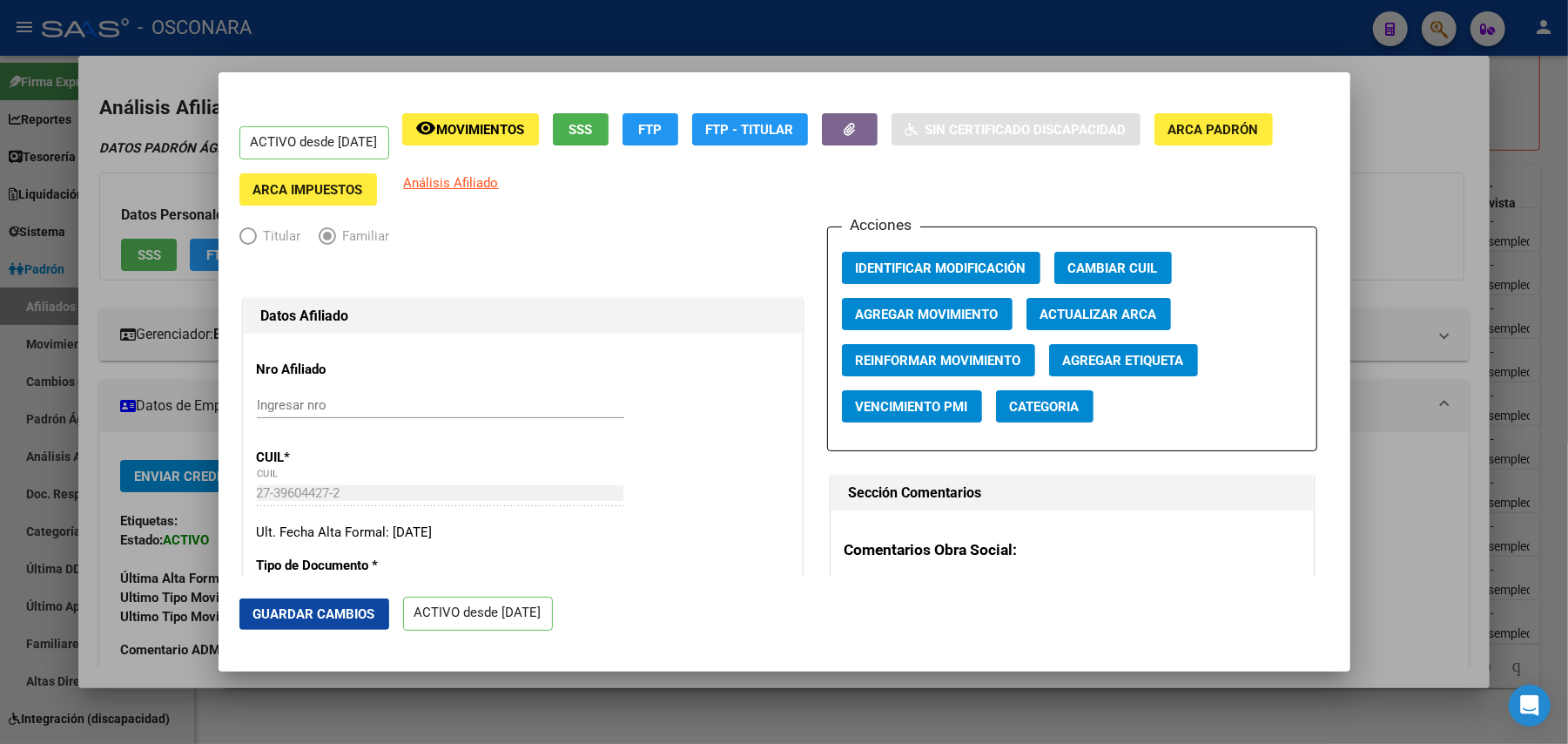
click at [1137, 728] on div at bounding box center [784, 372] width 1568 height 744
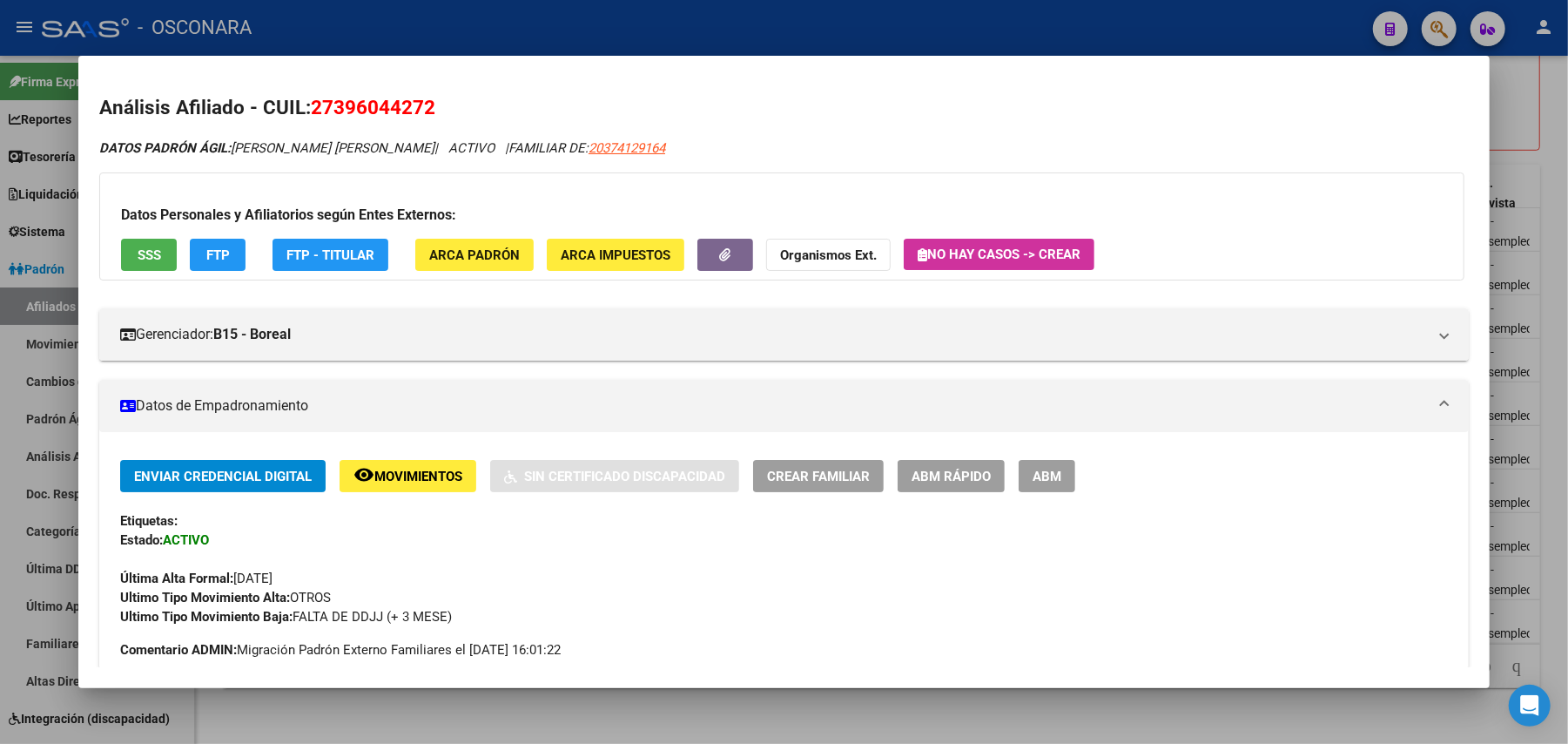
click at [970, 711] on div at bounding box center [784, 372] width 1568 height 744
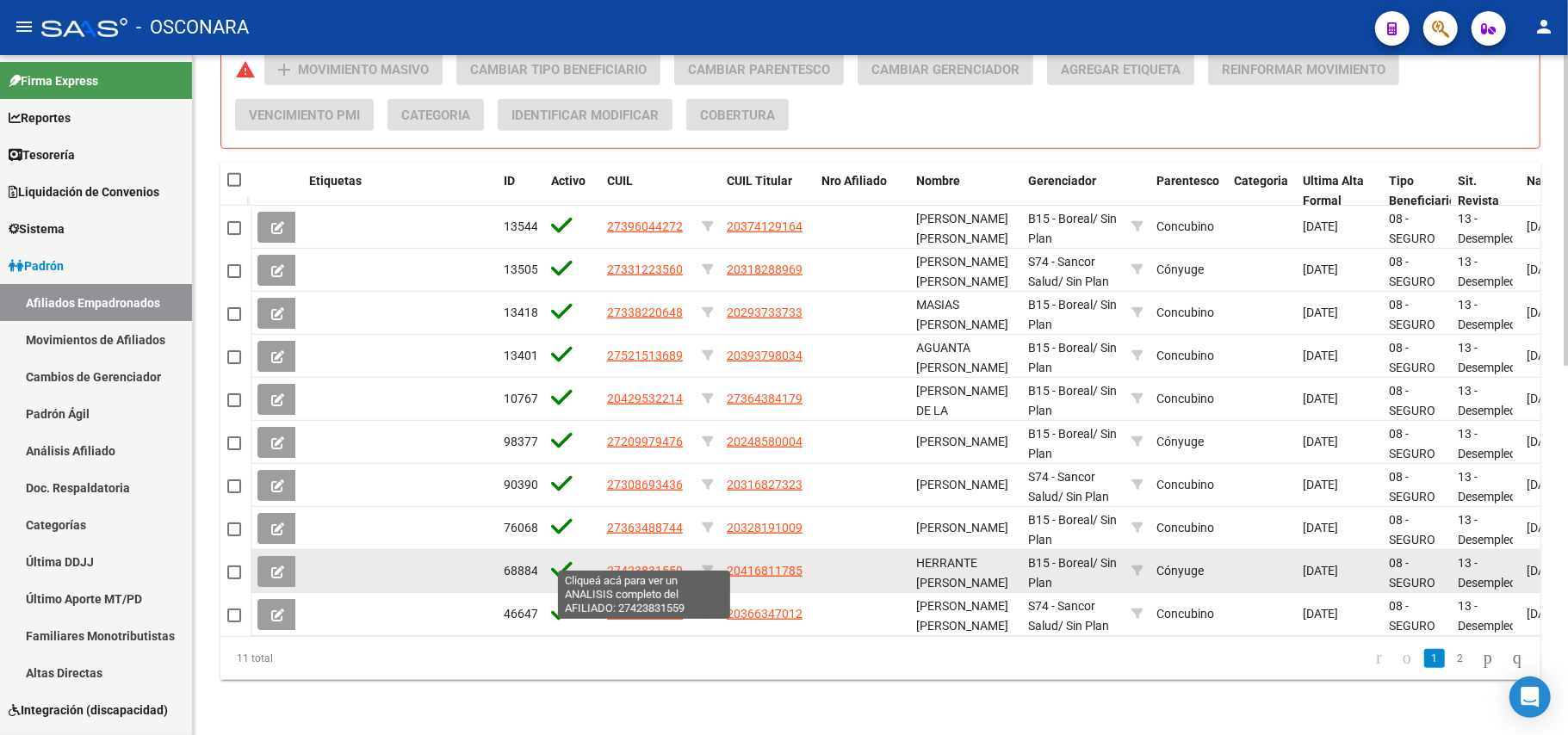
click at [669, 563] on span "27423831559" at bounding box center [645, 570] width 76 height 14
type textarea "27423831559"
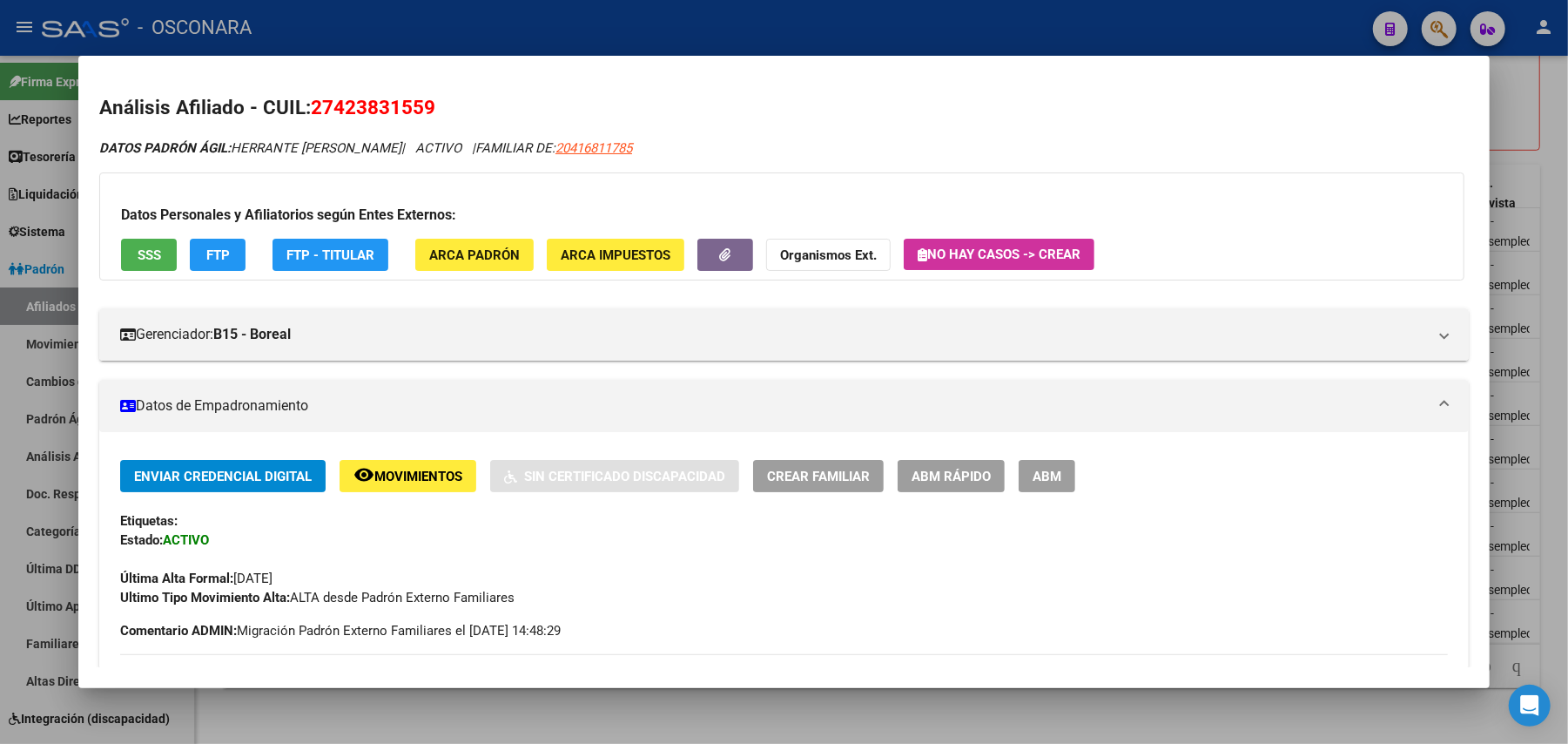
click at [137, 251] on span "SSS" at bounding box center [149, 255] width 23 height 16
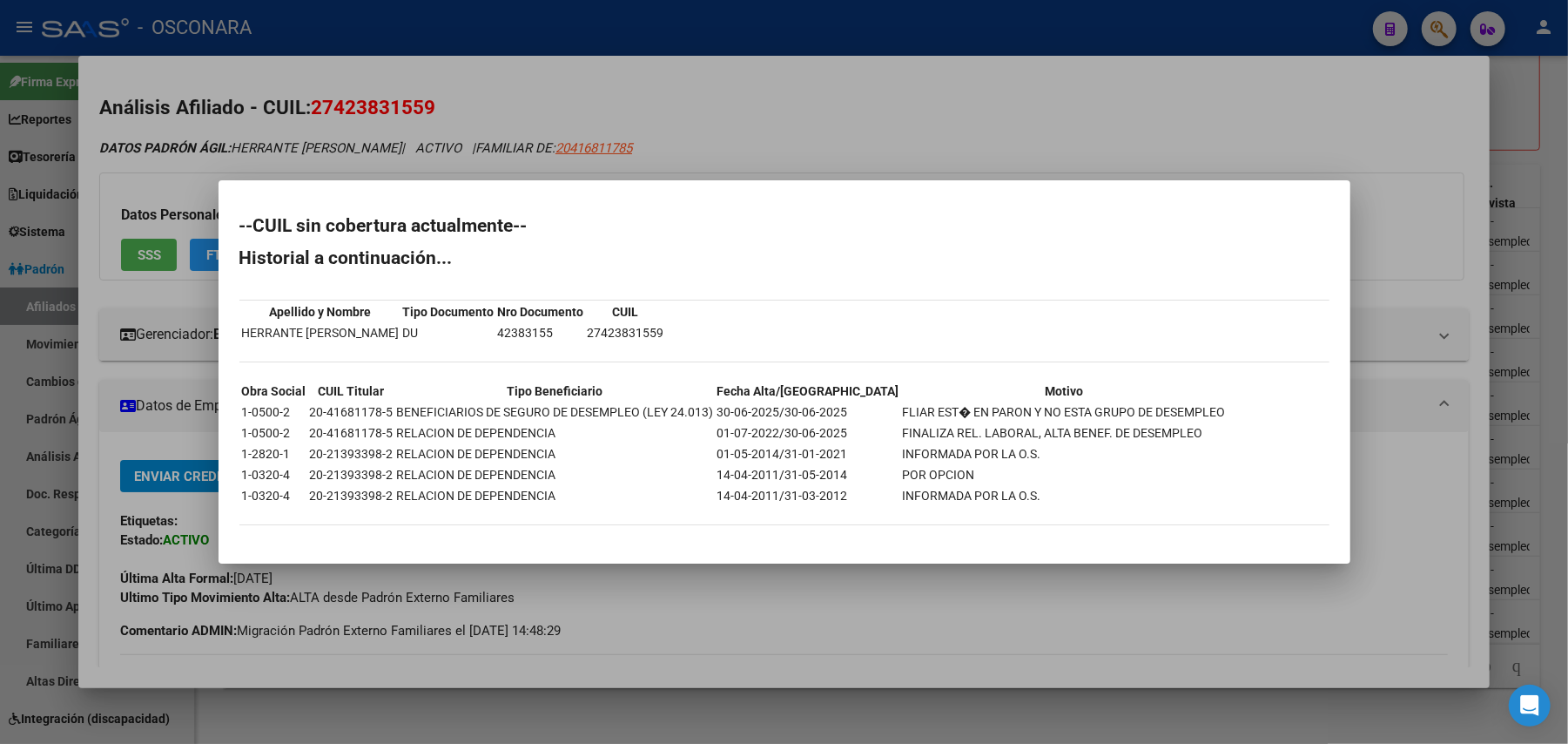
click at [691, 716] on div at bounding box center [784, 372] width 1568 height 744
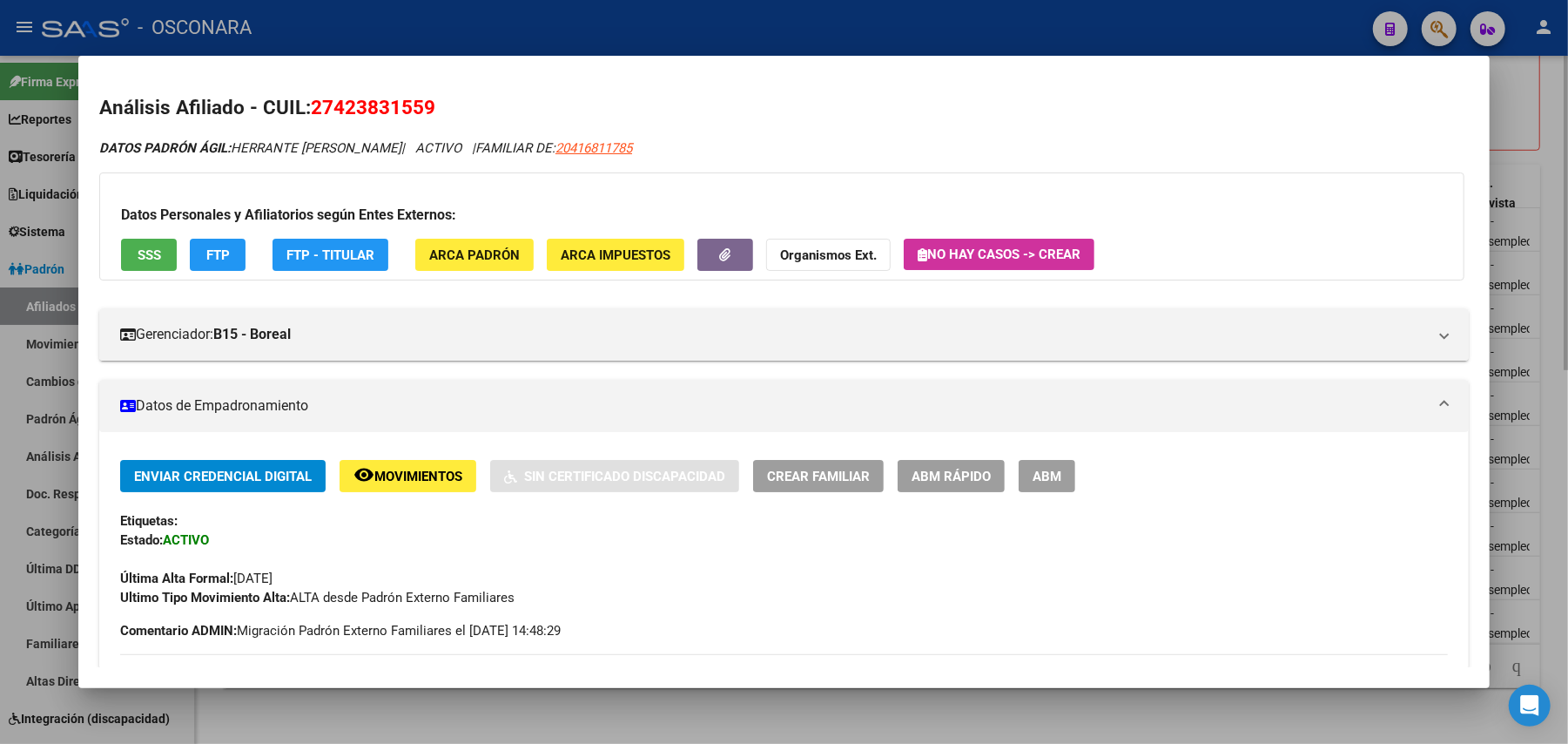
click at [422, 722] on div at bounding box center [784, 372] width 1568 height 744
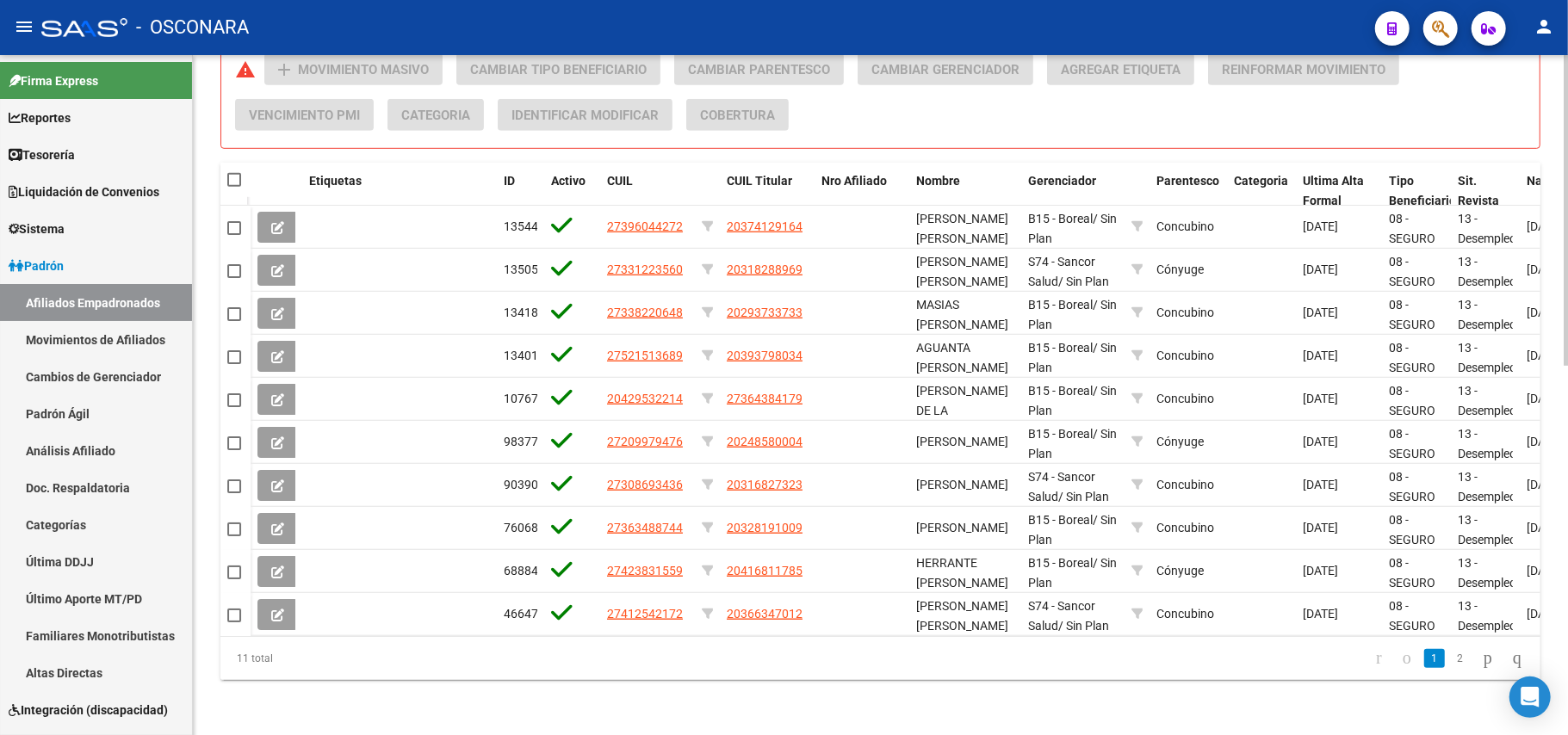
click at [234, 173] on span at bounding box center [234, 179] width 14 height 14
click at [234, 187] on input "checkbox" at bounding box center [234, 187] width 1 height 1
checkbox input "true"
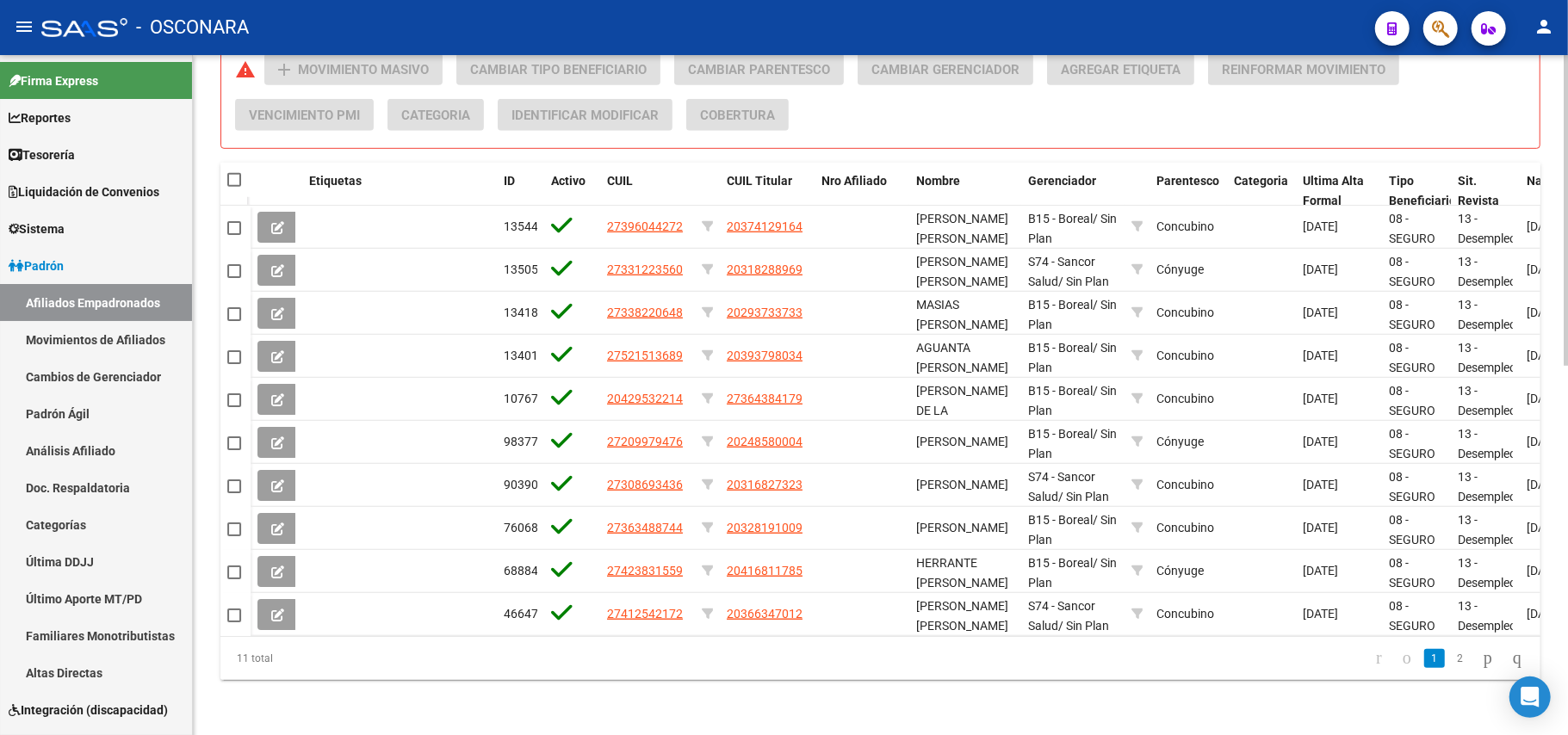
checkbox input "true"
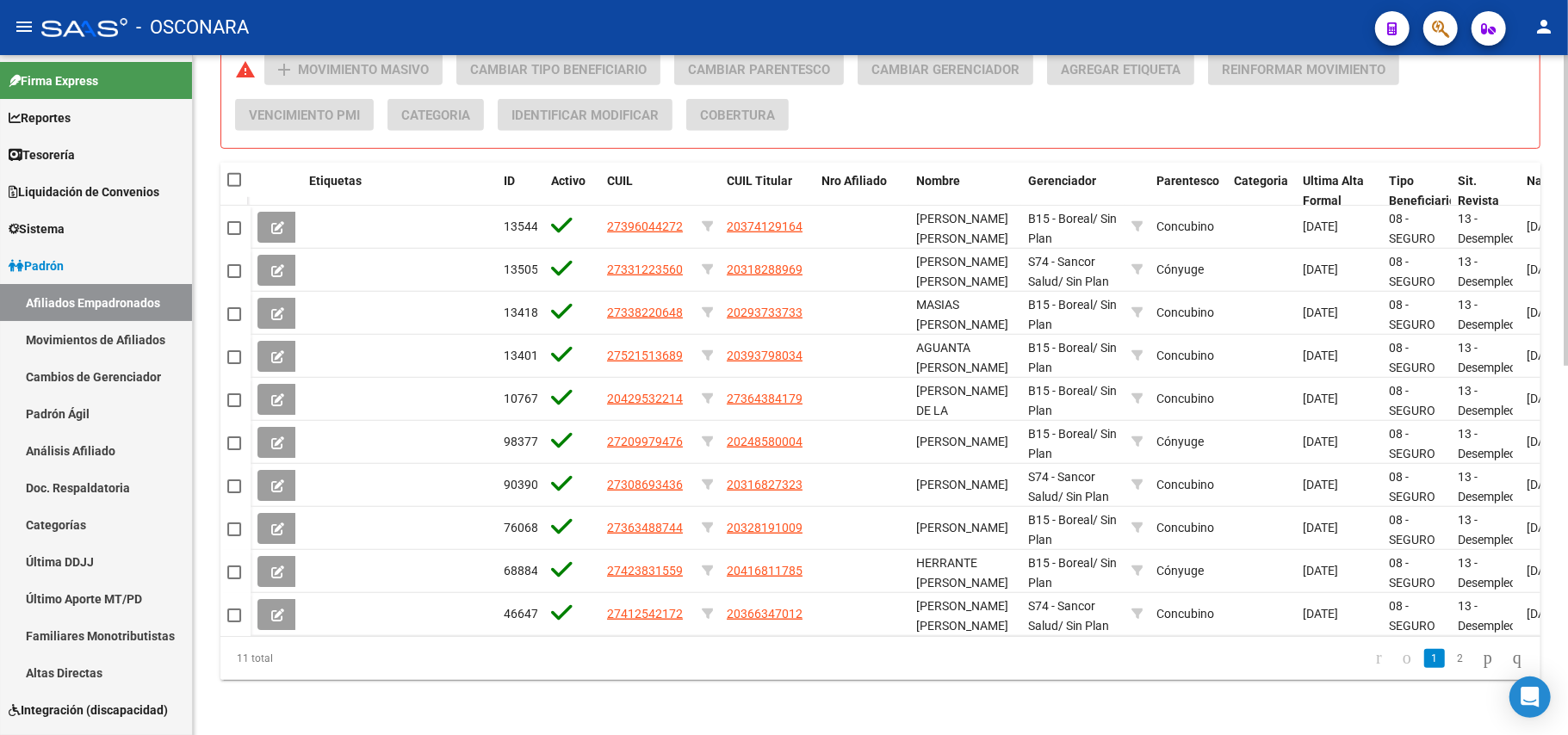
checkbox input "true"
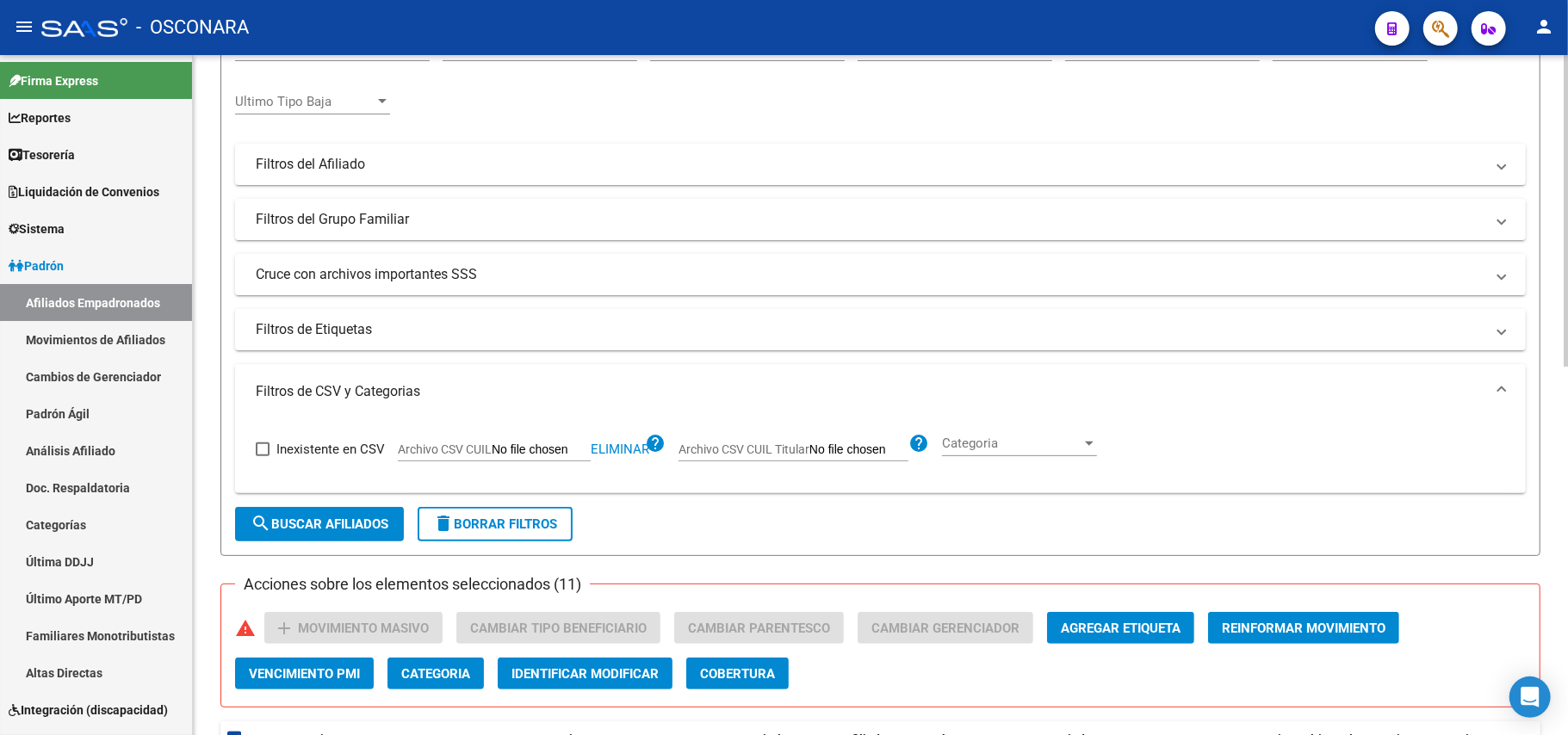
scroll to position [0, 0]
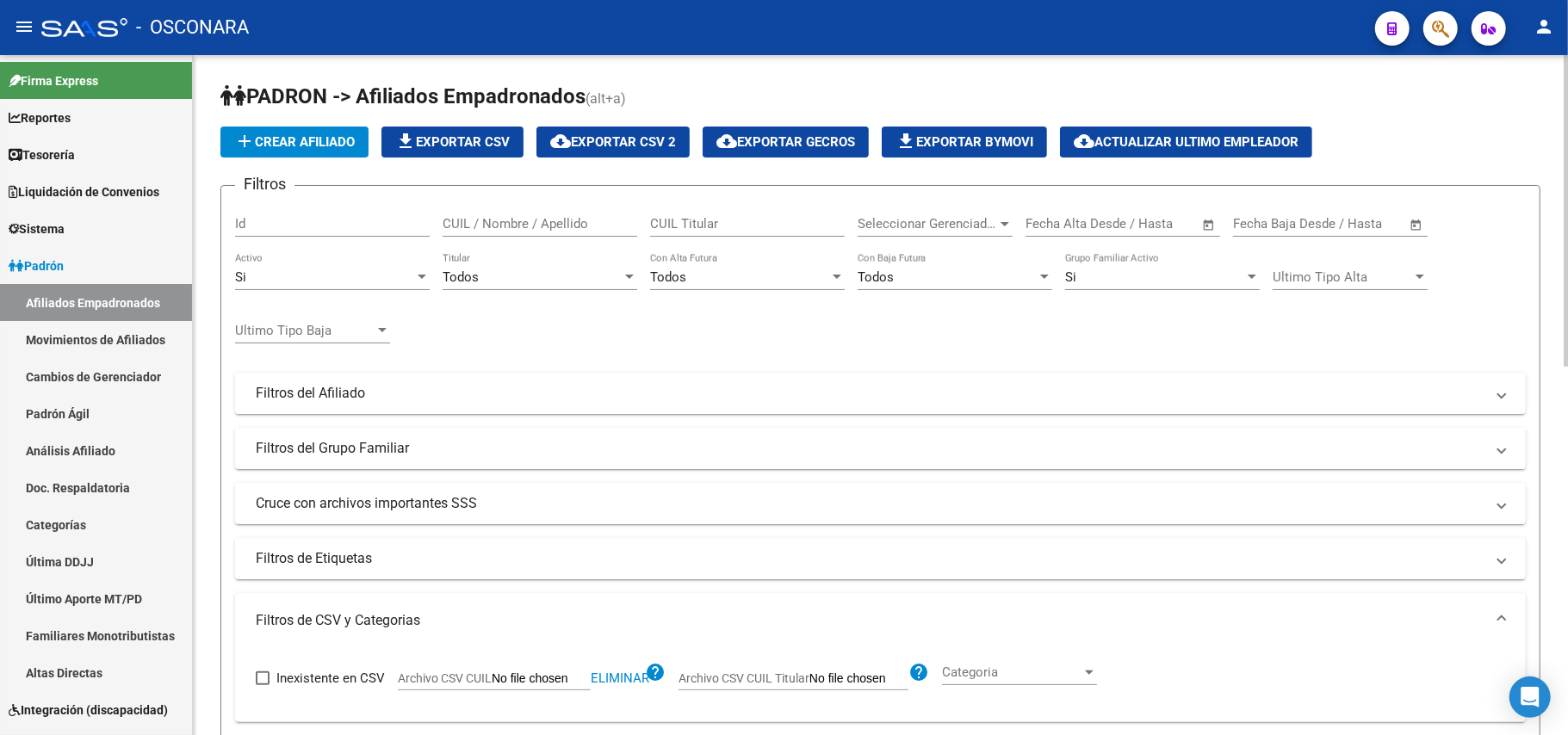
click at [555, 277] on div "Todos" at bounding box center [532, 277] width 179 height 16
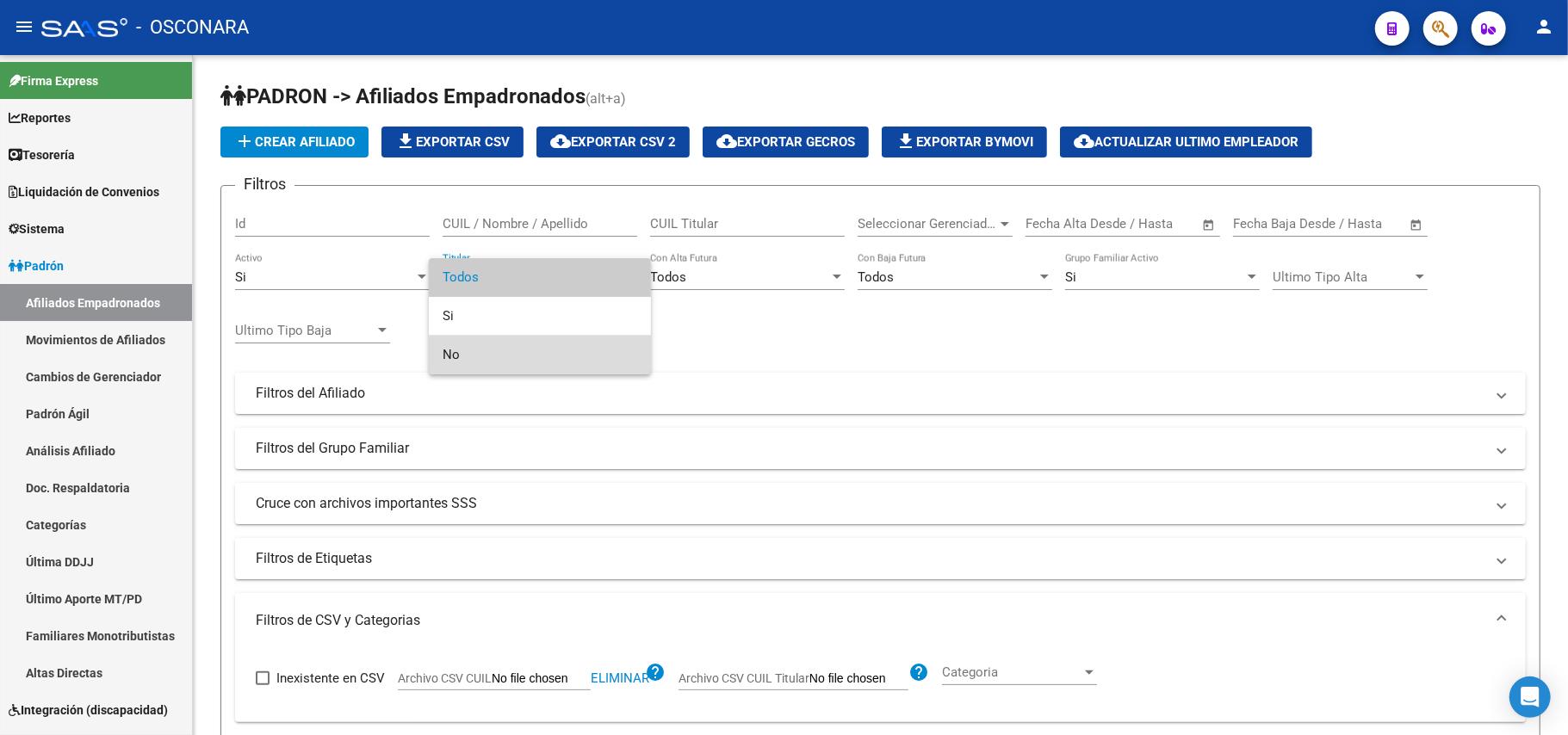
click at [462, 352] on span "No" at bounding box center [540, 355] width 195 height 39
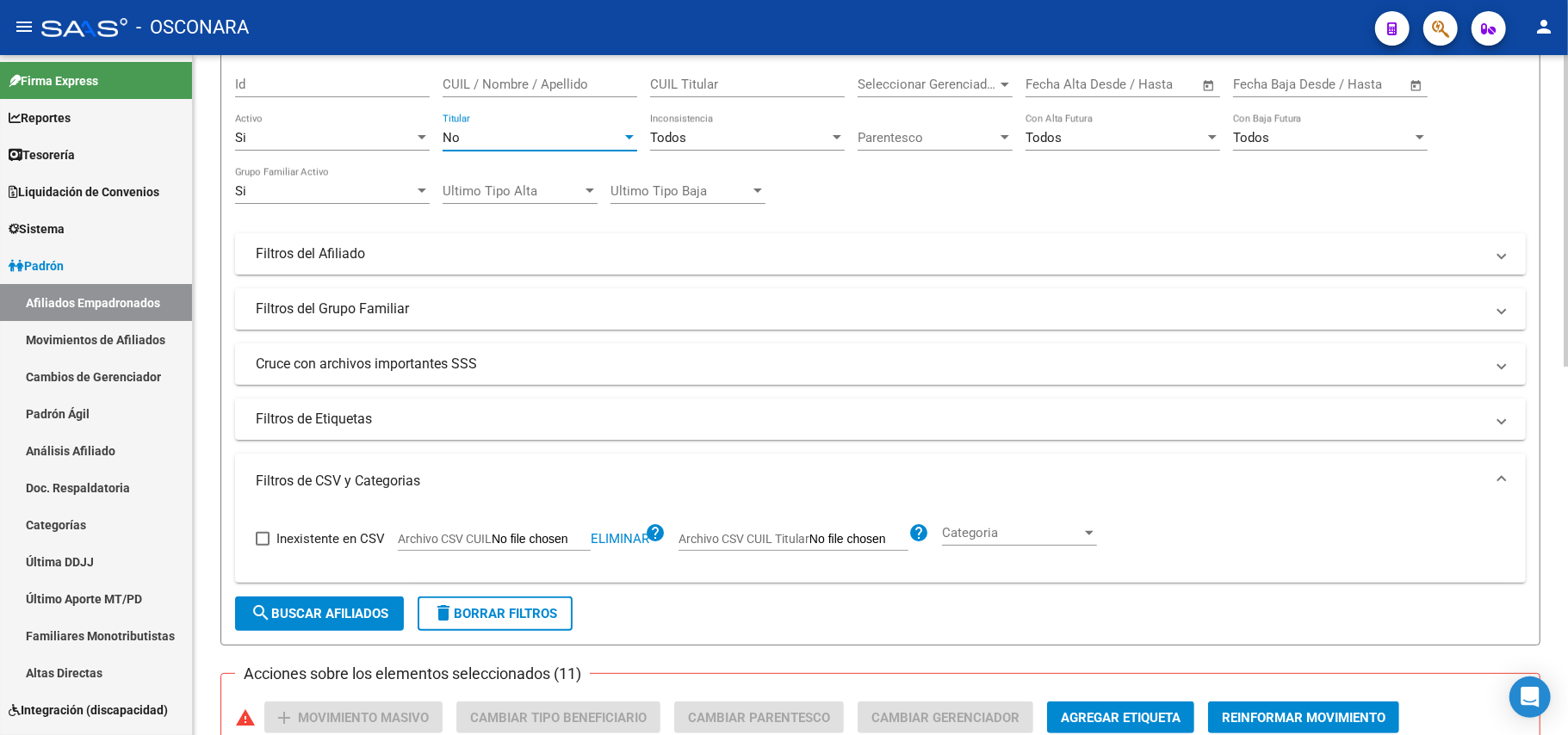
scroll to position [459, 0]
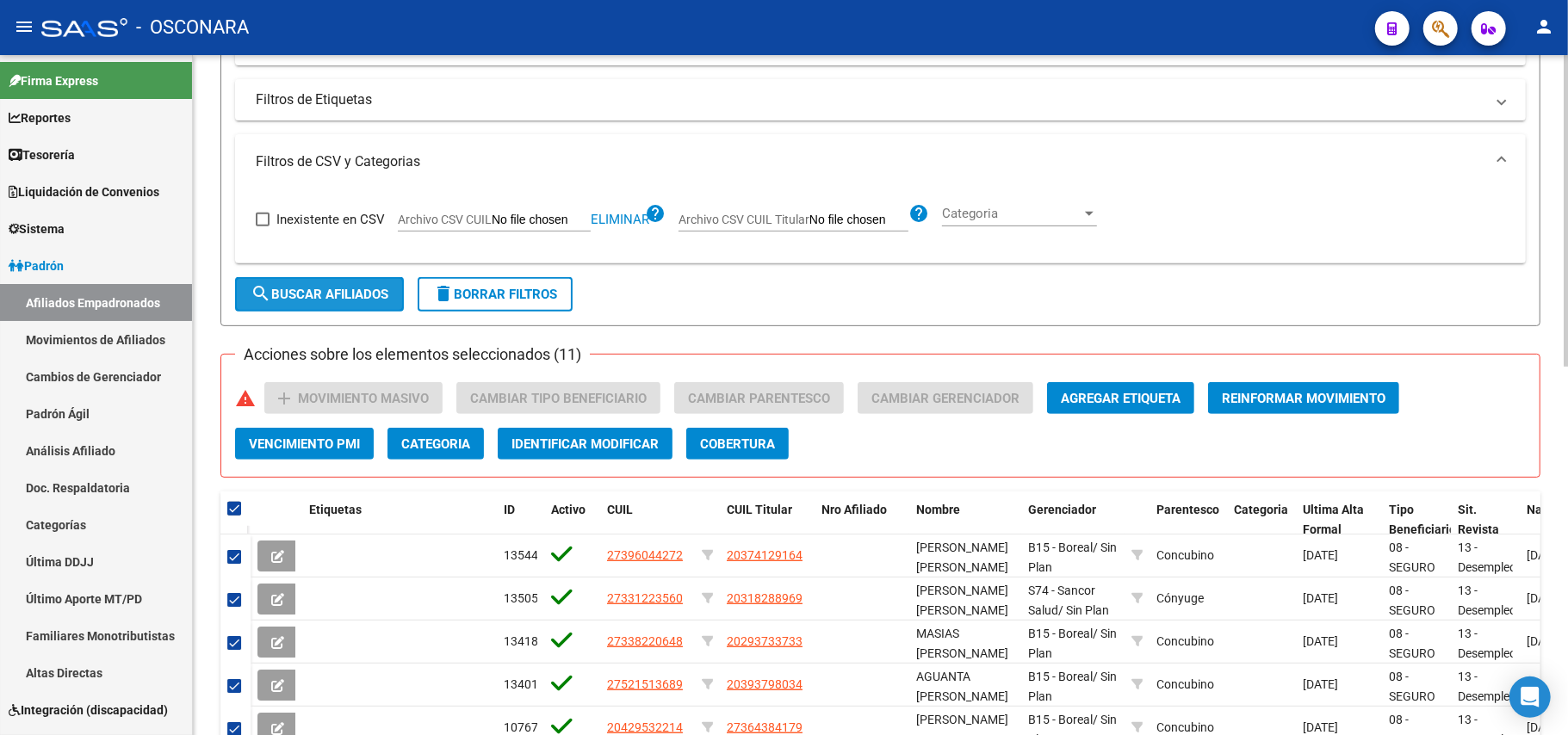
click at [311, 287] on span "search Buscar Afiliados" at bounding box center [319, 294] width 138 height 16
checkbox input "false"
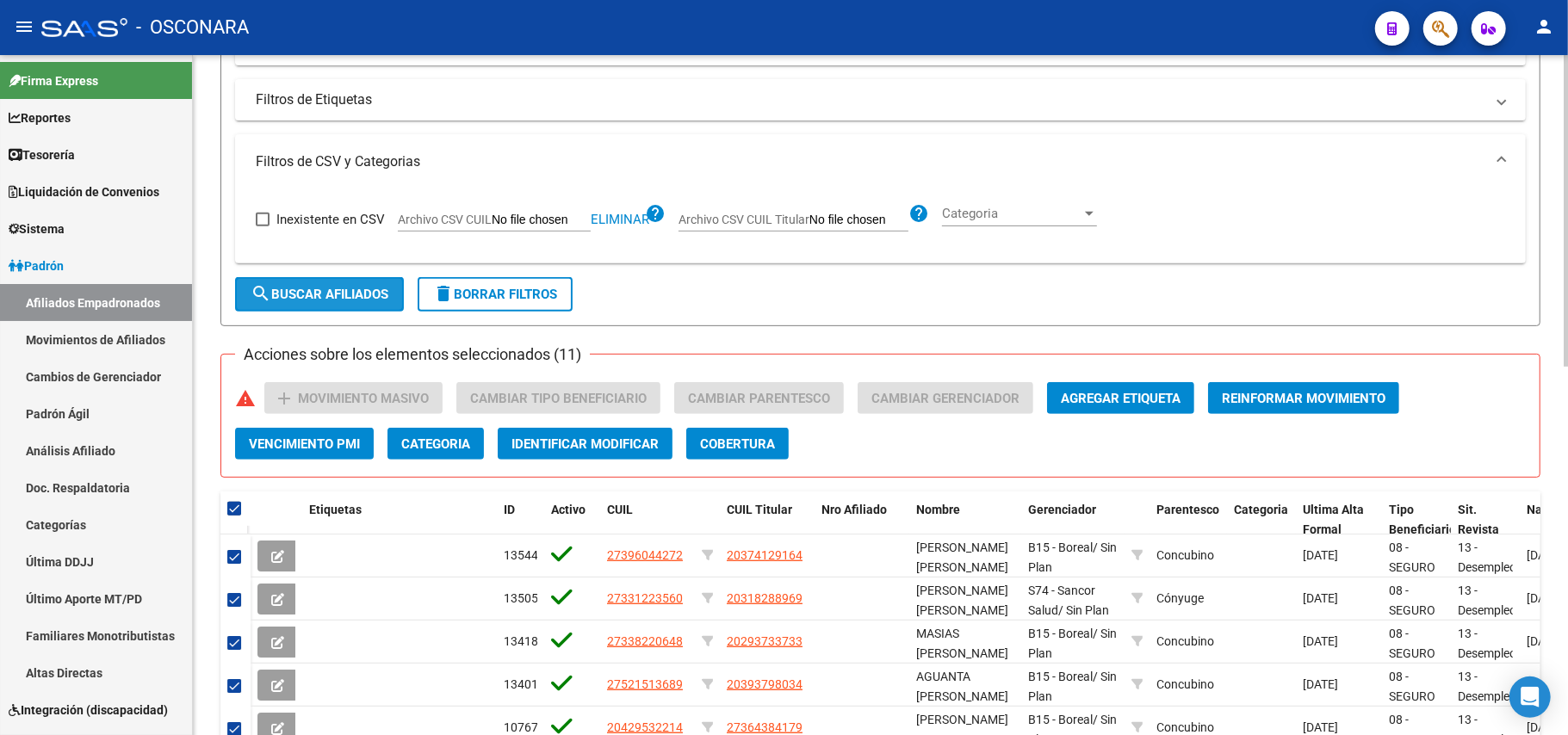
checkbox input "false"
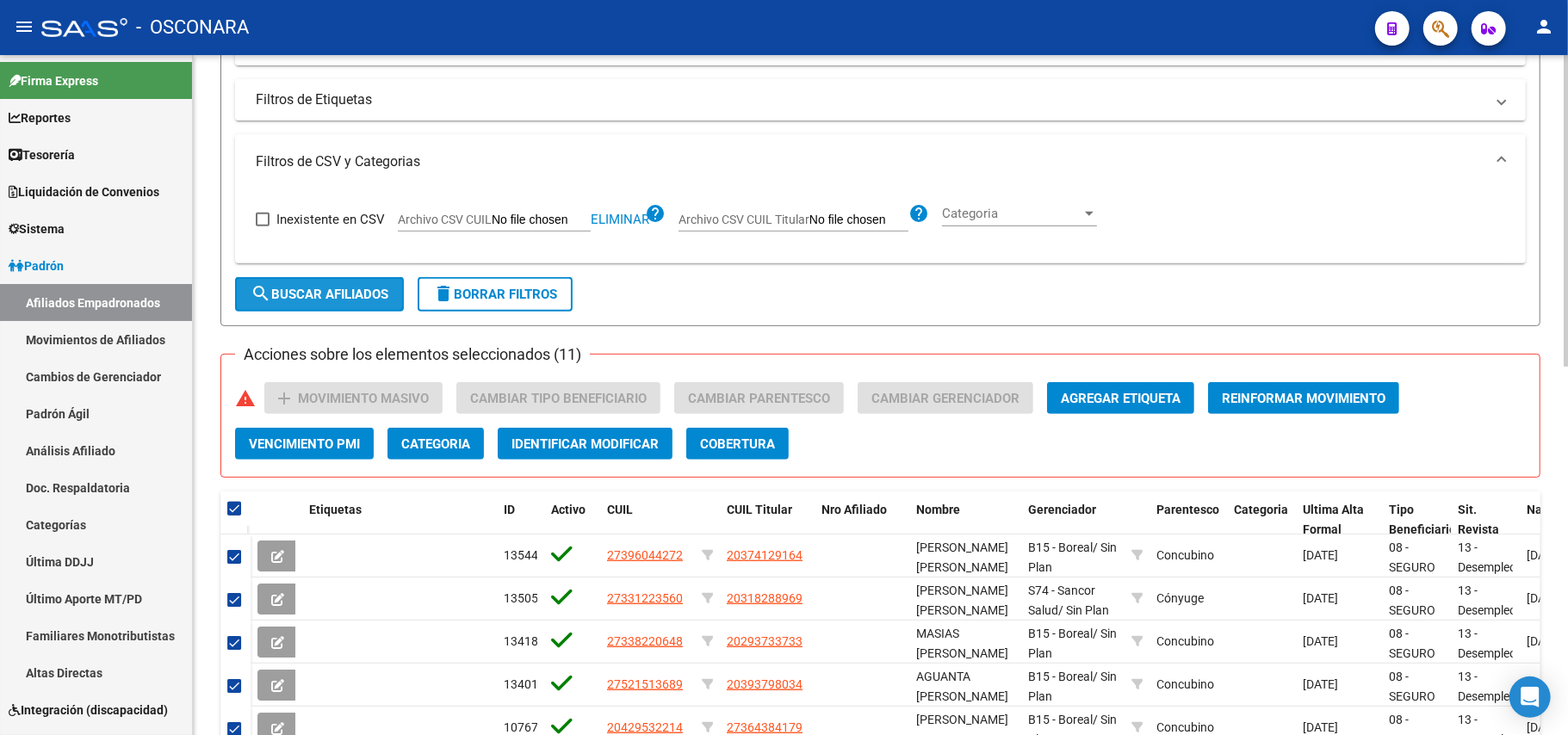
checkbox input "false"
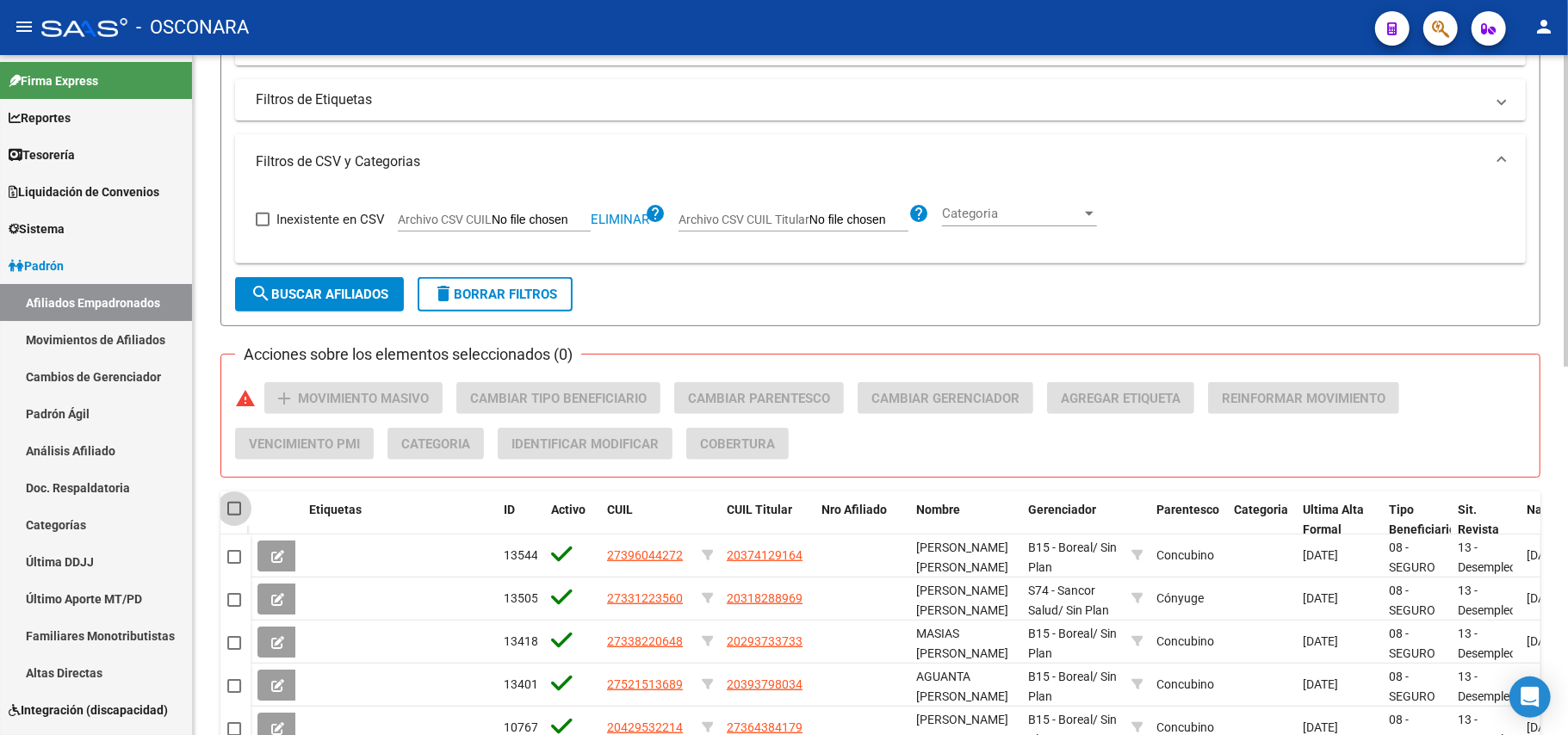
click at [232, 503] on span at bounding box center [234, 508] width 14 height 14
click at [234, 515] on input "checkbox" at bounding box center [234, 515] width 1 height 1
checkbox input "true"
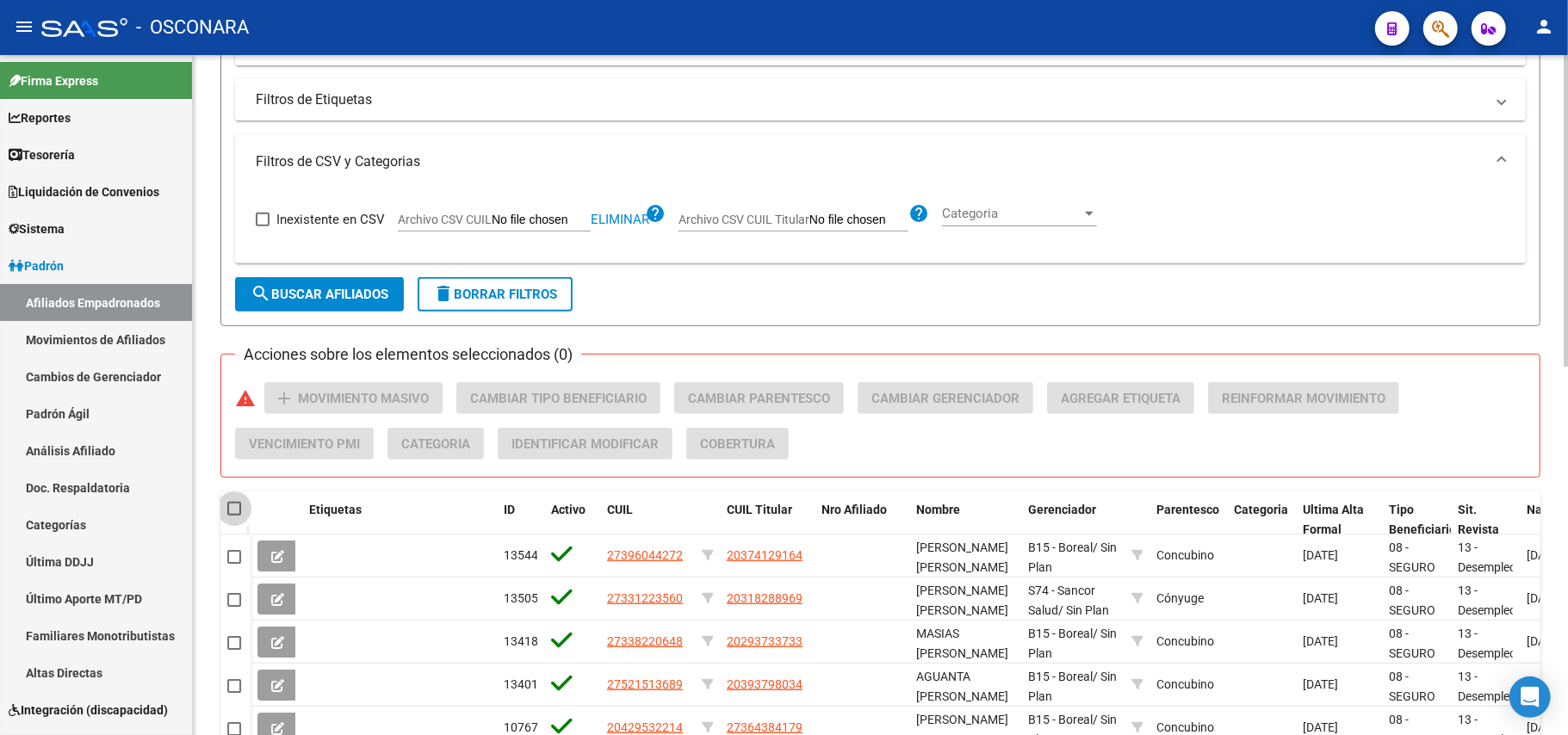
checkbox input "true"
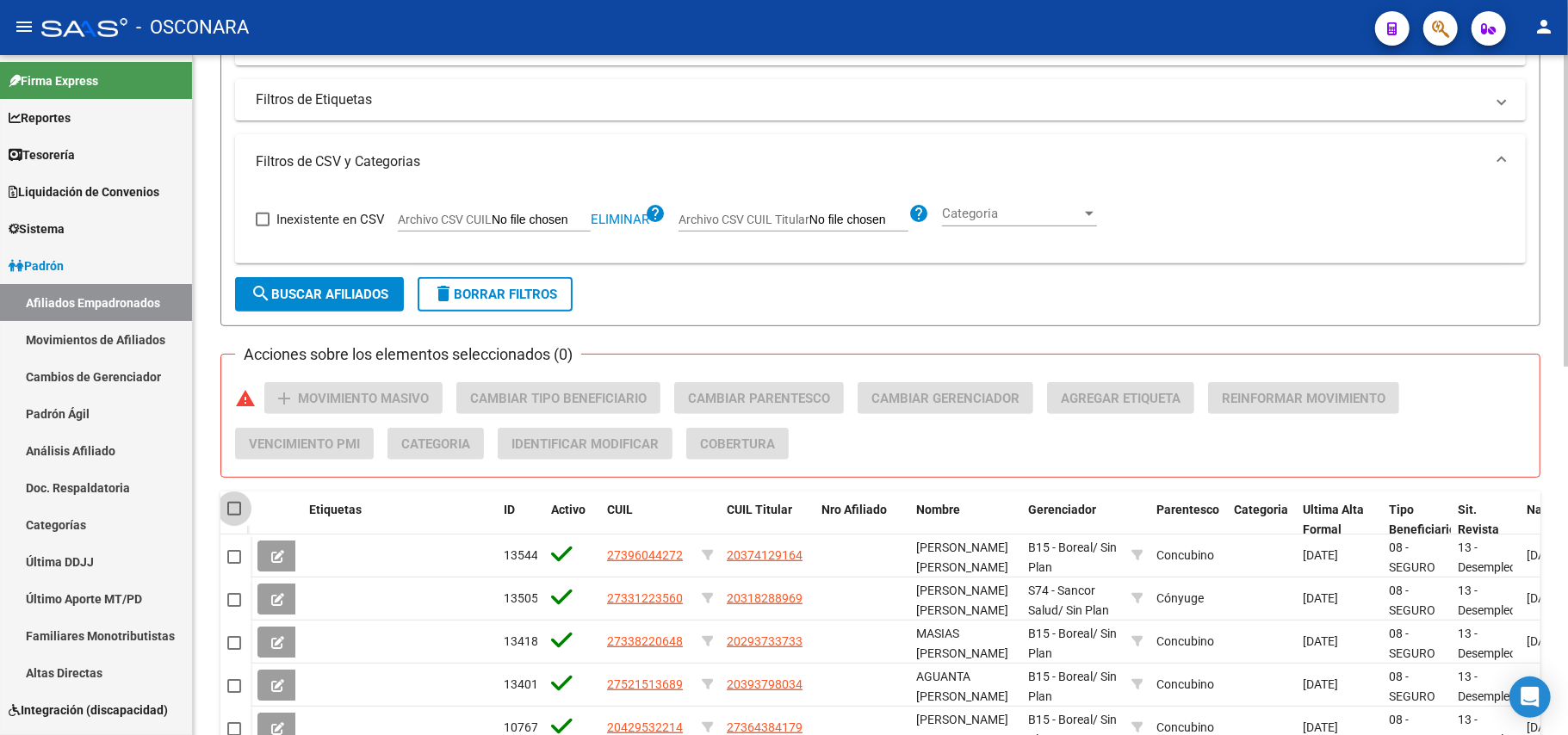
checkbox input "true"
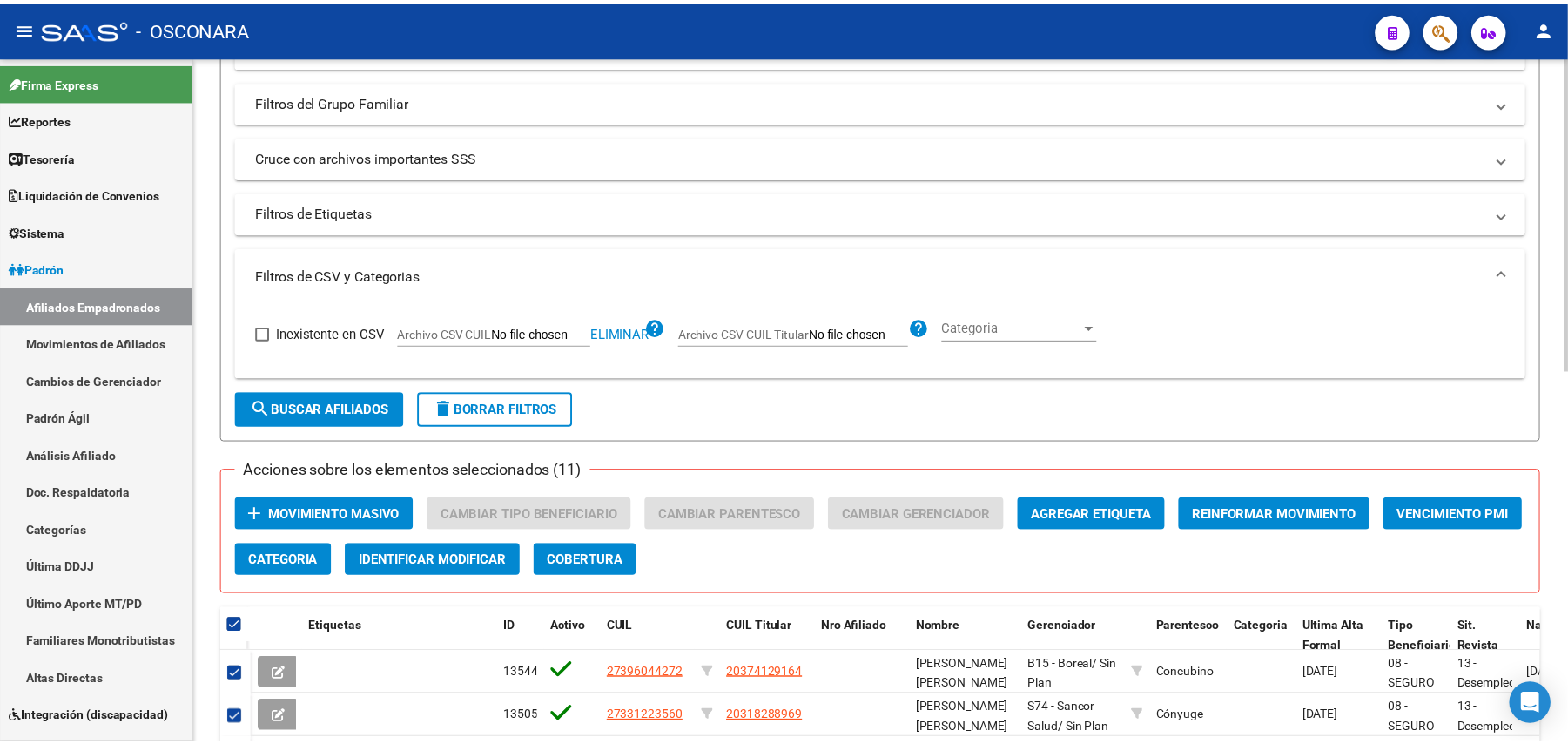
scroll to position [351, 0]
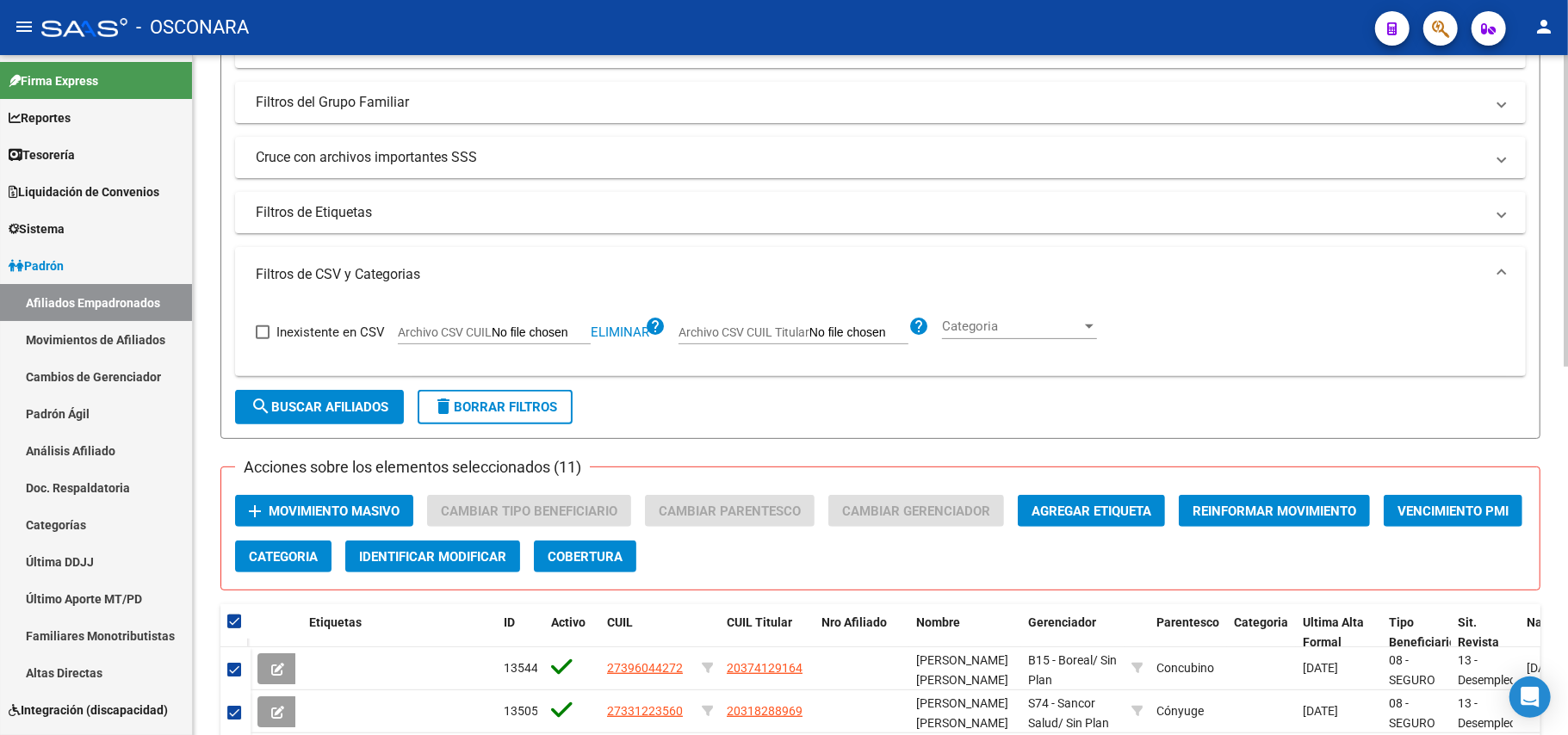
click at [313, 503] on span "Movimiento Masivo" at bounding box center [334, 511] width 131 height 16
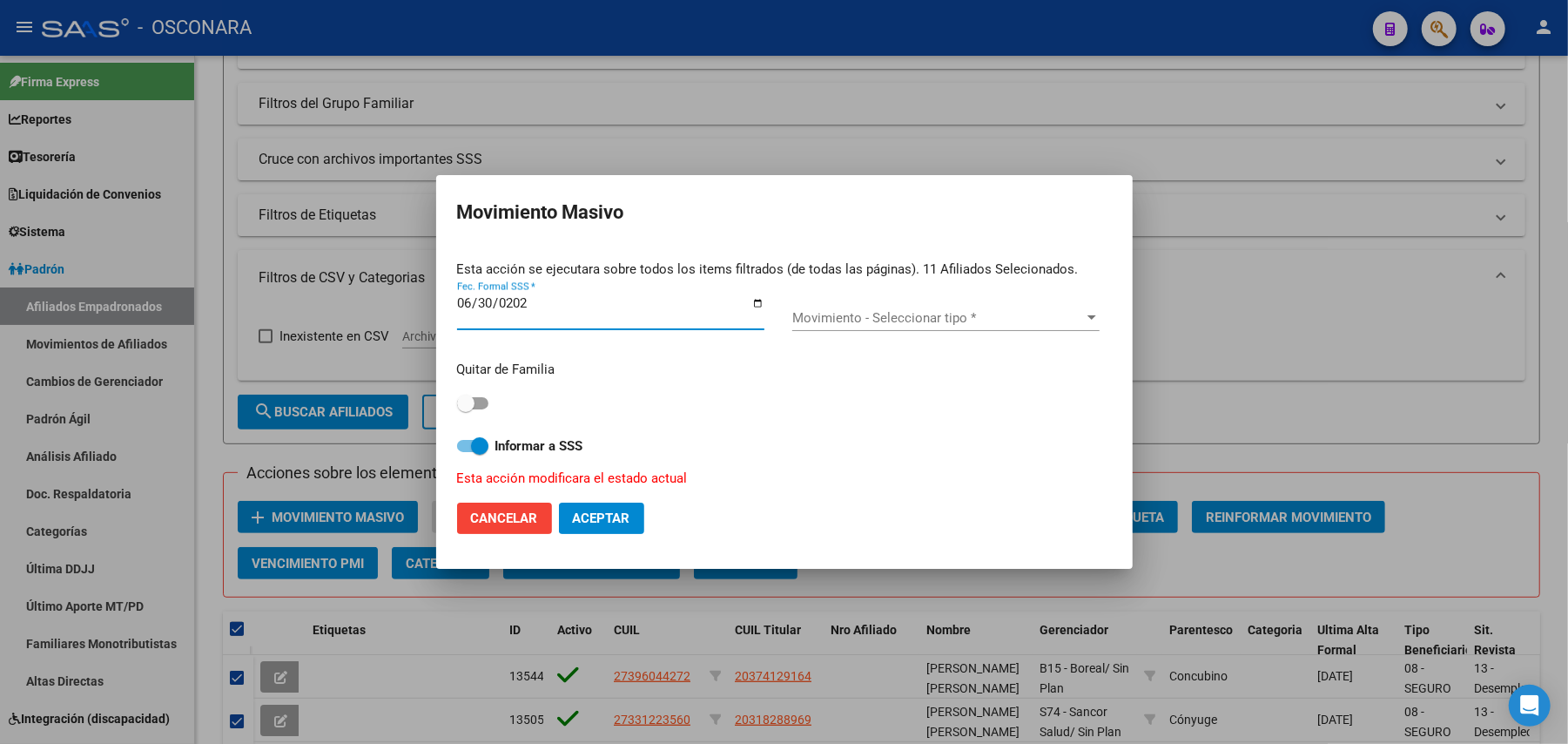
type input "2025-06-30"
click at [465, 450] on span at bounding box center [473, 446] width 32 height 12
click at [465, 452] on input "Informar a SSS" at bounding box center [465, 452] width 1 height 1
checkbox input "false"
click at [892, 315] on span "Movimiento - Seleccionar tipo *" at bounding box center [938, 318] width 292 height 16
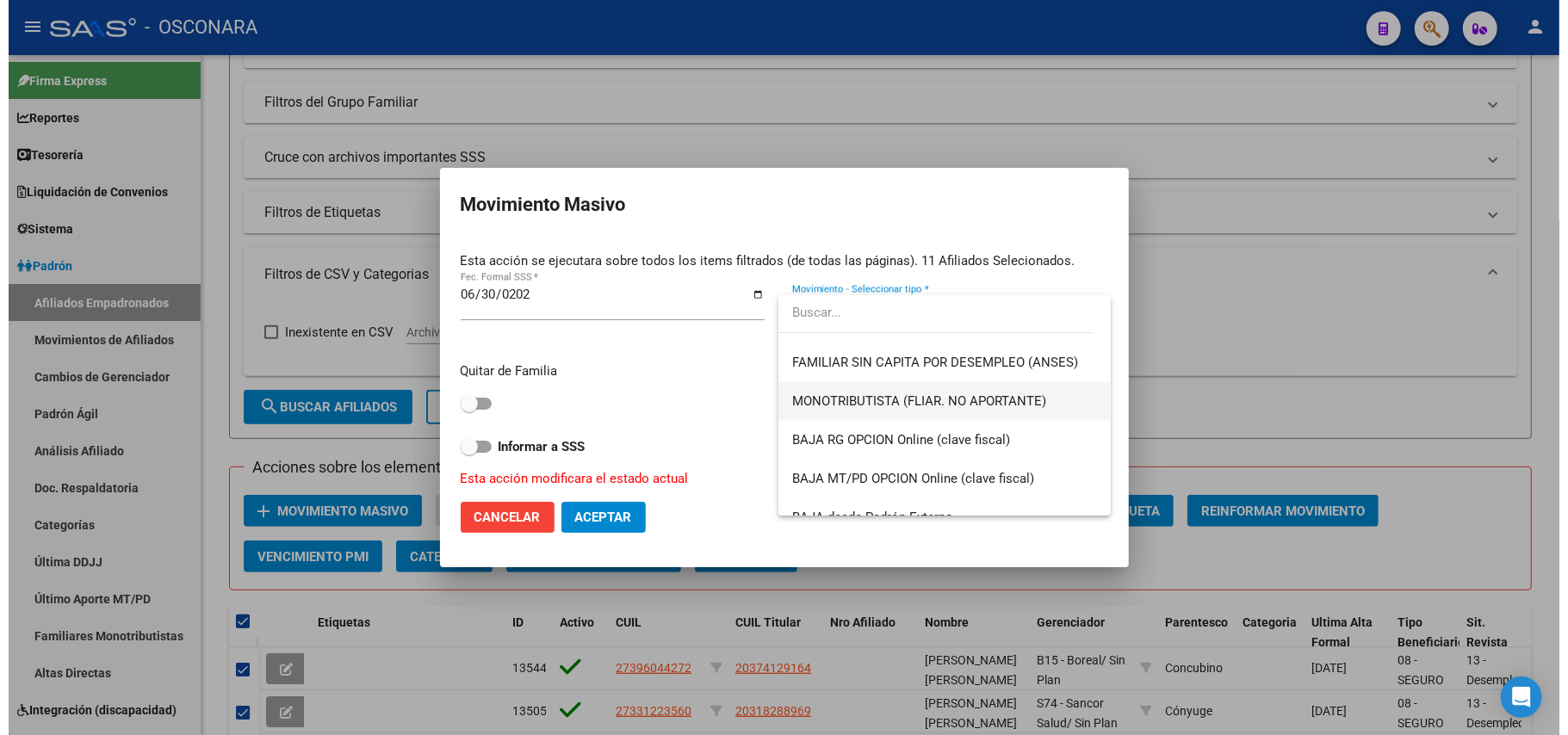
scroll to position [1020, 0]
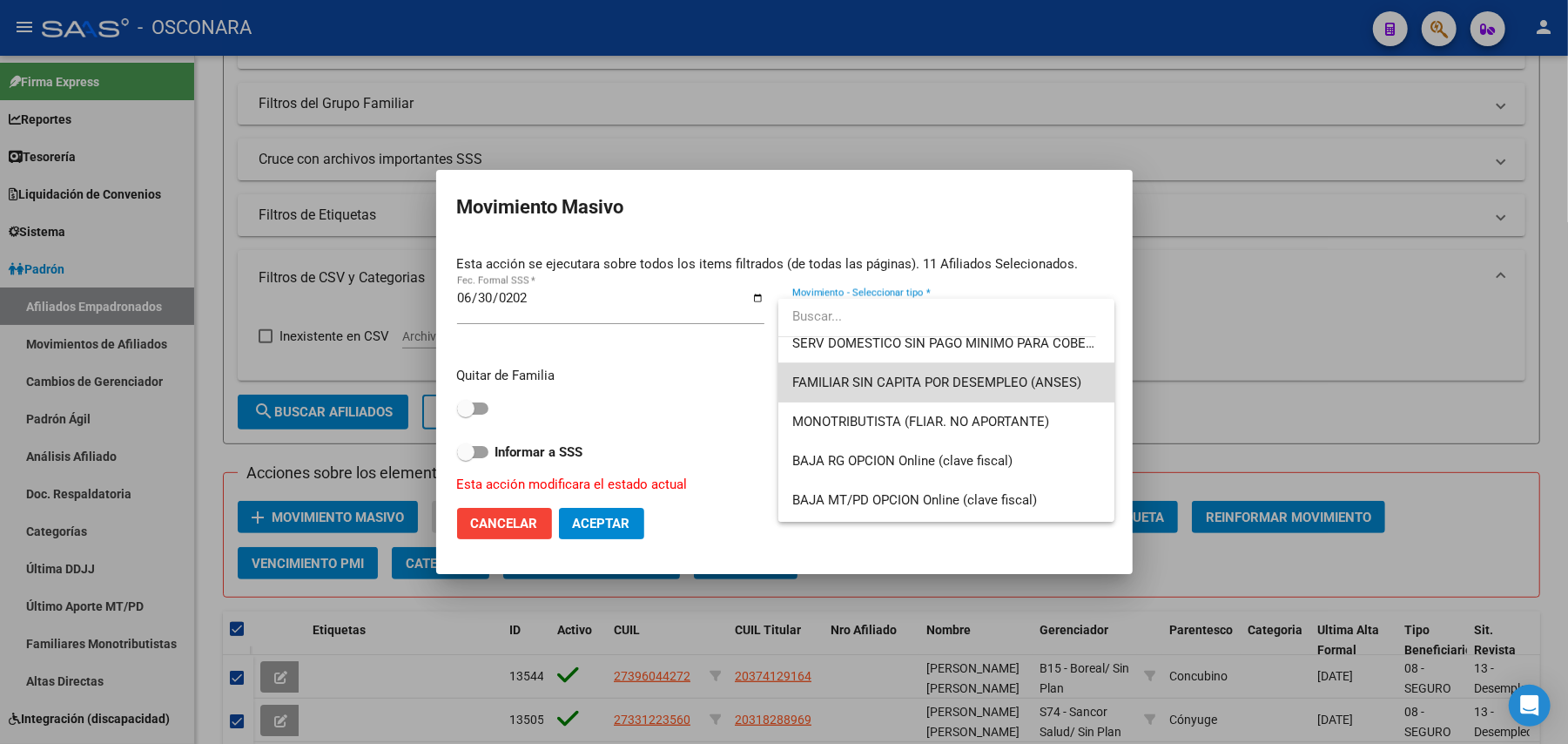
click at [952, 367] on span "FAMILIAR SIN CAPITA POR DESEMPLEO (ANSES)" at bounding box center [946, 383] width 307 height 39
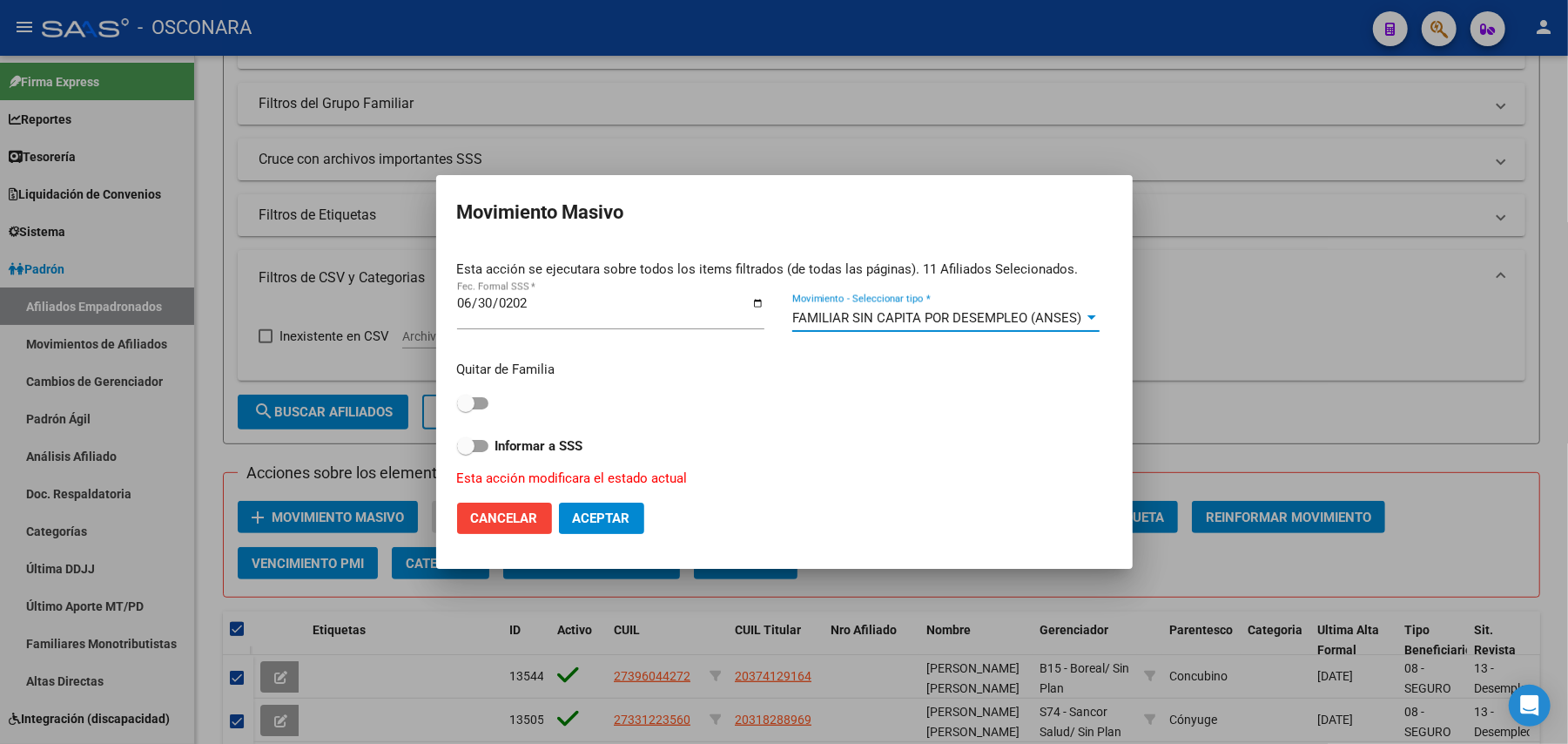
click at [610, 516] on span "Aceptar" at bounding box center [602, 518] width 58 height 16
checkbox input "false"
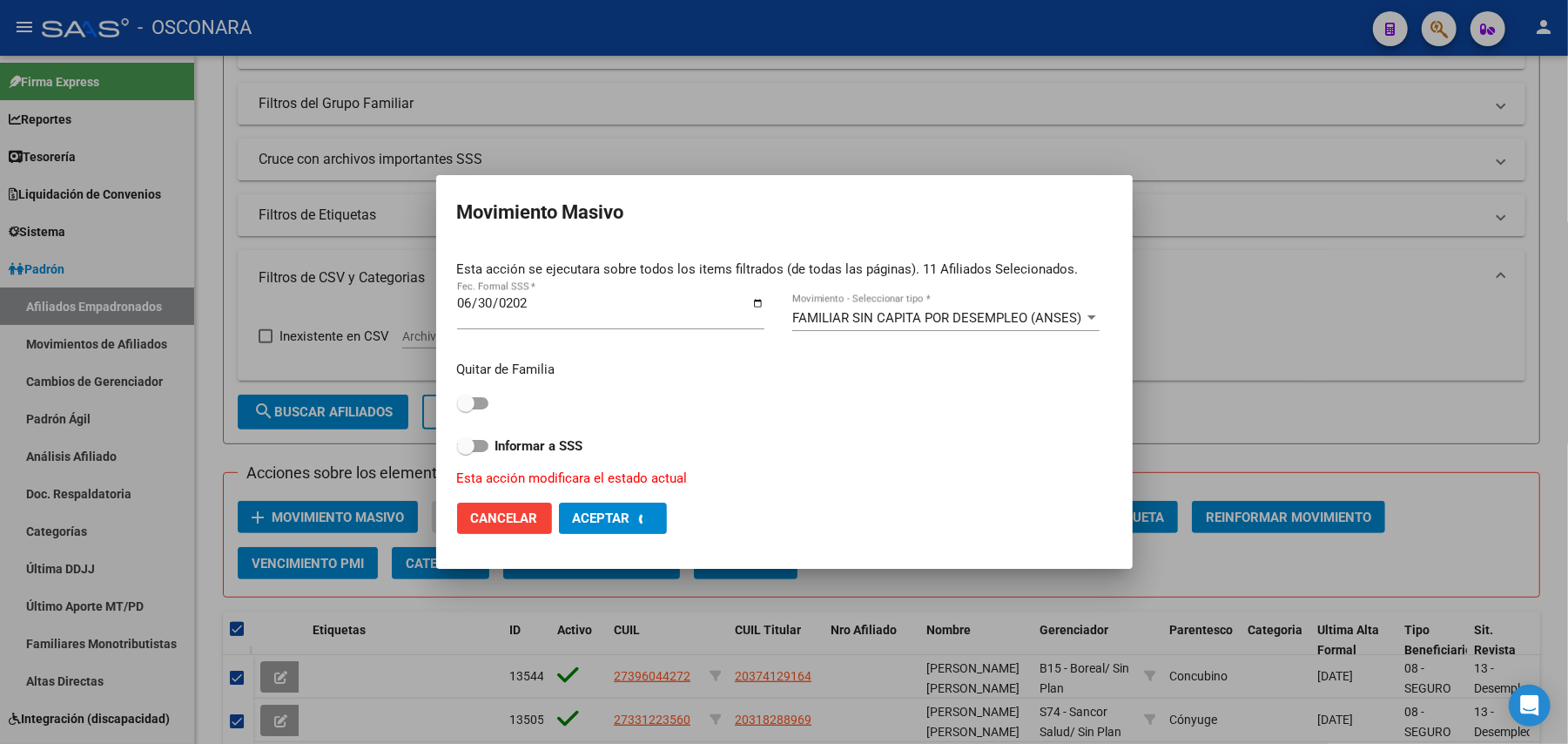
checkbox input "false"
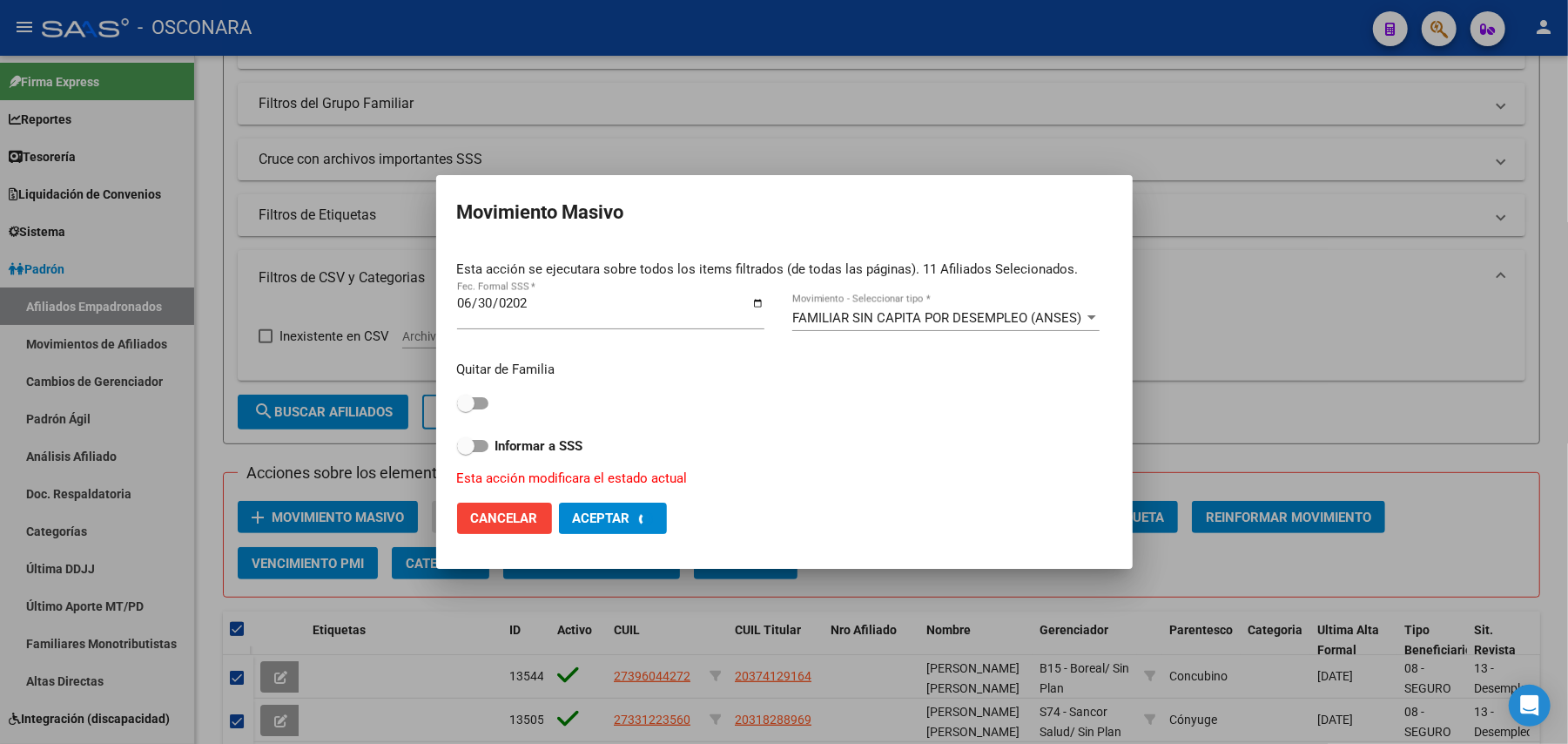
checkbox input "false"
